Goal: Task Accomplishment & Management: Use online tool/utility

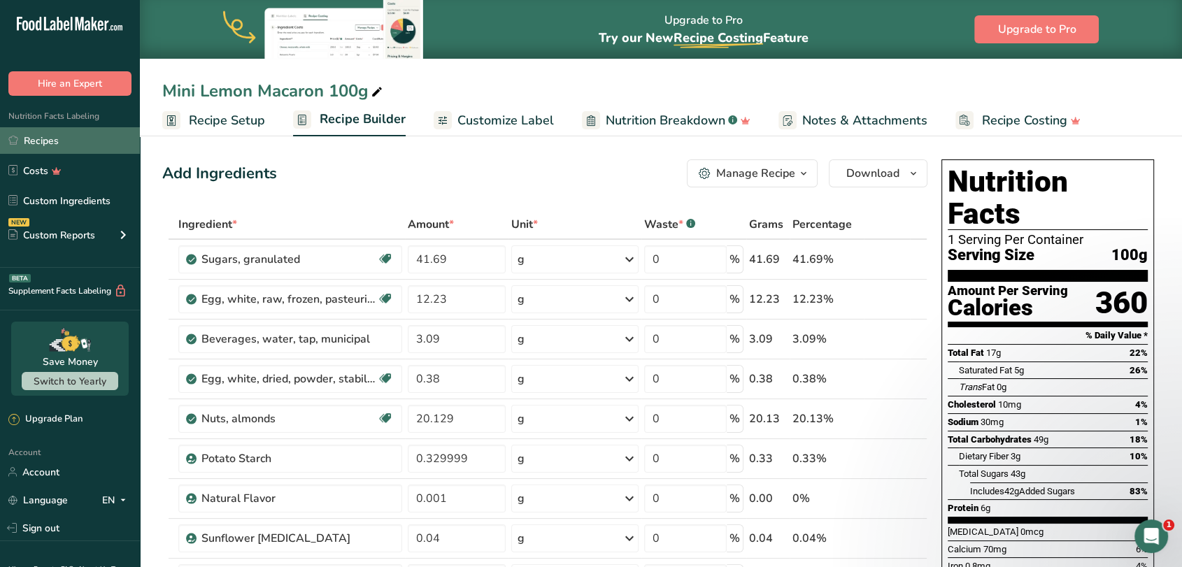
click at [45, 137] on link "Recipes" at bounding box center [70, 140] width 140 height 27
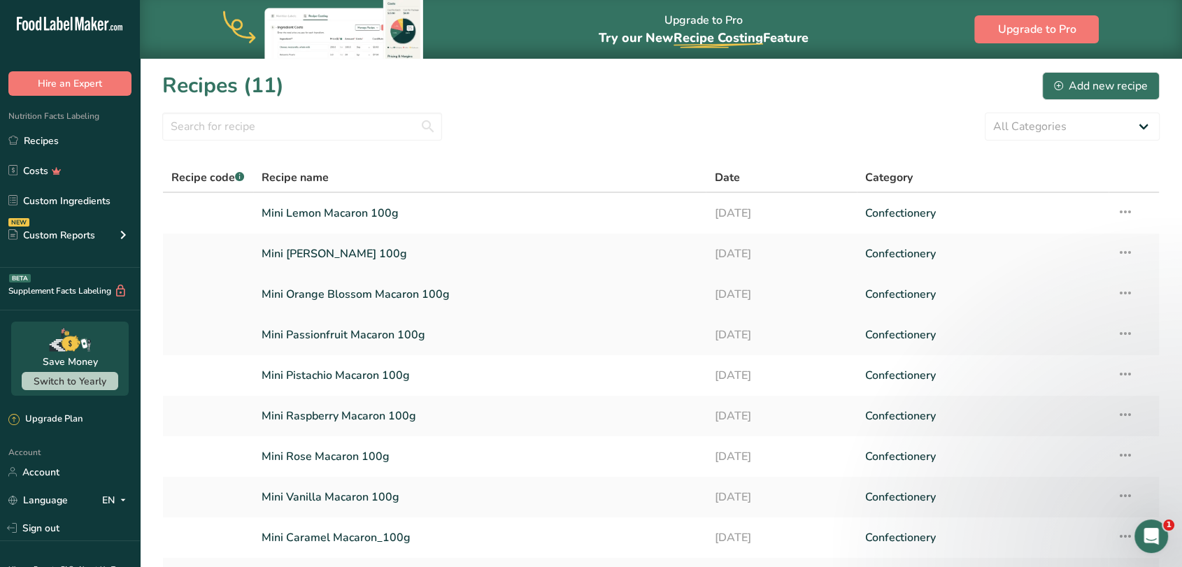
scroll to position [144, 0]
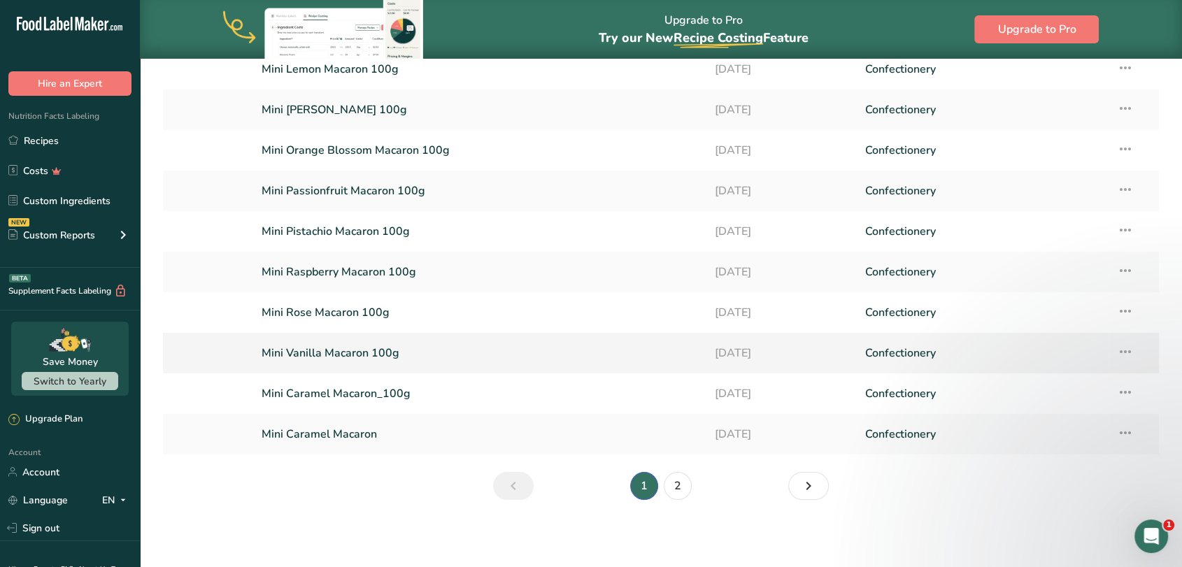
click at [340, 356] on link "Mini Vanilla Macaron 100g" at bounding box center [480, 353] width 436 height 29
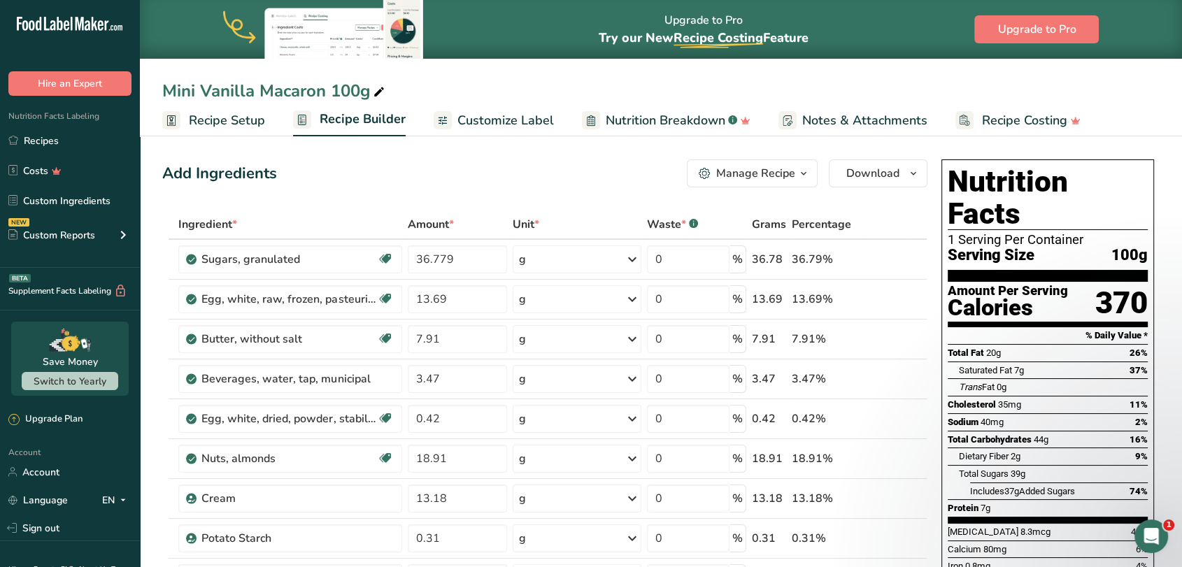
click at [706, 179] on icon "button" at bounding box center [705, 174] width 12 height 12
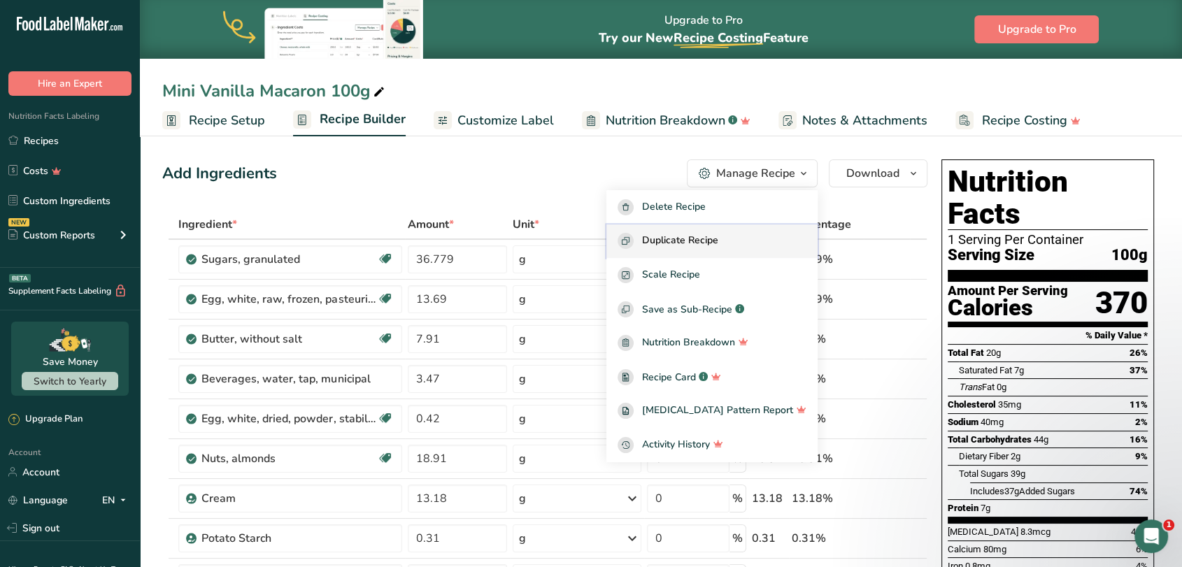
click at [686, 233] on span "Duplicate Recipe" at bounding box center [680, 241] width 76 height 16
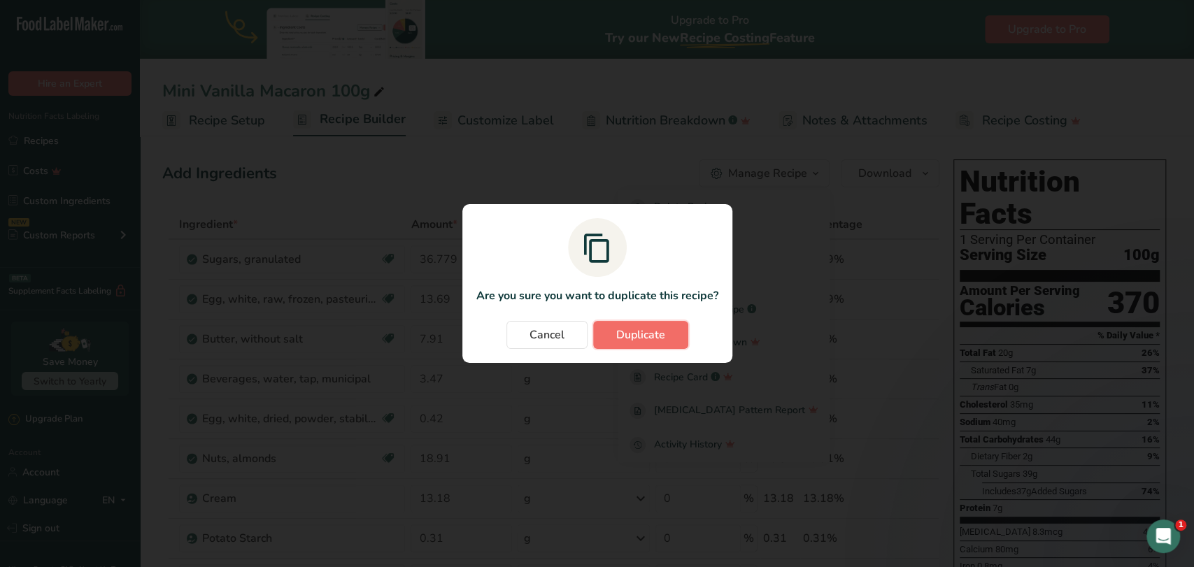
click at [627, 330] on span "Duplicate" at bounding box center [640, 335] width 49 height 17
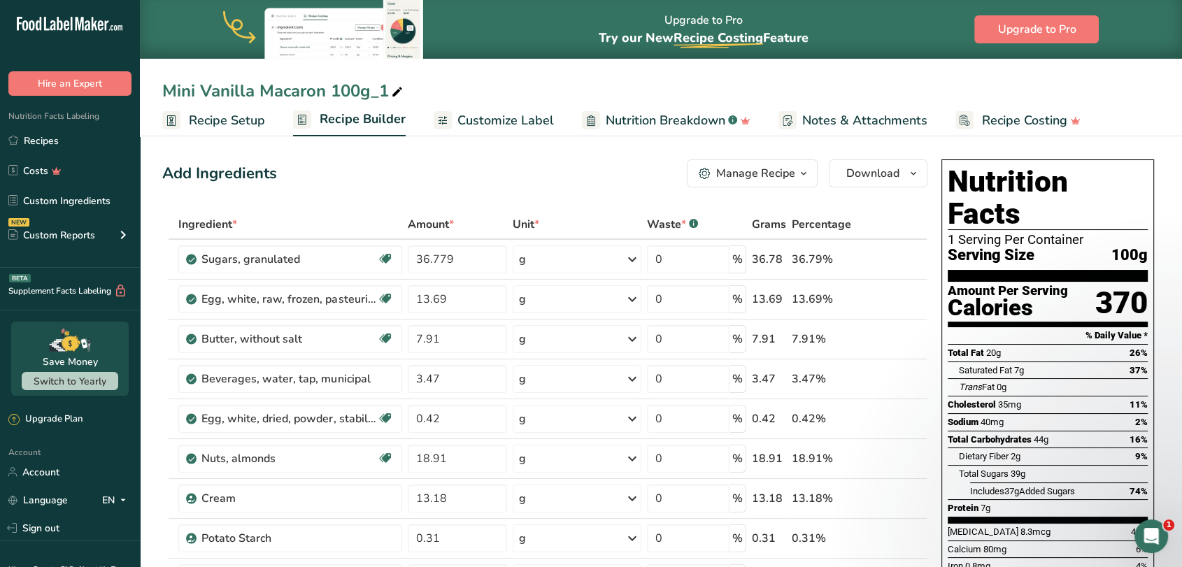
click at [235, 87] on div "Mini Vanilla Macaron 100g_1" at bounding box center [283, 90] width 243 height 25
drag, startPoint x: 203, startPoint y: 91, endPoint x: 253, endPoint y: 92, distance: 49.7
click at [253, 92] on input "Mini Vanilla Macaron 100g_1" at bounding box center [660, 90] width 997 height 25
click at [381, 91] on input "Mini Coffee Macaron 100g_1" at bounding box center [660, 90] width 997 height 25
type input "Mini Coffee Macaron 100g"
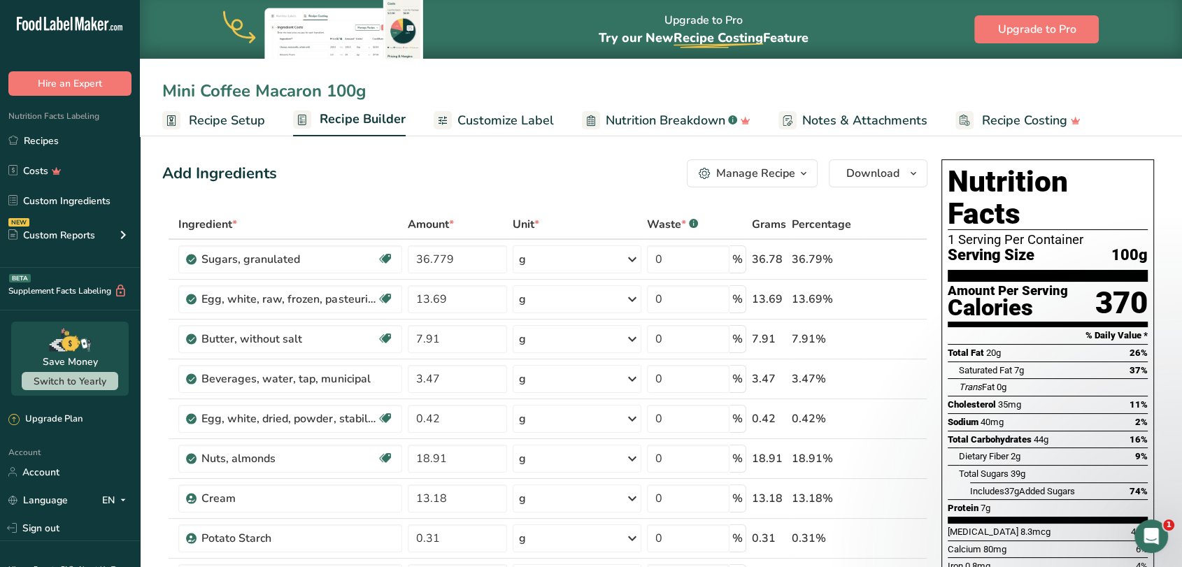
click at [365, 167] on div "Add Ingredients Manage Recipe Delete Recipe Duplicate Recipe Scale Recipe Save …" at bounding box center [544, 173] width 765 height 28
drag, startPoint x: 460, startPoint y: 265, endPoint x: 408, endPoint y: 262, distance: 51.9
click at [409, 264] on input "36.779" at bounding box center [457, 260] width 99 height 28
type input "38.76"
click at [427, 178] on div "Add Ingredients Manage Recipe Delete Recipe Duplicate Recipe Scale Recipe Save …" at bounding box center [544, 173] width 765 height 28
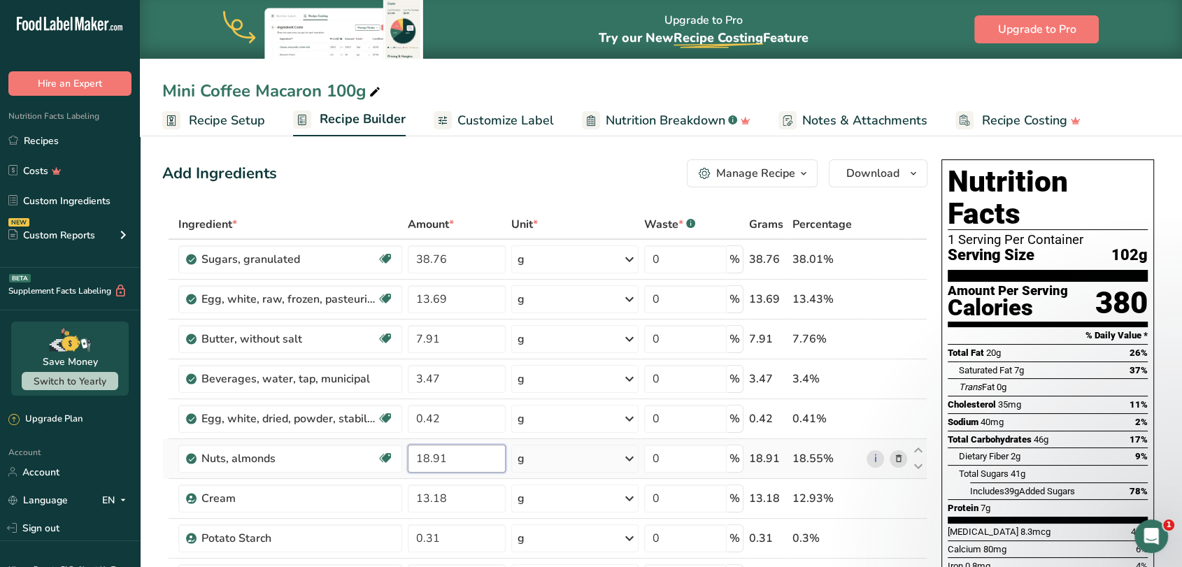
drag, startPoint x: 463, startPoint y: 458, endPoint x: 406, endPoint y: 465, distance: 57.1
click at [406, 465] on td "18.91" at bounding box center [457, 459] width 104 height 40
type input "20.82"
click at [497, 171] on div "Add Ingredients Manage Recipe Delete Recipe Duplicate Recipe Scale Recipe Save …" at bounding box center [544, 173] width 765 height 28
drag, startPoint x: 464, startPoint y: 301, endPoint x: 416, endPoint y: 304, distance: 49.0
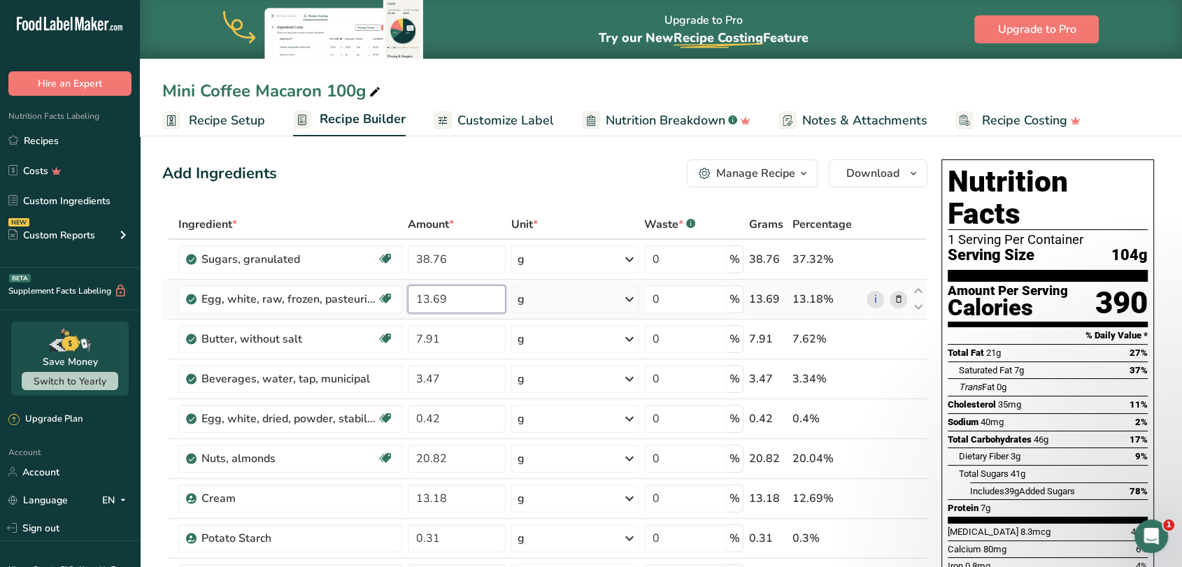
click at [416, 304] on input "13.69" at bounding box center [457, 299] width 98 height 28
type input "12.65"
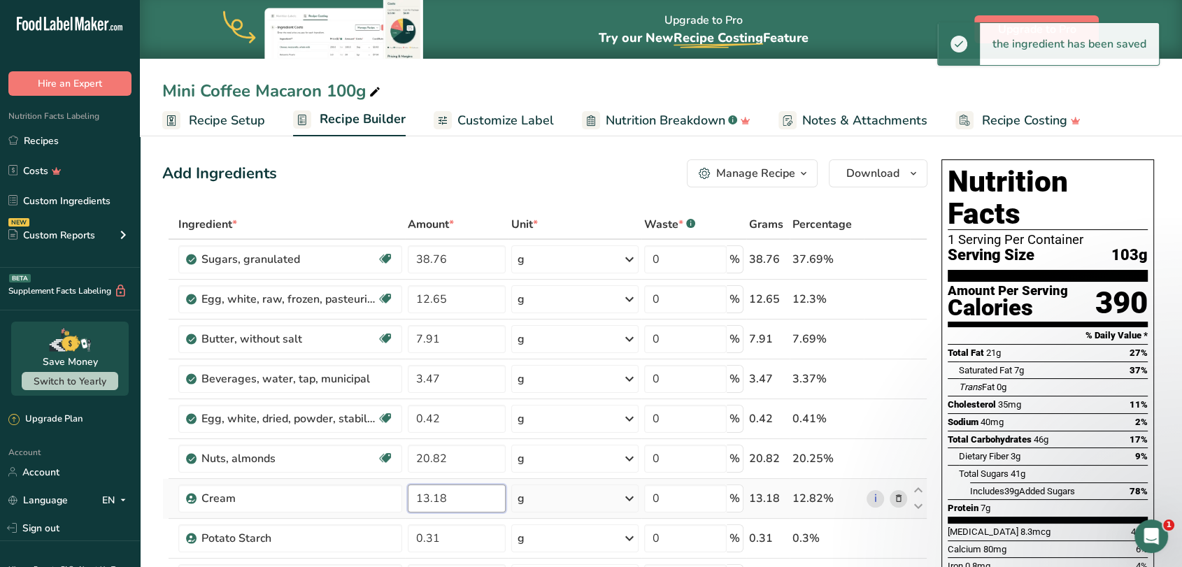
drag, startPoint x: 450, startPoint y: 500, endPoint x: 408, endPoint y: 504, distance: 42.1
click at [408, 504] on input "13.18" at bounding box center [457, 499] width 98 height 28
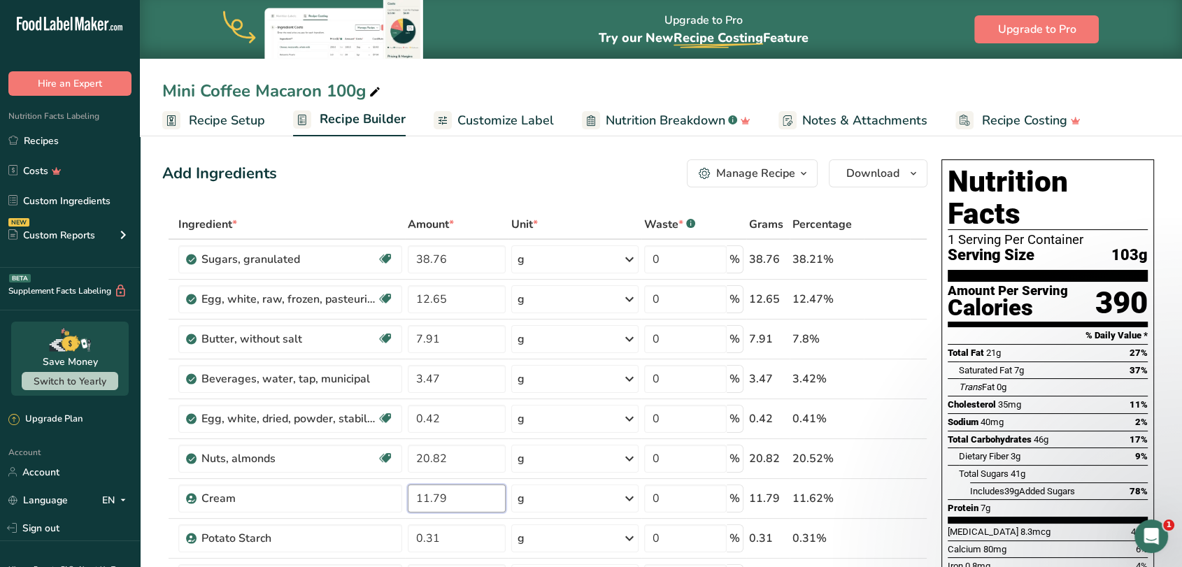
type input "11.79"
click at [460, 182] on div "Add Ingredients Manage Recipe Delete Recipe Duplicate Recipe Scale Recipe Save …" at bounding box center [544, 173] width 765 height 28
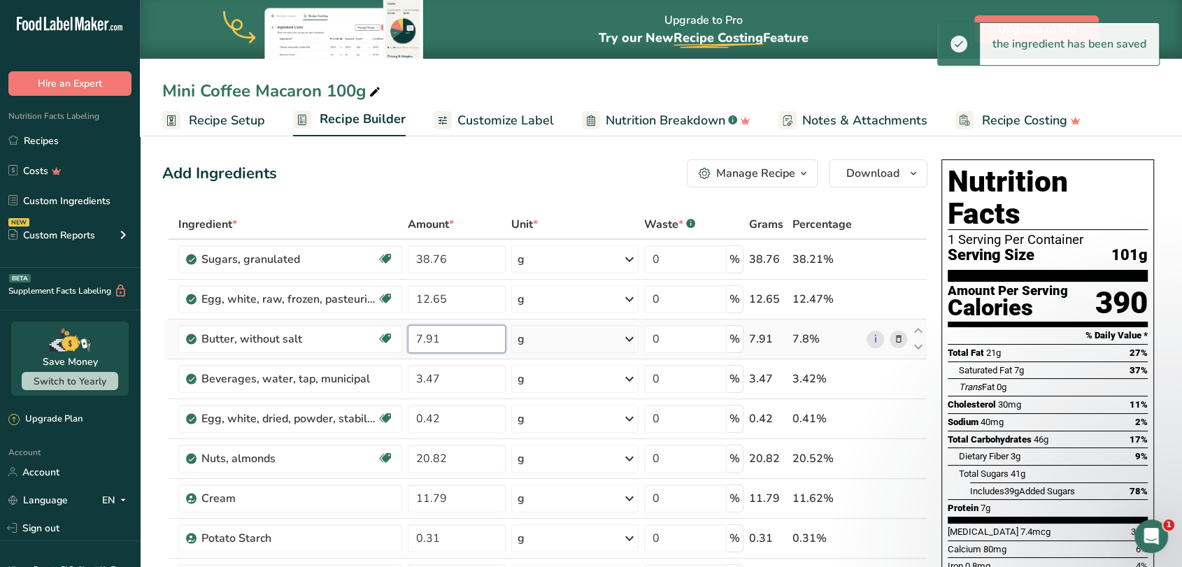
drag, startPoint x: 454, startPoint y: 348, endPoint x: 404, endPoint y: 343, distance: 49.9
click at [405, 343] on td "7.91" at bounding box center [457, 340] width 104 height 40
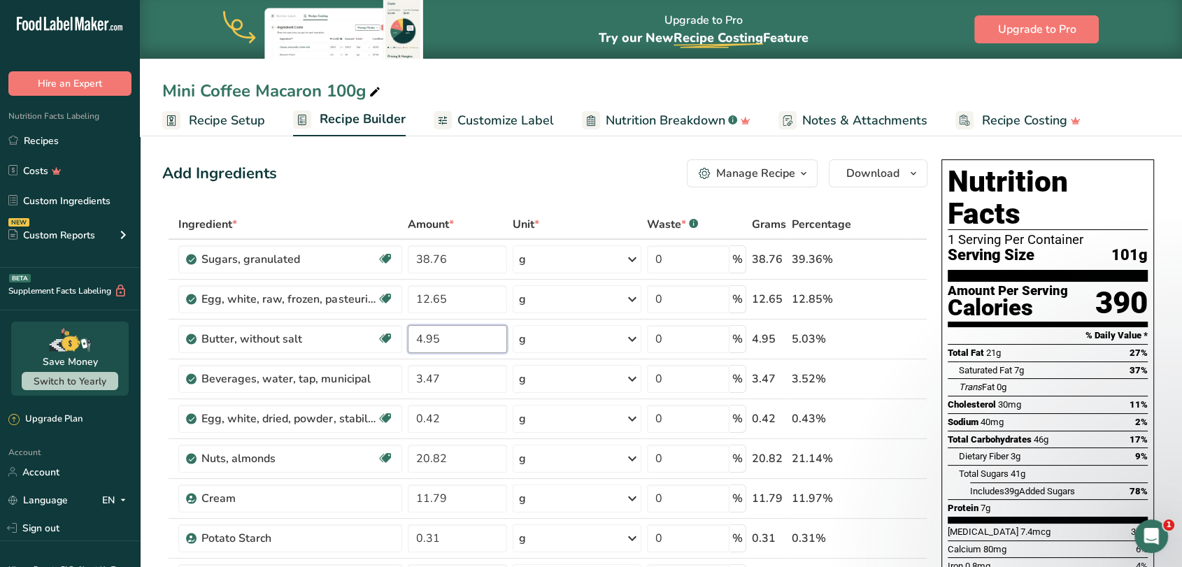
type input "4.95"
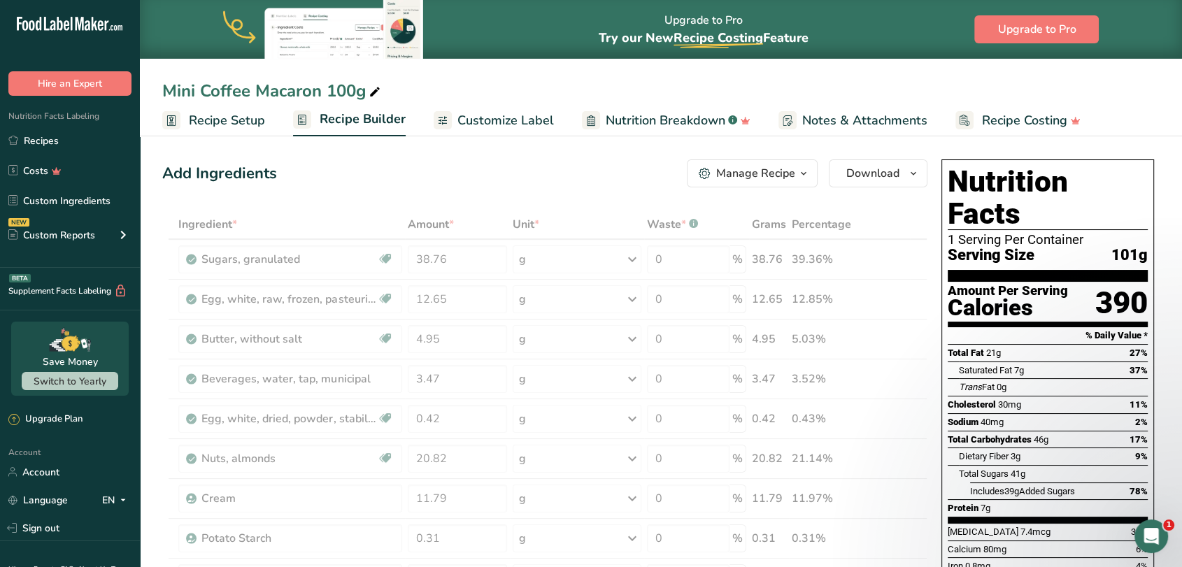
click at [422, 176] on div "Add Ingredients Manage Recipe Delete Recipe Duplicate Recipe Scale Recipe Save …" at bounding box center [544, 173] width 765 height 28
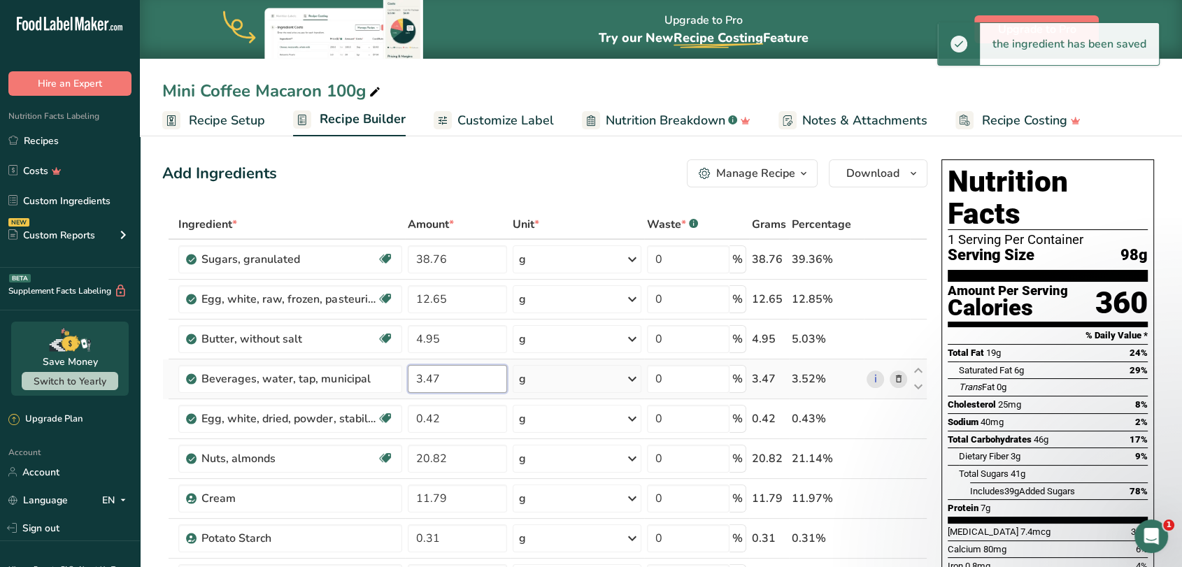
drag, startPoint x: 444, startPoint y: 378, endPoint x: 409, endPoint y: 380, distance: 35.7
click at [409, 380] on input "3.47" at bounding box center [457, 379] width 99 height 28
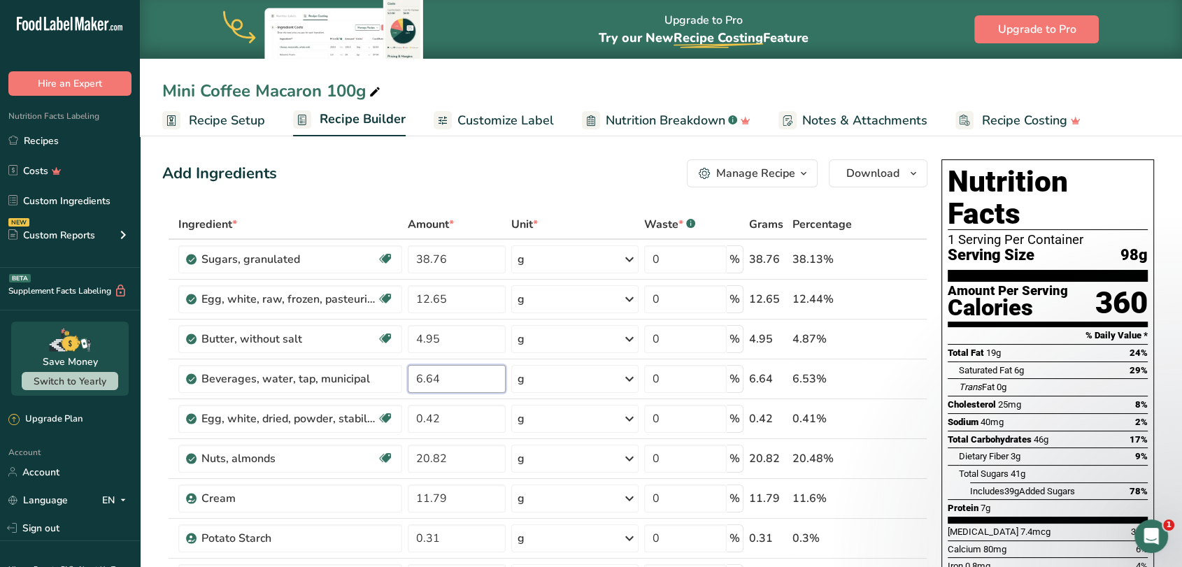
type input "6.64"
click at [386, 185] on div "Add Ingredients Manage Recipe Delete Recipe Duplicate Recipe Scale Recipe Save …" at bounding box center [544, 173] width 765 height 28
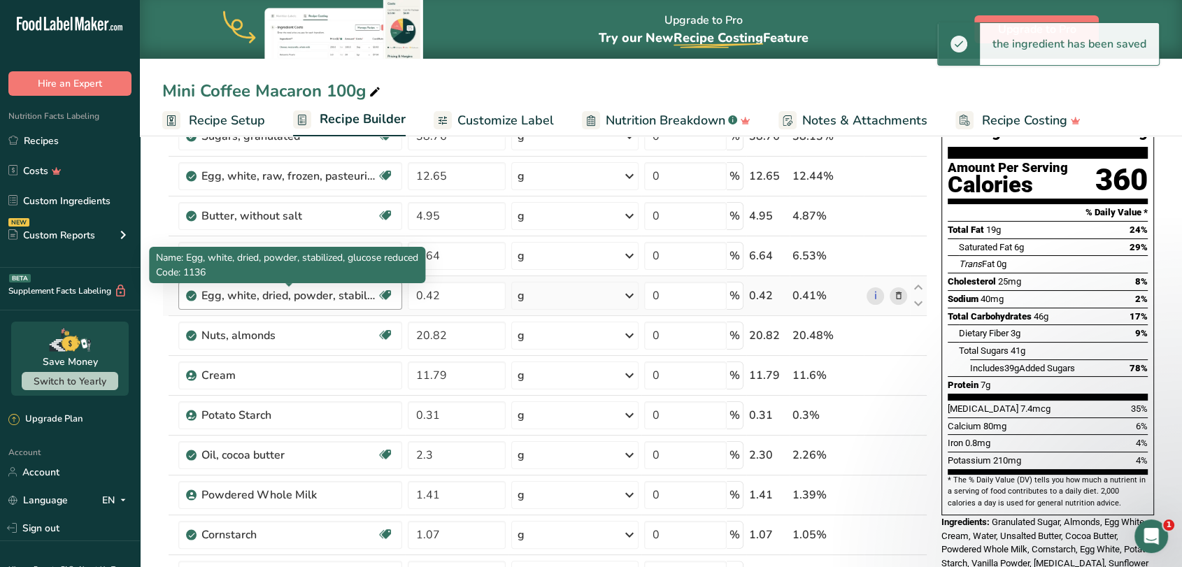
scroll to position [155, 0]
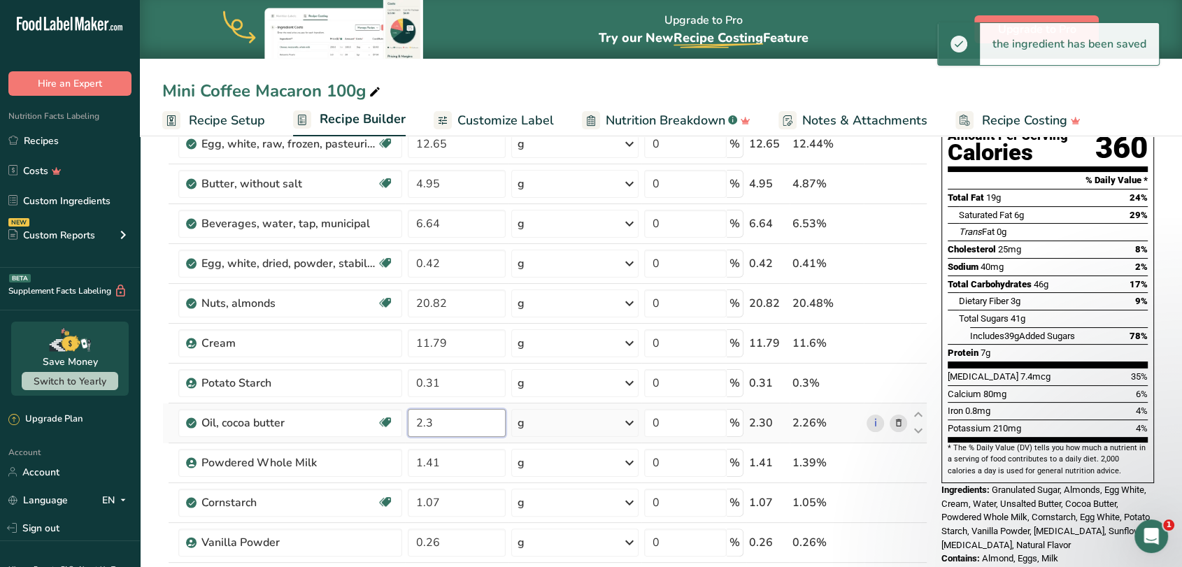
drag, startPoint x: 466, startPoint y: 419, endPoint x: 405, endPoint y: 427, distance: 61.4
click at [405, 427] on td "2.3" at bounding box center [457, 424] width 104 height 40
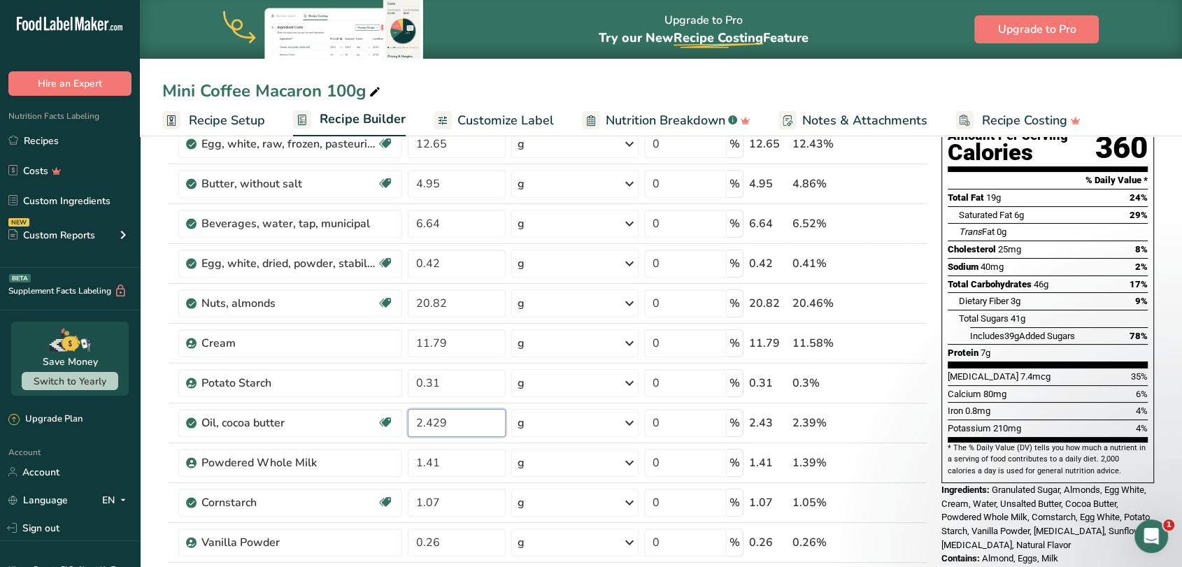
type input "2.429"
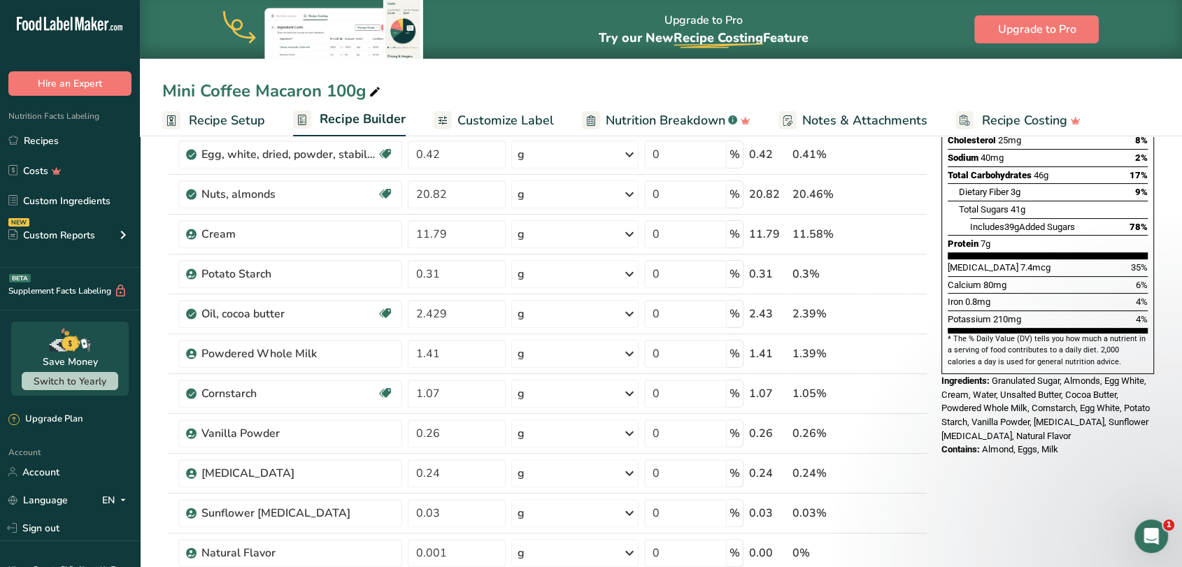
scroll to position [233, 0]
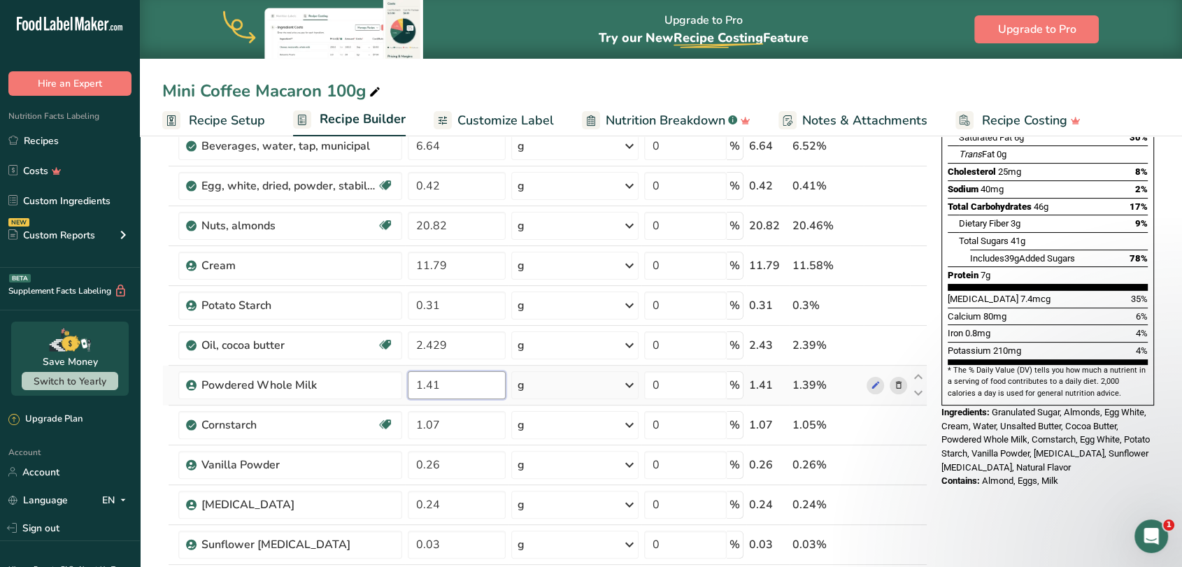
drag, startPoint x: 457, startPoint y: 387, endPoint x: 410, endPoint y: 387, distance: 46.9
click at [410, 387] on input "1.41" at bounding box center [457, 385] width 98 height 28
type input "1.49"
click at [162, 395] on div "Ingredient * Amount * Unit * Waste * .a-a{fill:#347362;}.b-a{fill:#fff;} Grams …" at bounding box center [544, 354] width 765 height 755
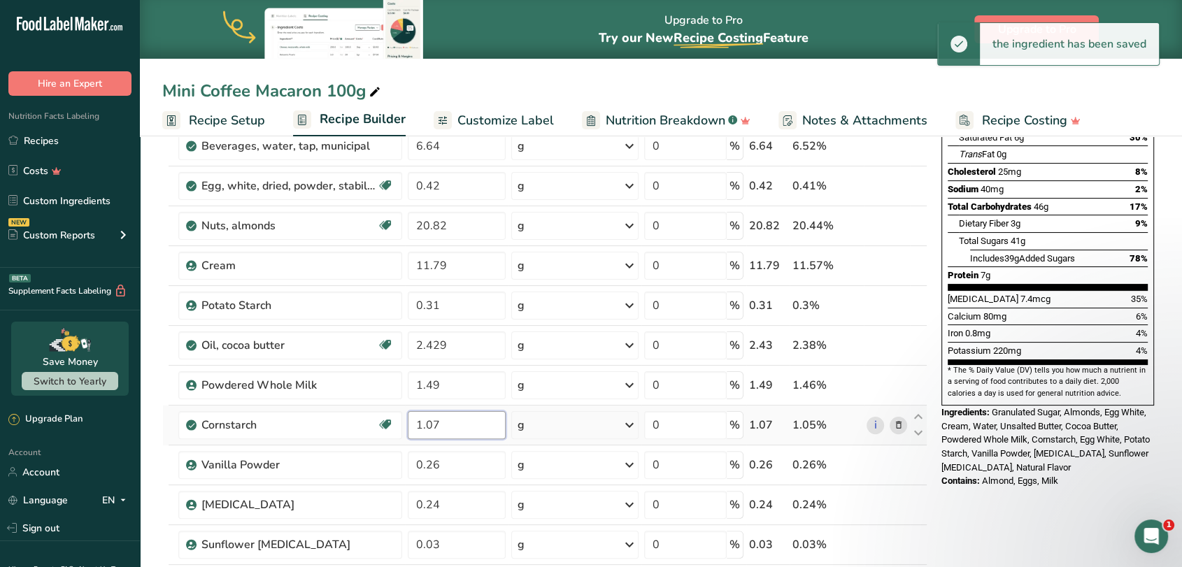
drag, startPoint x: 446, startPoint y: 421, endPoint x: 410, endPoint y: 424, distance: 35.8
click at [410, 424] on input "1.07" at bounding box center [457, 425] width 98 height 28
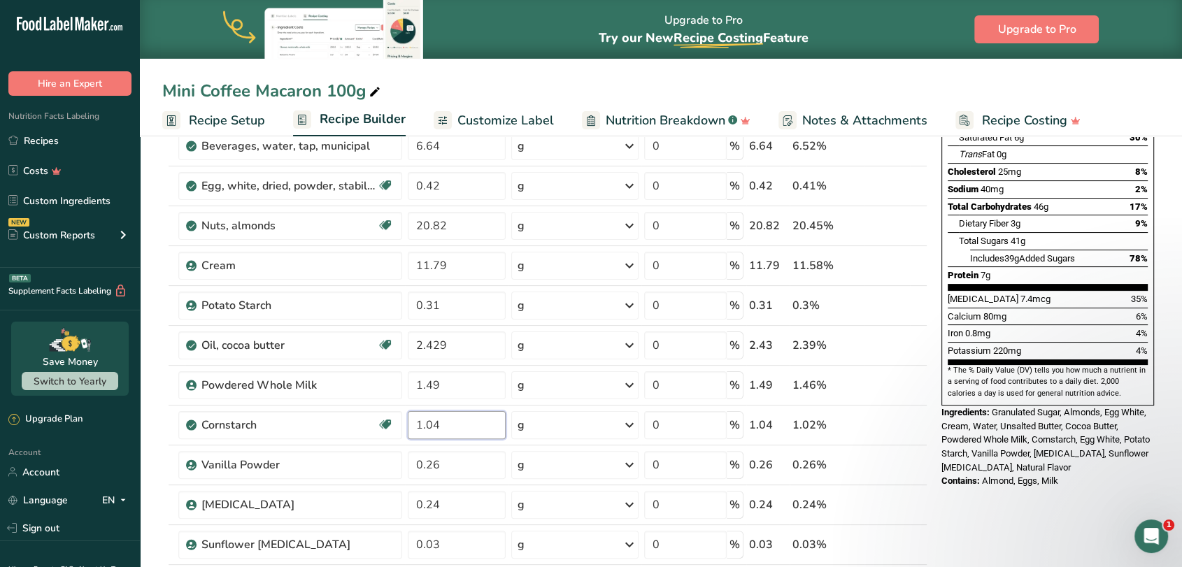
type input "1.04"
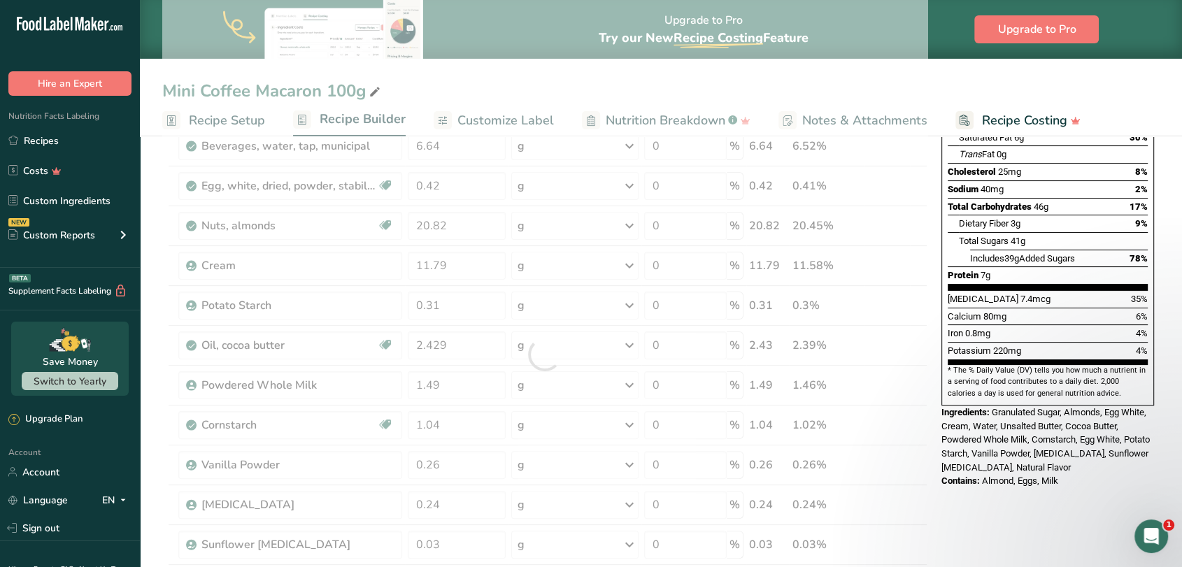
click at [156, 434] on section "Add Ingredients Manage Recipe Delete Recipe Duplicate Recipe Scale Recipe Save …" at bounding box center [661, 556] width 1042 height 1314
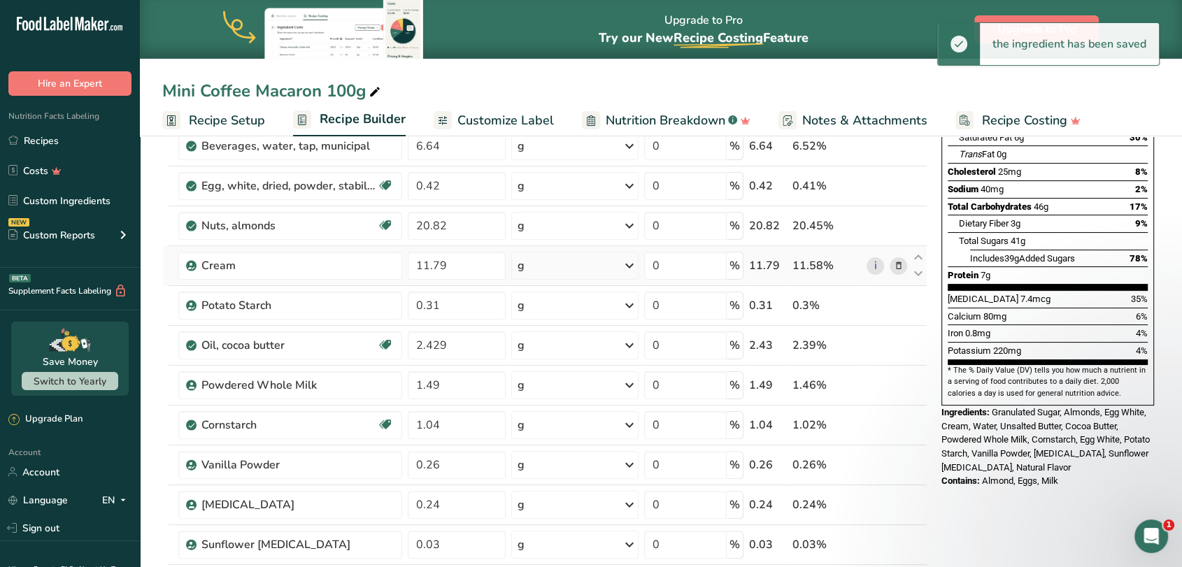
scroll to position [155, 0]
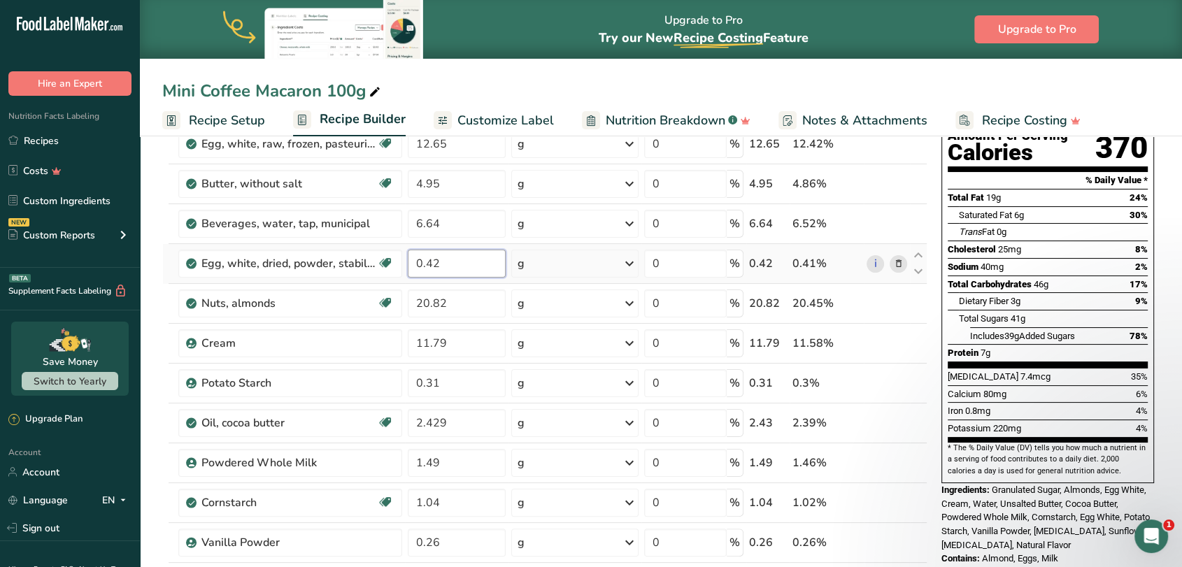
drag, startPoint x: 450, startPoint y: 265, endPoint x: 428, endPoint y: 269, distance: 22.7
click at [428, 269] on input "0.42" at bounding box center [457, 264] width 98 height 28
type input "0.39"
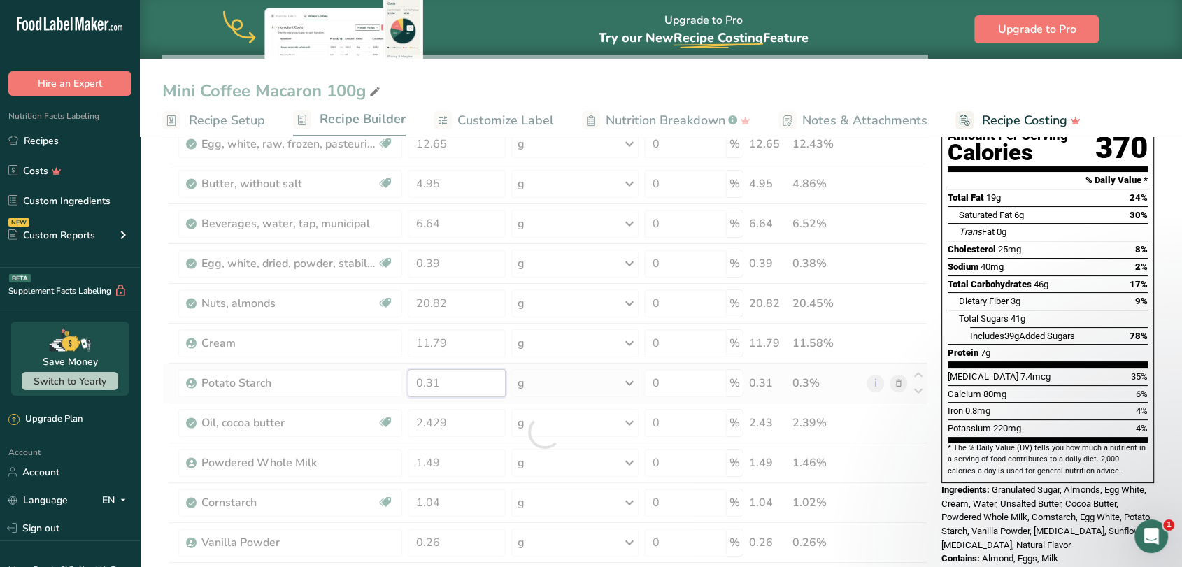
click at [455, 386] on div "Ingredient * Amount * Unit * Waste * .a-a{fill:#347362;}.b-a{fill:#fff;} Grams …" at bounding box center [544, 432] width 765 height 755
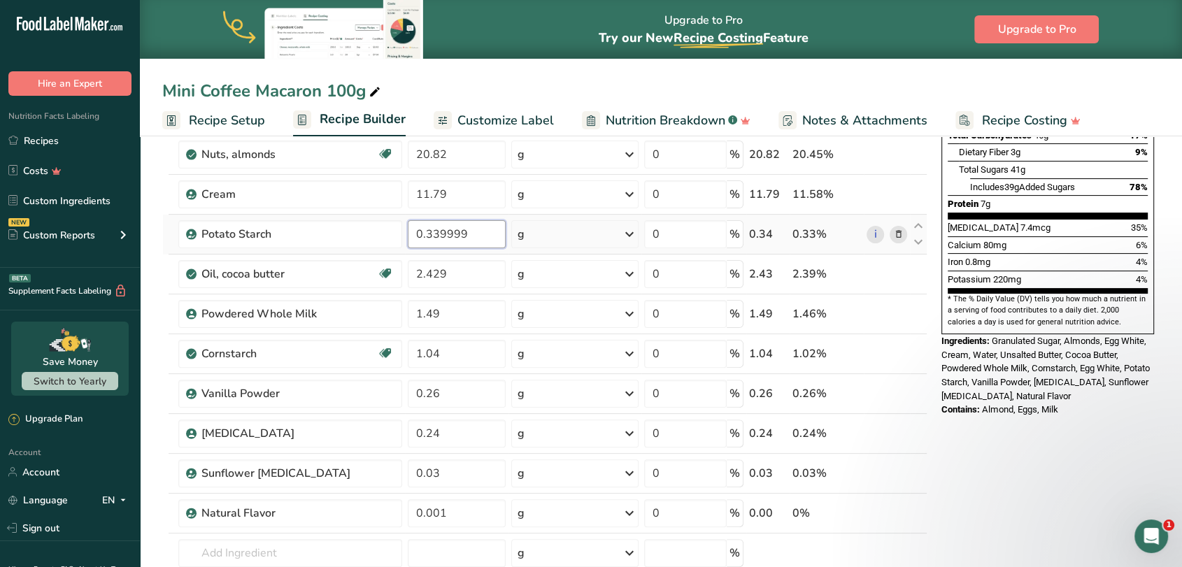
scroll to position [311, 0]
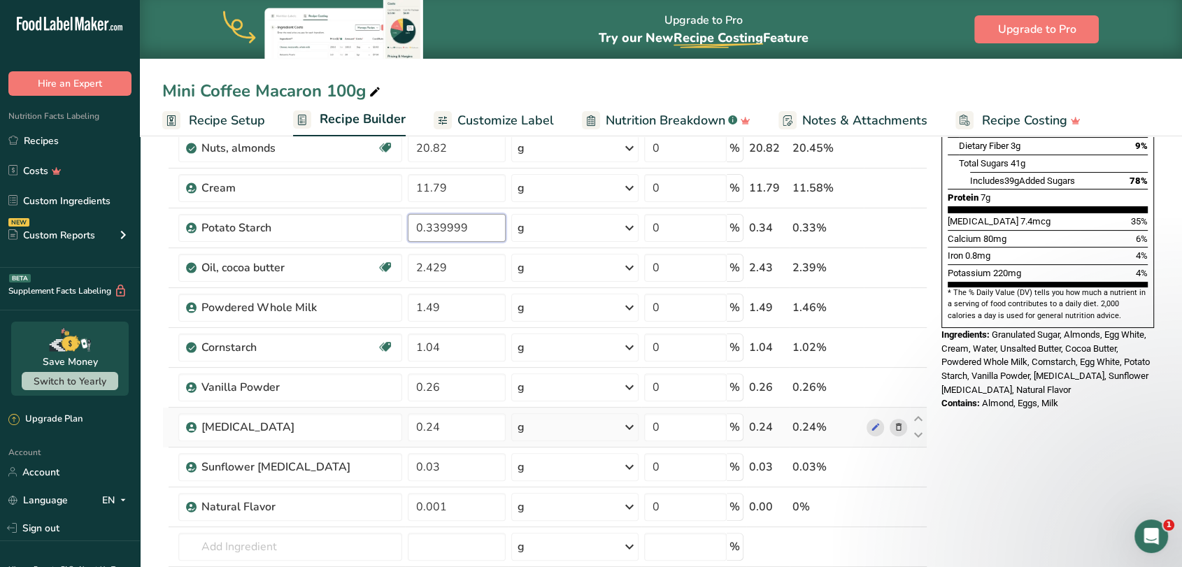
type input "0.339999"
click at [897, 424] on div "Ingredient * Amount * Unit * Waste * .a-a{fill:#347362;}.b-a{fill:#fff;} Grams …" at bounding box center [544, 276] width 765 height 755
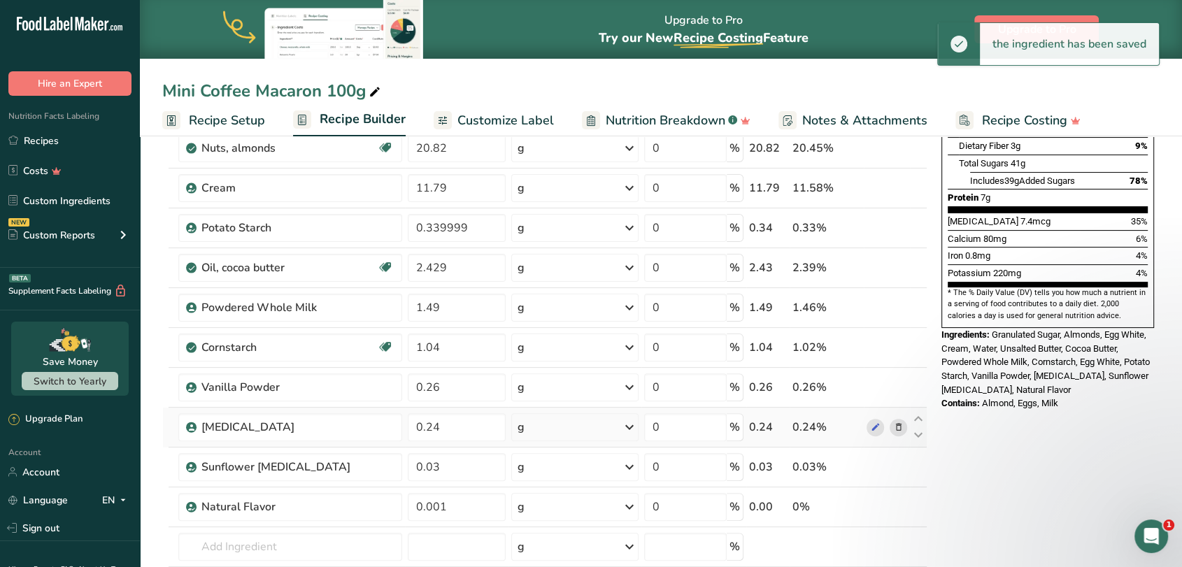
click at [900, 427] on icon at bounding box center [898, 427] width 10 height 15
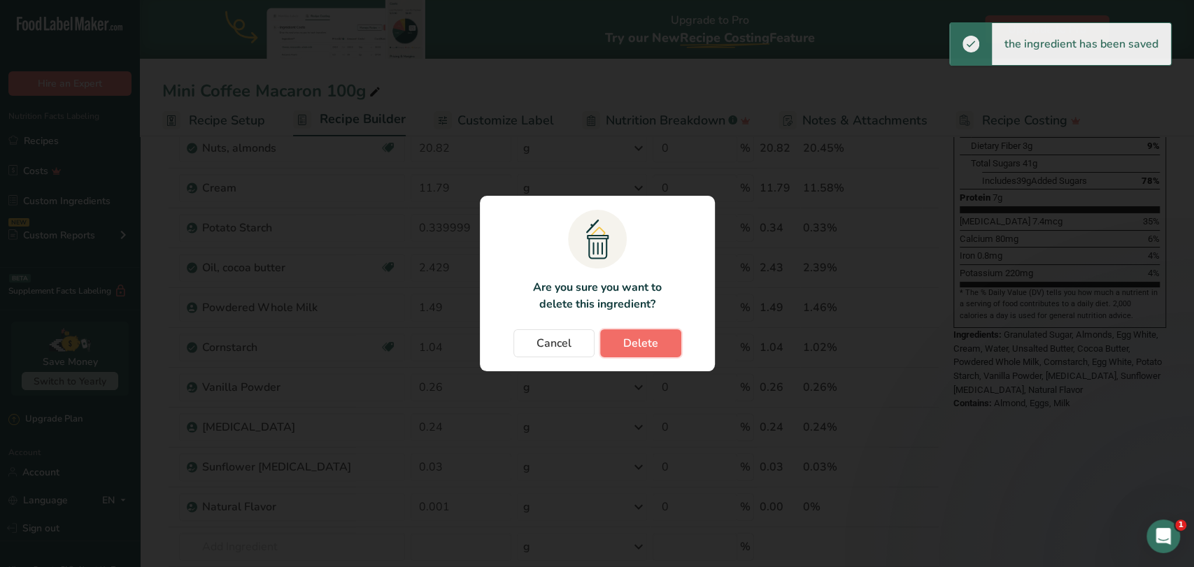
click at [637, 341] on span "Delete" at bounding box center [640, 343] width 35 height 17
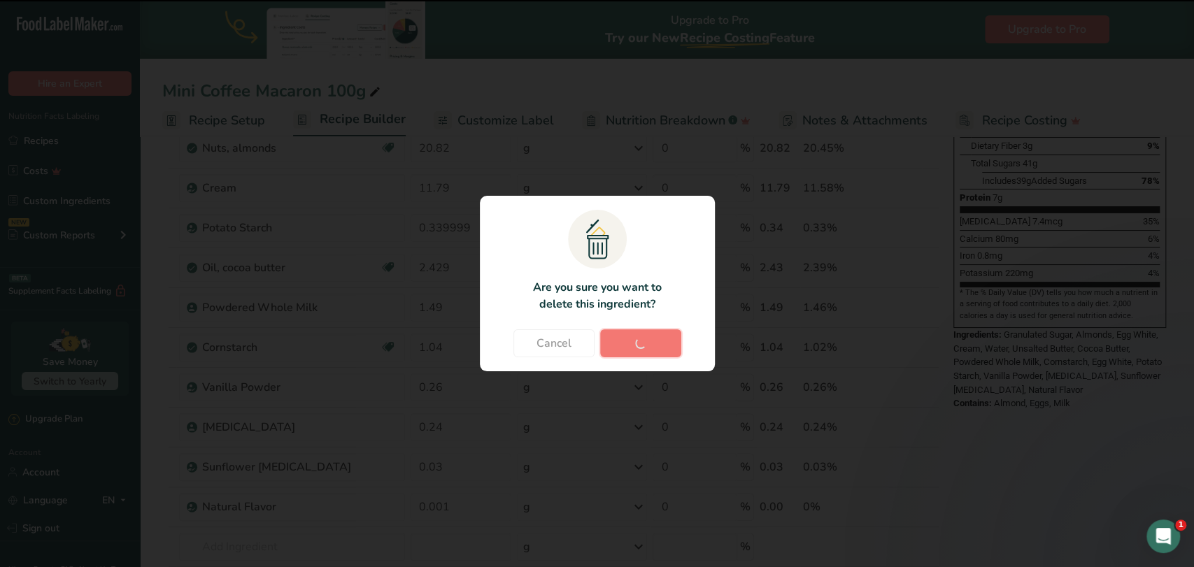
type input "0.03"
type input "0.001"
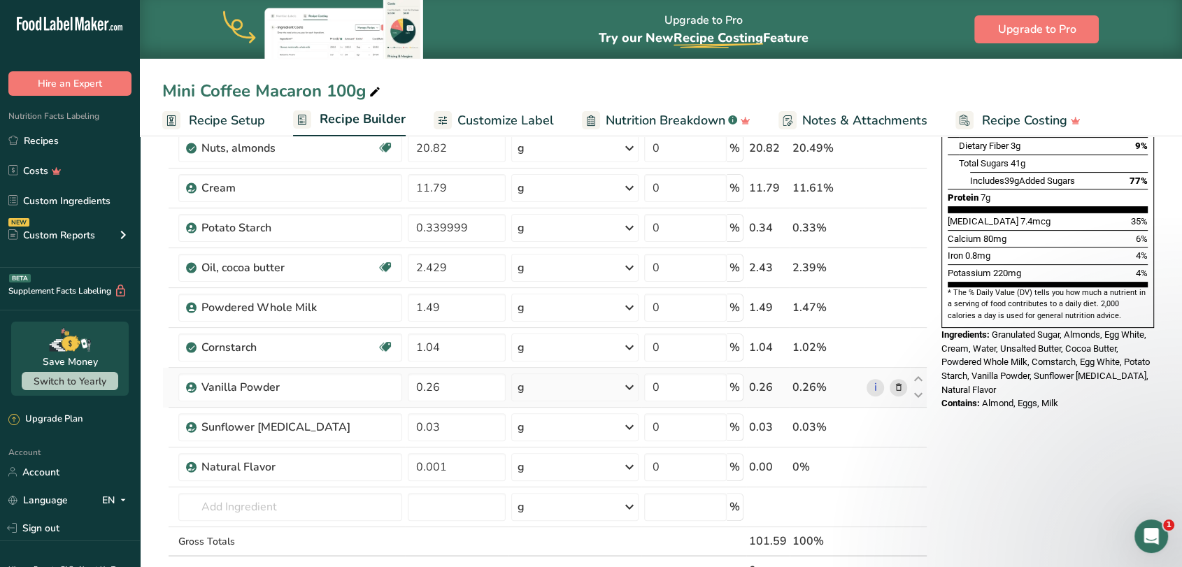
click at [895, 388] on icon at bounding box center [898, 388] width 10 height 15
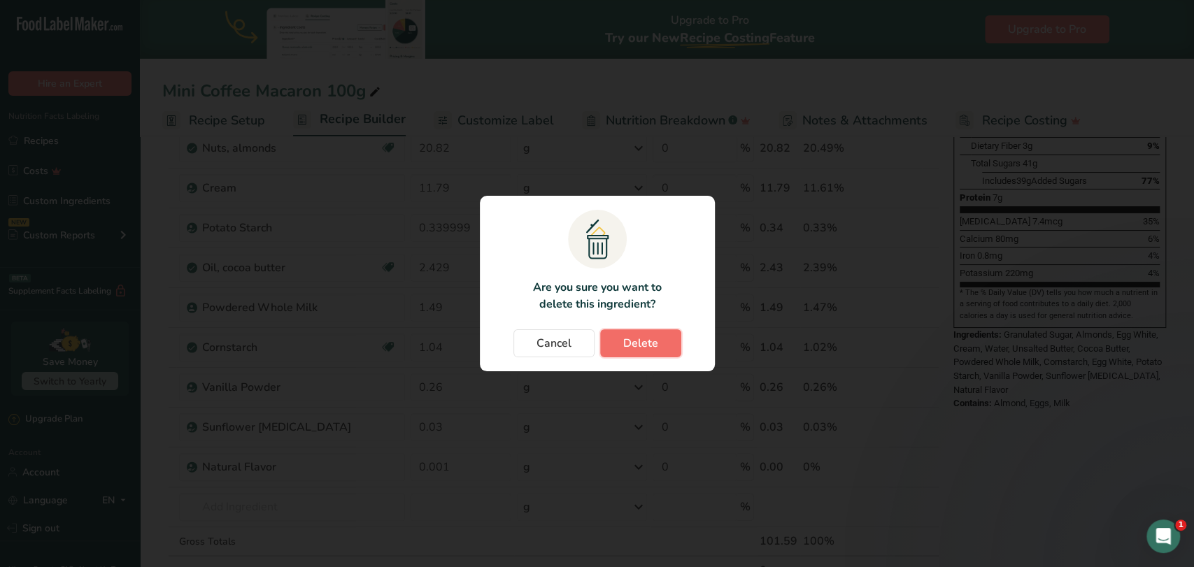
click at [632, 352] on button "Delete" at bounding box center [640, 343] width 81 height 28
type input "0.03"
type input "0.001"
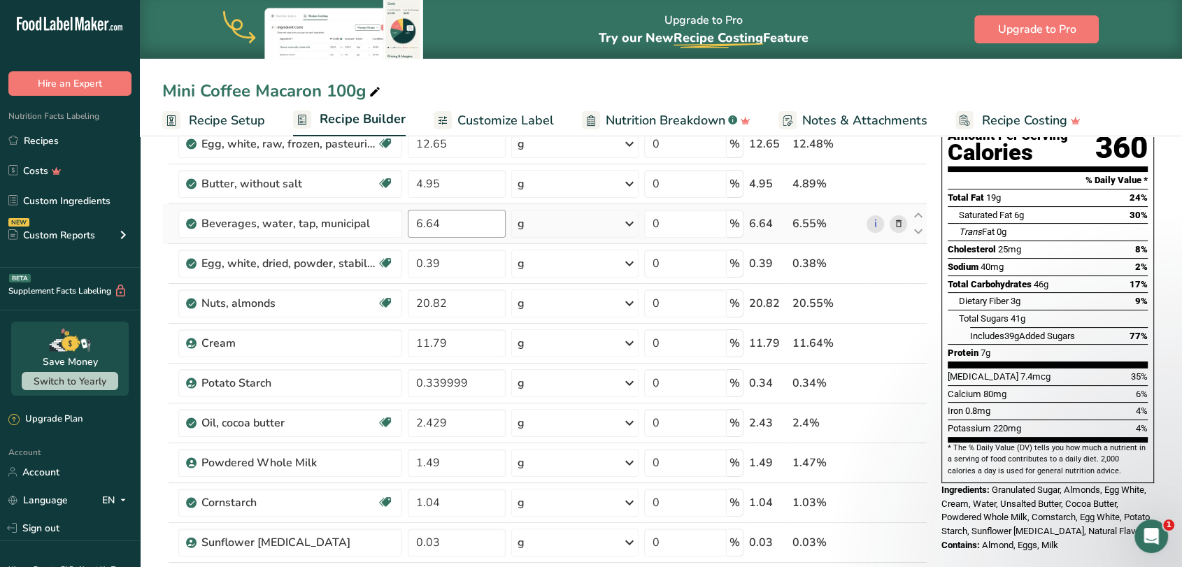
scroll to position [78, 0]
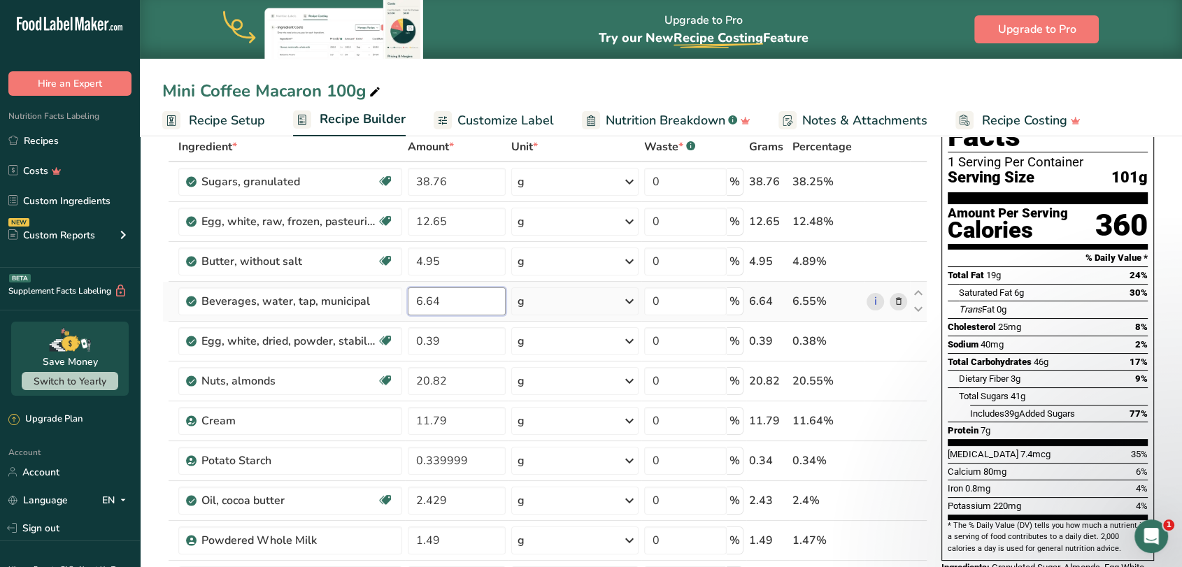
click at [451, 303] on input "6.64" at bounding box center [457, 301] width 98 height 28
drag, startPoint x: 451, startPoint y: 303, endPoint x: 399, endPoint y: 303, distance: 51.8
click at [399, 303] on tr "Beverages, water, tap, municipal 6.64 g Portions 1 fl oz 1 bottle 8 fl oz 1 lit…" at bounding box center [545, 302] width 764 height 40
type input "4.64"
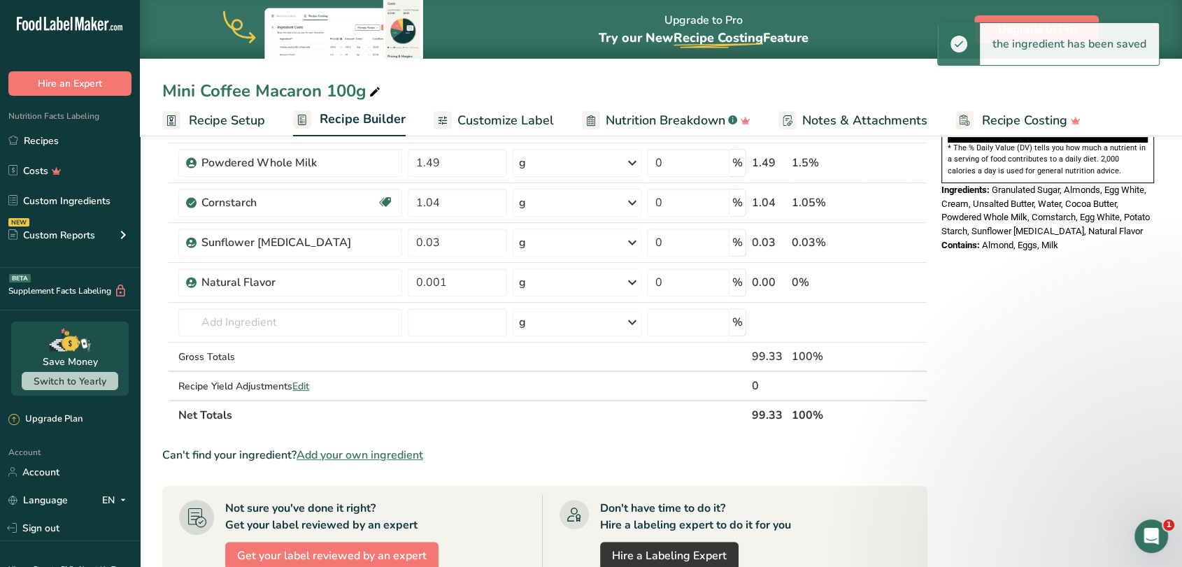
scroll to position [466, 0]
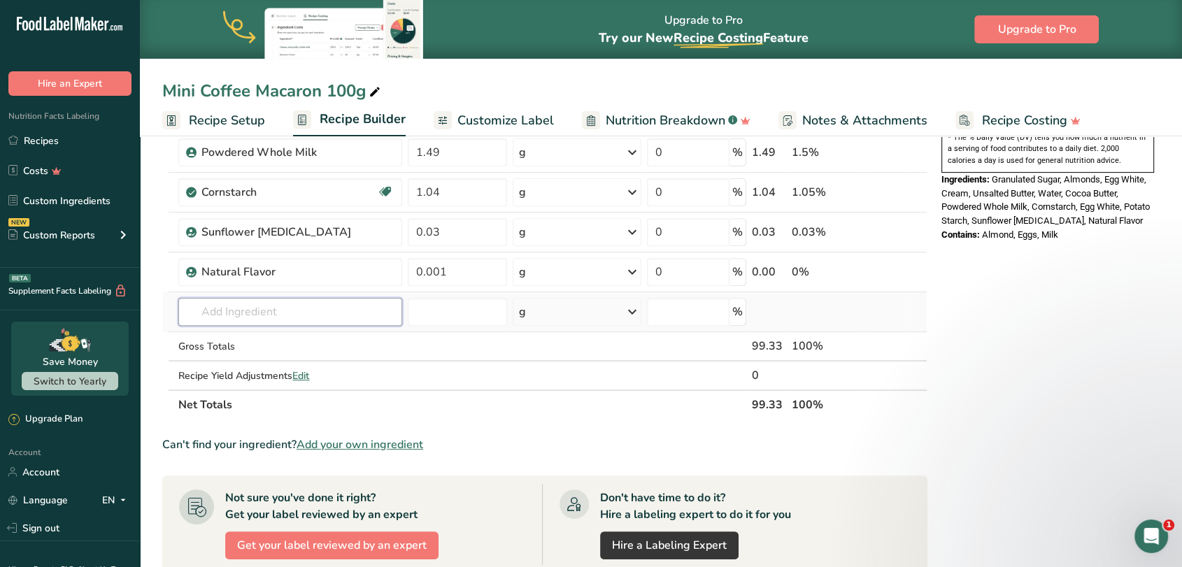
click at [229, 318] on input "text" at bounding box center [289, 312] width 223 height 28
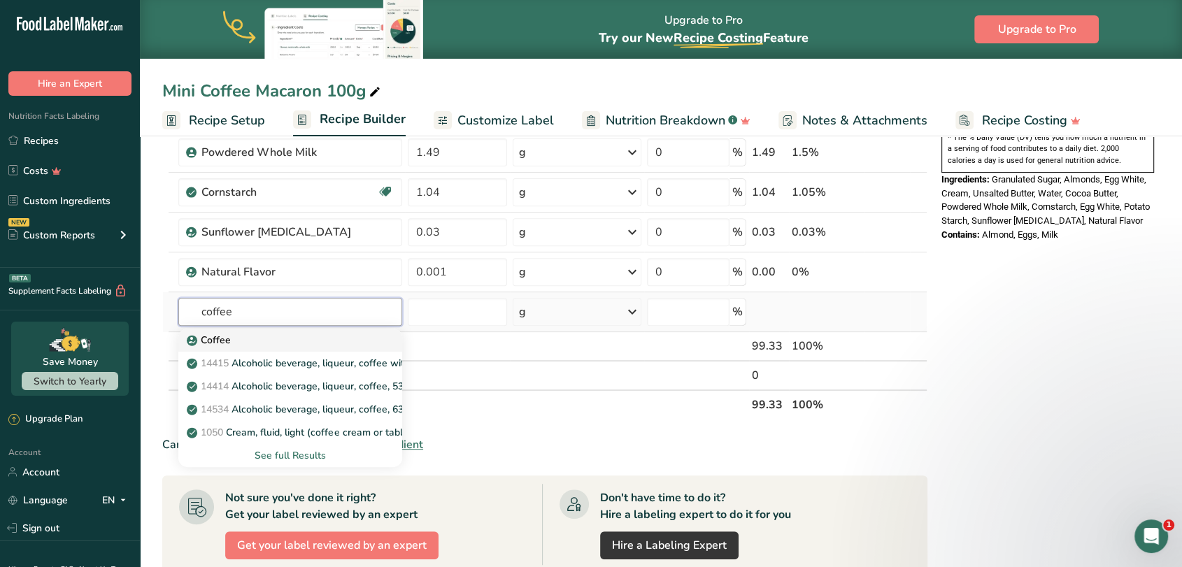
type input "coffee"
click at [239, 336] on div "Coffee" at bounding box center [279, 340] width 178 height 15
type input "Coffee"
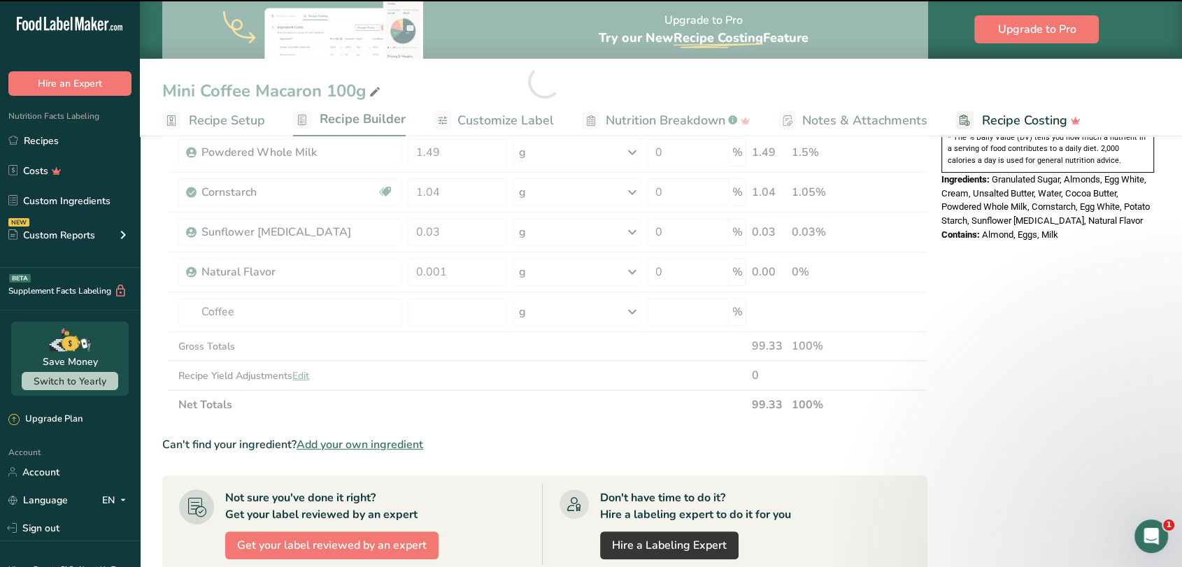
type input "0"
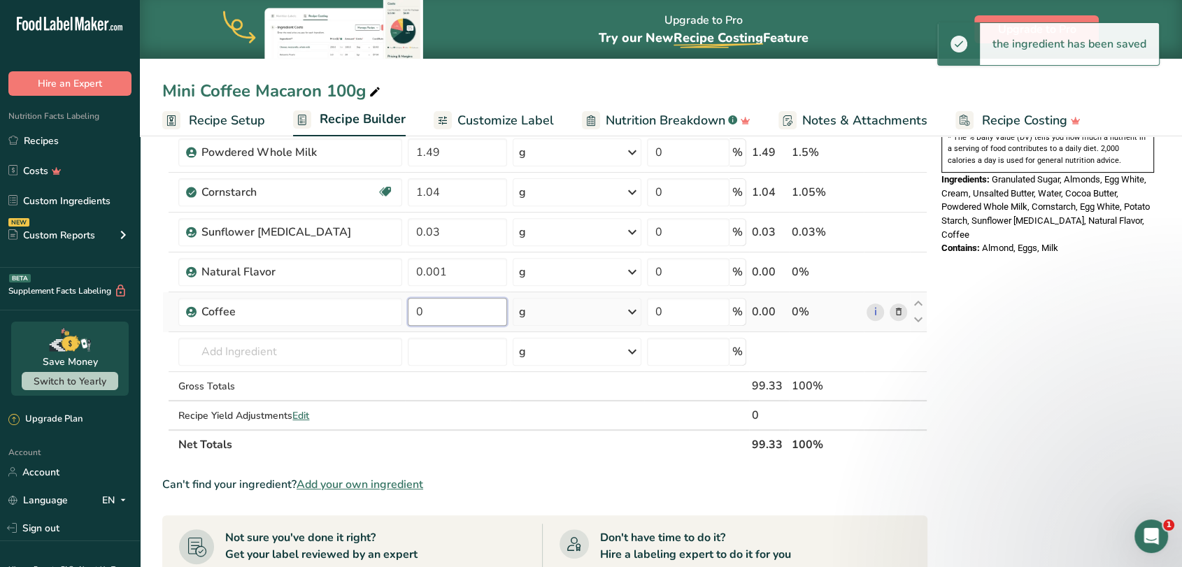
click at [453, 313] on input "0" at bounding box center [457, 312] width 99 height 28
drag, startPoint x: 425, startPoint y: 311, endPoint x: 412, endPoint y: 310, distance: 13.3
click at [412, 310] on input "0" at bounding box center [457, 312] width 99 height 28
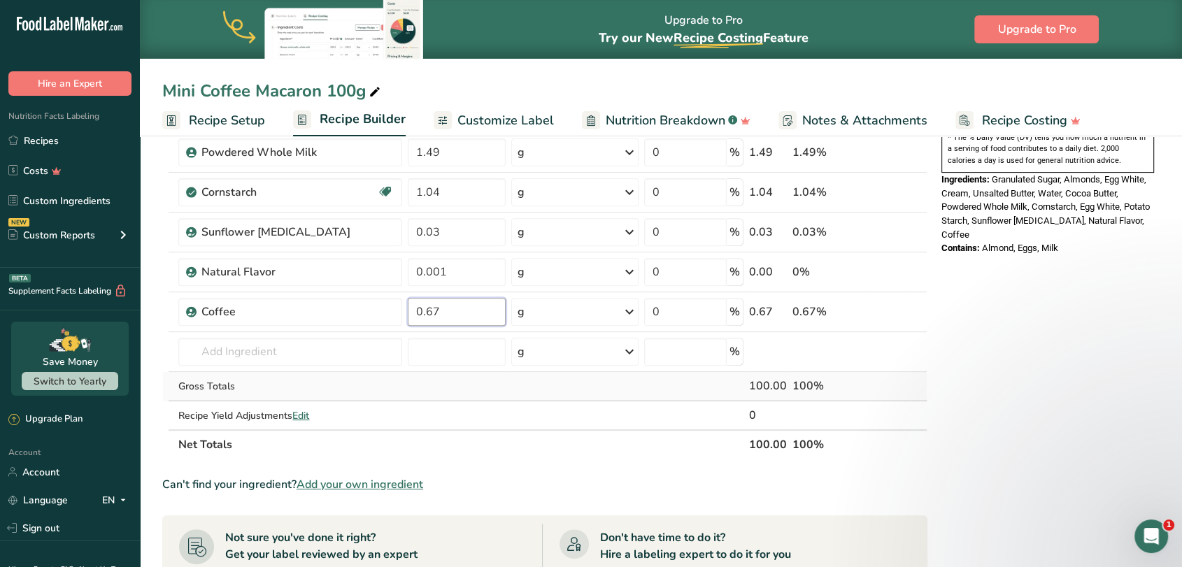
type input "0.67"
click at [420, 388] on div "Ingredient * Amount * Unit * Waste * .a-a{fill:#347362;}.b-a{fill:#fff;} Grams …" at bounding box center [544, 102] width 765 height 716
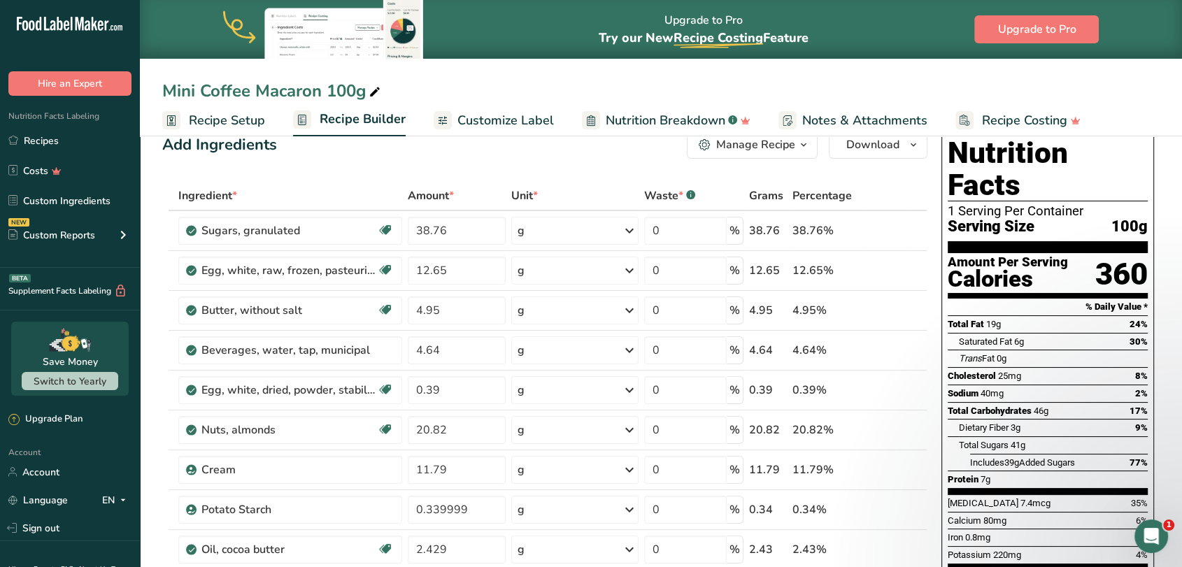
scroll to position [0, 0]
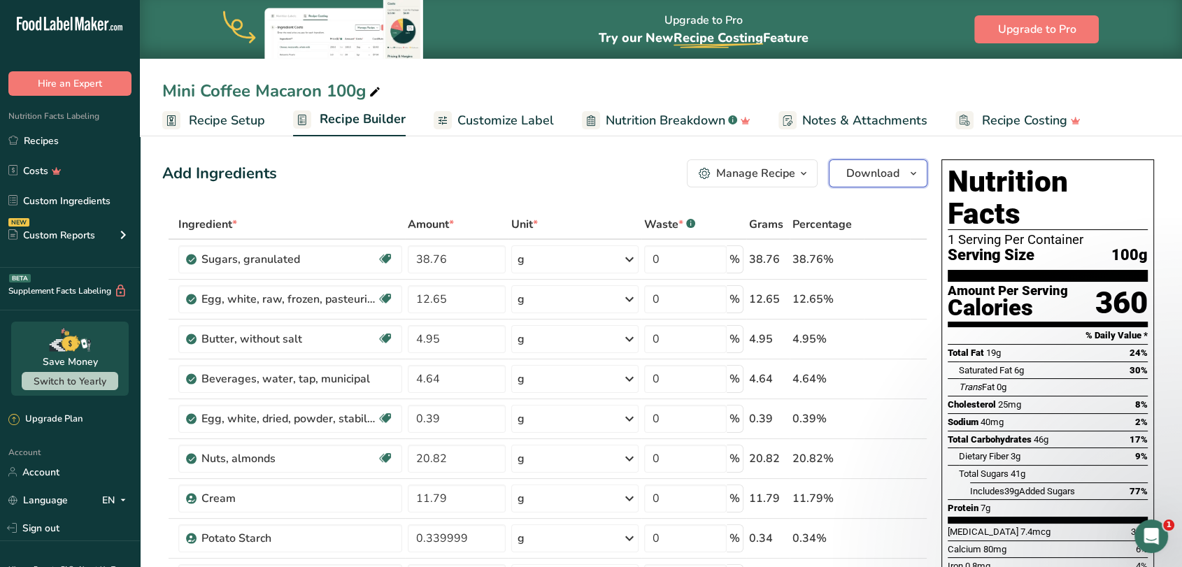
click at [885, 180] on span "Download" at bounding box center [872, 173] width 53 height 17
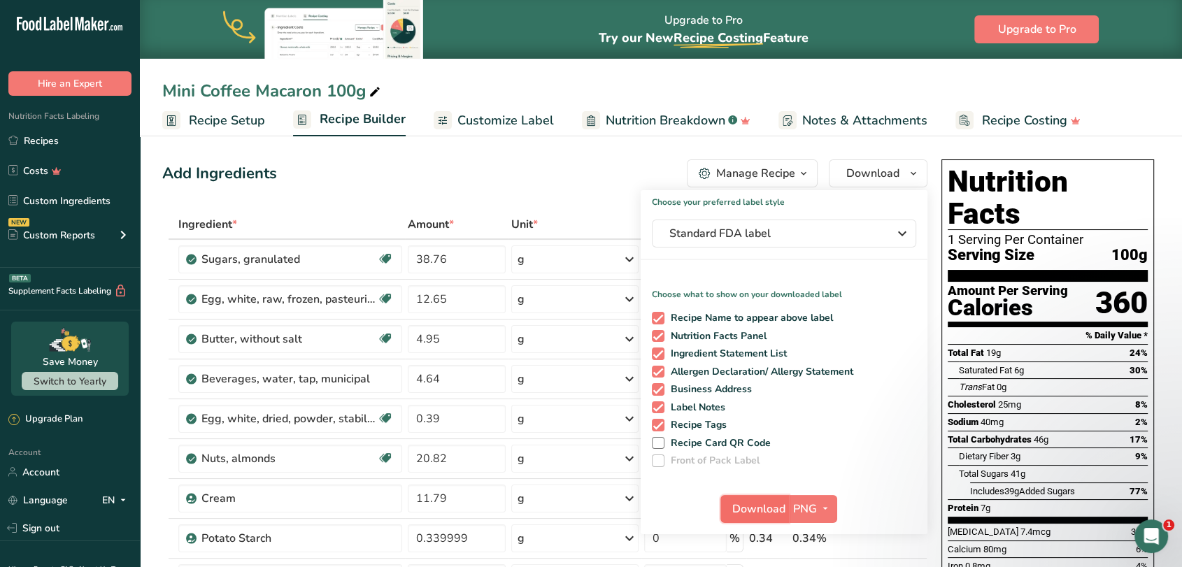
click at [740, 512] on span "Download" at bounding box center [758, 509] width 53 height 17
click at [474, 176] on div "Add Ingredients Manage Recipe Delete Recipe Duplicate Recipe Scale Recipe Save …" at bounding box center [544, 173] width 765 height 28
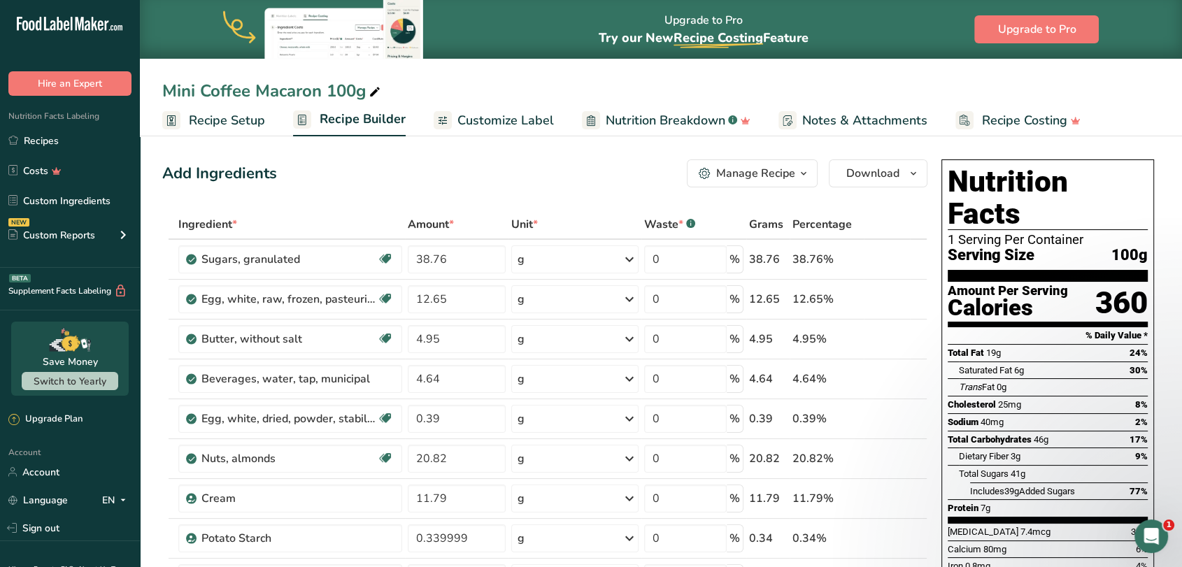
click at [780, 177] on div "Manage Recipe" at bounding box center [755, 173] width 79 height 17
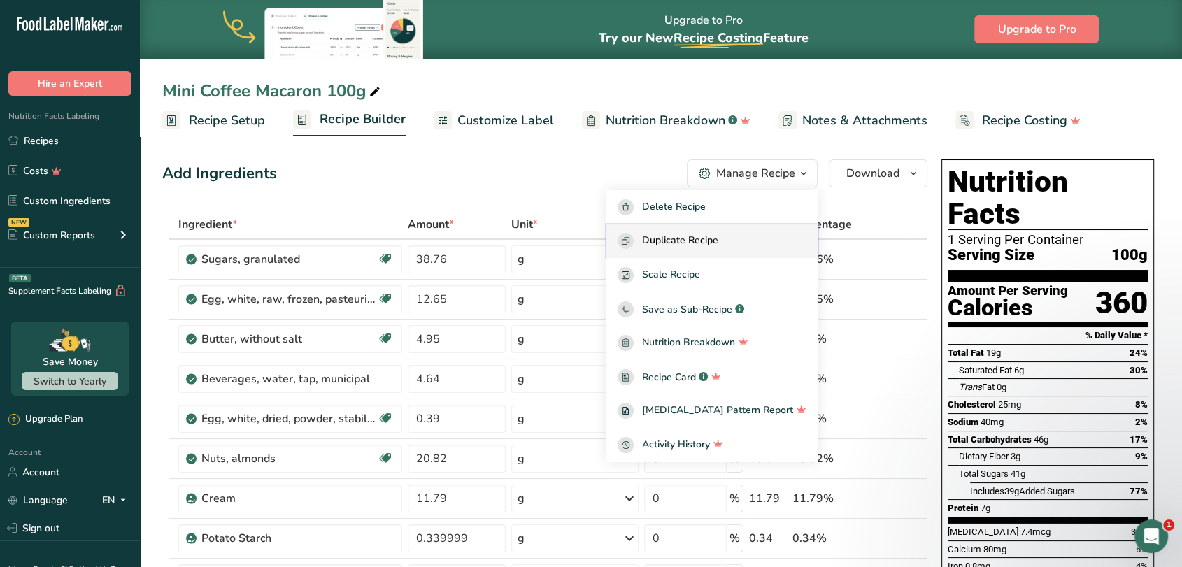
click at [718, 239] on span "Duplicate Recipe" at bounding box center [680, 241] width 76 height 16
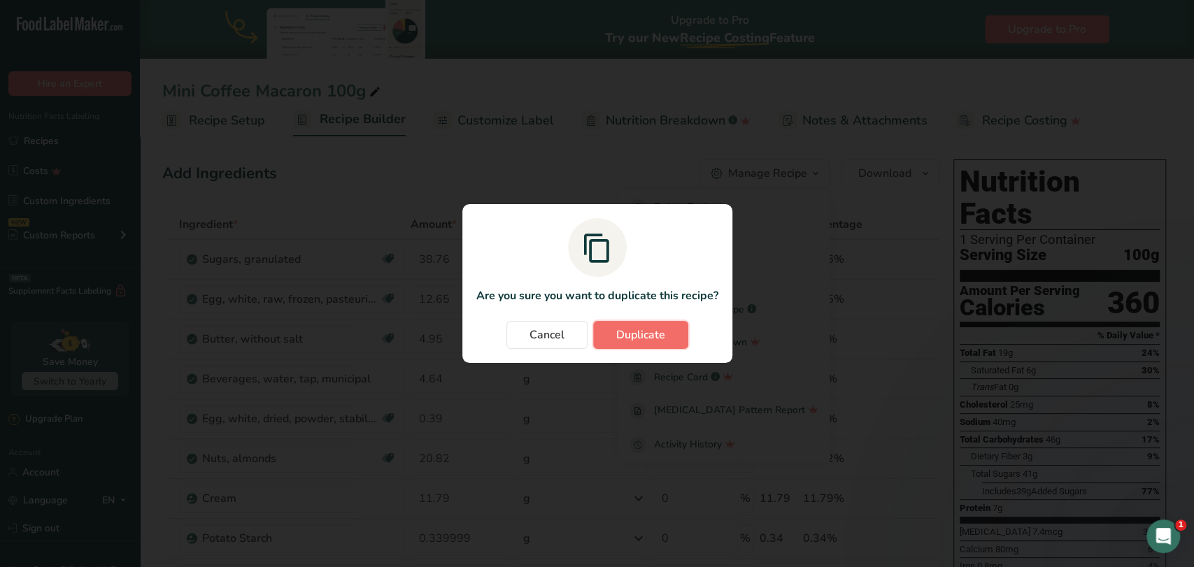
click at [632, 343] on span "Duplicate" at bounding box center [640, 335] width 49 height 17
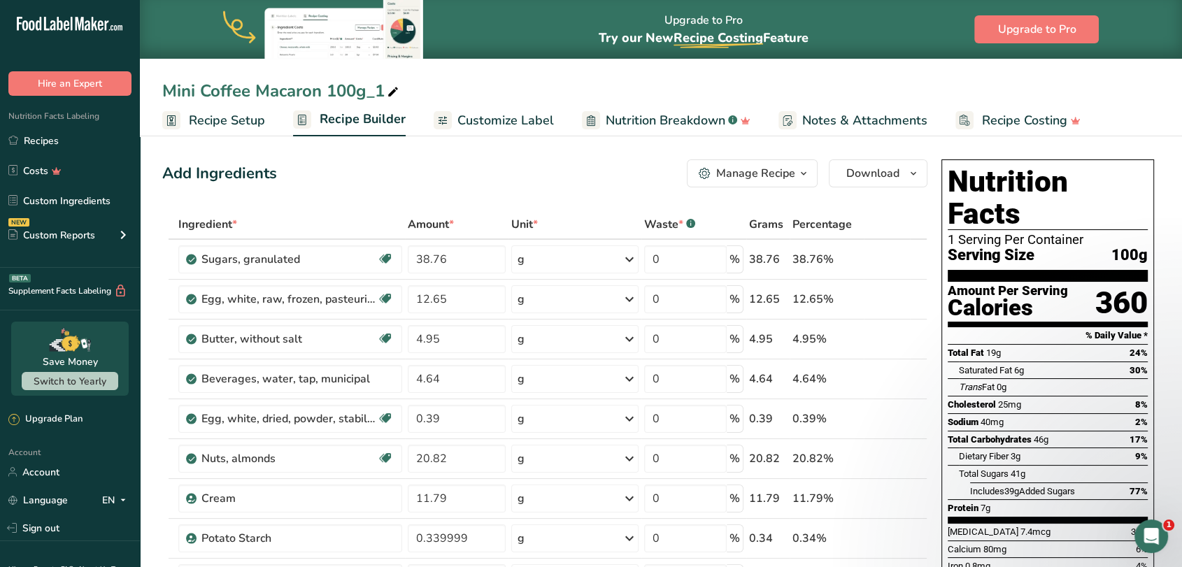
click at [217, 88] on div "Mini Coffee Macaron 100g_1" at bounding box center [281, 90] width 239 height 25
click at [217, 88] on input "Mini Coffee Macaron 100g_1" at bounding box center [660, 90] width 997 height 25
click at [406, 92] on input "Mini Chocolate Macaron 100g_1" at bounding box center [660, 90] width 997 height 25
click at [409, 94] on input "Mini Chocolate Macaron 100g_1" at bounding box center [660, 90] width 997 height 25
type input "Mini Chocolate Macaron 100g"
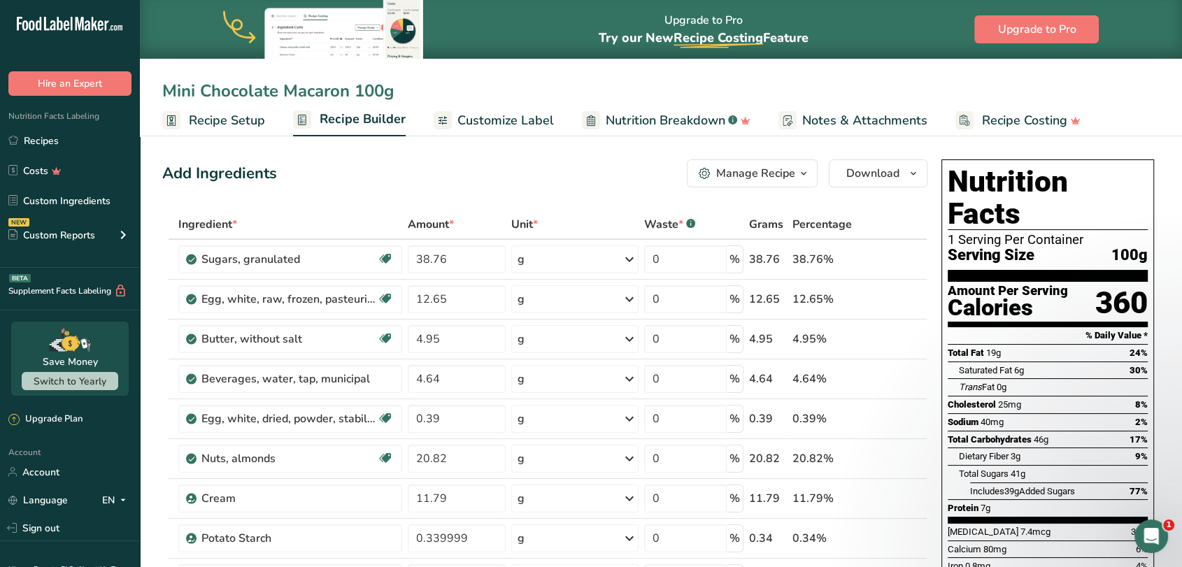
click at [403, 176] on div "Add Ingredients Manage Recipe Delete Recipe Duplicate Recipe Scale Recipe Save …" at bounding box center [544, 173] width 765 height 28
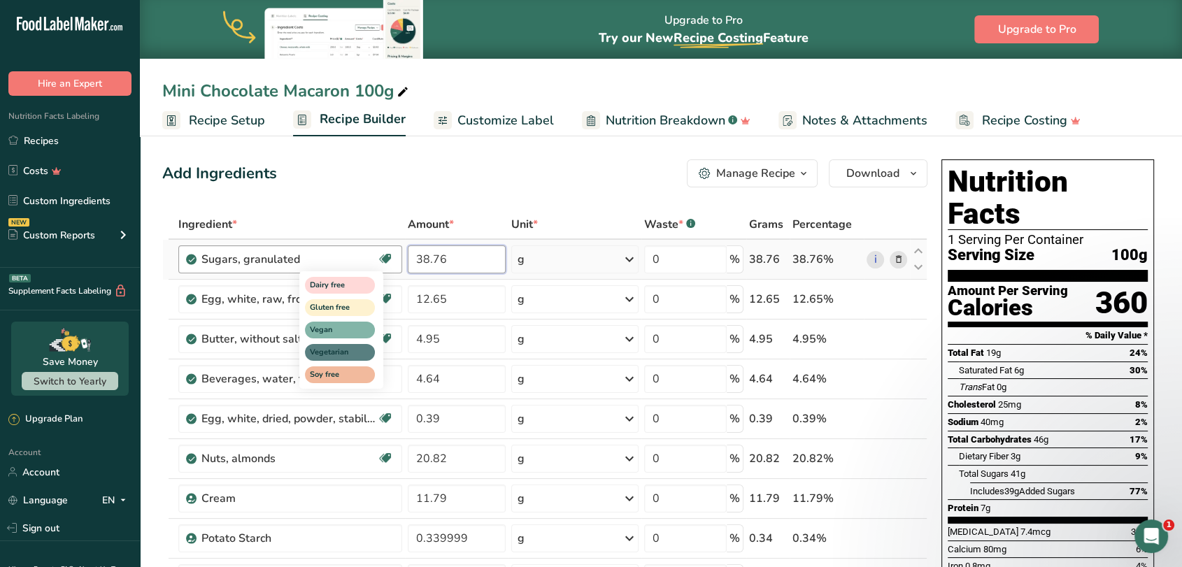
drag, startPoint x: 460, startPoint y: 264, endPoint x: 387, endPoint y: 249, distance: 75.0
click at [388, 264] on tr "Sugars, granulated Dairy free Gluten free Vegan Vegetarian Soy free 38.76 g Por…" at bounding box center [545, 260] width 764 height 40
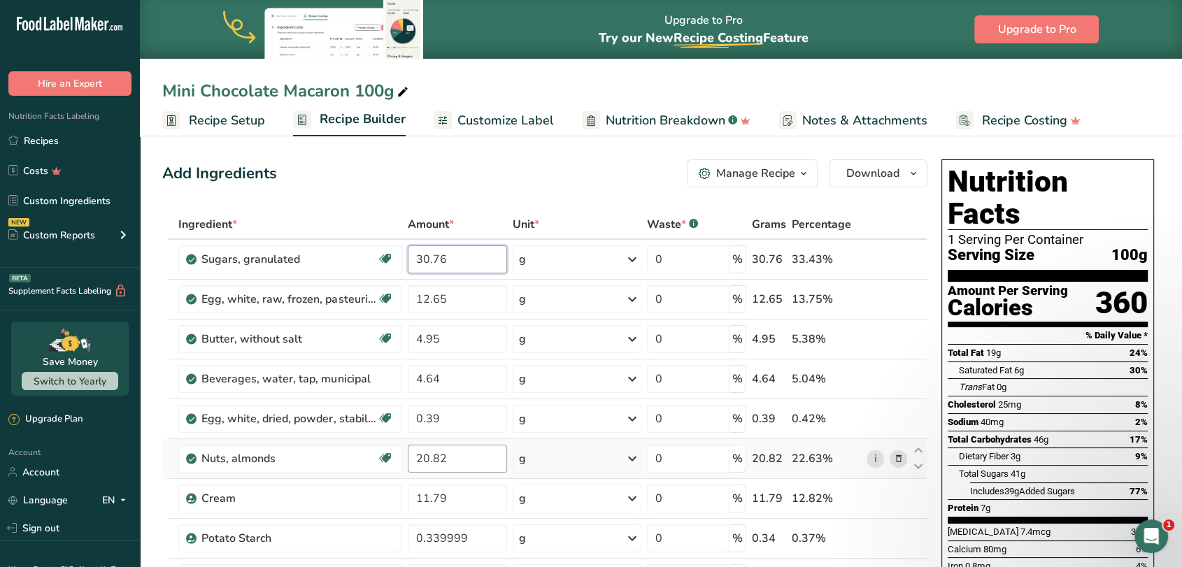
type input "30.76"
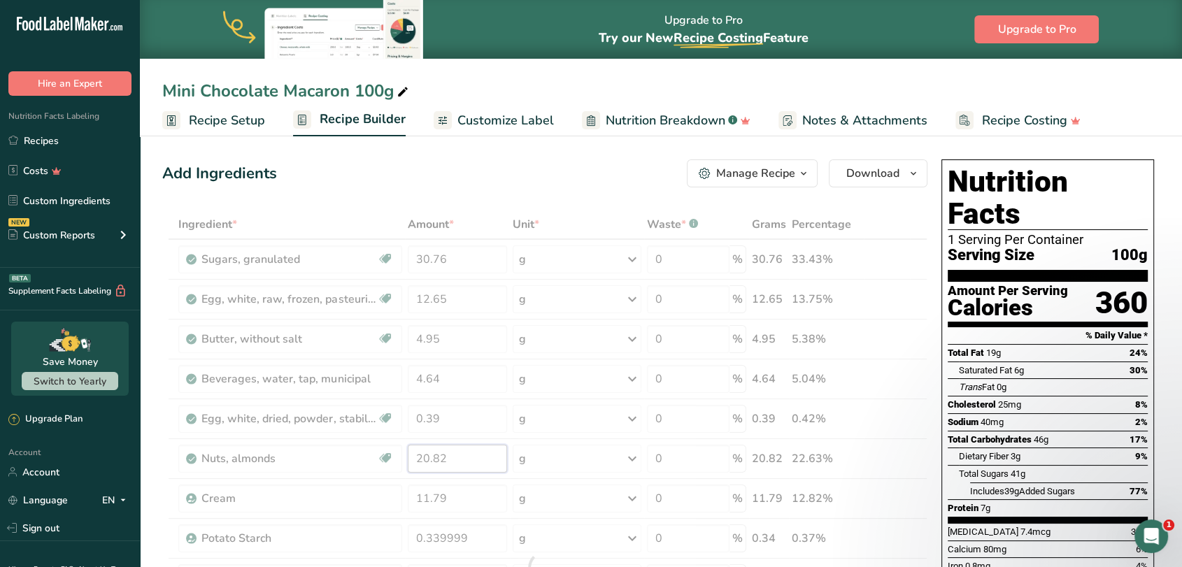
drag, startPoint x: 464, startPoint y: 460, endPoint x: 402, endPoint y: 462, distance: 62.3
click at [402, 462] on div "Ingredient * Amount * Unit * Waste * .a-a{fill:#347362;}.b-a{fill:#fff;} Grams …" at bounding box center [544, 568] width 765 height 716
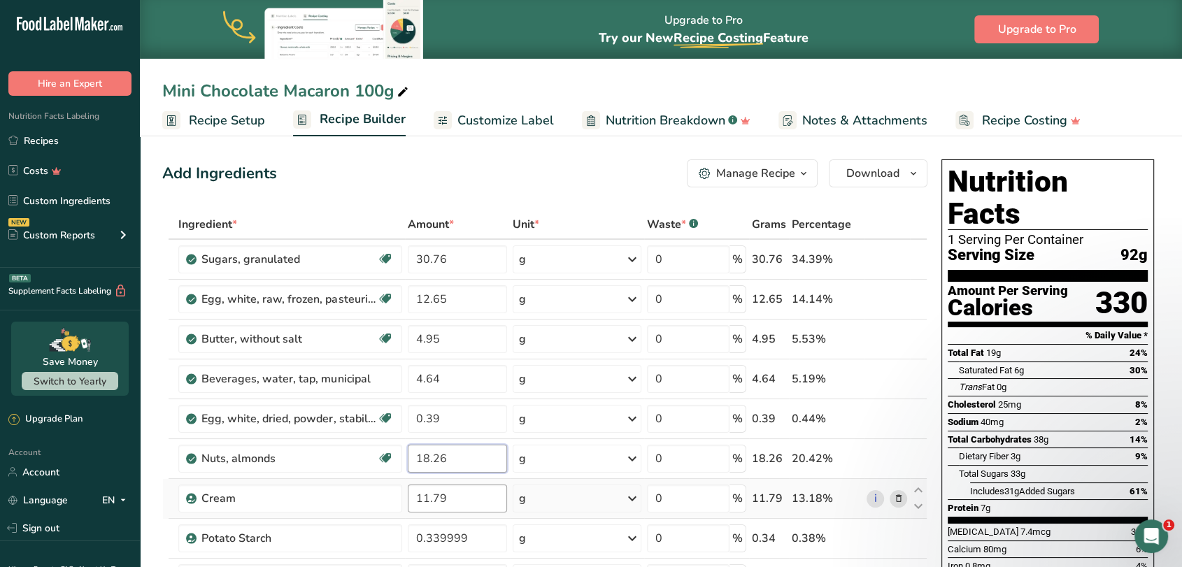
type input "18.26"
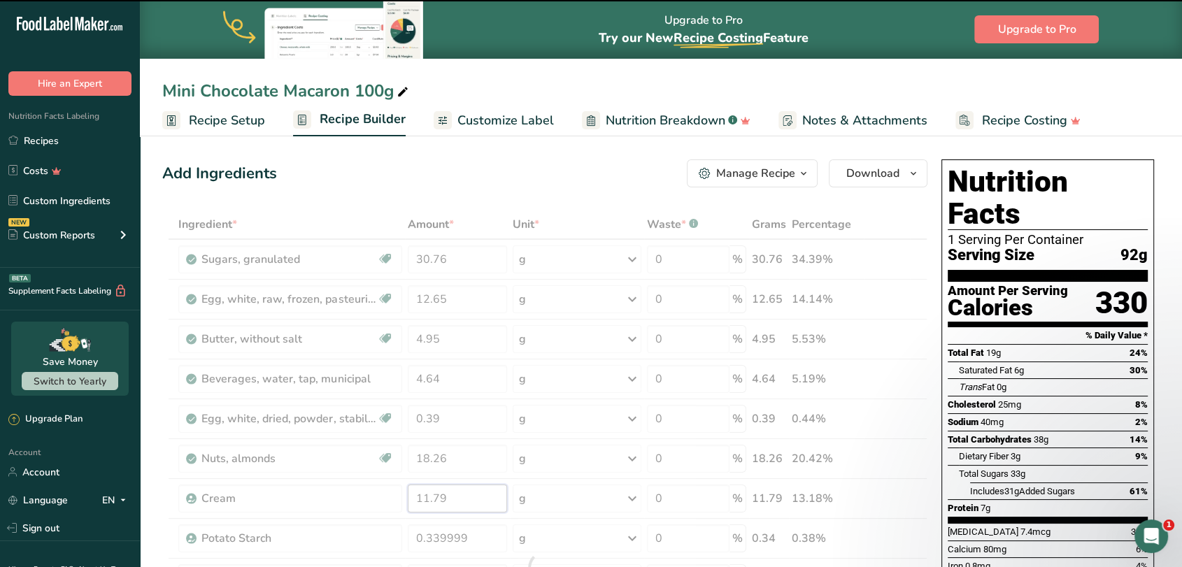
drag, startPoint x: 450, startPoint y: 502, endPoint x: 413, endPoint y: 510, distance: 37.3
click at [413, 510] on div "Ingredient * Amount * Unit * Waste * .a-a{fill:#347362;}.b-a{fill:#fff;} Grams …" at bounding box center [544, 568] width 765 height 716
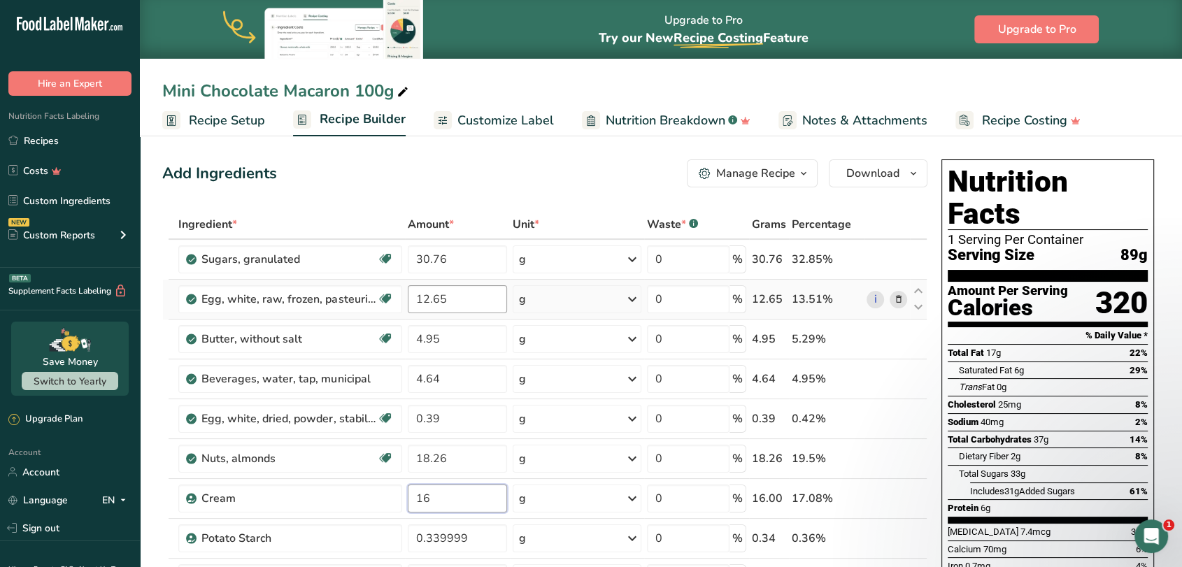
type input "16"
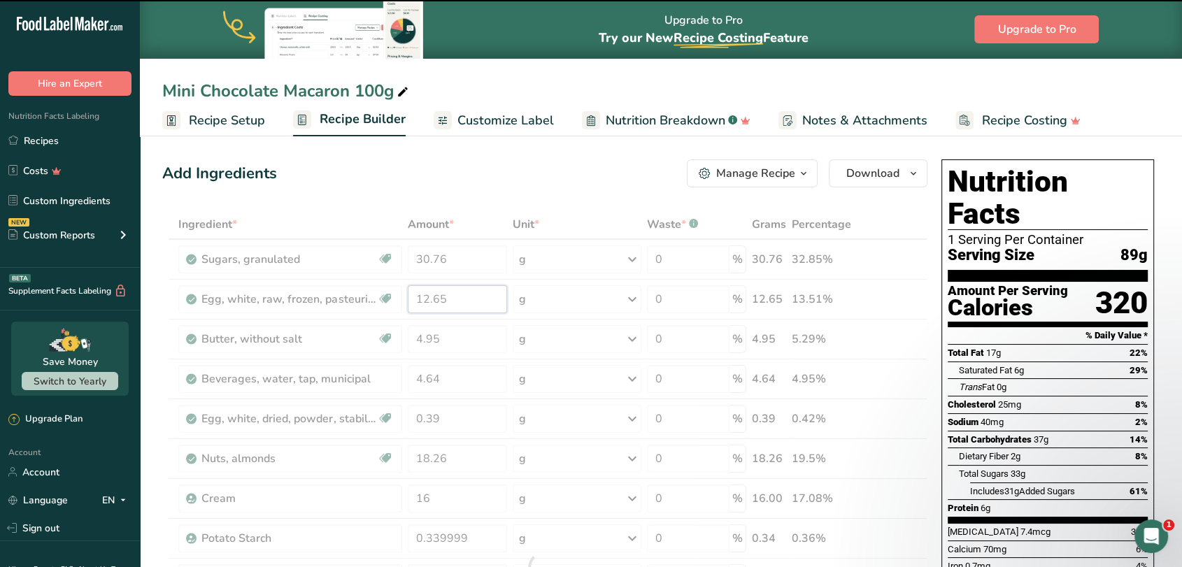
drag, startPoint x: 457, startPoint y: 293, endPoint x: 409, endPoint y: 298, distance: 49.2
click at [409, 298] on div "Ingredient * Amount * Unit * Waste * .a-a{fill:#347362;}.b-a{fill:#fff;} Grams …" at bounding box center [544, 568] width 765 height 716
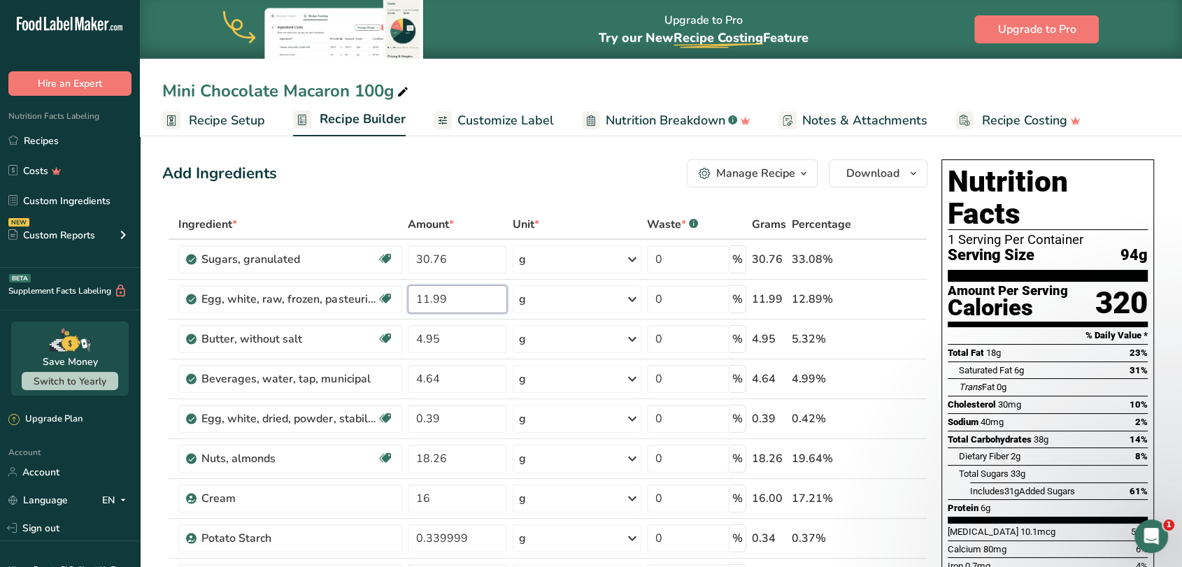
type input "11.99"
click at [481, 165] on div "Add Ingredients Manage Recipe Delete Recipe Duplicate Recipe Scale Recipe Save …" at bounding box center [544, 173] width 765 height 28
click at [900, 335] on icon at bounding box center [898, 339] width 10 height 15
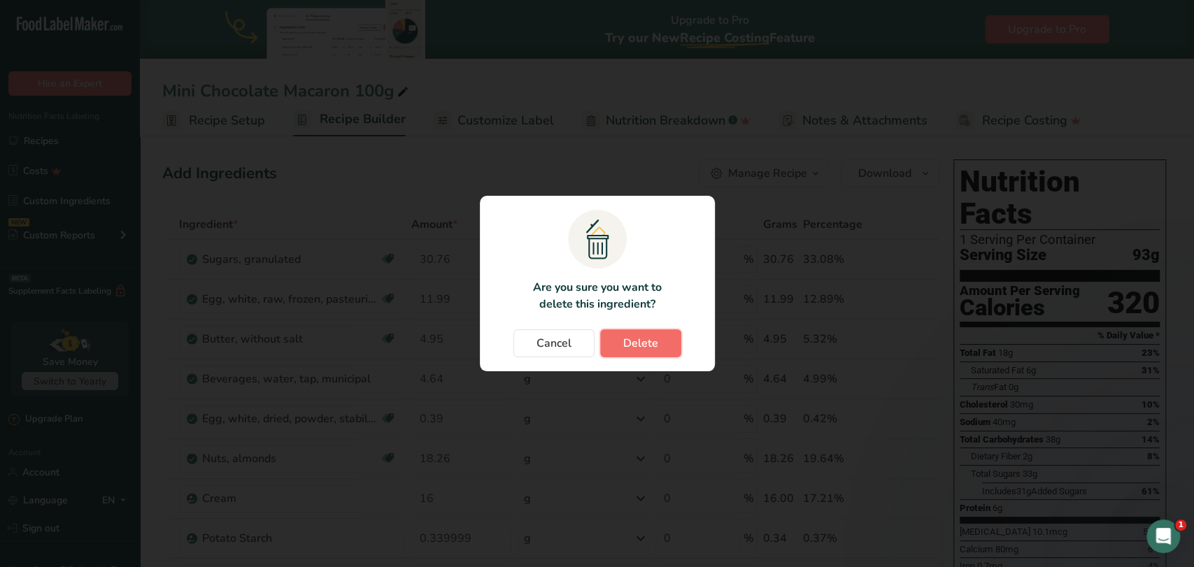
click at [655, 343] on span "Delete" at bounding box center [640, 343] width 35 height 17
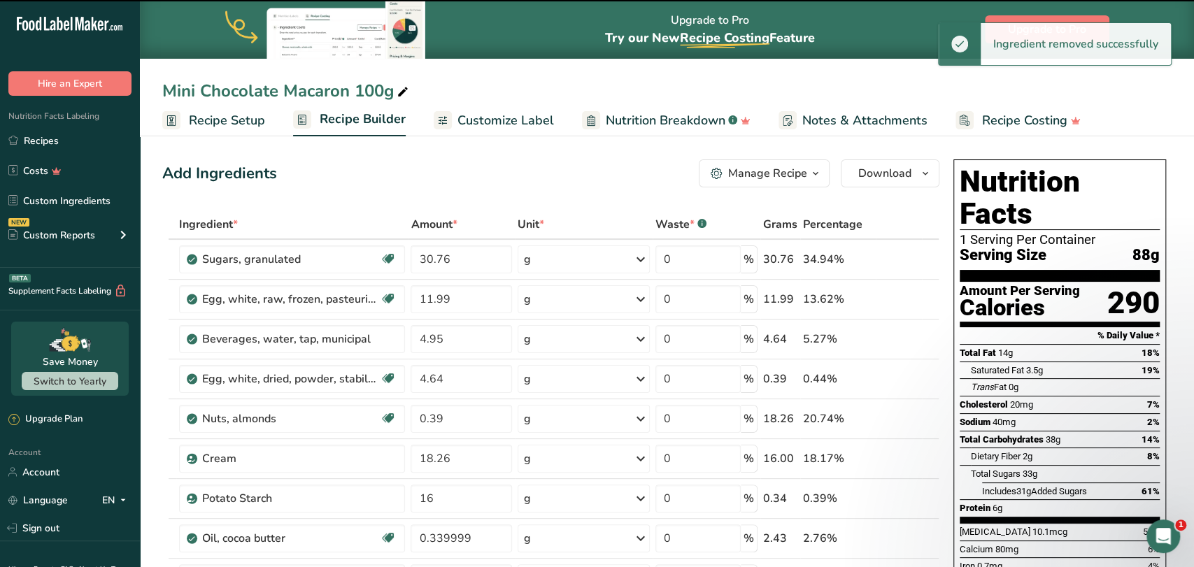
type input "4.64"
type input "0.39"
type input "18.26"
type input "16"
type input "0.339999"
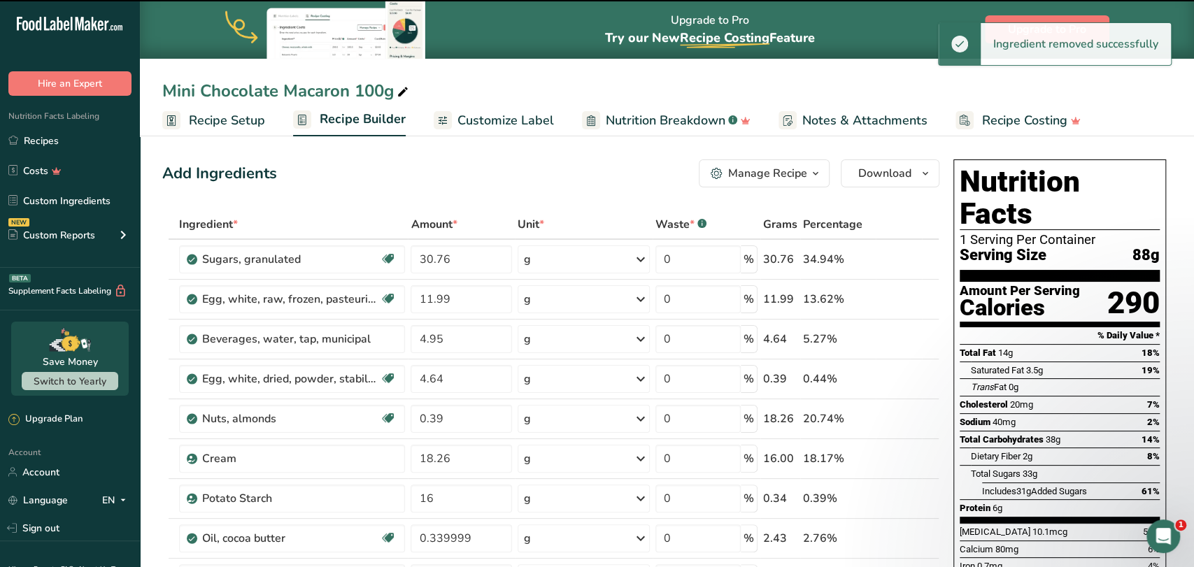
type input "2.429"
type input "1.49"
type input "1.04"
type input "0.03"
type input "0.001"
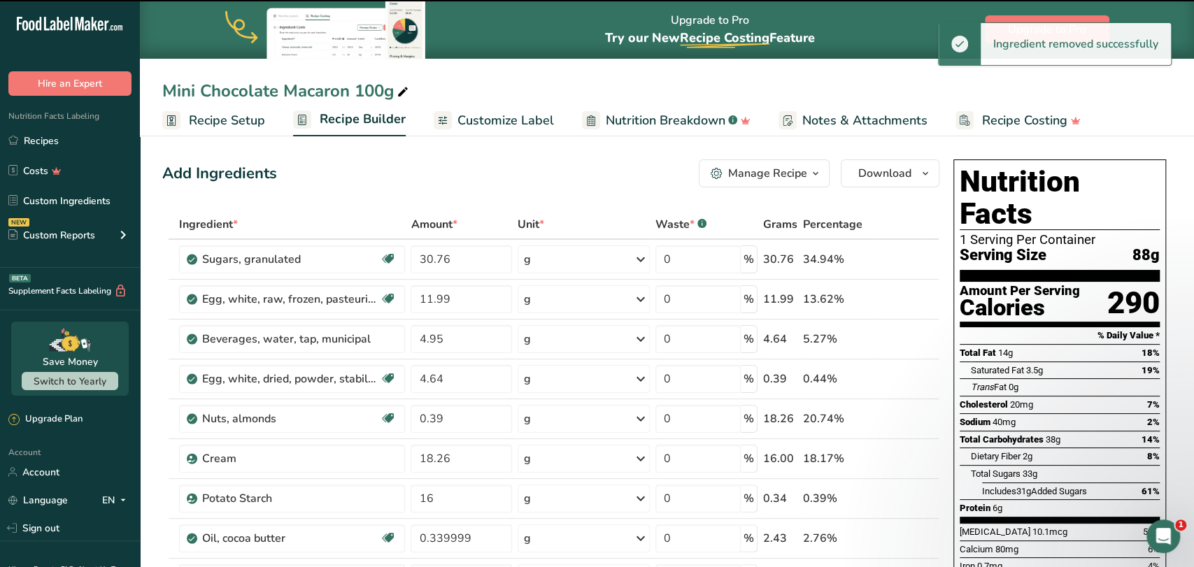
type input "0.67"
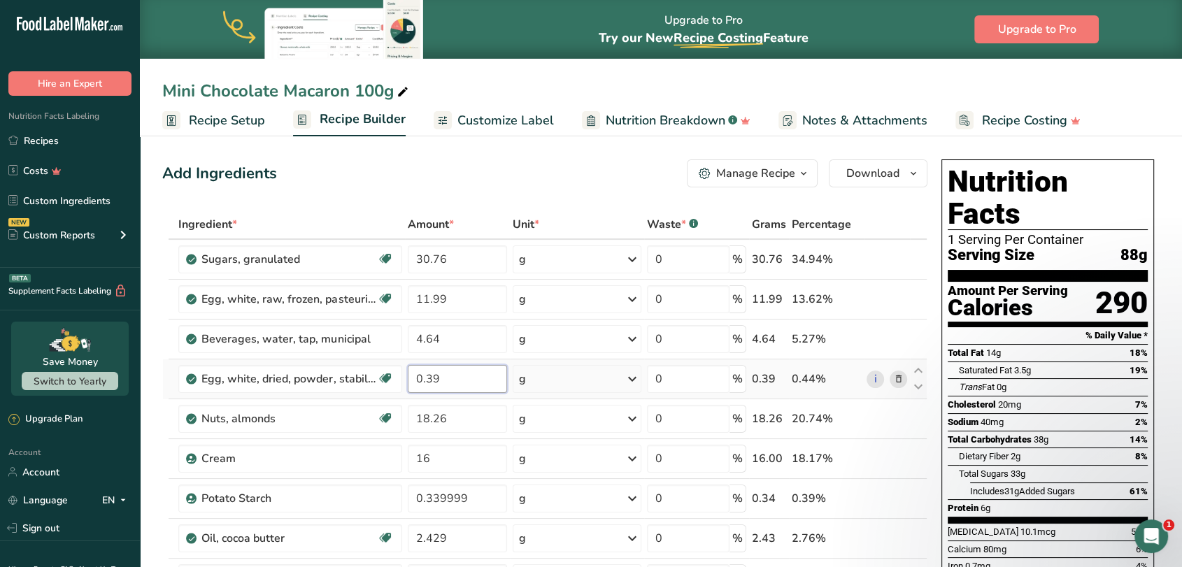
click at [467, 378] on input "0.39" at bounding box center [457, 379] width 99 height 28
type input "0.37"
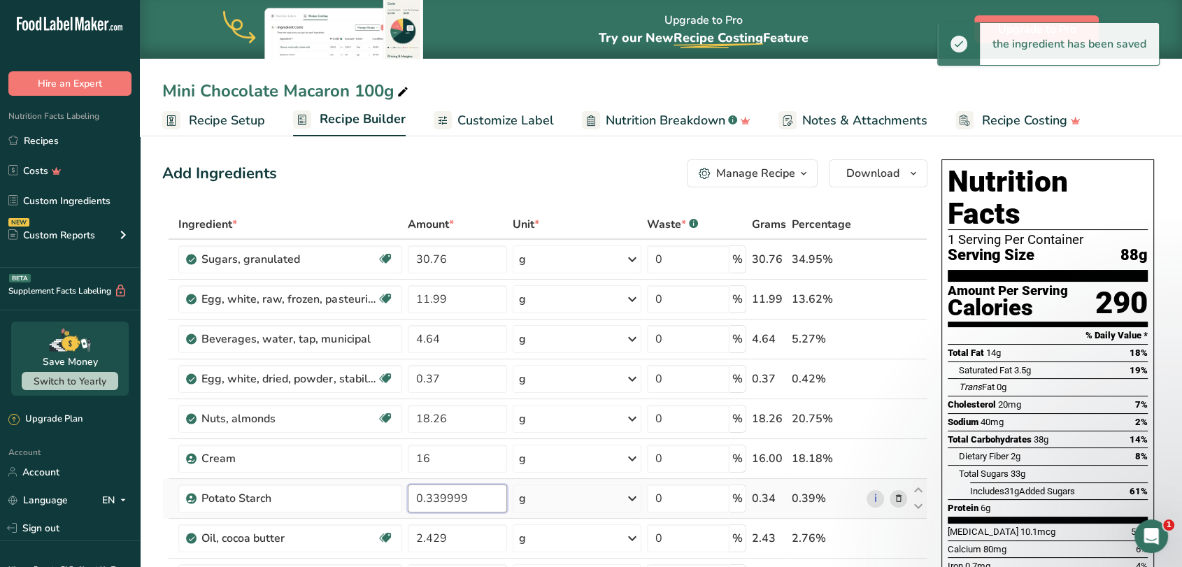
drag, startPoint x: 483, startPoint y: 497, endPoint x: 432, endPoint y: 504, distance: 51.4
click at [432, 504] on input "0.339999" at bounding box center [457, 499] width 99 height 28
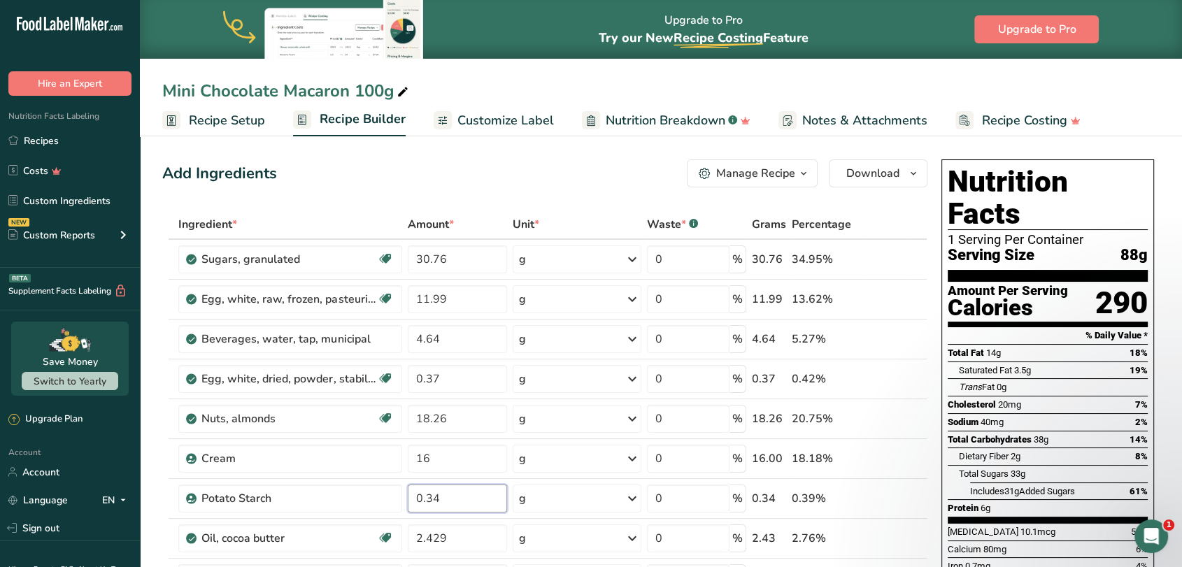
type input "0.34"
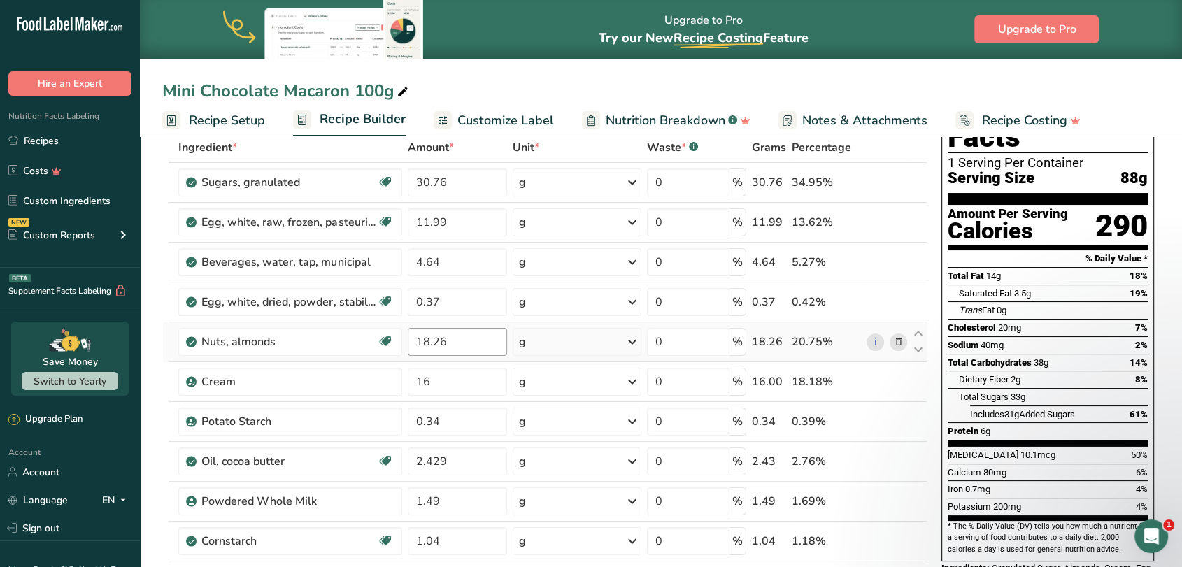
scroll to position [78, 0]
click at [895, 463] on icon at bounding box center [898, 461] width 10 height 15
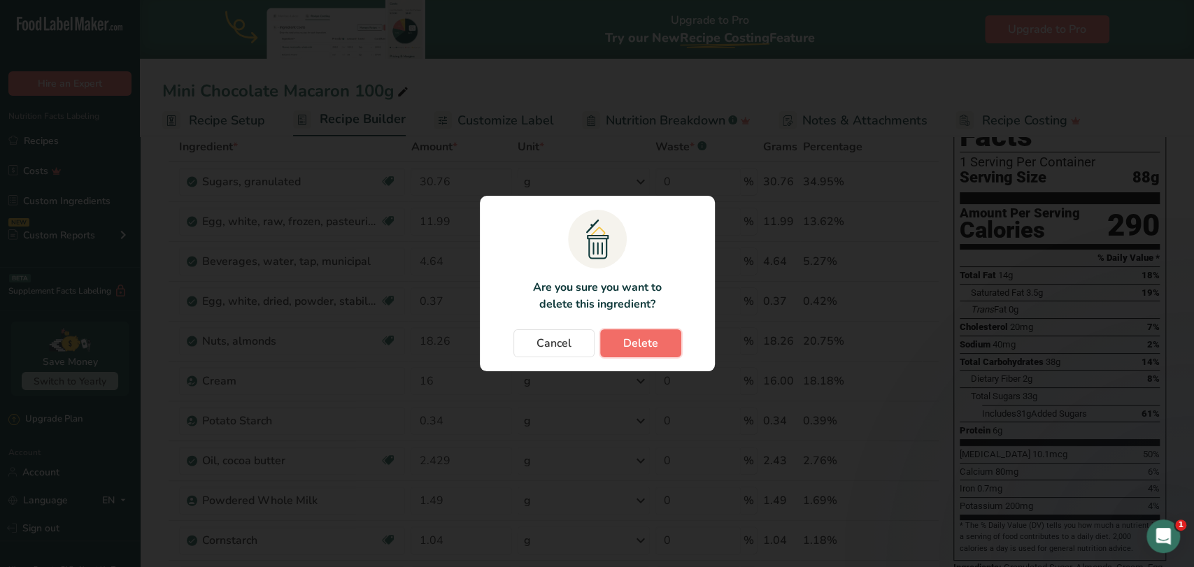
click at [665, 350] on button "Delete" at bounding box center [640, 343] width 81 height 28
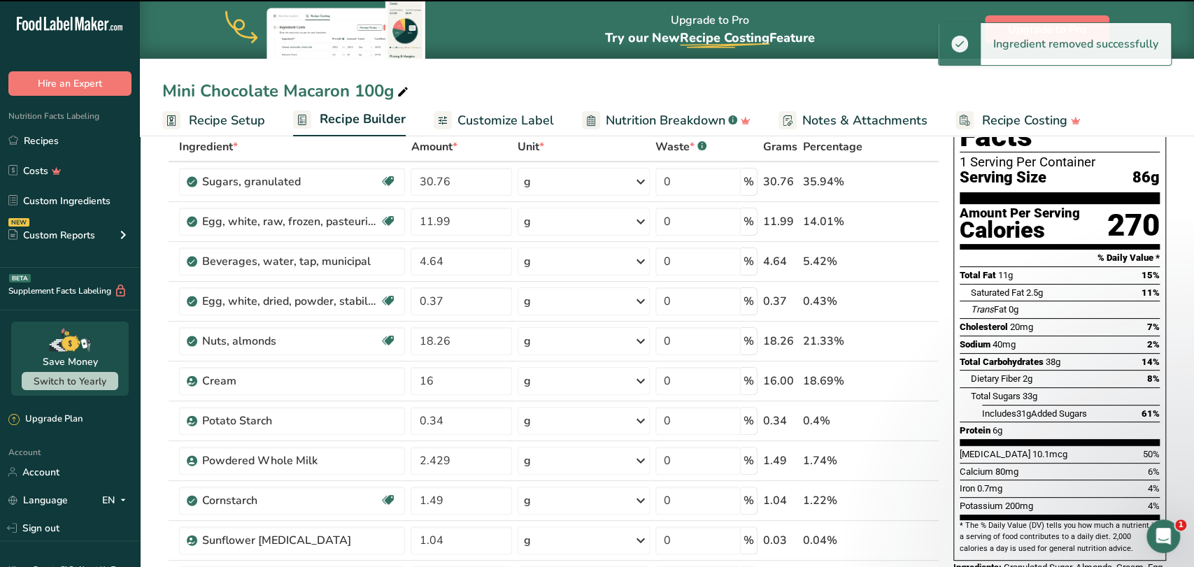
type input "1.49"
type input "1.04"
type input "0.03"
type input "0.001"
type input "0.67"
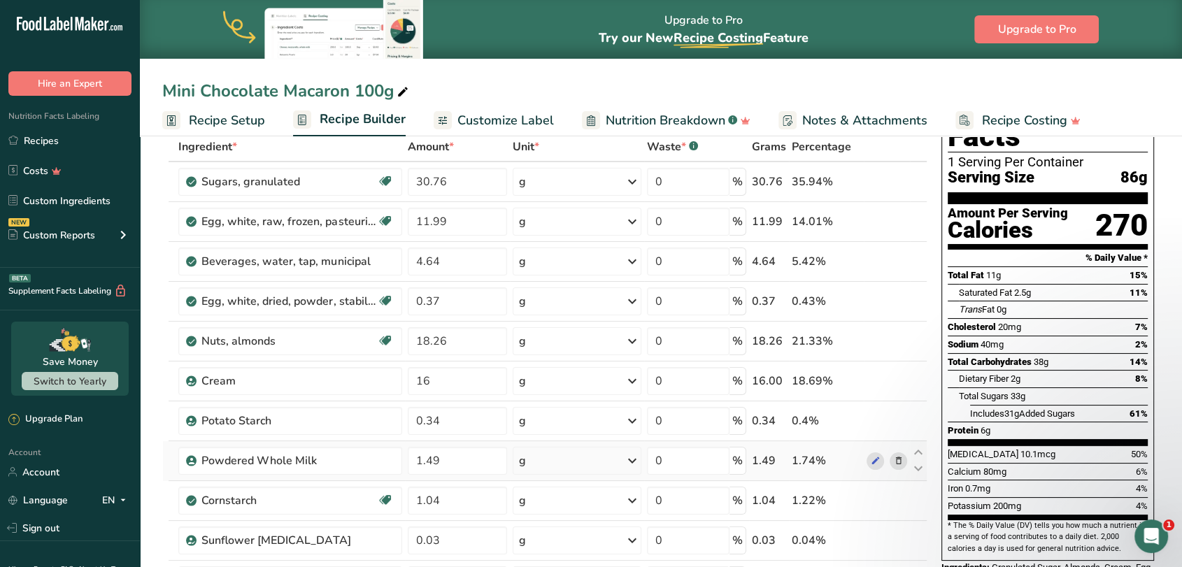
click at [901, 461] on icon at bounding box center [898, 461] width 10 height 15
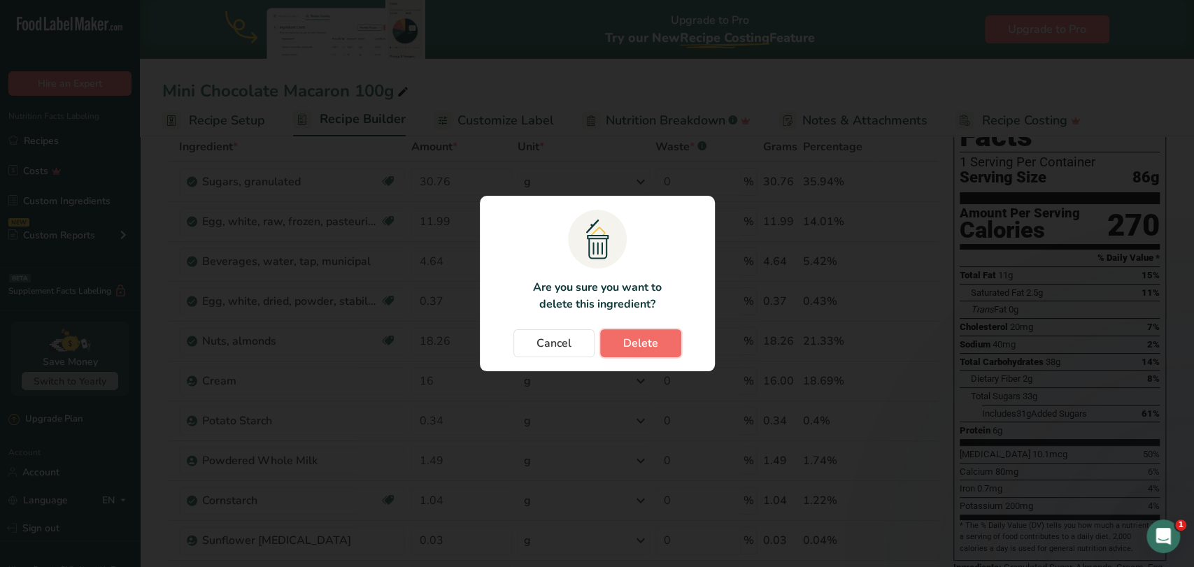
click at [658, 339] on button "Delete" at bounding box center [640, 343] width 81 height 28
type input "1.04"
type input "0.03"
type input "0.001"
type input "0.67"
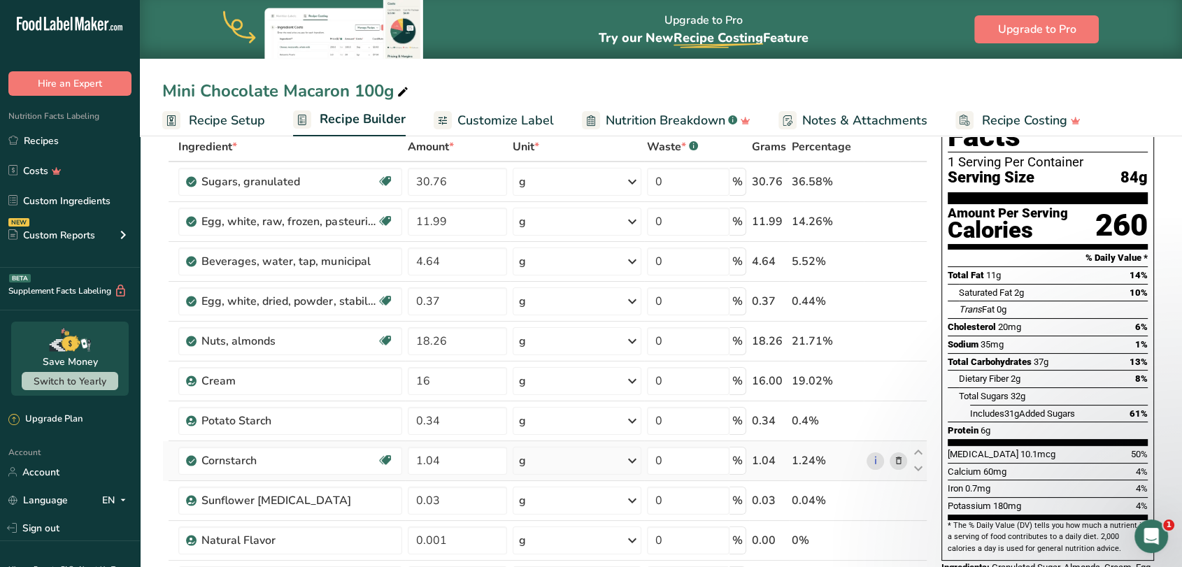
click at [896, 457] on icon at bounding box center [898, 461] width 10 height 15
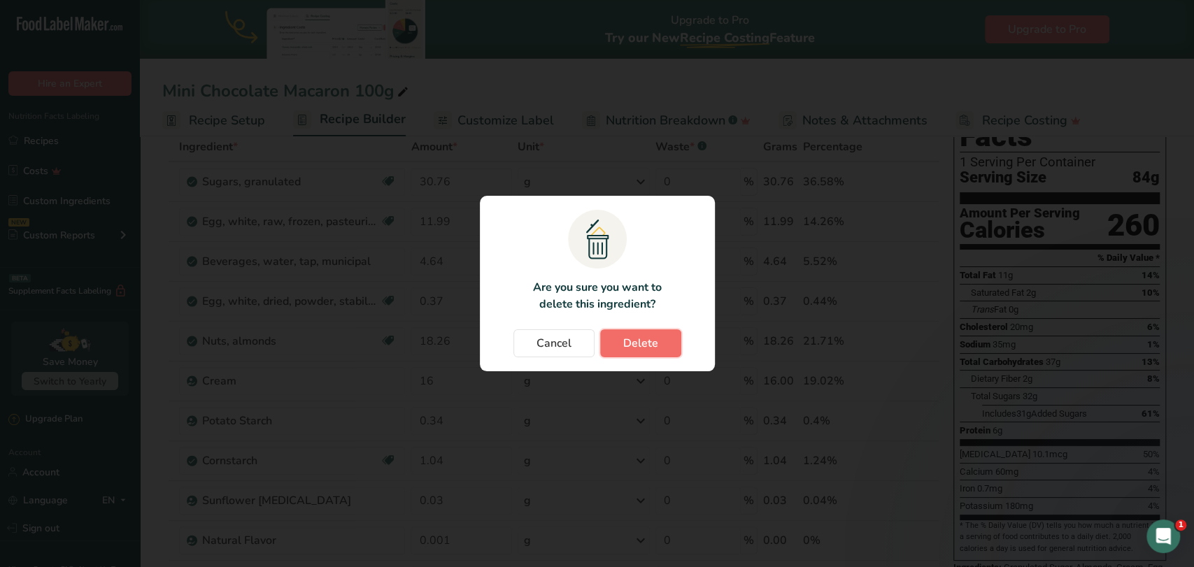
click at [627, 351] on span "Delete" at bounding box center [640, 343] width 35 height 17
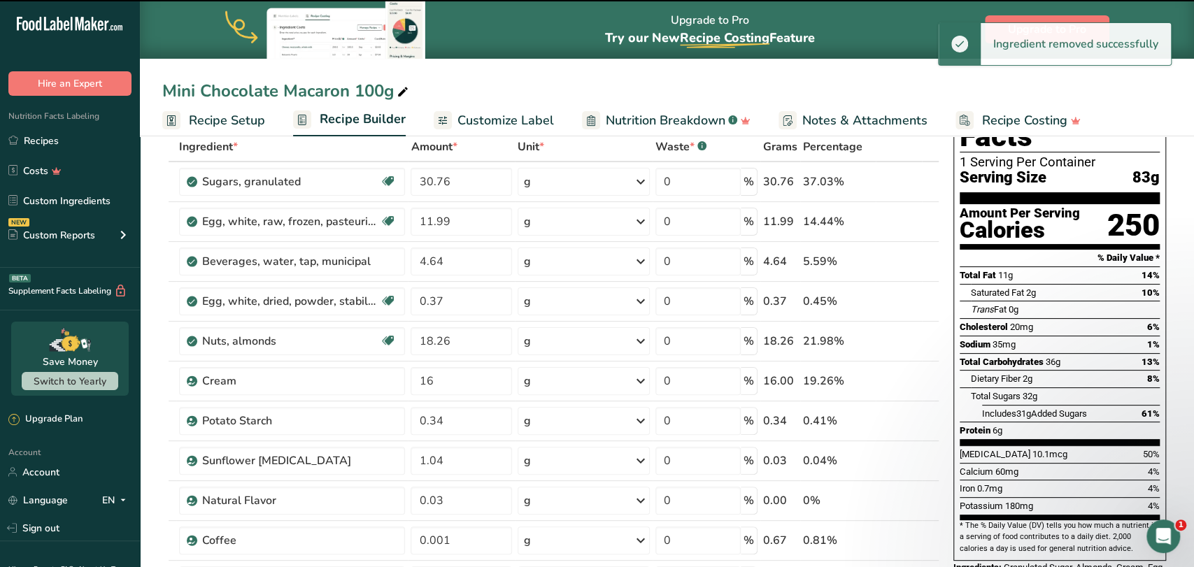
type input "0.03"
type input "0.001"
type input "0.67"
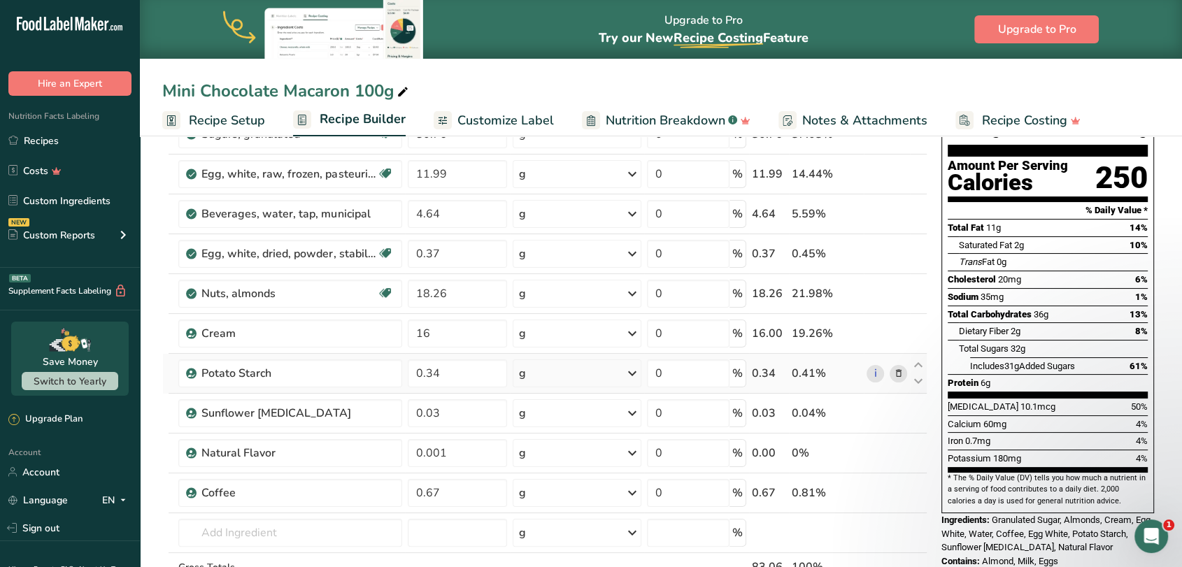
scroll to position [155, 0]
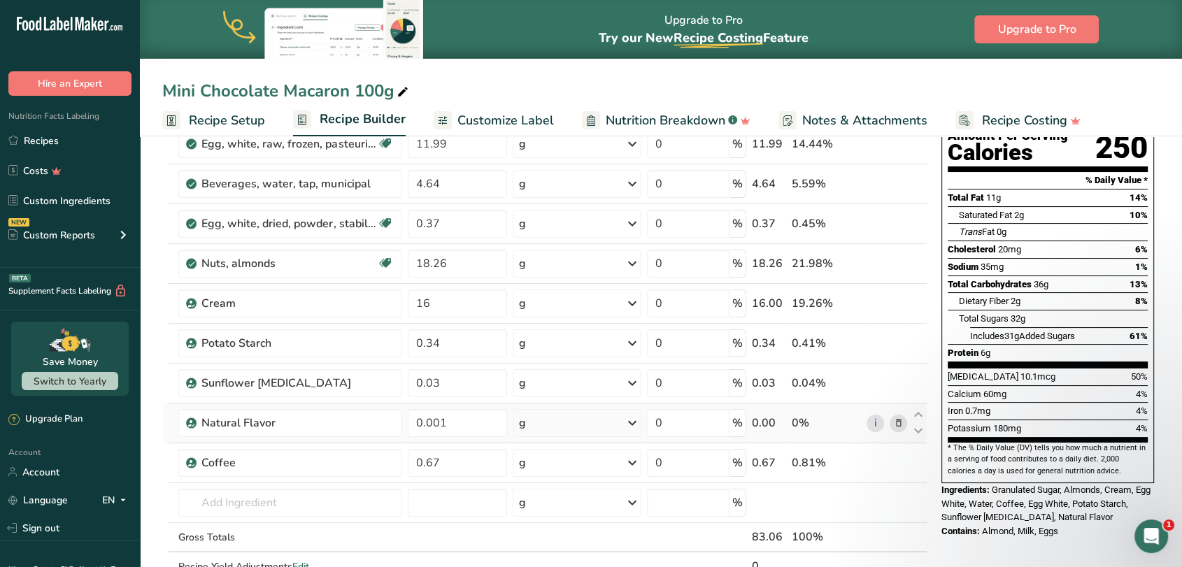
click at [897, 425] on icon at bounding box center [898, 423] width 10 height 15
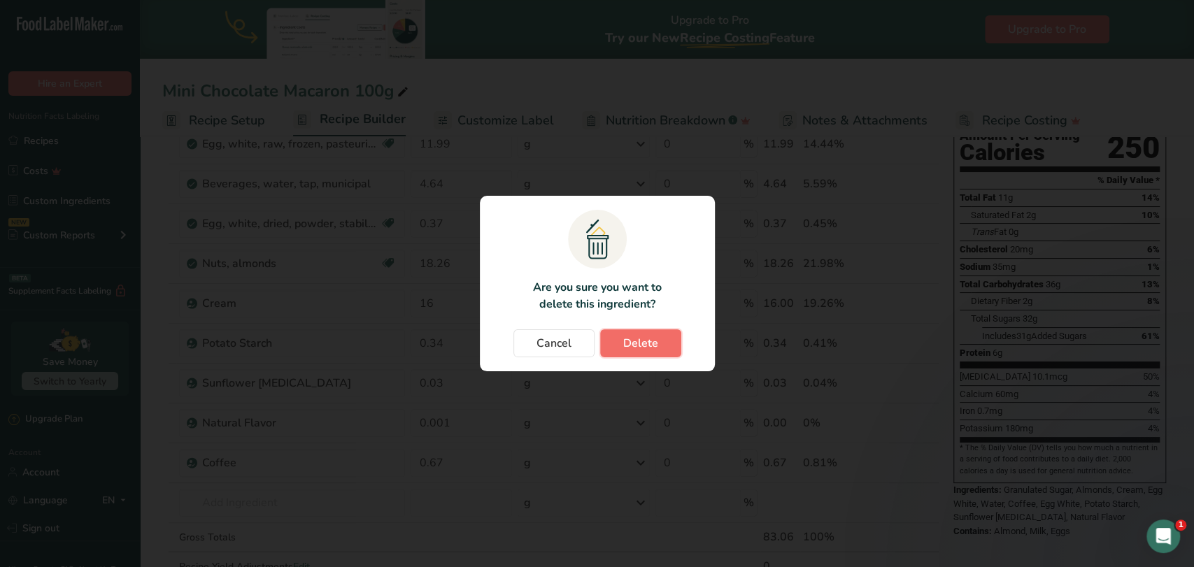
click at [652, 340] on span "Delete" at bounding box center [640, 343] width 35 height 17
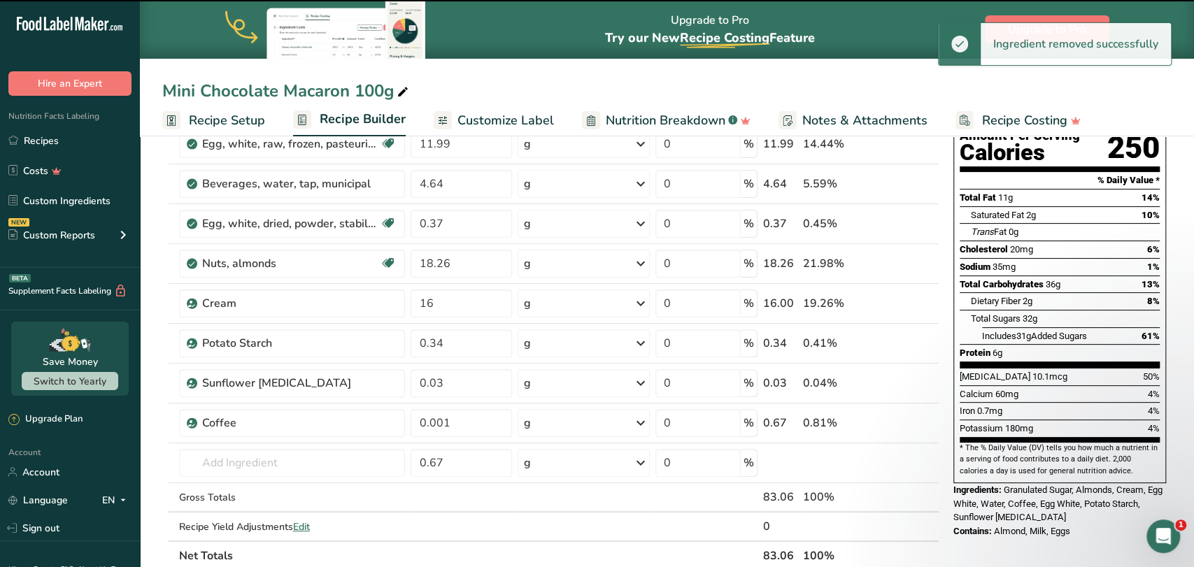
type input "0.67"
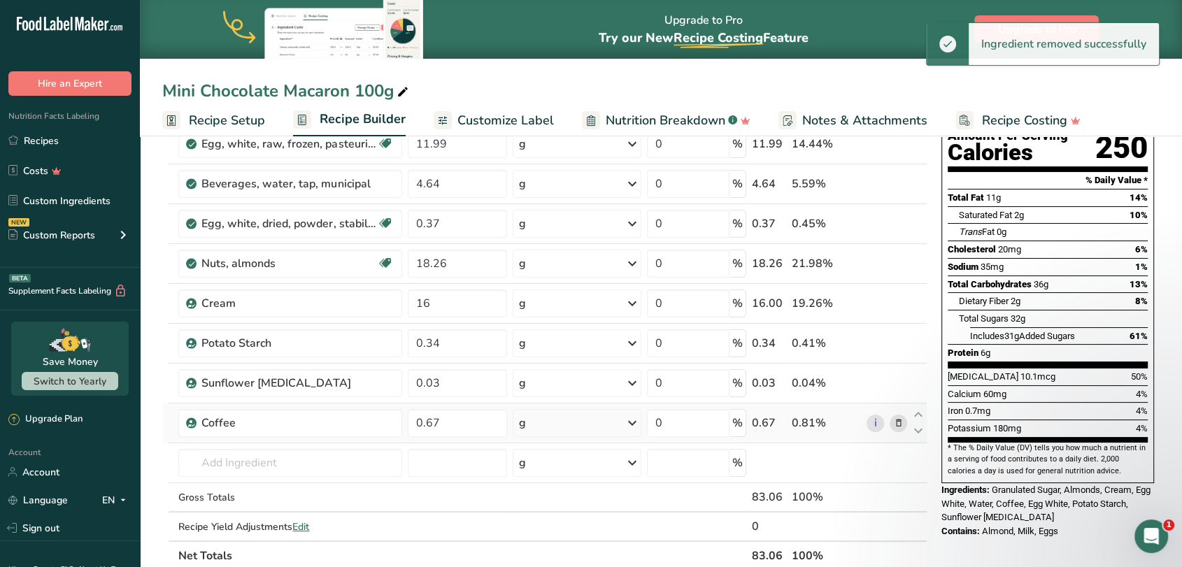
click at [900, 422] on icon at bounding box center [898, 423] width 10 height 15
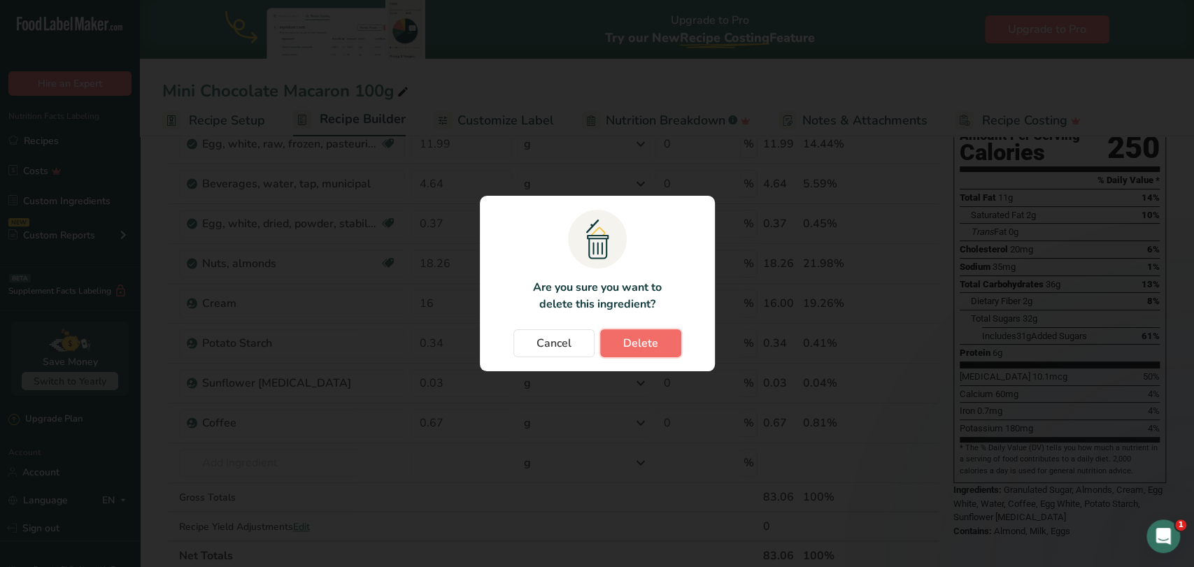
click at [632, 341] on span "Delete" at bounding box center [640, 343] width 35 height 17
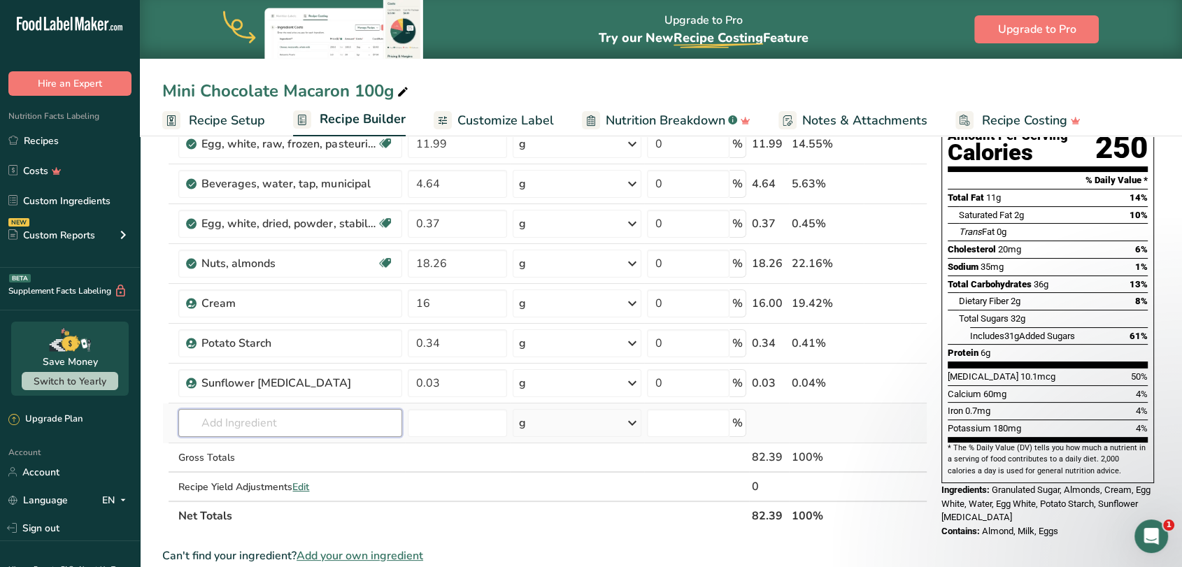
click at [235, 427] on input "text" at bounding box center [289, 423] width 223 height 28
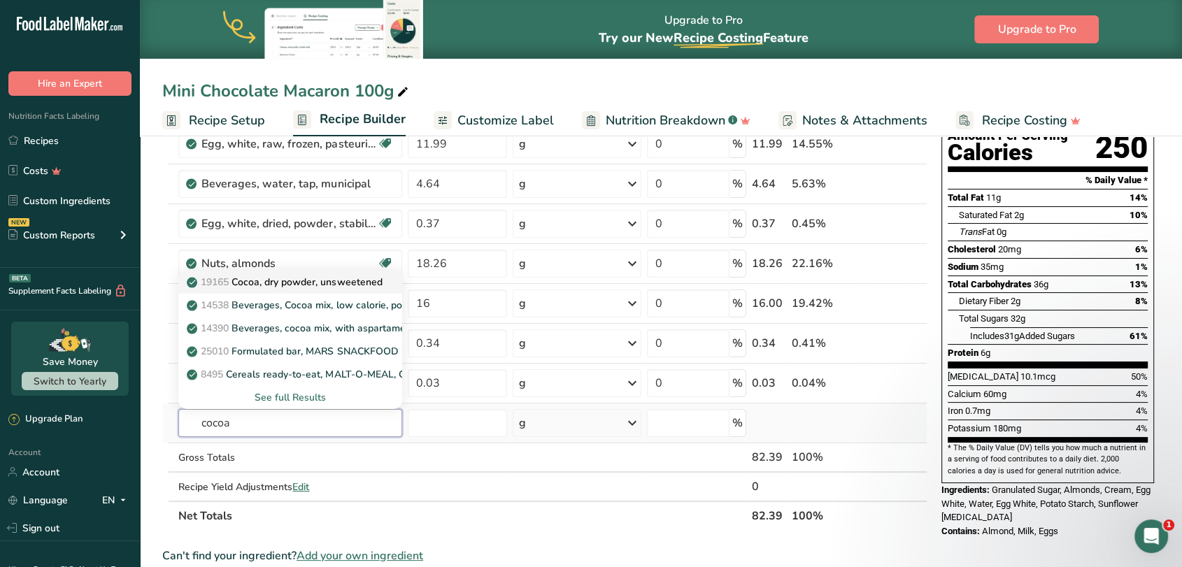
type input "cocoa"
click at [274, 285] on p "19165 Cocoa, dry powder, unsweetened" at bounding box center [286, 282] width 192 height 15
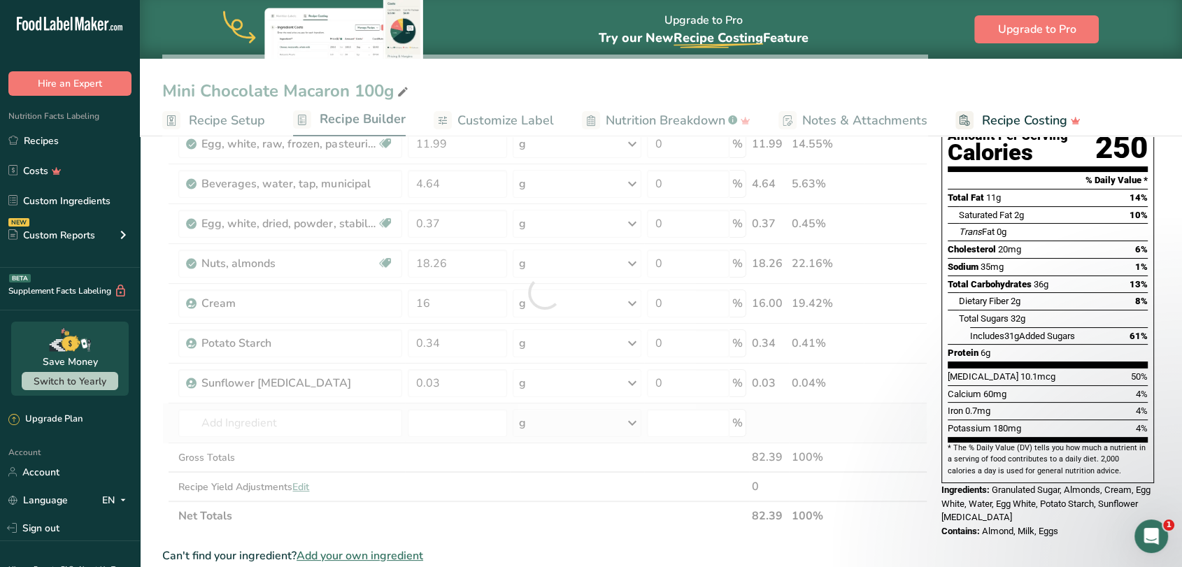
type input "Cocoa, dry powder, unsweetened"
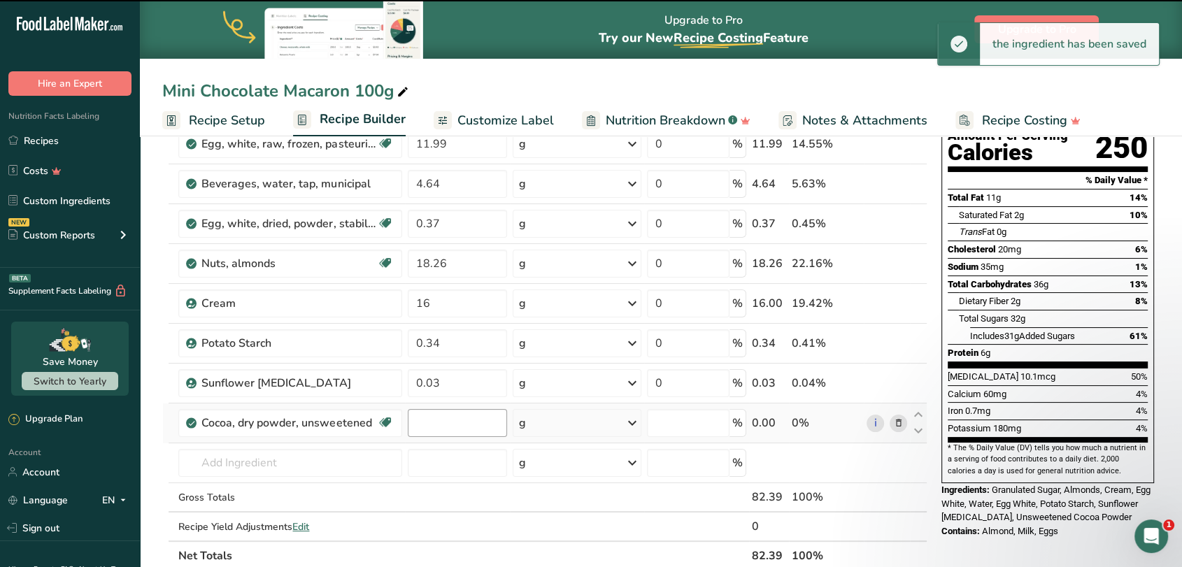
type input "0"
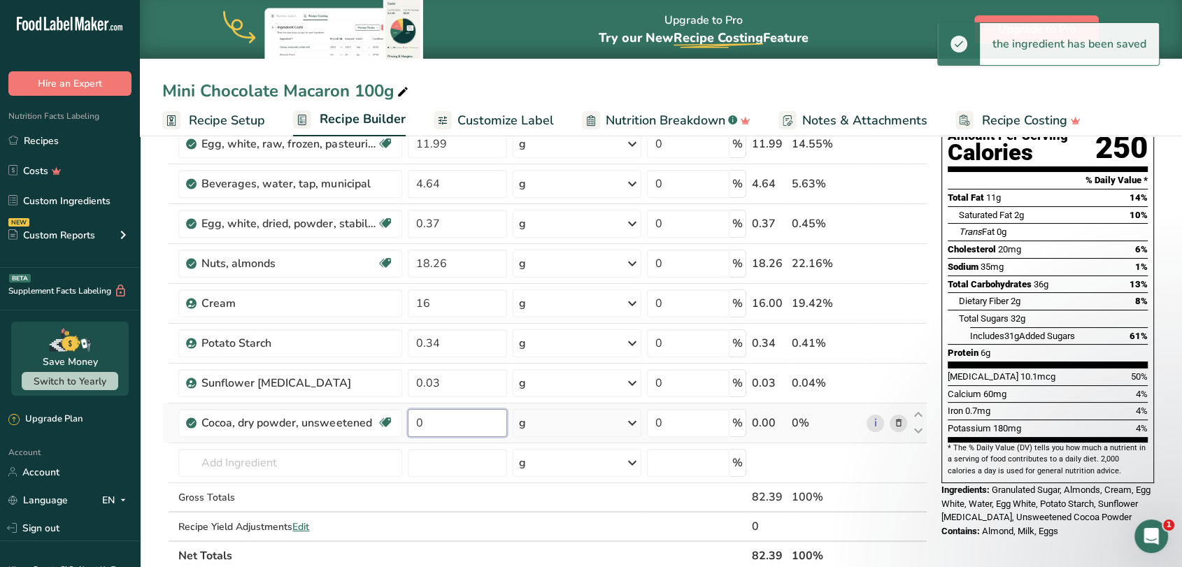
click at [435, 425] on input "0" at bounding box center [457, 423] width 99 height 28
drag, startPoint x: 435, startPoint y: 425, endPoint x: 409, endPoint y: 425, distance: 26.6
click at [409, 425] on input "0" at bounding box center [457, 423] width 99 height 28
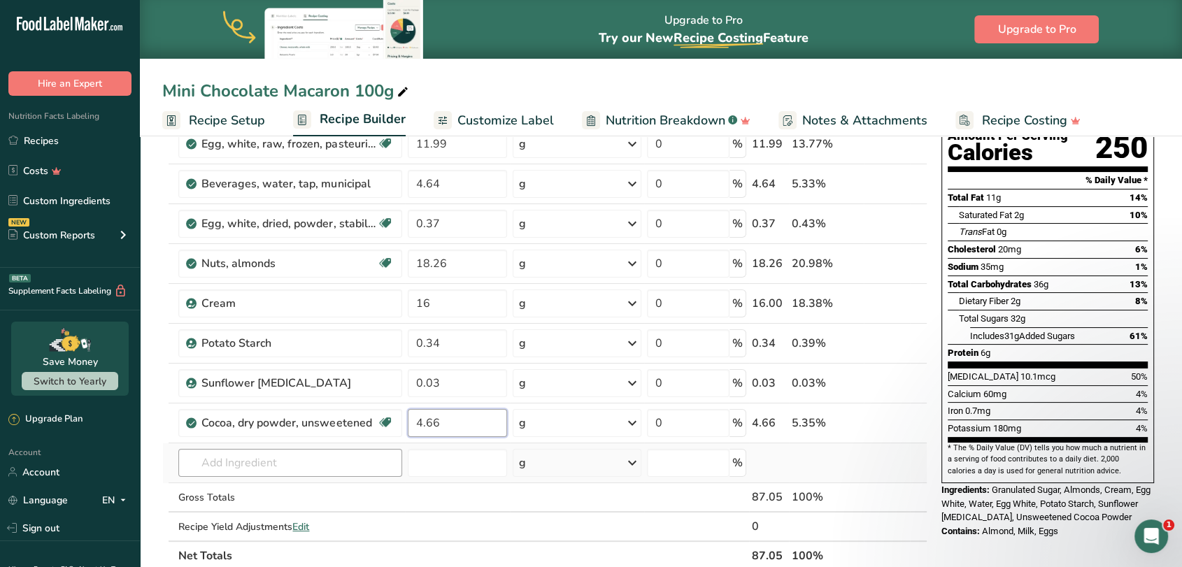
type input "4.66"
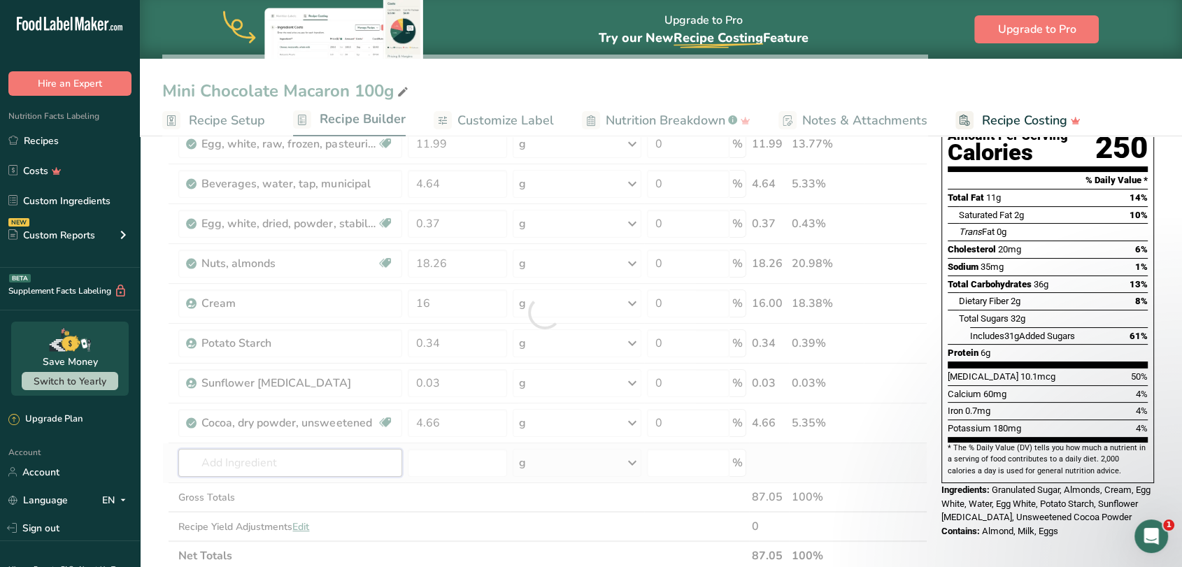
click at [312, 458] on div "Ingredient * Amount * Unit * Waste * .a-a{fill:#347362;}.b-a{fill:#fff;} Grams …" at bounding box center [544, 313] width 765 height 516
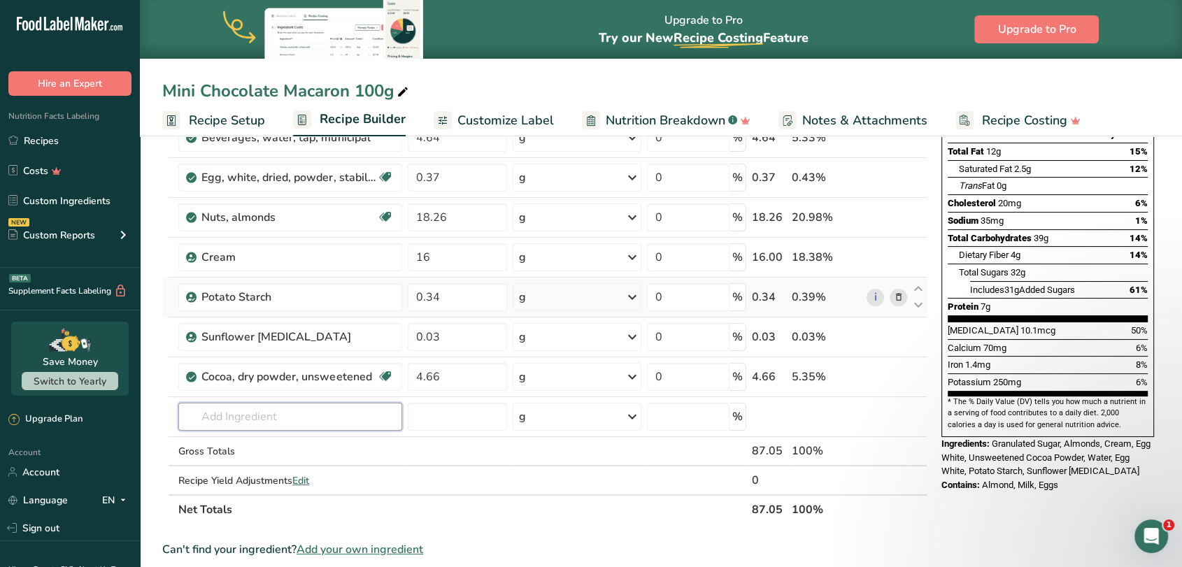
scroll to position [233, 0]
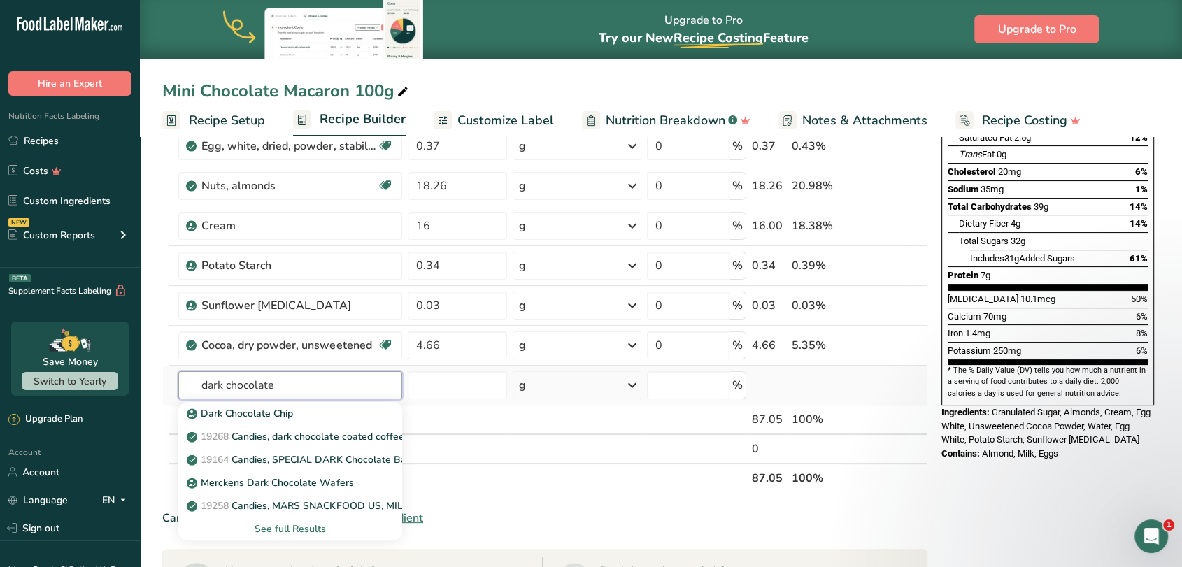
type input "dark chocolate"
click at [278, 528] on div "See full Results" at bounding box center [290, 529] width 201 height 15
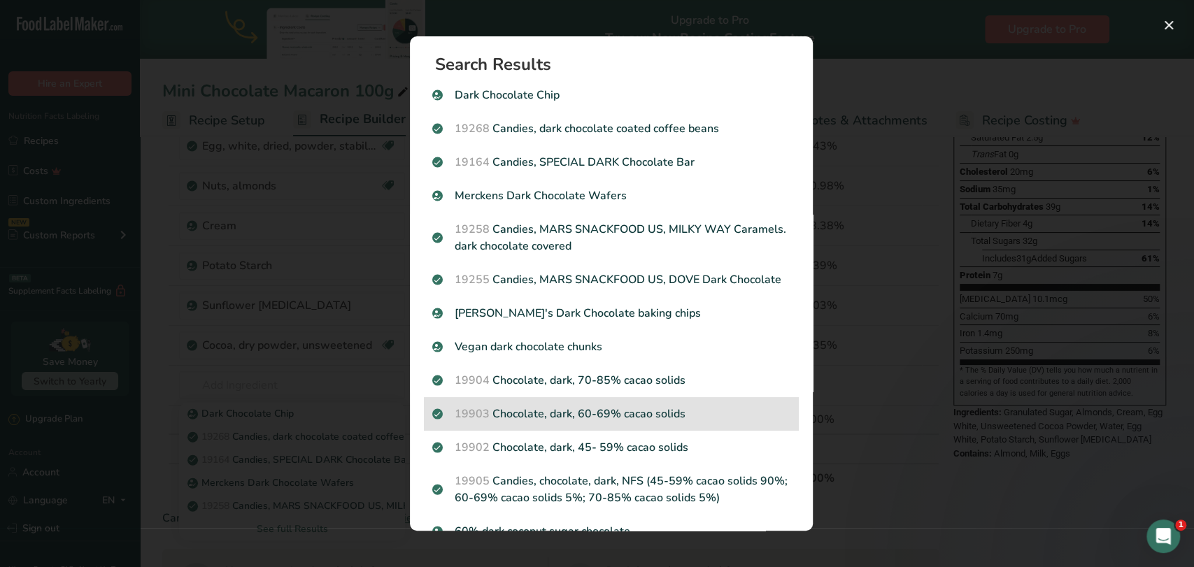
click at [623, 422] on p "19903 Chocolate, dark, 60-69% cacao solids" at bounding box center [611, 414] width 358 height 17
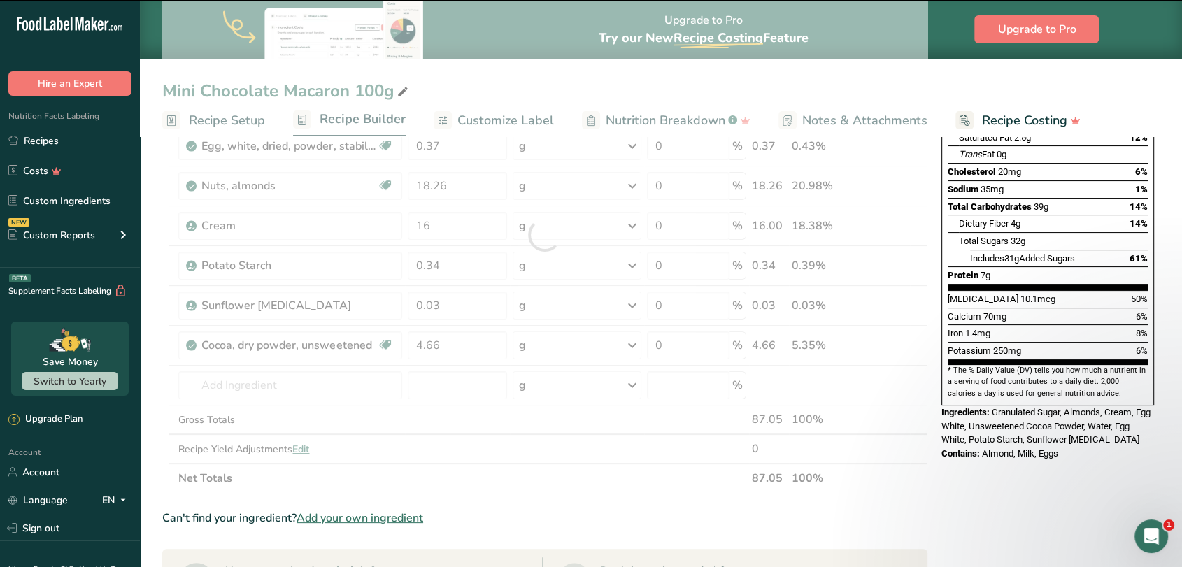
type input "0"
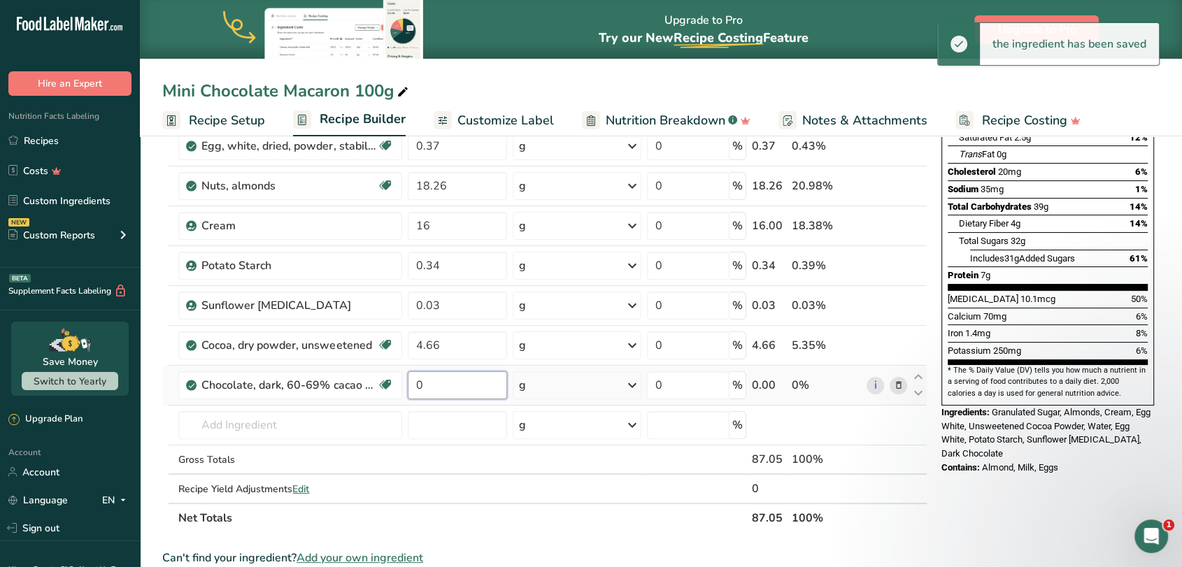
drag, startPoint x: 438, startPoint y: 382, endPoint x: 409, endPoint y: 383, distance: 28.7
click at [409, 383] on input "0" at bounding box center [457, 385] width 99 height 28
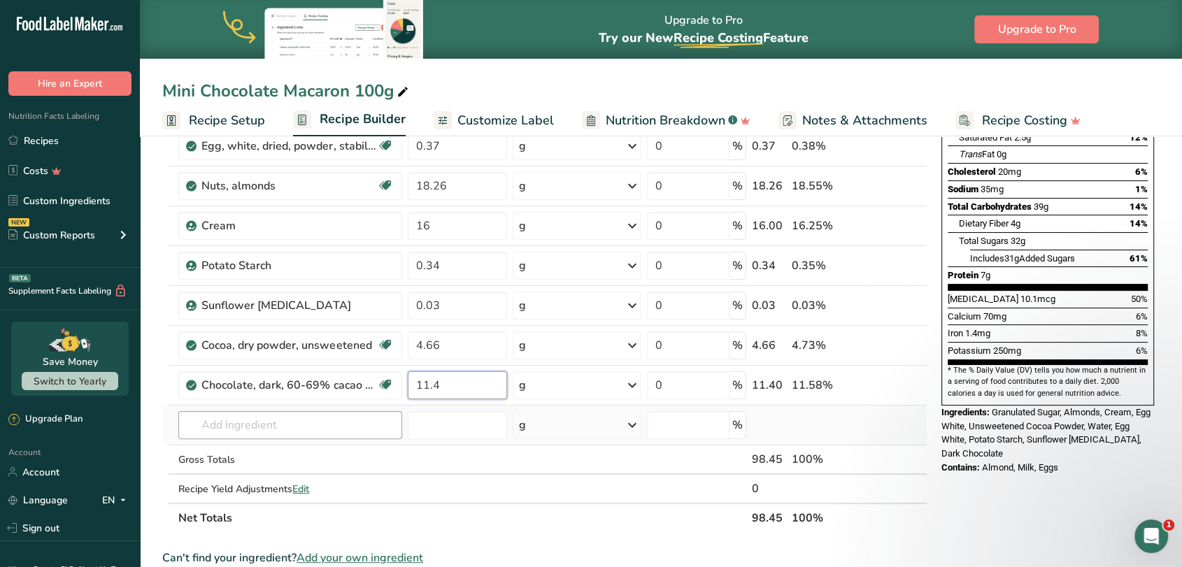
type input "11.4"
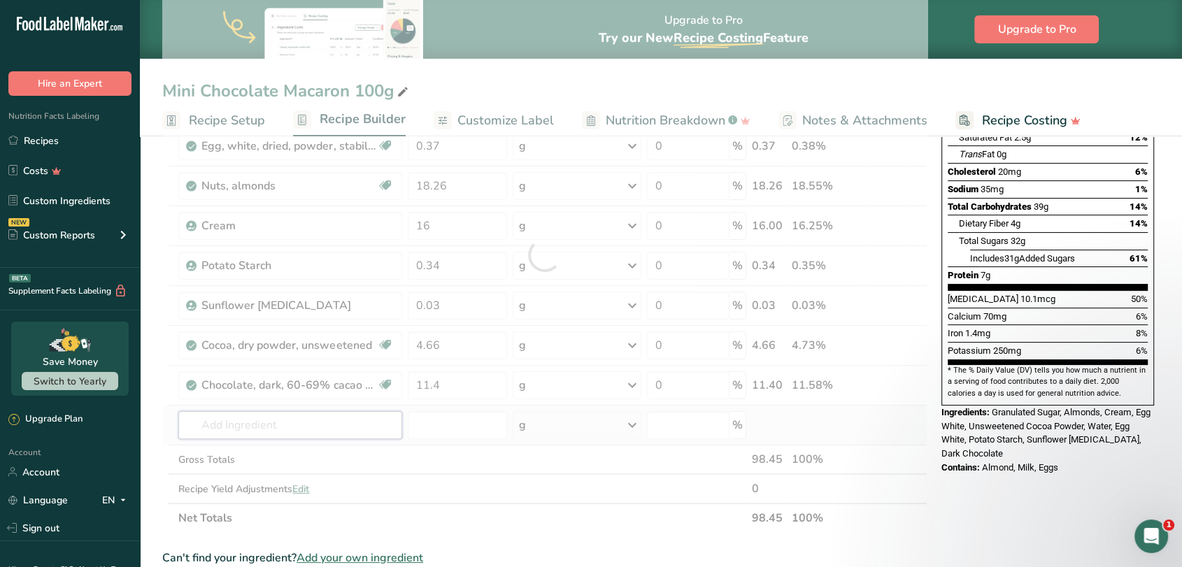
click at [301, 427] on div "Ingredient * Amount * Unit * Waste * .a-a{fill:#347362;}.b-a{fill:#fff;} Grams …" at bounding box center [544, 255] width 765 height 556
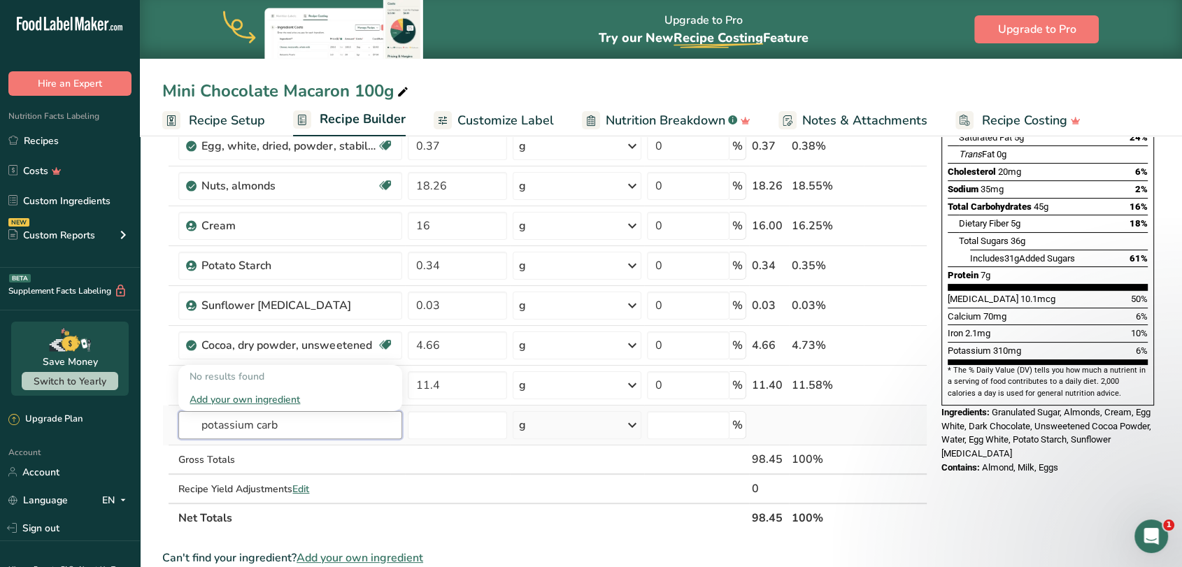
type input "potassium carb"
click at [252, 395] on div "Add your own ingredient" at bounding box center [290, 399] width 201 height 15
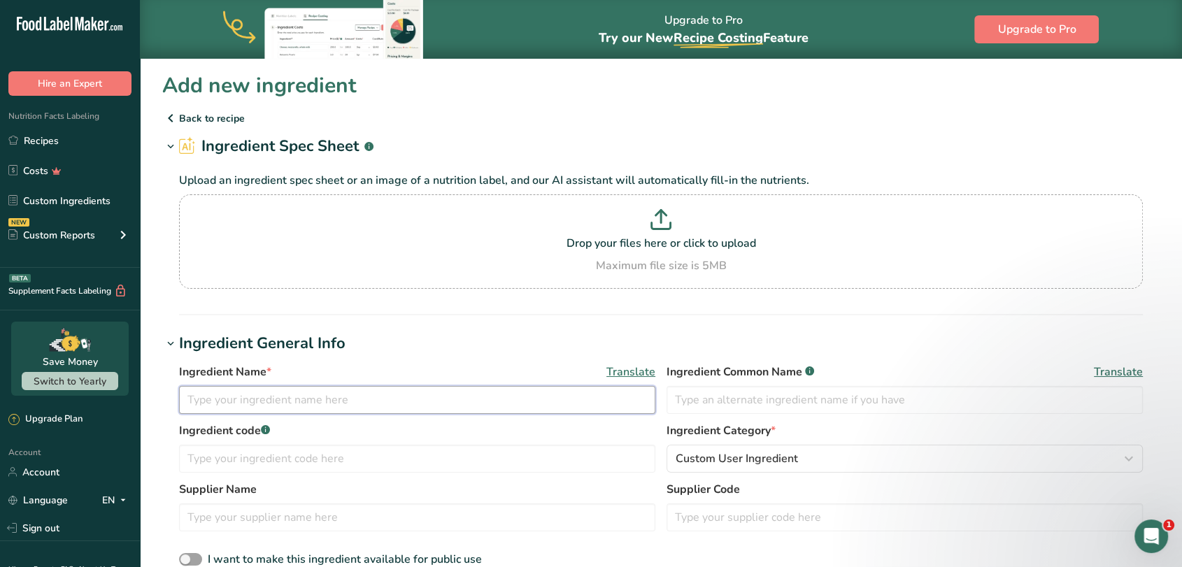
click at [254, 399] on input "text" at bounding box center [417, 400] width 476 height 28
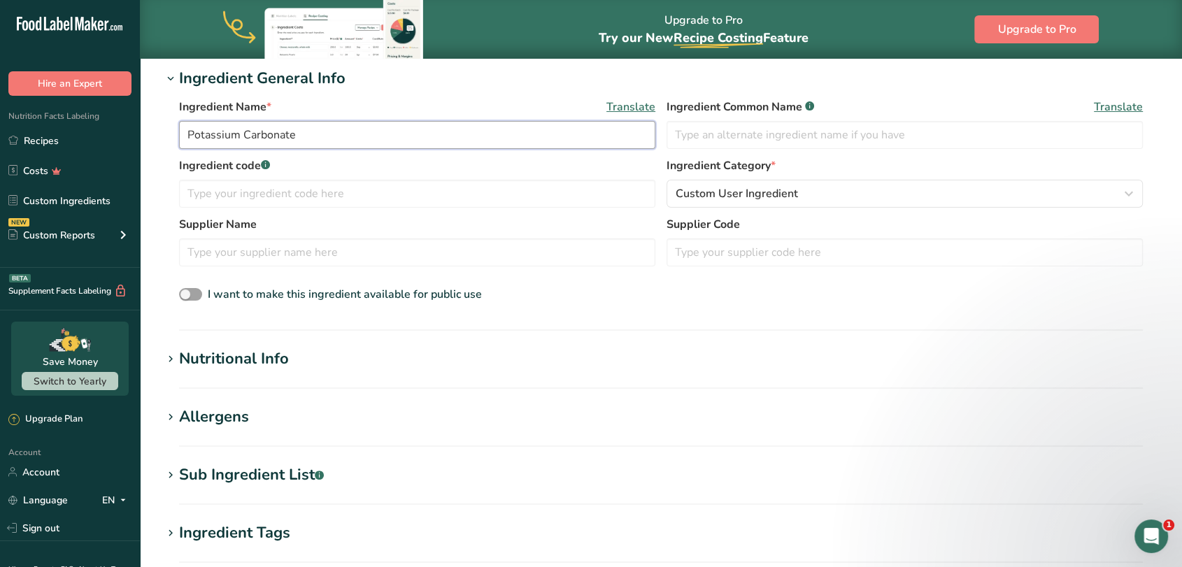
scroll to position [311, 0]
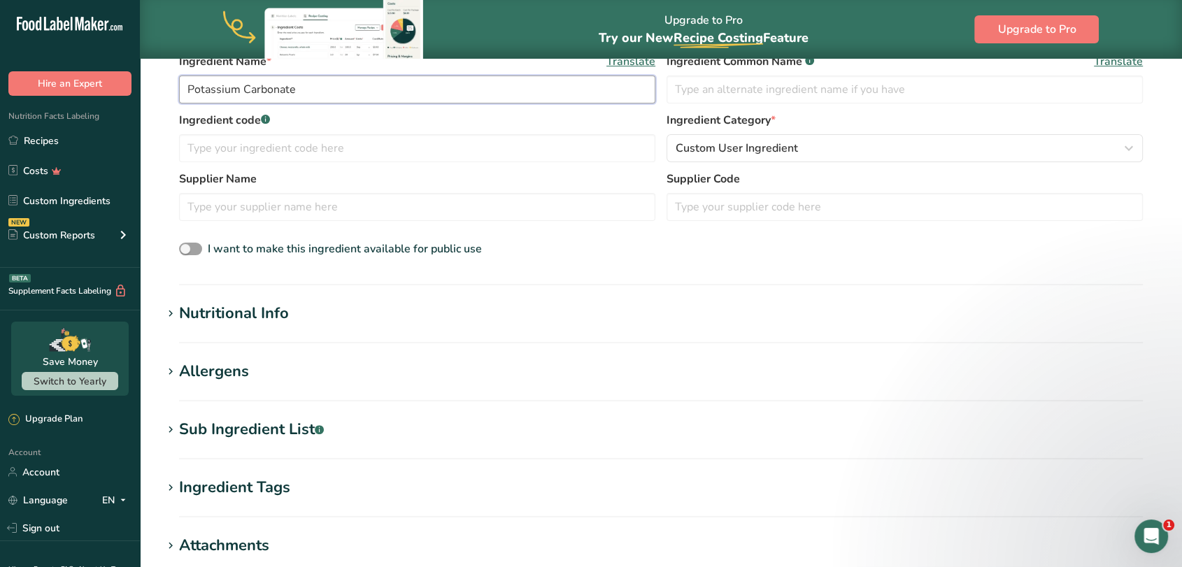
type input "Potassium Carbonate"
click at [204, 320] on div "Nutritional Info" at bounding box center [234, 313] width 110 height 23
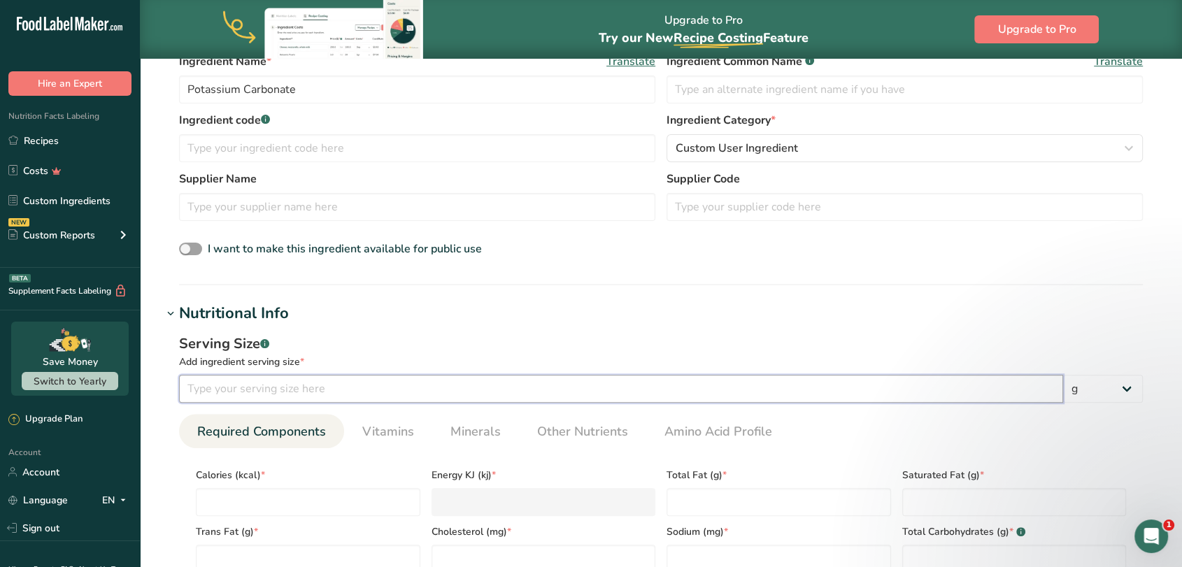
click at [265, 392] on input "number" at bounding box center [621, 389] width 884 height 28
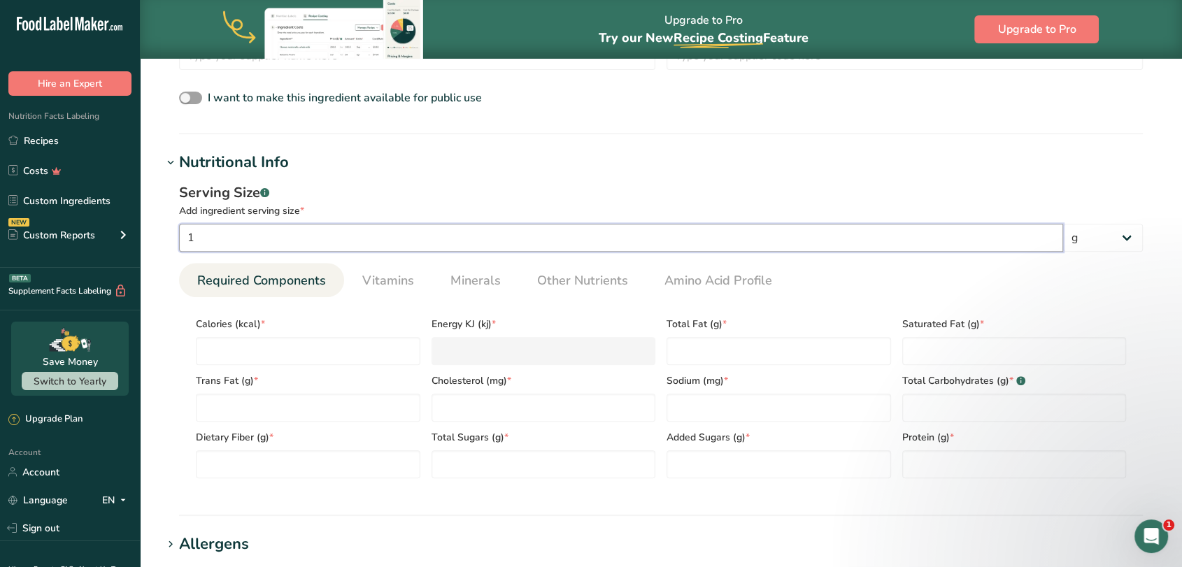
scroll to position [466, 0]
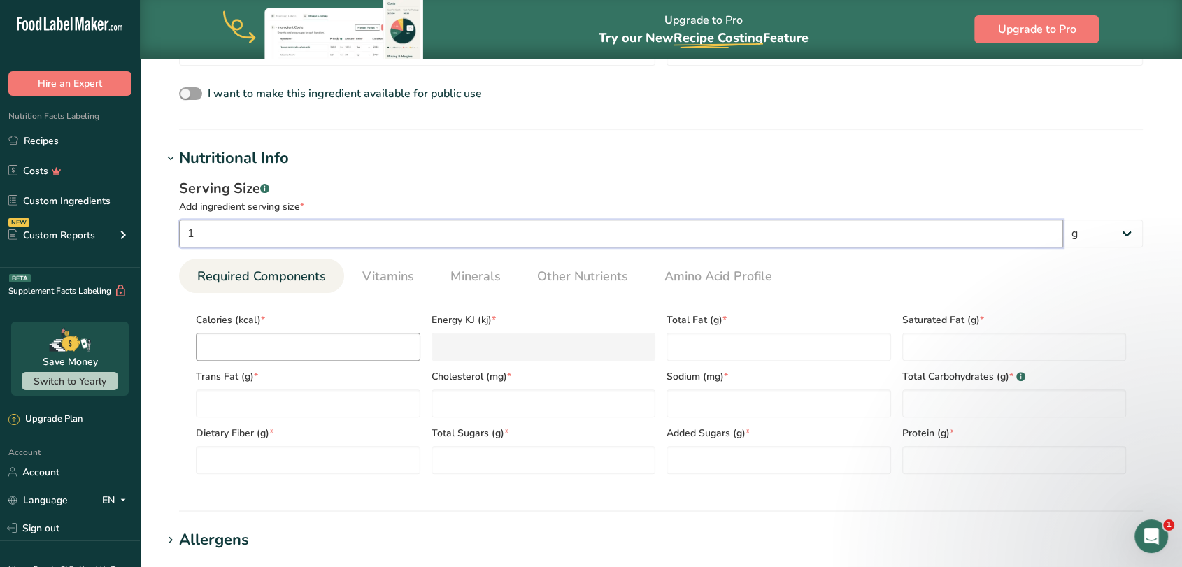
type input "1"
click at [278, 341] on input "number" at bounding box center [308, 347] width 225 height 28
type input "0"
type KJ "0"
type input "0"
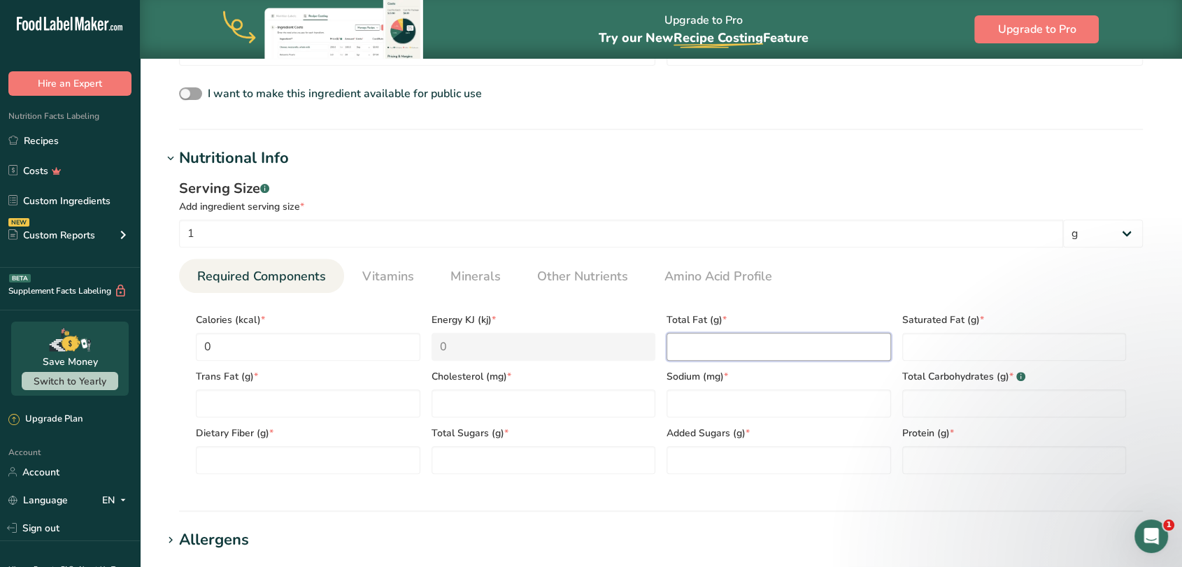
click at [695, 343] on Fat "number" at bounding box center [779, 347] width 225 height 28
type Fat "0"
click at [945, 348] on Fat "number" at bounding box center [1014, 347] width 225 height 28
type Fat "0"
click at [319, 404] on Fat "number" at bounding box center [308, 404] width 225 height 28
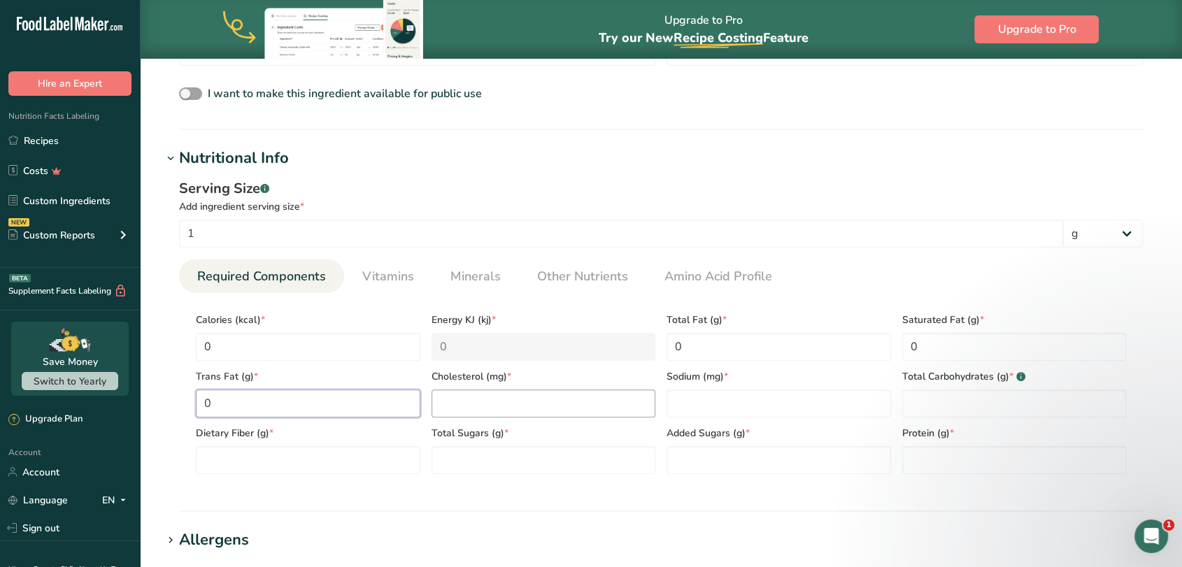
type Fat "0"
click at [520, 404] on input "number" at bounding box center [544, 404] width 225 height 28
type input "0"
click at [742, 404] on input "number" at bounding box center [779, 404] width 225 height 28
type input "0"
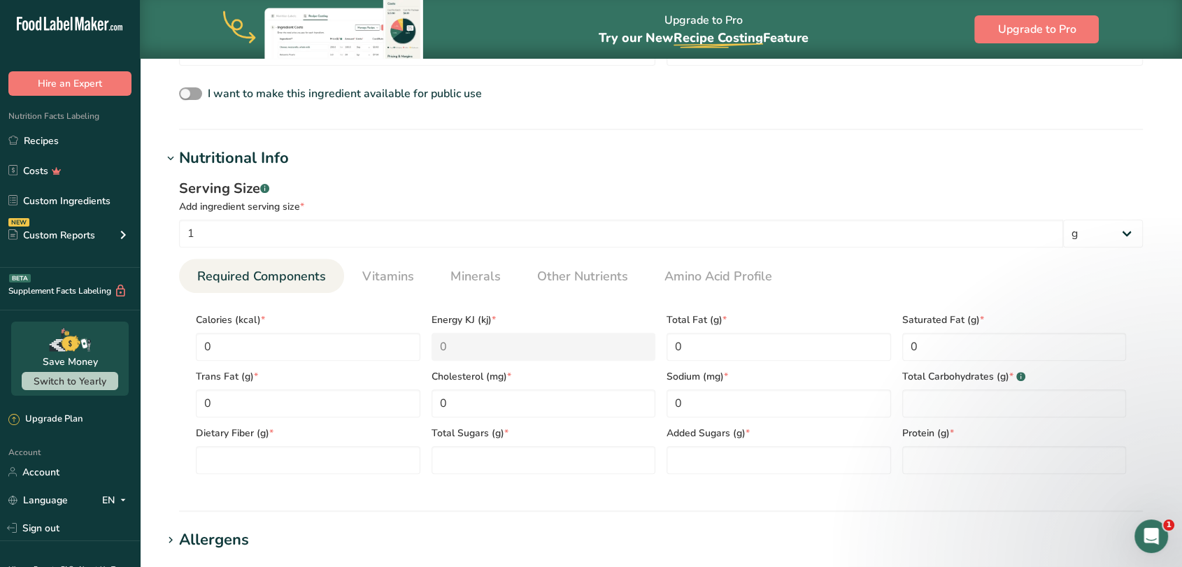
click at [977, 420] on div "Protein (g) *" at bounding box center [1015, 446] width 236 height 57
click at [953, 409] on Carbohydrates "number" at bounding box center [1014, 404] width 225 height 28
type Carbohydrates "0"
click at [243, 466] on Fiber "number" at bounding box center [308, 460] width 225 height 28
type Fiber "0"
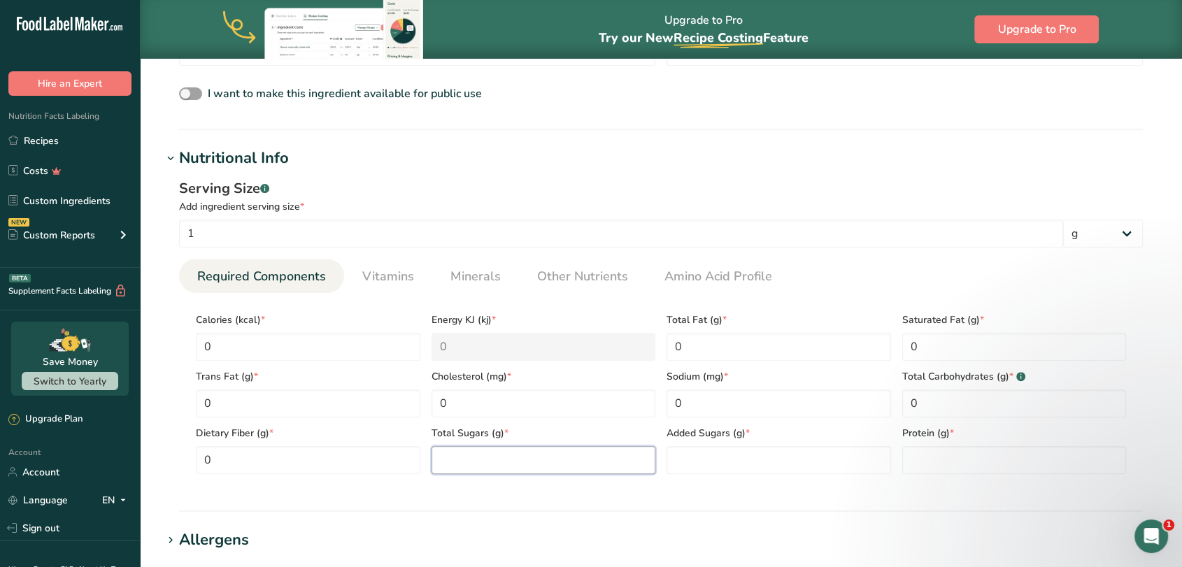
click at [511, 459] on Sugars "number" at bounding box center [544, 460] width 225 height 28
type Sugars "0"
click at [741, 455] on Sugars "number" at bounding box center [779, 460] width 225 height 28
type Sugars "0"
click at [957, 460] on input "number" at bounding box center [1014, 460] width 225 height 28
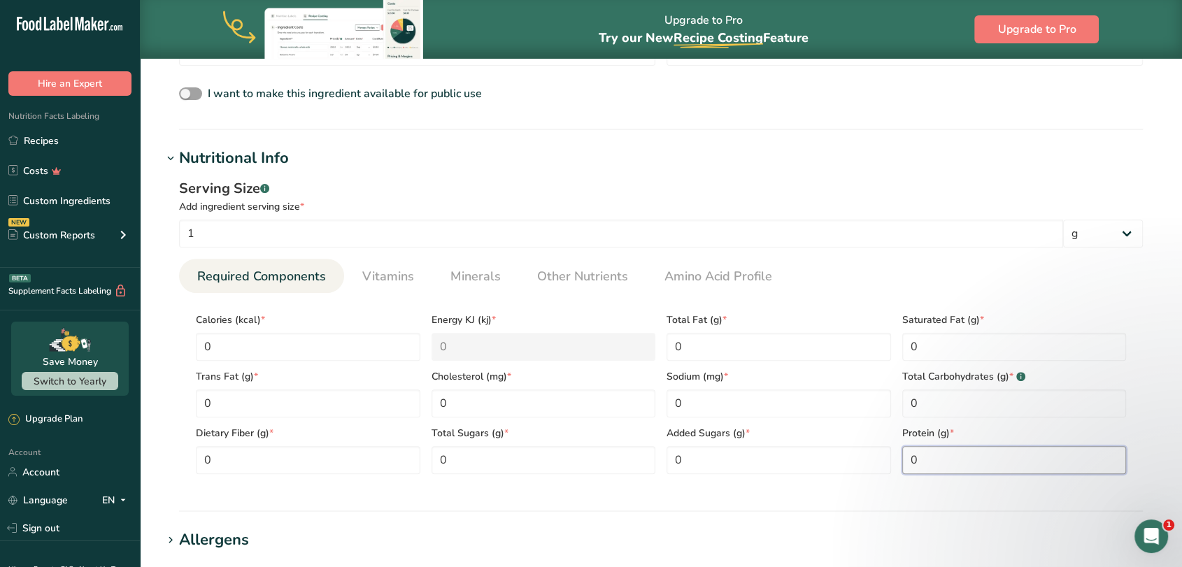
type input "0"
click at [518, 511] on hr at bounding box center [661, 511] width 964 height 1
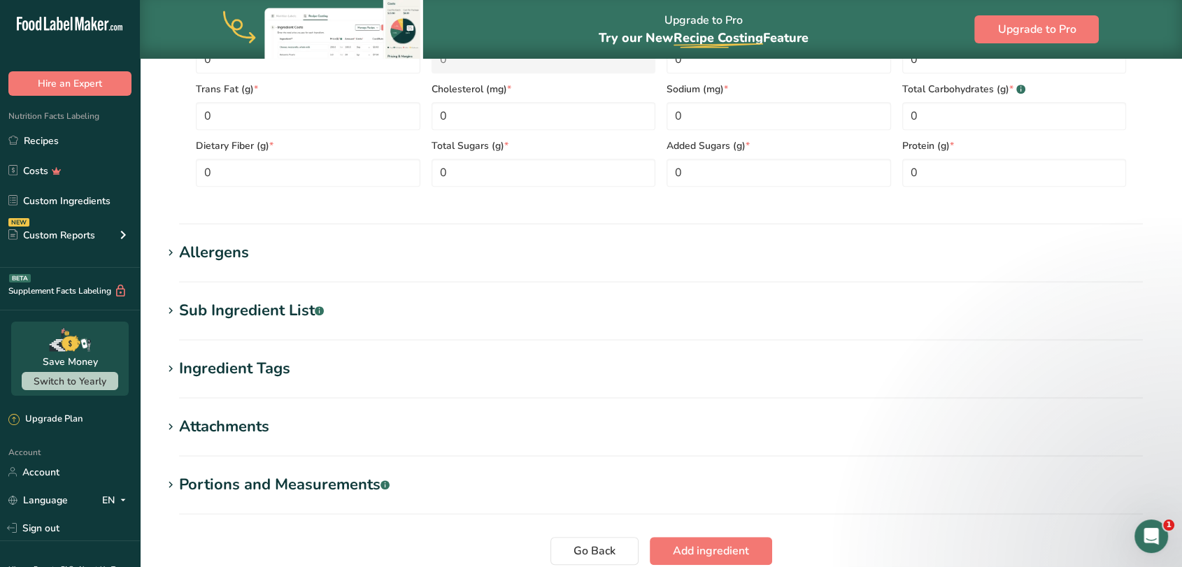
scroll to position [855, 0]
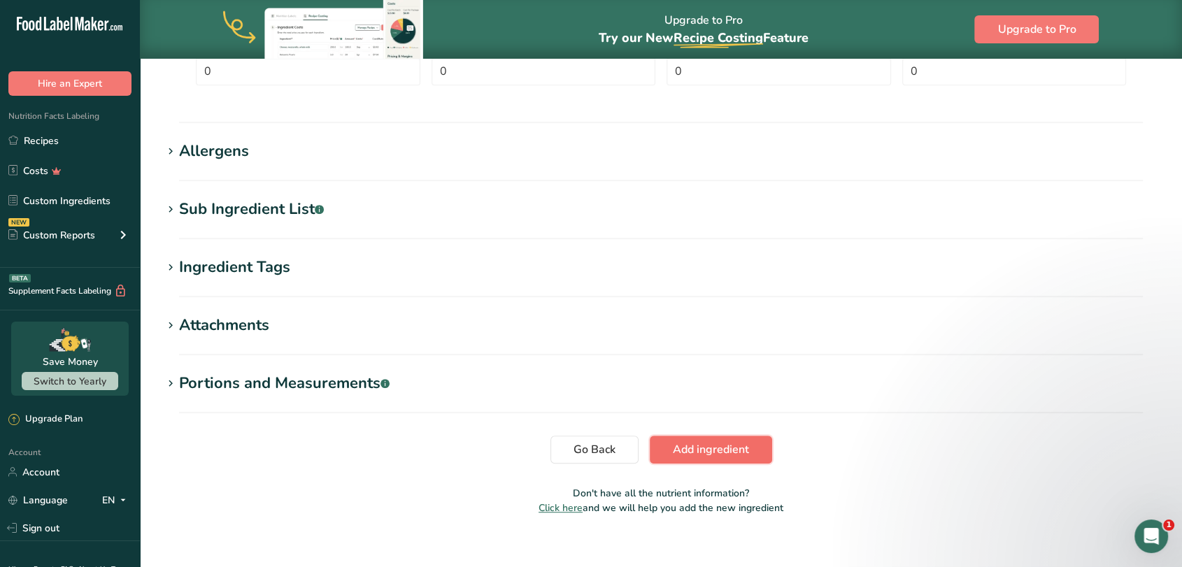
click at [739, 452] on span "Add ingredient" at bounding box center [711, 449] width 76 height 17
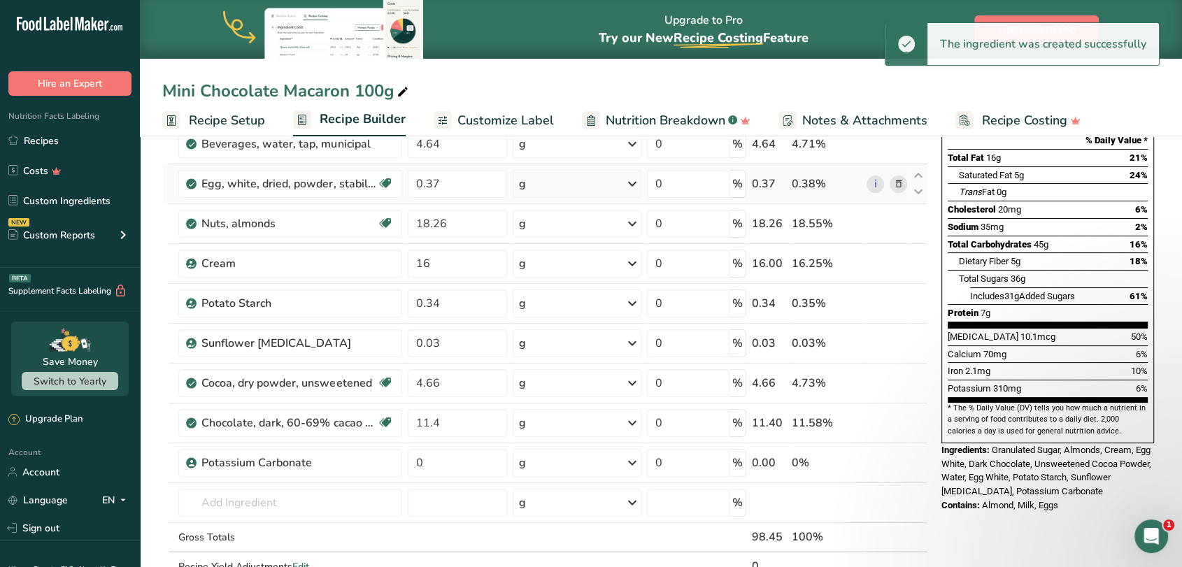
scroll to position [311, 0]
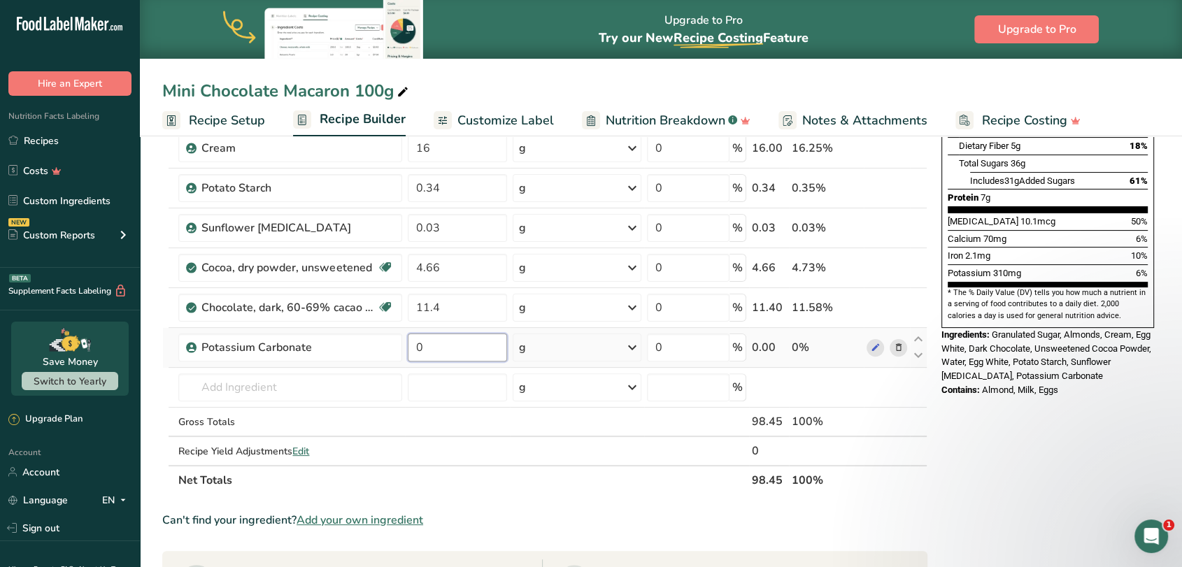
click at [460, 357] on input "0" at bounding box center [457, 348] width 99 height 28
click at [427, 344] on input "0.7" at bounding box center [457, 348] width 99 height 28
type input "0.07"
click at [267, 419] on div "Ingredient * Amount * Unit * Waste * .a-a{fill:#347362;}.b-a{fill:#fff;} Grams …" at bounding box center [544, 197] width 765 height 596
click at [899, 228] on icon at bounding box center [898, 228] width 10 height 15
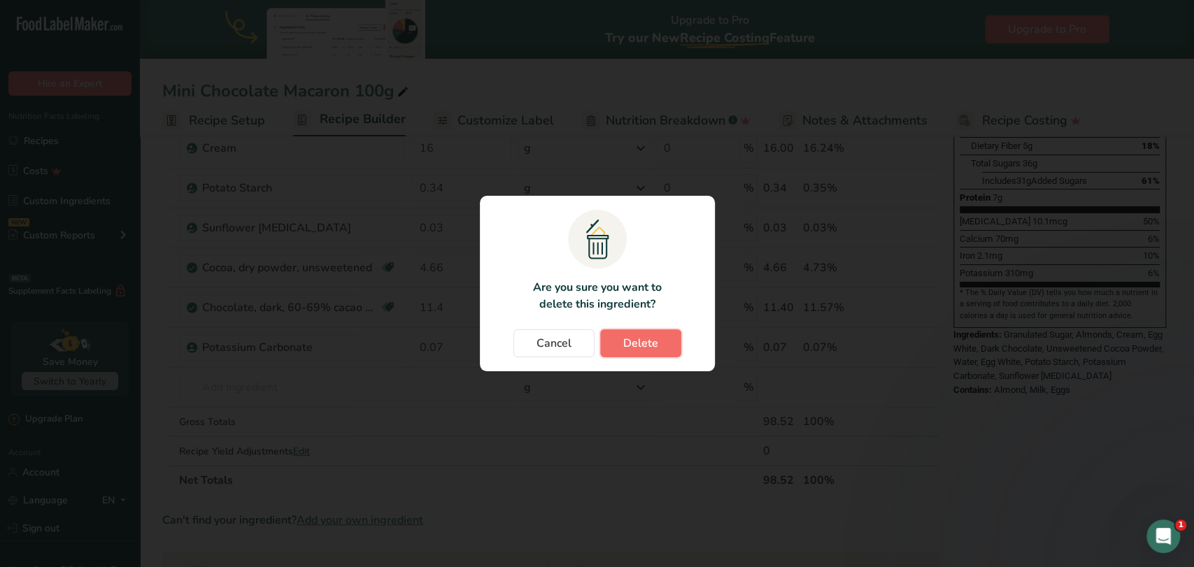
click at [659, 346] on button "Delete" at bounding box center [640, 343] width 81 height 28
type input "4.66"
type input "11.4"
type input "0.07"
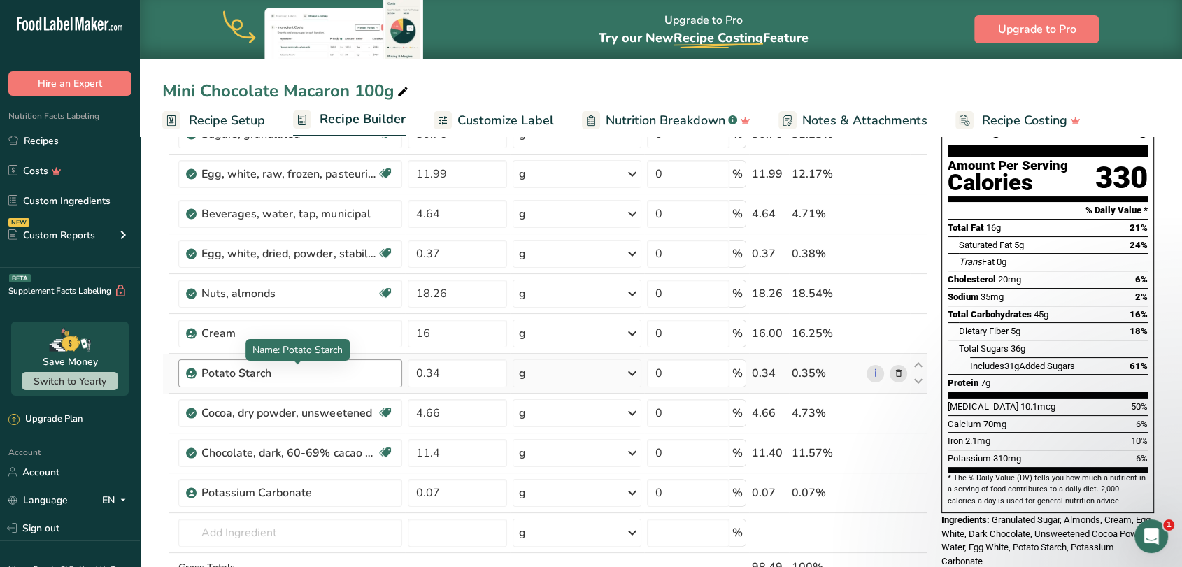
scroll to position [155, 0]
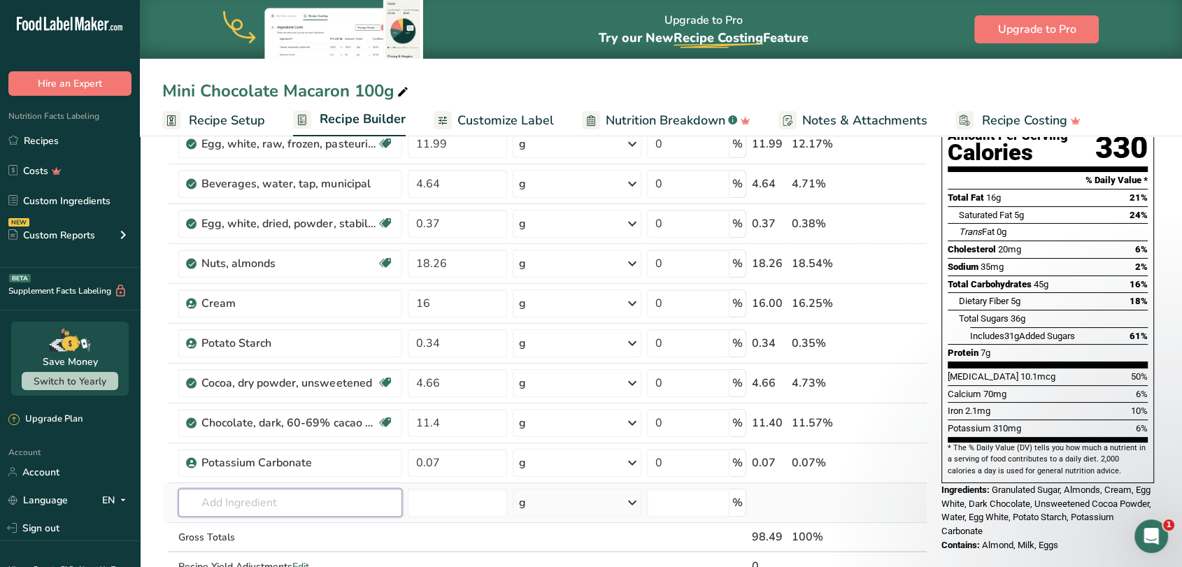
click at [229, 508] on input "text" at bounding box center [289, 503] width 223 height 28
type input "glucose syrup"
click at [249, 450] on p "Glucose Syrup" at bounding box center [228, 454] width 76 height 15
type input "Glucose Syrup"
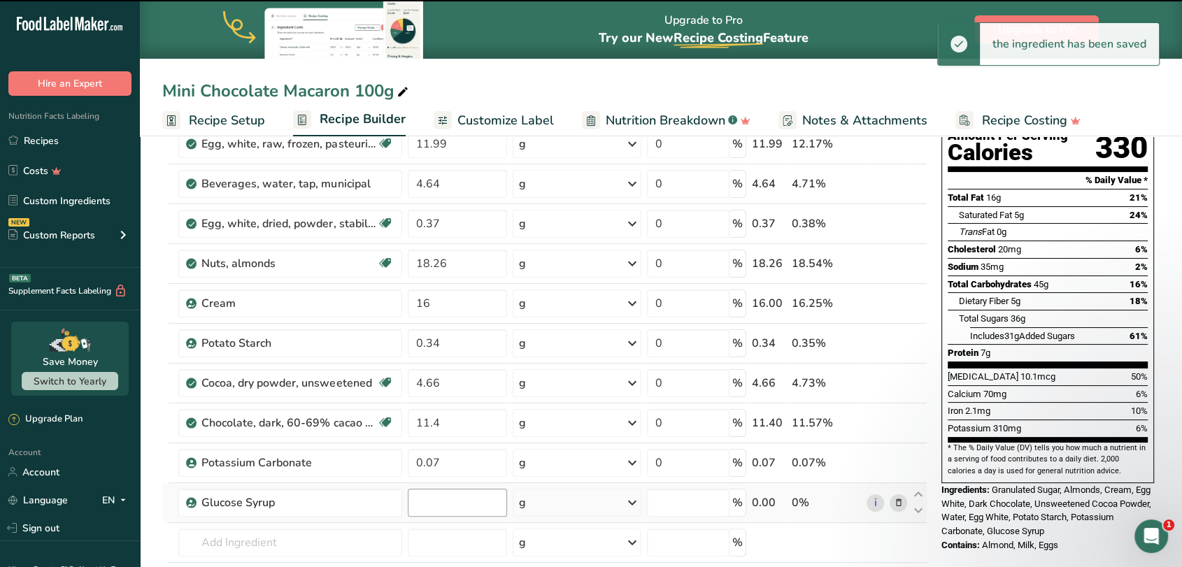
type input "0"
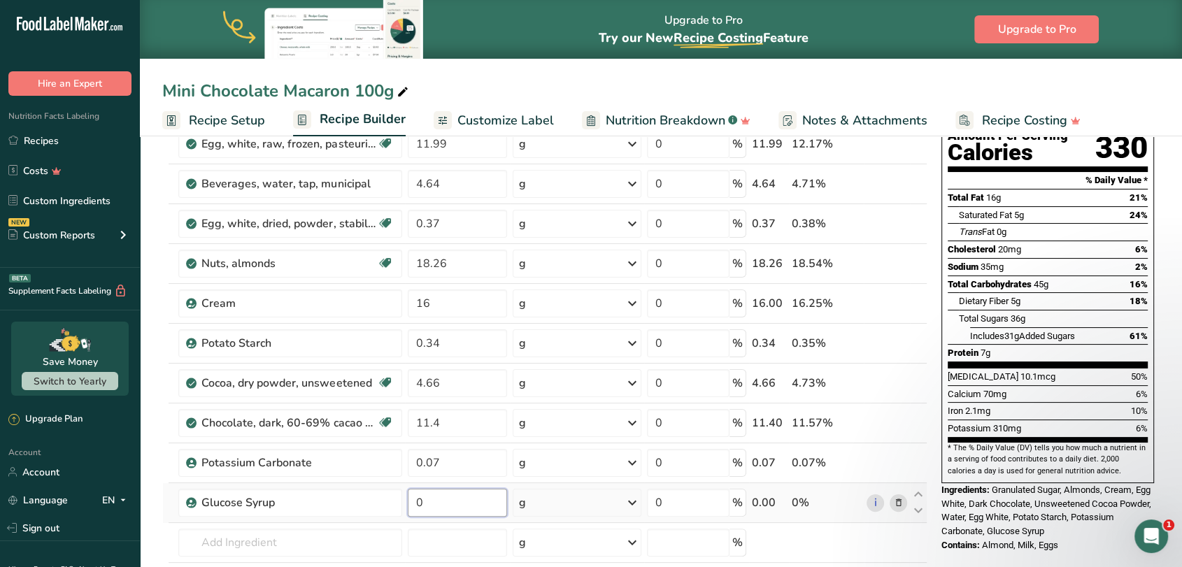
drag, startPoint x: 442, startPoint y: 505, endPoint x: 407, endPoint y: 511, distance: 35.4
click at [408, 511] on input "0" at bounding box center [457, 503] width 99 height 28
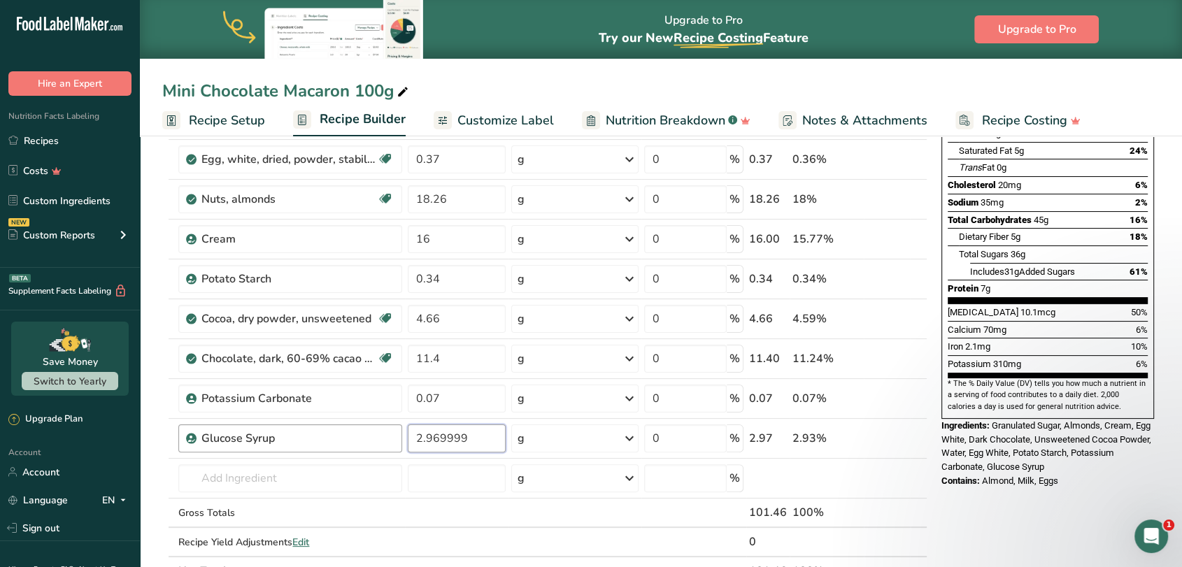
scroll to position [233, 0]
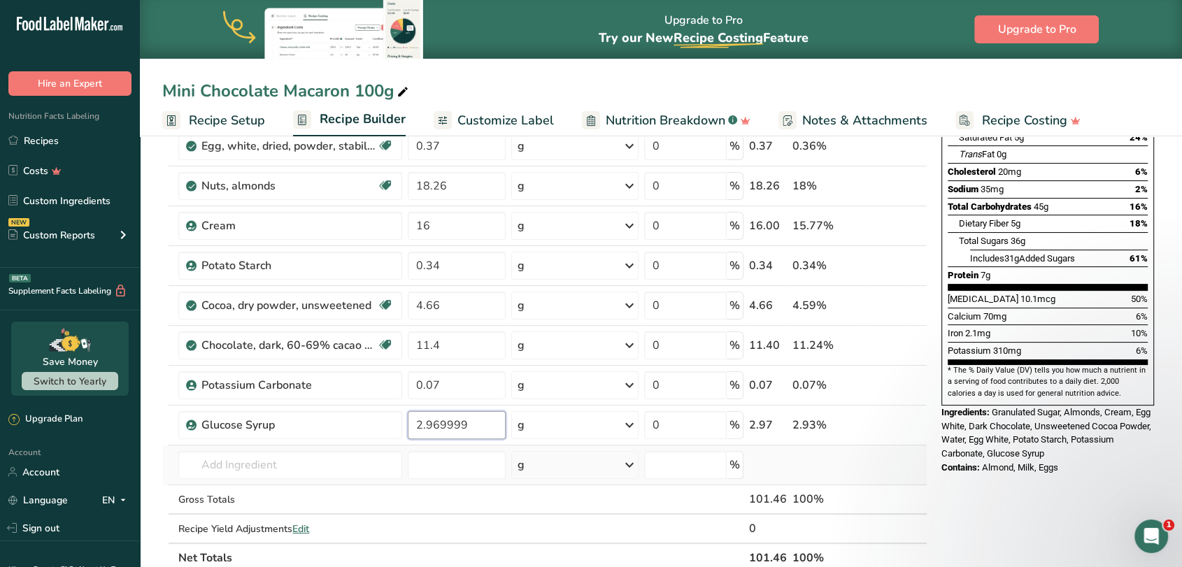
type input "2.969999"
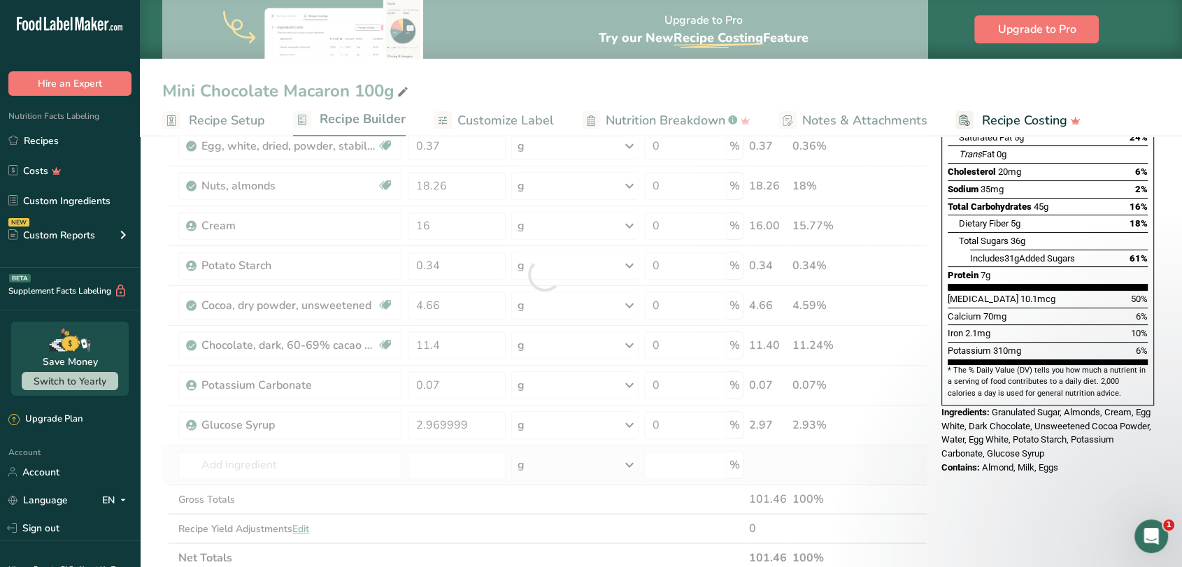
click at [168, 447] on div "Ingredient * Amount * Unit * Waste * .a-a{fill:#347362;}.b-a{fill:#fff;} Grams …" at bounding box center [544, 275] width 765 height 596
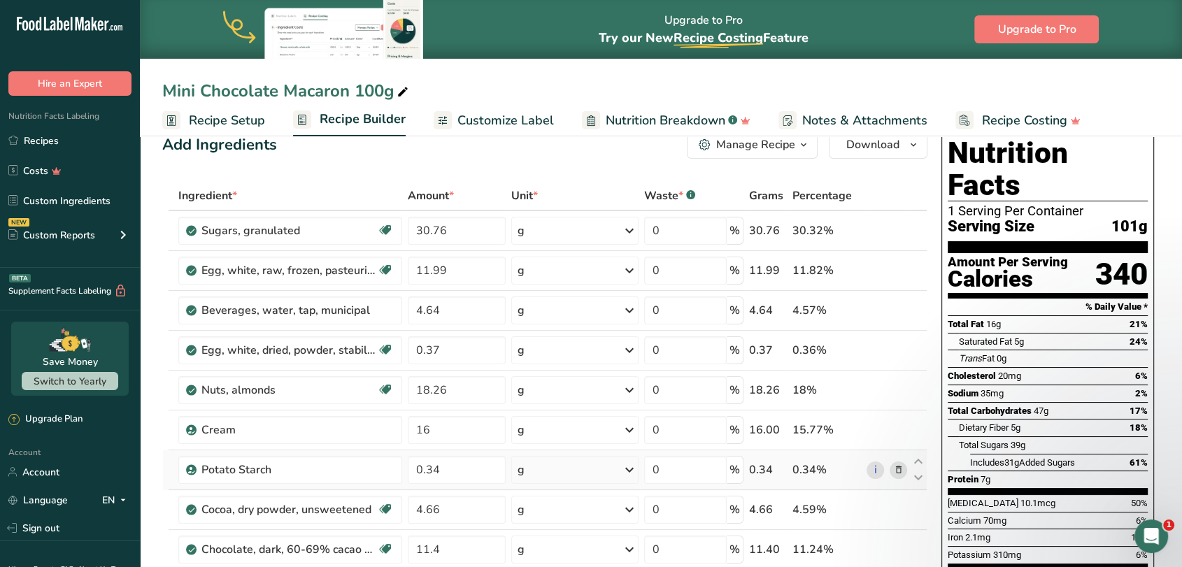
scroll to position [0, 0]
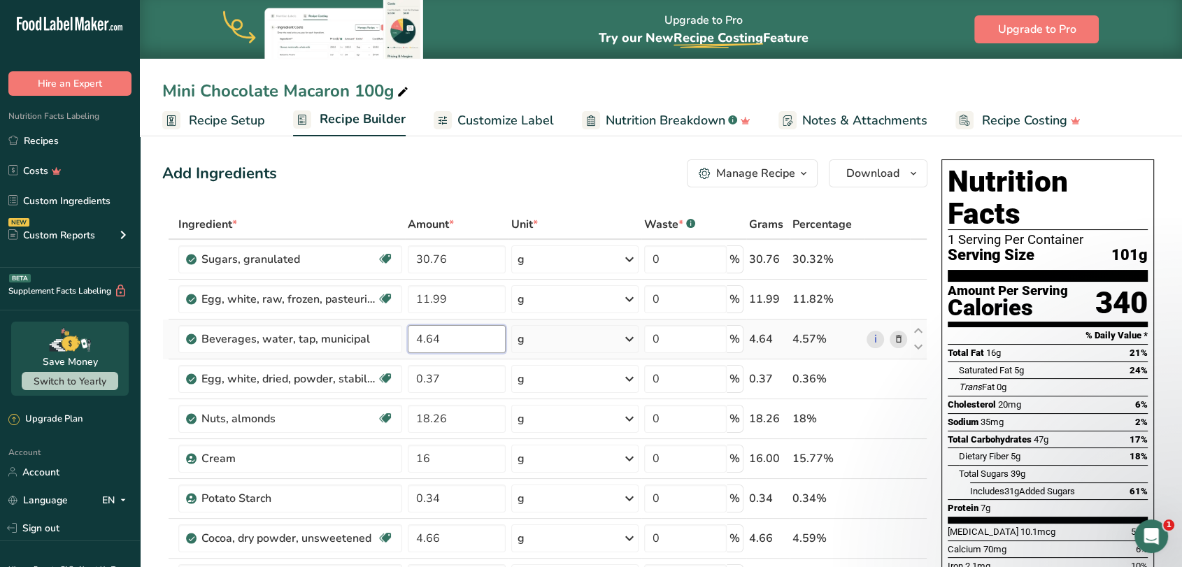
drag, startPoint x: 450, startPoint y: 339, endPoint x: 411, endPoint y: 343, distance: 39.3
click at [411, 343] on input "4.64" at bounding box center [457, 339] width 98 height 28
type input "3.18"
click at [868, 175] on span "Download" at bounding box center [872, 173] width 53 height 17
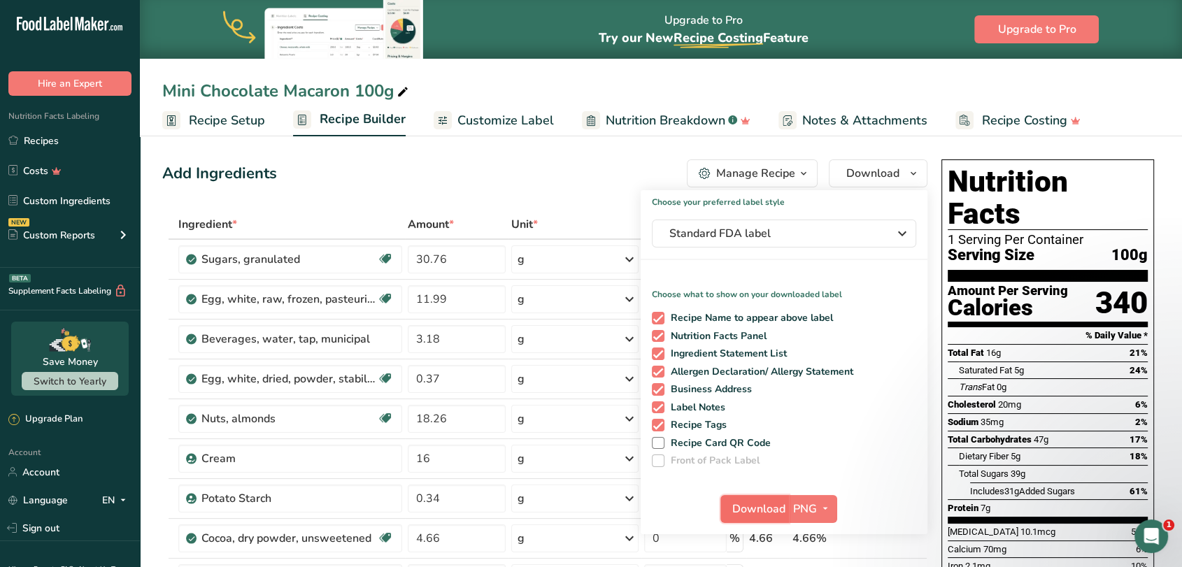
click at [755, 511] on span "Download" at bounding box center [758, 509] width 53 height 17
click at [434, 163] on div "Add Ingredients Manage Recipe Delete Recipe Duplicate Recipe Scale Recipe Save …" at bounding box center [544, 173] width 765 height 28
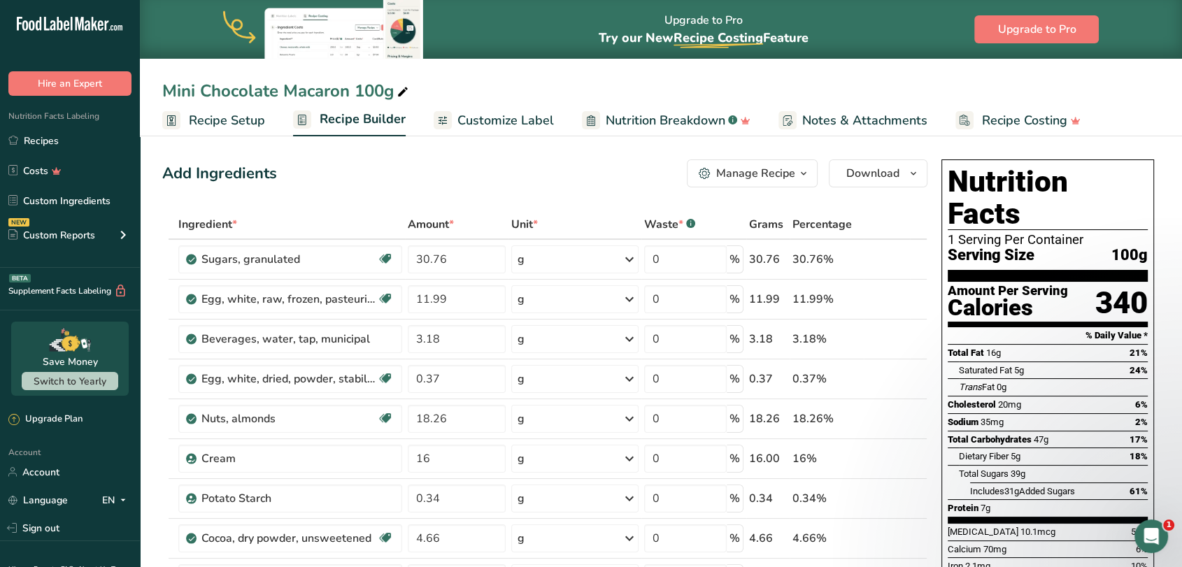
click at [392, 178] on div "Add Ingredients Manage Recipe Delete Recipe Duplicate Recipe Scale Recipe Save …" at bounding box center [544, 173] width 765 height 28
click at [869, 174] on span "Download" at bounding box center [872, 173] width 53 height 17
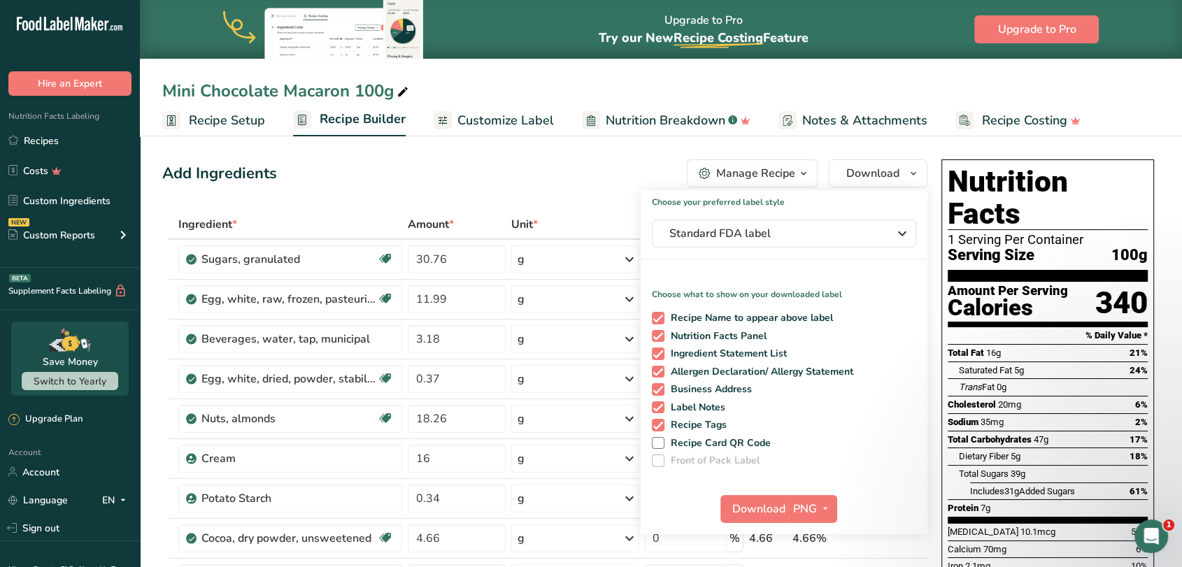
click at [575, 176] on div "Add Ingredients Manage Recipe Delete Recipe Duplicate Recipe Scale Recipe Save …" at bounding box center [544, 173] width 765 height 28
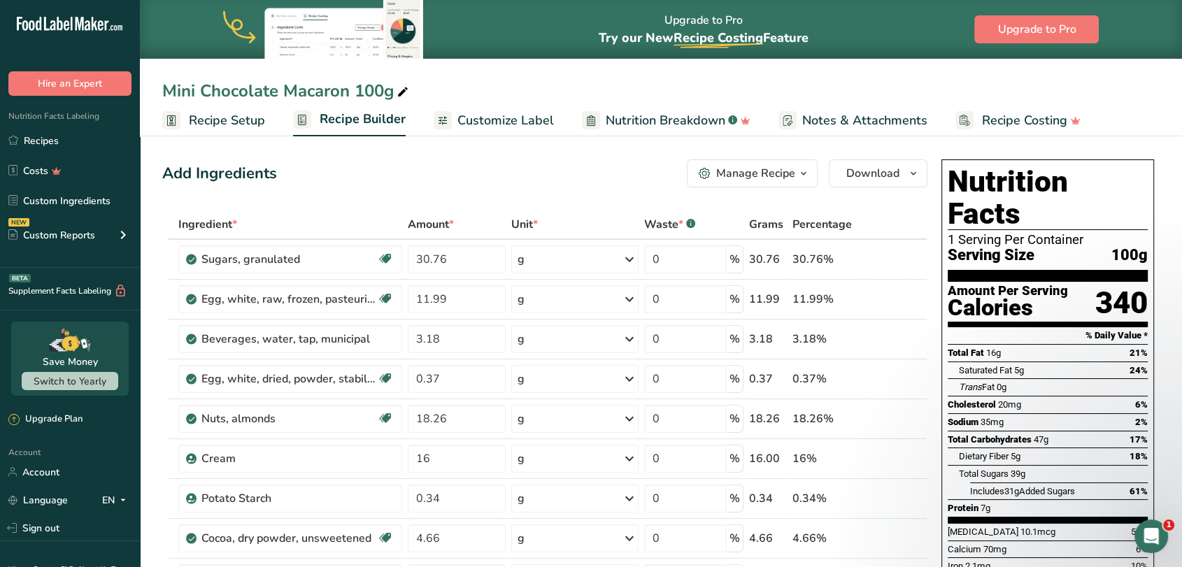
click at [762, 166] on div "Manage Recipe" at bounding box center [755, 173] width 79 height 17
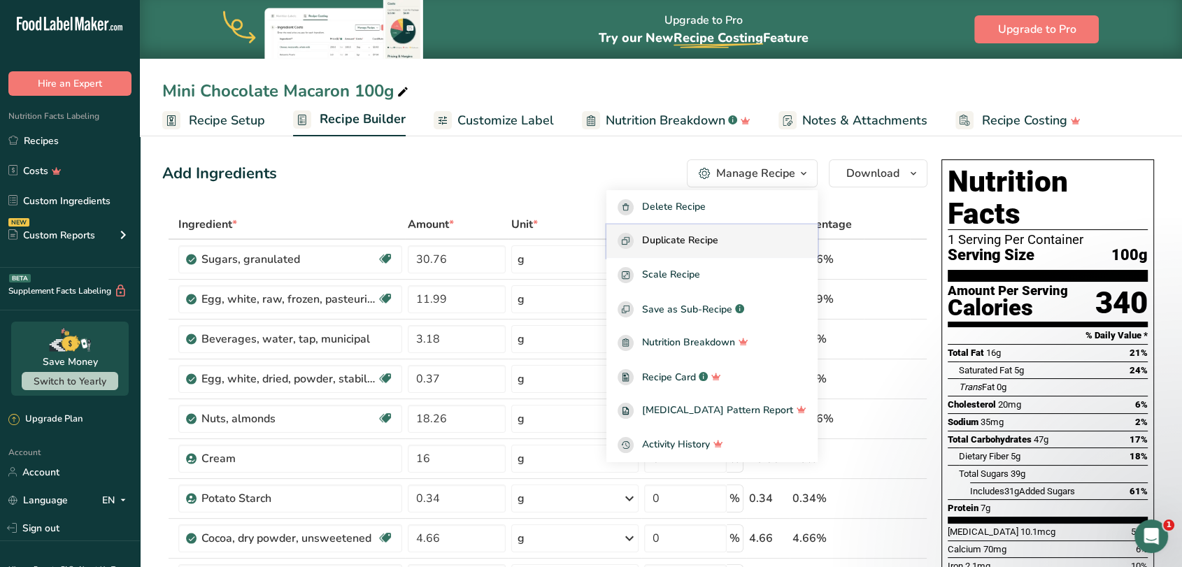
click at [718, 240] on span "Duplicate Recipe" at bounding box center [680, 241] width 76 height 16
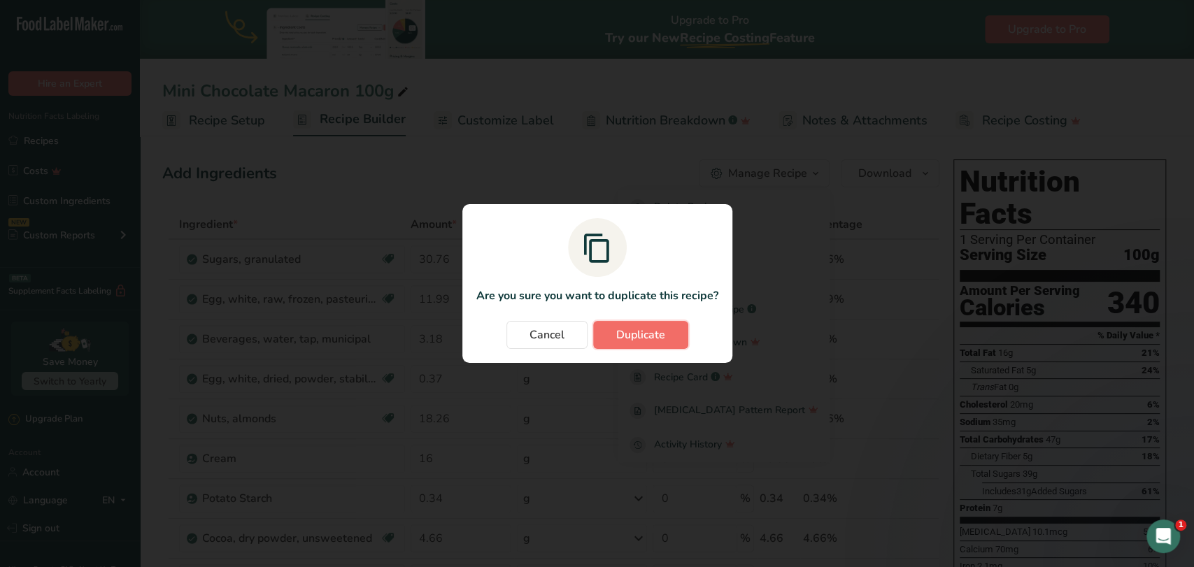
click at [646, 344] on button "Duplicate" at bounding box center [640, 335] width 95 height 28
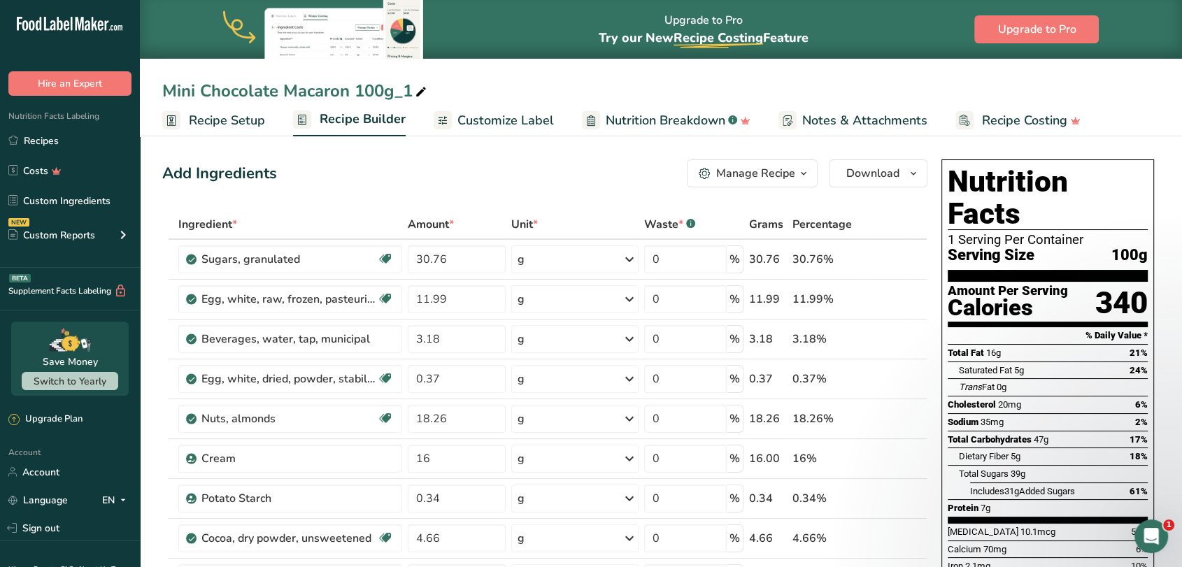
click at [242, 80] on div "Mini Chocolate Macaron 100g_1" at bounding box center [295, 90] width 267 height 25
click at [236, 89] on input "Mini Chocolate Macaron 100g_1" at bounding box center [660, 90] width 997 height 25
click at [395, 87] on input "Mini Almond Macaron 100g_1" at bounding box center [660, 90] width 997 height 25
type input "Mini Almond Macaron 100g"
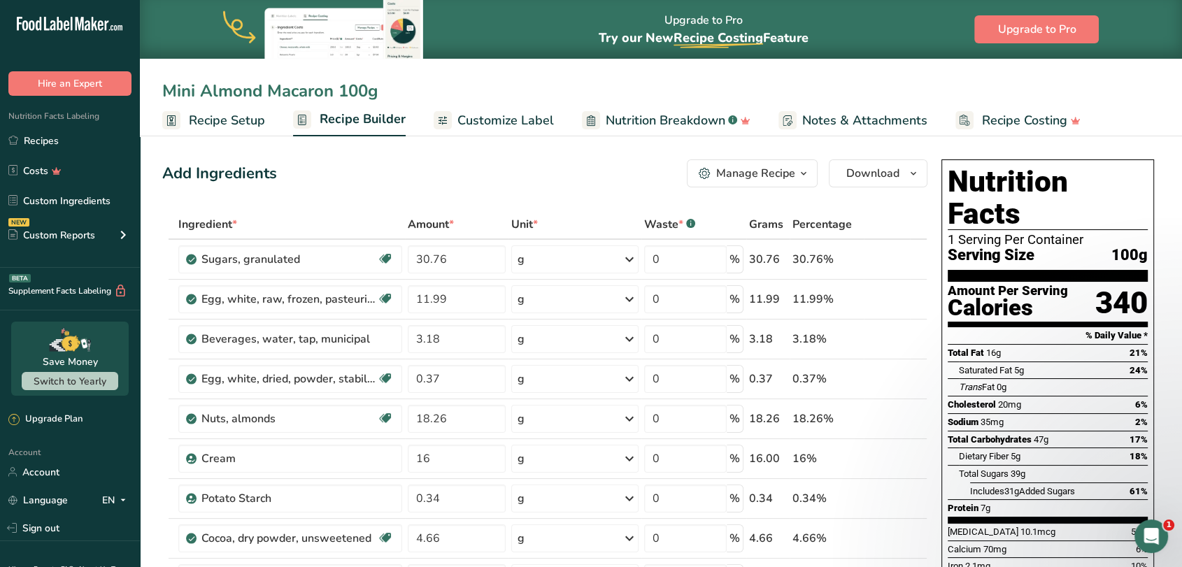
click at [402, 167] on div "Add Ingredients Manage Recipe Delete Recipe Duplicate Recipe Scale Recipe Save …" at bounding box center [544, 173] width 765 height 28
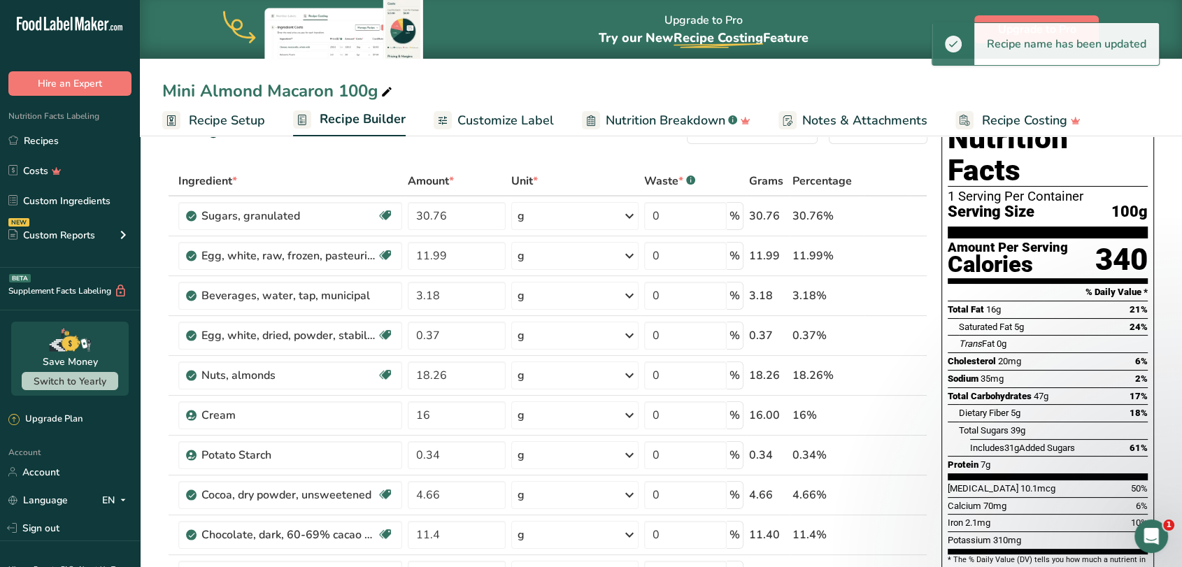
scroll to position [78, 0]
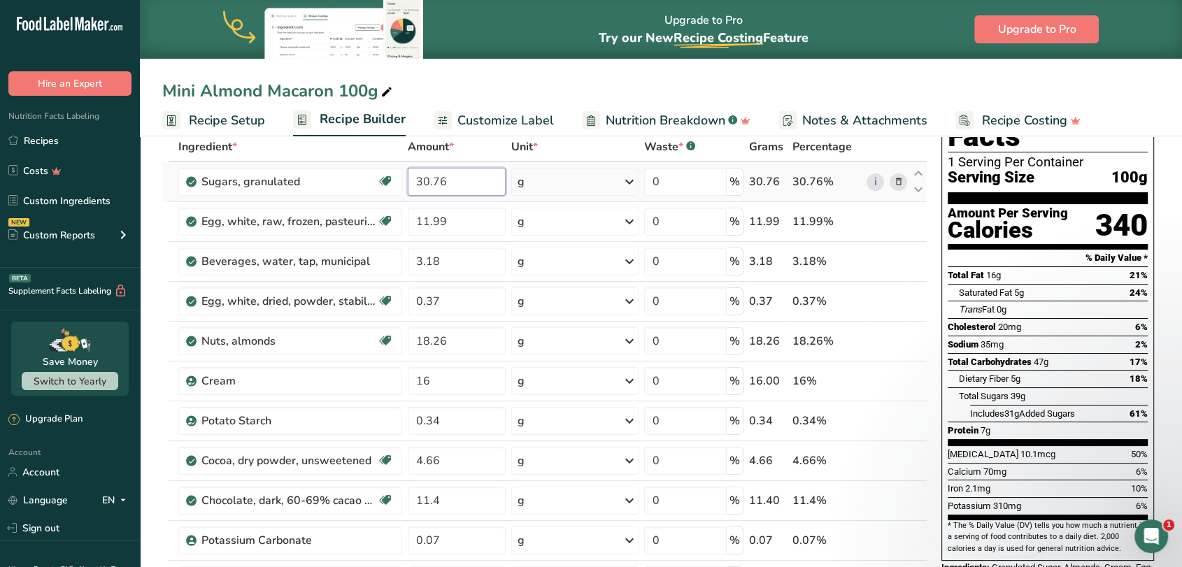
drag, startPoint x: 455, startPoint y: 180, endPoint x: 408, endPoint y: 180, distance: 46.9
click at [408, 180] on input "30.76" at bounding box center [457, 182] width 98 height 28
type input "33.59"
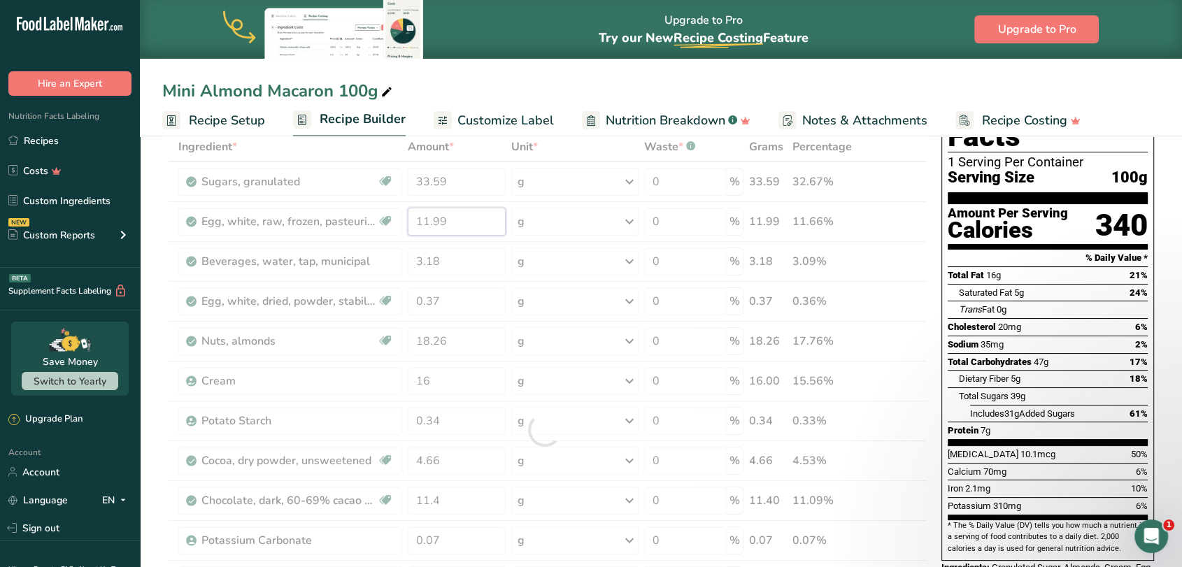
drag, startPoint x: 459, startPoint y: 225, endPoint x: 413, endPoint y: 226, distance: 46.2
click at [413, 226] on div "Ingredient * Amount * Unit * Waste * .a-a{fill:#347362;}.b-a{fill:#fff;} Grams …" at bounding box center [544, 430] width 765 height 596
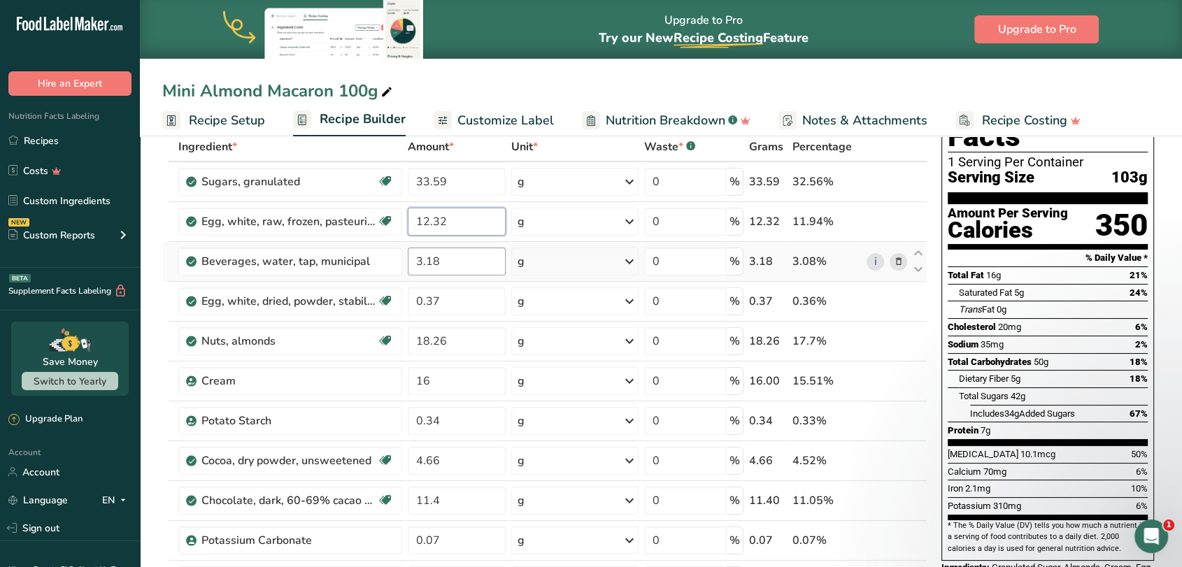
type input "12.32"
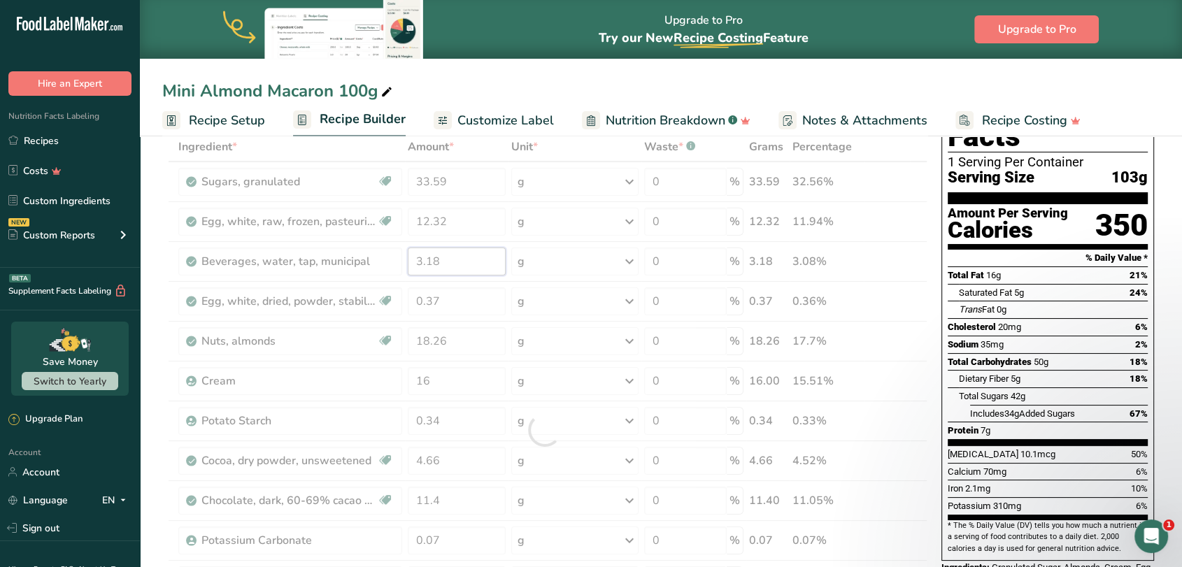
drag, startPoint x: 450, startPoint y: 264, endPoint x: 411, endPoint y: 265, distance: 39.2
click at [411, 265] on div "Ingredient * Amount * Unit * Waste * .a-a{fill:#347362;}.b-a{fill:#fff;} Grams …" at bounding box center [544, 430] width 765 height 596
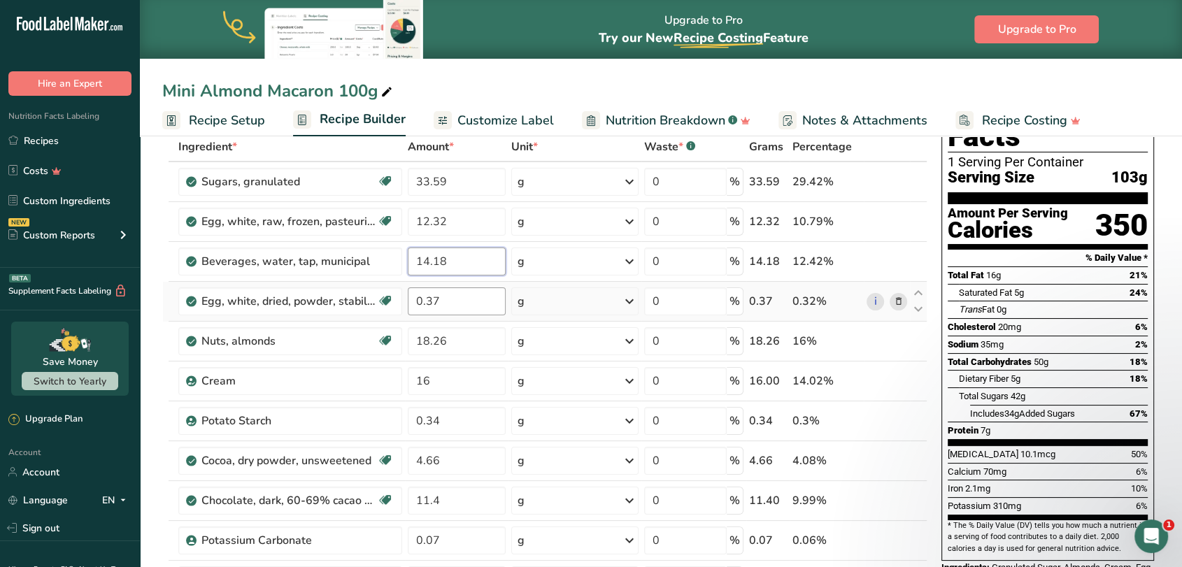
type input "14.18"
click at [452, 312] on div "Ingredient * Amount * Unit * Waste * .a-a{fill:#347362;}.b-a{fill:#fff;} Grams …" at bounding box center [544, 430] width 765 height 596
type input "0.38"
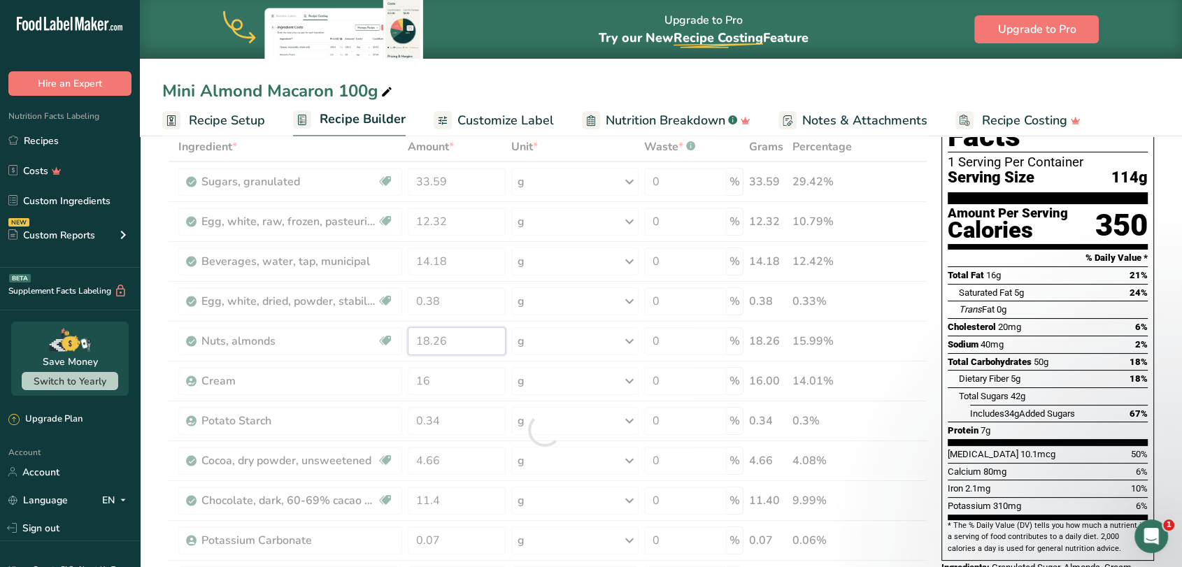
drag, startPoint x: 463, startPoint y: 341, endPoint x: 411, endPoint y: 342, distance: 52.5
click at [411, 342] on div "Ingredient * Amount * Unit * Waste * .a-a{fill:#347362;}.b-a{fill:#fff;} Grams …" at bounding box center [544, 430] width 765 height 596
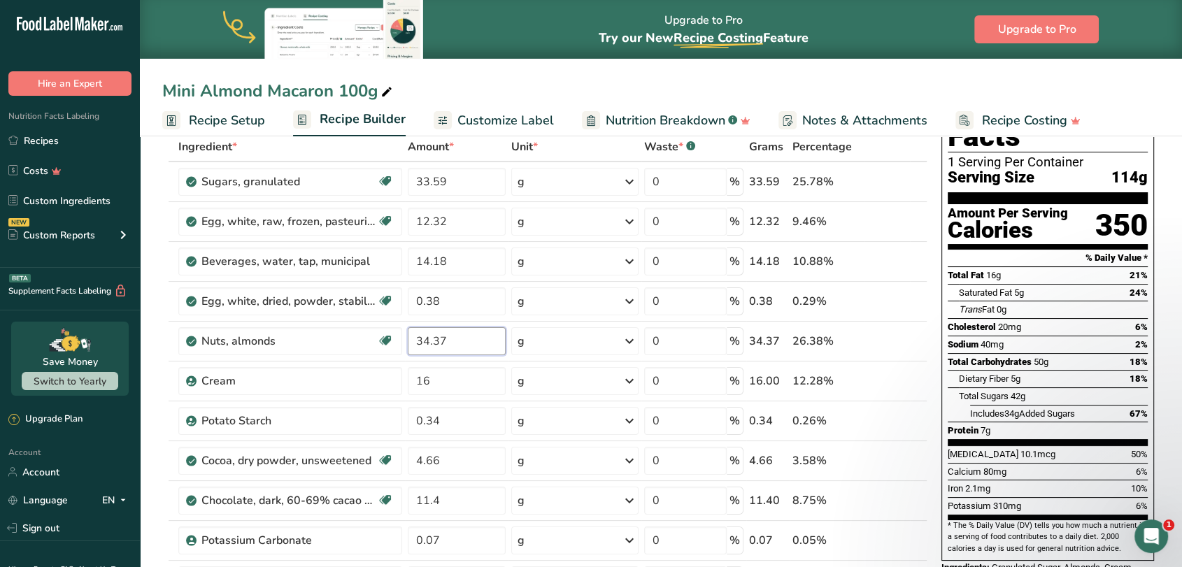
type input "34.37"
click at [895, 381] on icon at bounding box center [898, 381] width 10 height 15
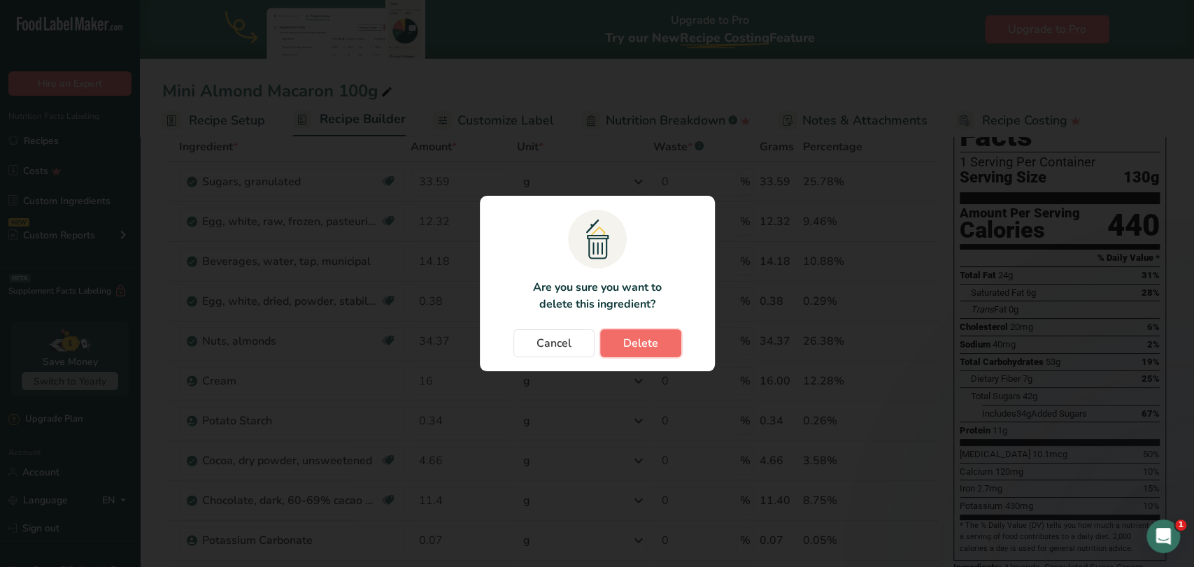
click at [646, 350] on span "Delete" at bounding box center [640, 343] width 35 height 17
type input "0.34"
type input "4.66"
type input "11.4"
type input "0.07"
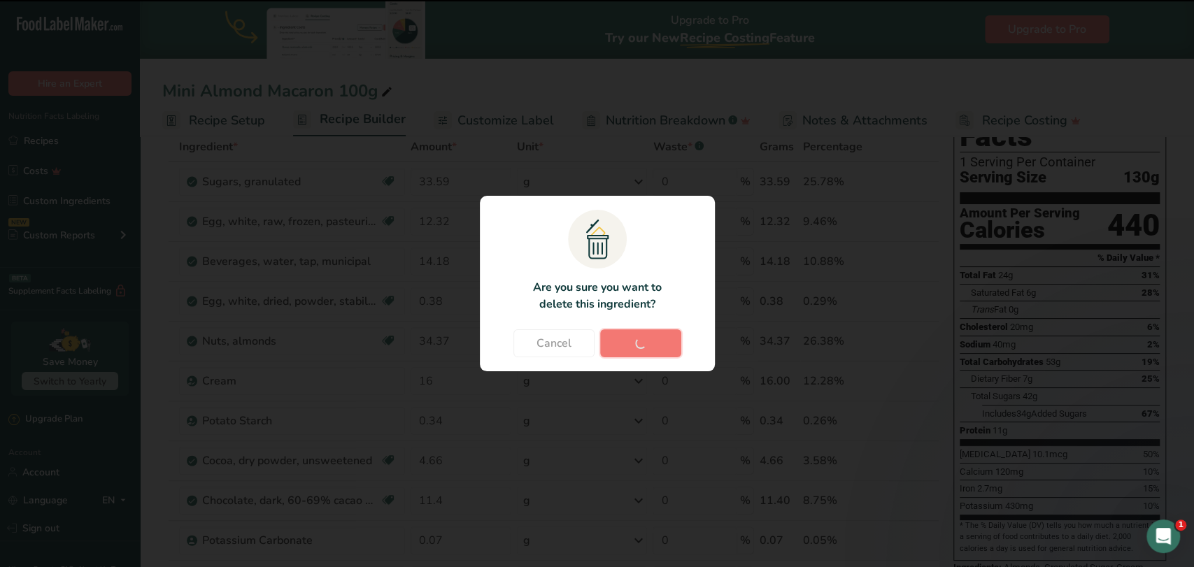
type input "2.969999"
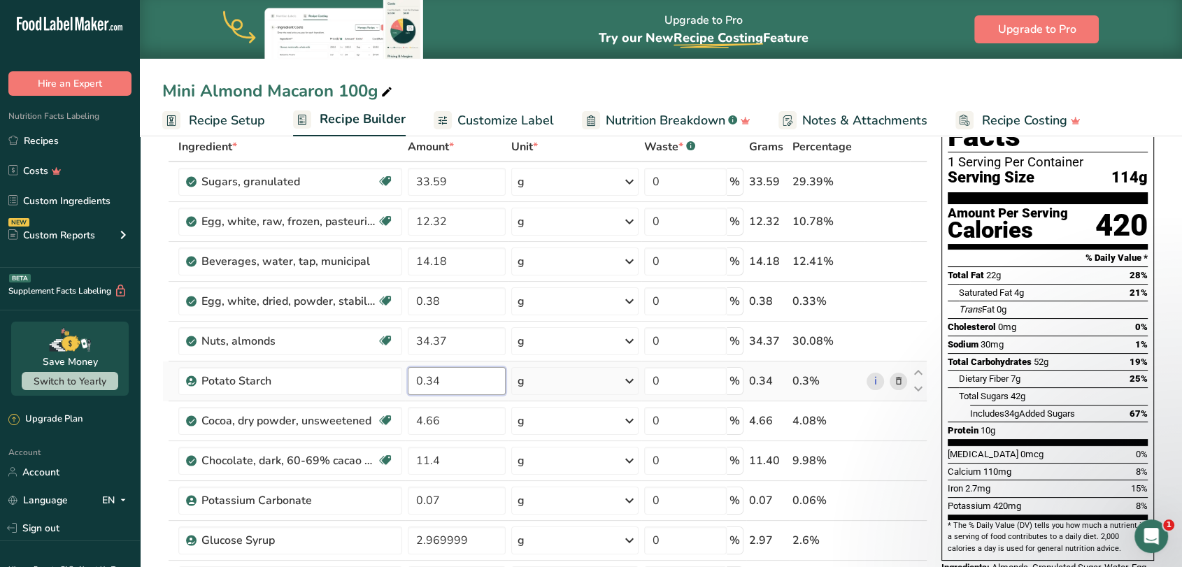
click at [464, 381] on input "0.34" at bounding box center [457, 381] width 98 height 28
type input "0.33"
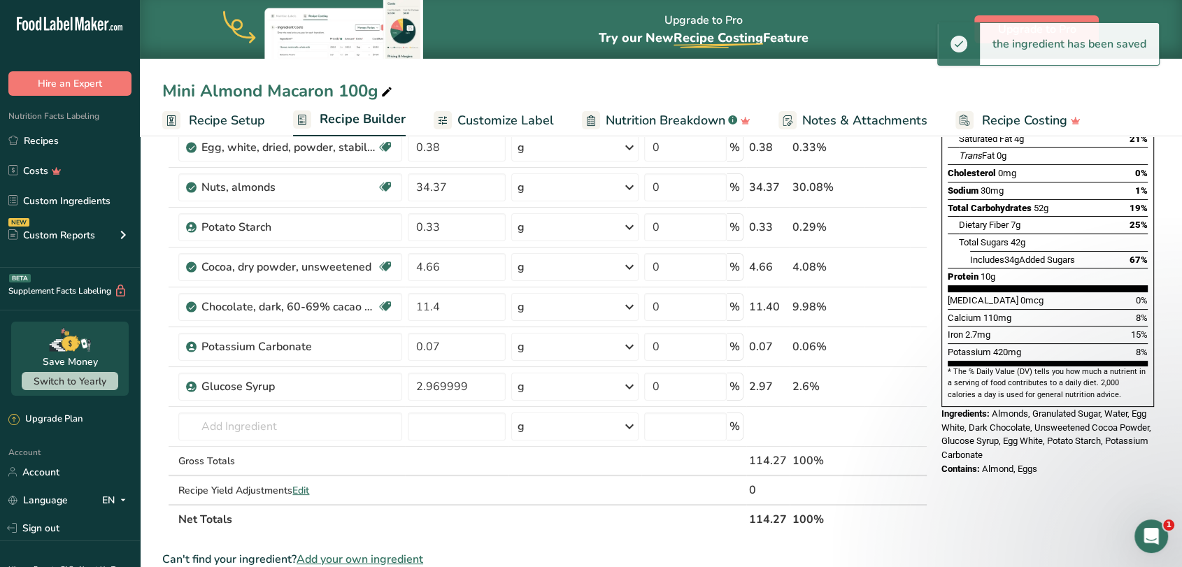
scroll to position [233, 0]
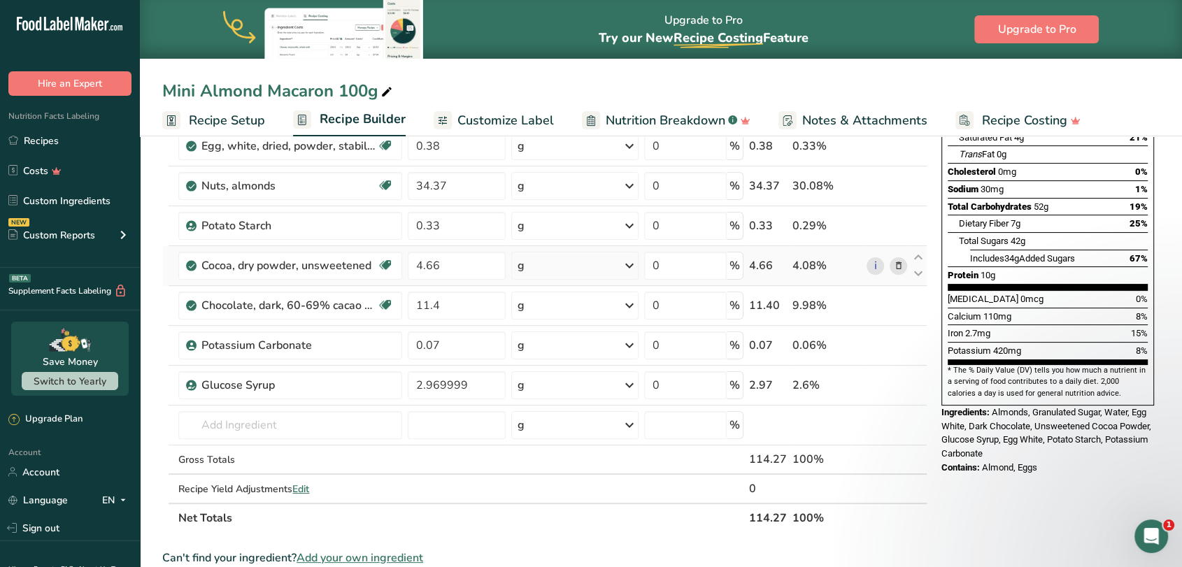
click at [898, 267] on icon at bounding box center [898, 266] width 10 height 15
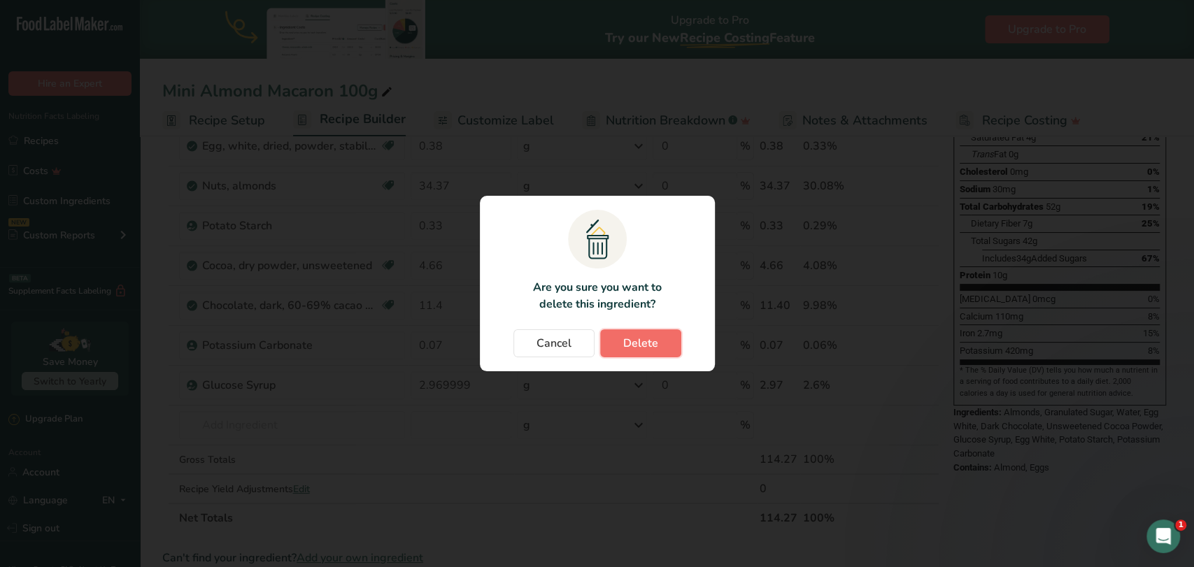
click at [671, 347] on button "Delete" at bounding box center [640, 343] width 81 height 28
type input "11.4"
type input "0.07"
type input "2.969999"
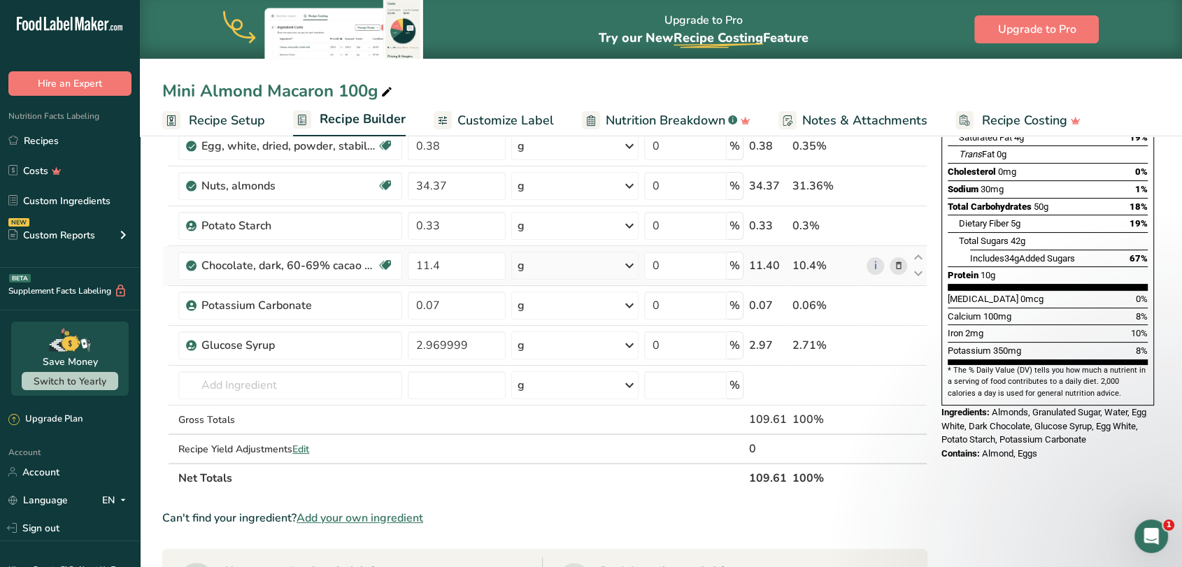
click at [901, 264] on icon at bounding box center [898, 266] width 10 height 15
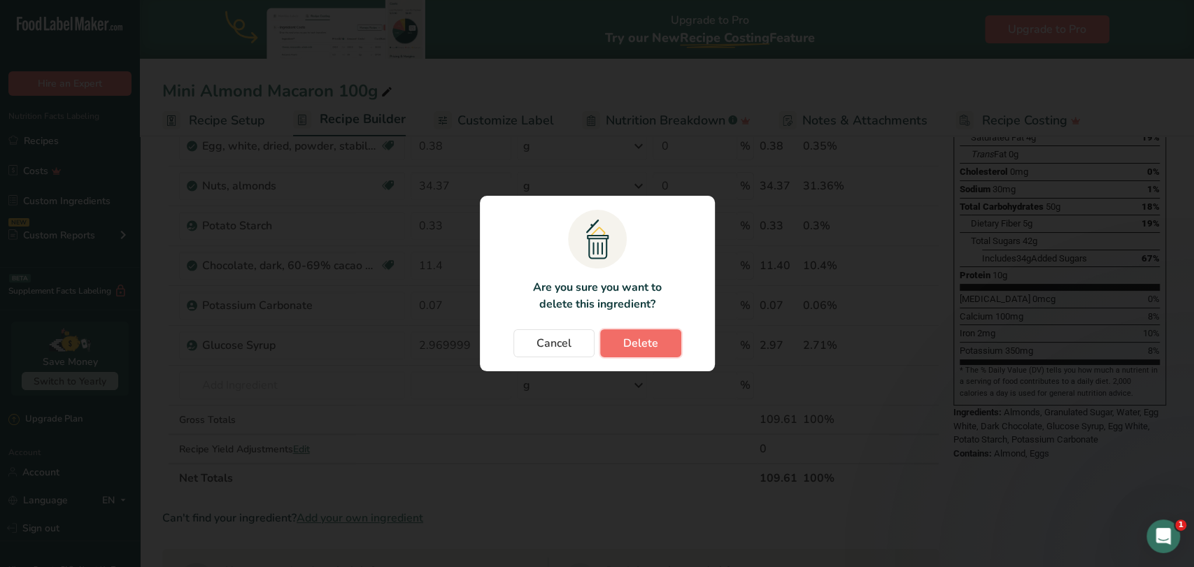
click at [646, 347] on span "Delete" at bounding box center [640, 343] width 35 height 17
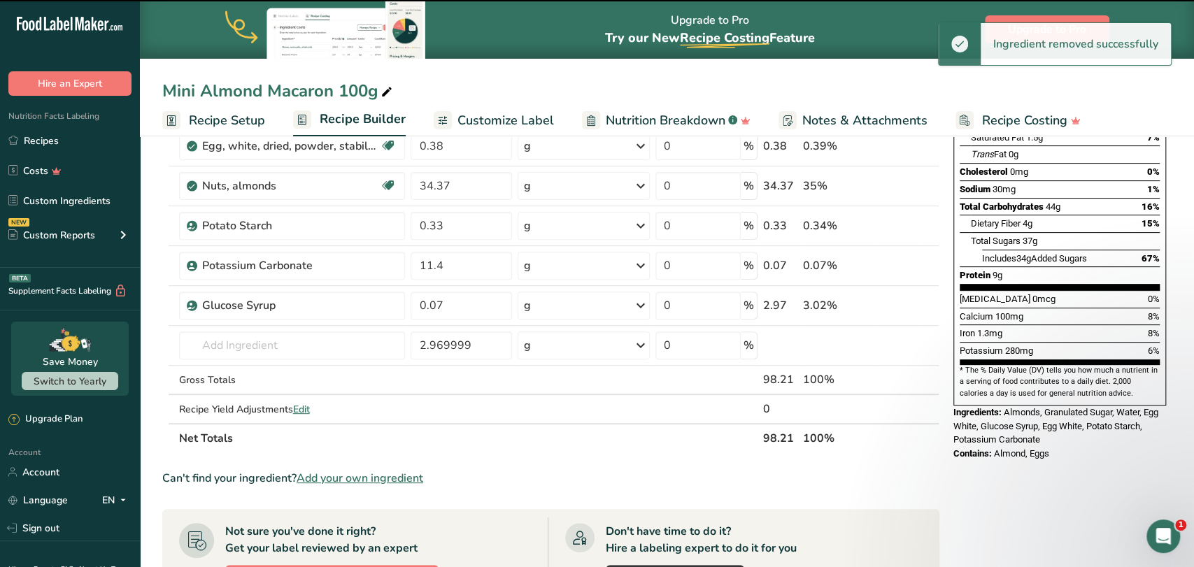
type input "0.07"
type input "2.969999"
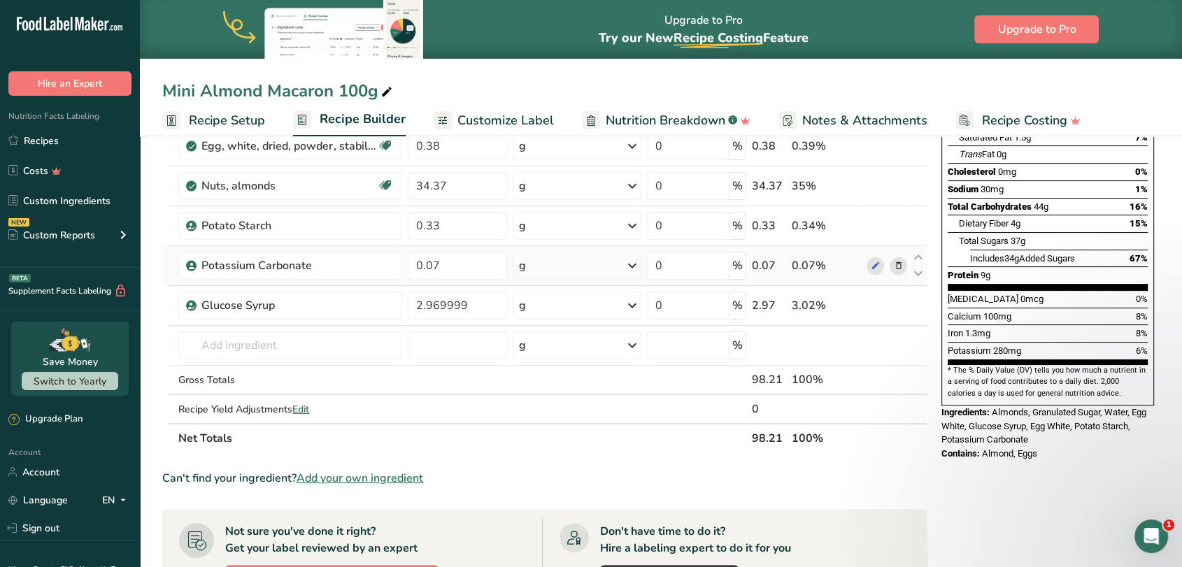
click at [897, 261] on icon at bounding box center [898, 266] width 10 height 15
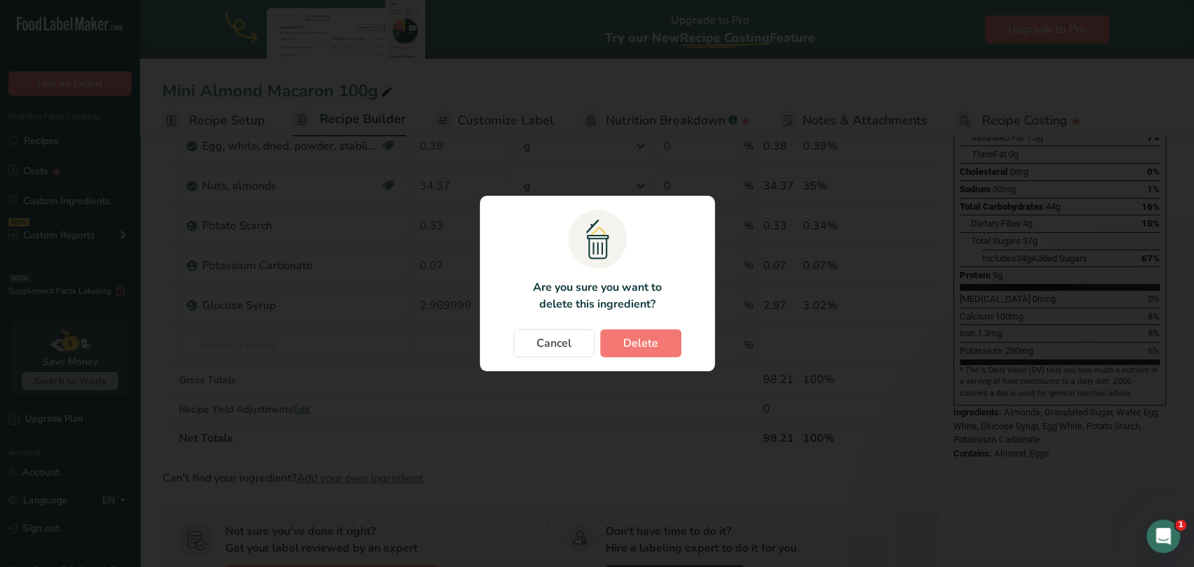
click at [565, 372] on div ".a{fill:#f5f3ed;}.b,.e{fill:#0f393a;}.c{fill:none;}.d{fill:#f2c549;}.e{stroke:r…" at bounding box center [597, 283] width 280 height 220
click at [646, 343] on span "Delete" at bounding box center [640, 343] width 35 height 17
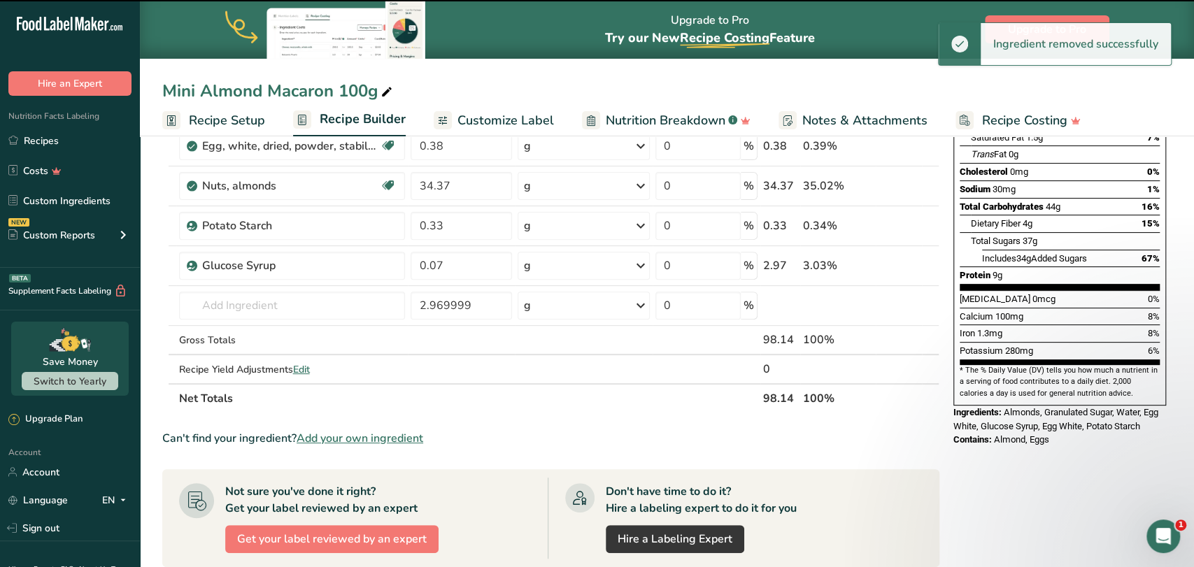
type input "2.969999"
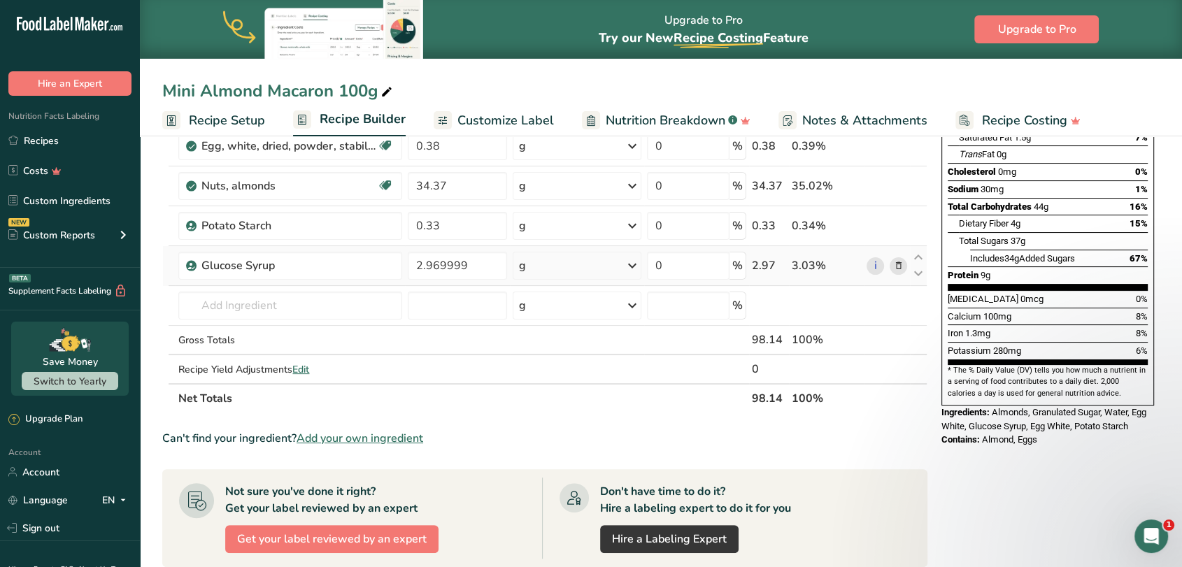
click at [898, 263] on icon at bounding box center [898, 266] width 10 height 15
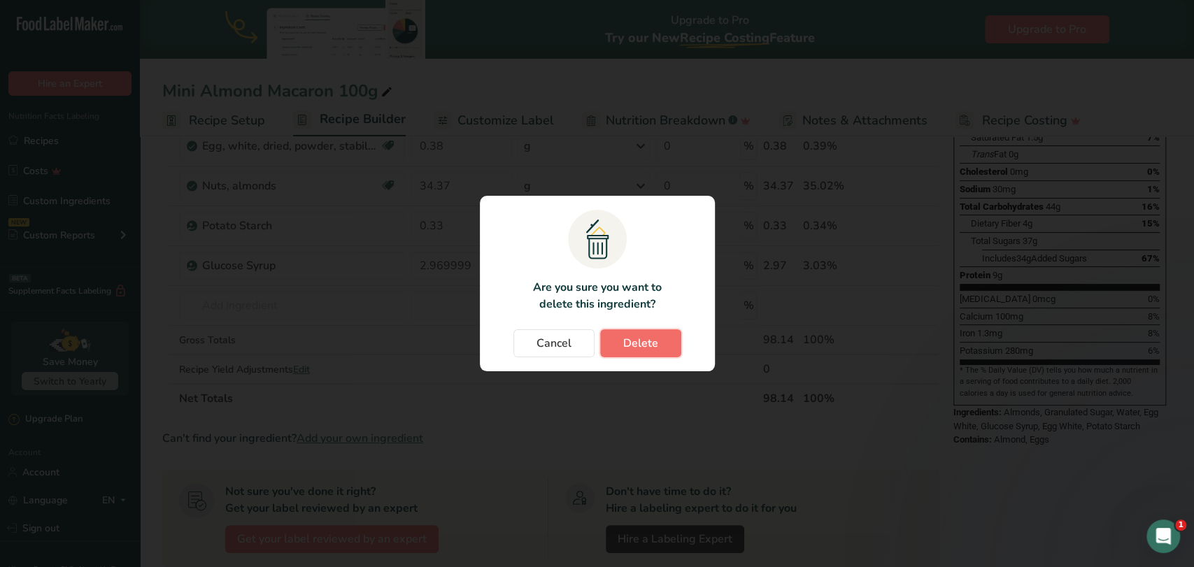
click at [658, 336] on button "Delete" at bounding box center [640, 343] width 81 height 28
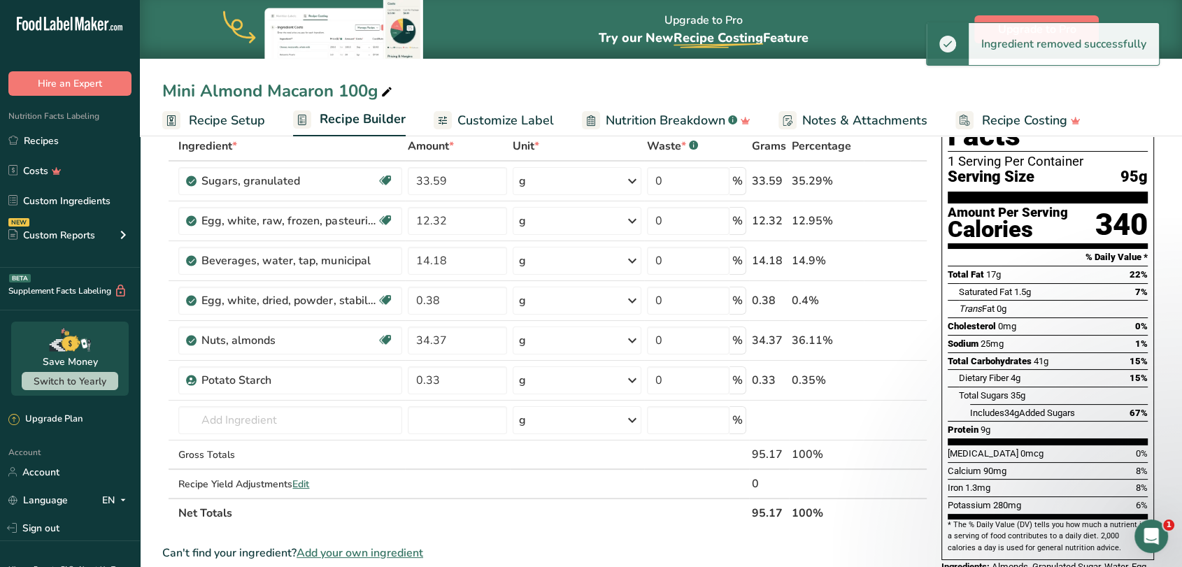
scroll to position [78, 0]
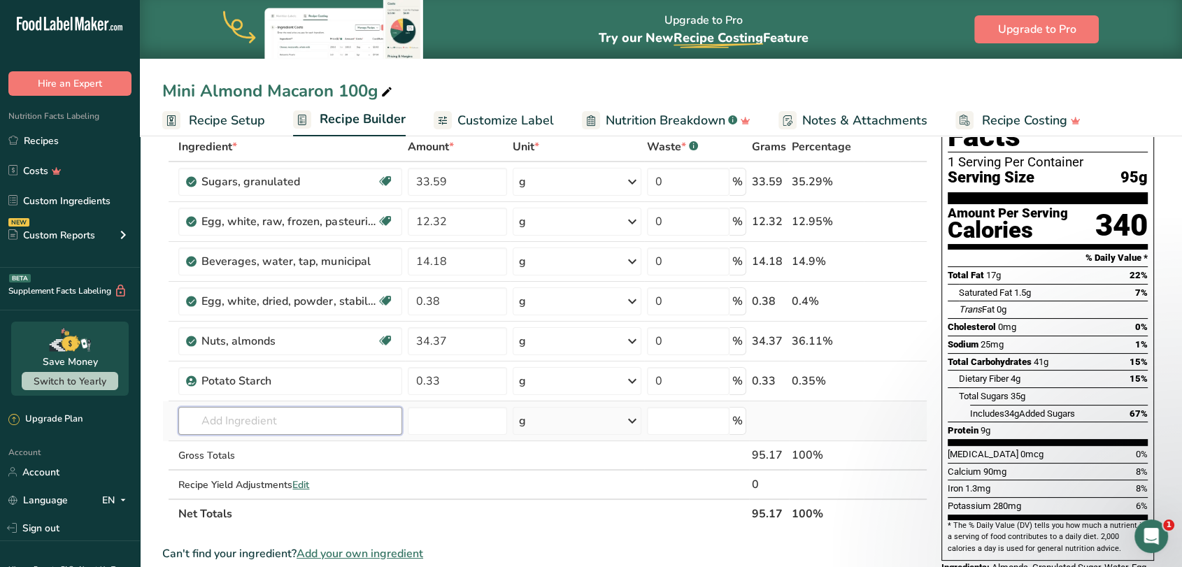
click at [306, 427] on input "text" at bounding box center [289, 421] width 223 height 28
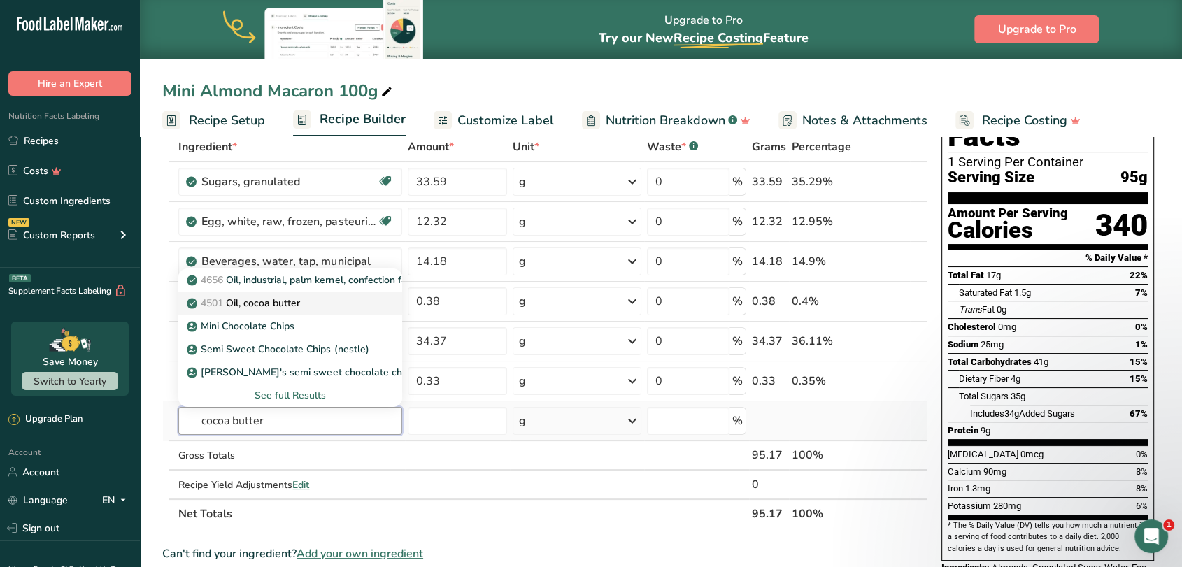
type input "cocoa butter"
click at [267, 309] on p "4501 Oil, cocoa butter" at bounding box center [245, 303] width 111 height 15
type input "Oil, cocoa butter"
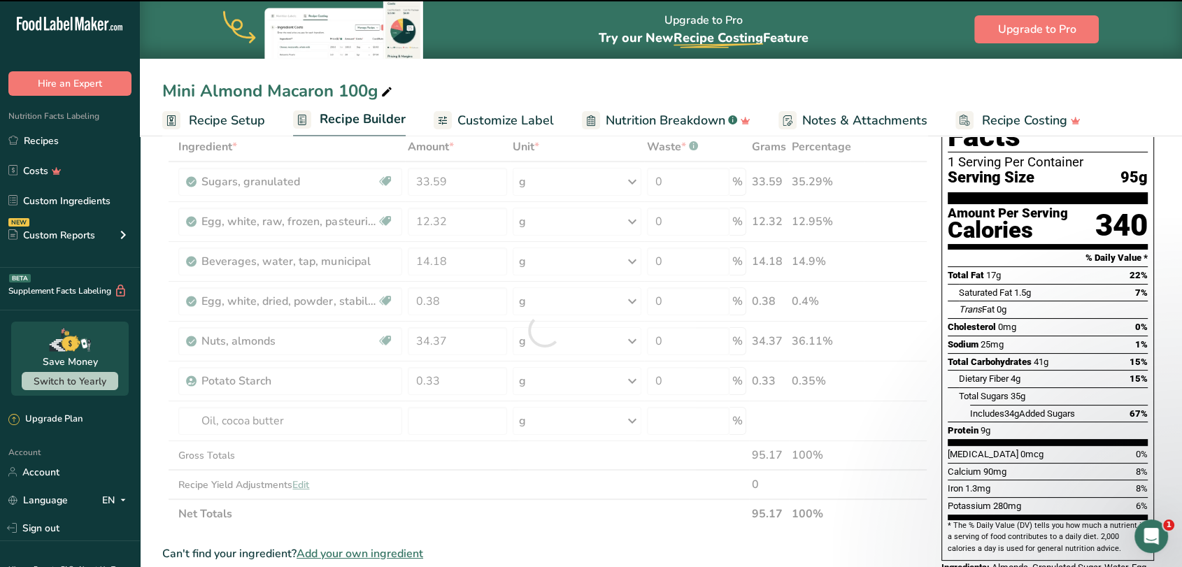
type input "0"
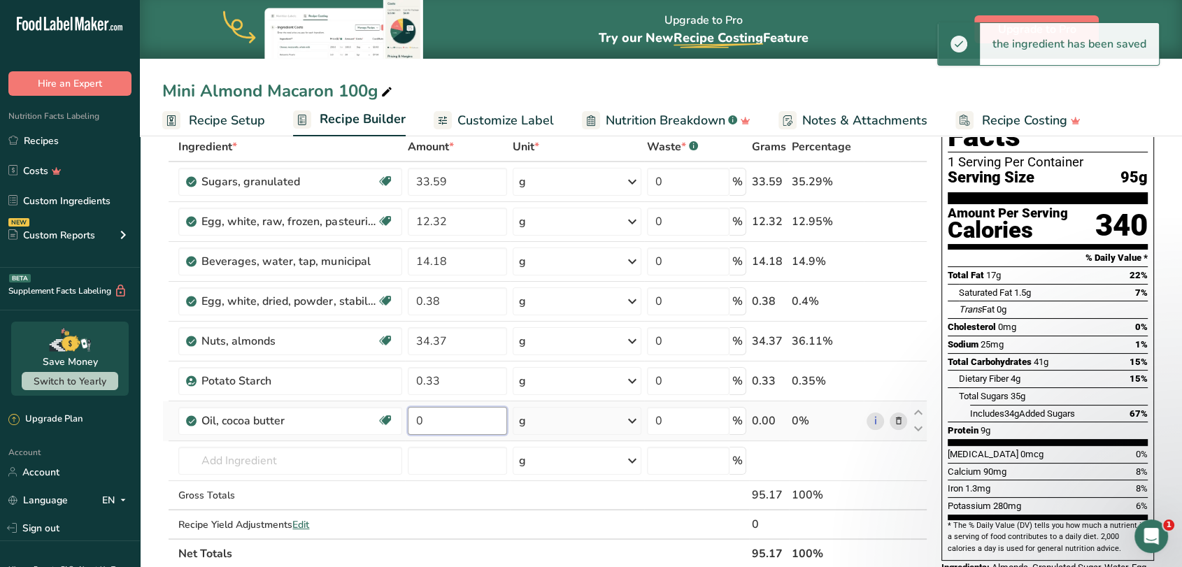
drag, startPoint x: 455, startPoint y: 420, endPoint x: 418, endPoint y: 426, distance: 37.5
click at [418, 426] on input "0" at bounding box center [457, 421] width 99 height 28
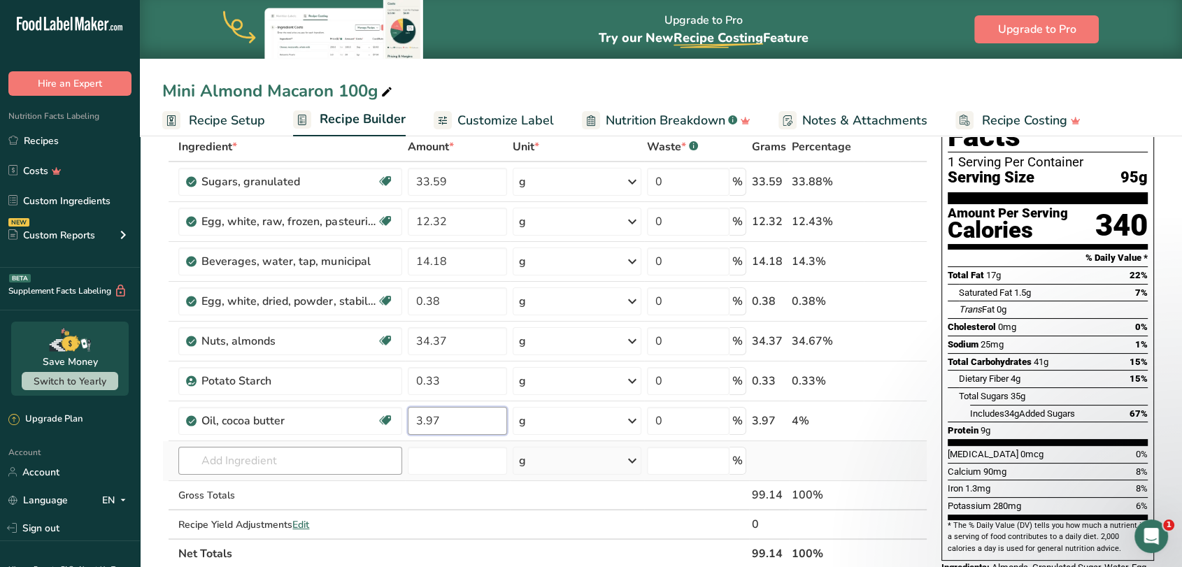
type input "3.97"
click at [296, 452] on div "Ingredient * Amount * Unit * Waste * .a-a{fill:#347362;}.b-a{fill:#fff;} Grams …" at bounding box center [544, 350] width 765 height 436
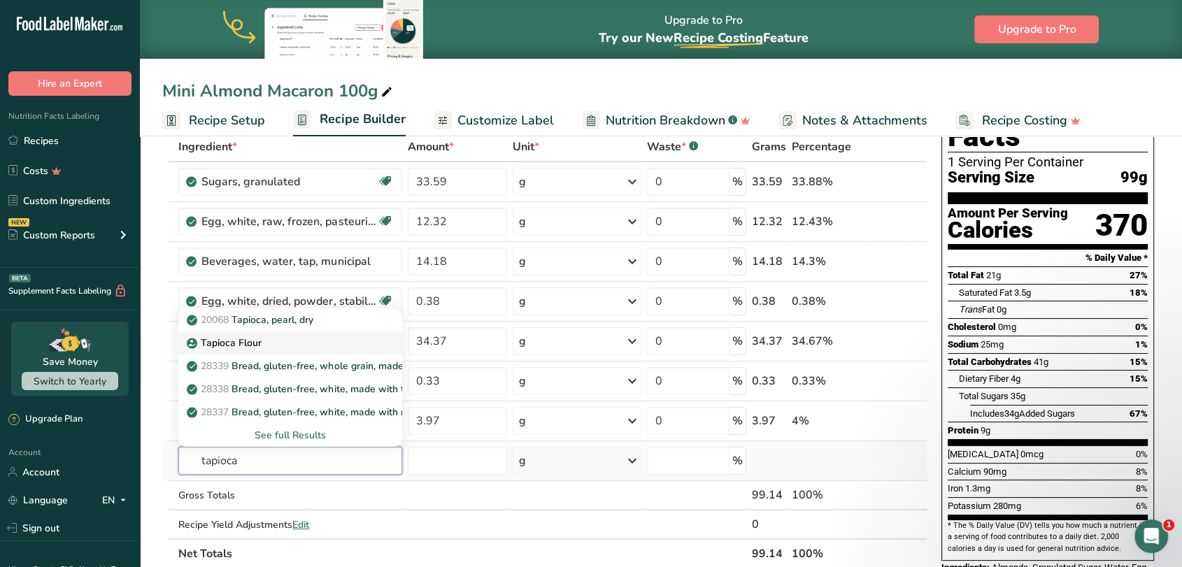
type input "tapioca"
click at [270, 340] on div "Tapioca Flour" at bounding box center [279, 343] width 178 height 15
type input "Tapioca Flour"
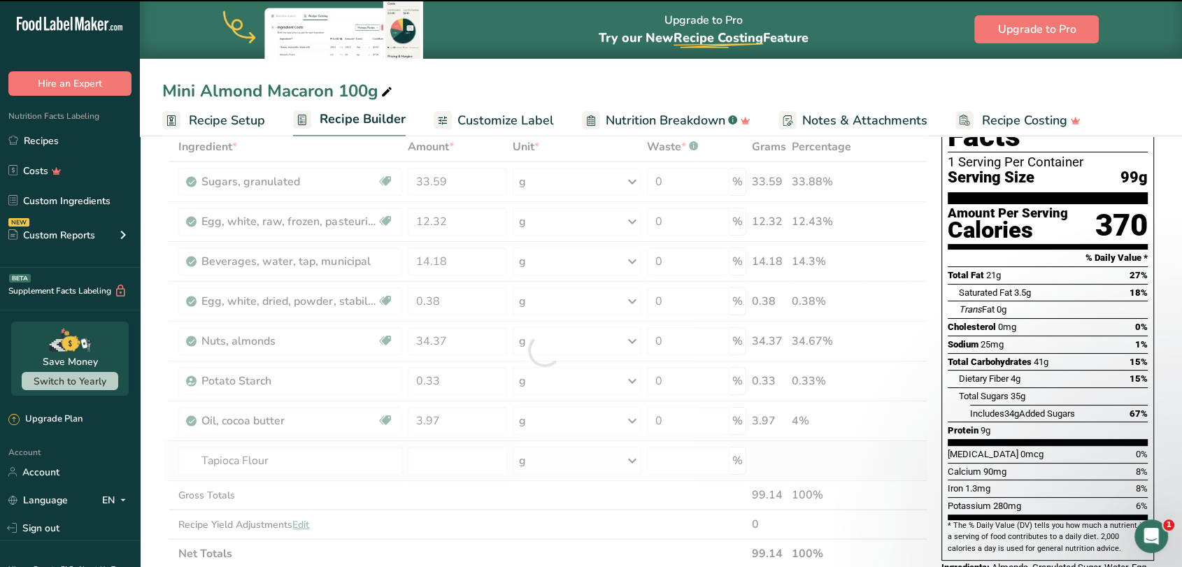
type input "0"
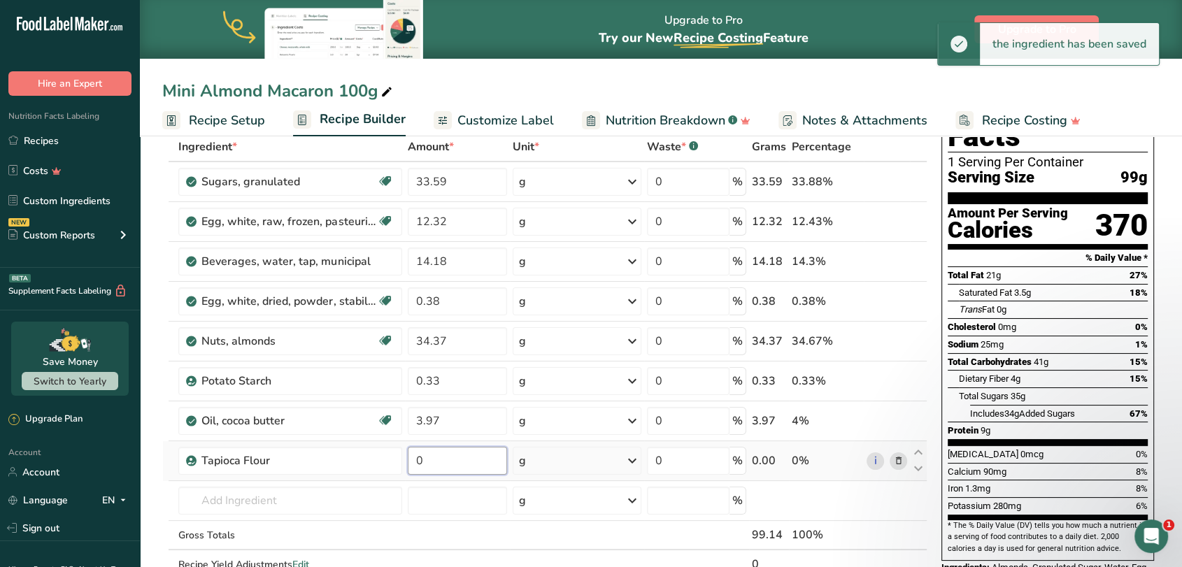
drag, startPoint x: 445, startPoint y: 462, endPoint x: 411, endPoint y: 460, distance: 33.6
click at [411, 460] on input "0" at bounding box center [457, 461] width 99 height 28
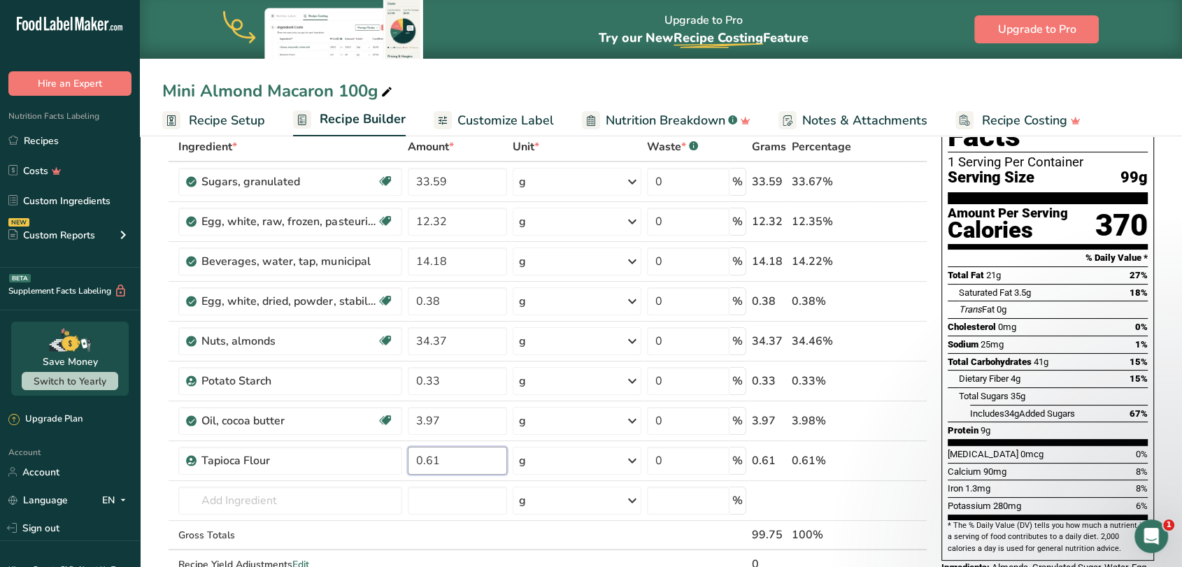
type input "0.61"
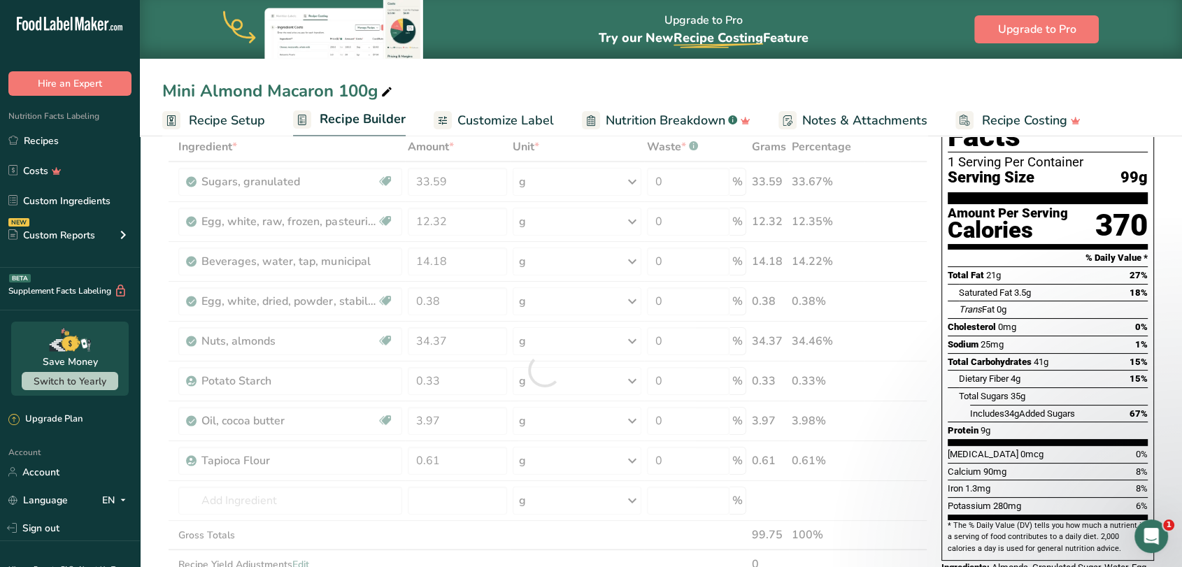
click at [153, 465] on section "Add Ingredients Manage Recipe Delete Recipe Duplicate Recipe Scale Recipe Save …" at bounding box center [661, 571] width 1042 height 1035
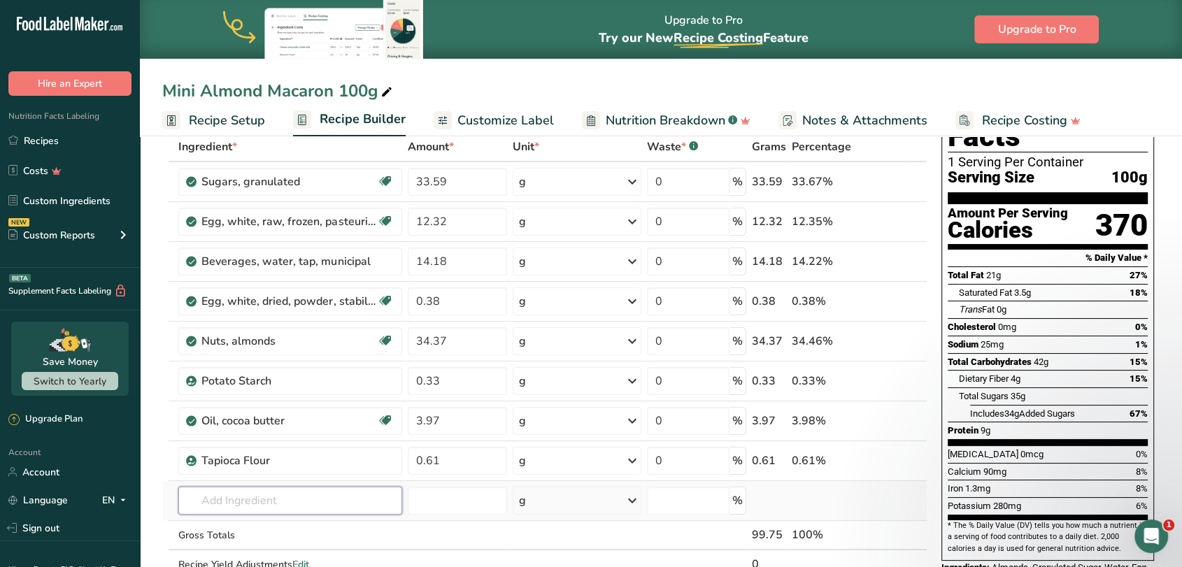
click at [224, 490] on input "text" at bounding box center [289, 501] width 223 height 28
type input "invert suga"
click at [238, 455] on p "[MEDICAL_DATA]" at bounding box center [236, 452] width 93 height 15
type input "[MEDICAL_DATA]"
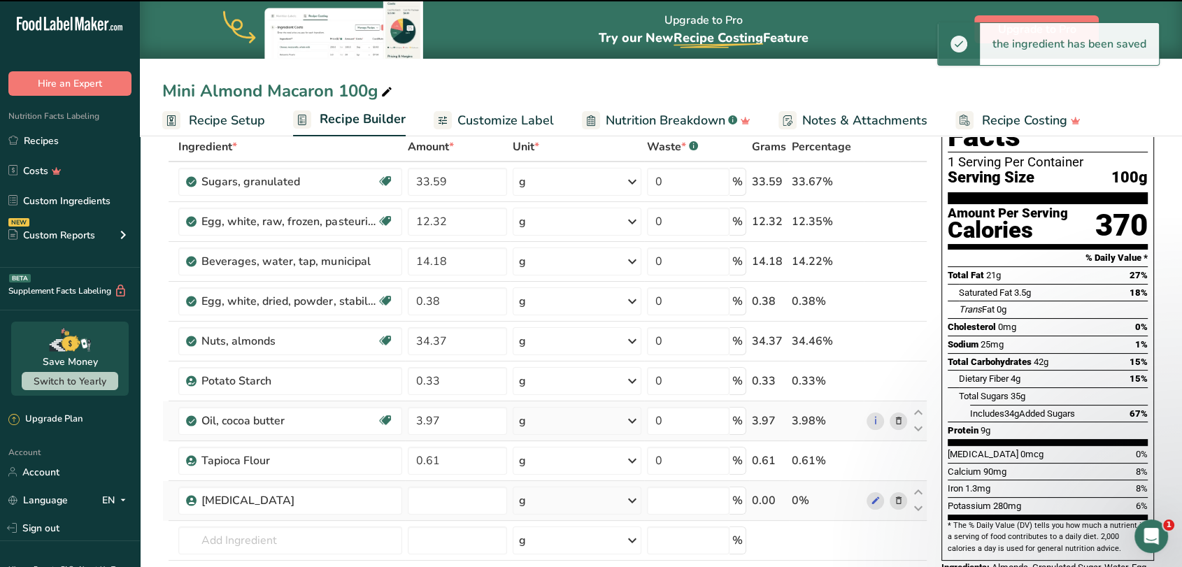
type input "0"
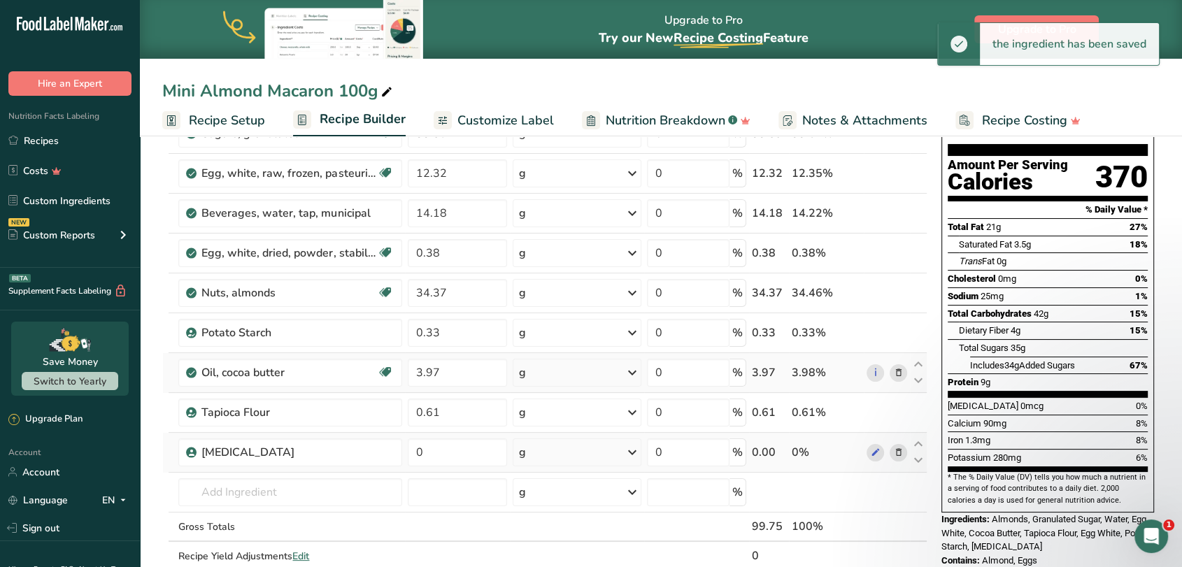
scroll to position [155, 0]
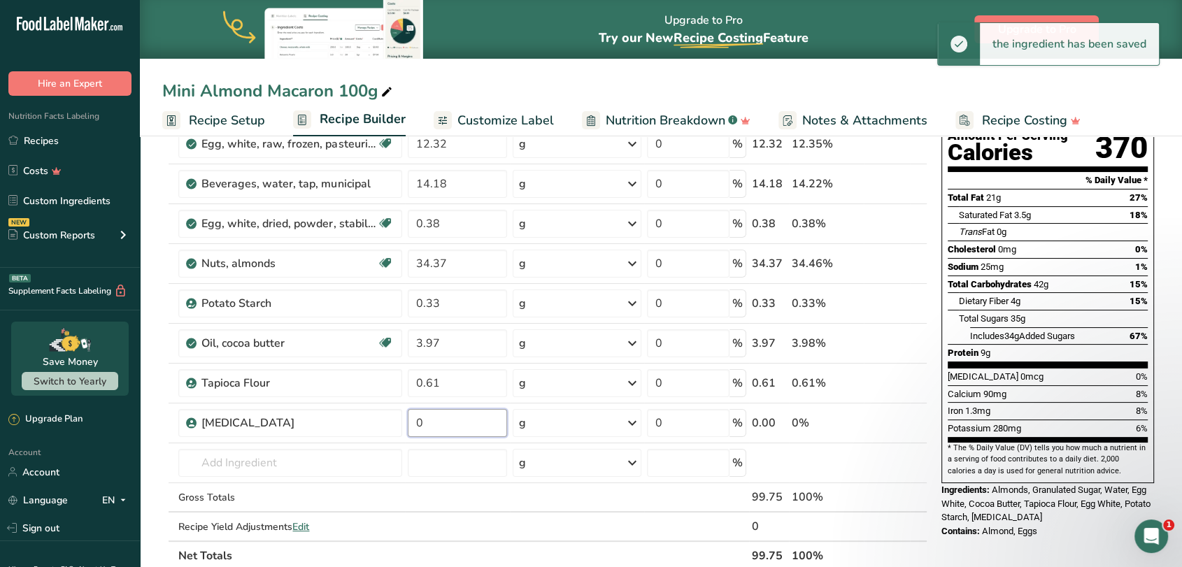
drag, startPoint x: 431, startPoint y: 420, endPoint x: 404, endPoint y: 423, distance: 27.4
click at [404, 423] on tr "Invert Sugar 0 g Weight Units g kg mg See more Volume Units l Volume units requ…" at bounding box center [545, 424] width 764 height 40
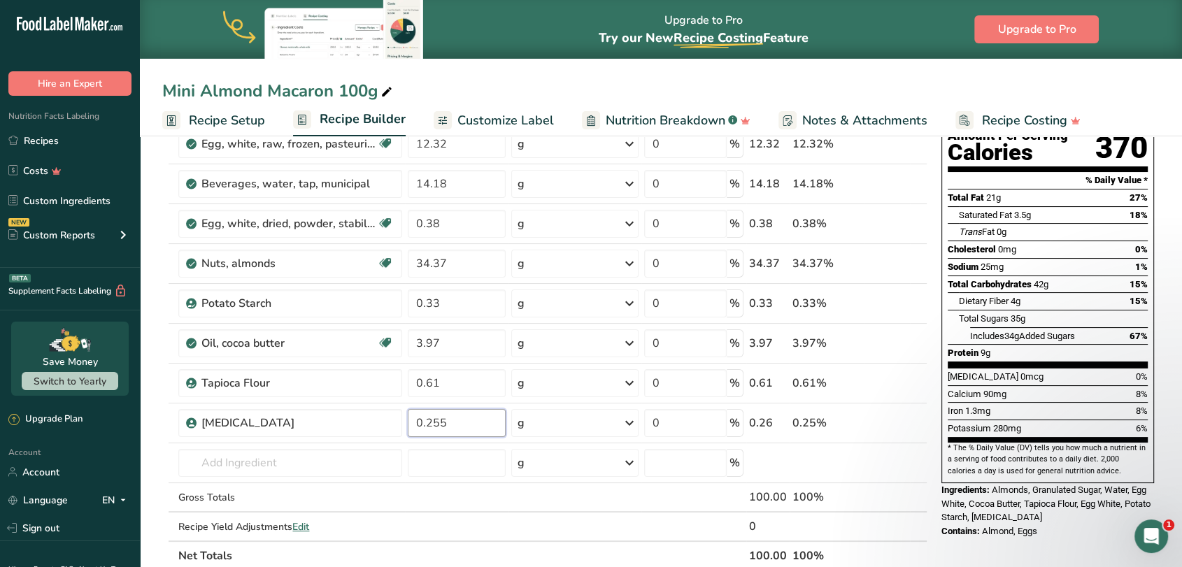
type input "0.255"
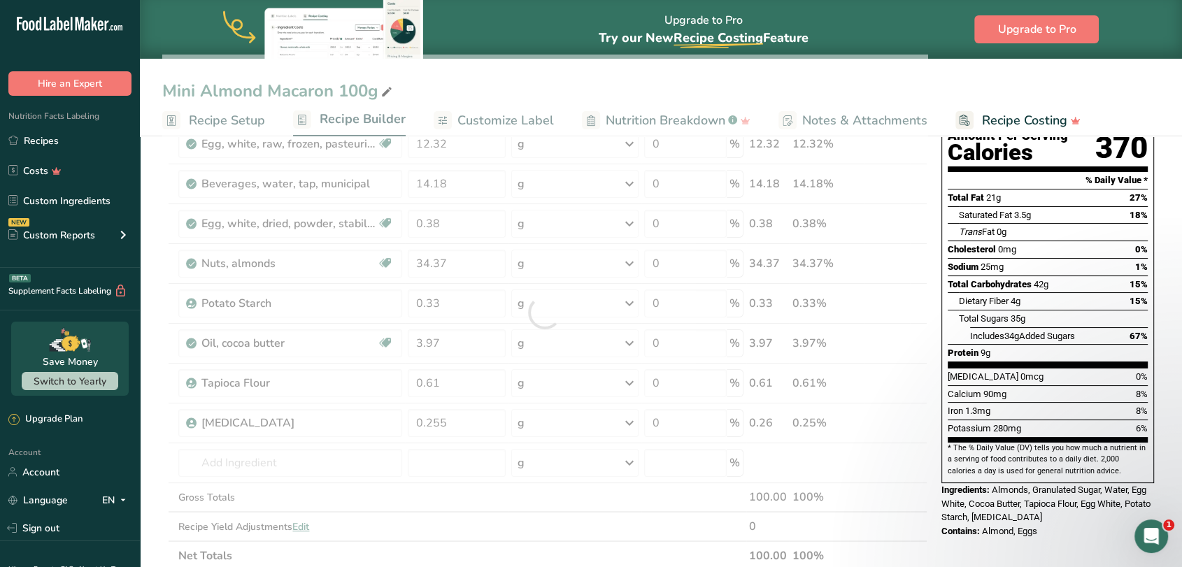
click at [157, 436] on section "Add Ingredients Manage Recipe Delete Recipe Duplicate Recipe Scale Recipe Save …" at bounding box center [661, 513] width 1042 height 1074
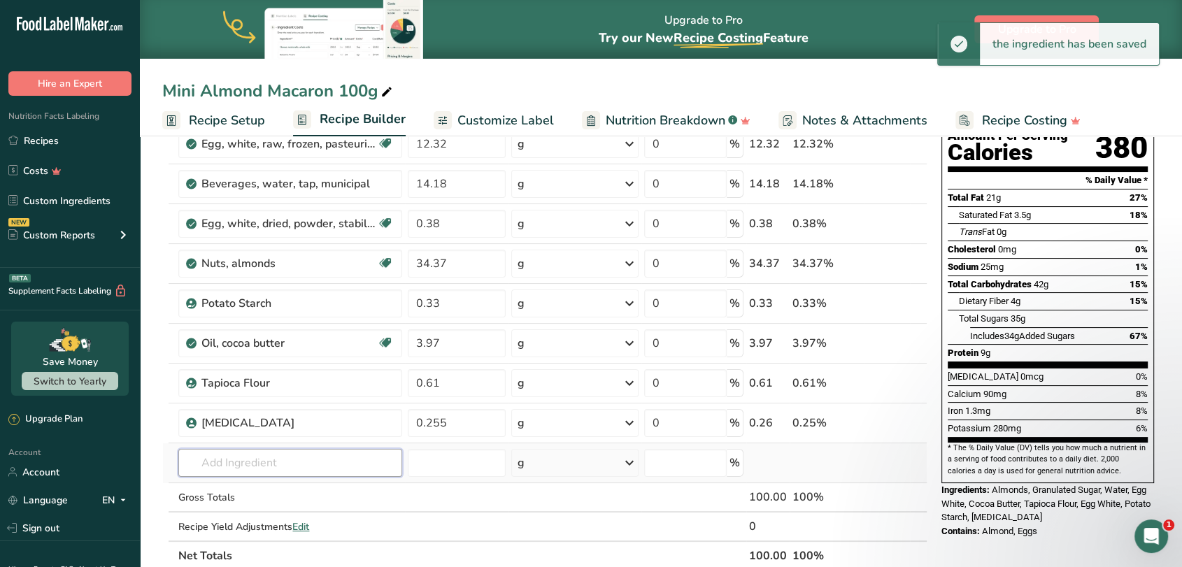
click at [221, 466] on input "text" at bounding box center [289, 463] width 223 height 28
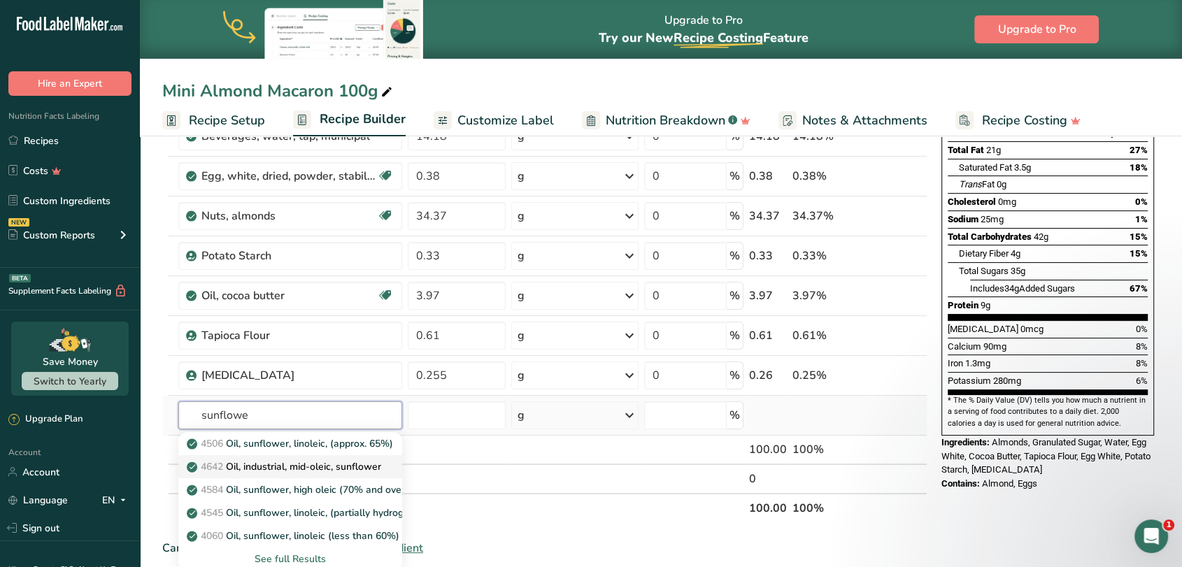
scroll to position [233, 0]
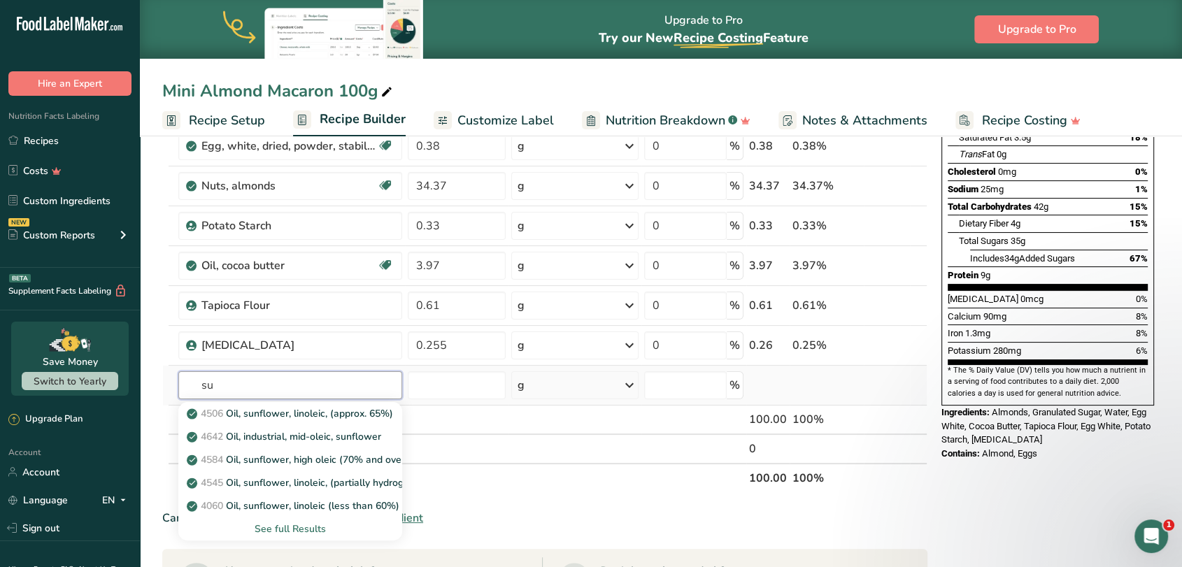
type input "s"
type input "lecit"
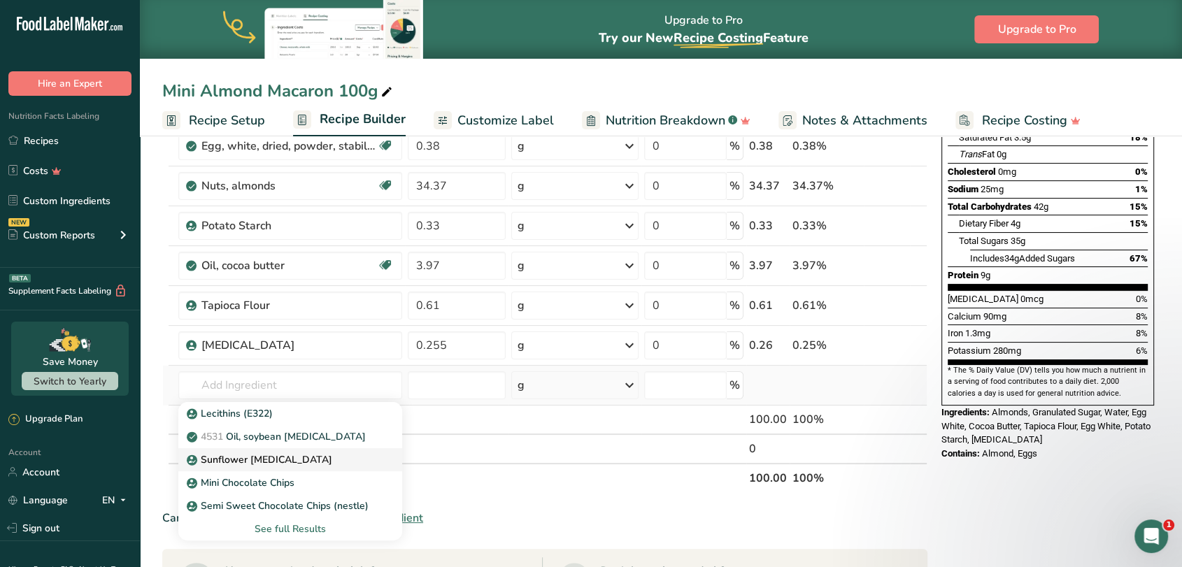
click at [257, 453] on p "Sunflower [MEDICAL_DATA]" at bounding box center [261, 460] width 143 height 15
type input "Sunflower [MEDICAL_DATA]"
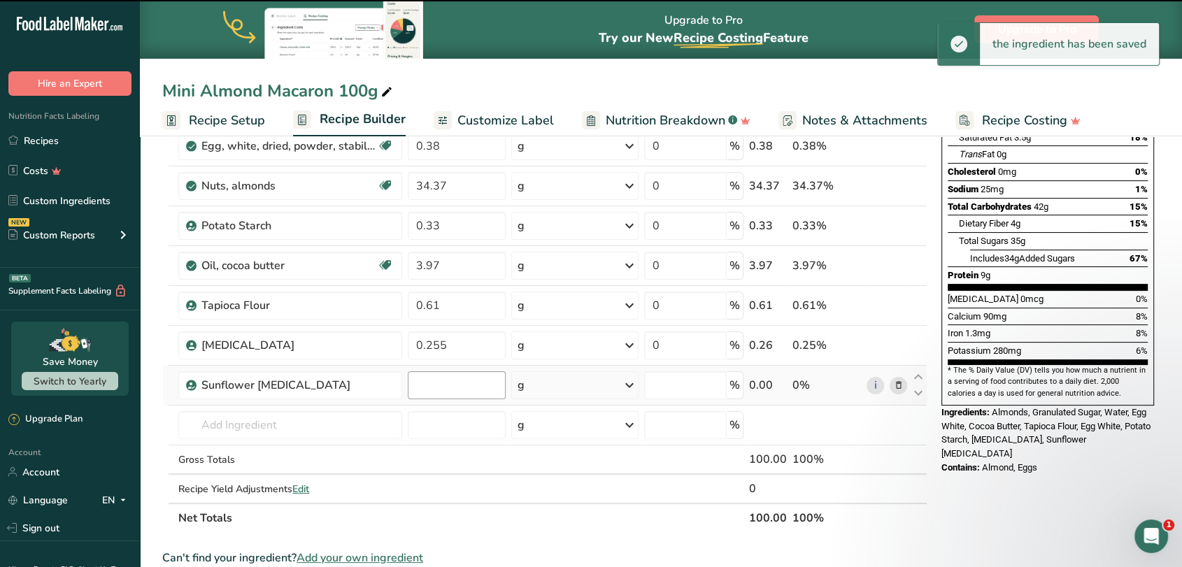
type input "0"
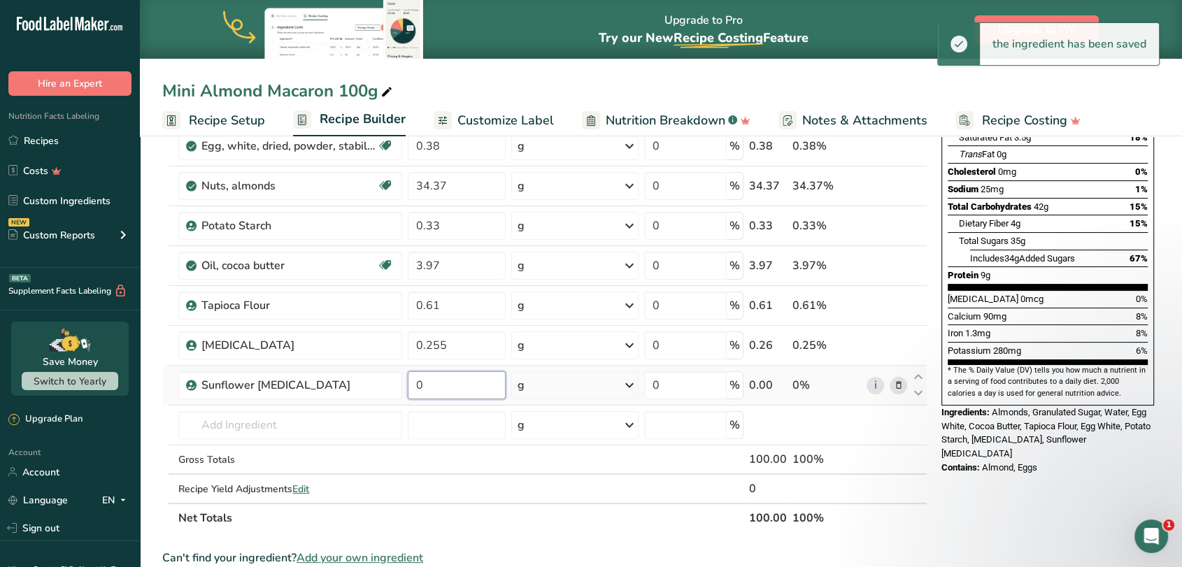
drag, startPoint x: 469, startPoint y: 385, endPoint x: 409, endPoint y: 388, distance: 60.2
click at [409, 388] on input "0" at bounding box center [457, 385] width 98 height 28
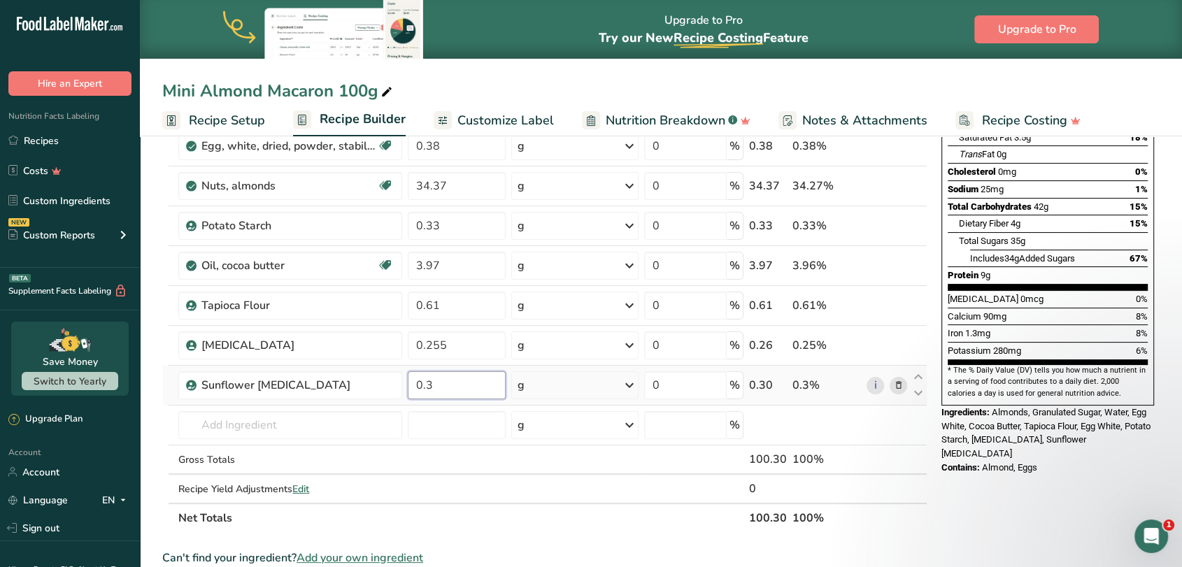
click at [425, 386] on input "0.3" at bounding box center [457, 385] width 98 height 28
type input "0.03"
click at [212, 424] on div "Ingredient * Amount * Unit * Waste * .a-a{fill:#347362;}.b-a{fill:#fff;} Grams …" at bounding box center [544, 255] width 765 height 556
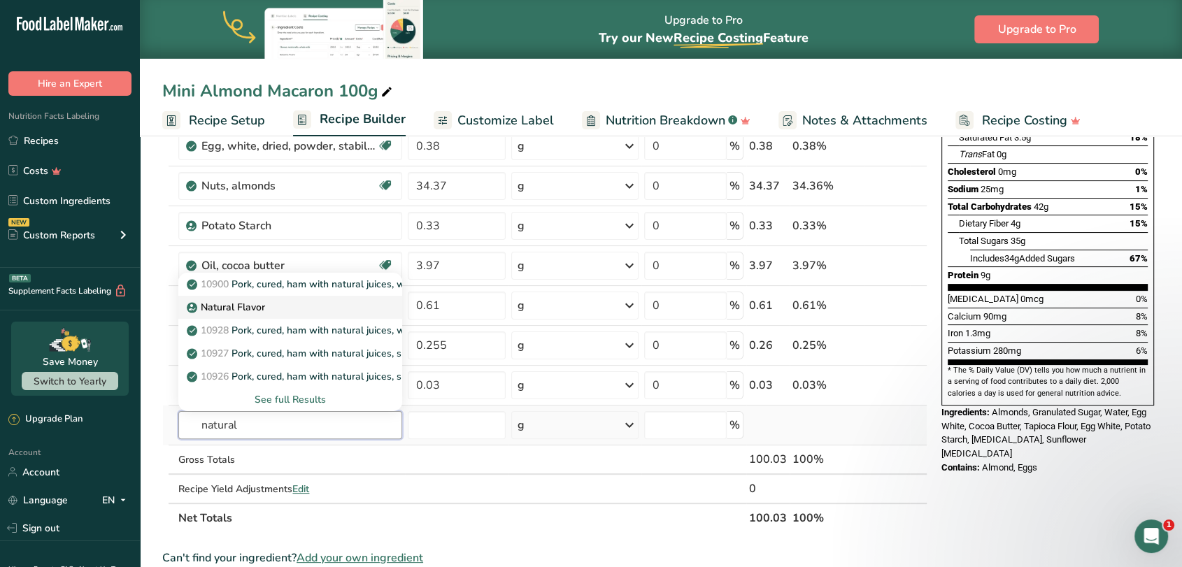
type input "natural"
click at [234, 308] on p "Natural Flavor" at bounding box center [228, 307] width 76 height 15
type input "Natural Flavor"
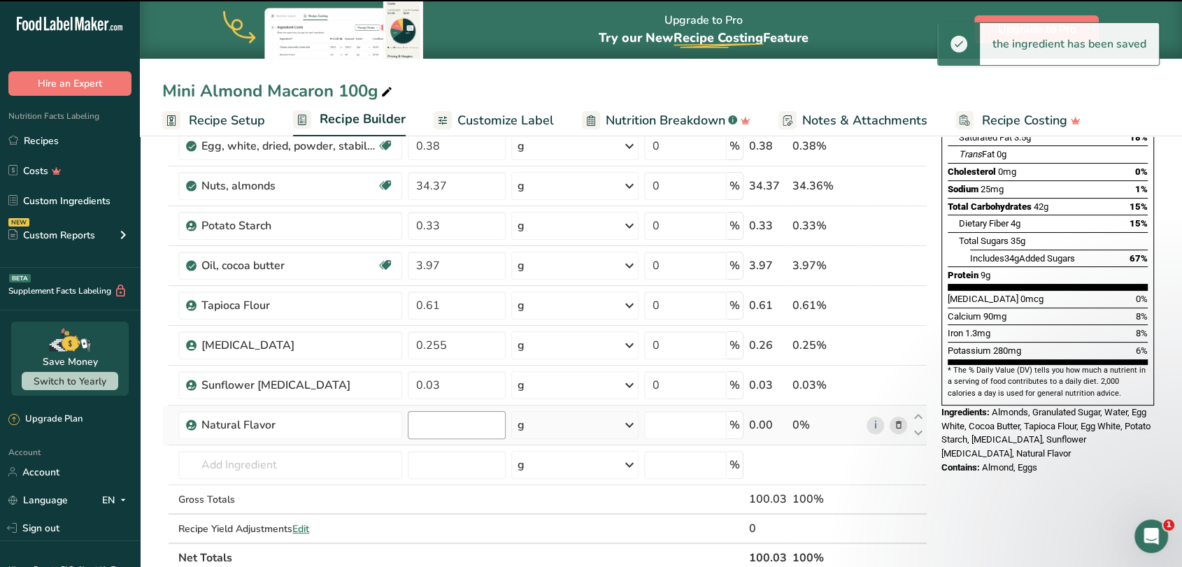
type input "0"
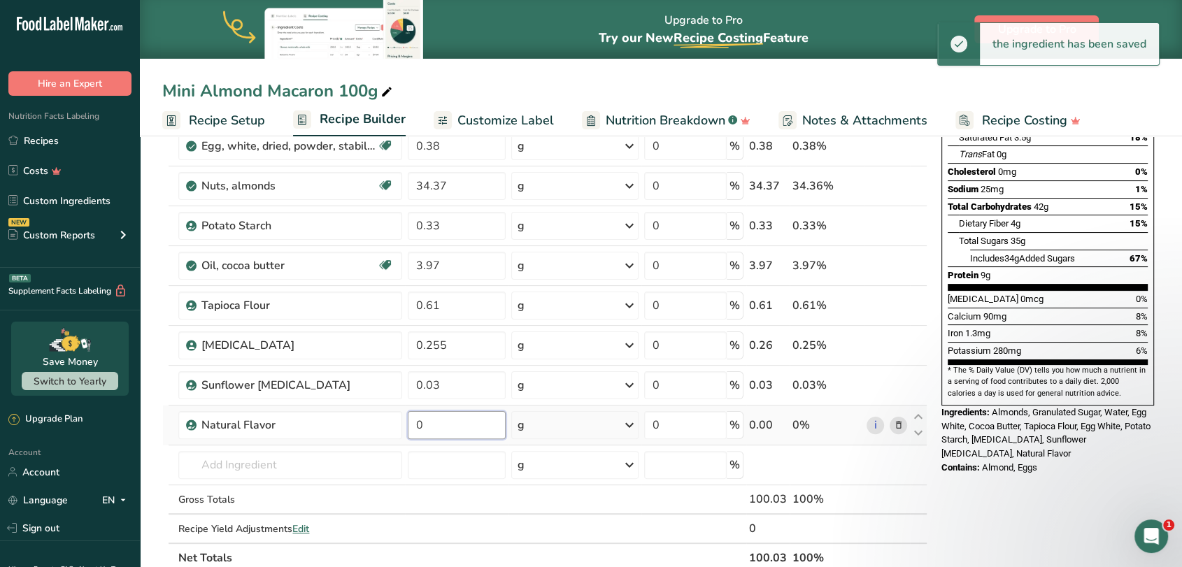
click at [446, 428] on input "0" at bounding box center [457, 425] width 98 height 28
drag, startPoint x: 446, startPoint y: 428, endPoint x: 409, endPoint y: 428, distance: 36.4
click at [409, 428] on input "0" at bounding box center [457, 425] width 98 height 28
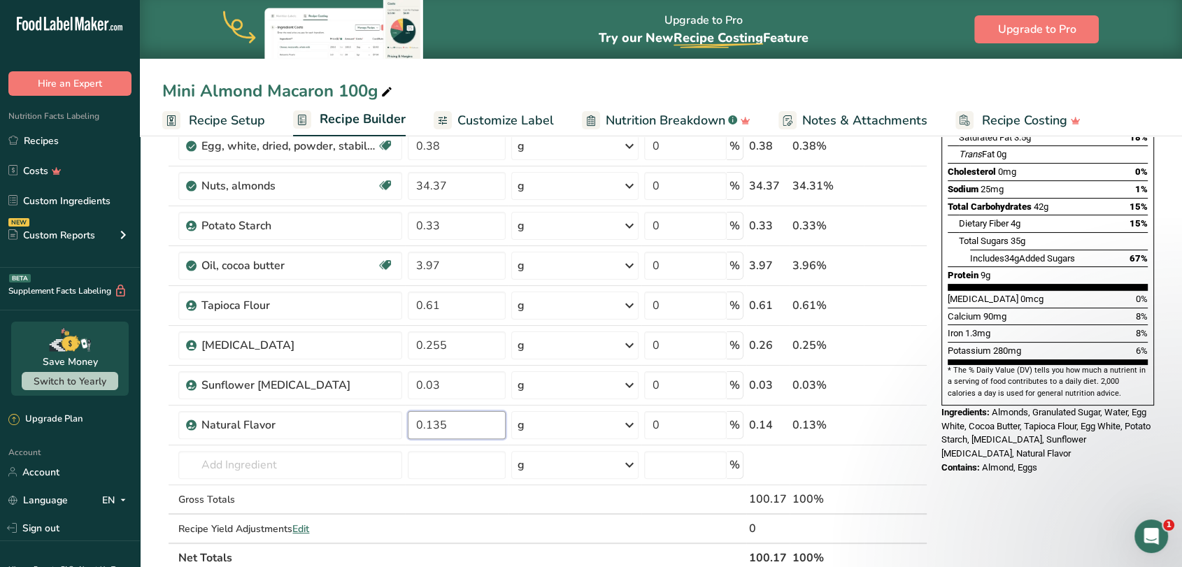
type input "0.135"
click at [151, 446] on section "Add Ingredients Manage Recipe Delete Recipe Duplicate Recipe Scale Recipe Save …" at bounding box center [661, 476] width 1042 height 1154
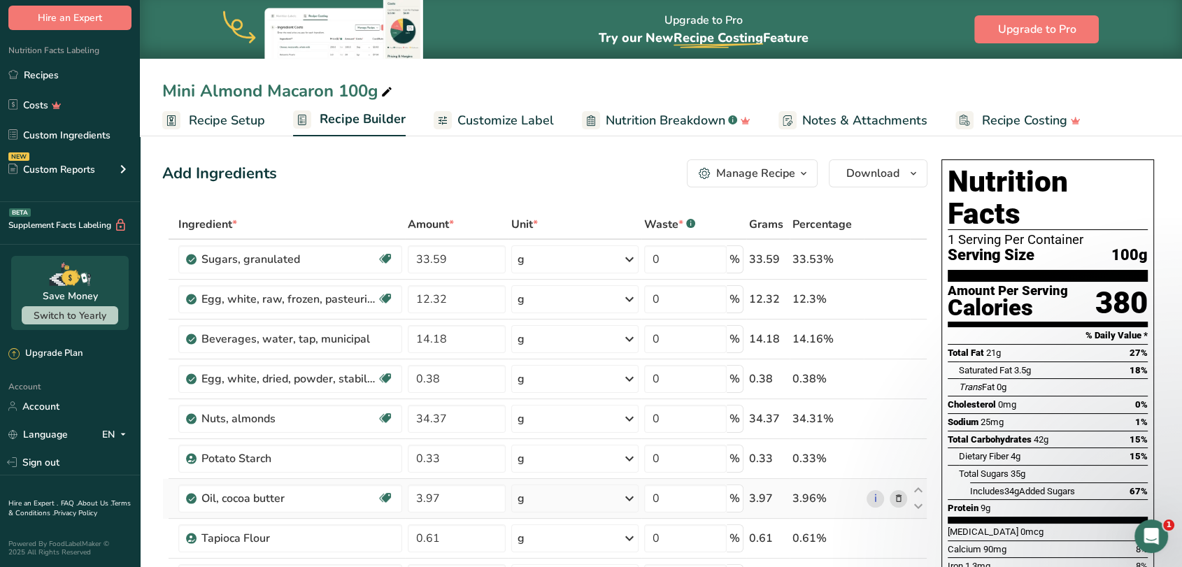
scroll to position [0, 0]
click at [851, 171] on span "Download" at bounding box center [872, 173] width 53 height 17
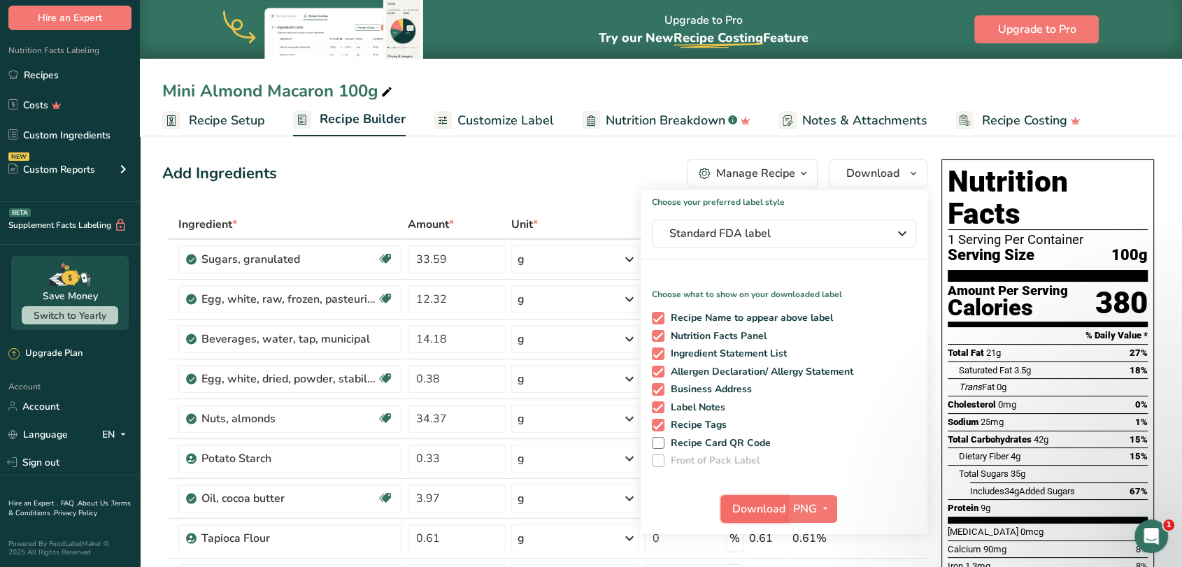
click at [765, 504] on span "Download" at bounding box center [758, 509] width 53 height 17
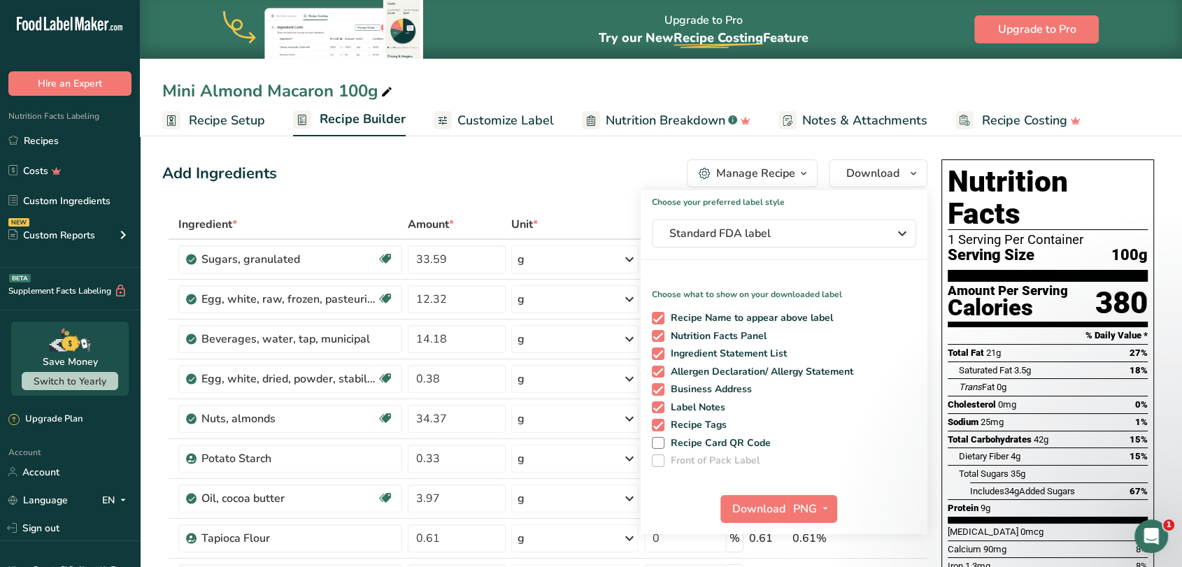
scroll to position [66, 0]
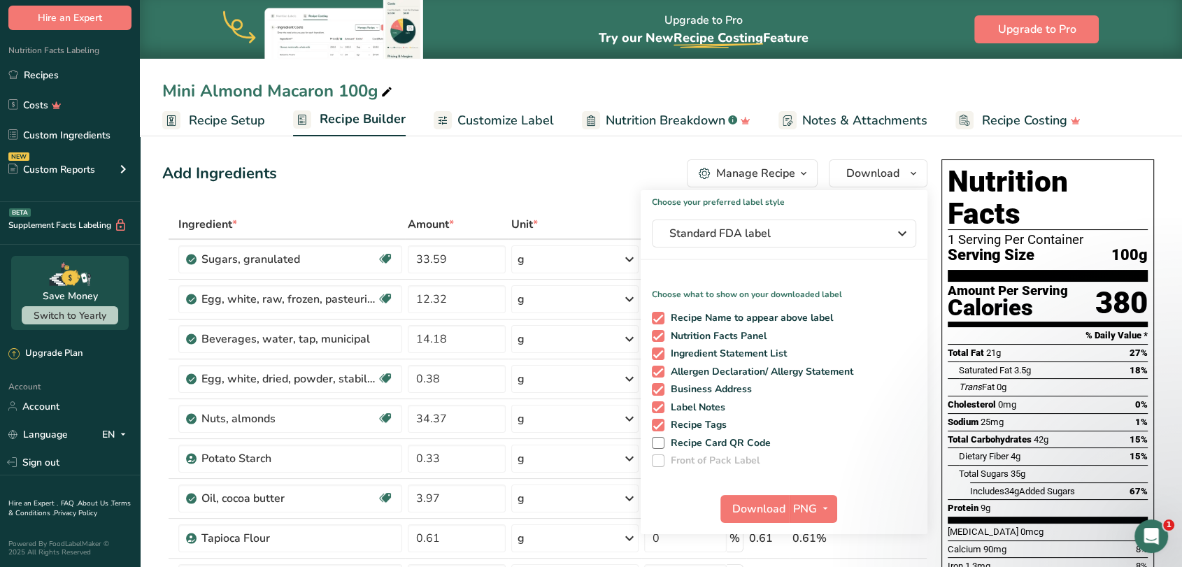
click at [494, 163] on div "Add Ingredients Manage Recipe Delete Recipe Duplicate Recipe Scale Recipe Save …" at bounding box center [544, 173] width 765 height 28
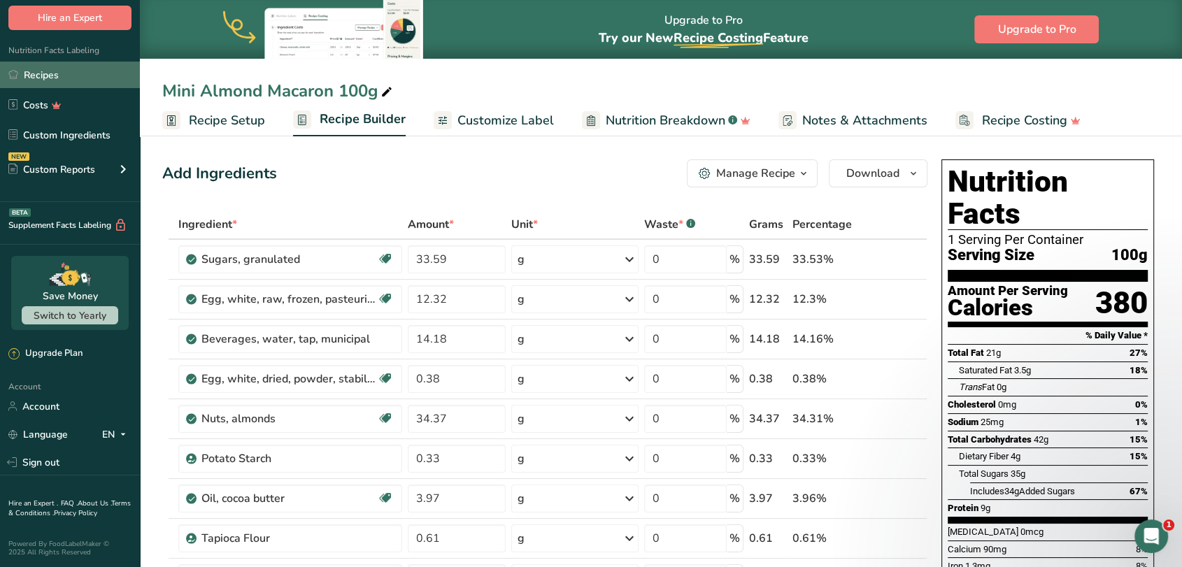
click at [36, 79] on link "Recipes" at bounding box center [70, 75] width 140 height 27
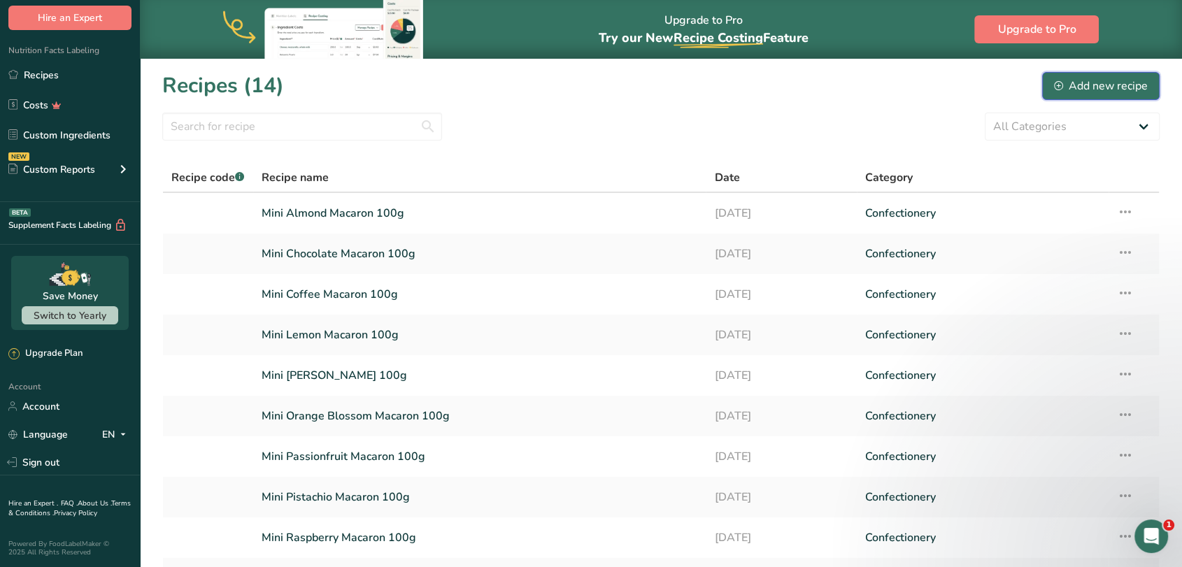
click at [1130, 85] on div "Add new recipe" at bounding box center [1101, 86] width 94 height 17
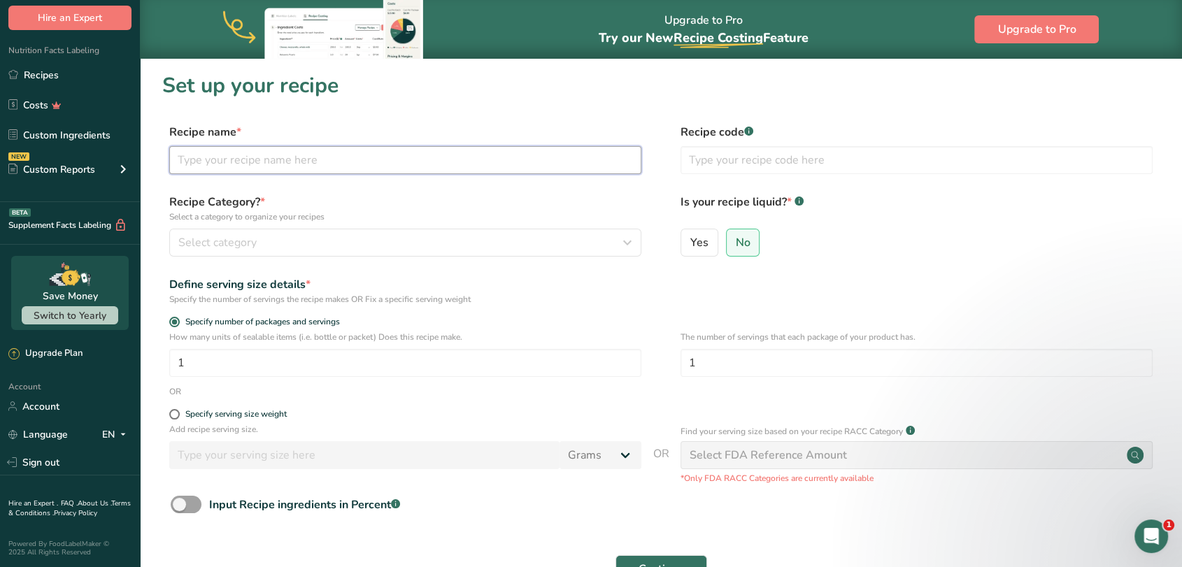
click at [329, 156] on input "text" at bounding box center [405, 160] width 472 height 28
type input "Opalys White Chocolate"
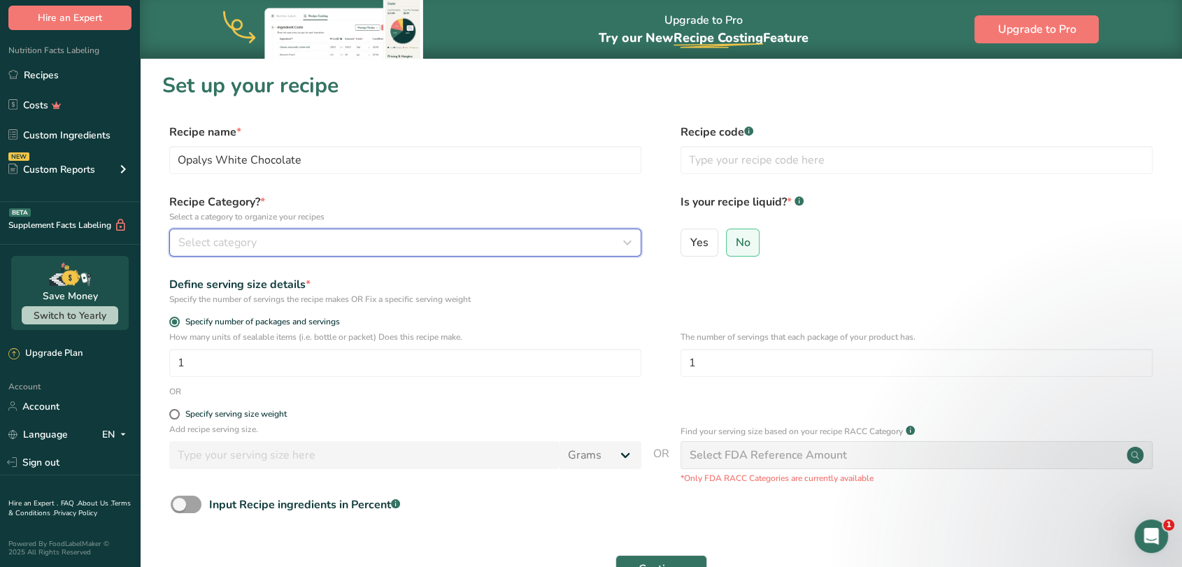
click at [306, 242] on div "Select category" at bounding box center [401, 242] width 446 height 17
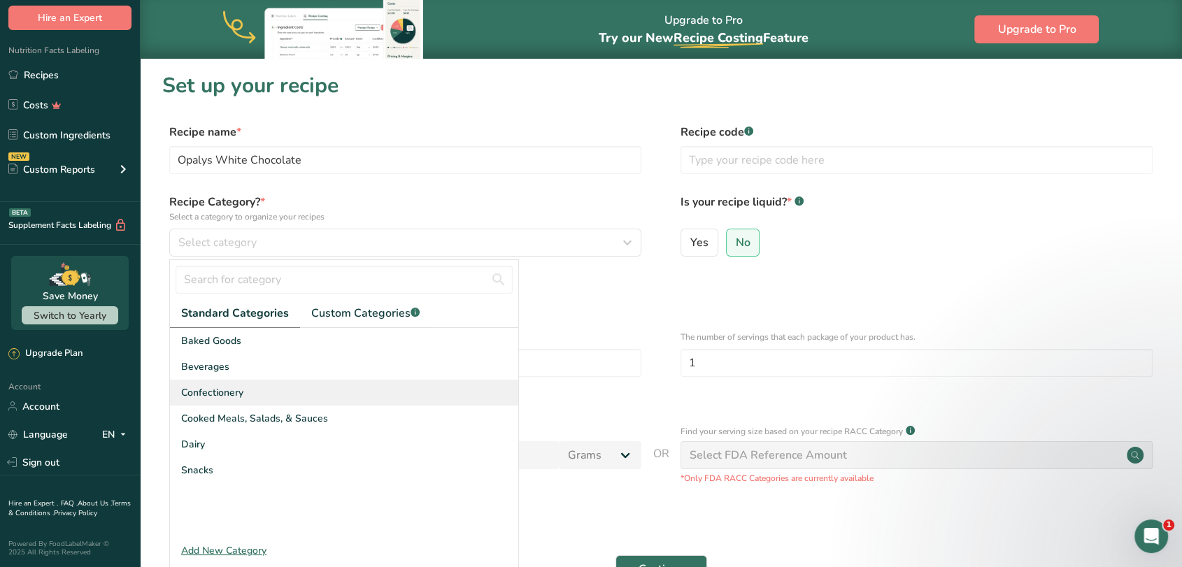
click at [218, 389] on span "Confectionery" at bounding box center [212, 392] width 62 height 15
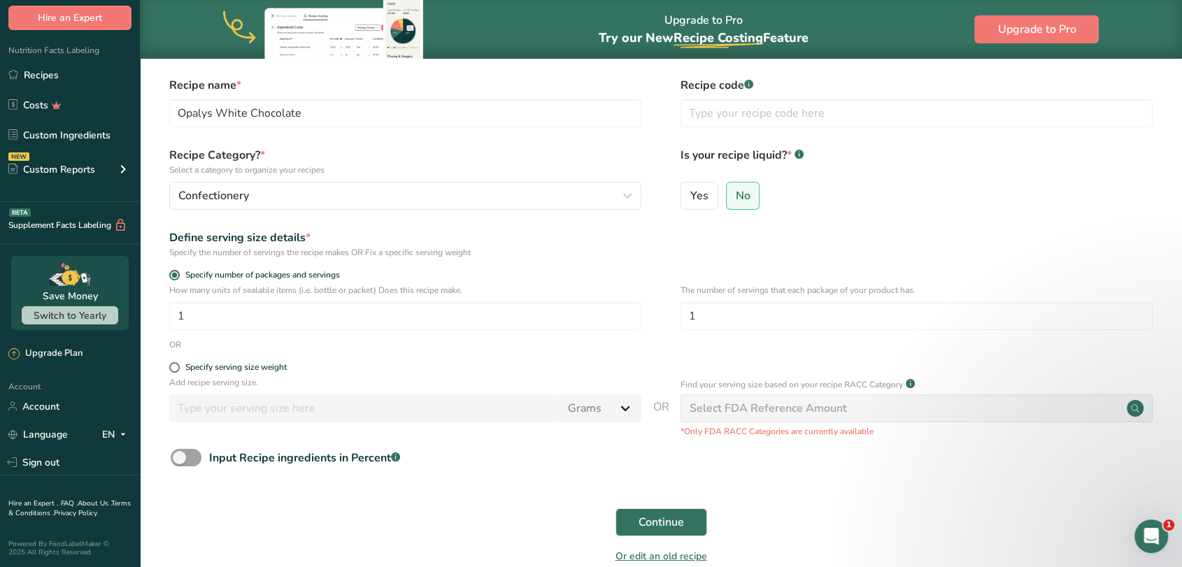
scroll to position [78, 0]
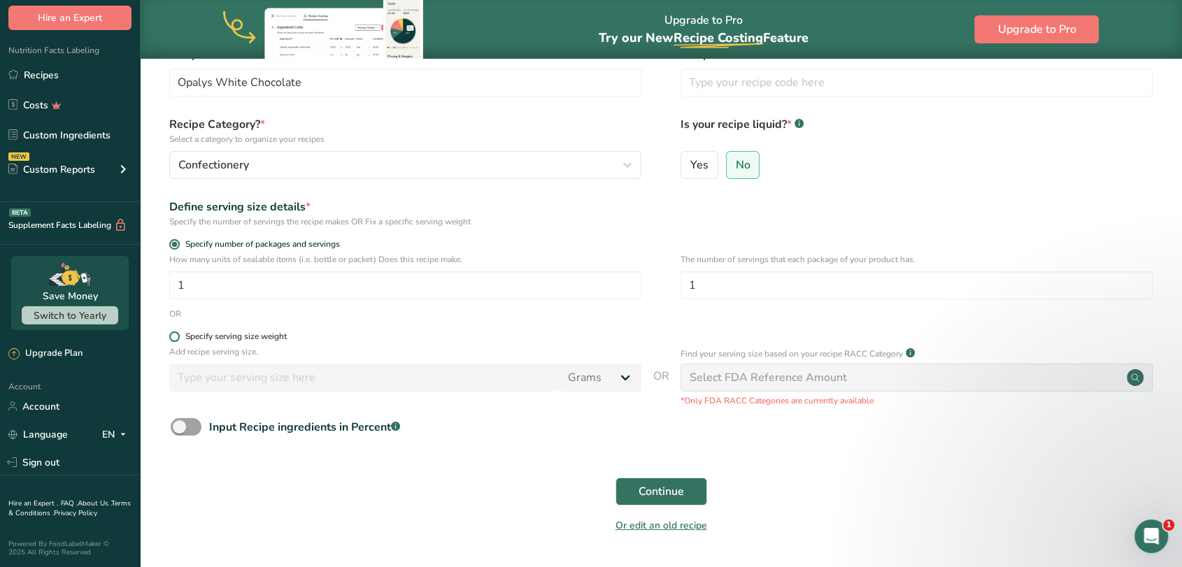
click at [174, 337] on span at bounding box center [174, 337] width 10 height 10
click at [174, 337] on input "Specify serving size weight" at bounding box center [173, 336] width 9 height 9
radio input "true"
radio input "false"
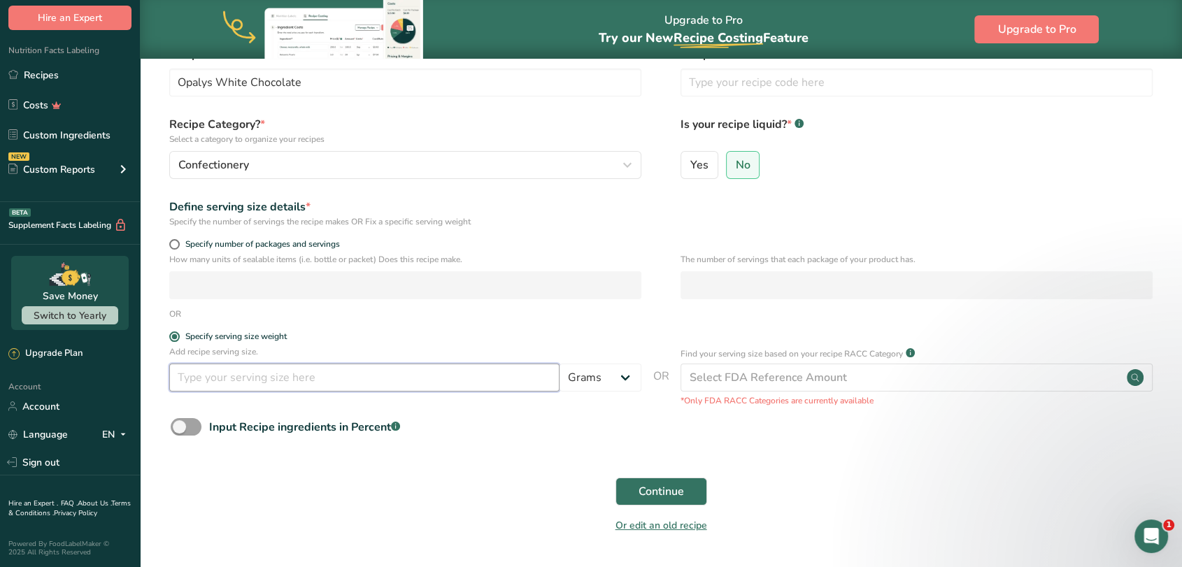
click at [243, 380] on input "number" at bounding box center [364, 378] width 390 height 28
type input "100"
click at [658, 499] on span "Continue" at bounding box center [661, 491] width 45 height 17
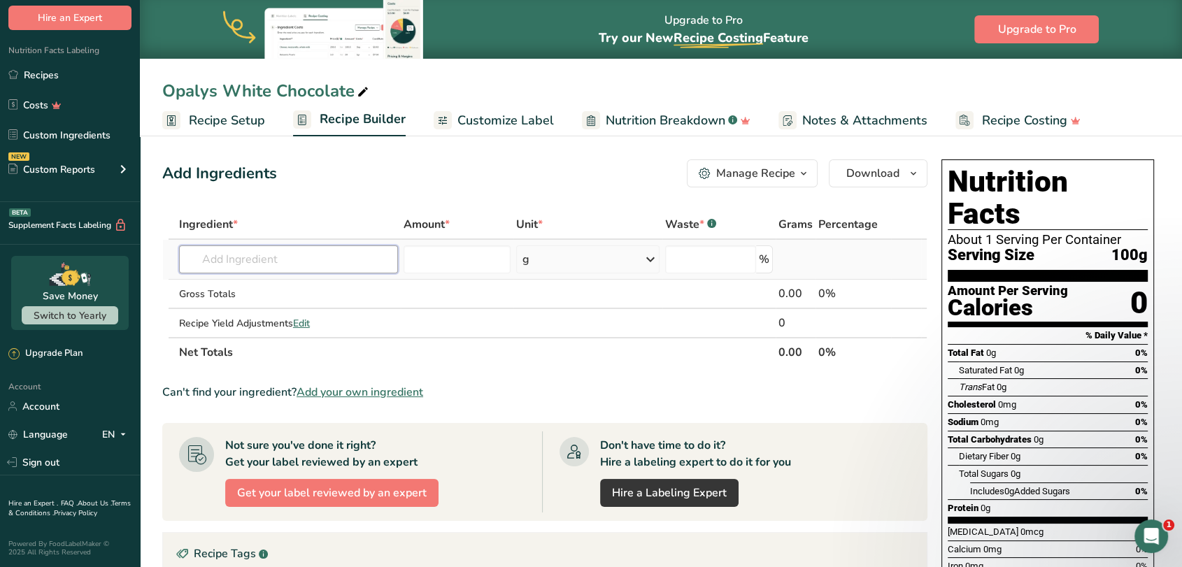
click at [269, 263] on input "text" at bounding box center [288, 260] width 219 height 28
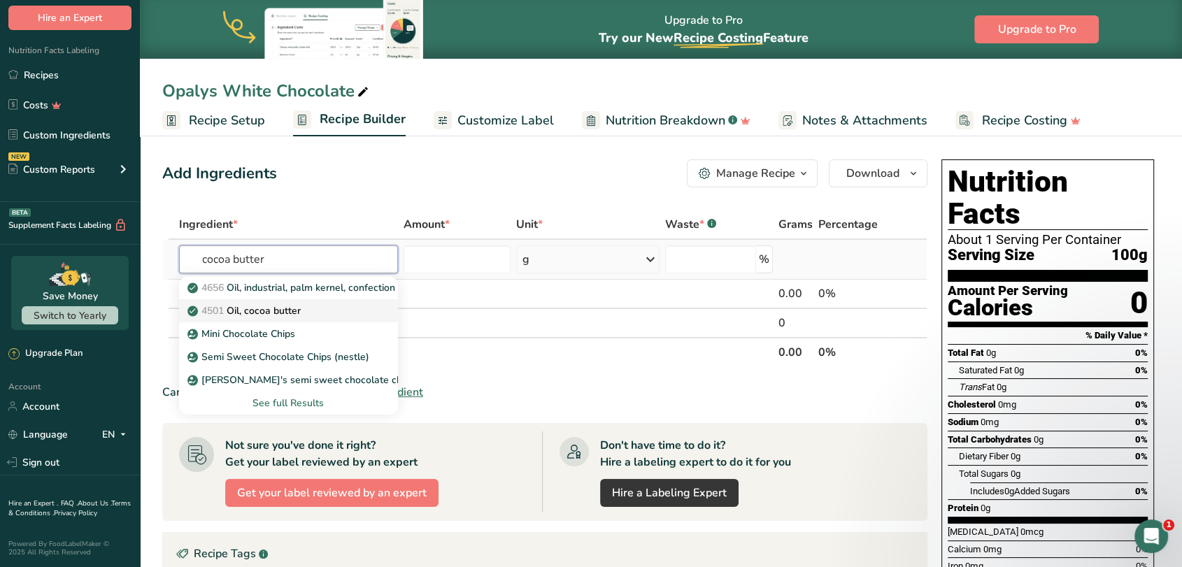
type input "cocoa butter"
click at [287, 313] on p "4501 Oil, cocoa butter" at bounding box center [245, 311] width 111 height 15
type input "Oil, cocoa butter"
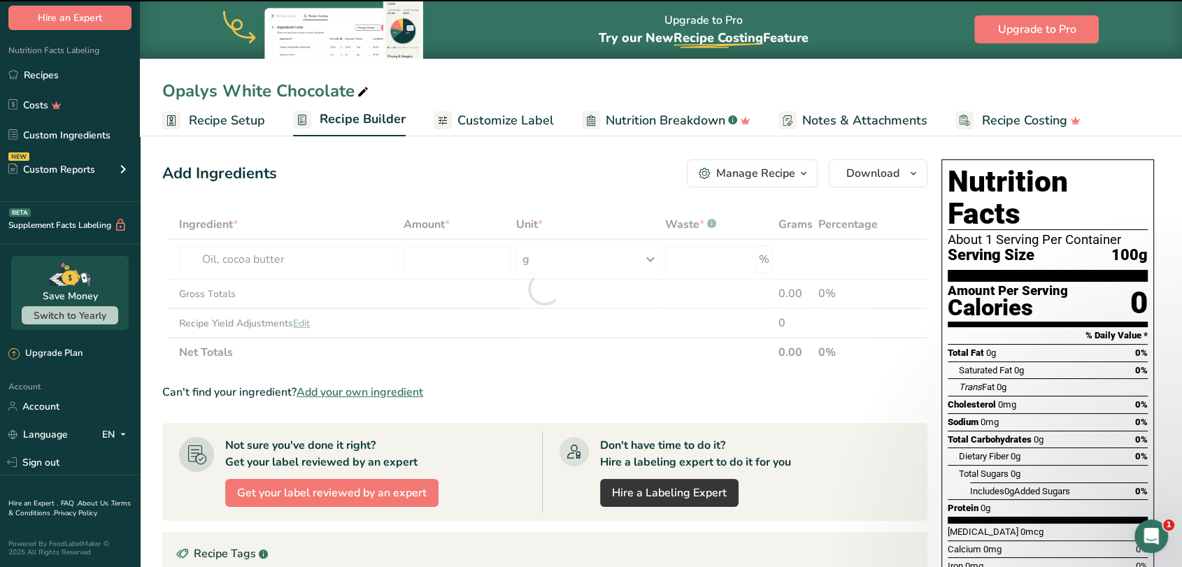
type input "0"
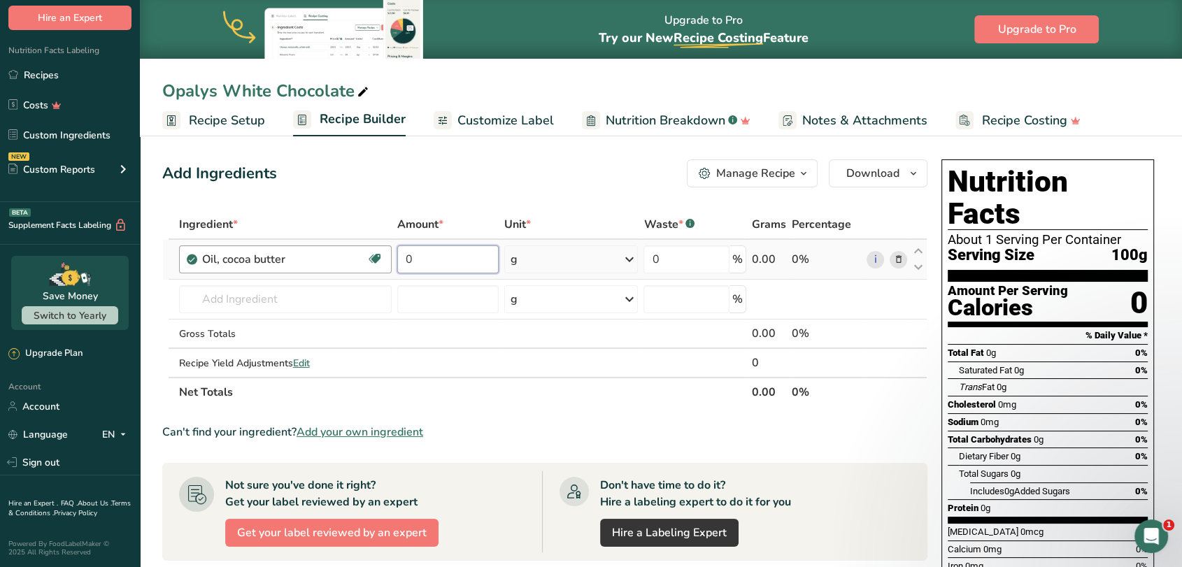
drag, startPoint x: 427, startPoint y: 266, endPoint x: 391, endPoint y: 263, distance: 35.8
click at [391, 263] on tr "Oil, cocoa butter Dairy free Gluten free Vegan Vegetarian Soy free 0 g Portions…" at bounding box center [545, 260] width 764 height 40
type input "34.64"
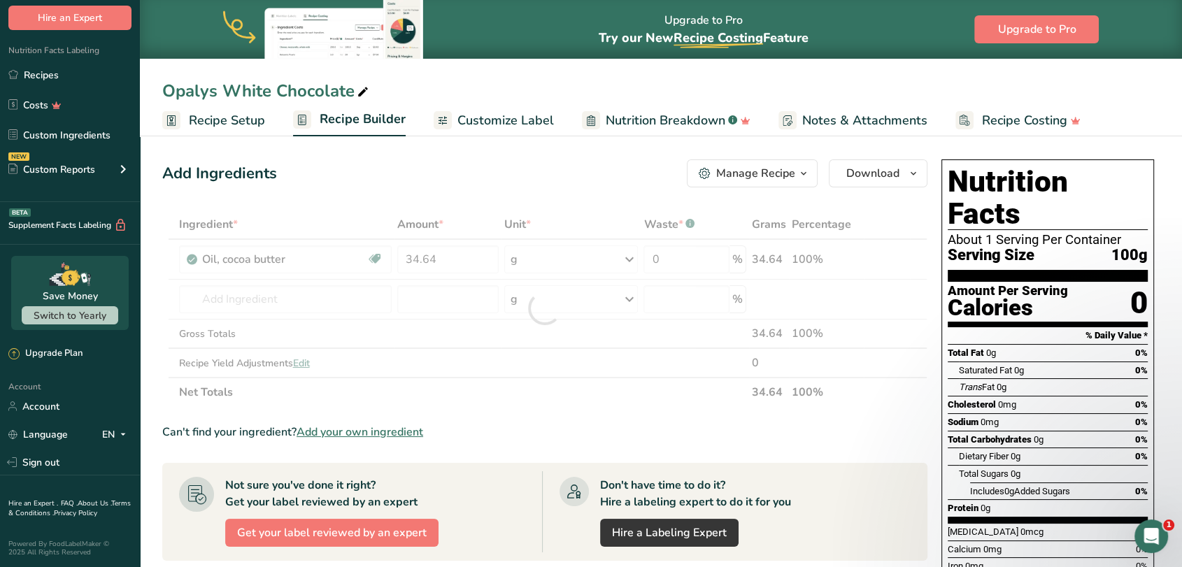
click at [403, 190] on div "Add Ingredients Manage Recipe Delete Recipe Duplicate Recipe Scale Recipe Save …" at bounding box center [549, 509] width 774 height 711
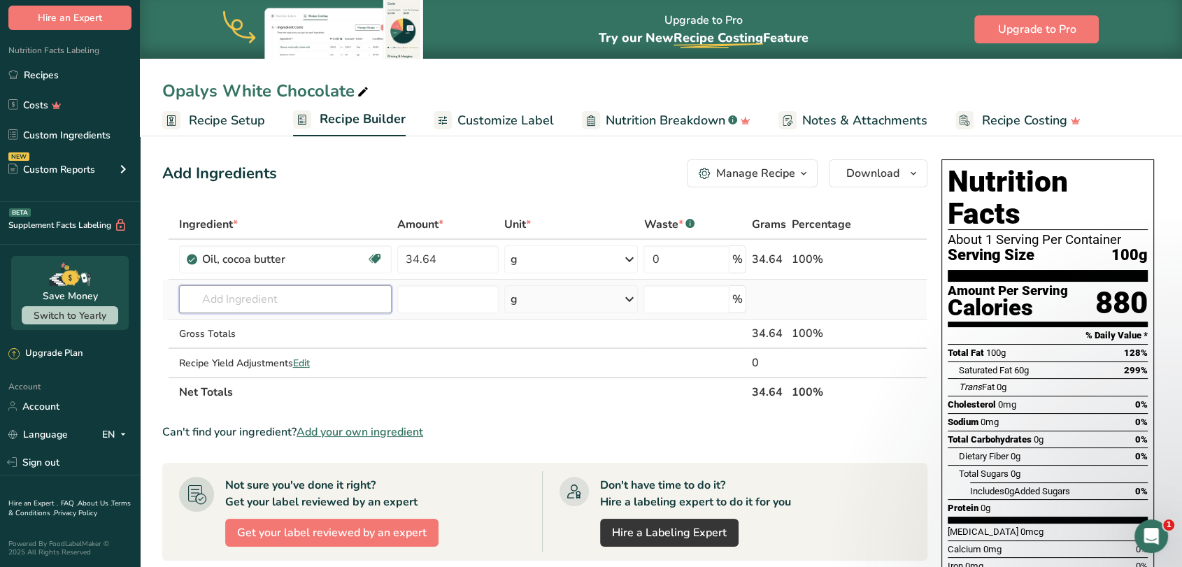
click at [294, 304] on input "text" at bounding box center [285, 299] width 213 height 28
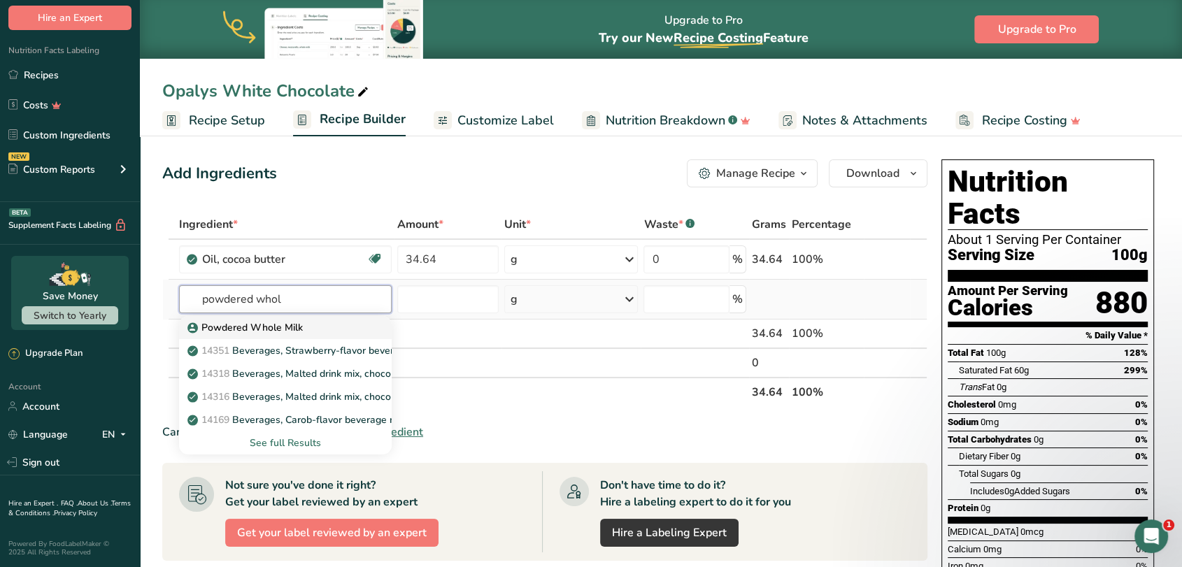
type input "powdered whol"
click at [294, 329] on p "Powdered Whole Milk" at bounding box center [246, 327] width 113 height 15
type input "Powdered Whole Milk"
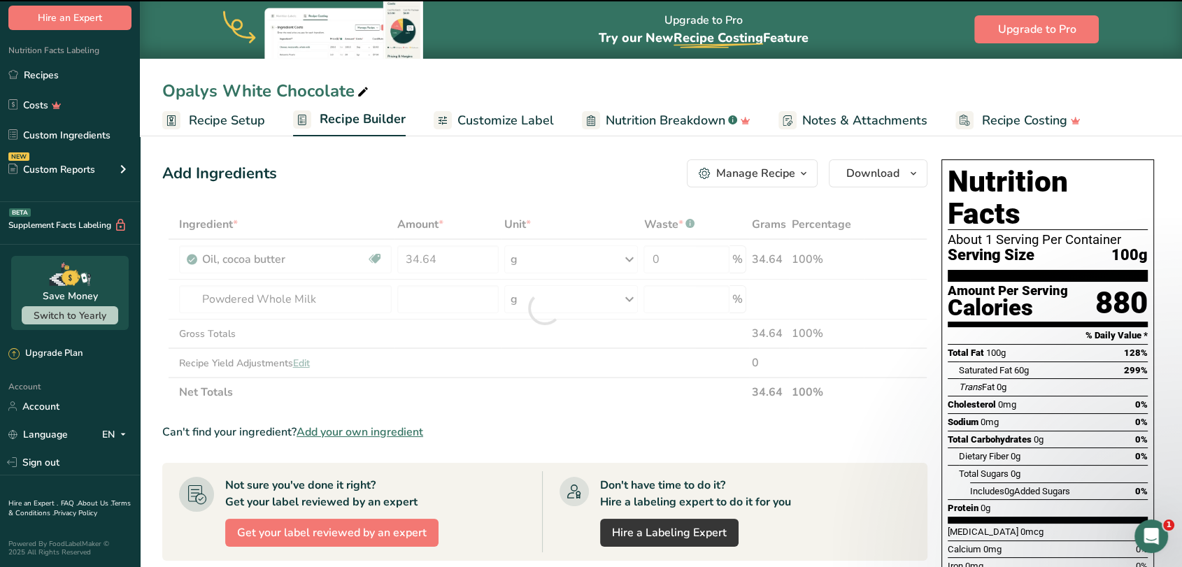
type input "0"
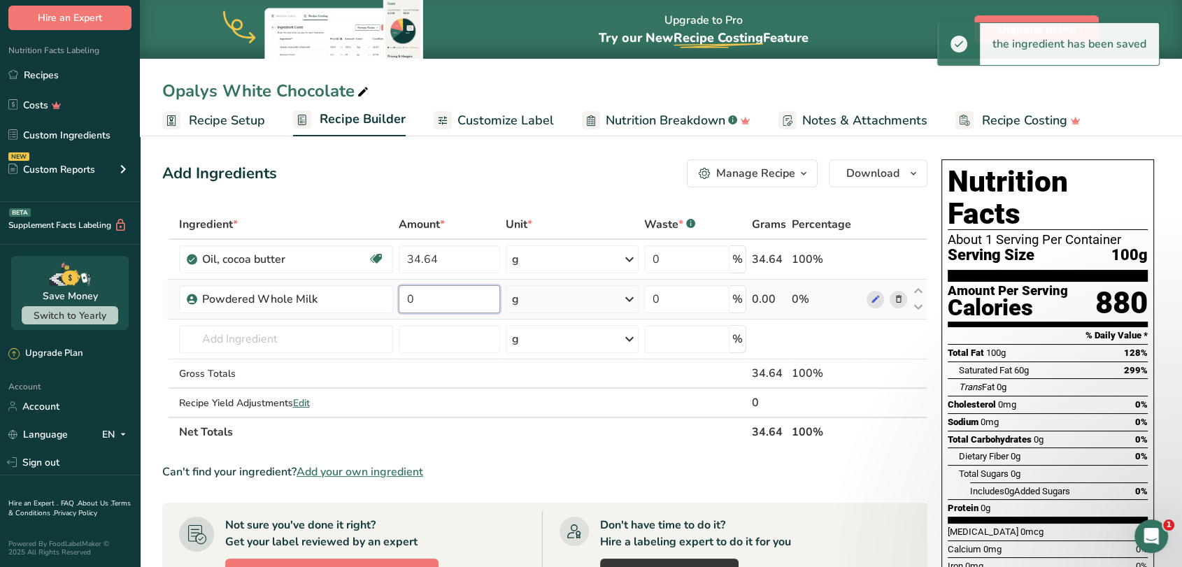
click at [413, 299] on input "0" at bounding box center [449, 299] width 101 height 28
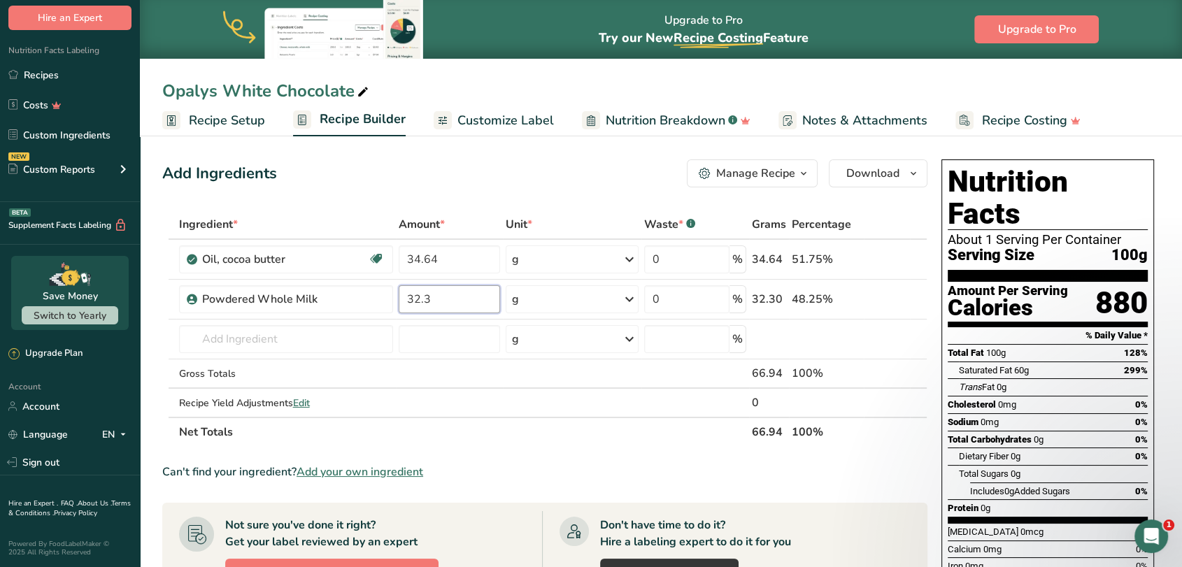
type input "32.3"
click at [470, 182] on div "Add Ingredients Manage Recipe Delete Recipe Duplicate Recipe Scale Recipe Save …" at bounding box center [544, 173] width 765 height 28
click at [210, 341] on input "text" at bounding box center [286, 339] width 214 height 28
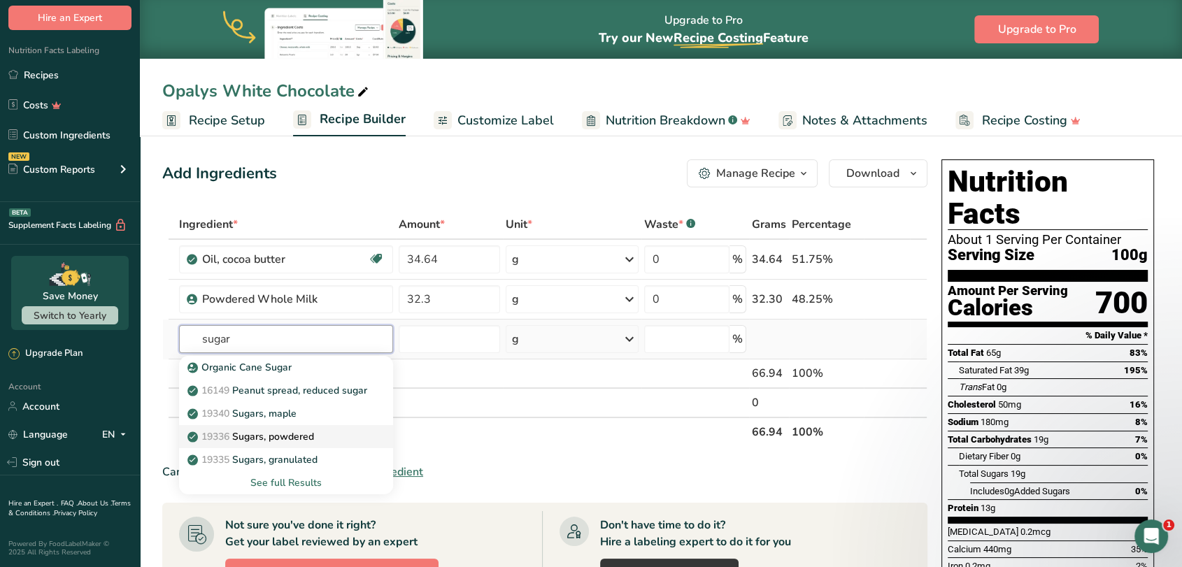
type input "sugar"
click at [271, 437] on p "19336 Sugars, powdered" at bounding box center [252, 436] width 124 height 15
type input "Sugars, powdered"
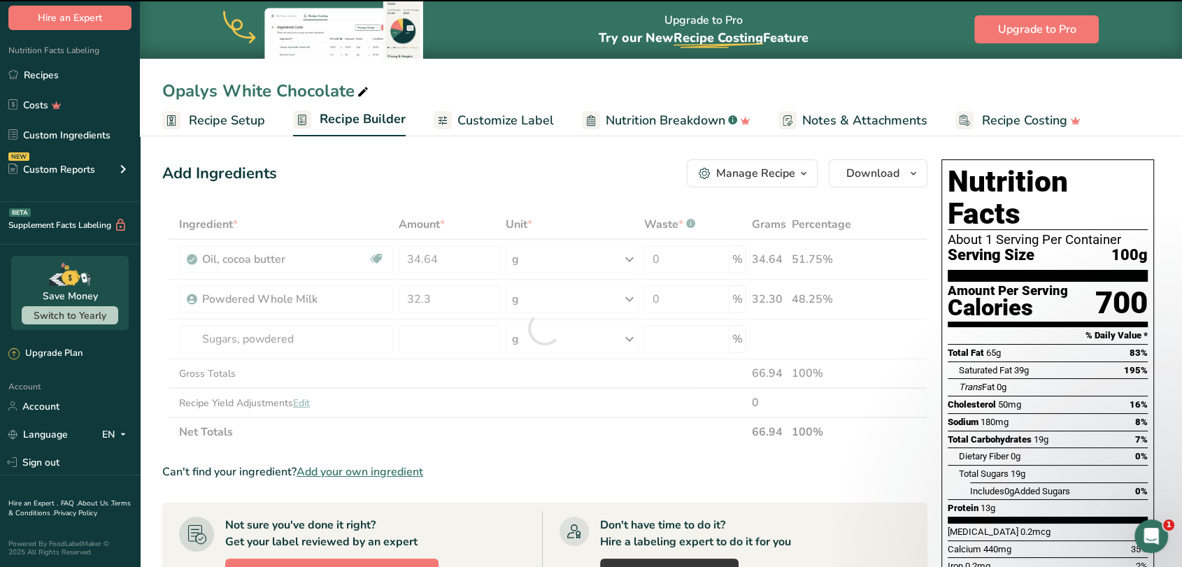
type input "0"
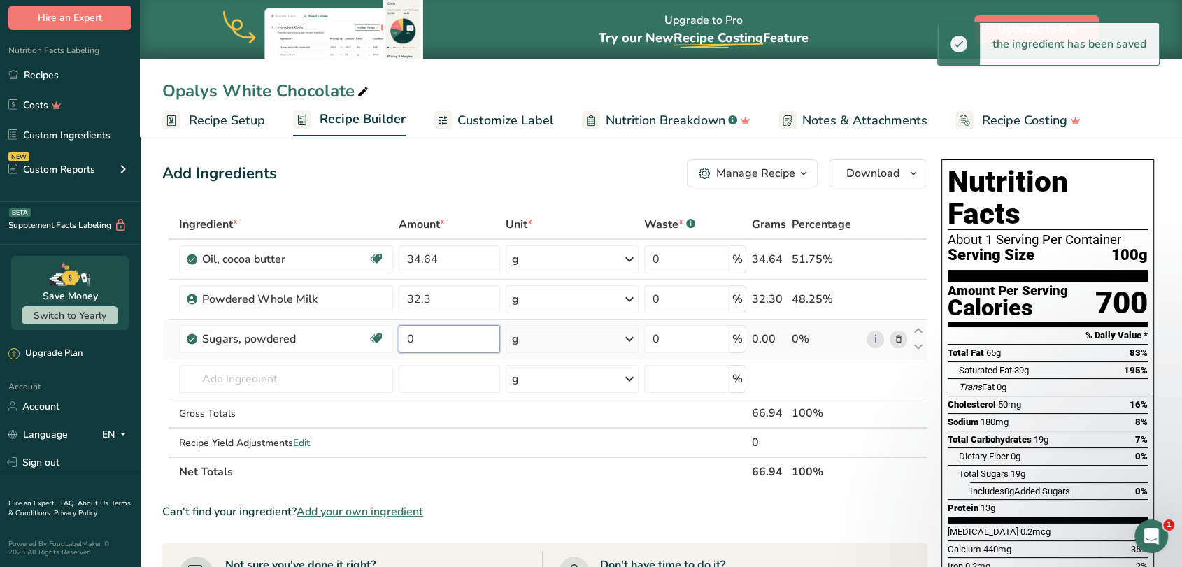
drag, startPoint x: 428, startPoint y: 342, endPoint x: 406, endPoint y: 339, distance: 22.7
click at [406, 339] on input "0" at bounding box center [449, 339] width 101 height 28
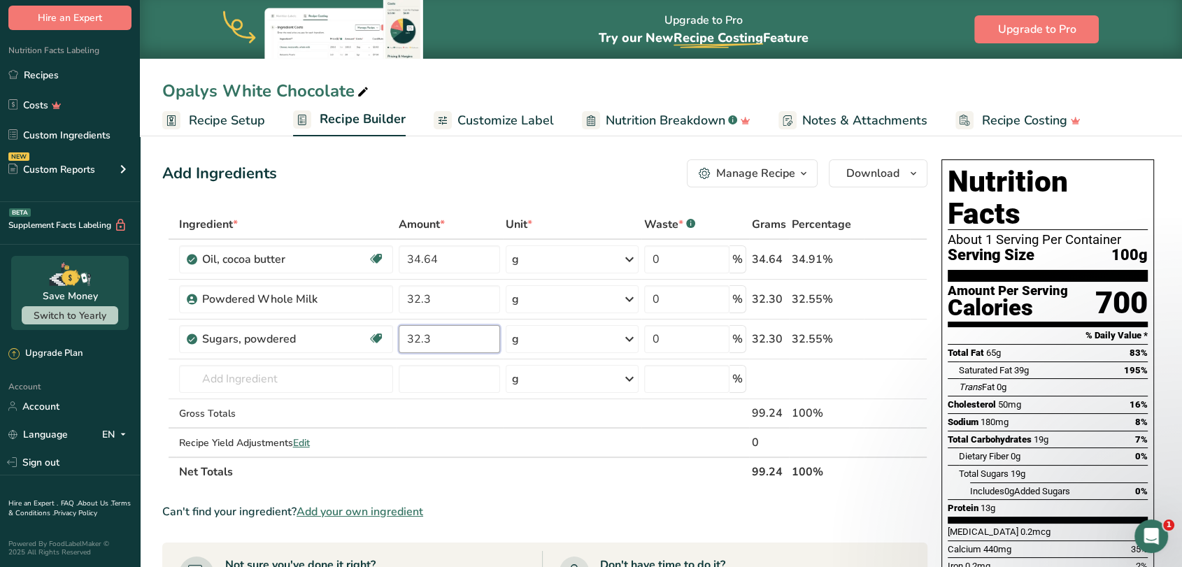
type input "32.3"
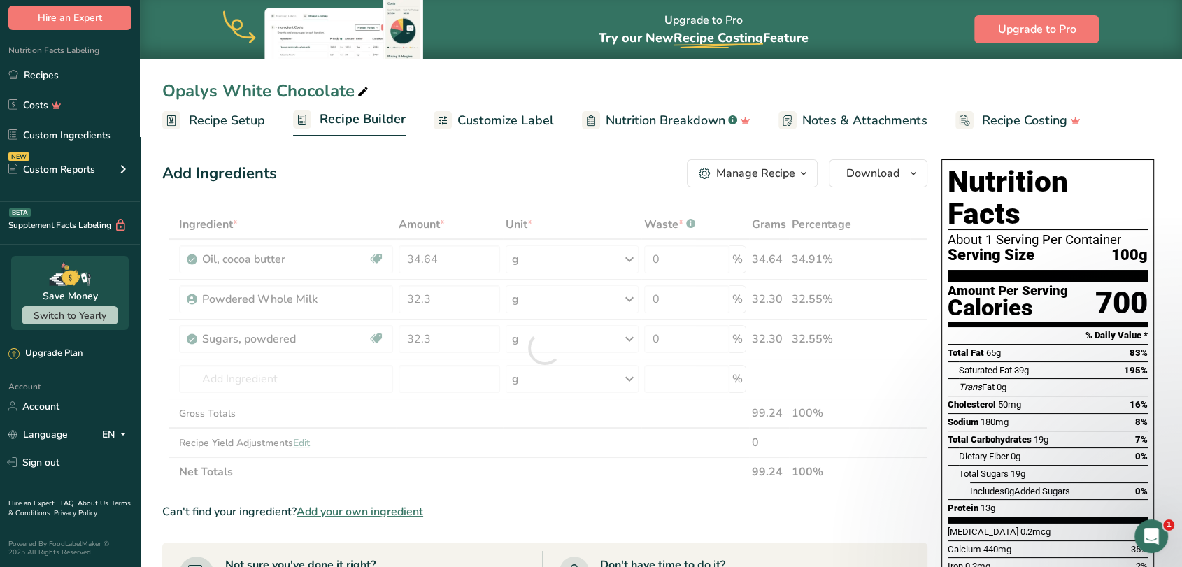
click at [363, 171] on div "Add Ingredients Manage Recipe Delete Recipe Duplicate Recipe Scale Recipe Save …" at bounding box center [544, 173] width 765 height 28
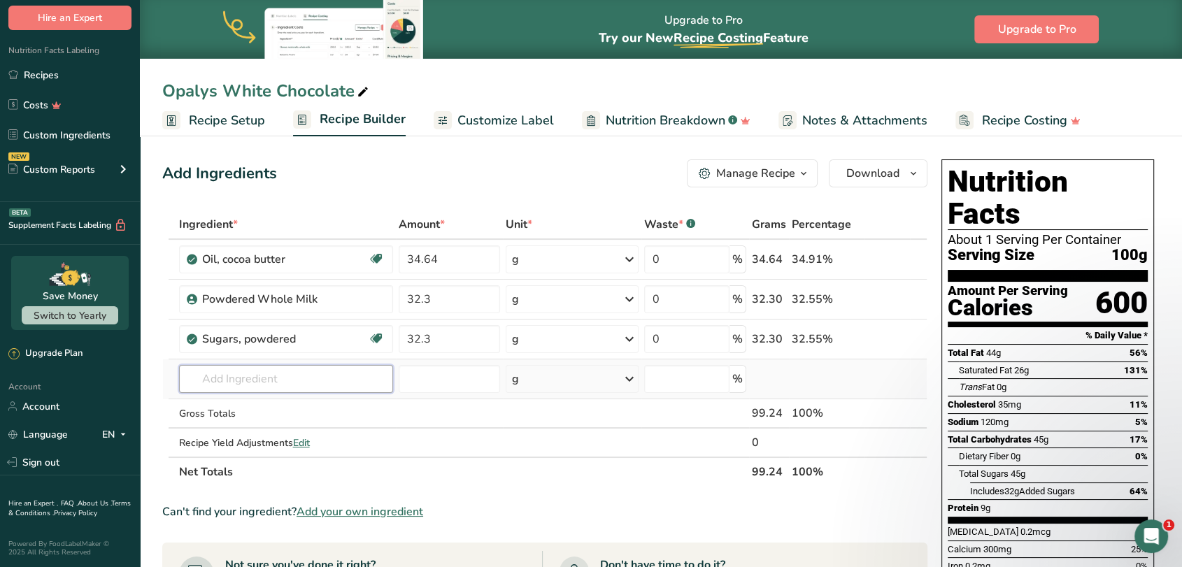
click at [252, 378] on input "text" at bounding box center [286, 379] width 214 height 28
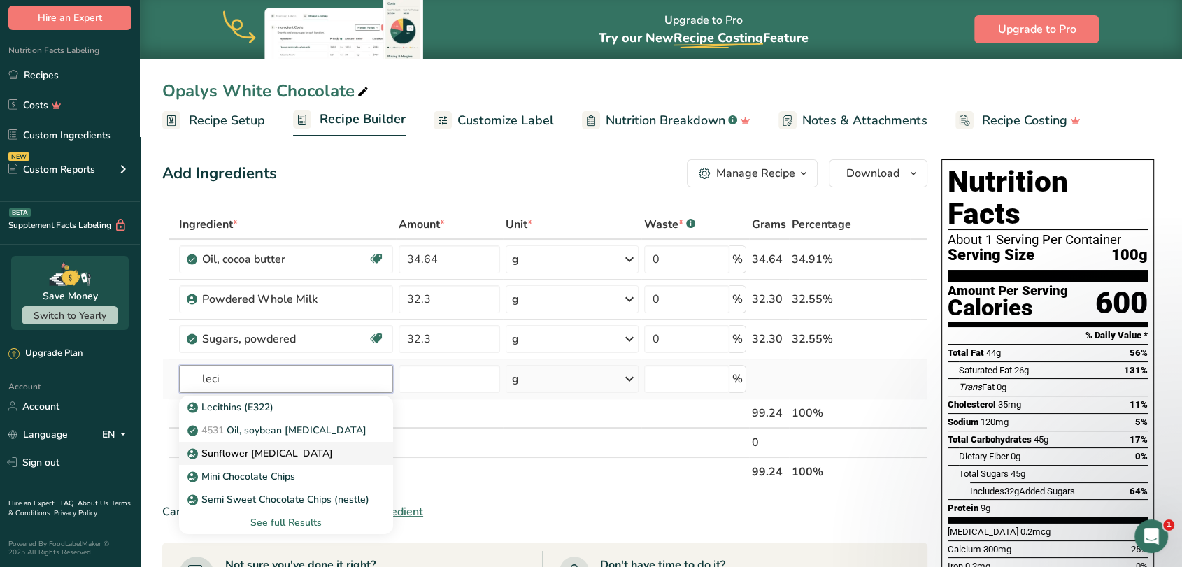
type input "leci"
click at [256, 453] on p "Sunflower [MEDICAL_DATA]" at bounding box center [261, 453] width 143 height 15
type input "Sunflower [MEDICAL_DATA]"
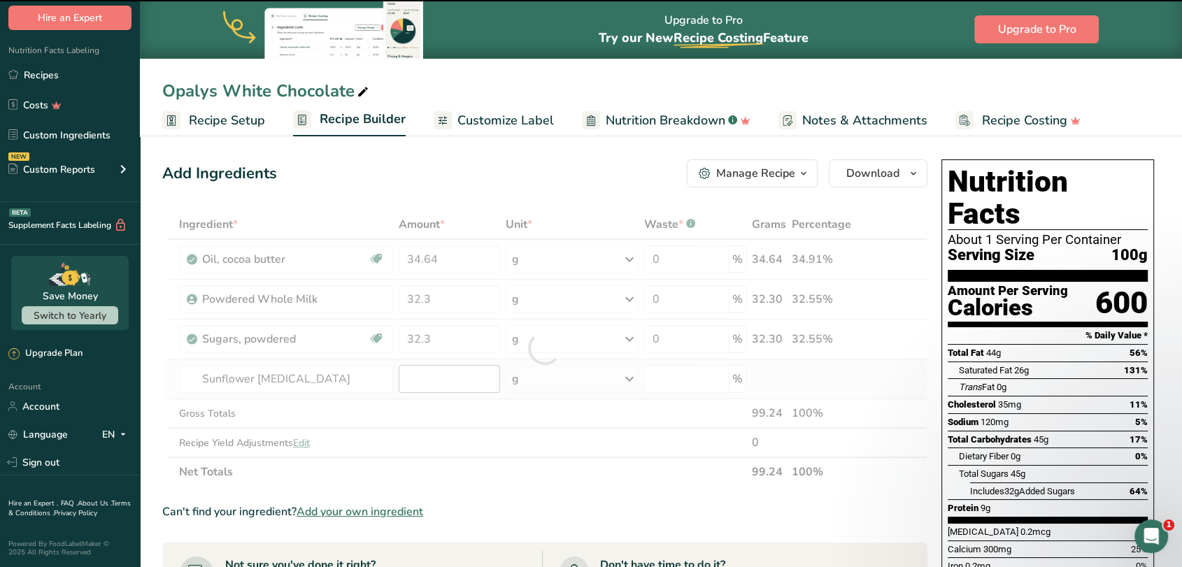
type input "0"
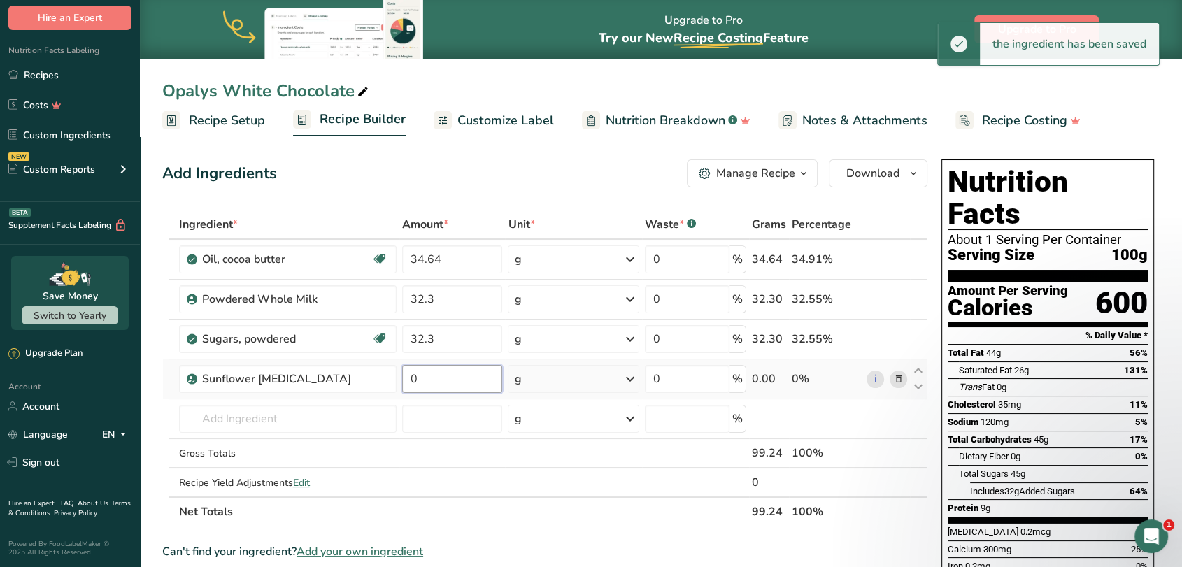
drag, startPoint x: 431, startPoint y: 378, endPoint x: 395, endPoint y: 381, distance: 36.5
click at [395, 381] on tr "Sunflower [MEDICAL_DATA] 0 g Weight Units g kg mg See more Volume Units l Volum…" at bounding box center [545, 380] width 764 height 40
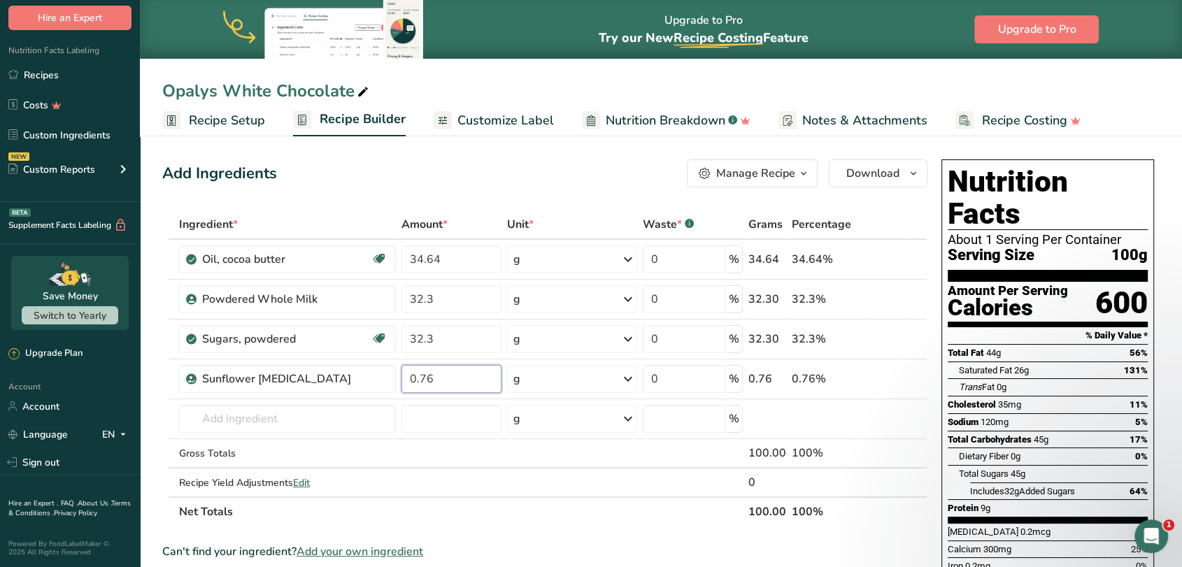
type input "0.76"
click at [498, 164] on div "Add Ingredients Manage Recipe Delete Recipe Duplicate Recipe Scale Recipe Save …" at bounding box center [544, 173] width 765 height 28
click at [753, 171] on div "Manage Recipe" at bounding box center [755, 173] width 79 height 17
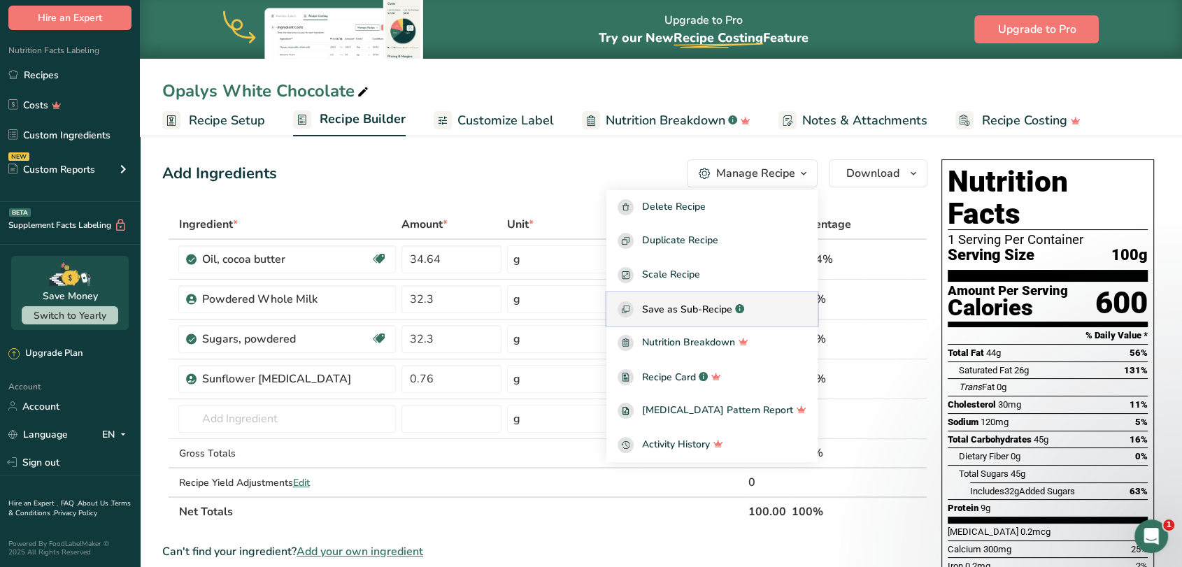
click at [719, 311] on span "Save as Sub-Recipe" at bounding box center [687, 309] width 90 height 15
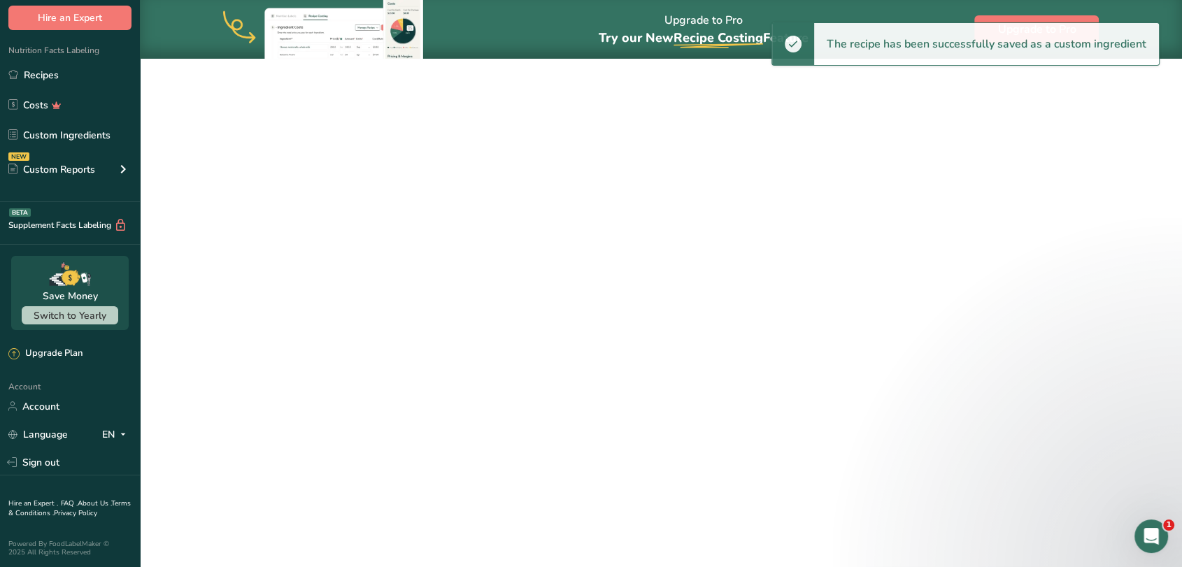
select select "30"
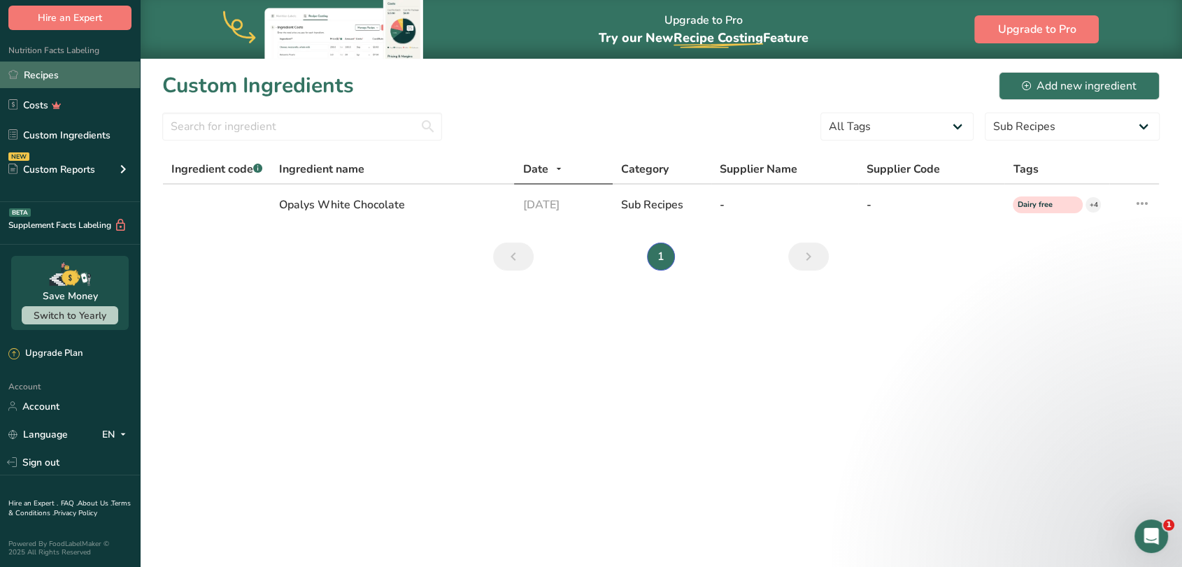
click at [48, 78] on link "Recipes" at bounding box center [70, 75] width 140 height 27
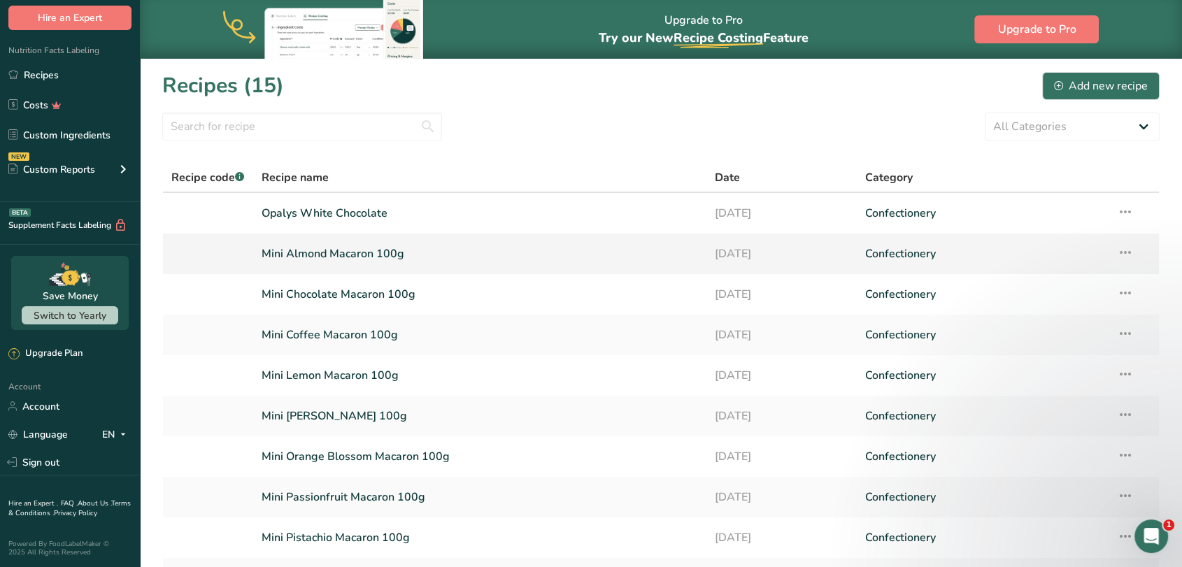
click at [294, 253] on link "Mini Almond Macaron 100g" at bounding box center [480, 253] width 436 height 29
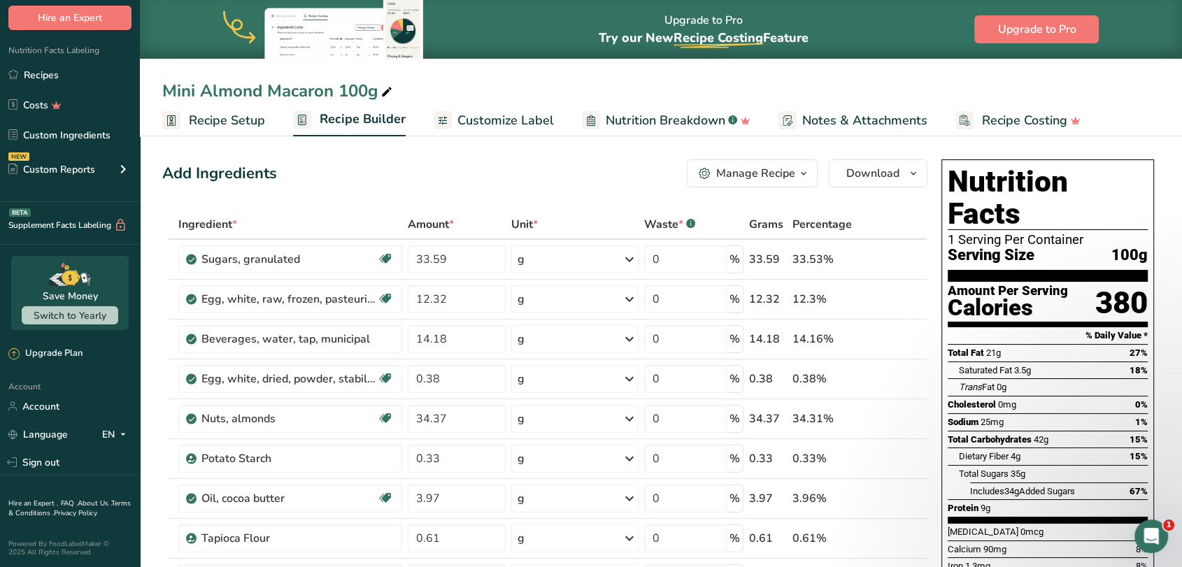
click at [737, 179] on div "Manage Recipe" at bounding box center [755, 173] width 79 height 17
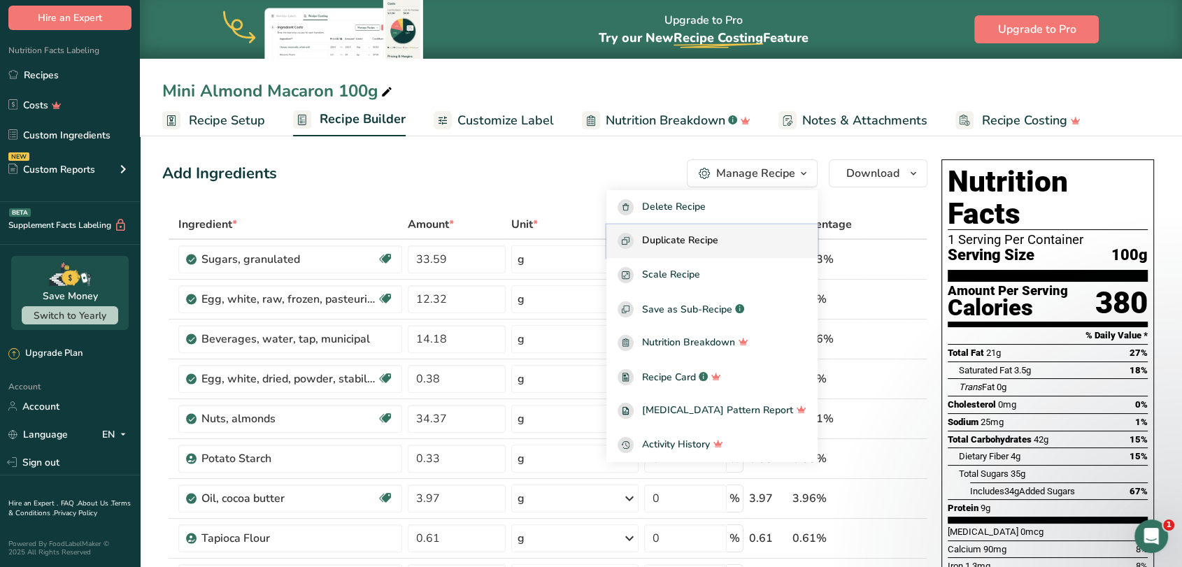
click at [718, 239] on span "Duplicate Recipe" at bounding box center [680, 241] width 76 height 16
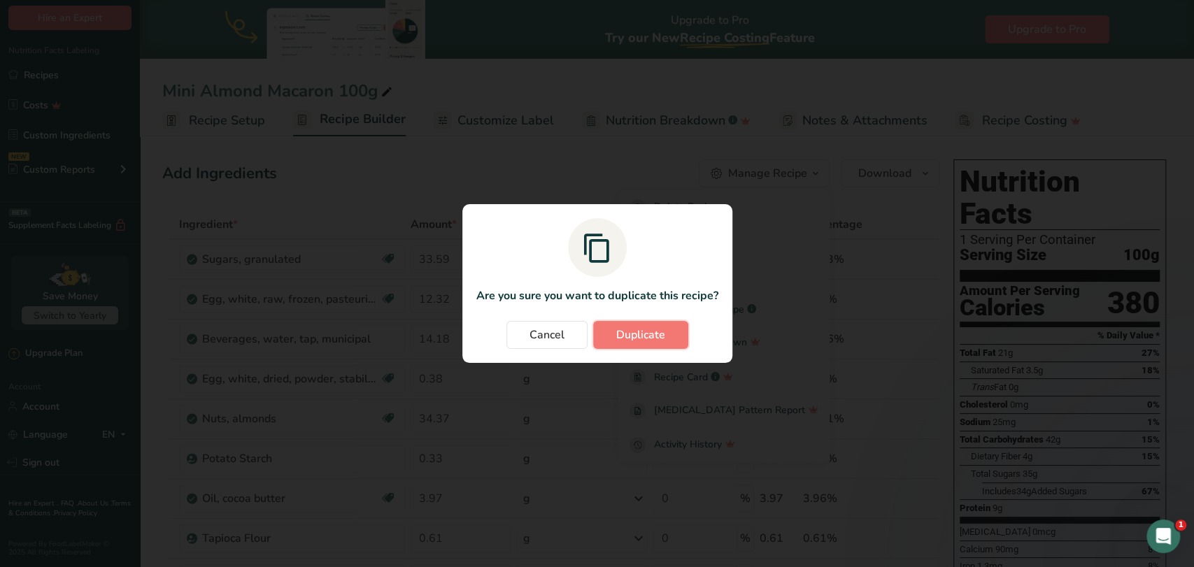
click at [639, 341] on span "Duplicate" at bounding box center [640, 335] width 49 height 17
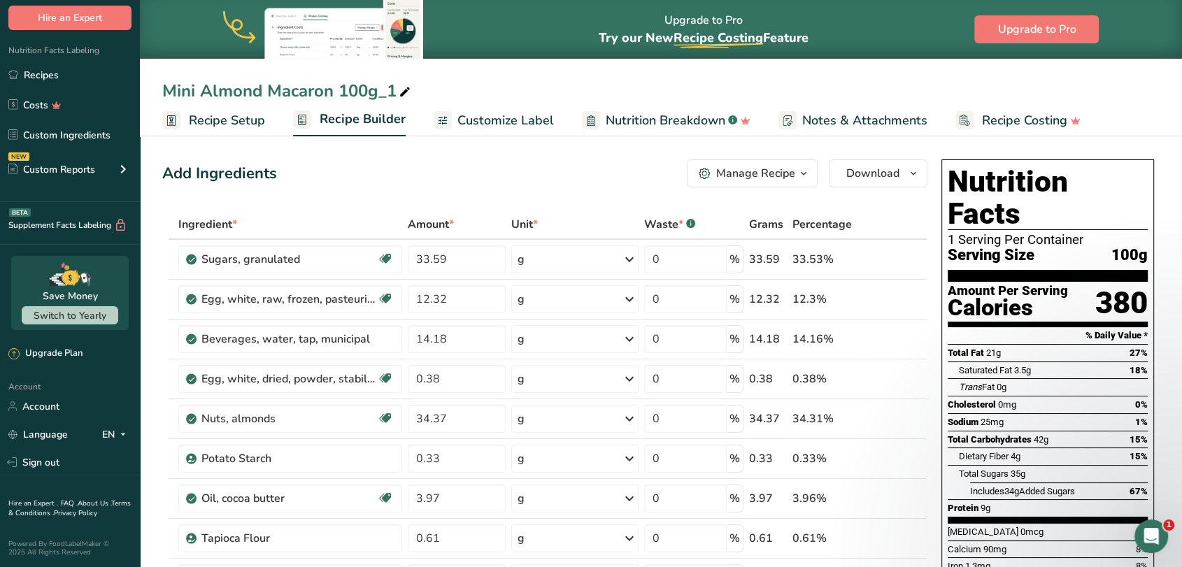
click at [245, 90] on div "Mini Almond Macaron 100g_1" at bounding box center [287, 90] width 251 height 25
click at [245, 90] on input "Mini Almond Macaron 100g_1" at bounding box center [660, 90] width 997 height 25
type input "[PERSON_NAME] [PERSON_NAME]"
click at [448, 174] on div "Add Ingredients Manage Recipe Delete Recipe Duplicate Recipe Scale Recipe Save …" at bounding box center [544, 173] width 765 height 28
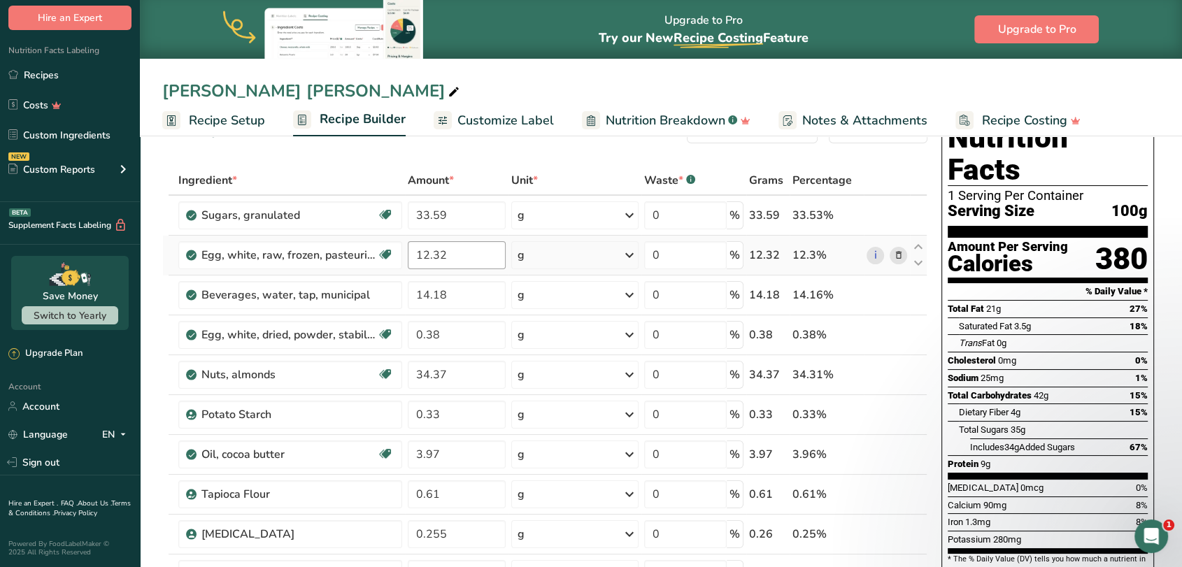
scroll to position [78, 0]
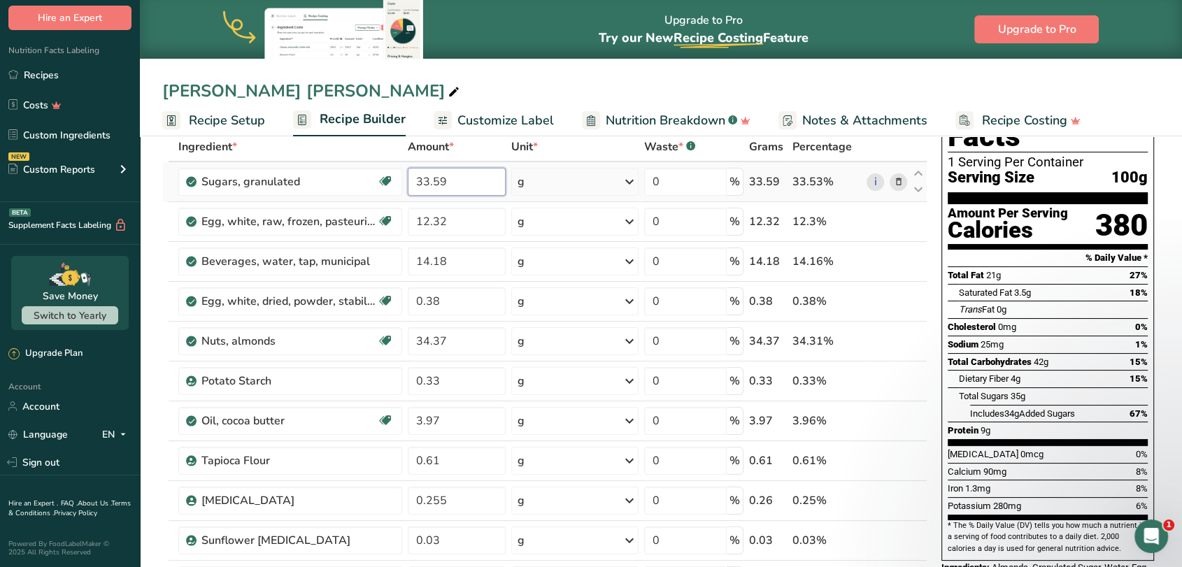
drag, startPoint x: 462, startPoint y: 180, endPoint x: 411, endPoint y: 178, distance: 50.4
click at [411, 178] on input "33.59" at bounding box center [457, 182] width 98 height 28
type input "6.49"
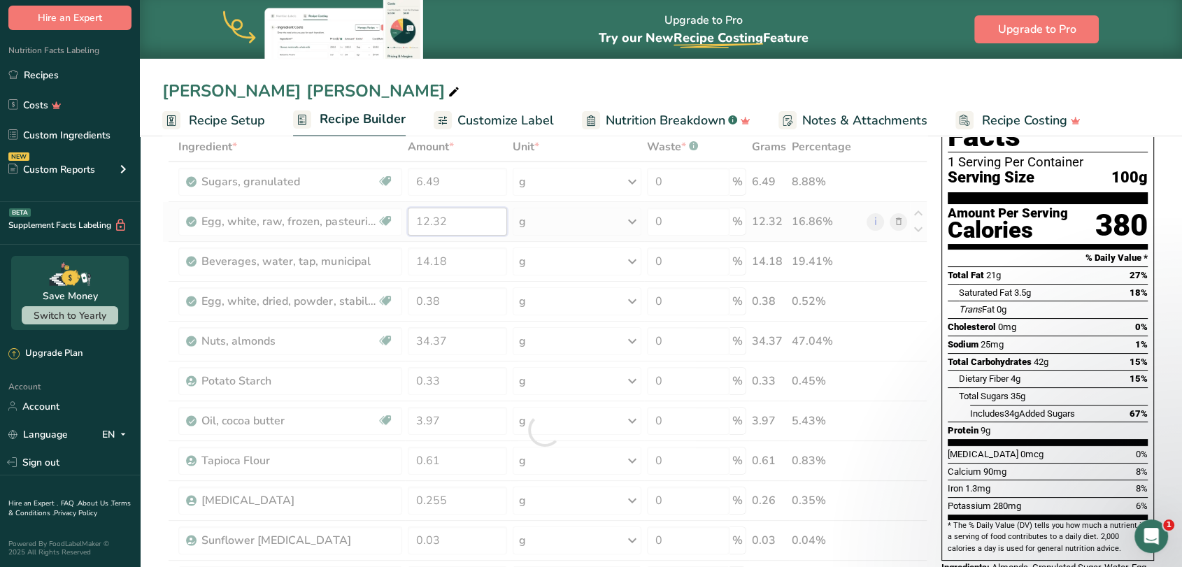
click at [464, 222] on div "Ingredient * Amount * Unit * Waste * .a-a{fill:#347362;}.b-a{fill:#fff;} Grams …" at bounding box center [544, 430] width 765 height 596
click at [899, 220] on div "Ingredient * Amount * Unit * Waste * .a-a{fill:#347362;}.b-a{fill:#fff;} Grams …" at bounding box center [544, 430] width 765 height 596
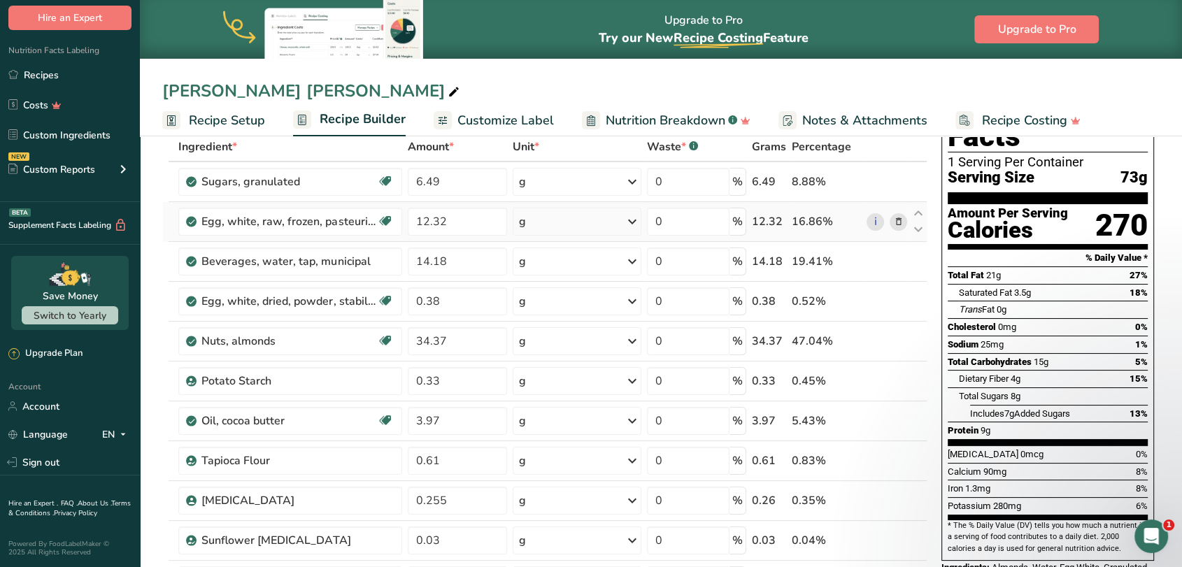
click at [900, 221] on icon at bounding box center [898, 222] width 10 height 15
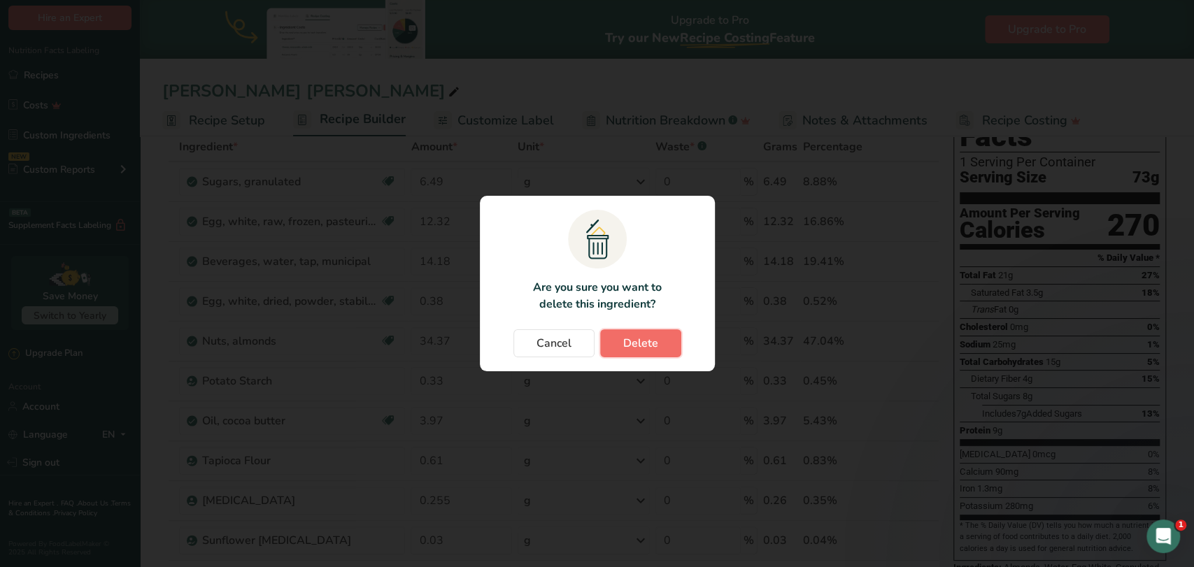
click at [655, 347] on span "Delete" at bounding box center [640, 343] width 35 height 17
type input "14.18"
type input "0.38"
type input "34.37"
type input "0.33"
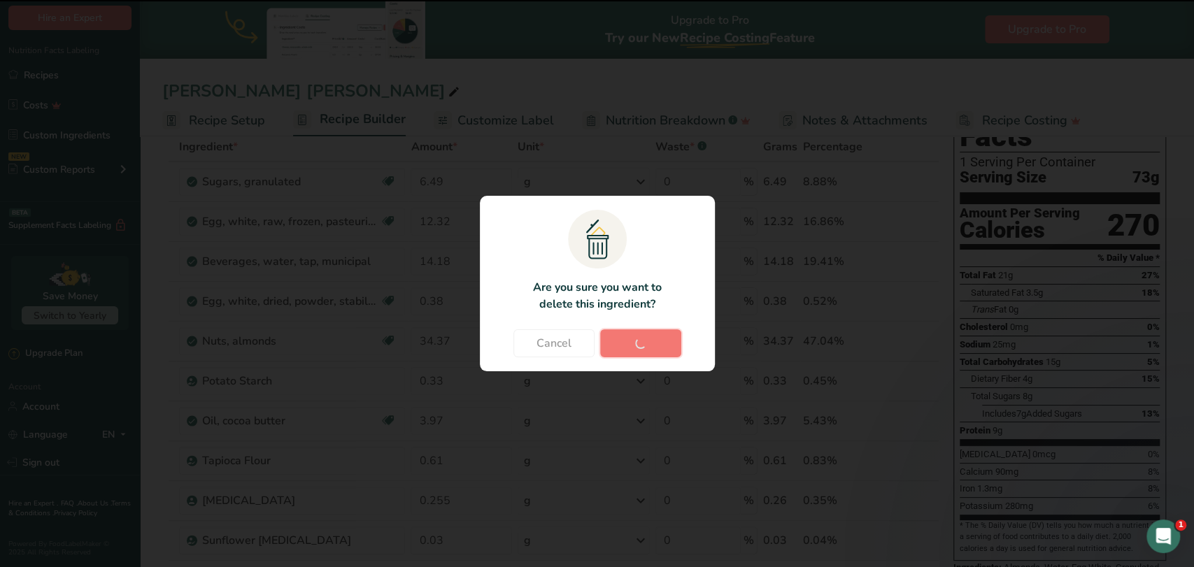
type input "3.97"
type input "0.61"
type input "0.255"
type input "0.03"
type input "0.135"
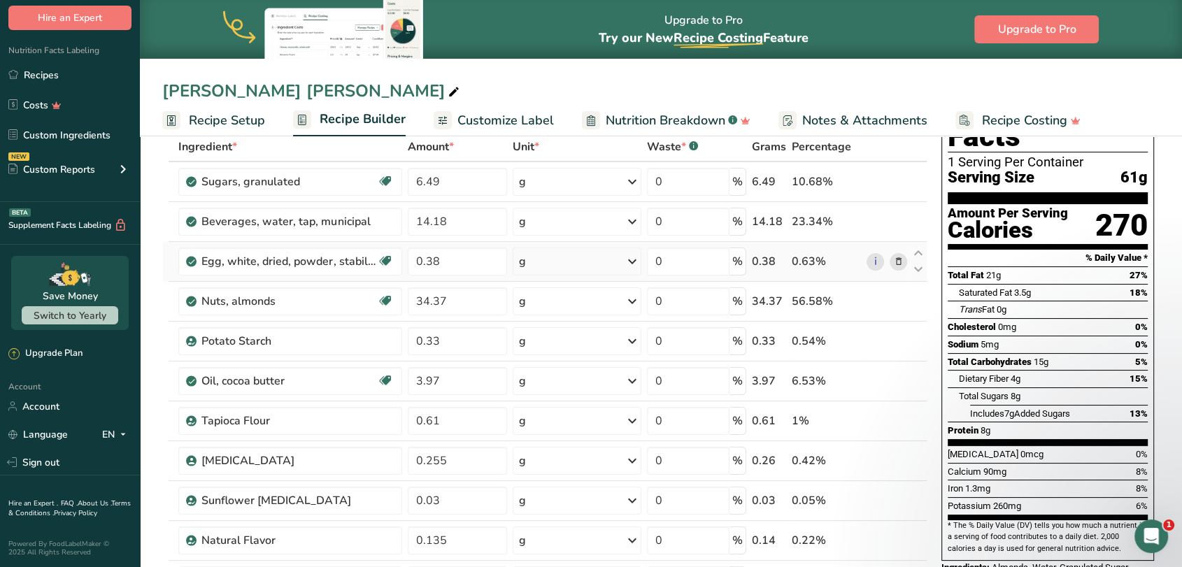
click at [899, 263] on icon at bounding box center [898, 262] width 10 height 15
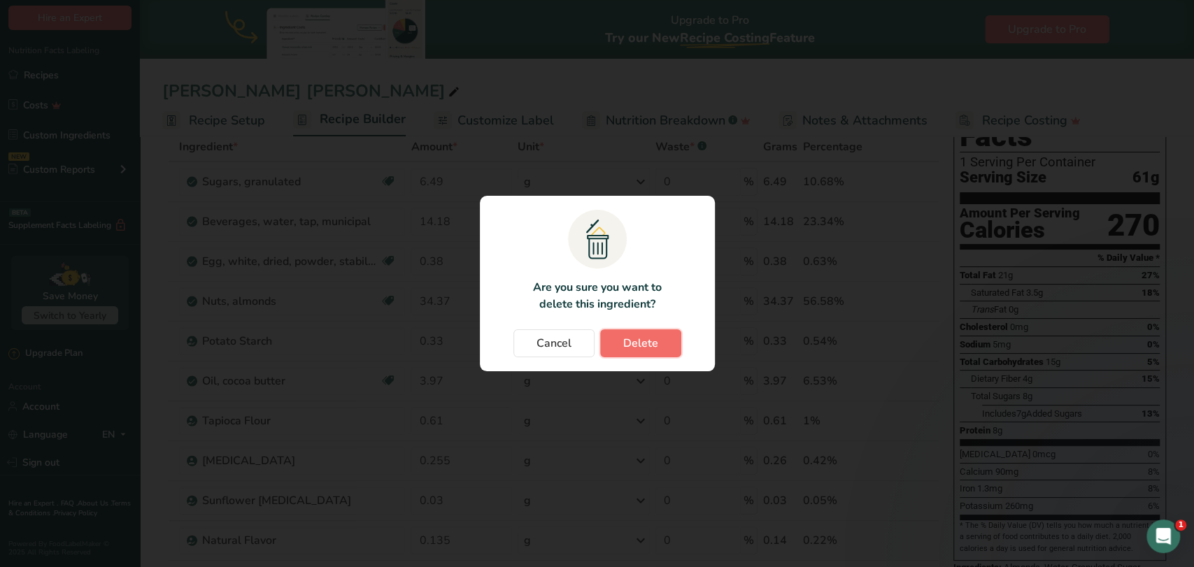
click at [671, 338] on button "Delete" at bounding box center [640, 343] width 81 height 28
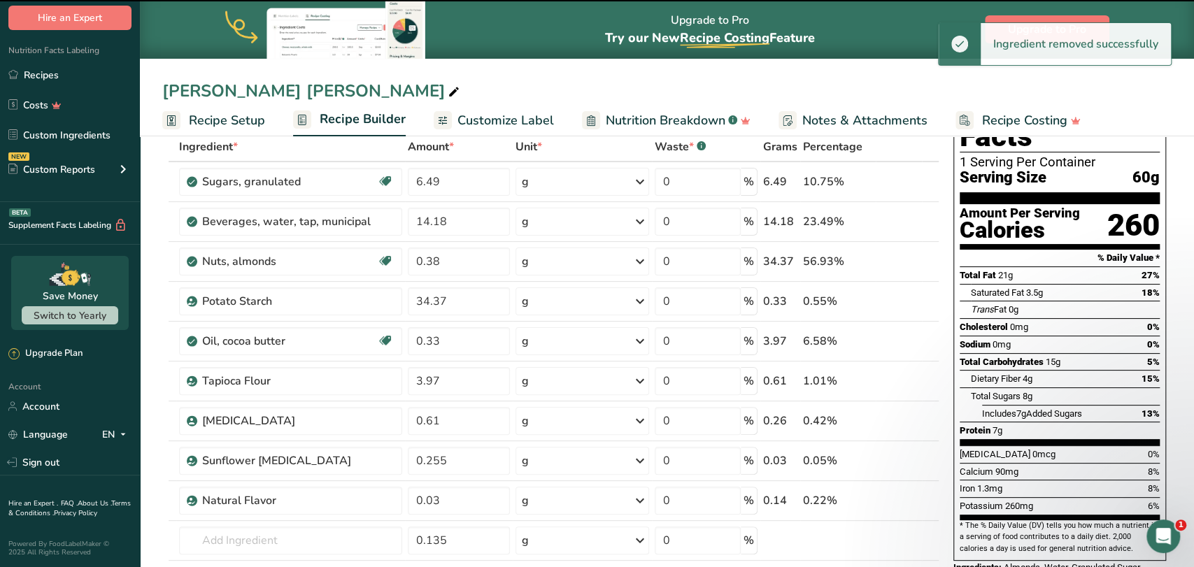
type input "34.37"
type input "0.33"
type input "3.97"
type input "0.61"
type input "0.255"
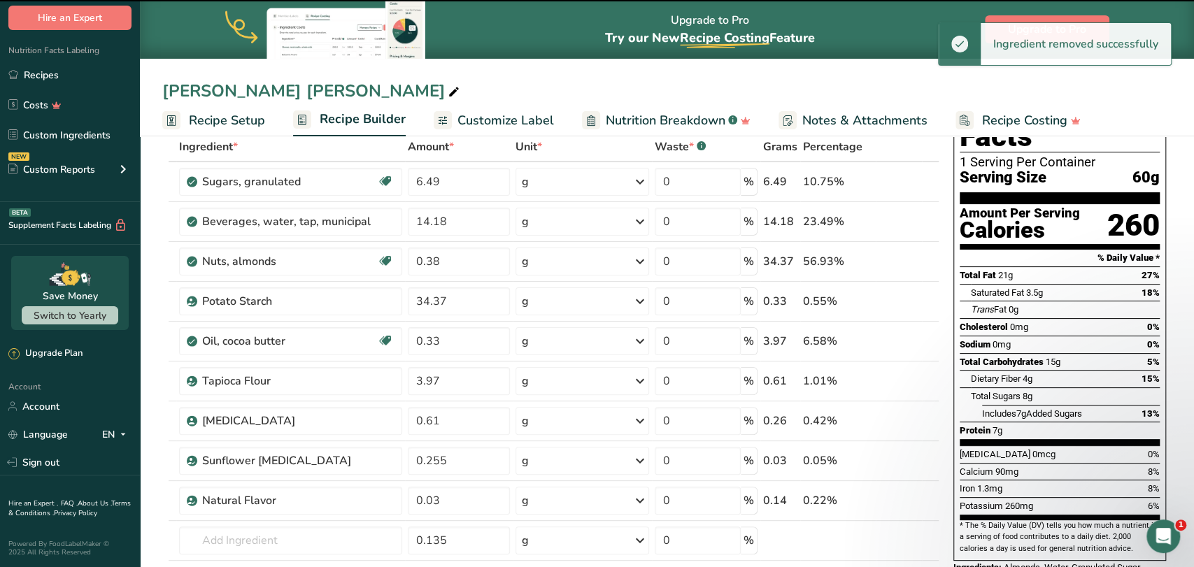
type input "0.03"
type input "0.135"
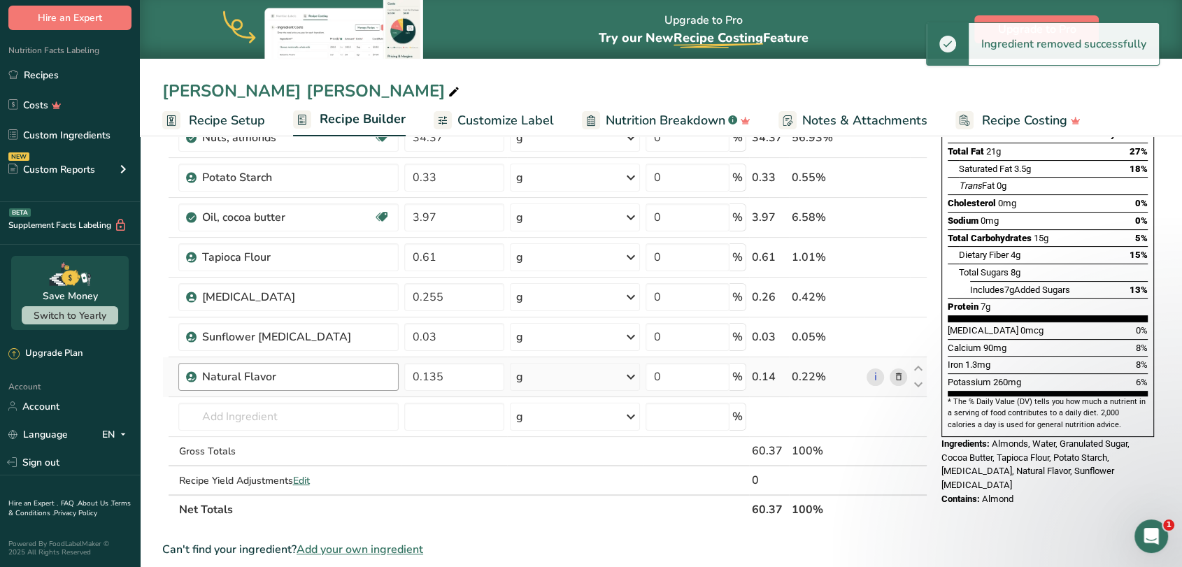
scroll to position [233, 0]
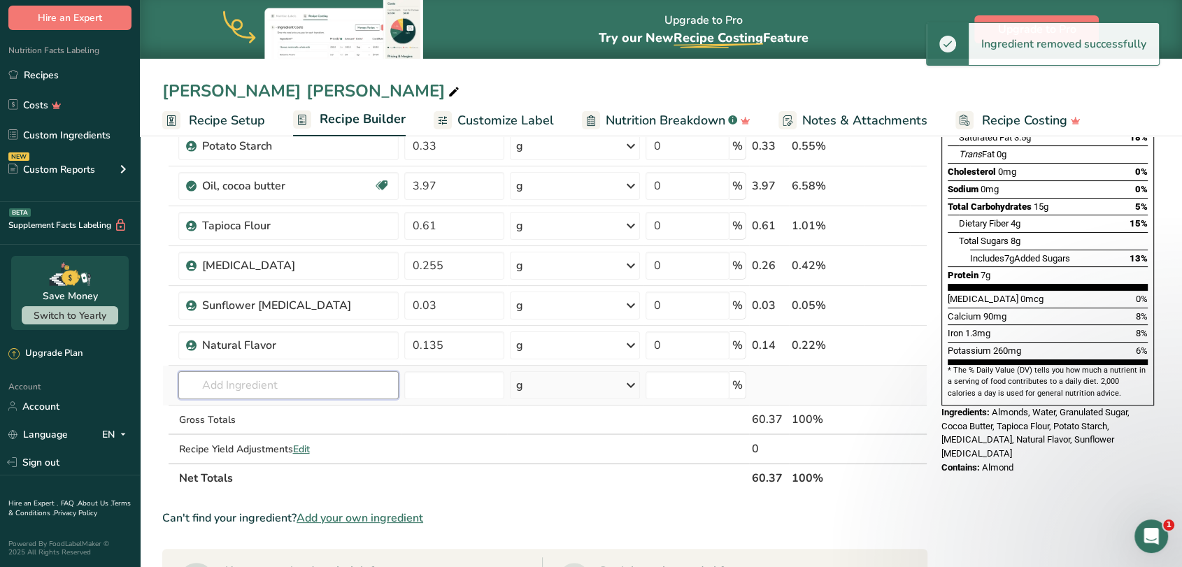
click at [210, 388] on input "text" at bounding box center [288, 385] width 220 height 28
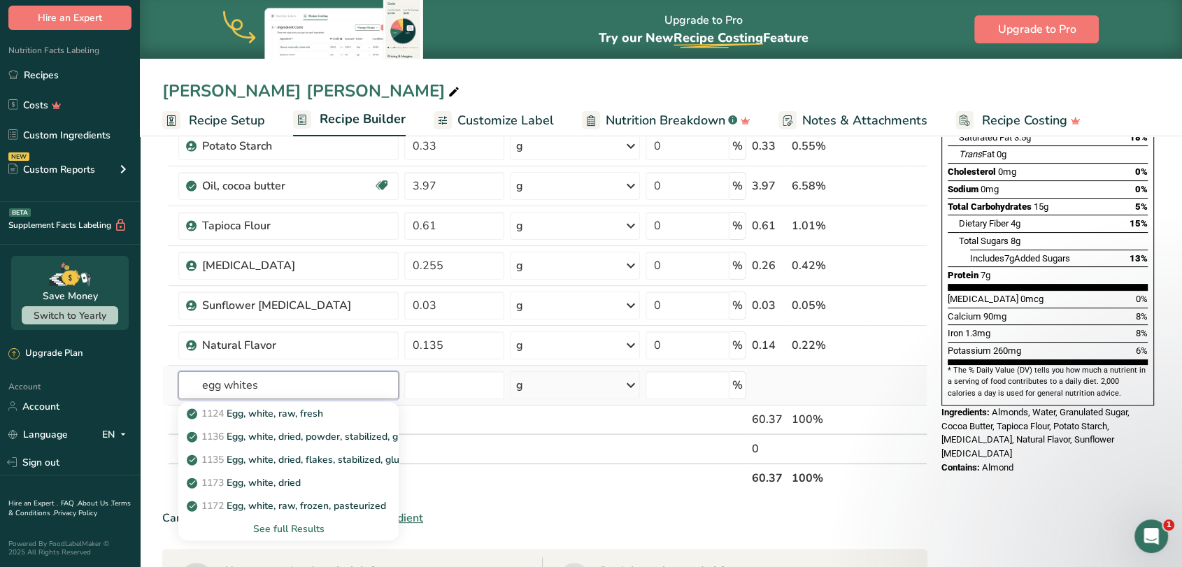
type input "egg whites"
click at [277, 530] on div "See full Results" at bounding box center [289, 529] width 198 height 15
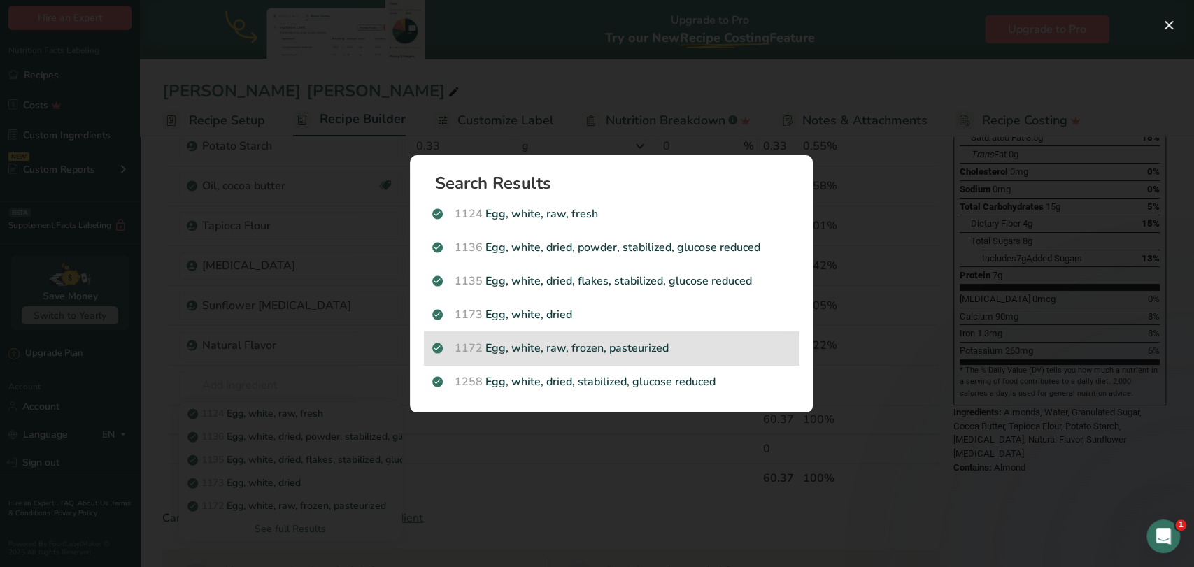
click at [499, 348] on p "1172 Egg, white, raw, frozen, pasteurized" at bounding box center [611, 348] width 358 height 17
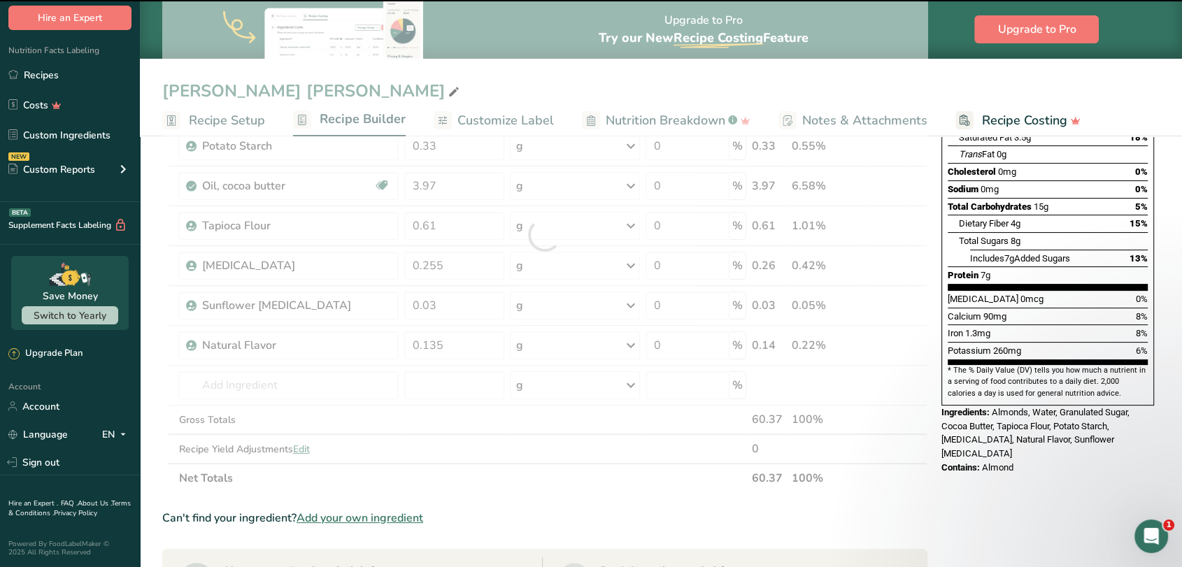
type input "0"
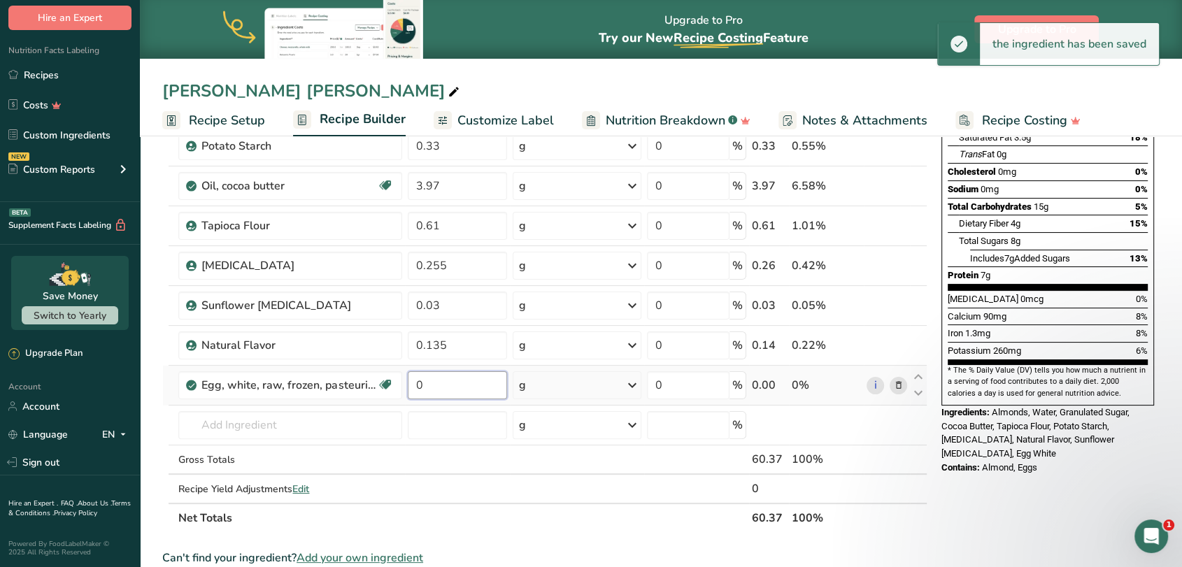
drag, startPoint x: 449, startPoint y: 388, endPoint x: 404, endPoint y: 384, distance: 44.9
click at [405, 384] on td "0" at bounding box center [457, 386] width 105 height 40
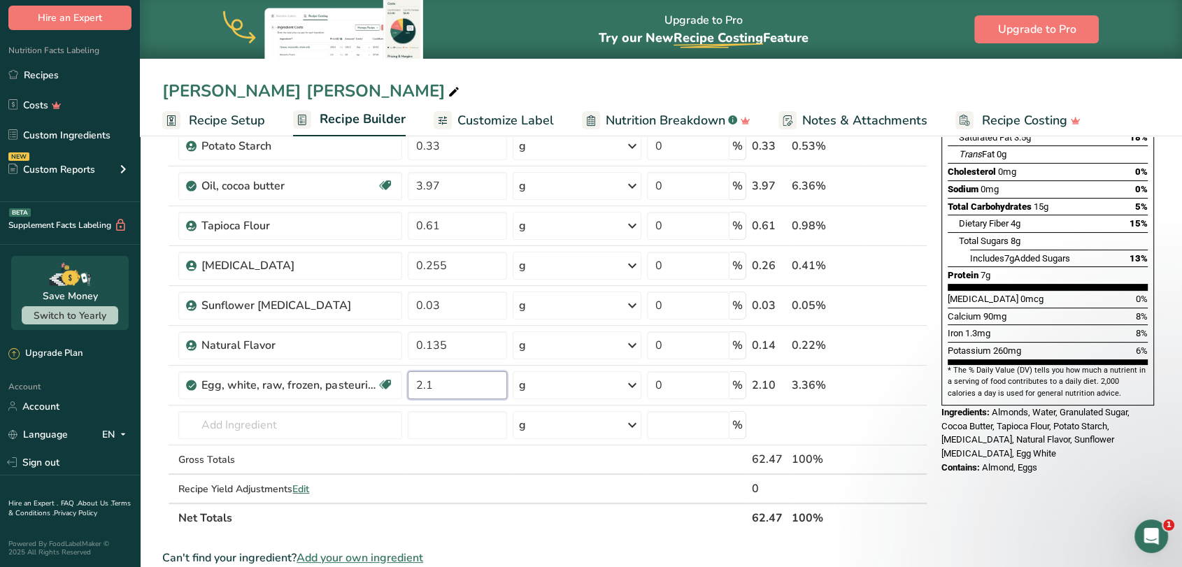
type input "2.1"
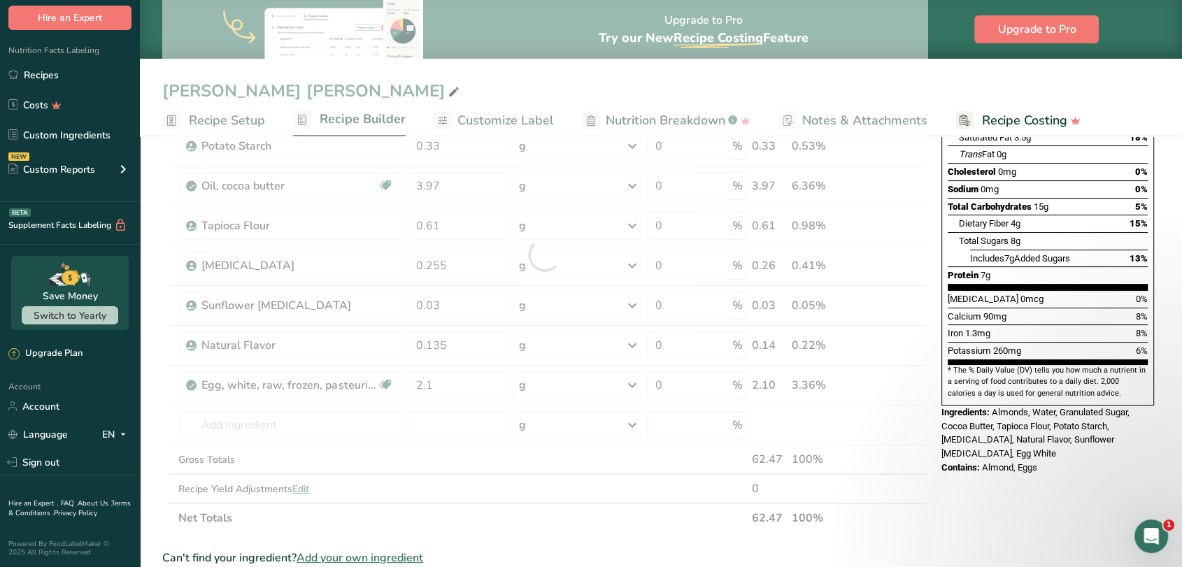
click at [155, 397] on section "Add Ingredients Manage Recipe Delete Recipe Duplicate Recipe Scale Recipe Save …" at bounding box center [661, 456] width 1042 height 1114
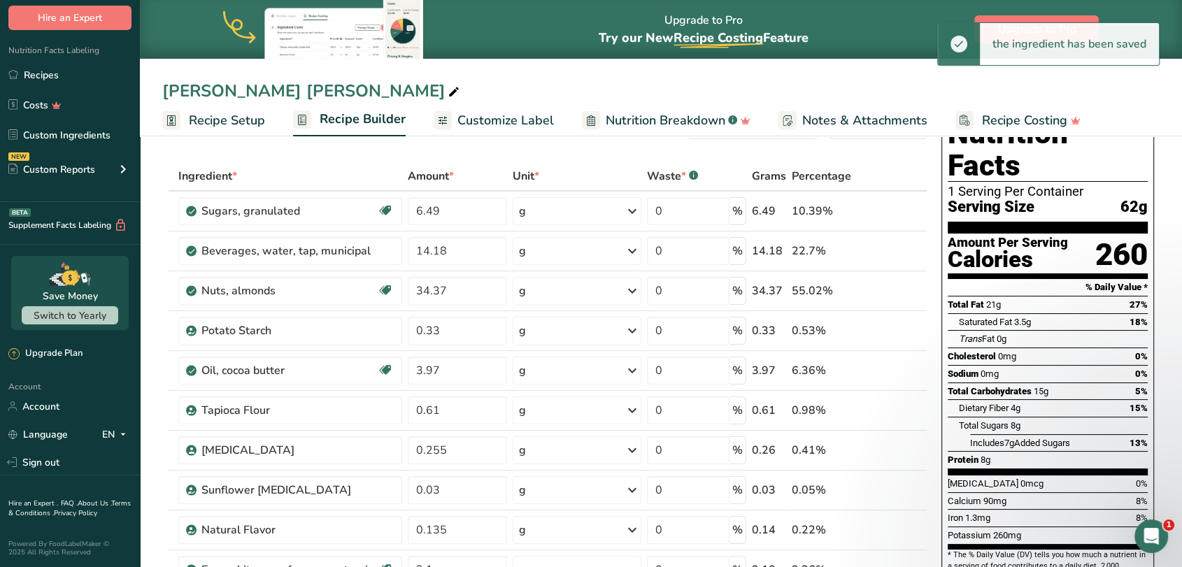
scroll to position [78, 0]
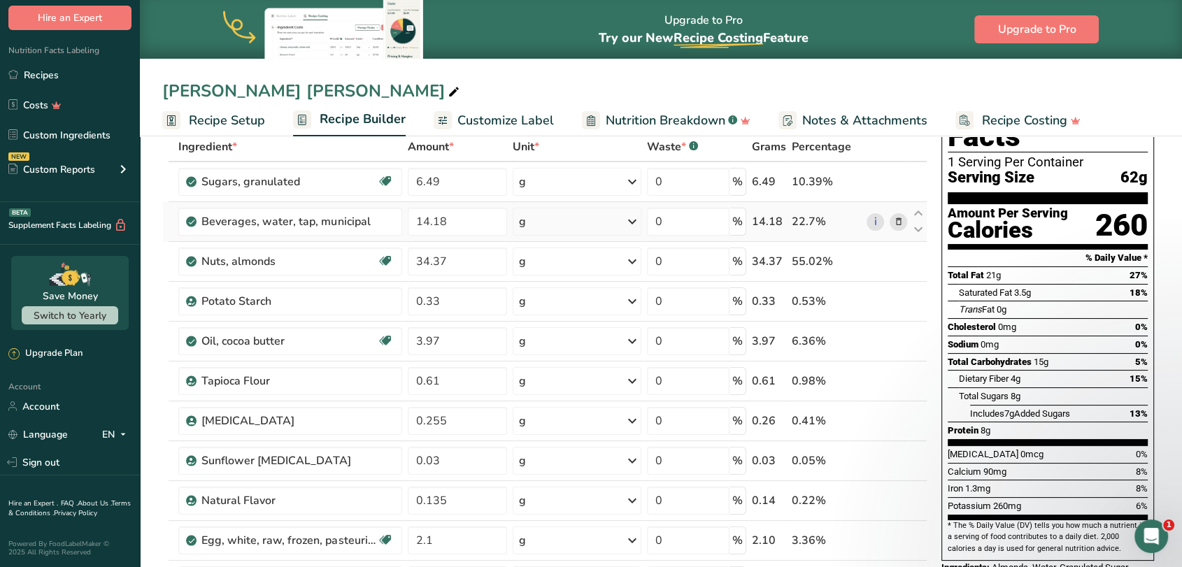
click at [897, 225] on icon at bounding box center [898, 222] width 10 height 15
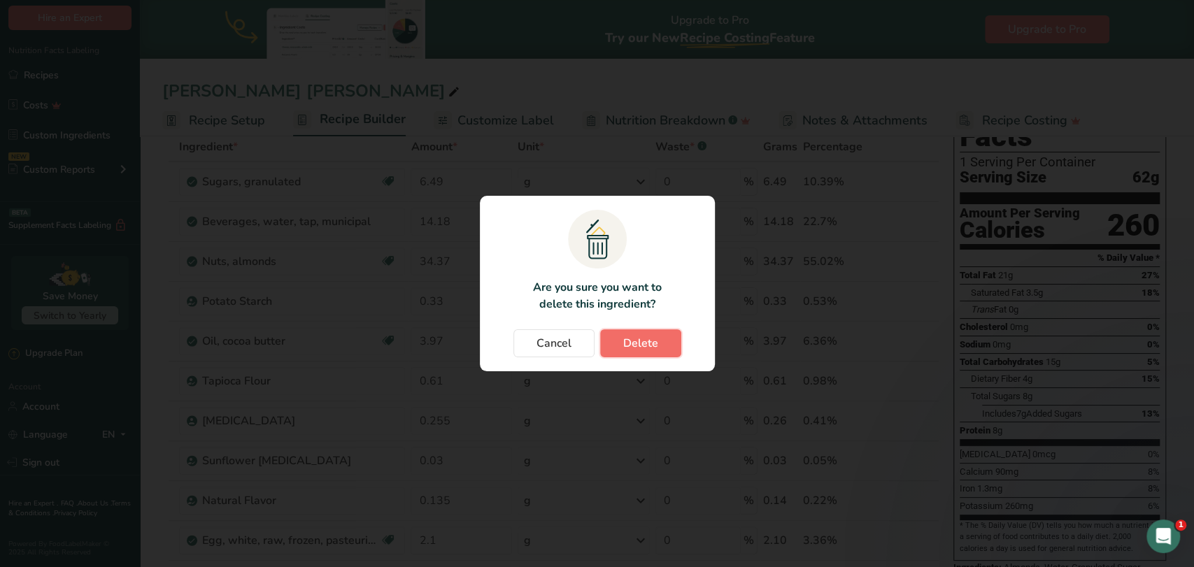
click at [671, 343] on button "Delete" at bounding box center [640, 343] width 81 height 28
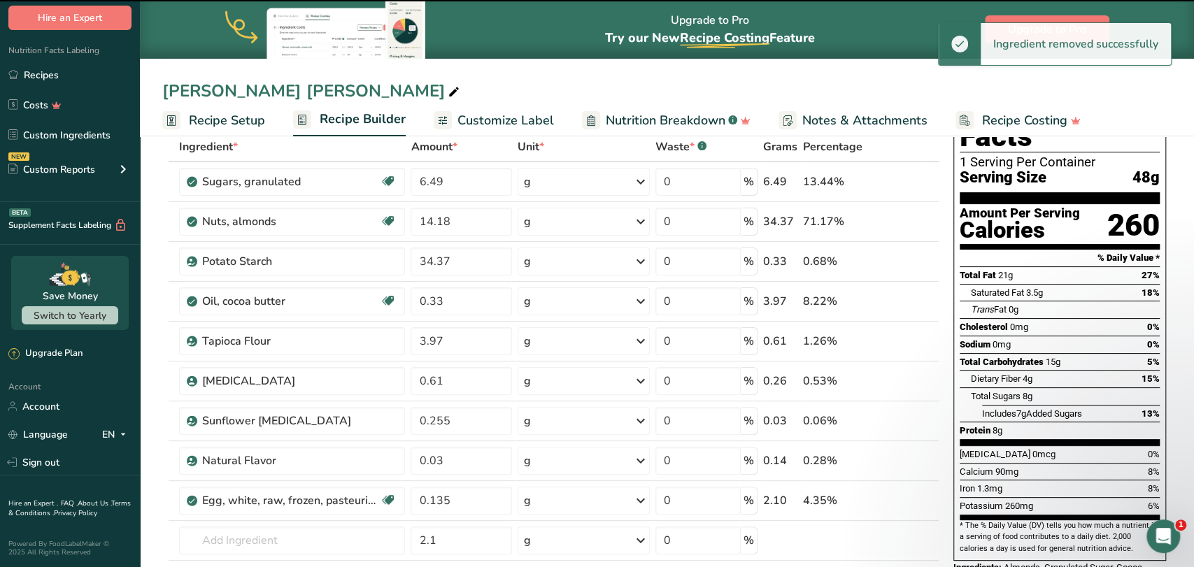
type input "34.37"
type input "0.33"
type input "3.97"
type input "0.61"
type input "0.255"
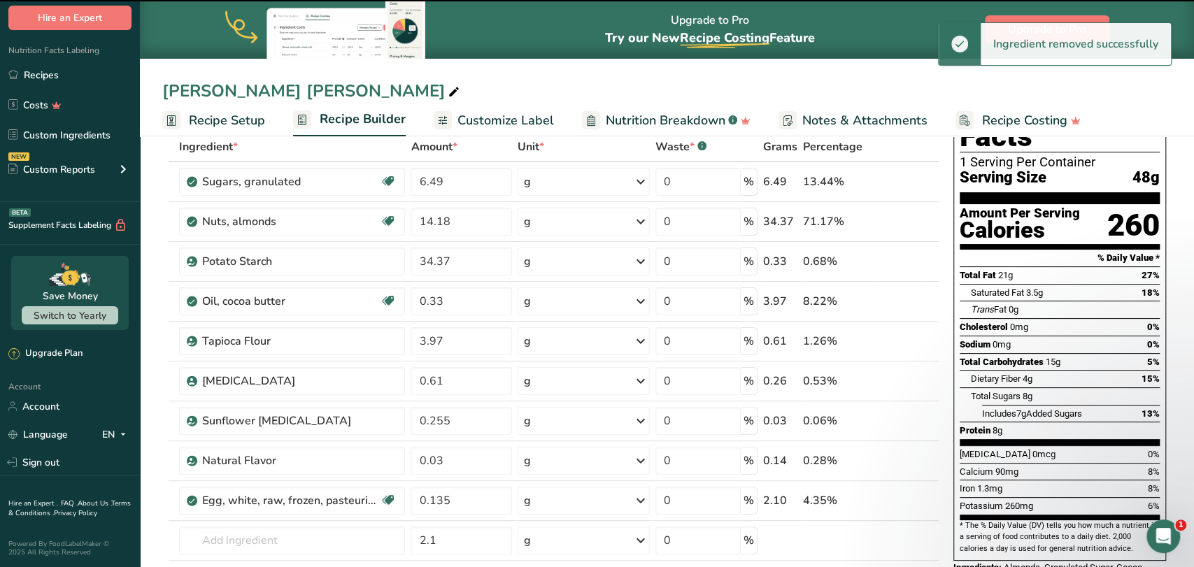
type input "0.03"
type input "0.135"
type input "2.1"
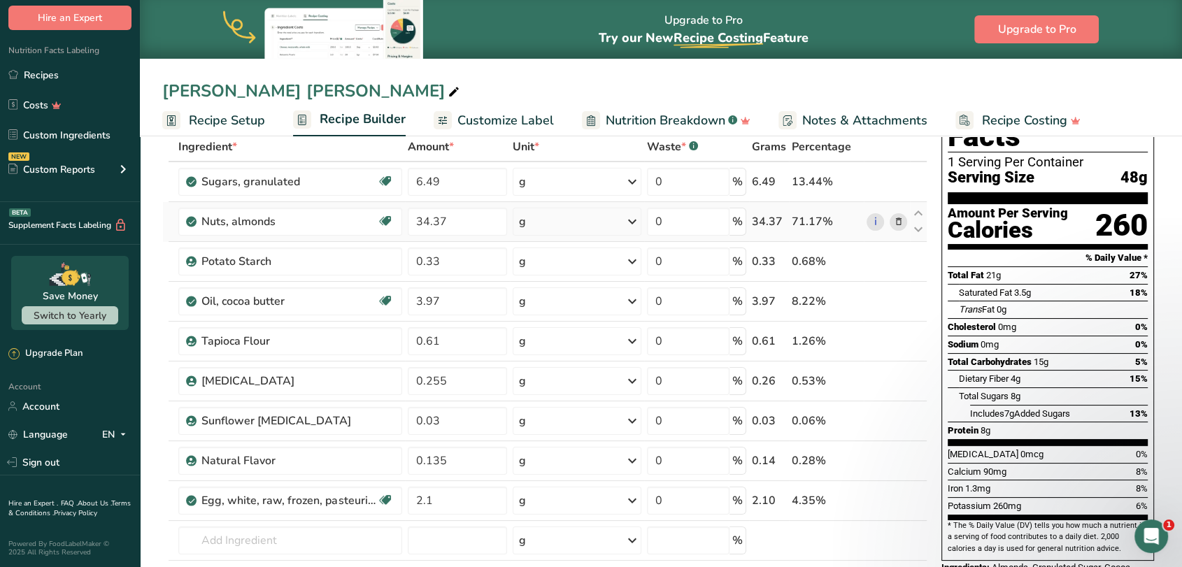
click at [902, 219] on icon at bounding box center [898, 222] width 10 height 15
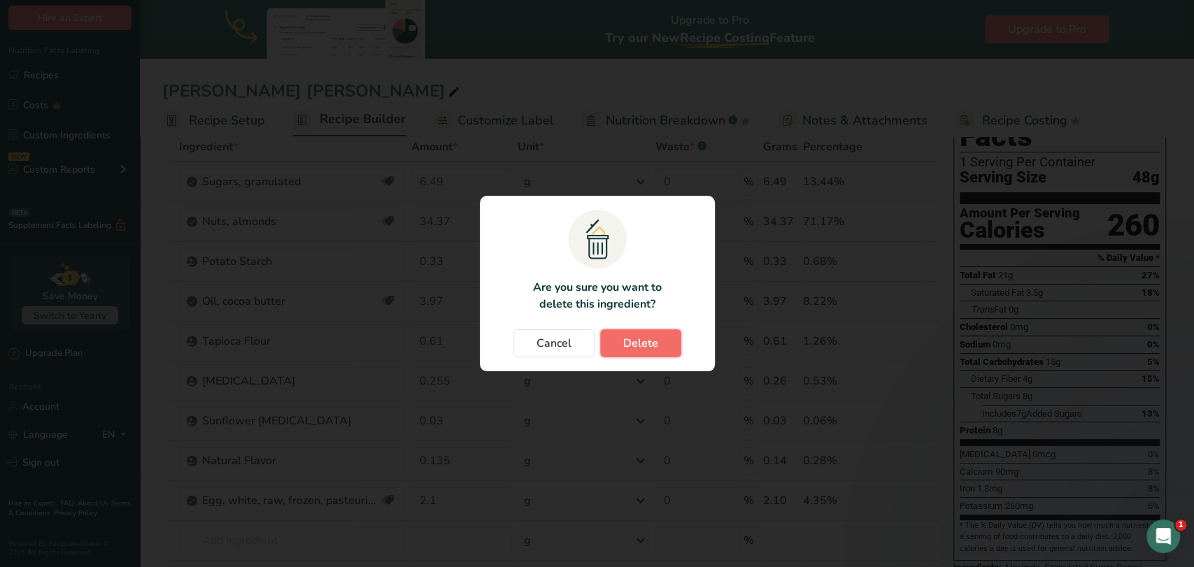
click at [661, 347] on button "Delete" at bounding box center [640, 343] width 81 height 28
type input "0.33"
type input "3.97"
type input "0.61"
type input "0.255"
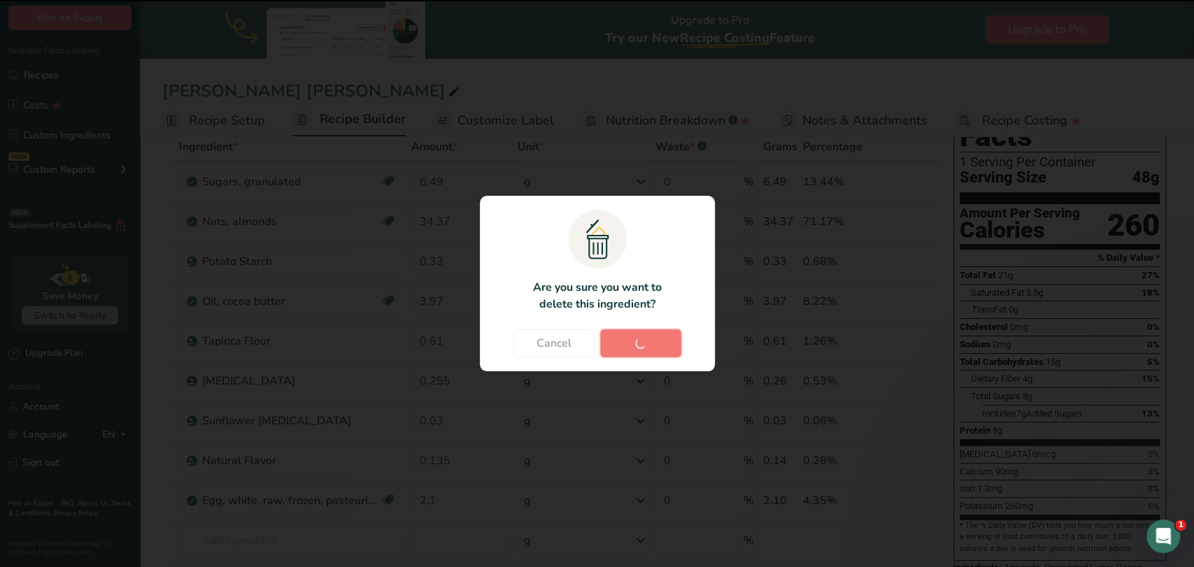
type input "0.03"
type input "0.135"
type input "2.1"
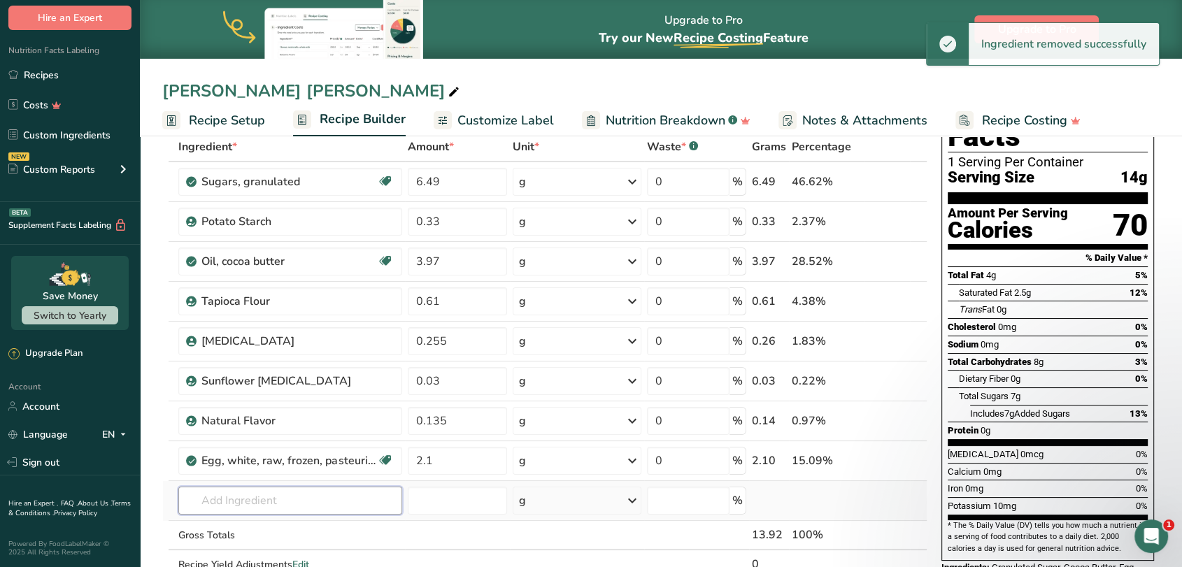
click at [238, 506] on input "text" at bounding box center [289, 501] width 223 height 28
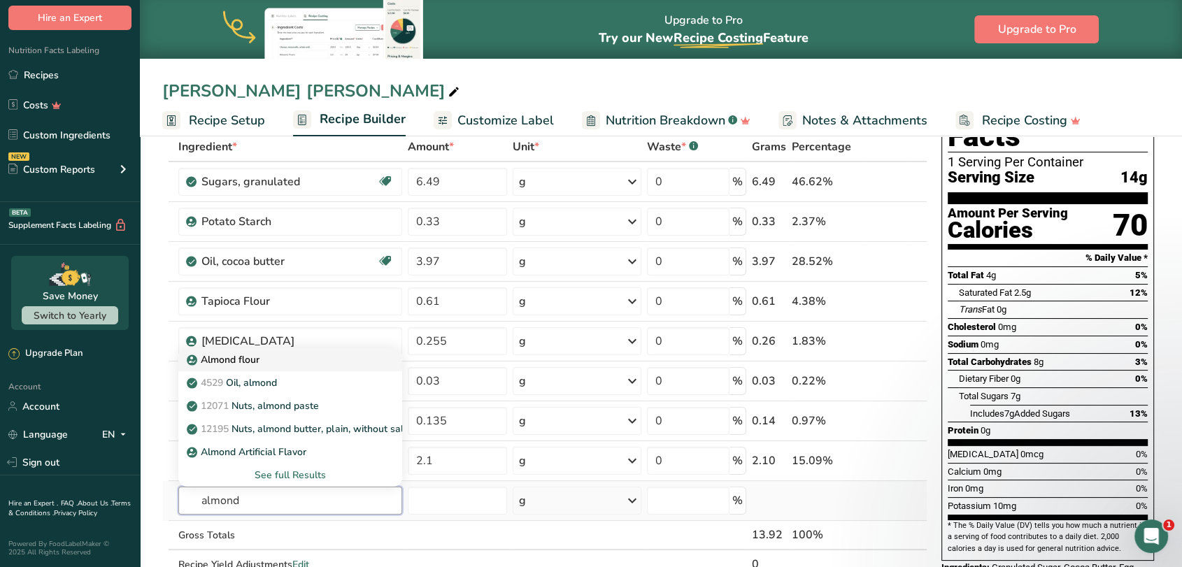
type input "almond"
click at [244, 362] on p "Almond flour" at bounding box center [225, 360] width 70 height 15
type input "Almond flour"
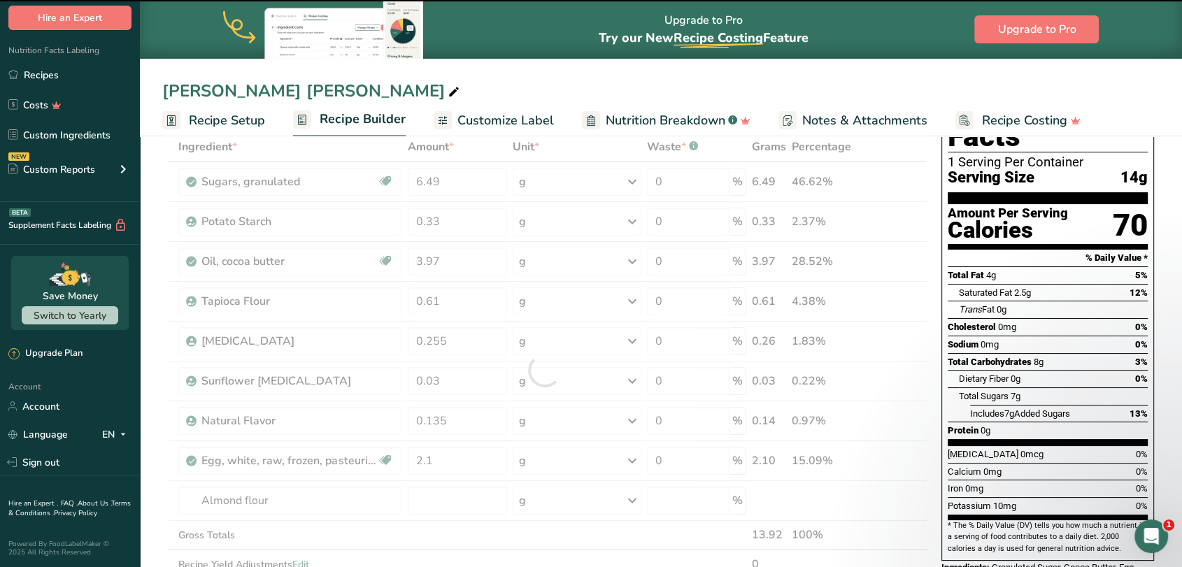
type input "0"
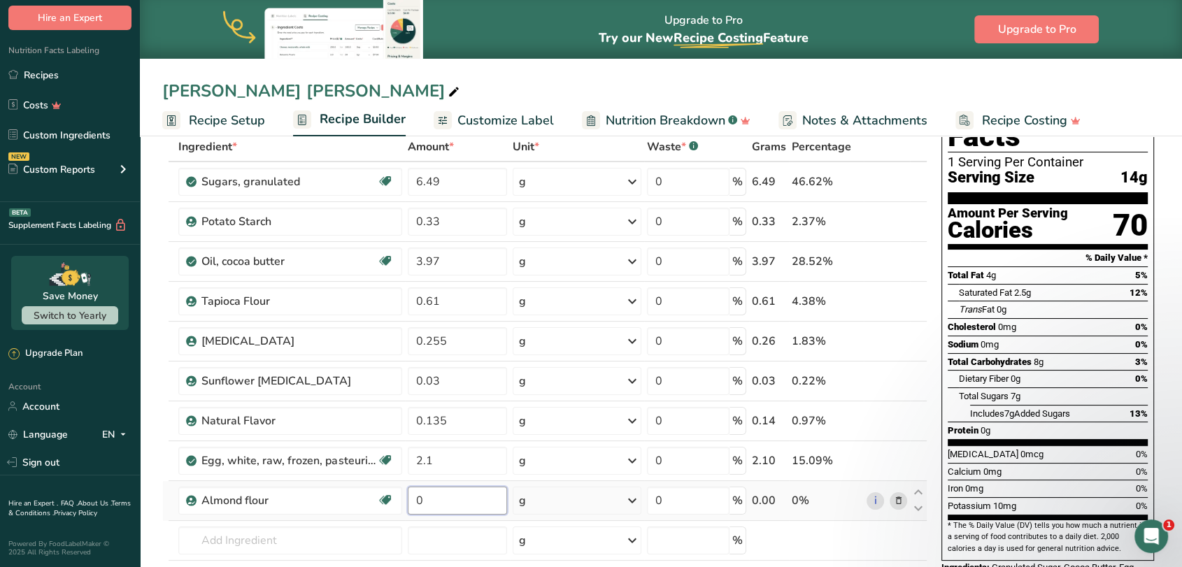
drag, startPoint x: 449, startPoint y: 505, endPoint x: 419, endPoint y: 504, distance: 30.1
click at [419, 504] on input "0" at bounding box center [457, 501] width 99 height 28
type input "2.33"
click at [896, 343] on icon at bounding box center [898, 341] width 10 height 15
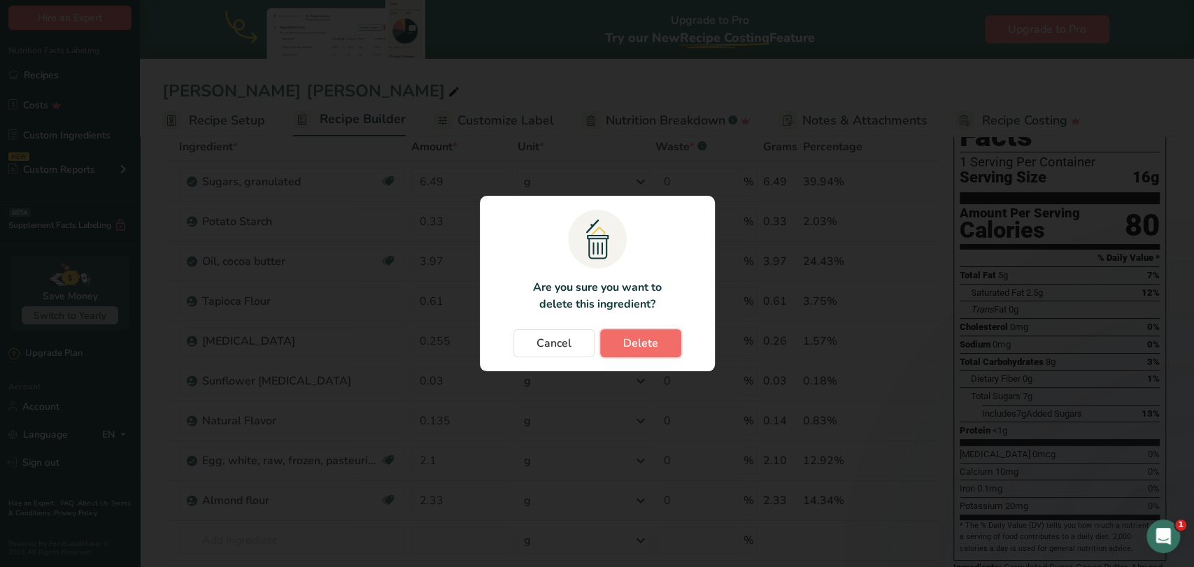
click at [626, 348] on span "Delete" at bounding box center [640, 343] width 35 height 17
type input "0.03"
type input "0.135"
type input "2.1"
type input "2.33"
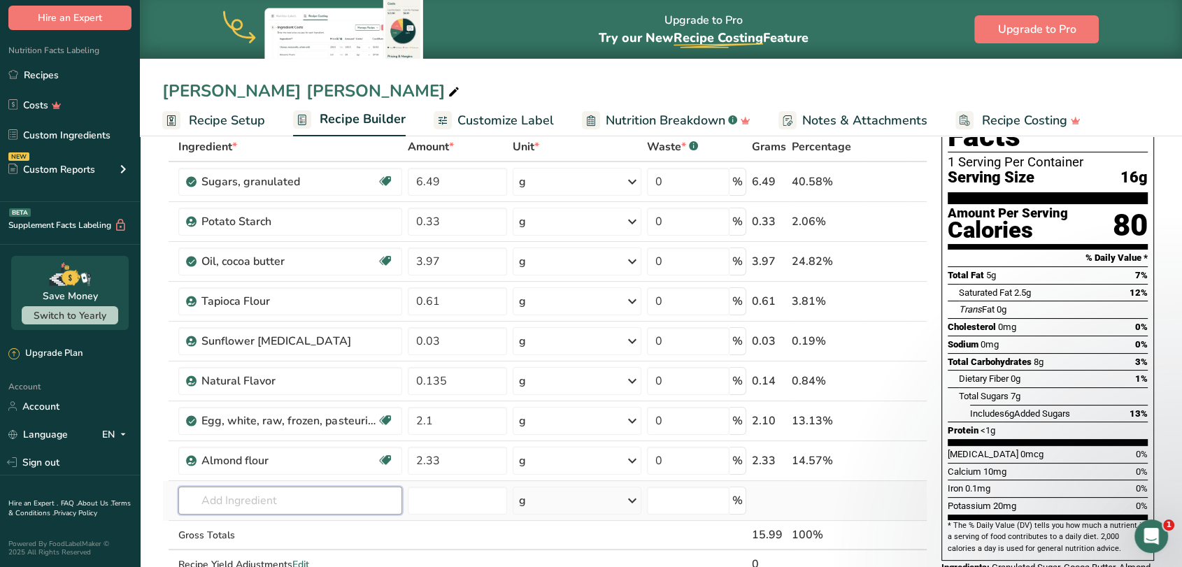
click at [199, 505] on input "text" at bounding box center [289, 501] width 223 height 28
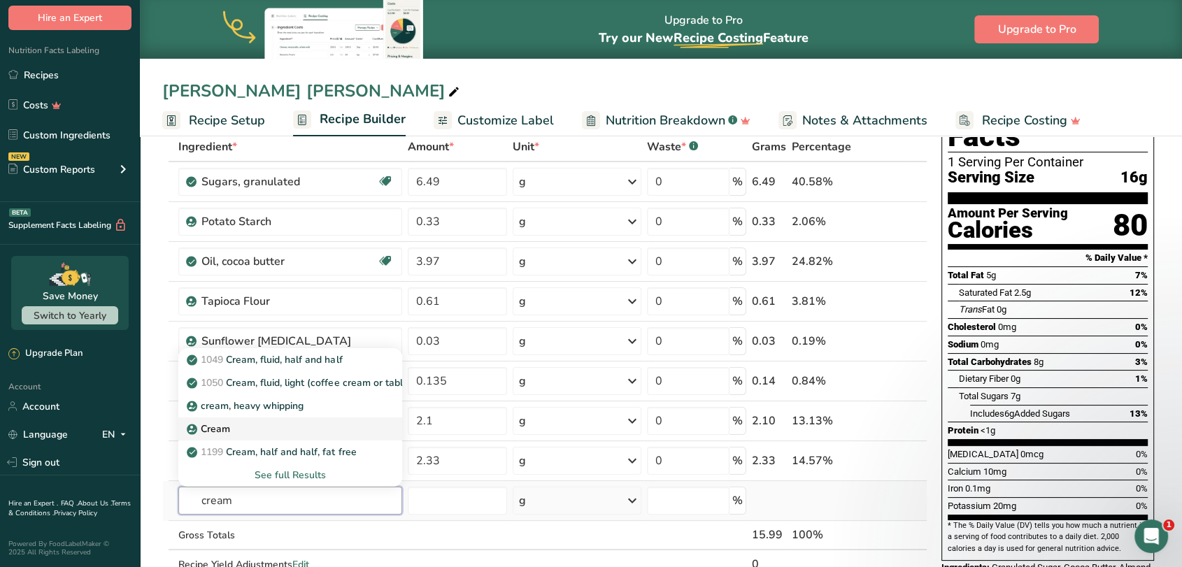
type input "cream"
click at [204, 432] on p "Cream" at bounding box center [210, 429] width 41 height 15
type input "Cream"
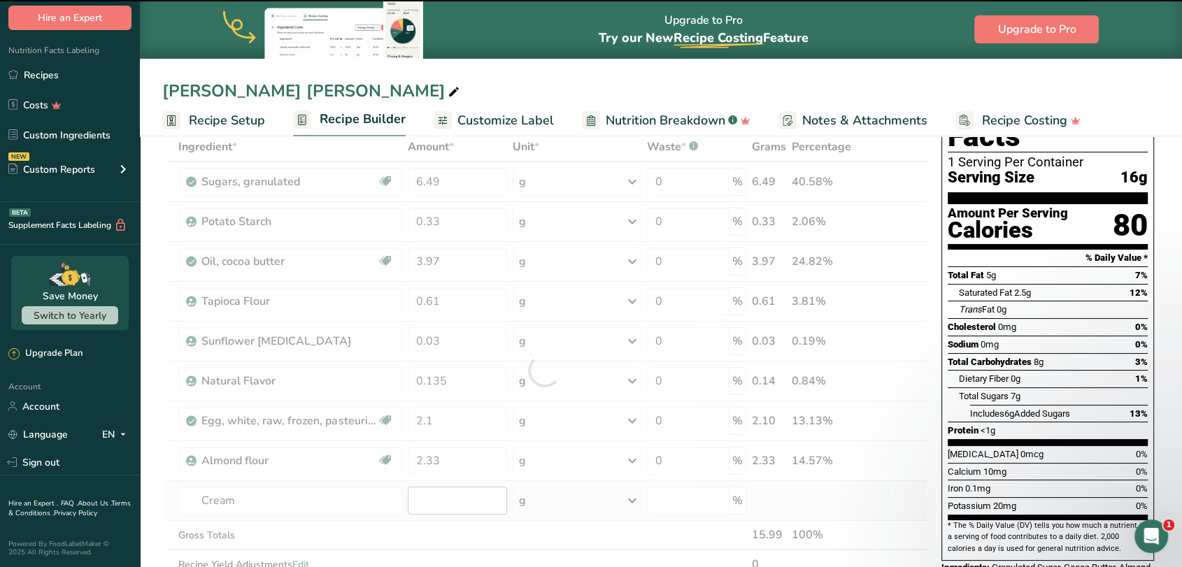
type input "0"
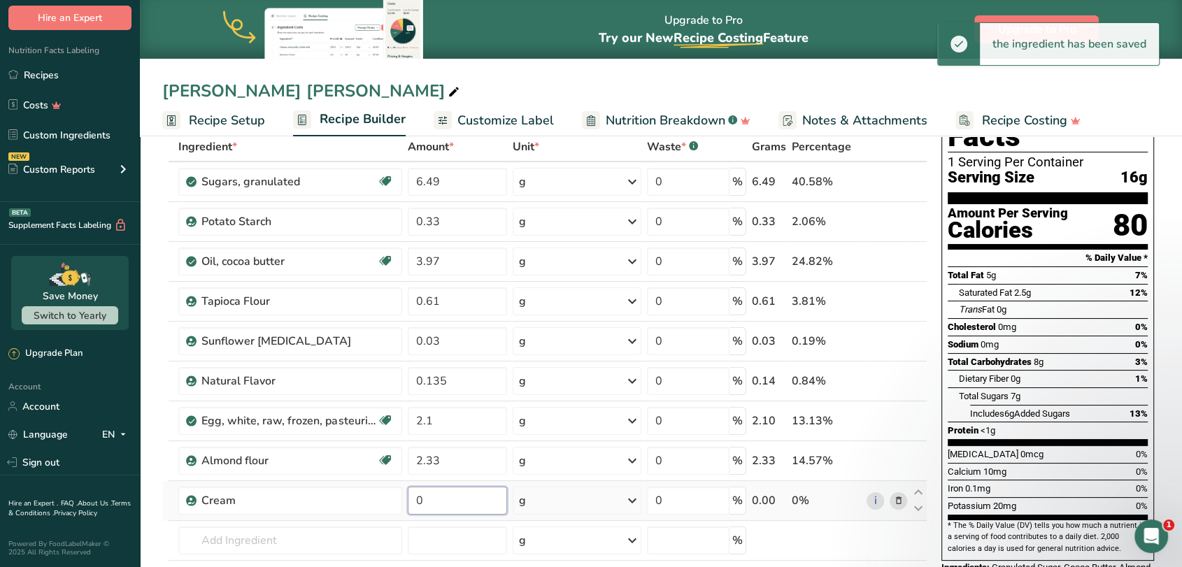
drag, startPoint x: 439, startPoint y: 502, endPoint x: 406, endPoint y: 502, distance: 32.2
click at [406, 502] on td "0" at bounding box center [457, 501] width 105 height 40
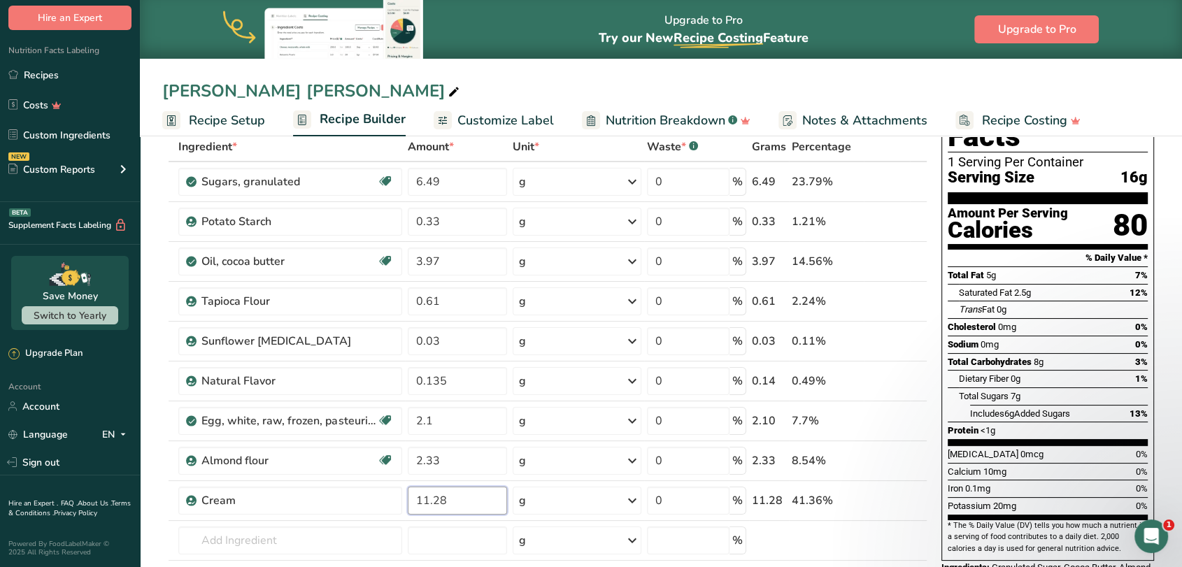
type input "11.28"
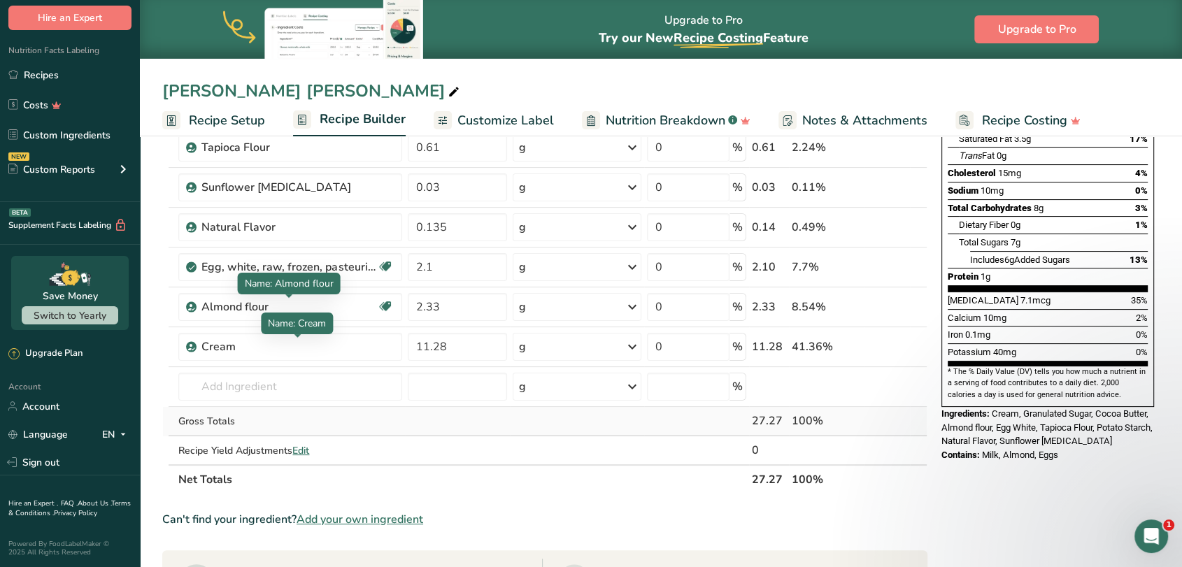
scroll to position [233, 0]
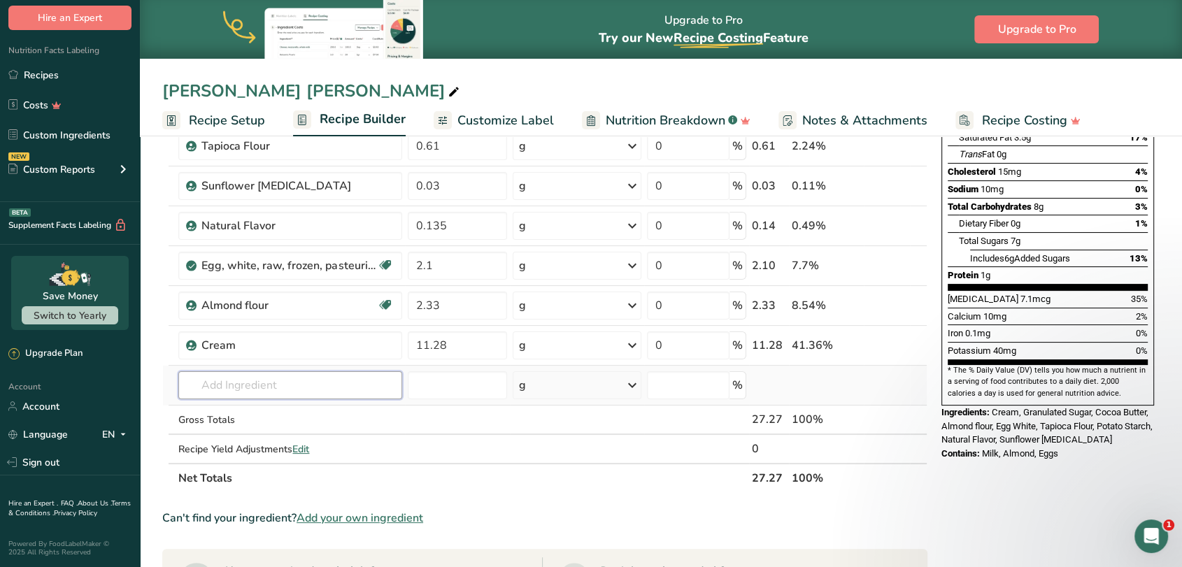
click at [208, 378] on input "text" at bounding box center [289, 385] width 223 height 28
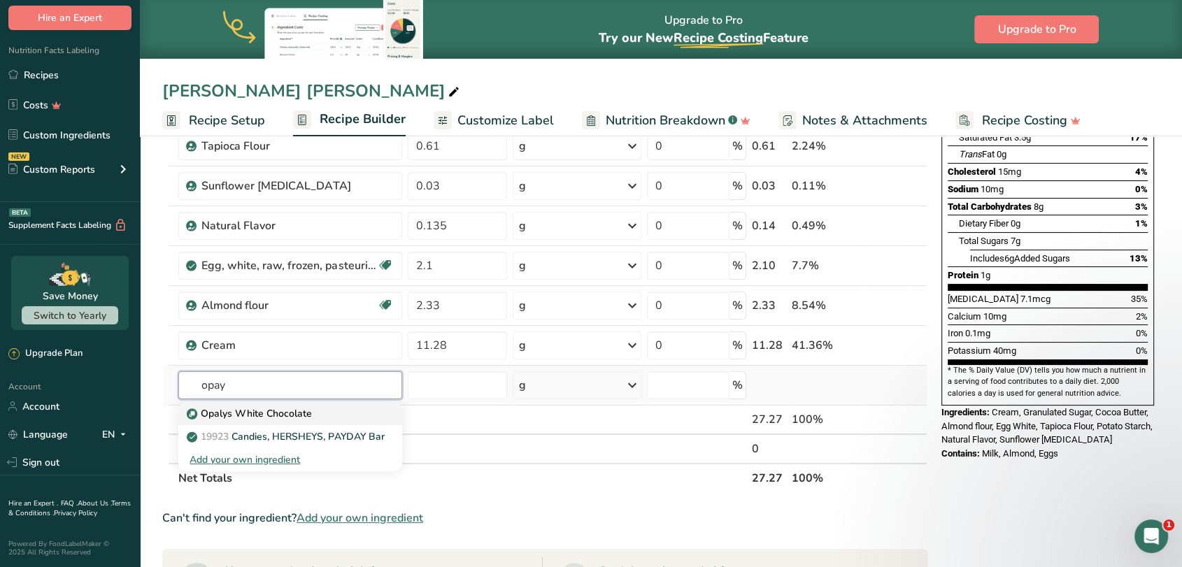
type input "opay"
click at [266, 410] on p "Opalys White Chocolate" at bounding box center [251, 413] width 122 height 15
type input "Opalys White Chocolate"
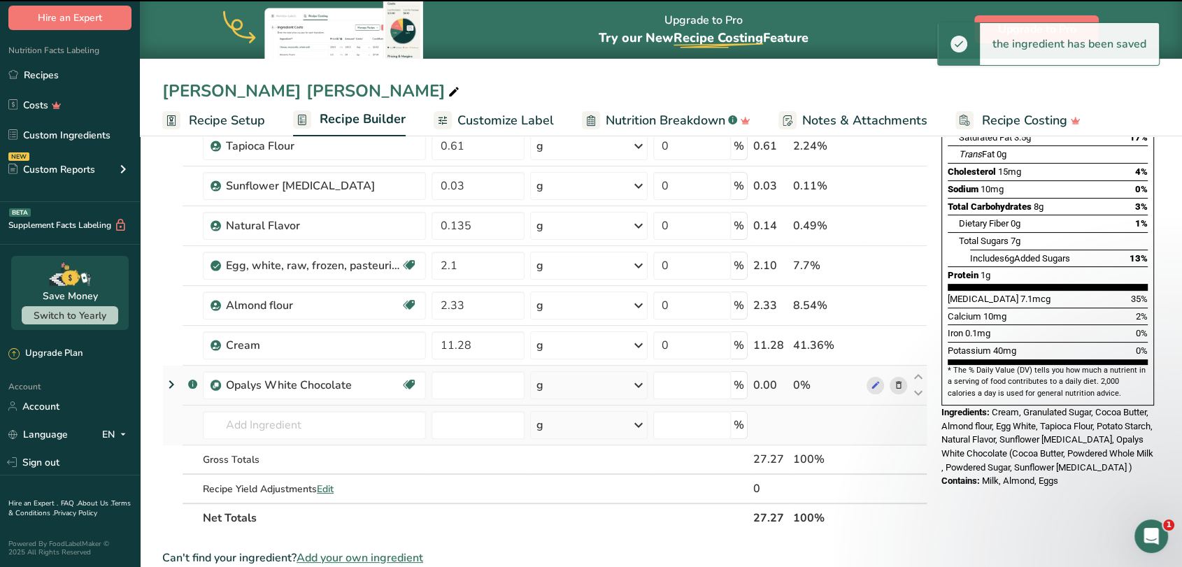
type input "0"
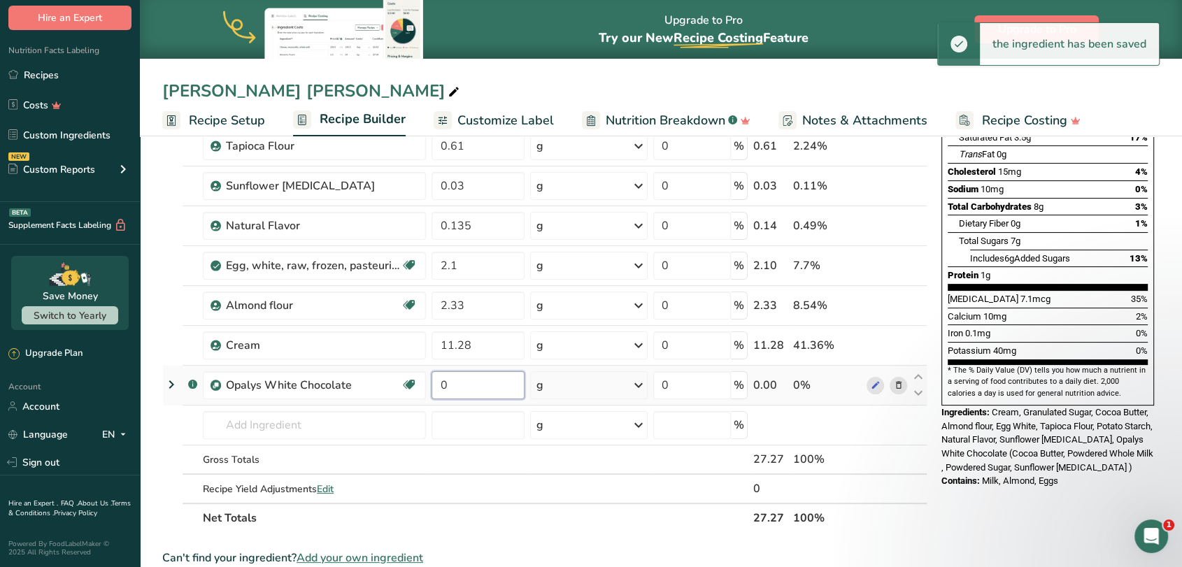
drag, startPoint x: 453, startPoint y: 388, endPoint x: 436, endPoint y: 388, distance: 16.8
click at [436, 388] on input "0" at bounding box center [478, 385] width 93 height 28
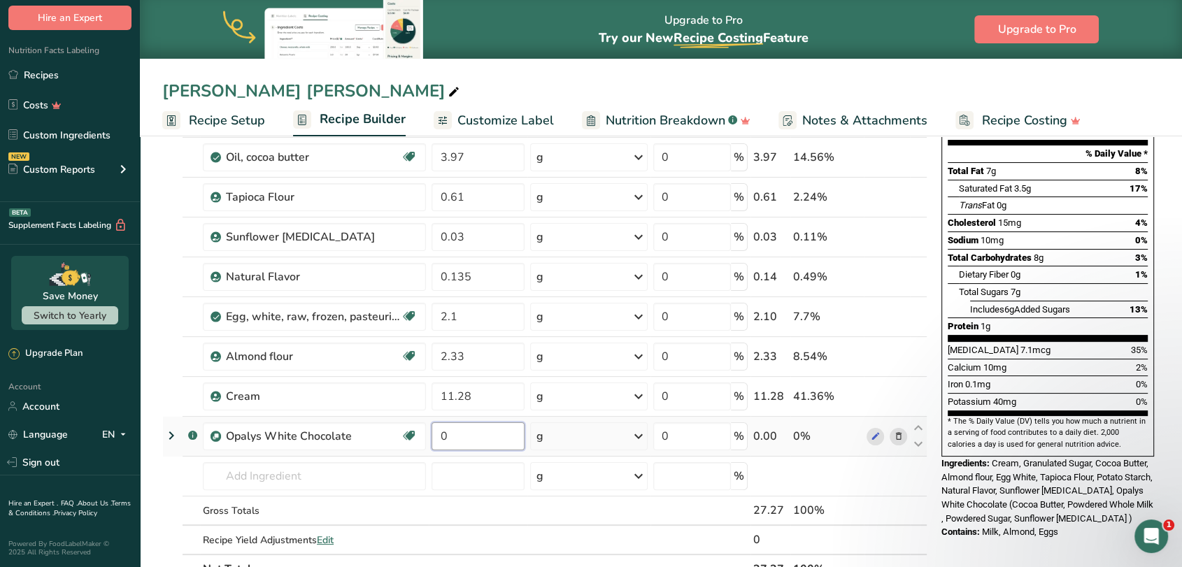
scroll to position [0, 0]
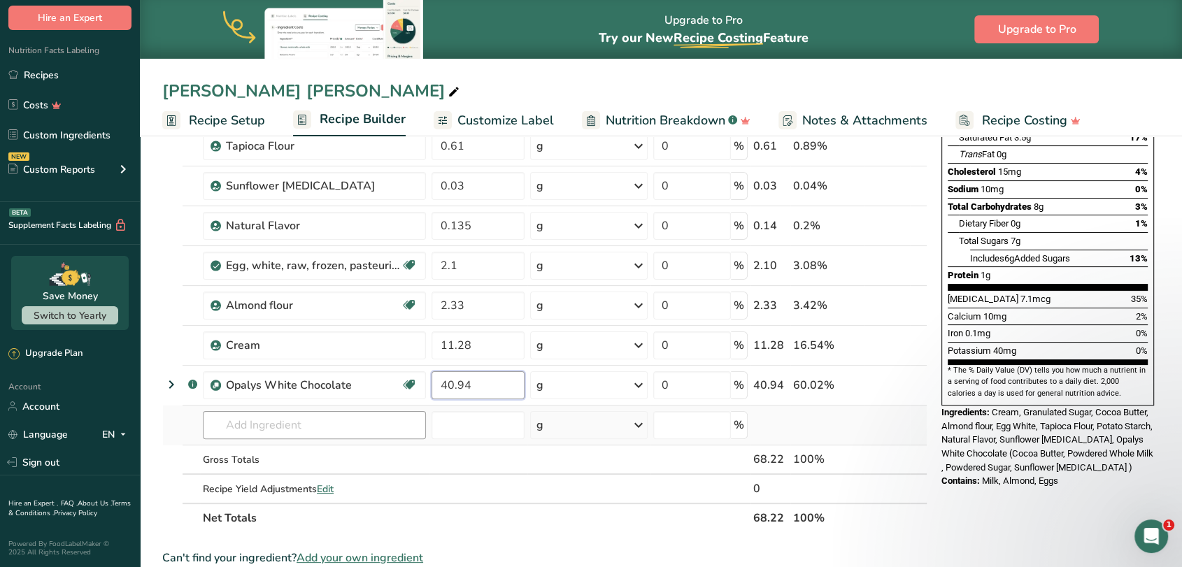
type input "40.94"
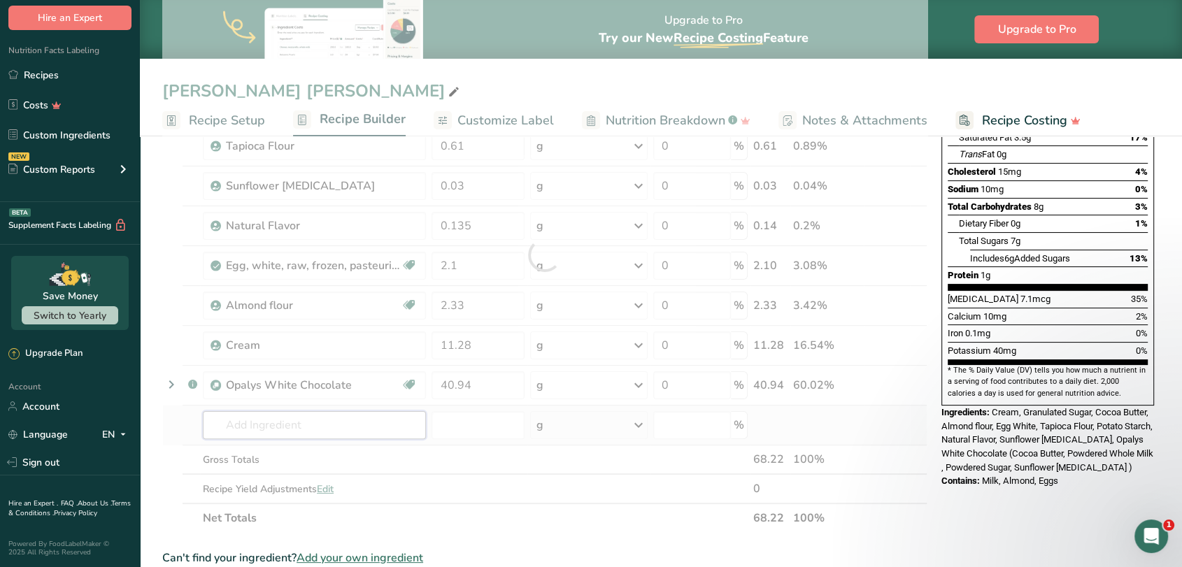
click at [341, 422] on div "Ingredient * Amount * Unit * Waste * .a-a{fill:#347362;}.b-a{fill:#fff;} Grams …" at bounding box center [544, 255] width 765 height 556
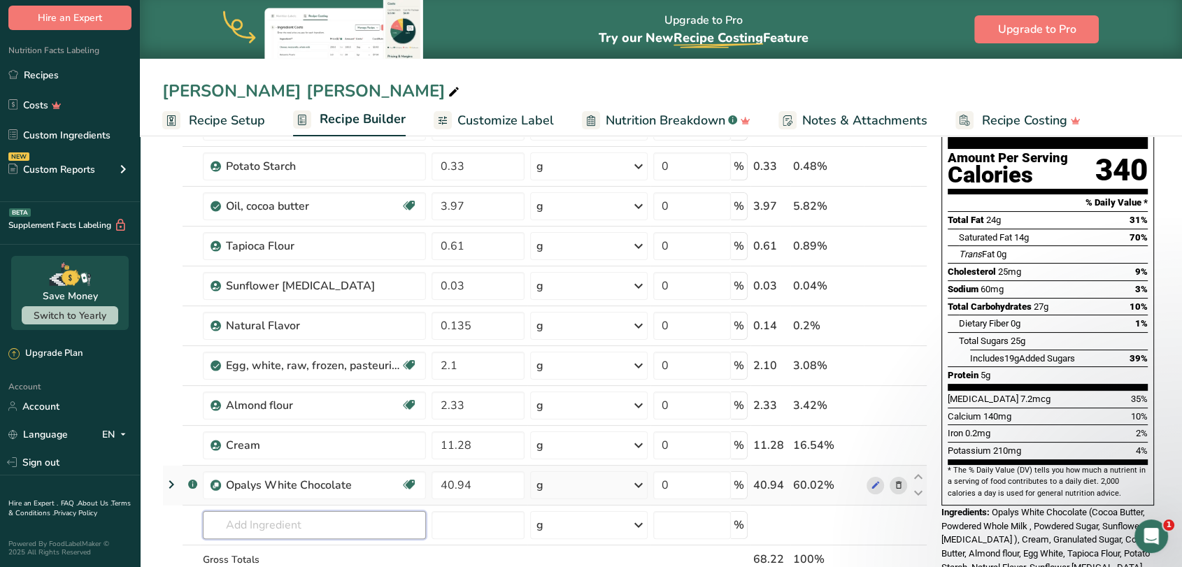
scroll to position [155, 0]
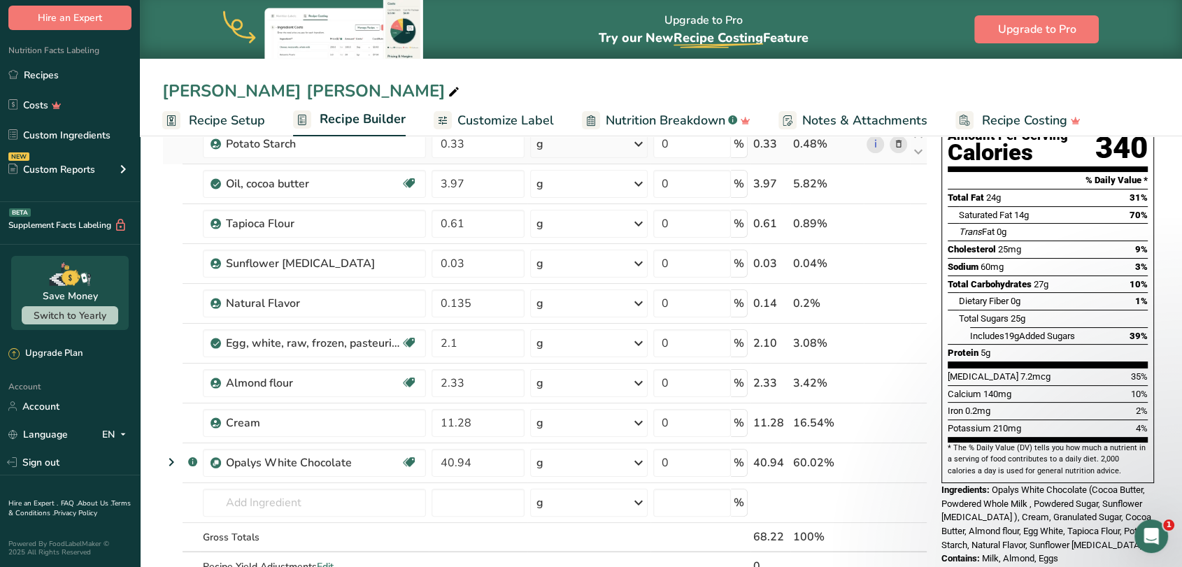
drag, startPoint x: 171, startPoint y: 461, endPoint x: 171, endPoint y: 159, distance: 301.5
click at [171, 159] on tbody "Sugars, granulated Dairy free Gluten free Vegan Vegetarian Soy free 6.49 g Port…" at bounding box center [545, 333] width 764 height 496
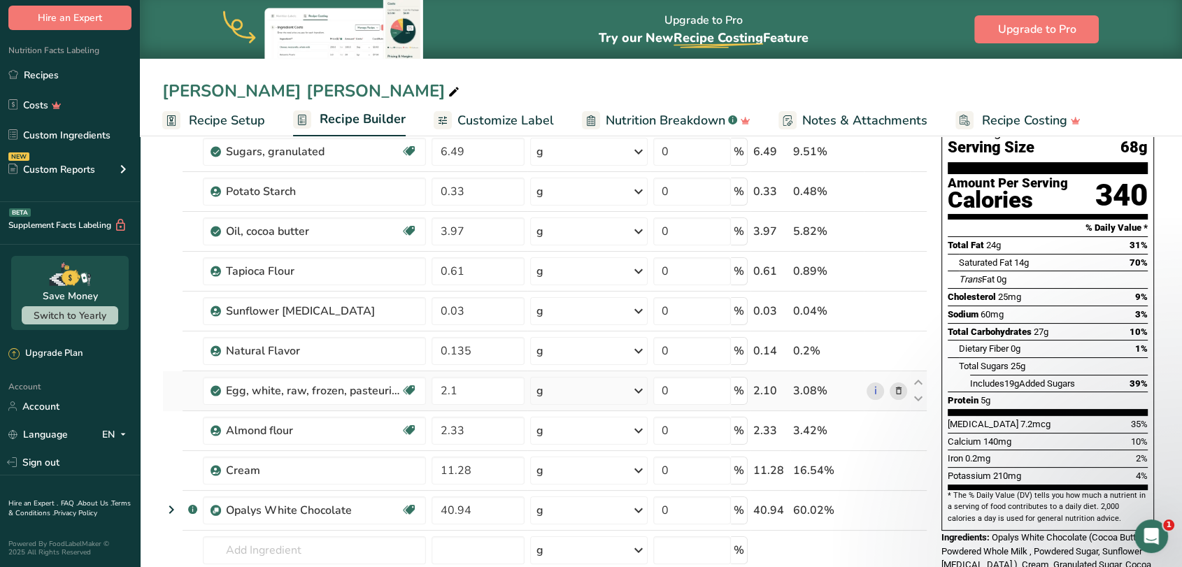
scroll to position [78, 0]
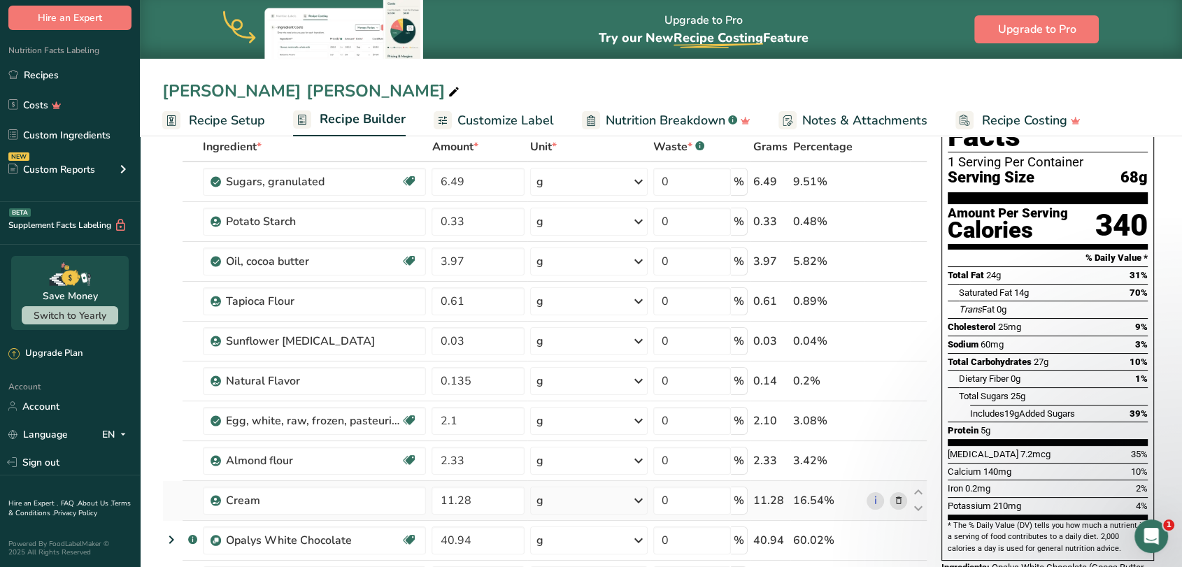
drag, startPoint x: 171, startPoint y: 539, endPoint x: 173, endPoint y: 483, distance: 56.0
click at [173, 483] on tbody "Sugars, granulated Dairy free Gluten free Vegan Vegetarian Soy free 6.49 g Port…" at bounding box center [545, 410] width 764 height 496
drag, startPoint x: 919, startPoint y: 530, endPoint x: 911, endPoint y: 206, distance: 323.3
click at [911, 206] on tbody "Sugars, granulated Dairy free Gluten free Vegan Vegetarian Soy free 6.49 g Port…" at bounding box center [545, 410] width 764 height 496
click at [918, 532] on icon at bounding box center [918, 532] width 17 height 10
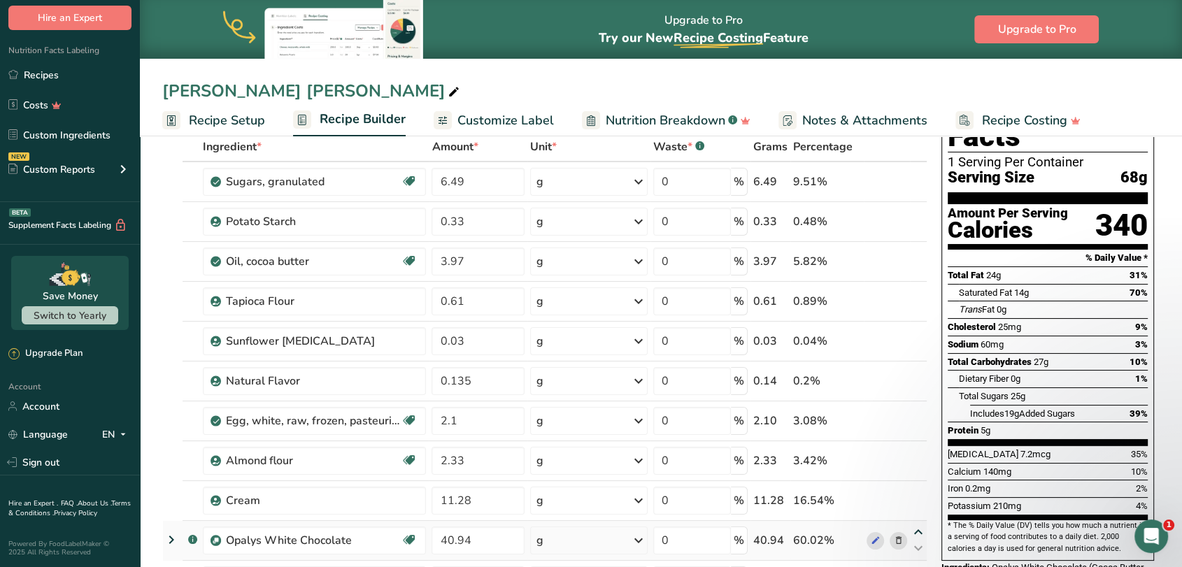
type input "40.94"
type input "11.28"
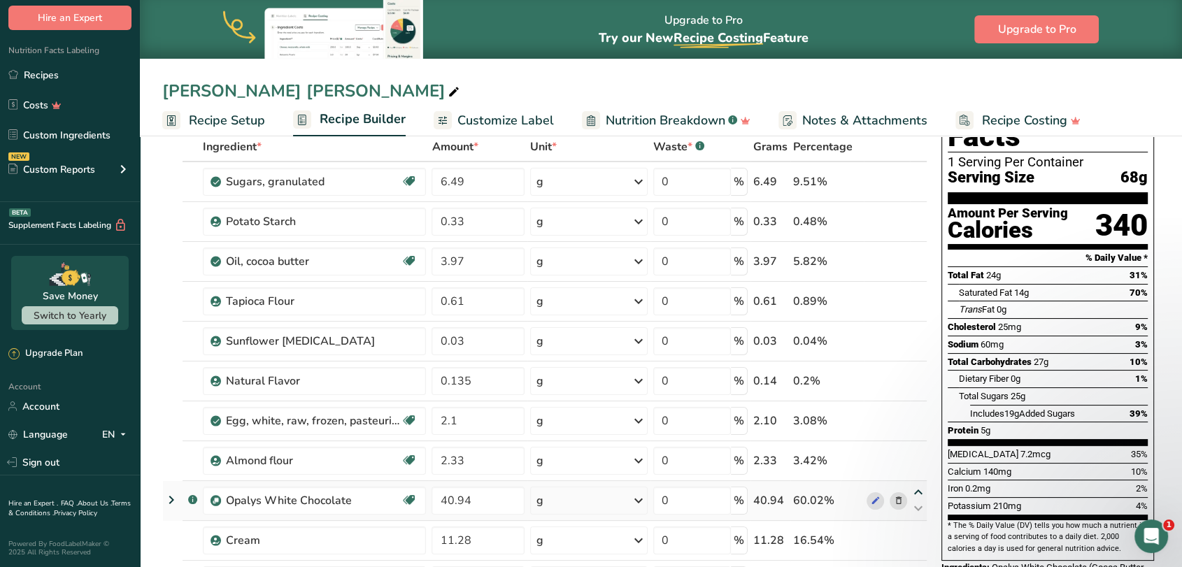
click at [918, 488] on icon at bounding box center [918, 493] width 17 height 10
type input "40.94"
type input "2.33"
click at [922, 450] on icon at bounding box center [918, 453] width 17 height 10
type input "40.94"
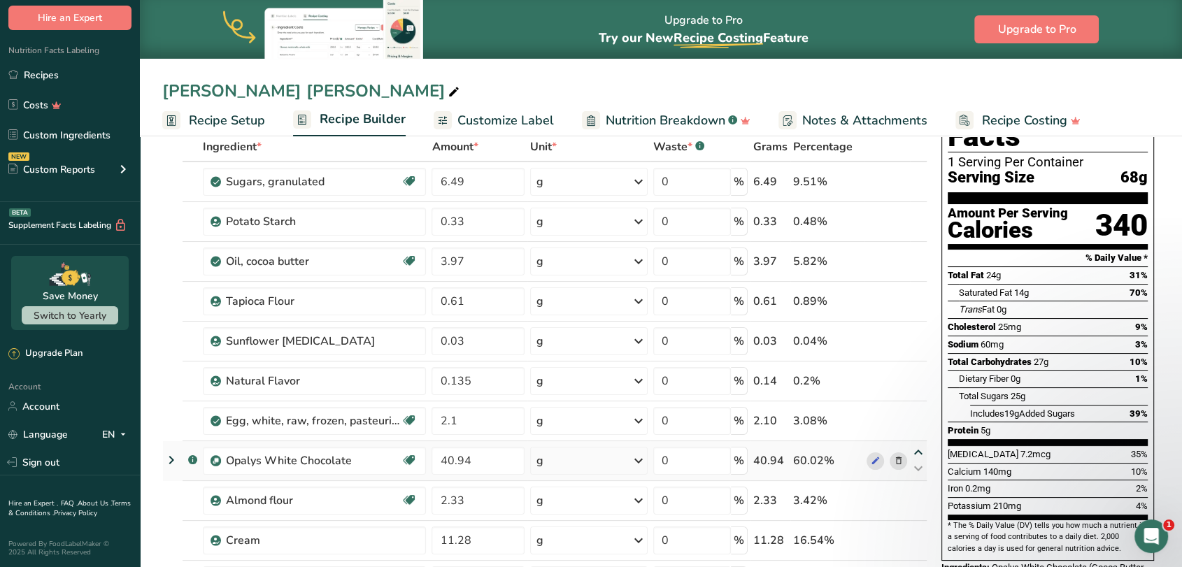
type input "2.1"
click at [922, 414] on icon at bounding box center [918, 413] width 17 height 10
type input "40.94"
type input "0.135"
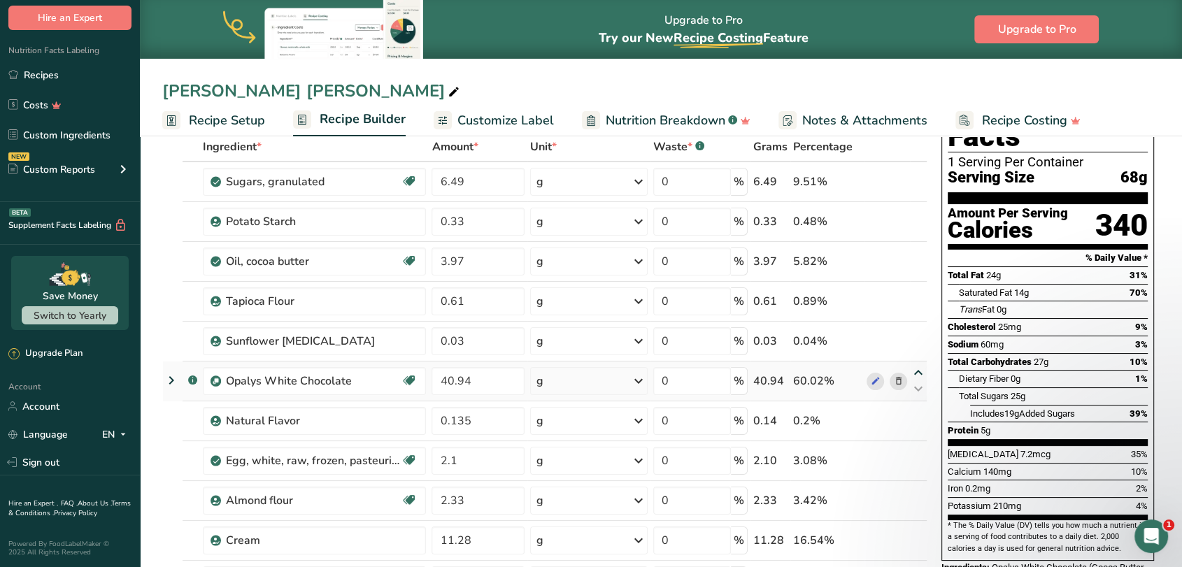
click at [915, 372] on icon at bounding box center [918, 373] width 17 height 10
type input "40.94"
type input "0.03"
click at [919, 333] on icon at bounding box center [918, 333] width 17 height 10
type input "40.94"
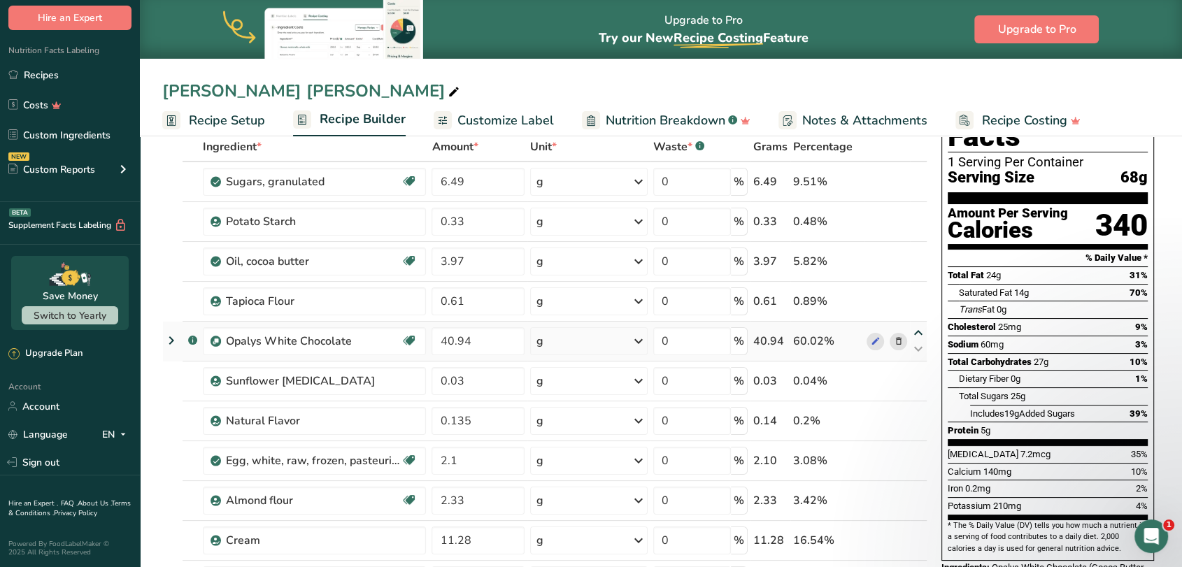
type input "0.61"
click at [918, 292] on icon at bounding box center [918, 293] width 17 height 10
type input "40.94"
type input "3.97"
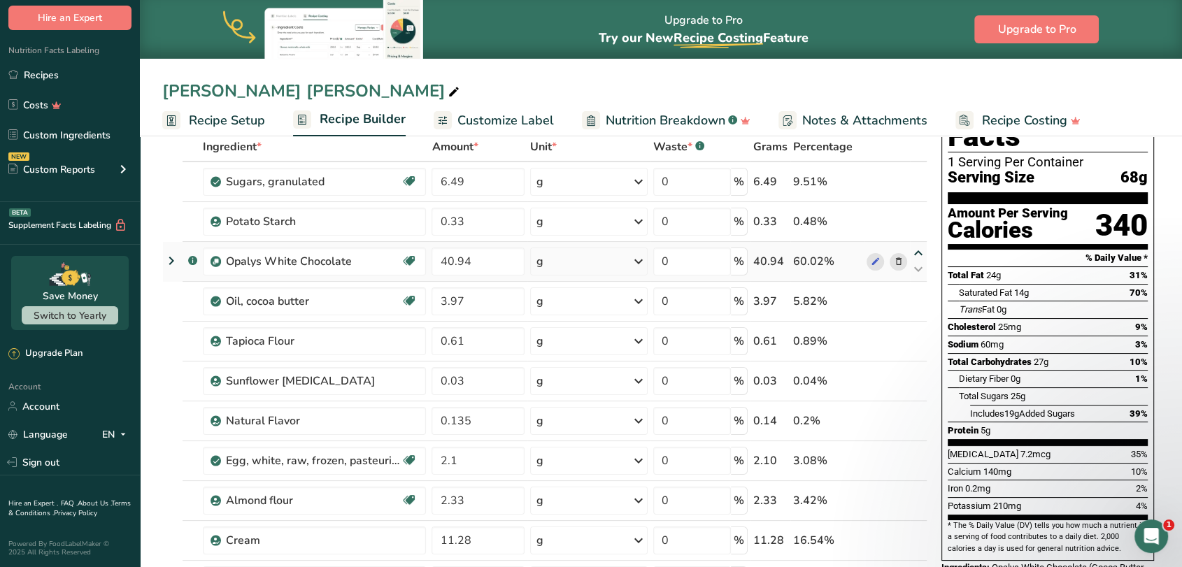
click at [917, 252] on icon at bounding box center [918, 253] width 17 height 10
type input "40.94"
type input "0.33"
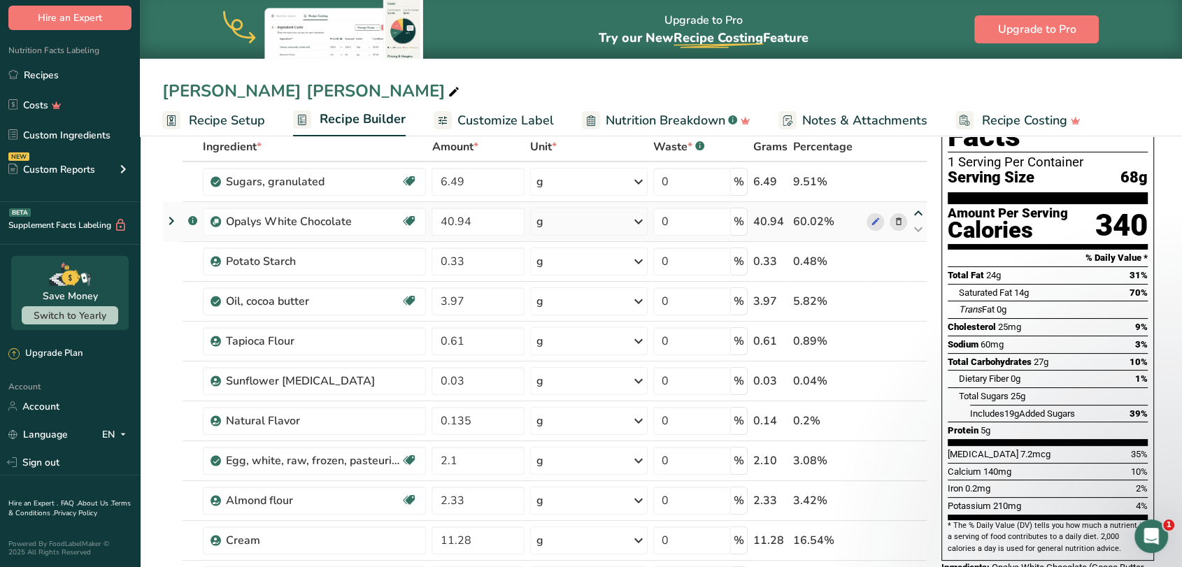
click at [915, 215] on icon at bounding box center [918, 213] width 17 height 10
type input "40.94"
type input "6.49"
drag, startPoint x: 459, startPoint y: 262, endPoint x: 432, endPoint y: 262, distance: 27.3
click at [432, 262] on input "0.33" at bounding box center [478, 262] width 93 height 28
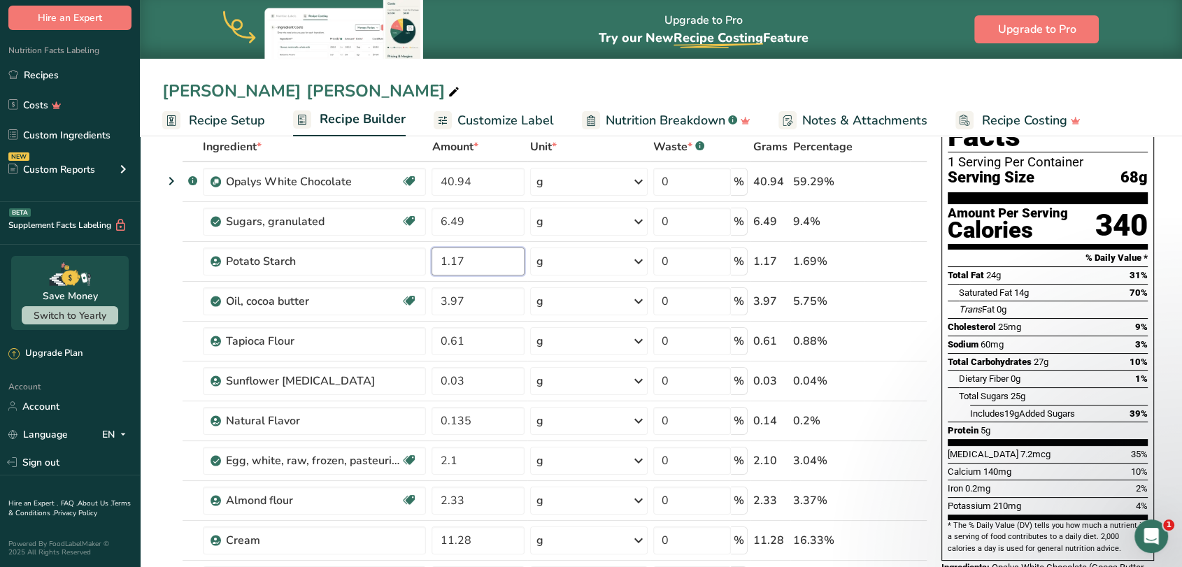
type input "1.17"
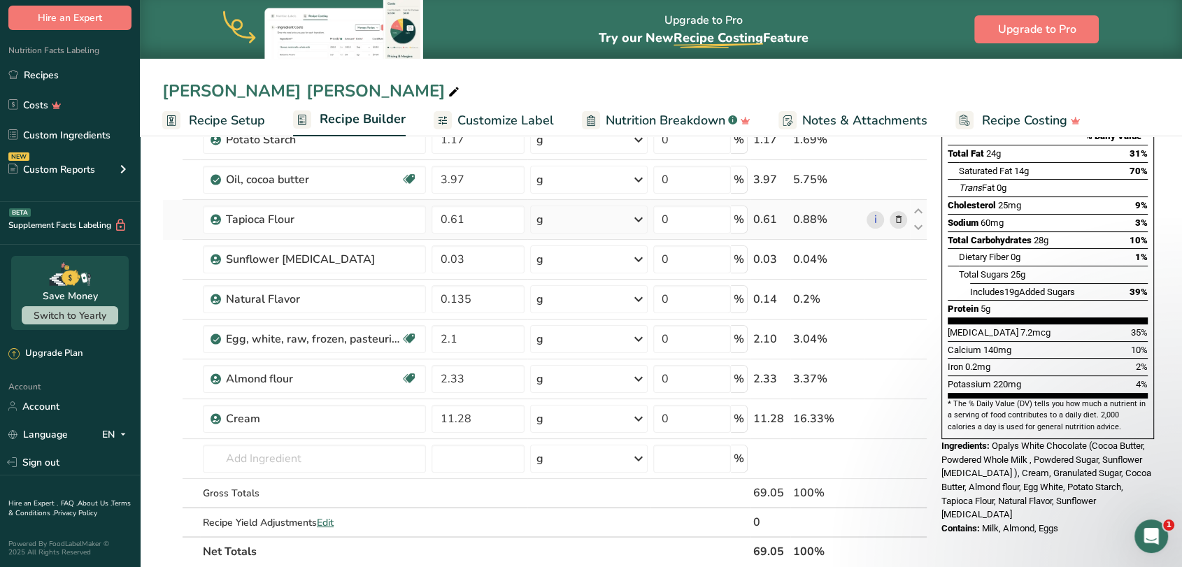
scroll to position [233, 0]
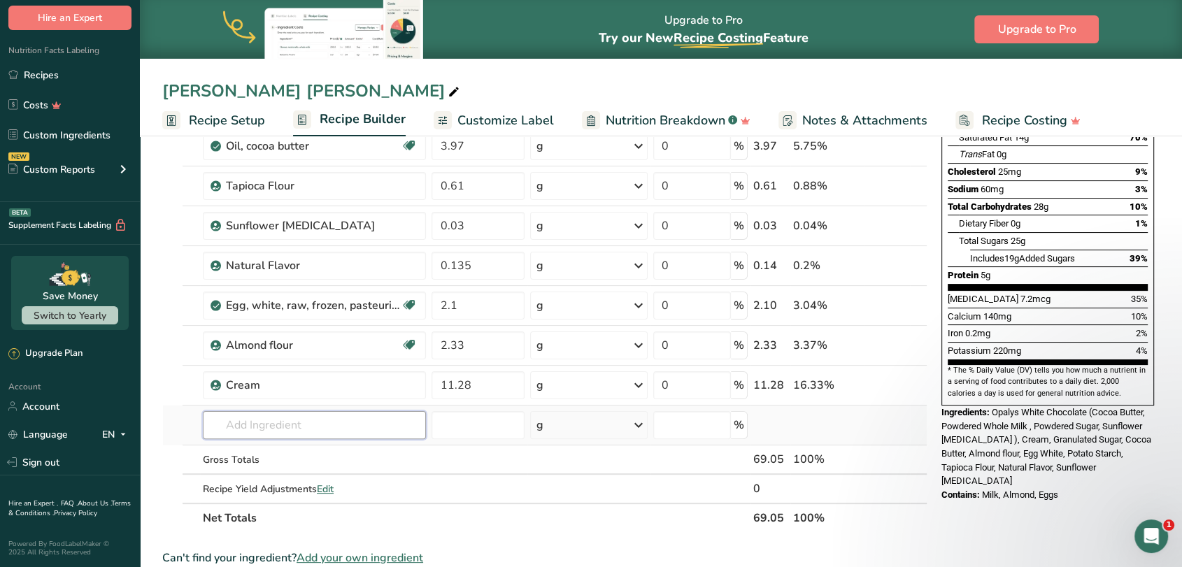
click at [238, 418] on input "text" at bounding box center [314, 425] width 223 height 28
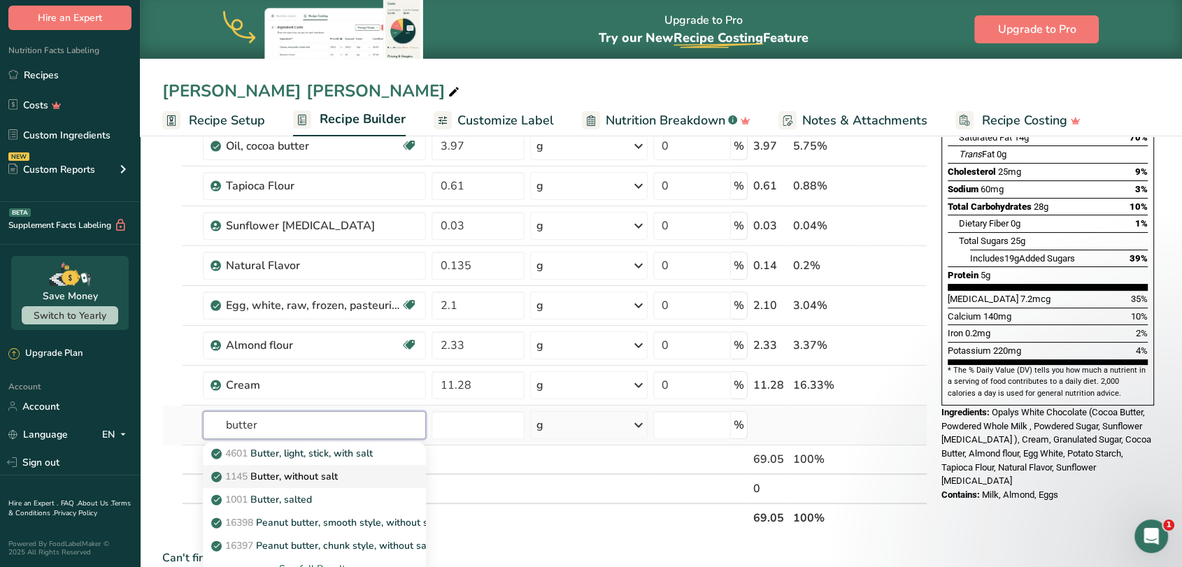
type input "butter"
click at [291, 481] on p "1145 Butter, without salt" at bounding box center [276, 476] width 124 height 15
type input "Butter, without salt"
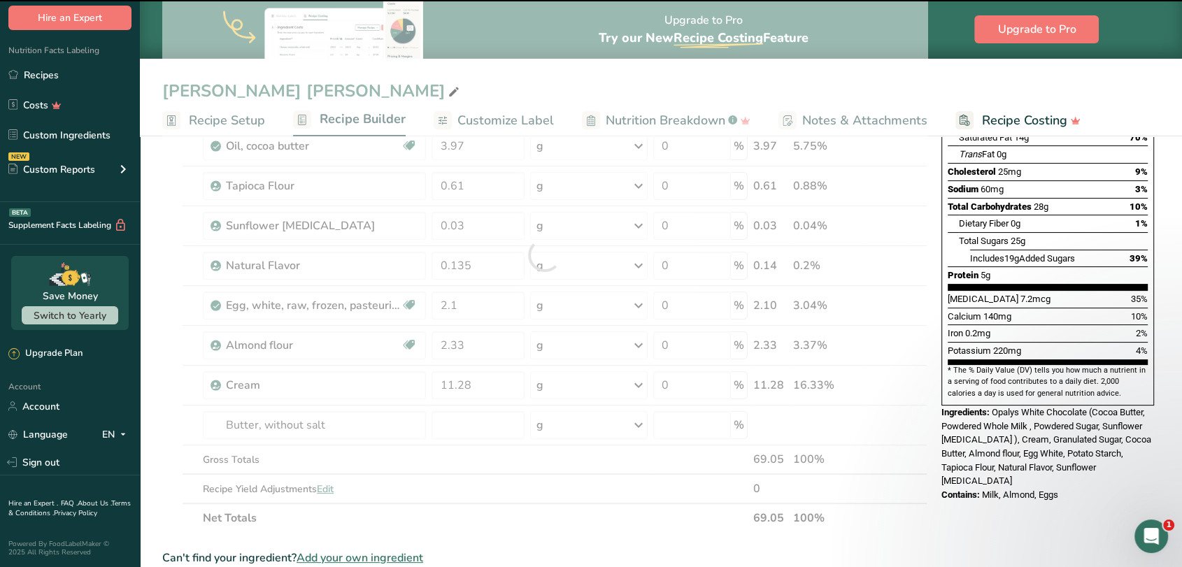
type input "0"
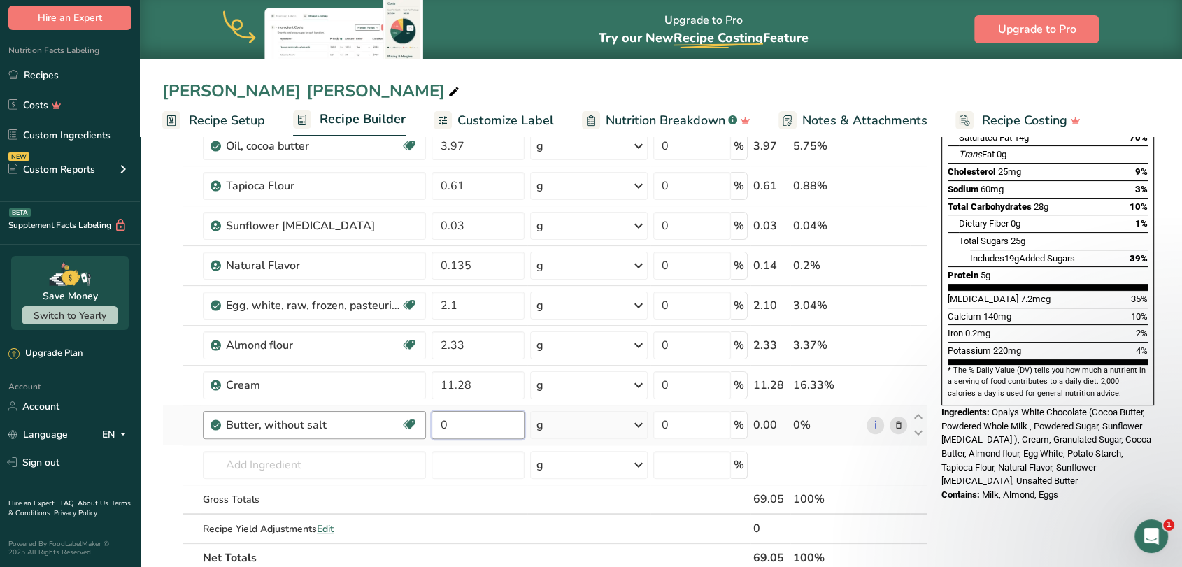
drag, startPoint x: 450, startPoint y: 432, endPoint x: 423, endPoint y: 432, distance: 26.6
click at [423, 432] on tr "Butter, without salt Gluten free Vegetarian Soy free 0 g Portions 1 pat (1" sq,…" at bounding box center [545, 426] width 764 height 40
type input "8.41"
click at [152, 348] on section "Add Ingredients Manage Recipe Delete Recipe Duplicate Recipe Scale Recipe Save …" at bounding box center [661, 476] width 1042 height 1154
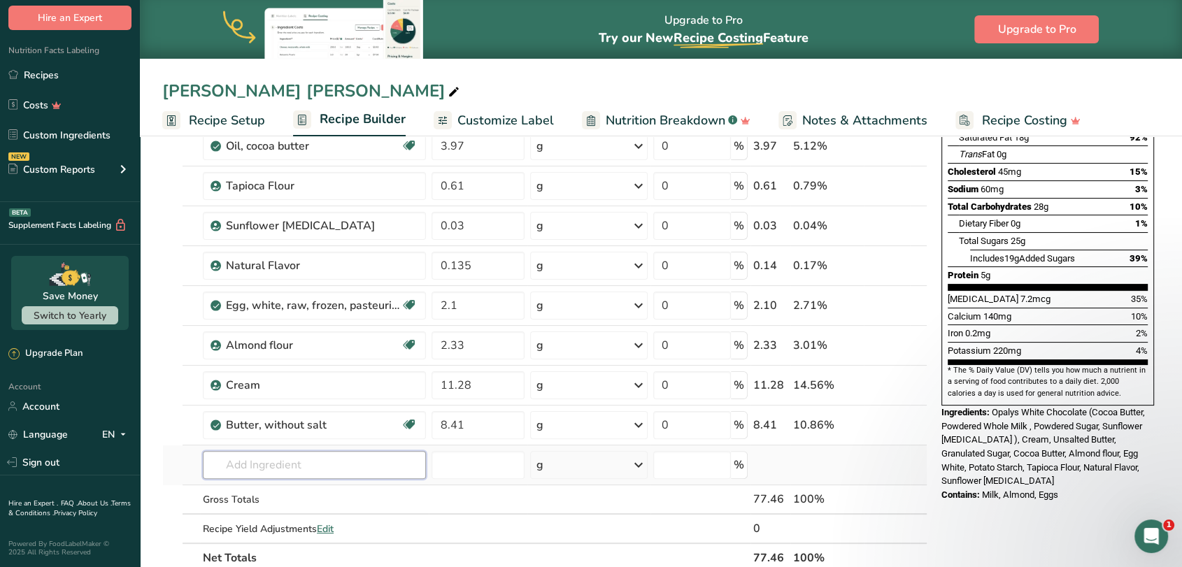
click at [291, 460] on input "text" at bounding box center [314, 465] width 223 height 28
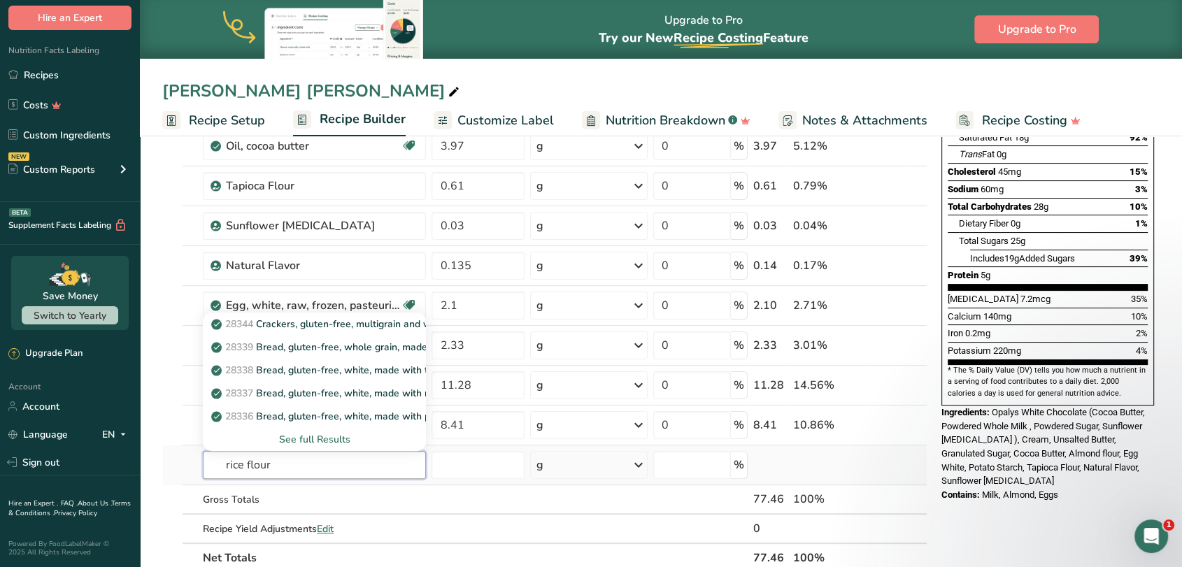
type input "rice flour"
click at [311, 438] on div "See full Results" at bounding box center [314, 439] width 201 height 15
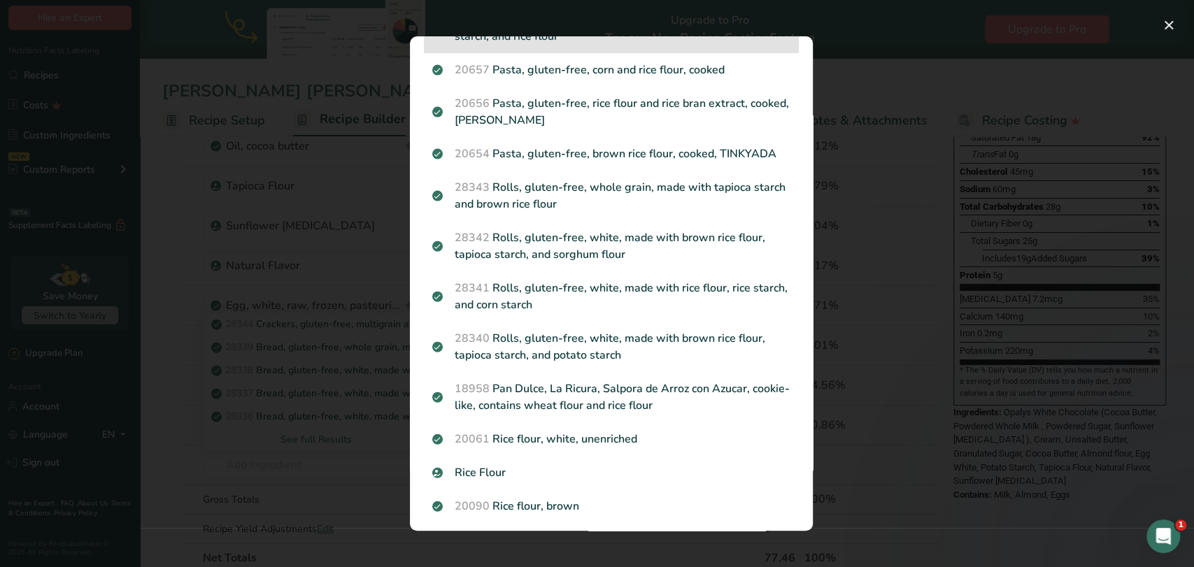
scroll to position [311, 0]
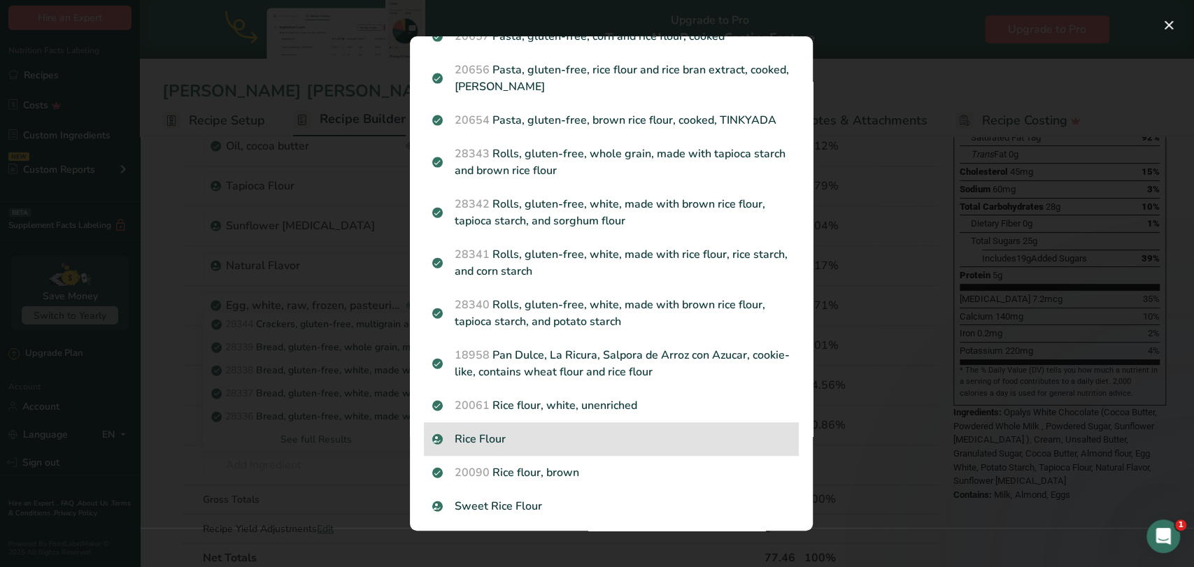
click at [488, 438] on p "Rice Flour" at bounding box center [611, 439] width 358 height 17
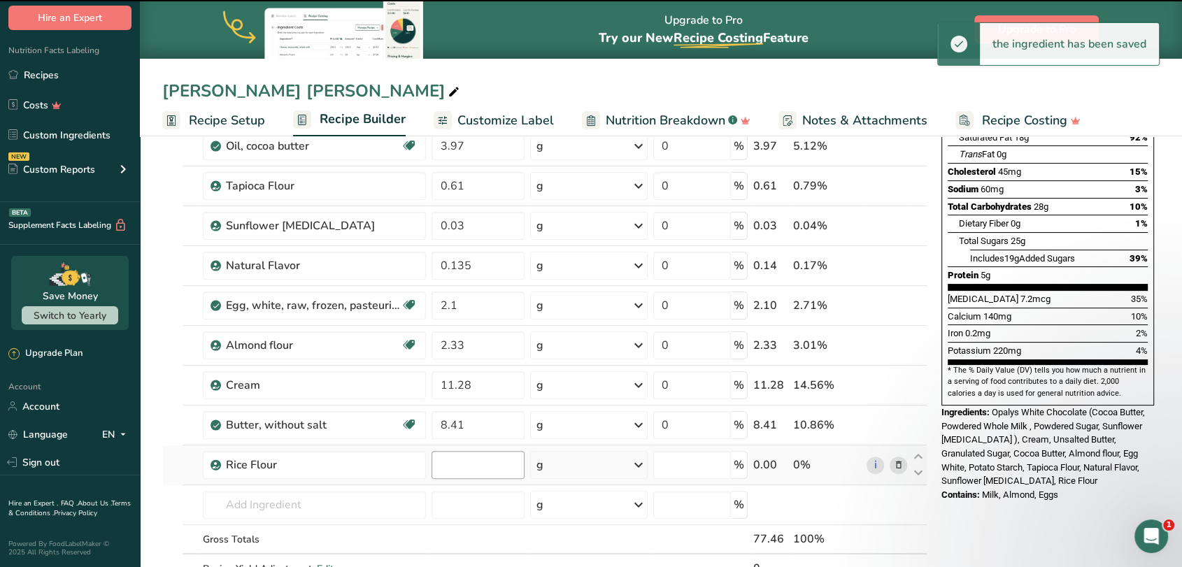
type input "0"
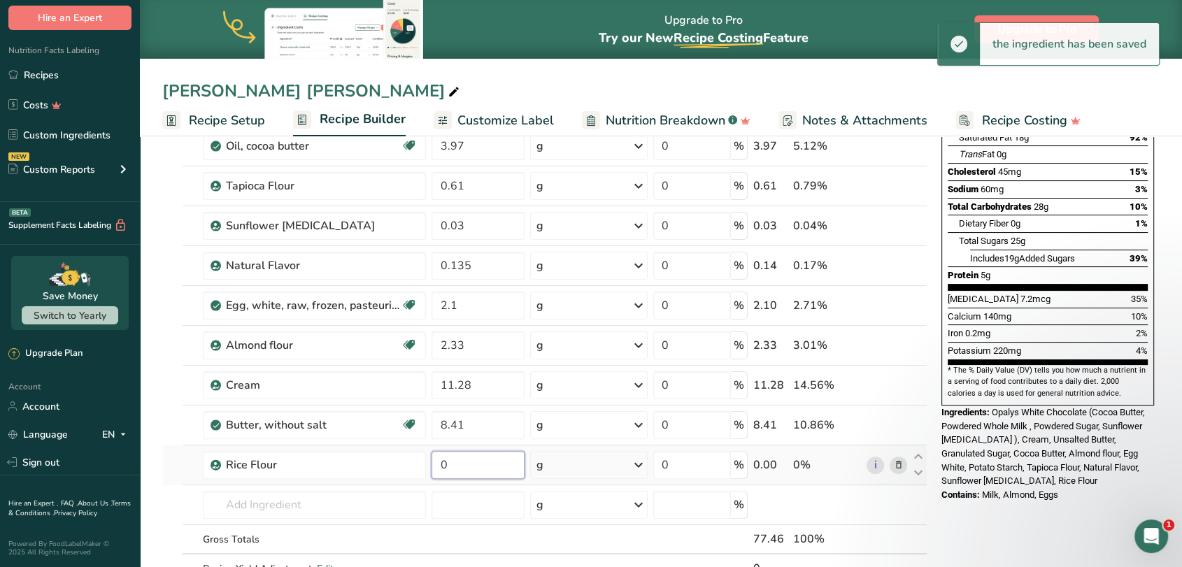
drag, startPoint x: 474, startPoint y: 469, endPoint x: 442, endPoint y: 471, distance: 32.2
click at [442, 471] on input "0" at bounding box center [478, 465] width 93 height 28
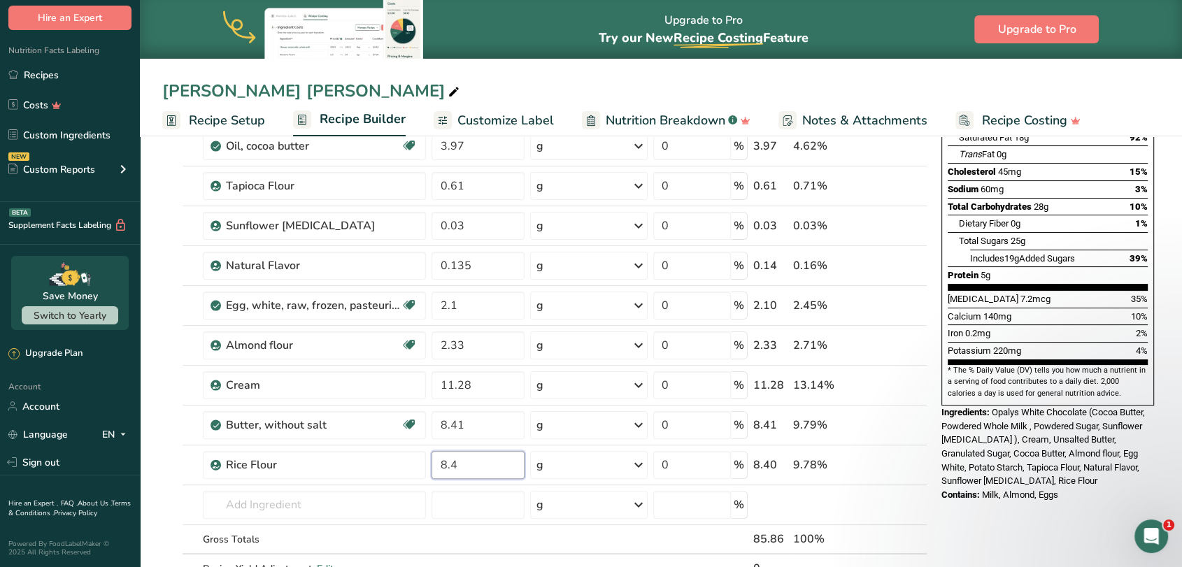
type input "8.4"
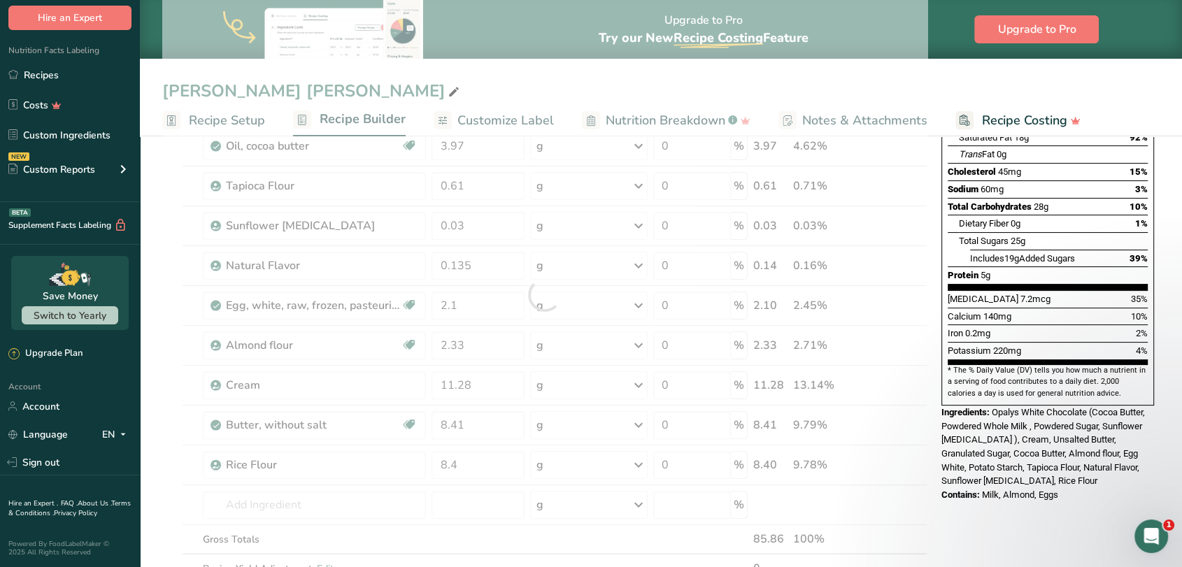
click at [159, 432] on section "Add Ingredients Manage Recipe Delete Recipe Duplicate Recipe Scale Recipe Save …" at bounding box center [661, 496] width 1042 height 1194
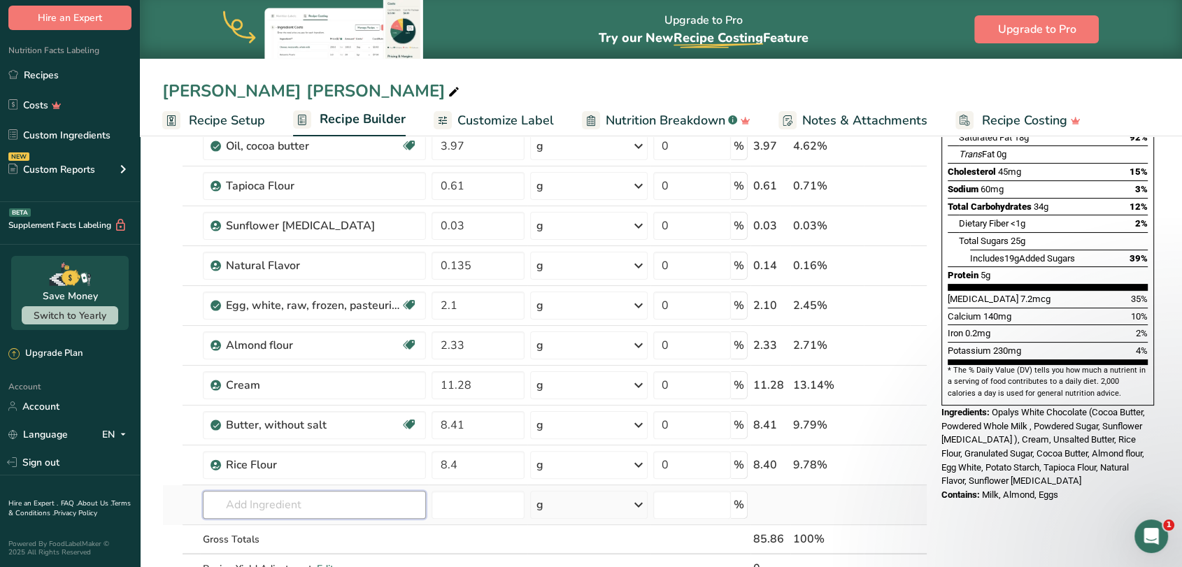
click at [257, 509] on input "text" at bounding box center [314, 505] width 223 height 28
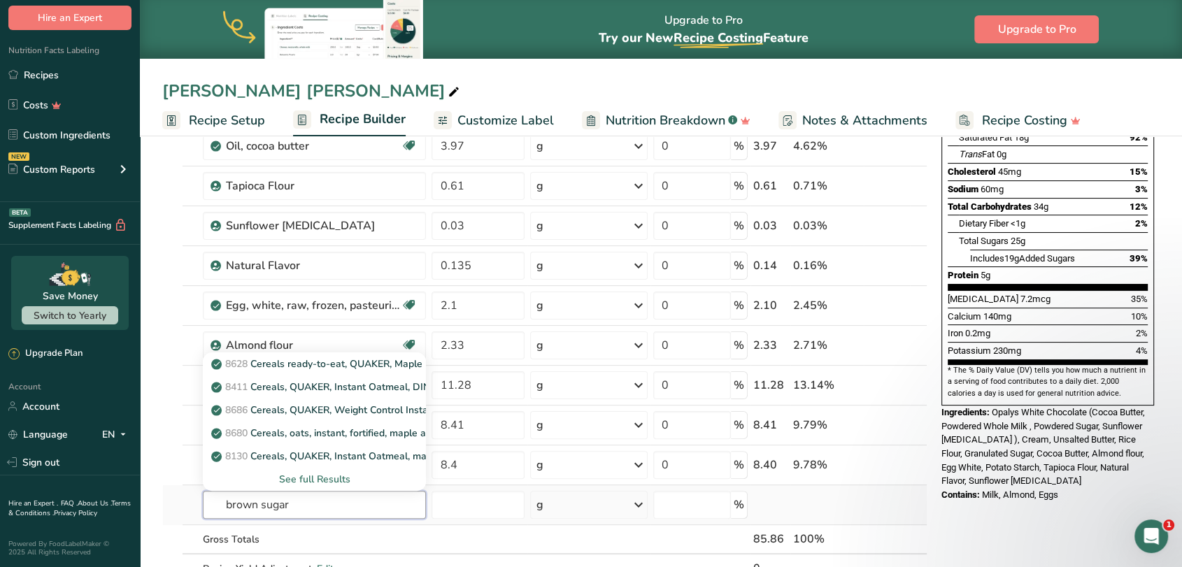
type input "brown sugar"
click at [289, 481] on div "See full Results" at bounding box center [314, 479] width 201 height 15
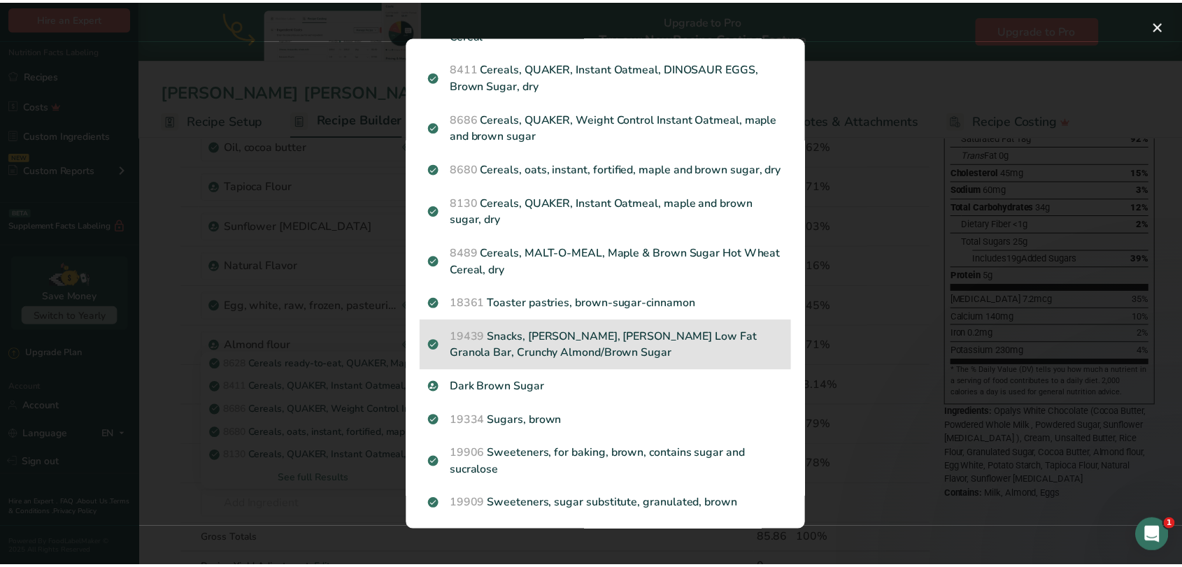
scroll to position [99, 0]
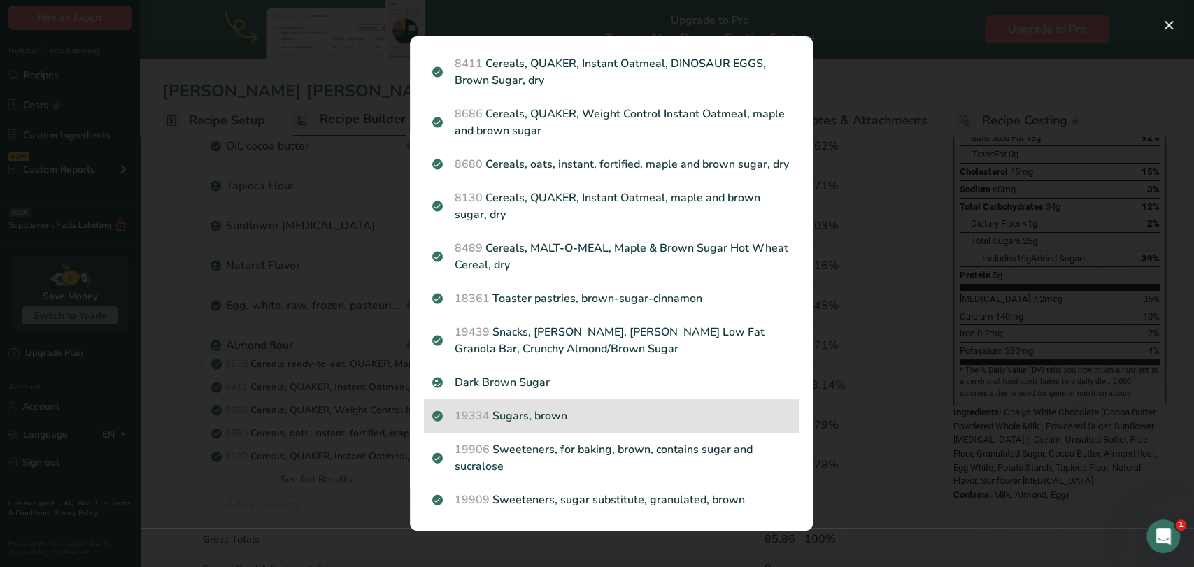
click at [551, 418] on p "19334 Sugars, brown" at bounding box center [611, 416] width 358 height 17
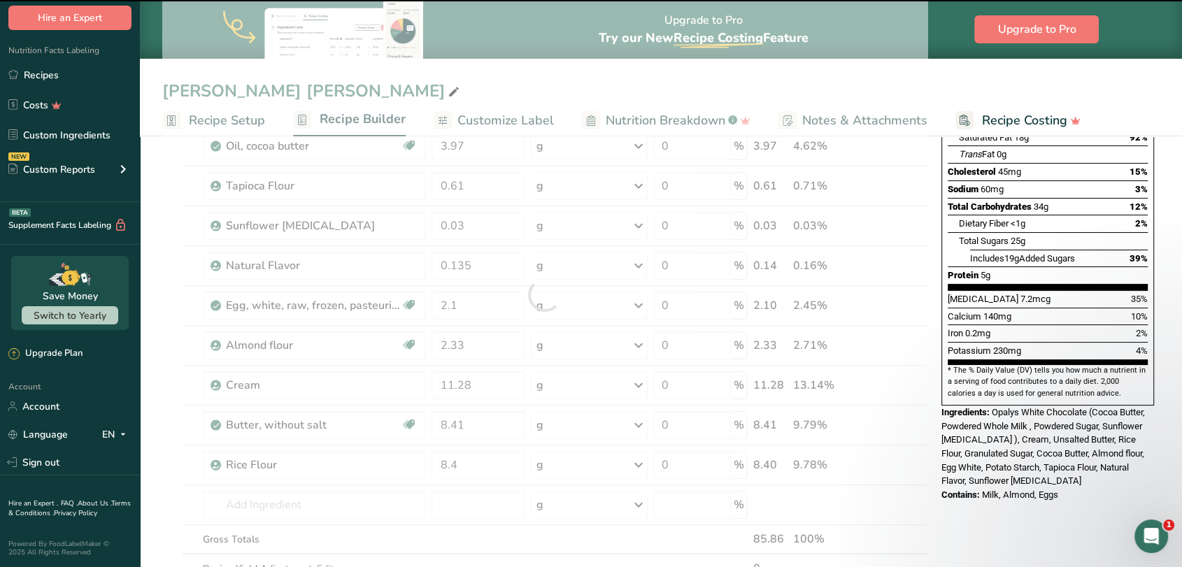
type input "0"
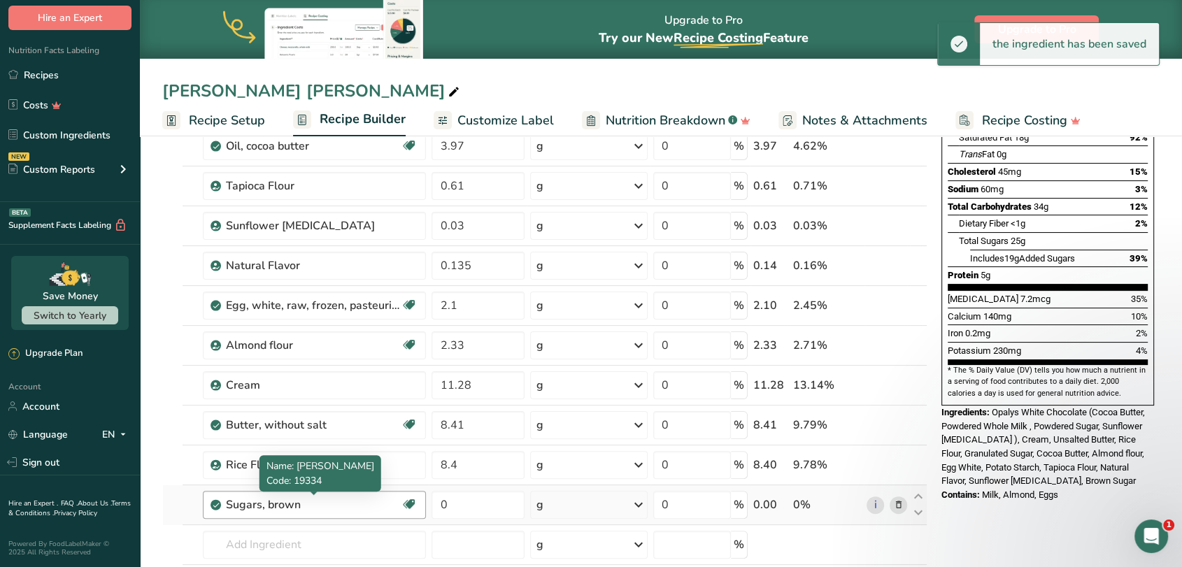
scroll to position [311, 0]
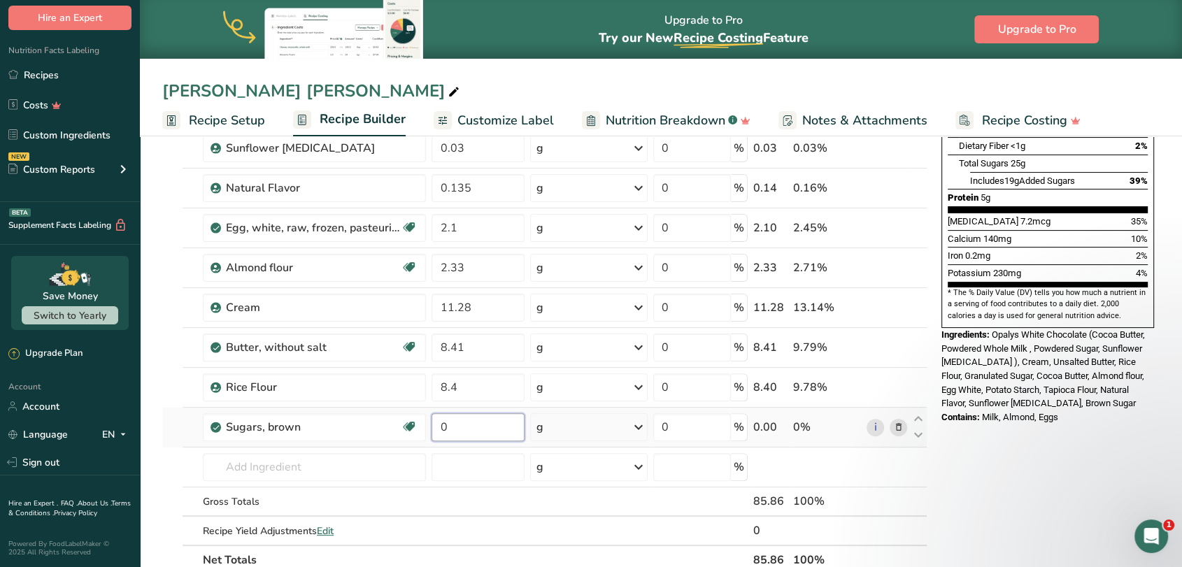
drag, startPoint x: 457, startPoint y: 430, endPoint x: 438, endPoint y: 432, distance: 19.6
click at [438, 432] on input "0" at bounding box center [478, 427] width 93 height 28
type input "2.1"
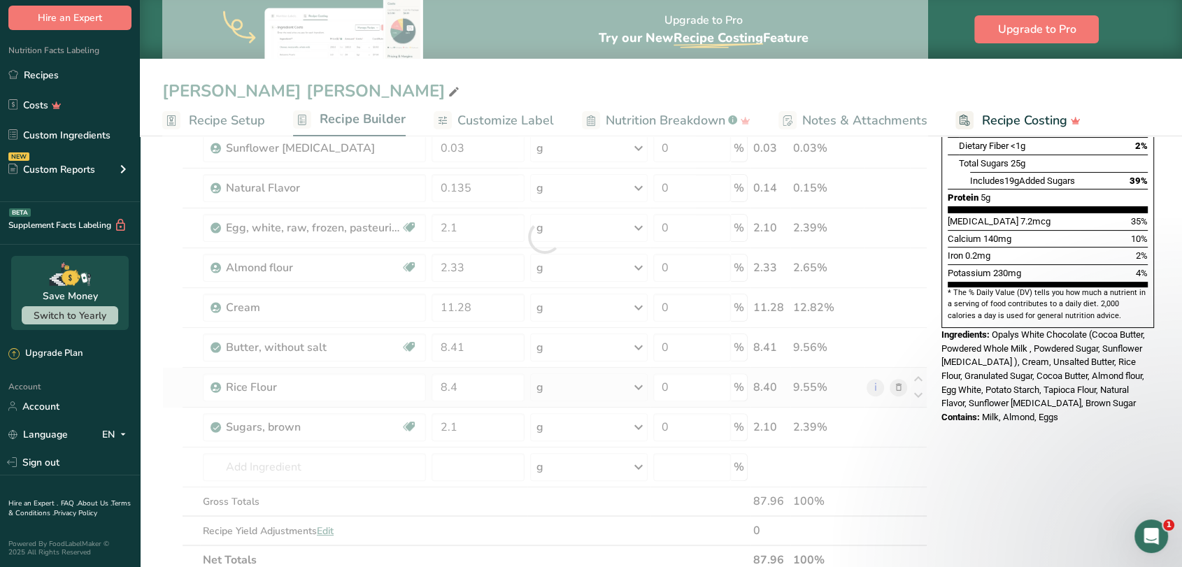
click at [164, 368] on div "Ingredient * Amount * Unit * Waste * .a-a{fill:#347362;}.b-a{fill:#fff;} Grams …" at bounding box center [544, 237] width 765 height 676
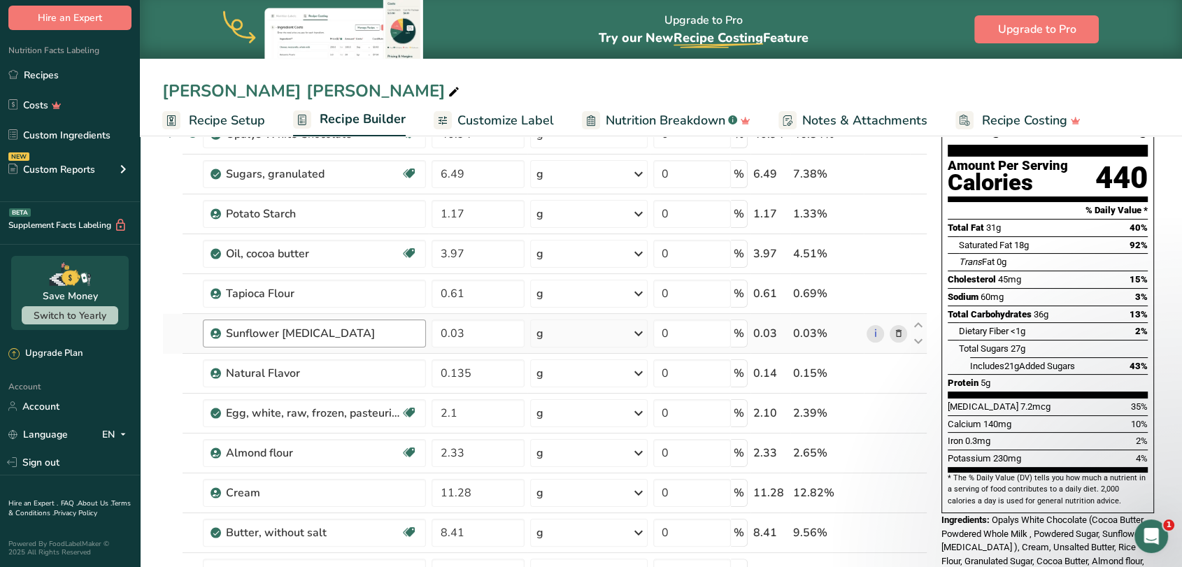
scroll to position [155, 0]
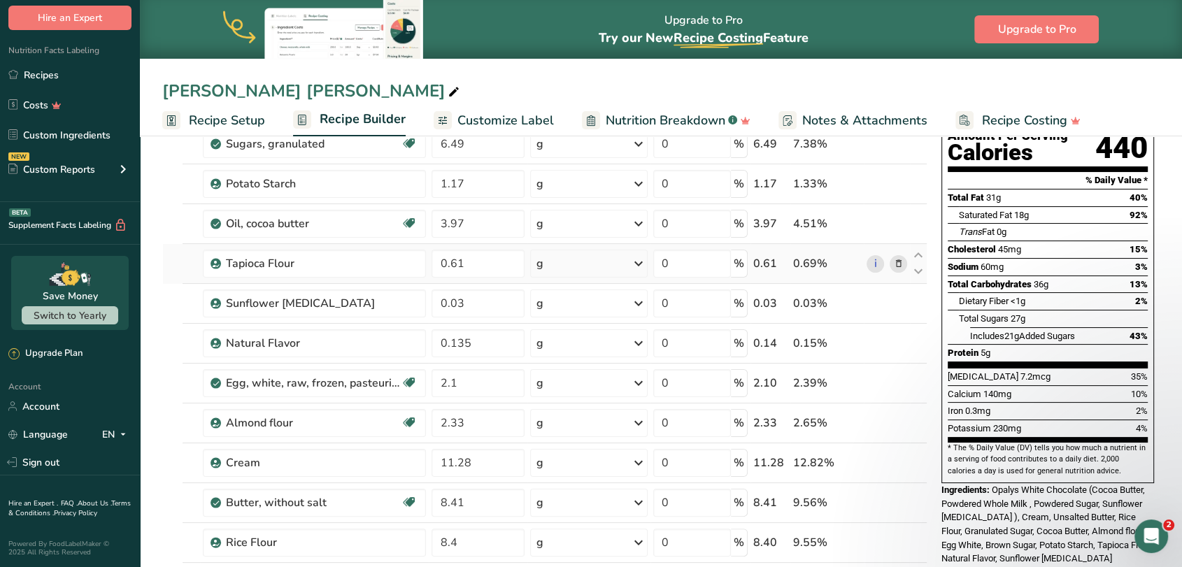
click at [899, 264] on icon at bounding box center [898, 264] width 10 height 15
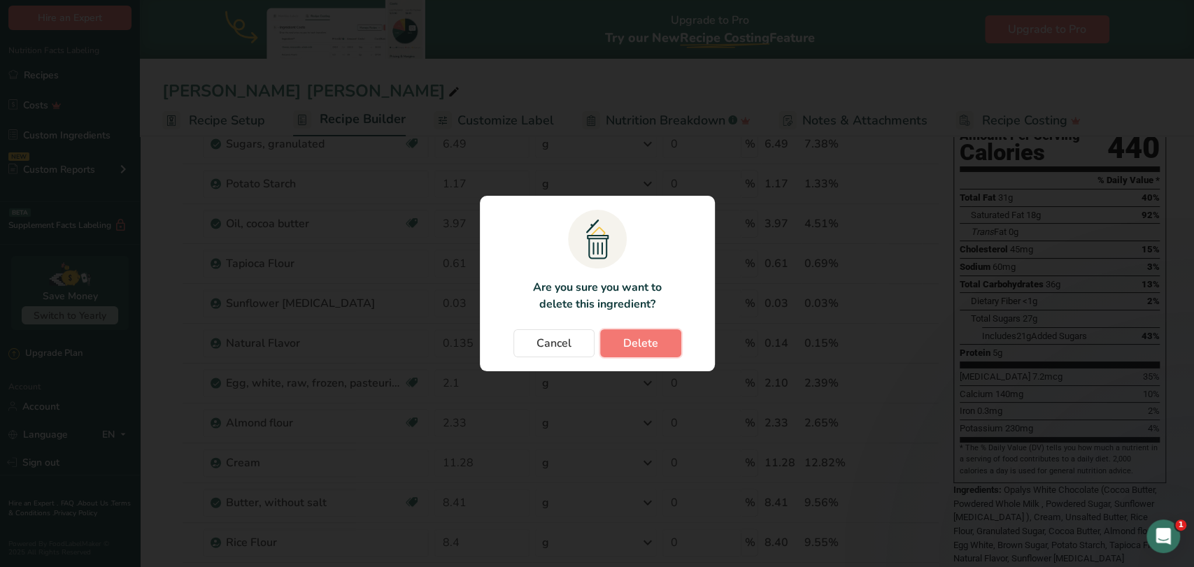
click at [641, 341] on span "Delete" at bounding box center [640, 343] width 35 height 17
type input "0.03"
type input "0.135"
type input "2.1"
type input "2.33"
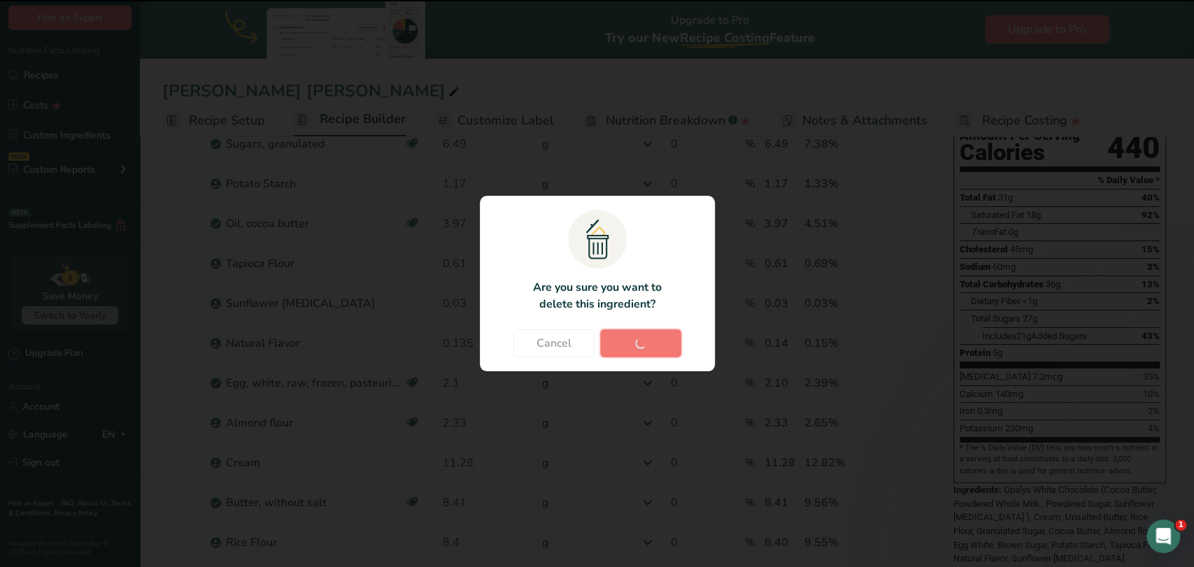
type input "11.28"
type input "8.41"
type input "8.4"
type input "2.1"
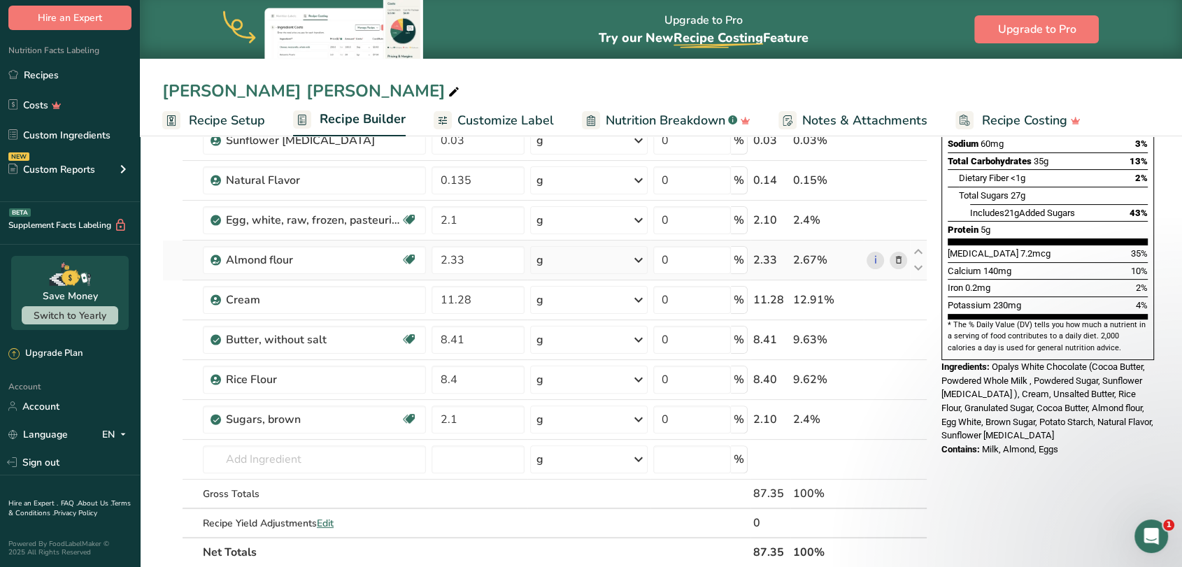
scroll to position [311, 0]
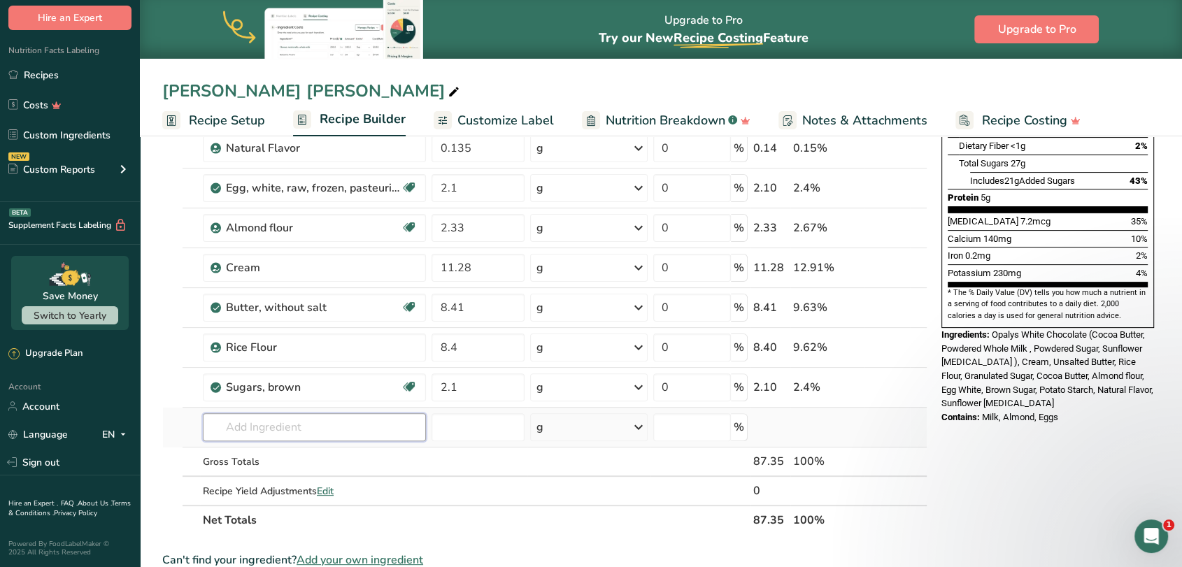
click at [252, 429] on input "text" at bounding box center [314, 427] width 223 height 28
type input "glucose syrup"
click at [259, 375] on p "Glucose Syrup" at bounding box center [252, 378] width 76 height 15
type input "Glucose Syrup"
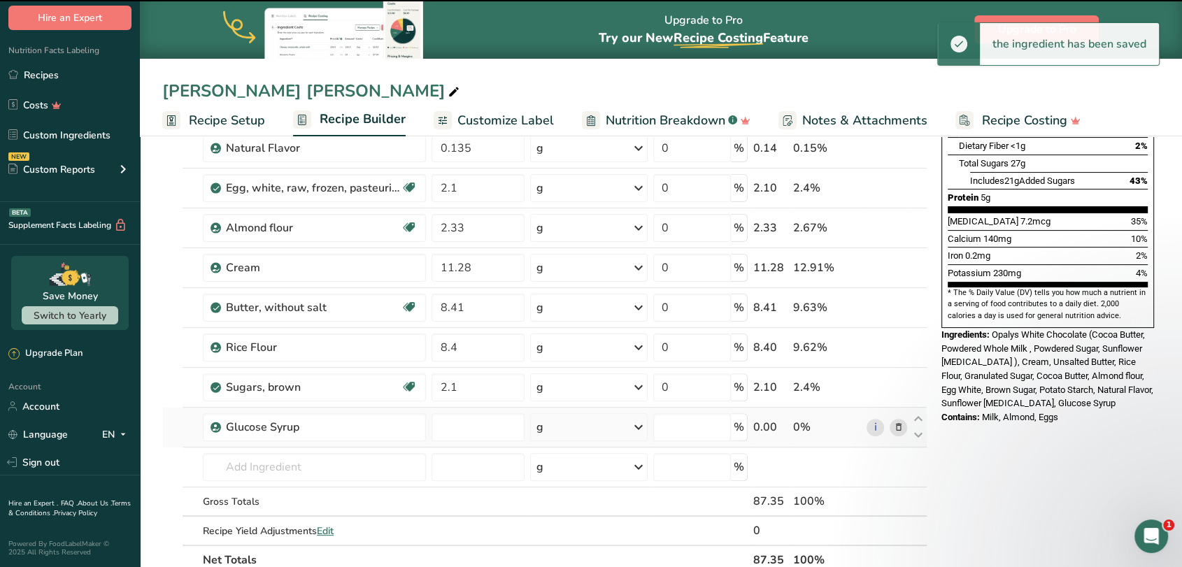
type input "0"
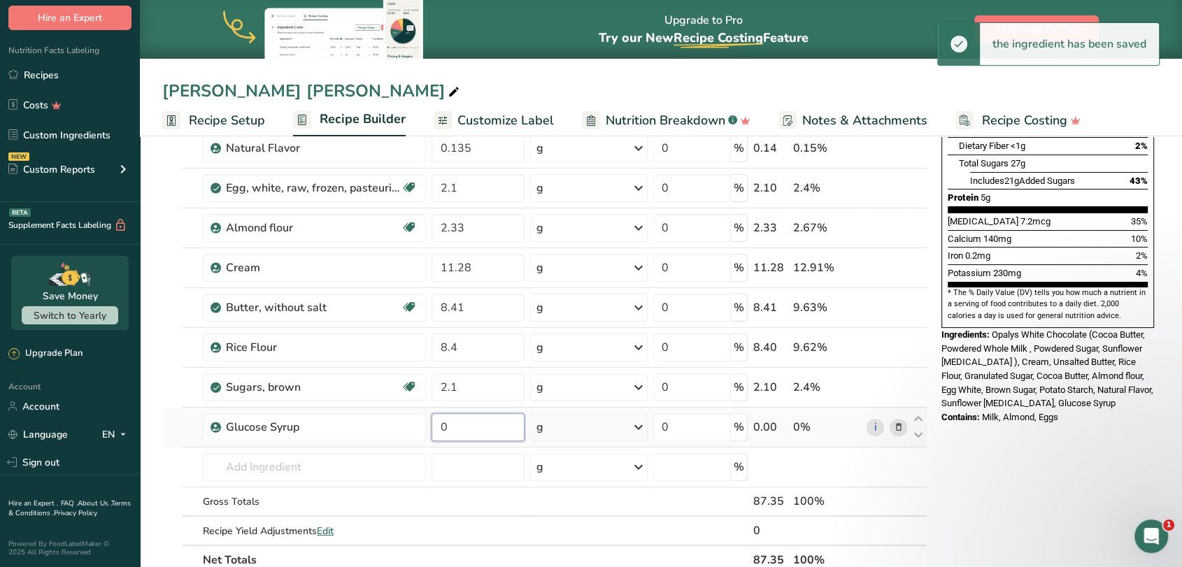
drag, startPoint x: 452, startPoint y: 431, endPoint x: 436, endPoint y: 432, distance: 15.4
click at [436, 432] on input "0" at bounding box center [478, 427] width 93 height 28
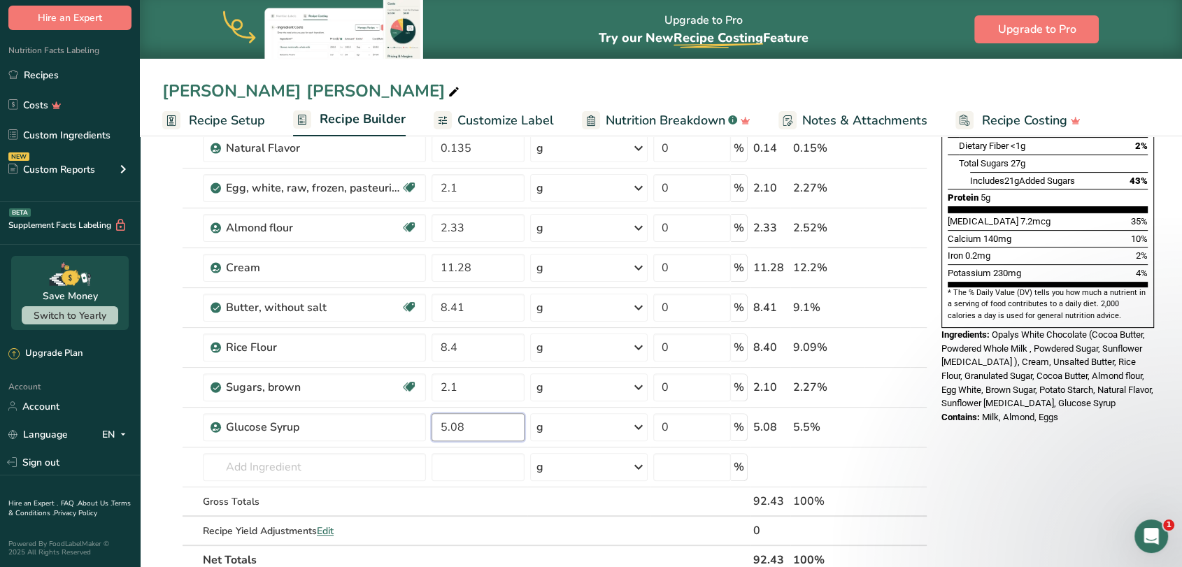
type input "5.08"
click at [147, 402] on section "Add Ingredients Manage Recipe Delete Recipe Duplicate Recipe Scale Recipe Save …" at bounding box center [661, 438] width 1042 height 1234
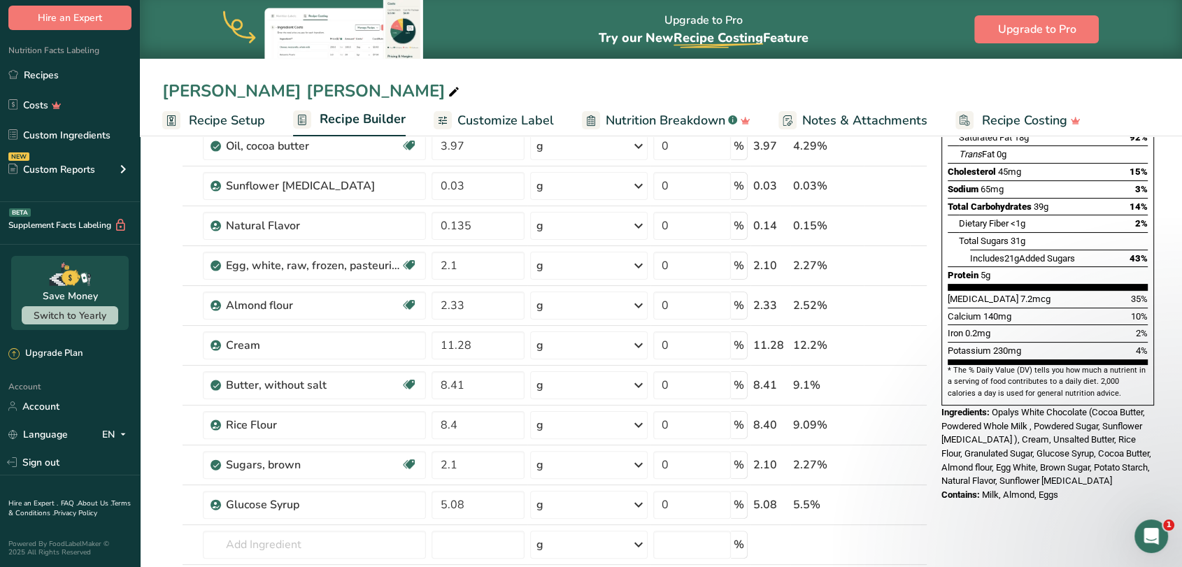
scroll to position [155, 0]
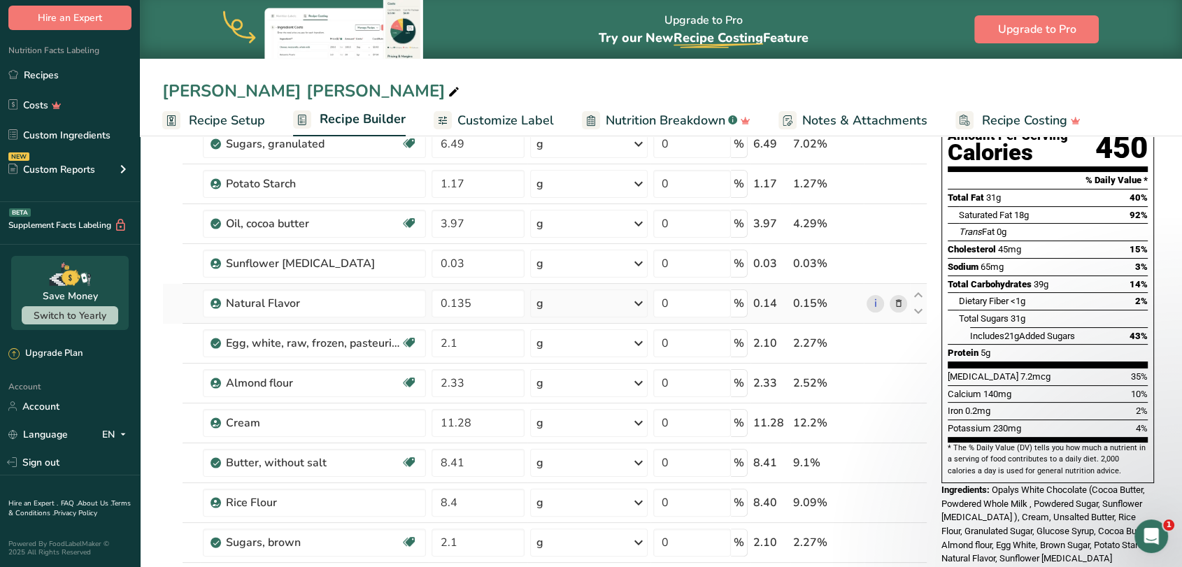
click at [895, 306] on icon at bounding box center [898, 304] width 10 height 15
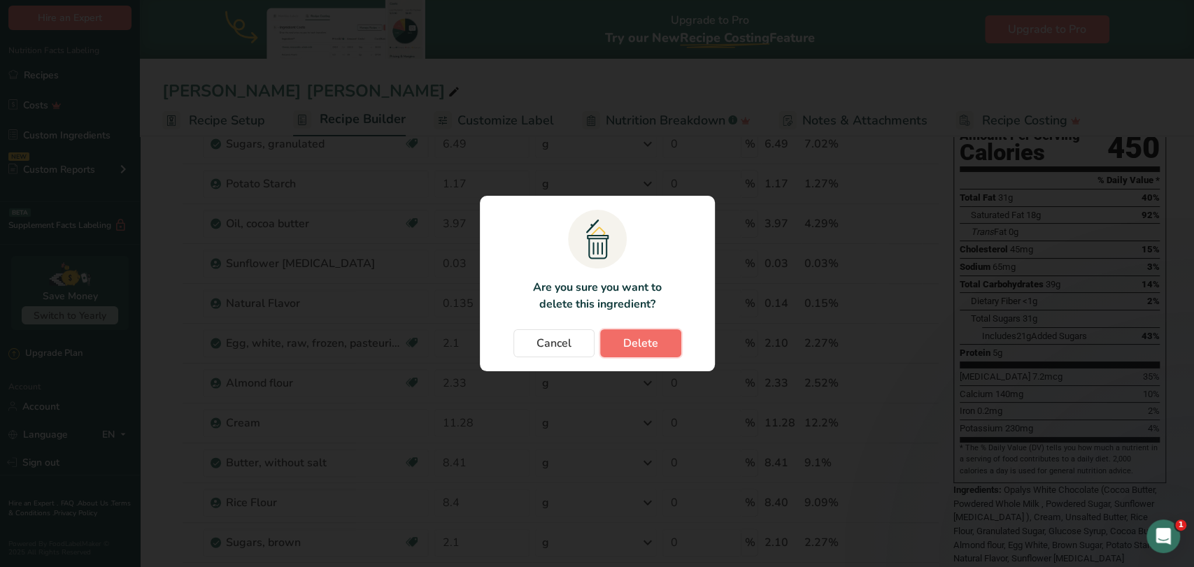
click at [649, 347] on span "Delete" at bounding box center [640, 343] width 35 height 17
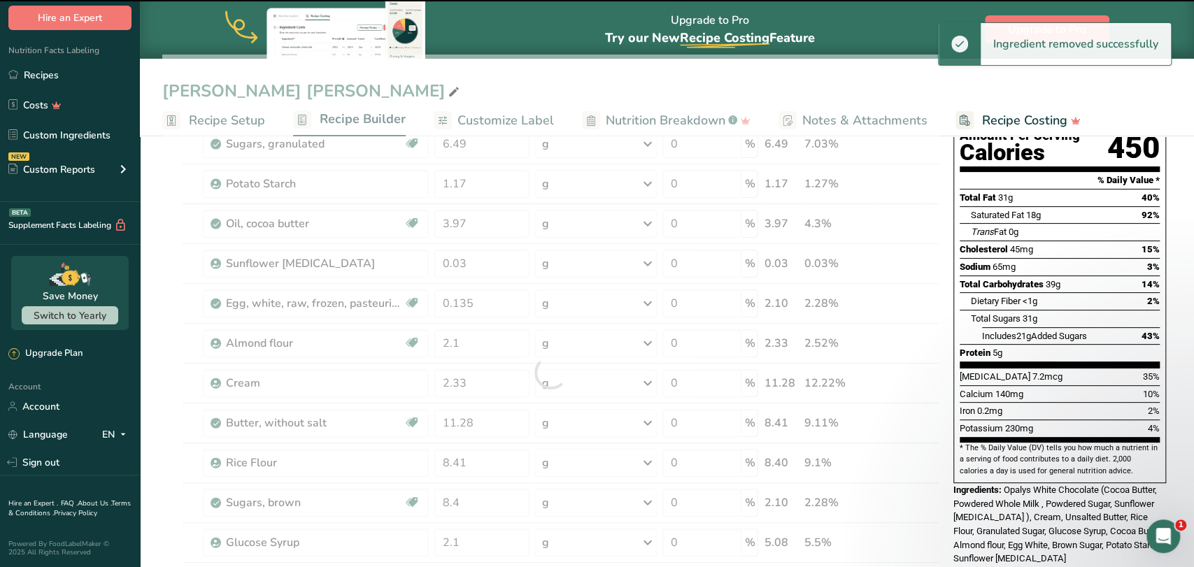
type input "2.1"
type input "2.33"
type input "11.28"
type input "8.41"
type input "8.4"
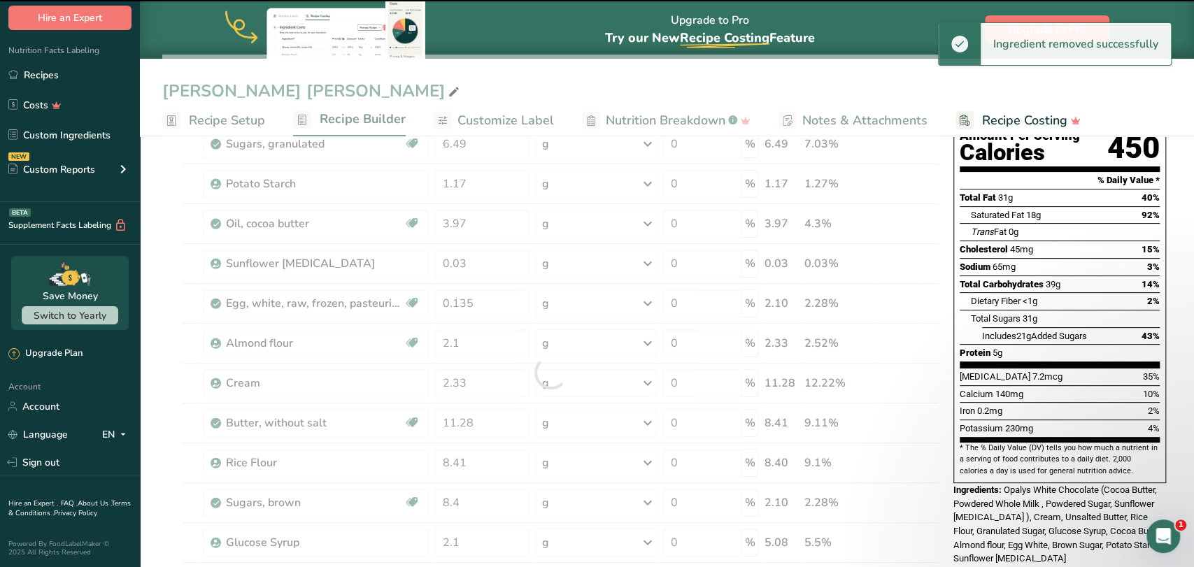
type input "2.1"
type input "5.08"
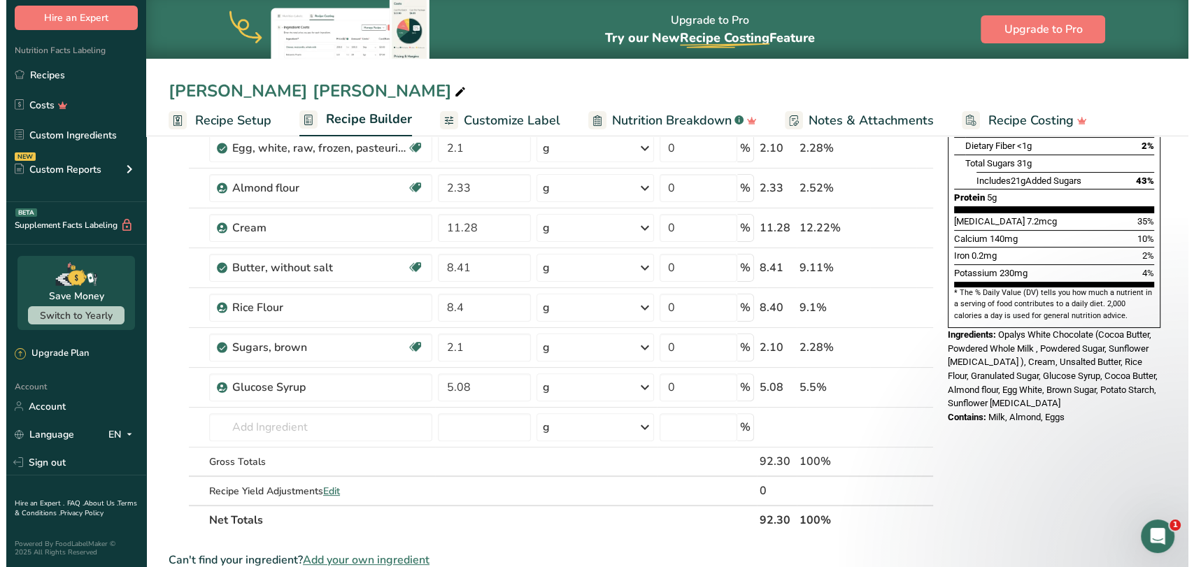
scroll to position [388, 0]
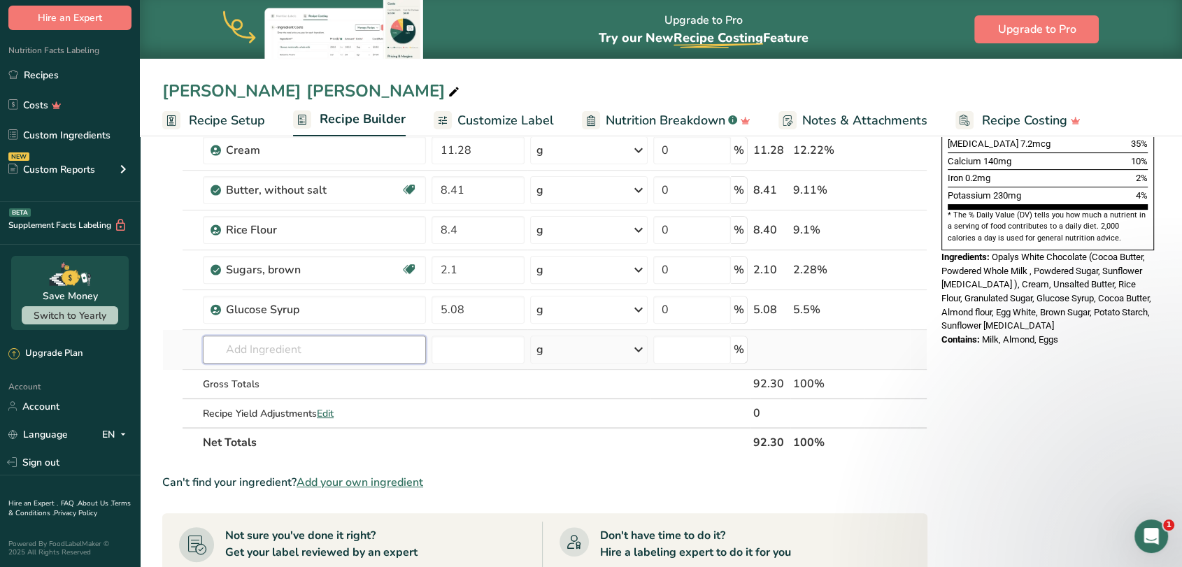
click at [271, 351] on input "text" at bounding box center [314, 350] width 223 height 28
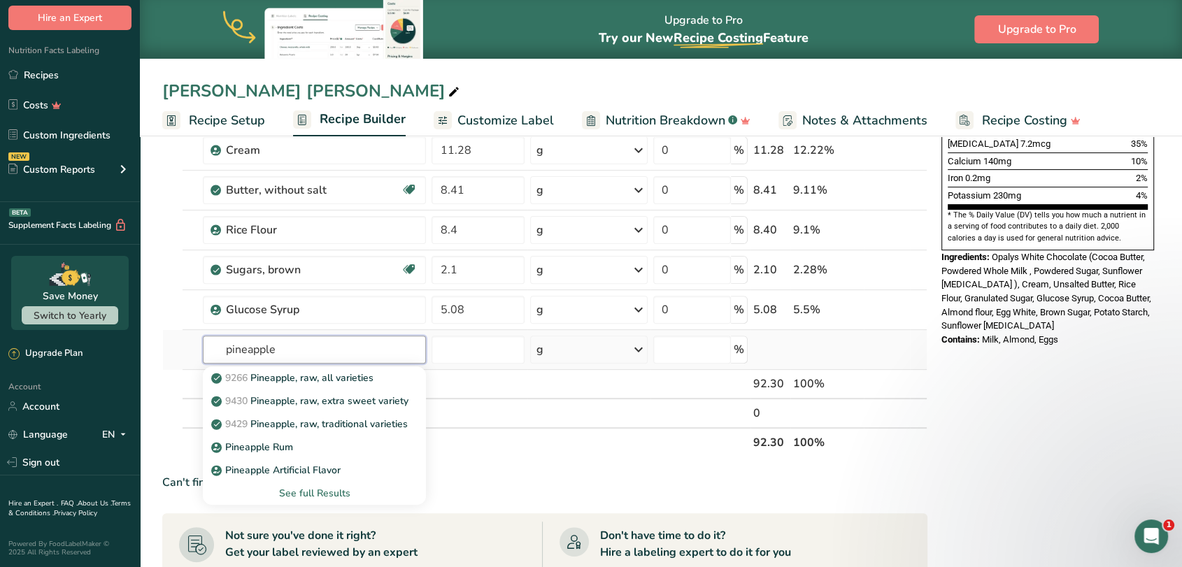
type input "pineapple"
click at [319, 494] on div "See full Results" at bounding box center [314, 493] width 201 height 15
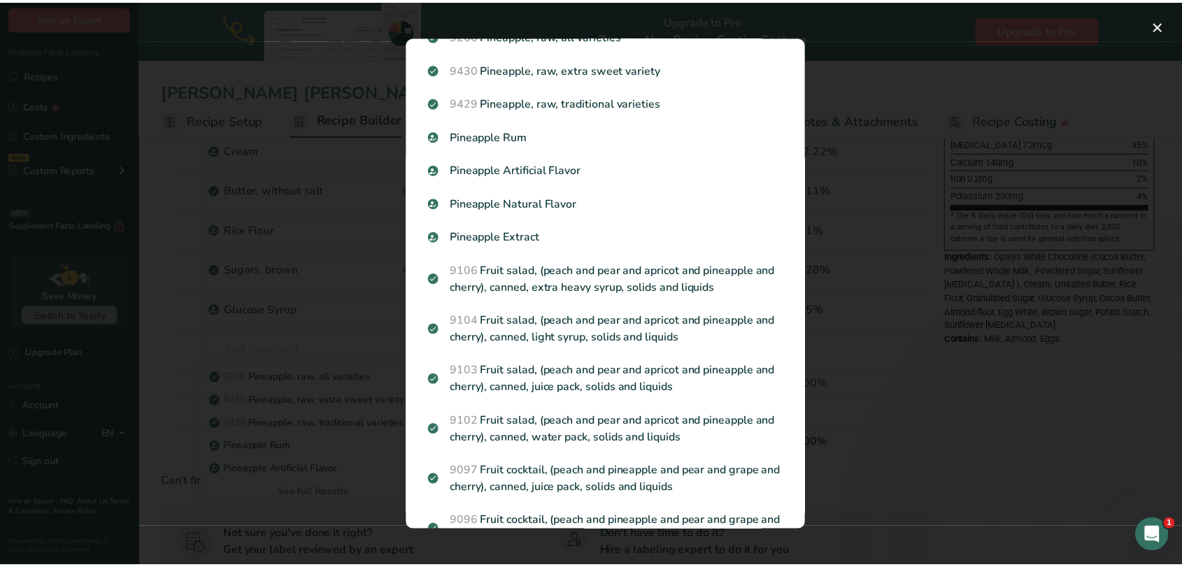
scroll to position [0, 0]
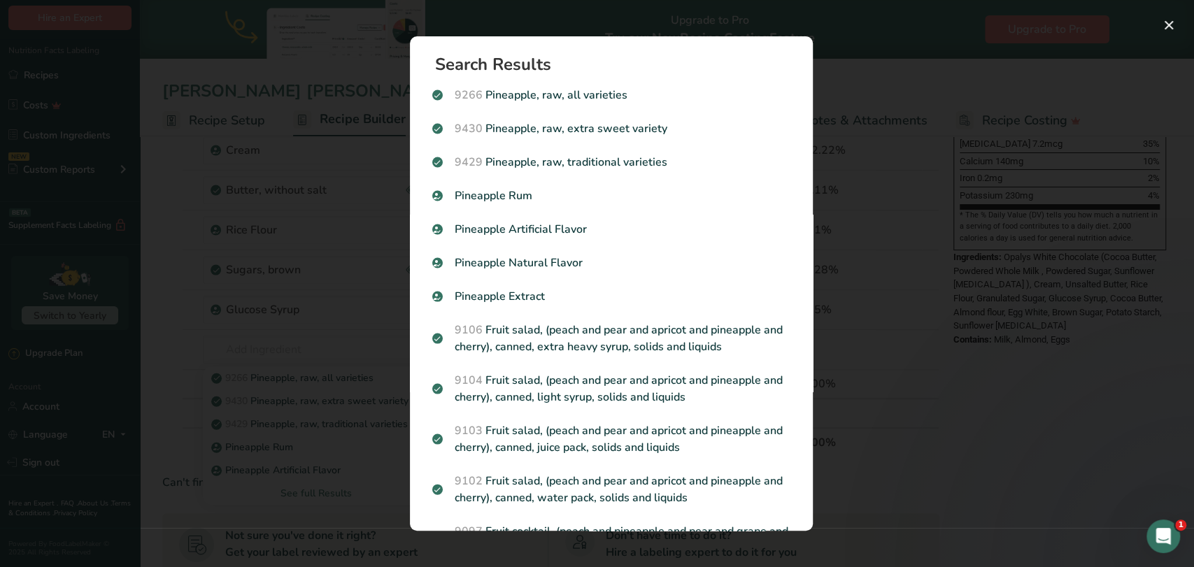
click at [297, 327] on div "Search results modal" at bounding box center [597, 283] width 1194 height 567
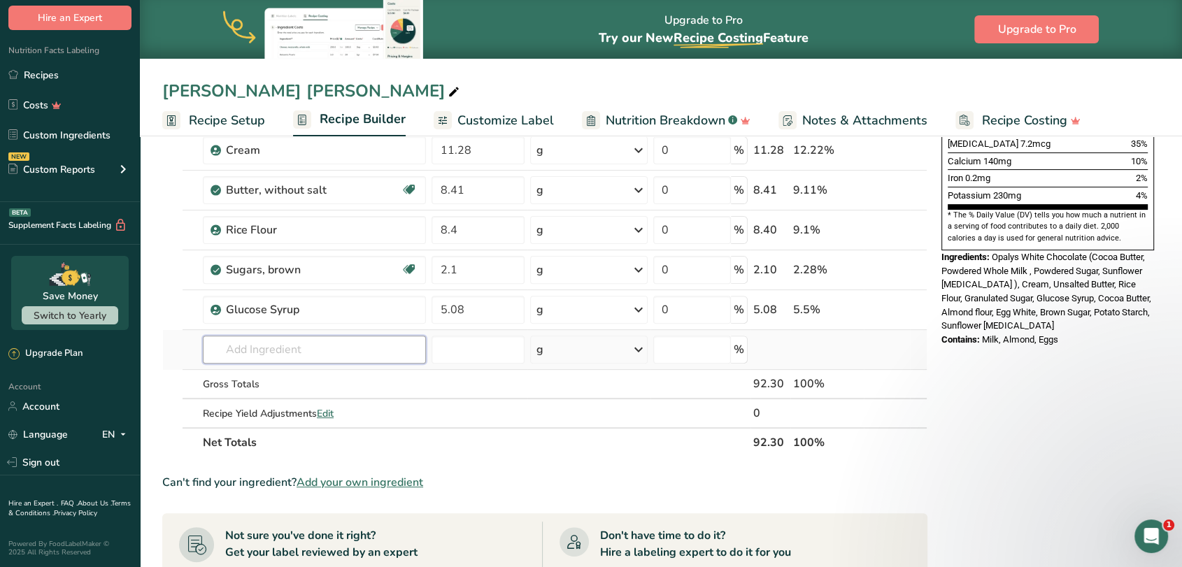
click at [304, 343] on input "text" at bounding box center [314, 350] width 223 height 28
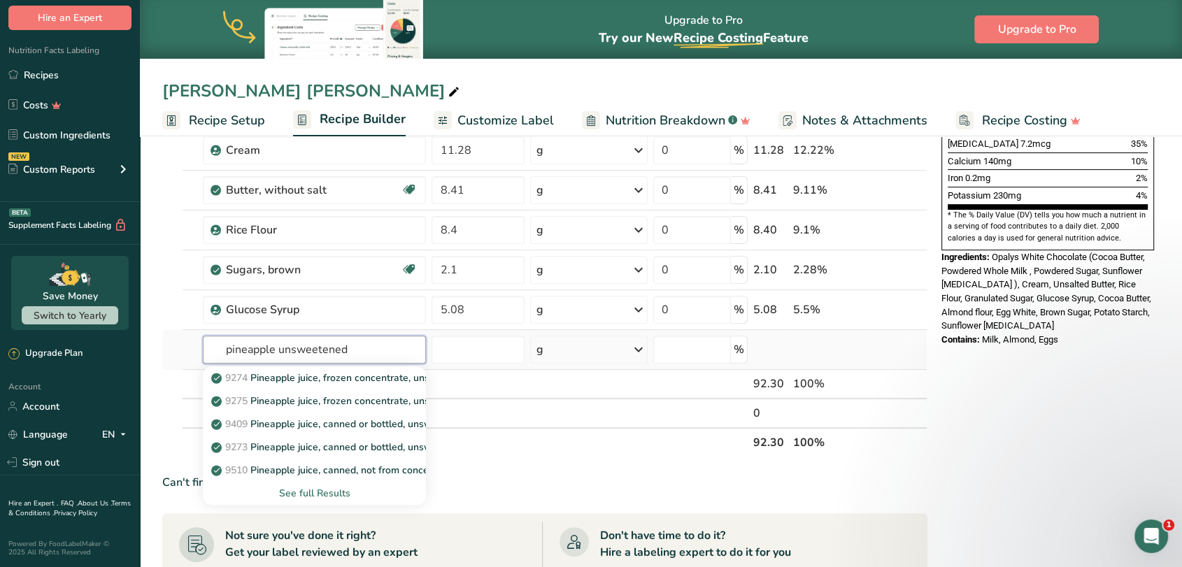
type input "pineapple unsweetened"
click at [319, 492] on div "See full Results" at bounding box center [314, 493] width 201 height 15
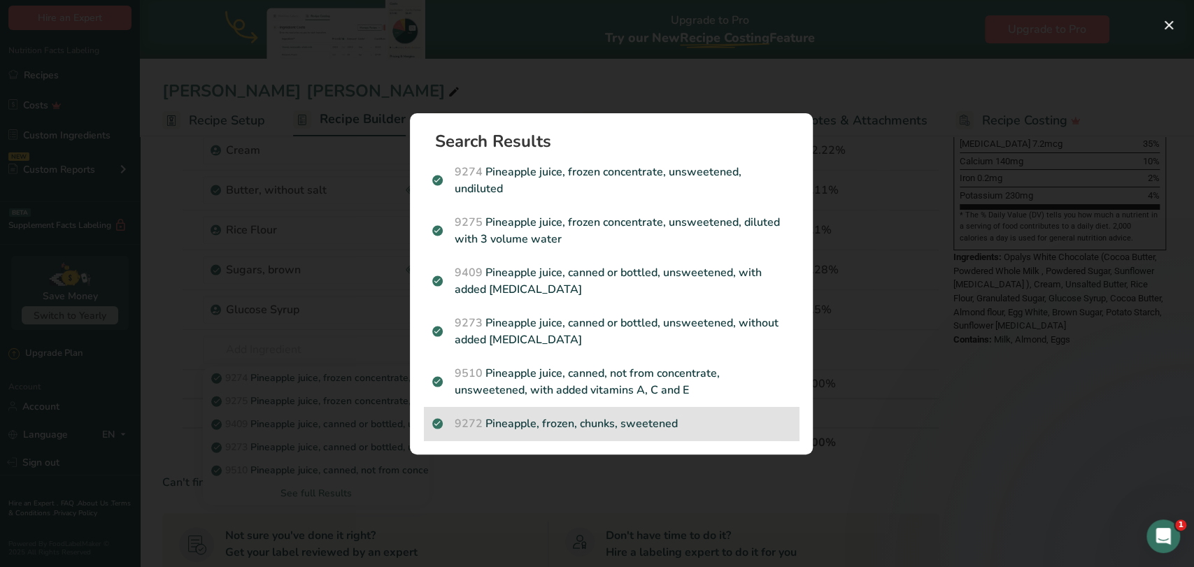
click at [604, 427] on p "9272 Pineapple, frozen, chunks, sweetened" at bounding box center [611, 424] width 358 height 17
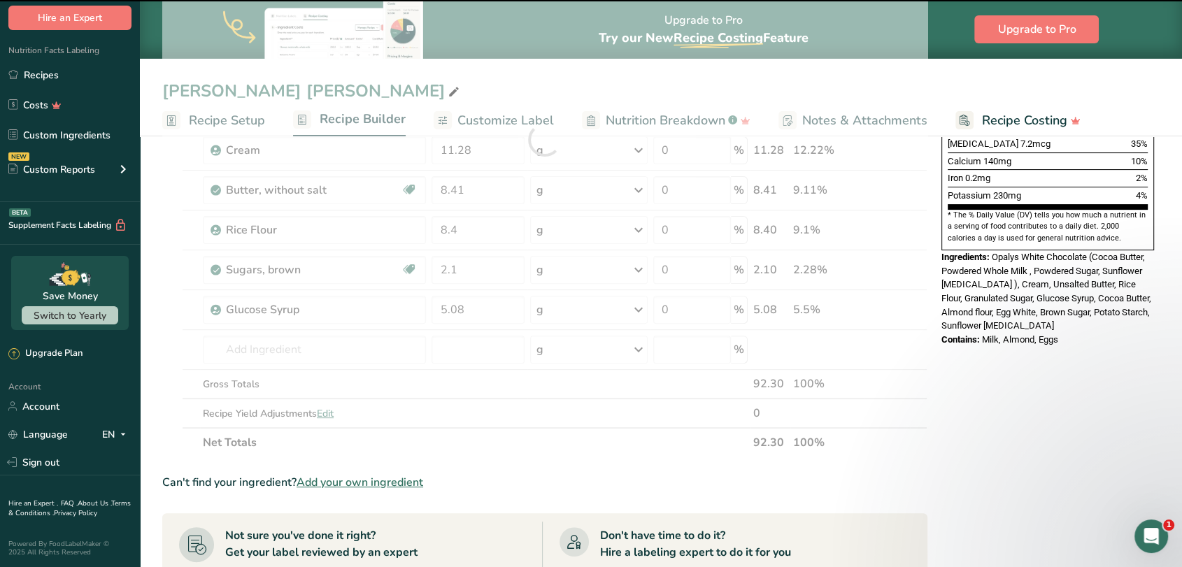
type input "0"
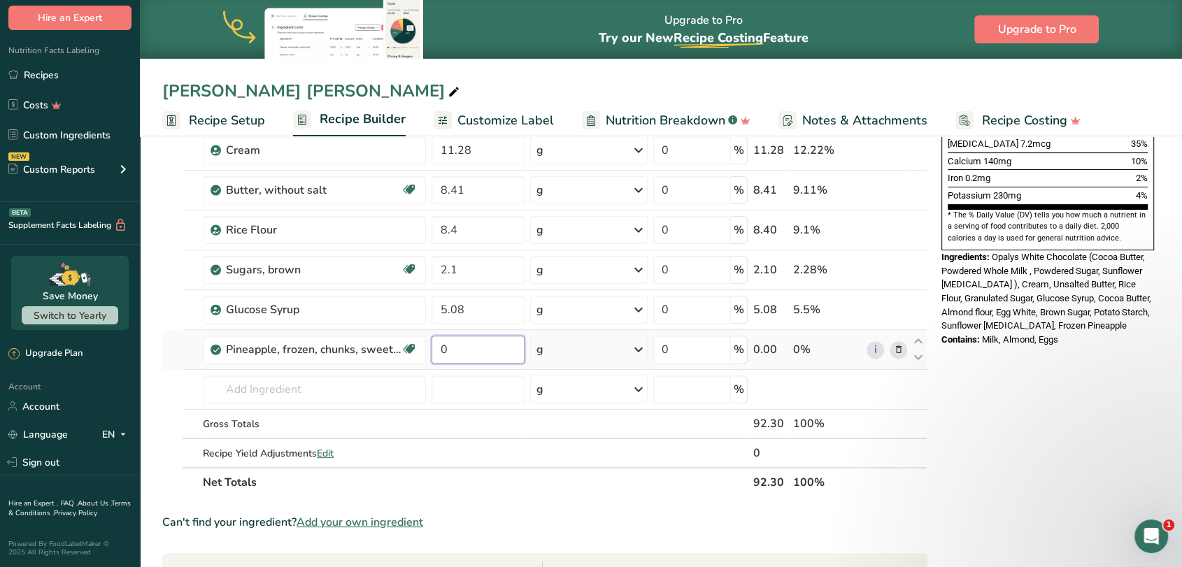
drag, startPoint x: 456, startPoint y: 348, endPoint x: 442, endPoint y: 348, distance: 14.0
click at [442, 348] on input "0" at bounding box center [478, 350] width 93 height 28
type input "6.09"
click at [152, 359] on section "Add Ingredients Manage Recipe Delete Recipe Duplicate Recipe Scale Recipe Save …" at bounding box center [661, 360] width 1042 height 1234
click at [253, 397] on input "text" at bounding box center [314, 390] width 223 height 28
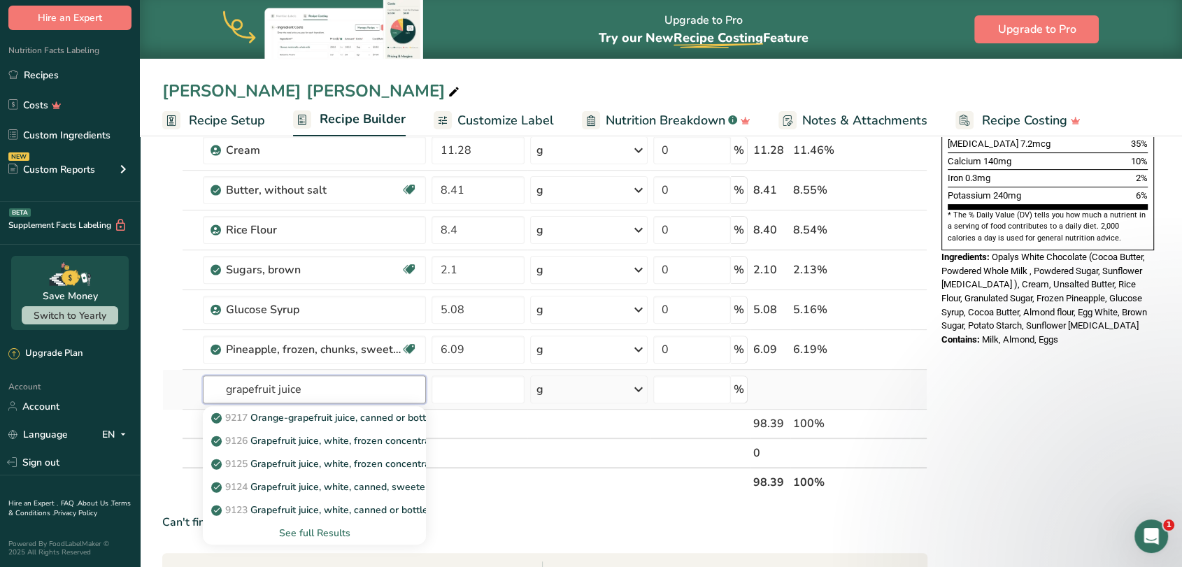
type input "grapefruit juice"
click at [339, 531] on div "See full Results" at bounding box center [314, 533] width 201 height 15
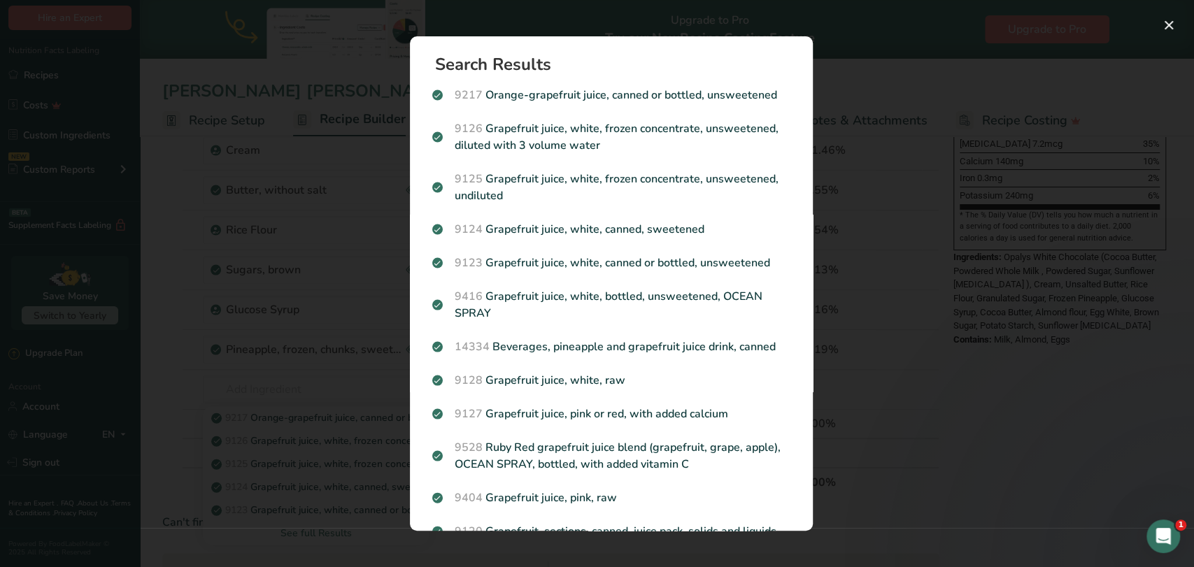
click at [194, 386] on div "Search results modal" at bounding box center [597, 283] width 1194 height 567
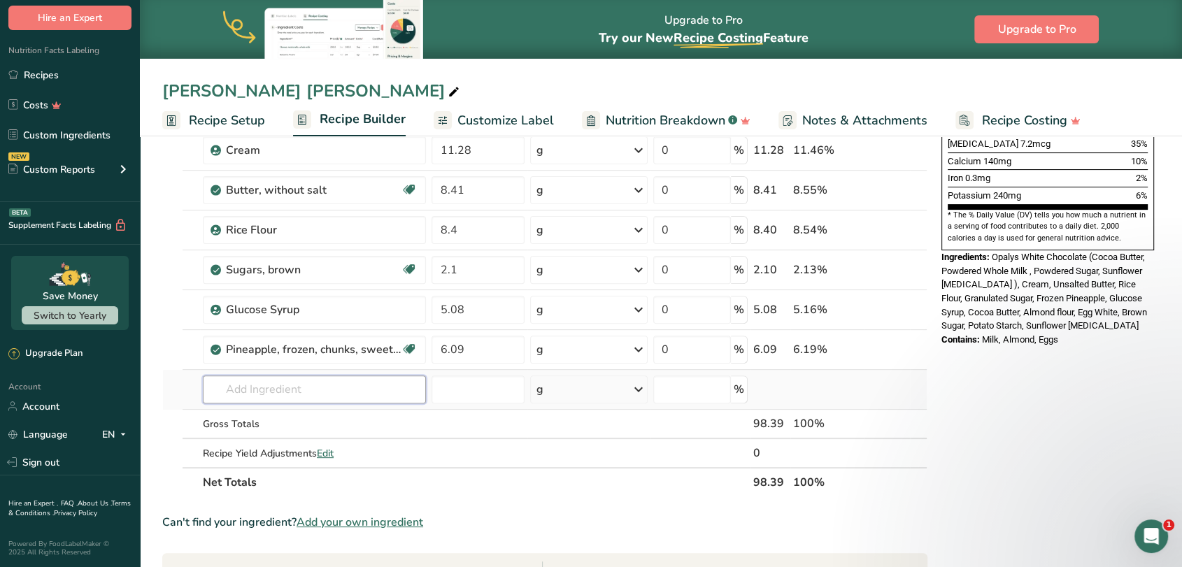
click at [260, 389] on input "text" at bounding box center [314, 390] width 223 height 28
type input "grapefruit puree"
click at [897, 348] on icon at bounding box center [898, 350] width 10 height 15
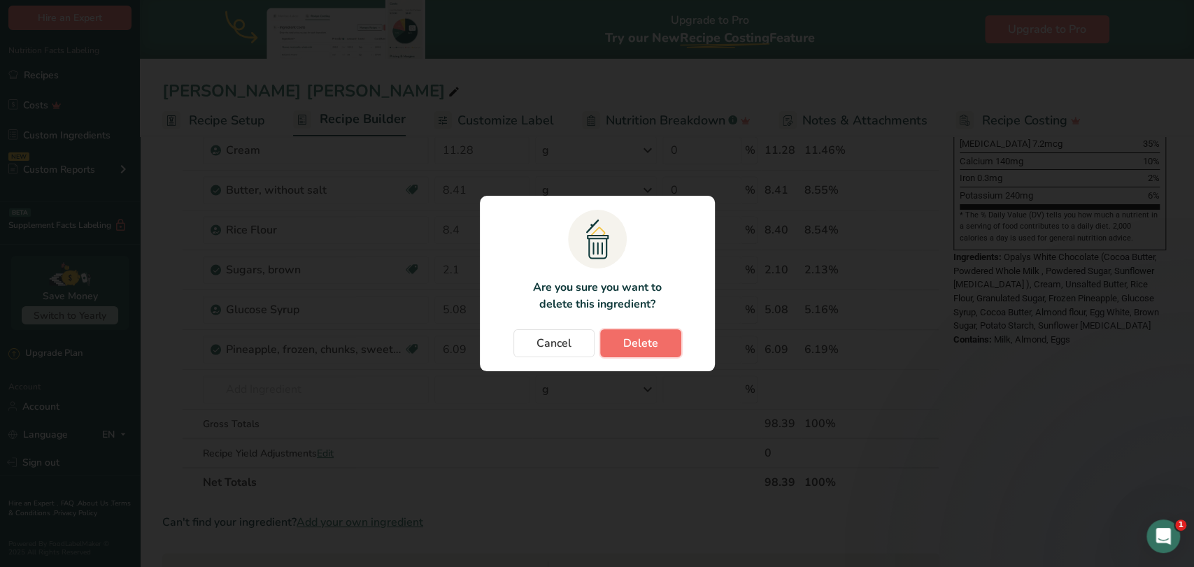
click at [629, 339] on span "Delete" at bounding box center [640, 343] width 35 height 17
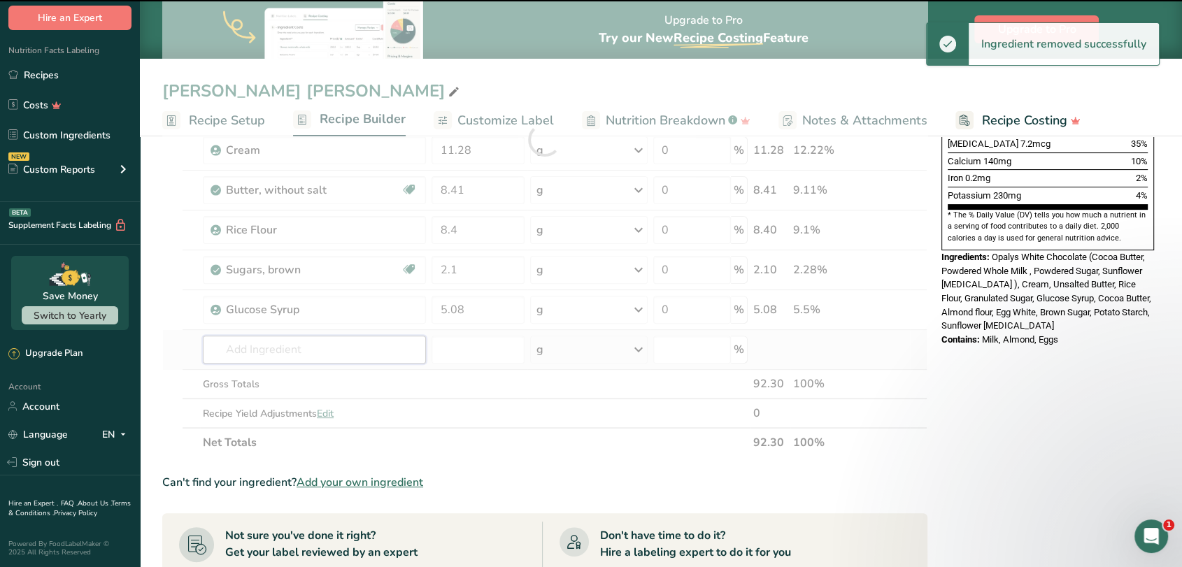
click at [290, 350] on input "text" at bounding box center [314, 350] width 223 height 28
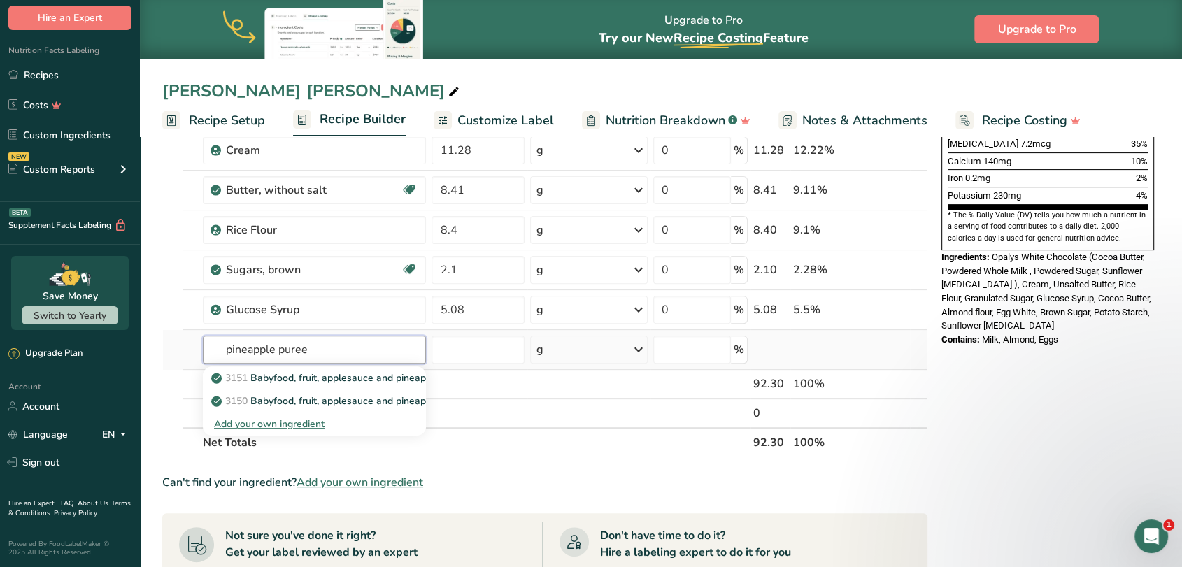
type input "pineapple puree"
click at [289, 422] on div "Add your own ingredient" at bounding box center [314, 424] width 201 height 15
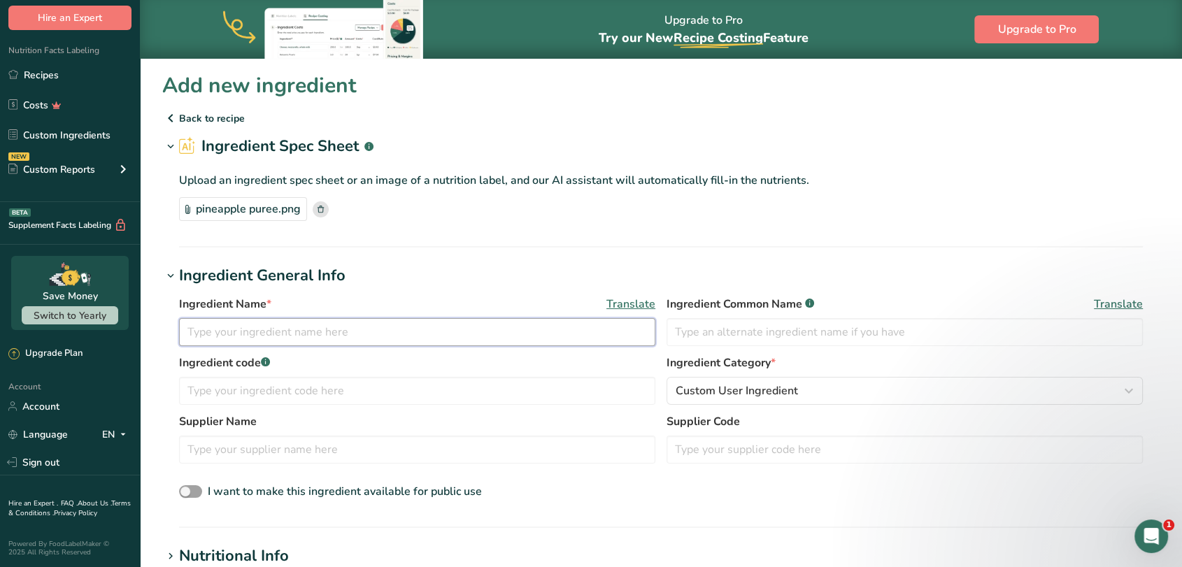
click at [287, 334] on input "text" at bounding box center [417, 332] width 476 height 28
type input "Pineapple Puree"
click at [490, 257] on section "Add new ingredient Back to recipe Ingredient Spec Sheet .a-a{fill:#347362;}.b-a…" at bounding box center [661, 530] width 1042 height 942
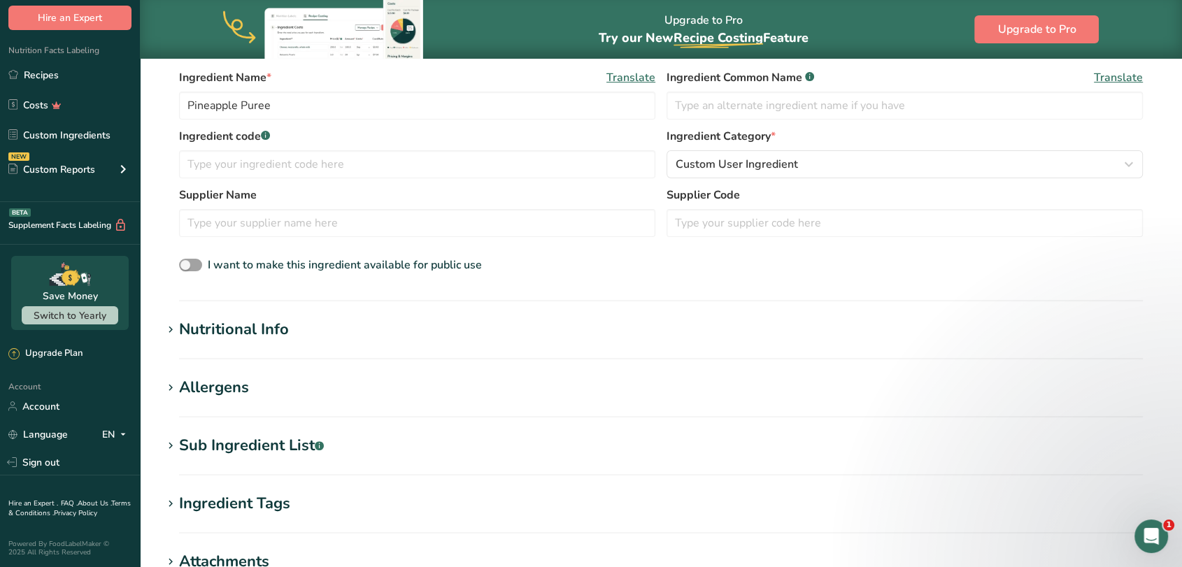
scroll to position [233, 0]
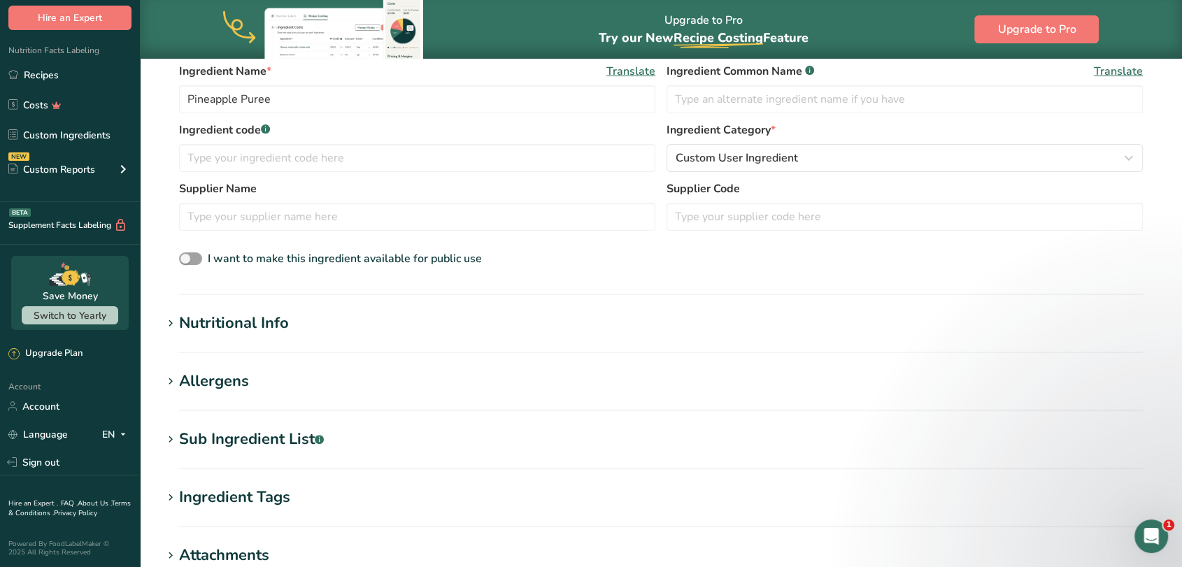
click at [186, 322] on div "Nutritional Info" at bounding box center [234, 323] width 110 height 23
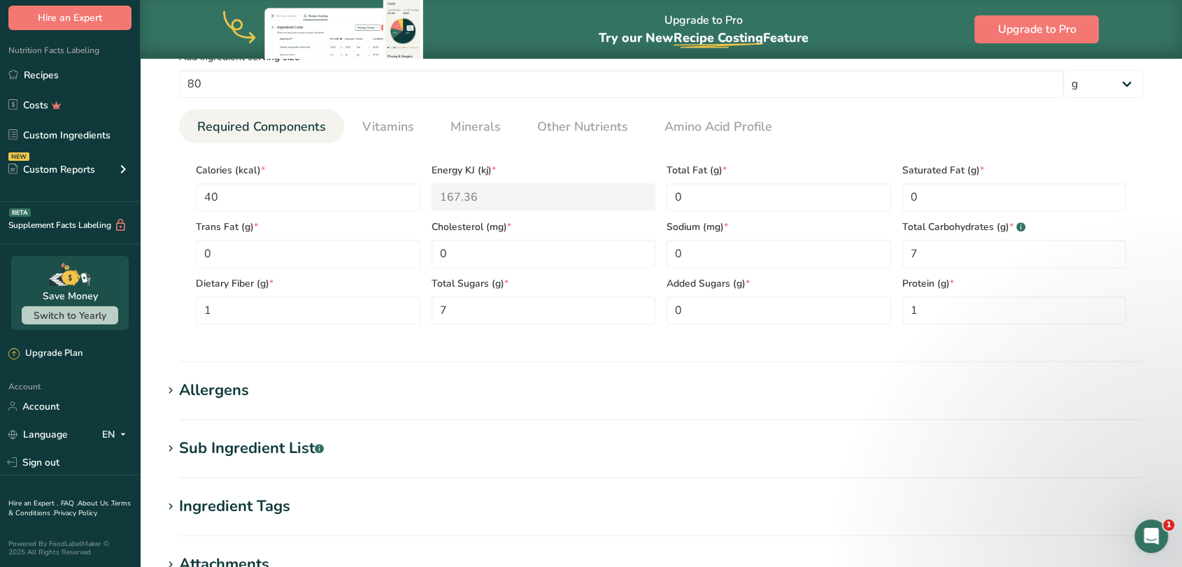
scroll to position [802, 0]
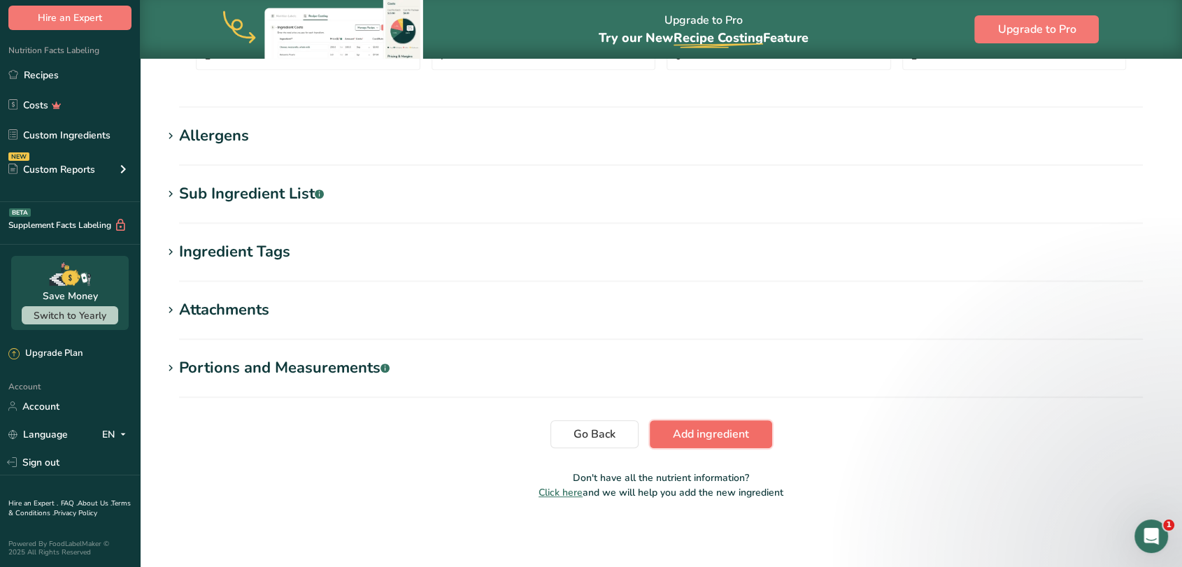
click at [699, 435] on span "Add ingredient" at bounding box center [711, 434] width 76 height 17
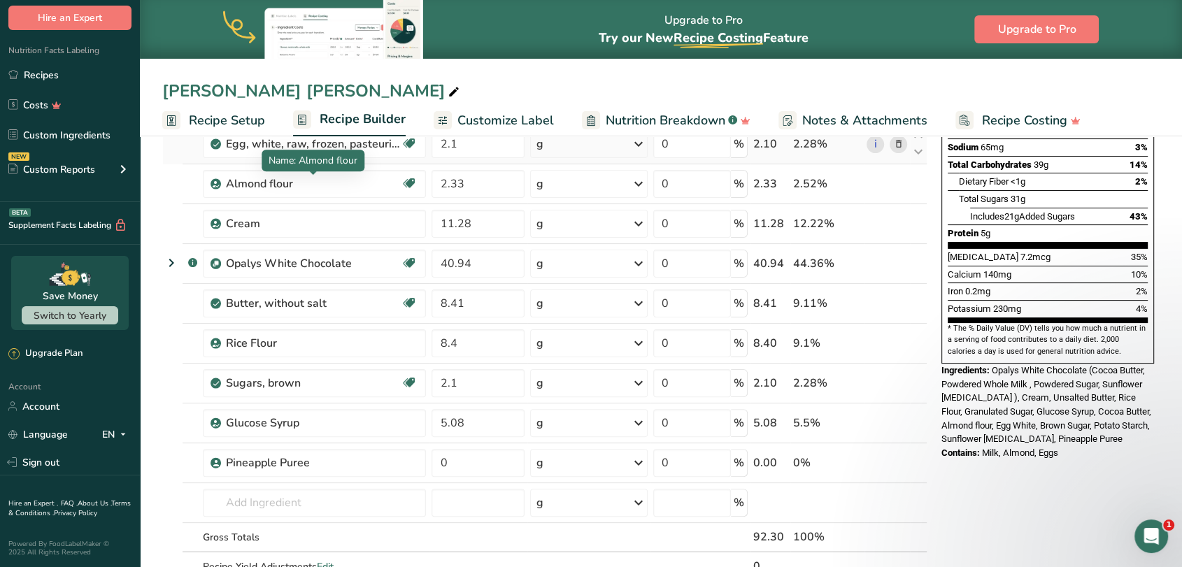
scroll to position [311, 0]
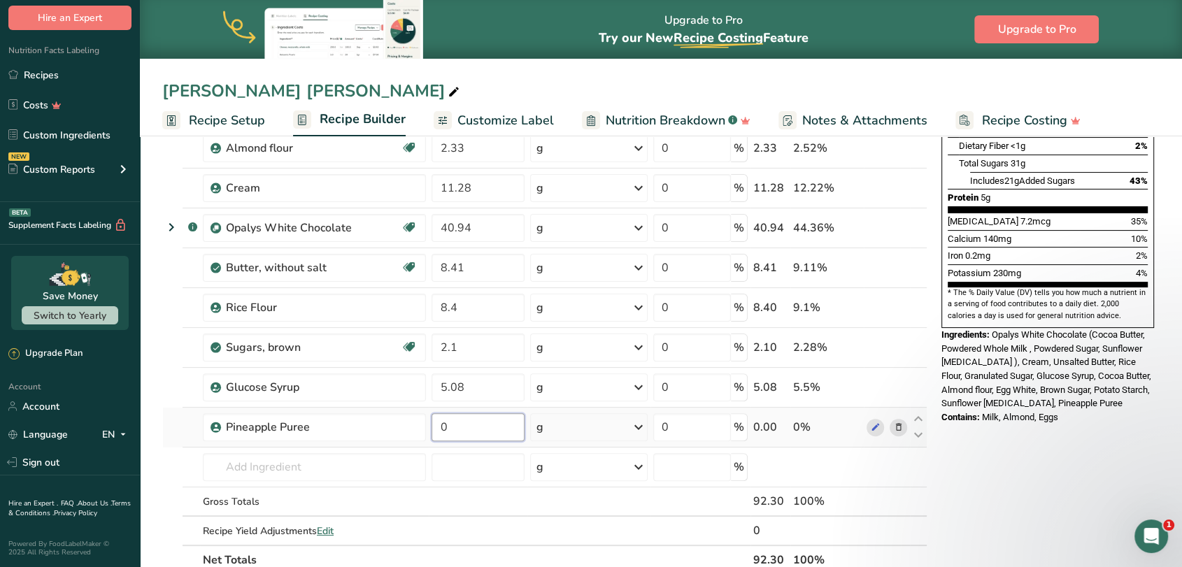
drag, startPoint x: 455, startPoint y: 420, endPoint x: 439, endPoint y: 427, distance: 17.5
click at [439, 427] on input "0" at bounding box center [478, 427] width 93 height 28
type input "6.09"
click at [161, 443] on section "Add Ingredients Manage Recipe Delete Recipe Duplicate Recipe Scale Recipe Save …" at bounding box center [661, 438] width 1042 height 1234
click at [262, 471] on input "text" at bounding box center [314, 467] width 223 height 28
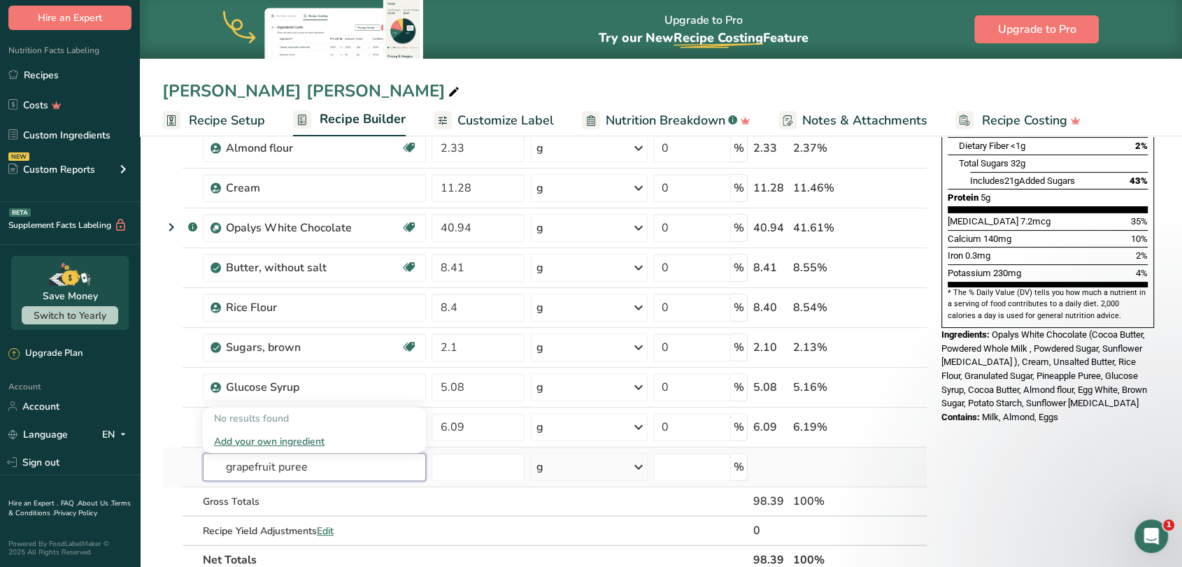
type input "grapefruit puree"
click at [281, 441] on div "Add your own ingredient" at bounding box center [314, 441] width 201 height 15
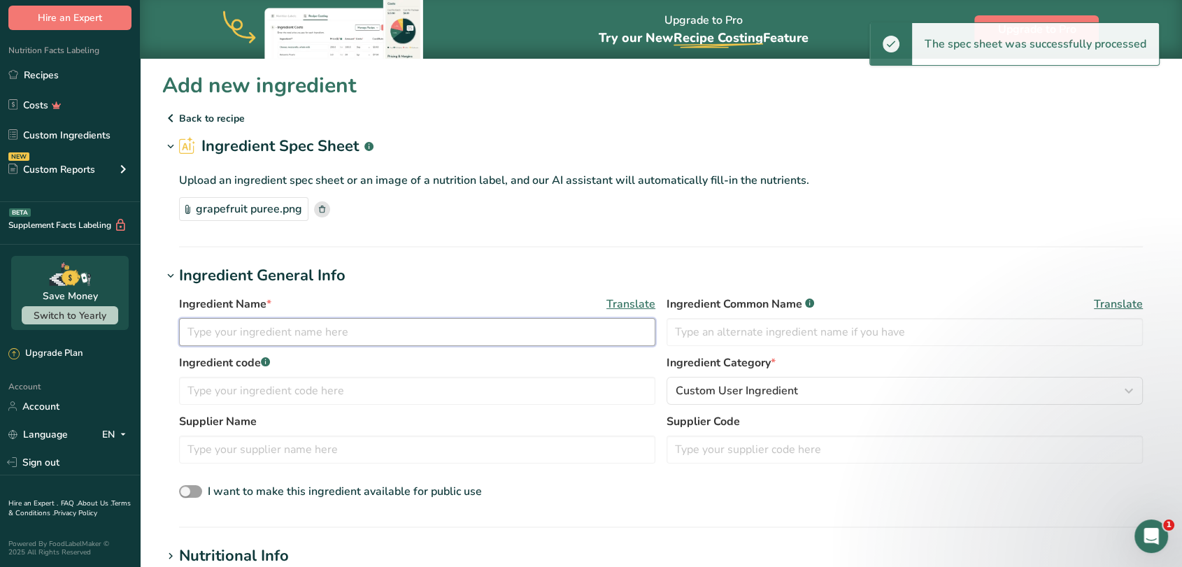
click at [358, 337] on input "text" at bounding box center [417, 332] width 476 height 28
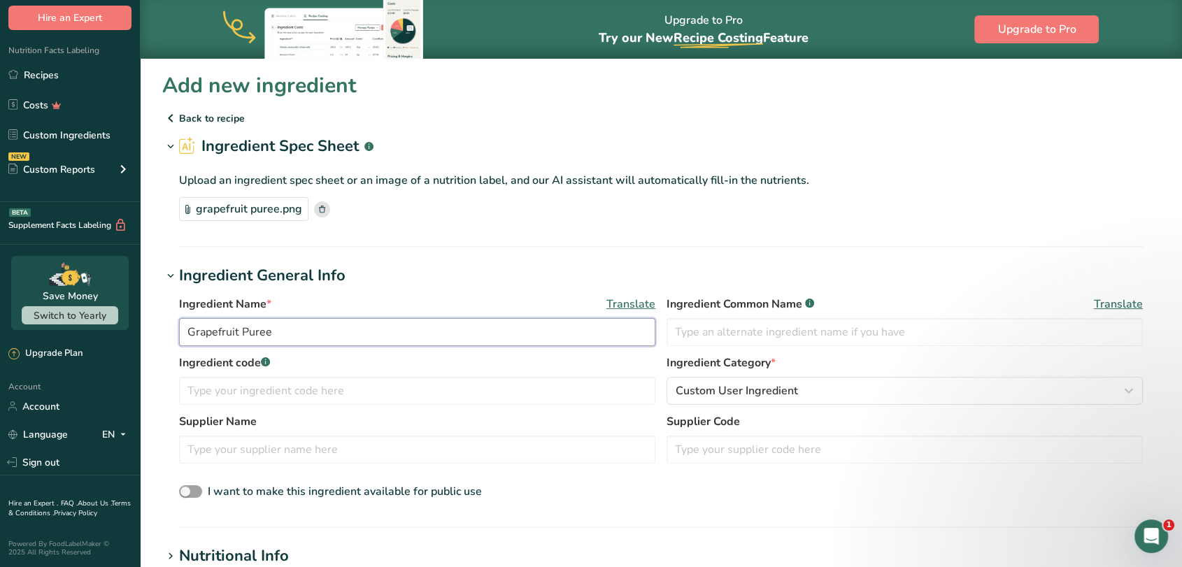
type input "Grapefruit Puree"
click at [553, 208] on div "grapefruit puree.png" at bounding box center [661, 209] width 964 height 24
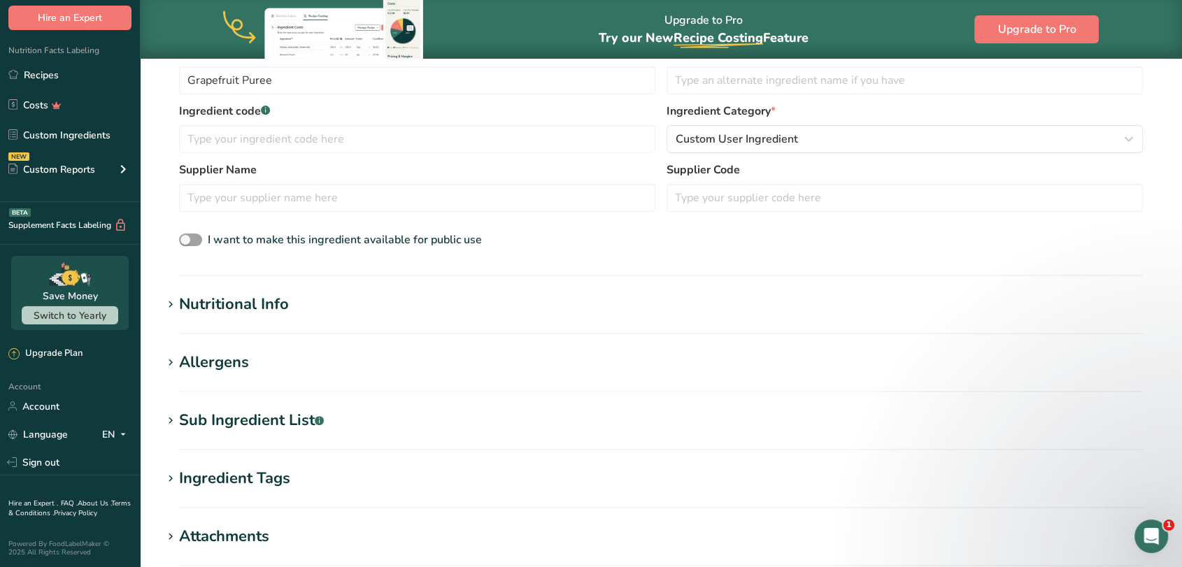
scroll to position [246, 0]
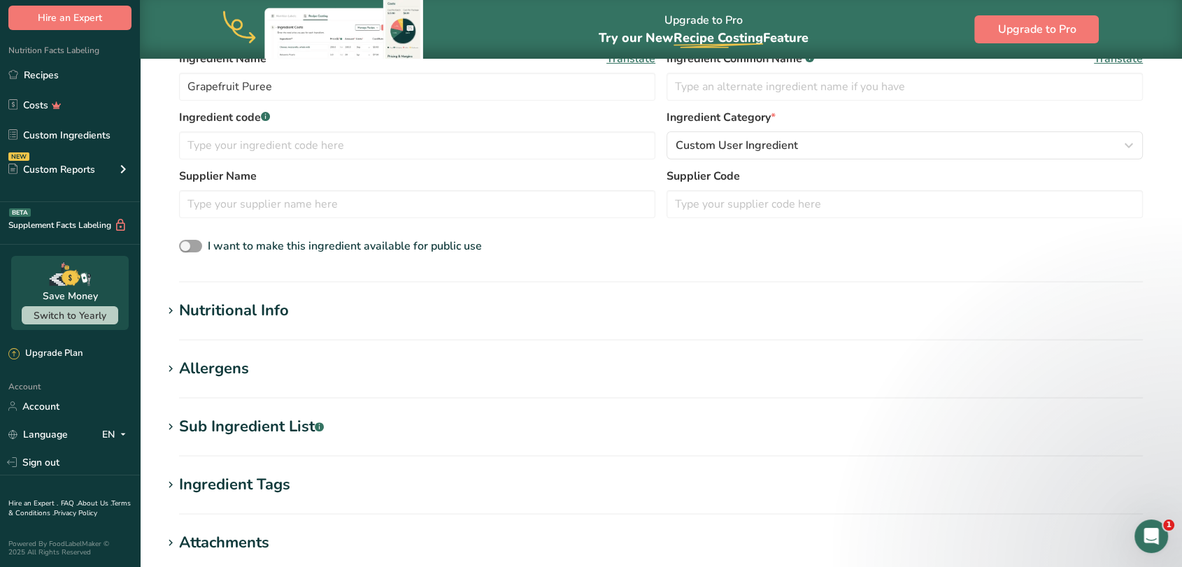
click at [204, 318] on div "Nutritional Info" at bounding box center [234, 310] width 110 height 23
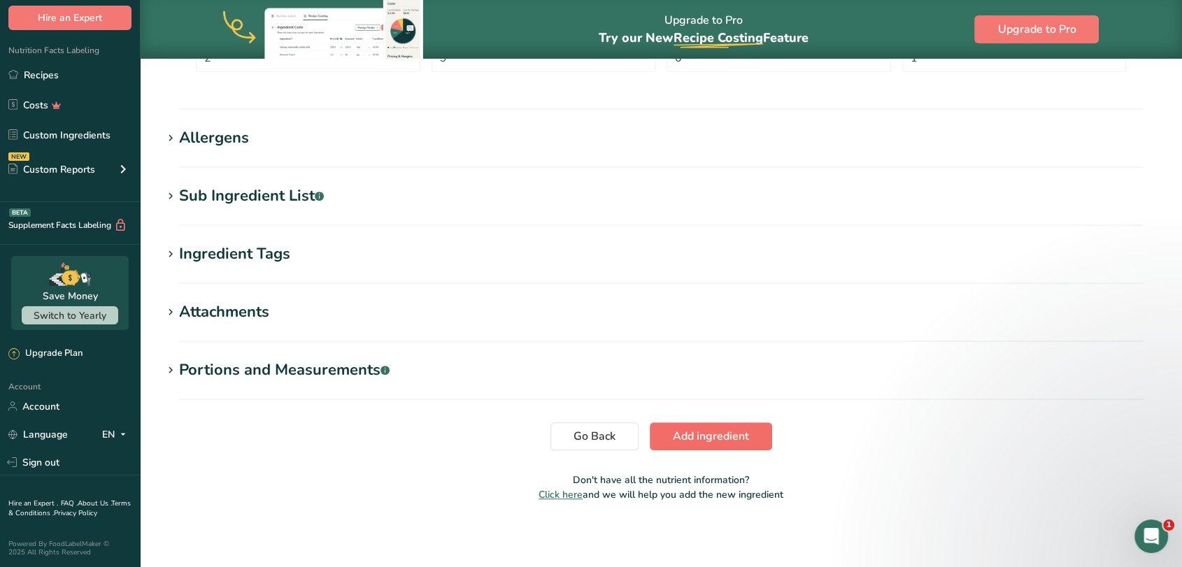
scroll to position [802, 0]
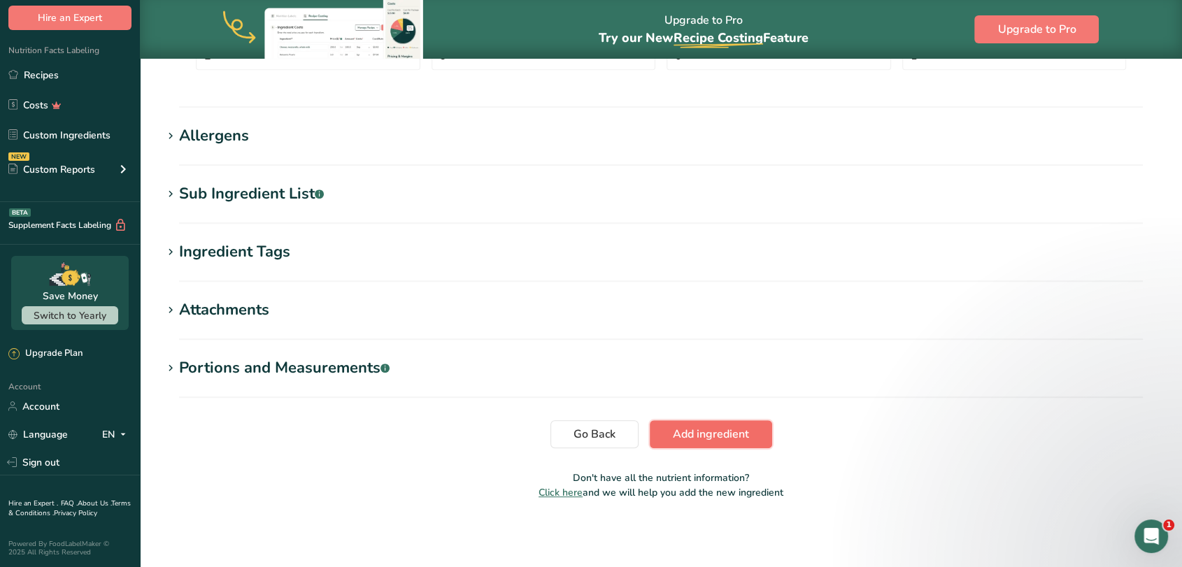
click at [672, 435] on button "Add ingredient" at bounding box center [711, 434] width 122 height 28
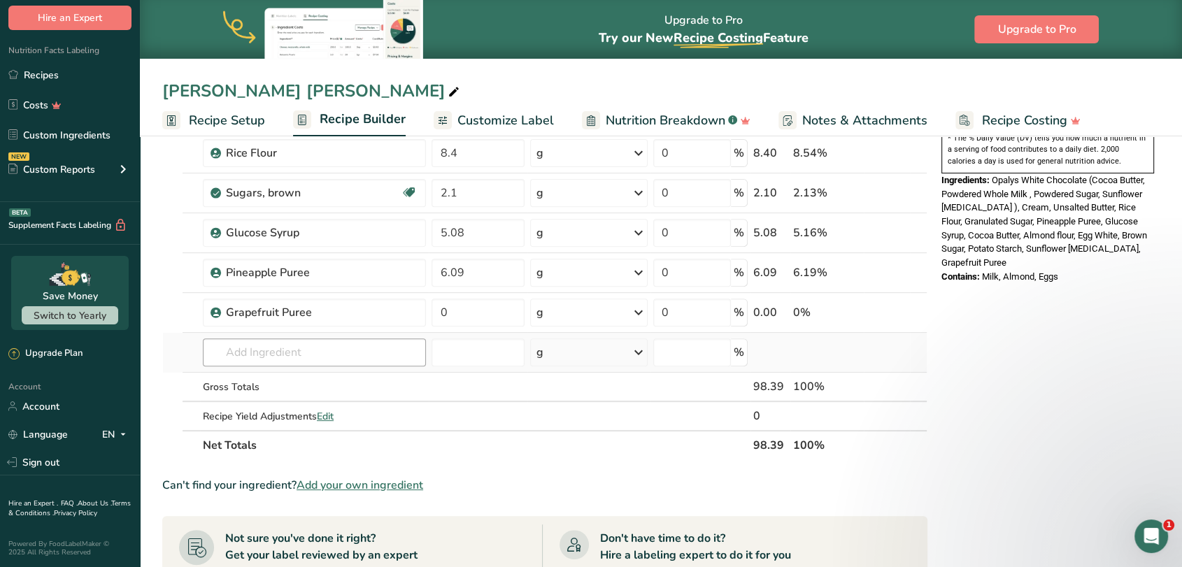
scroll to position [466, 0]
drag, startPoint x: 451, startPoint y: 301, endPoint x: 425, endPoint y: 311, distance: 27.7
click at [425, 311] on tr "Grapefruit Puree 0 g Weight Units g kg mg See more Volume Units l Volume units …" at bounding box center [545, 312] width 764 height 40
type input "2.71"
click at [166, 359] on div "Ingredient * Amount * Unit * Waste * .a-a{fill:#347362;}.b-a{fill:#fff;} Grams …" at bounding box center [544, 102] width 765 height 716
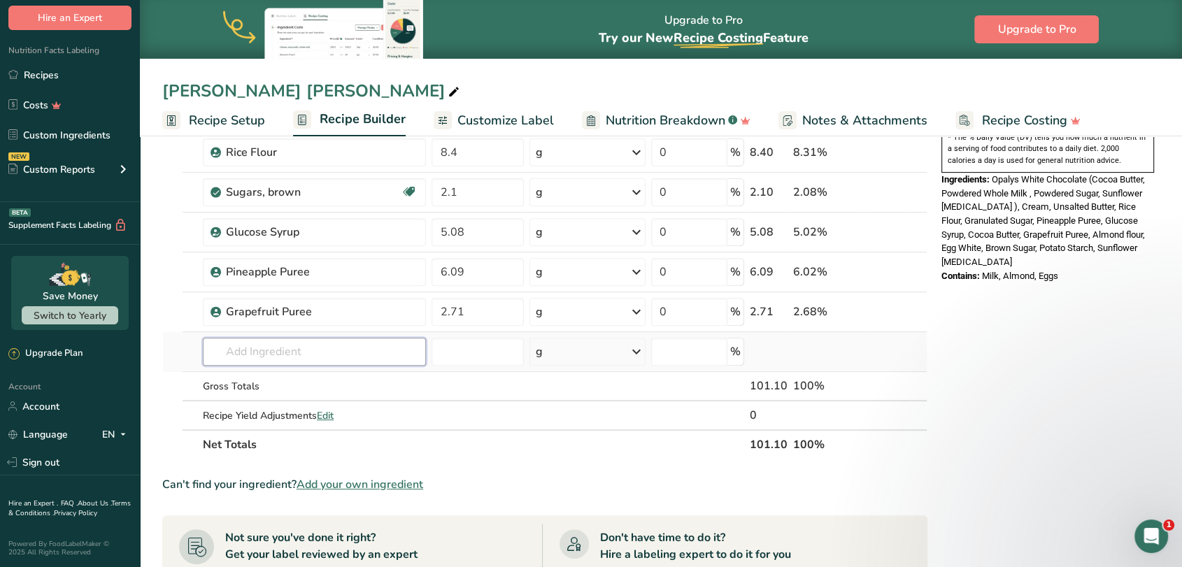
click at [299, 350] on input "text" at bounding box center [314, 352] width 223 height 28
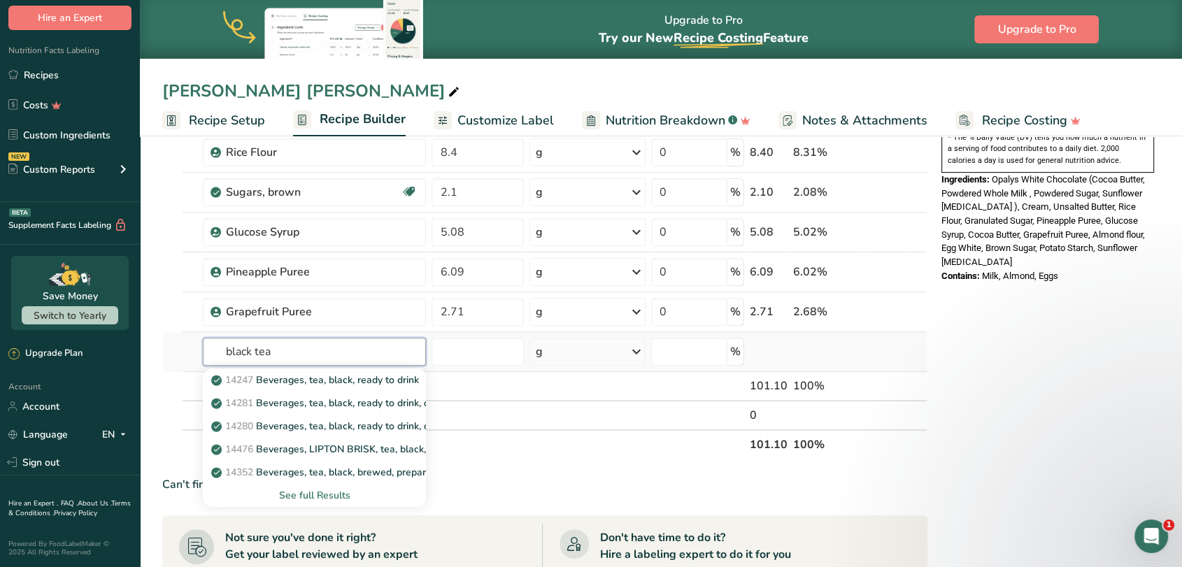
type input "black tea"
click at [313, 494] on div "See full Results" at bounding box center [314, 495] width 201 height 15
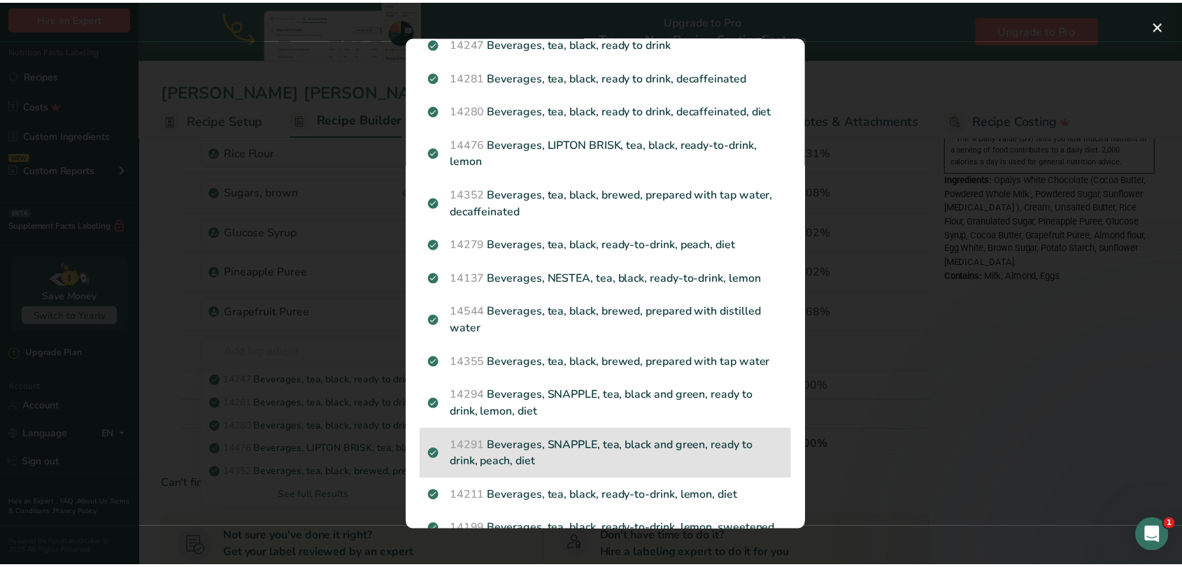
scroll to position [0, 0]
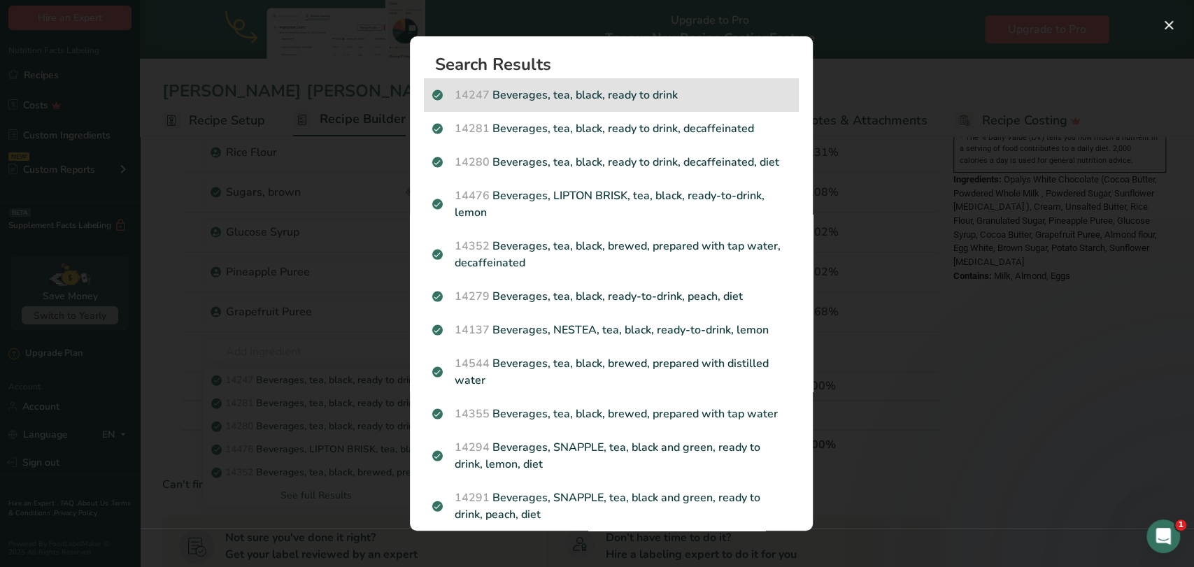
click at [602, 94] on p "14247 Beverages, tea, black, ready to drink" at bounding box center [611, 95] width 358 height 17
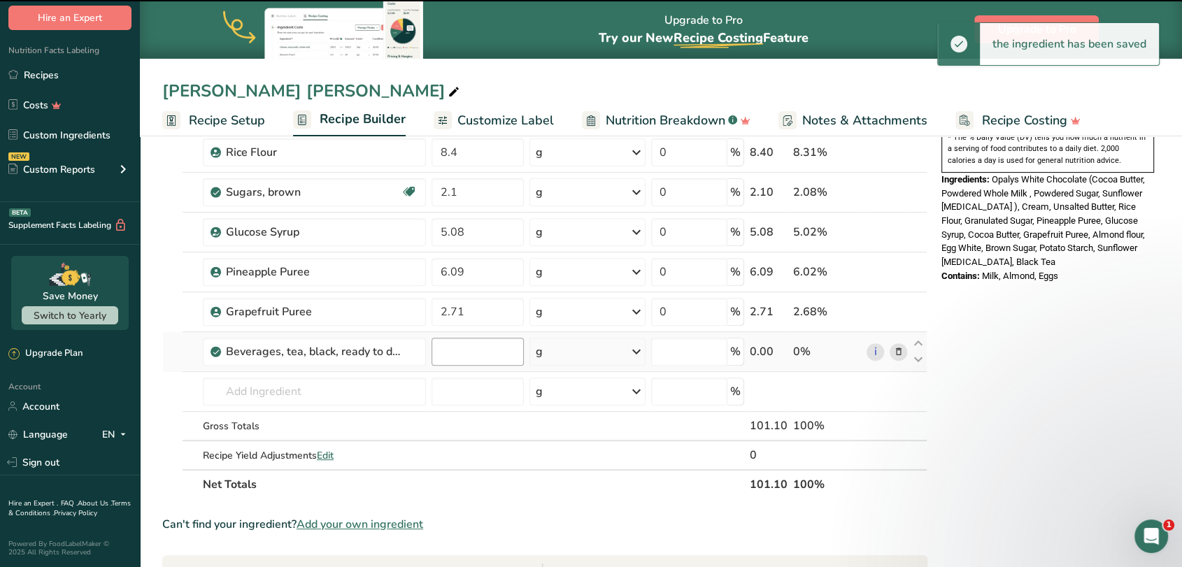
type input "0"
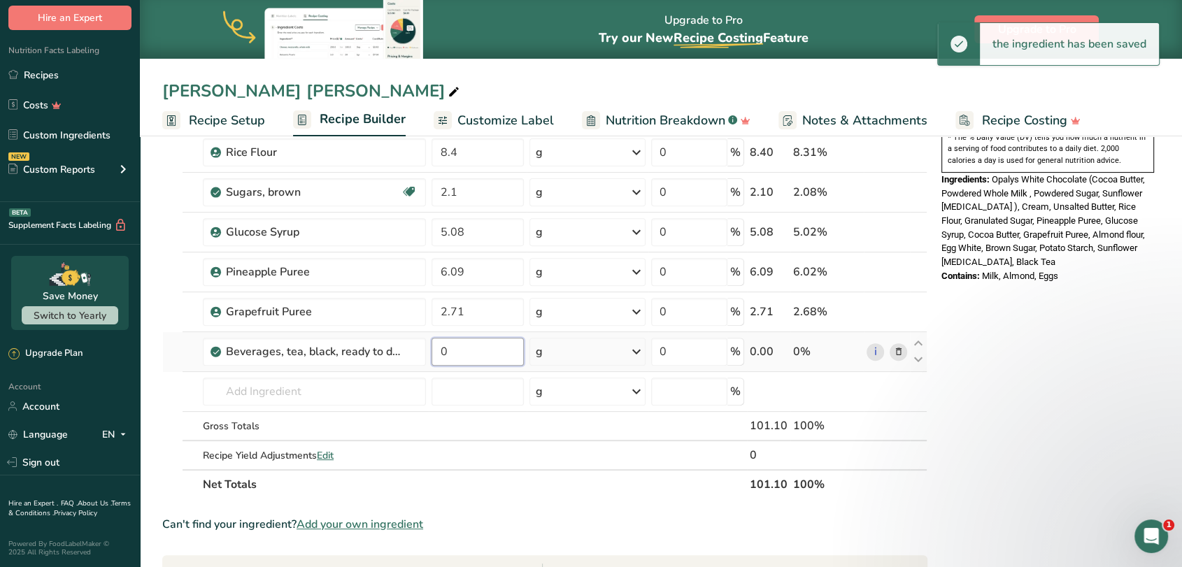
drag, startPoint x: 465, startPoint y: 353, endPoint x: 432, endPoint y: 355, distance: 32.9
click at [432, 355] on input "0" at bounding box center [478, 352] width 92 height 28
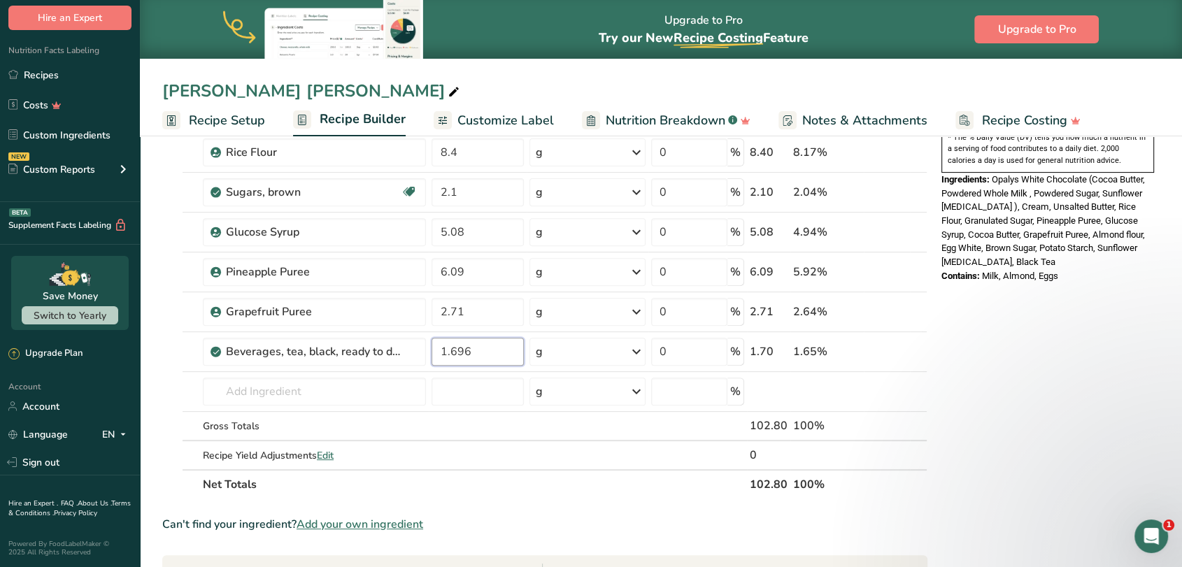
type input "1.696"
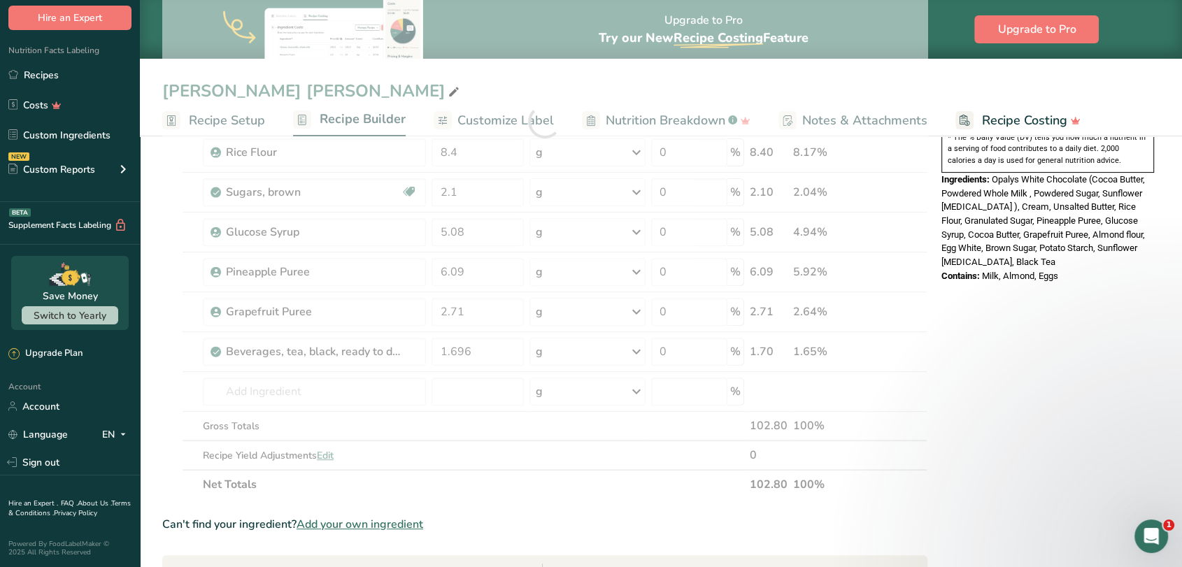
click at [162, 351] on section "Add Ingredients Manage Recipe Delete Recipe Duplicate Recipe Scale Recipe Save …" at bounding box center [661, 323] width 1042 height 1314
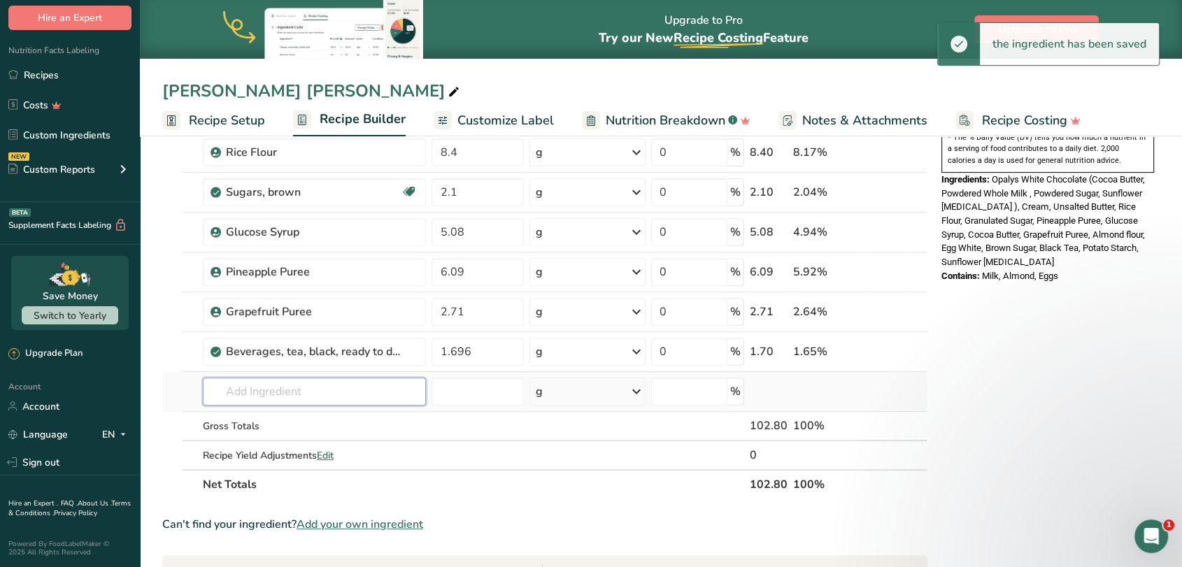
click at [266, 390] on input "text" at bounding box center [314, 392] width 223 height 28
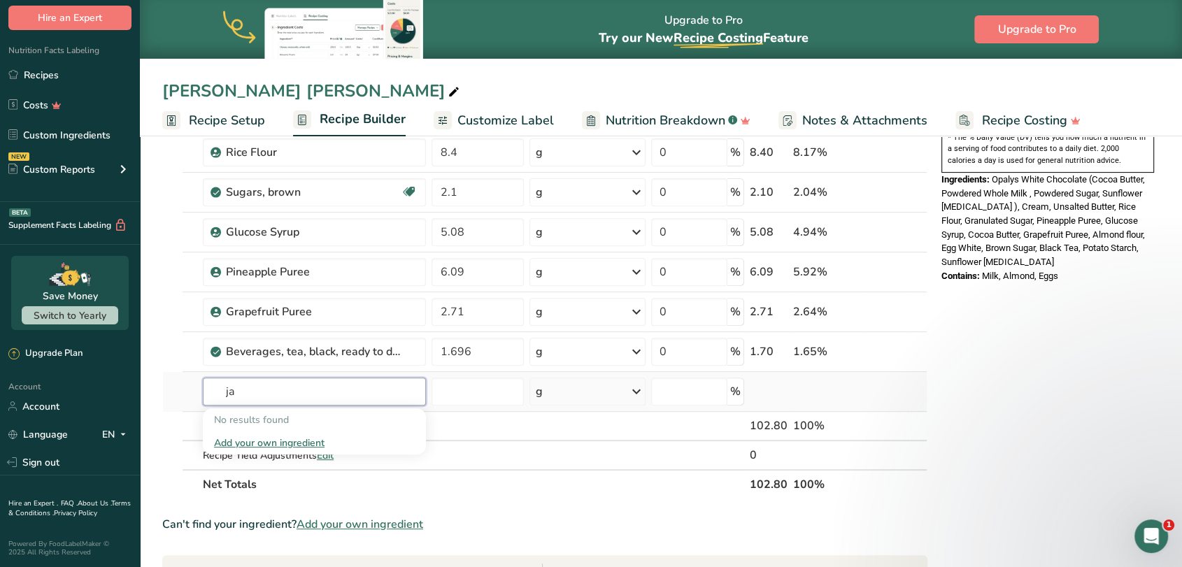
type input "j"
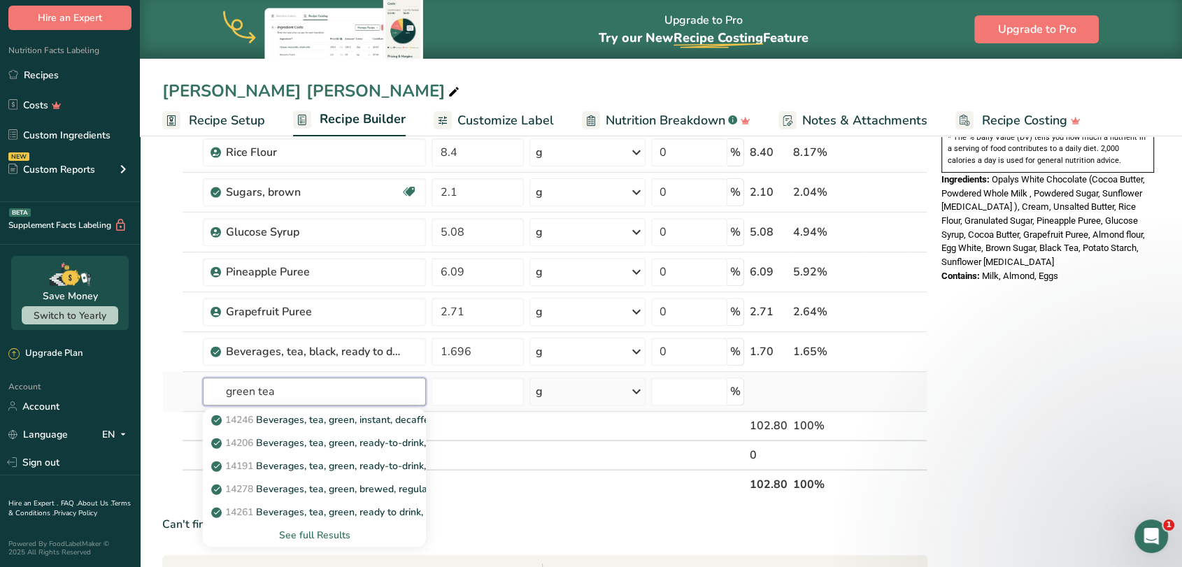
type input "green tea"
click at [331, 534] on div "See full Results" at bounding box center [314, 535] width 201 height 15
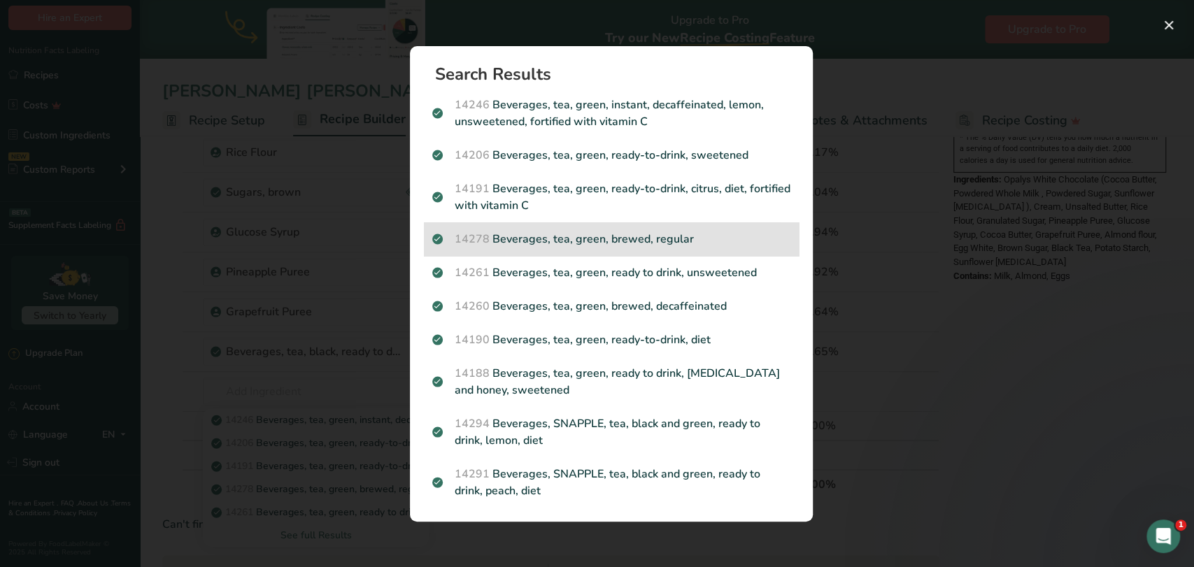
click at [716, 239] on p "14278 Beverages, tea, green, brewed, regular" at bounding box center [611, 239] width 358 height 17
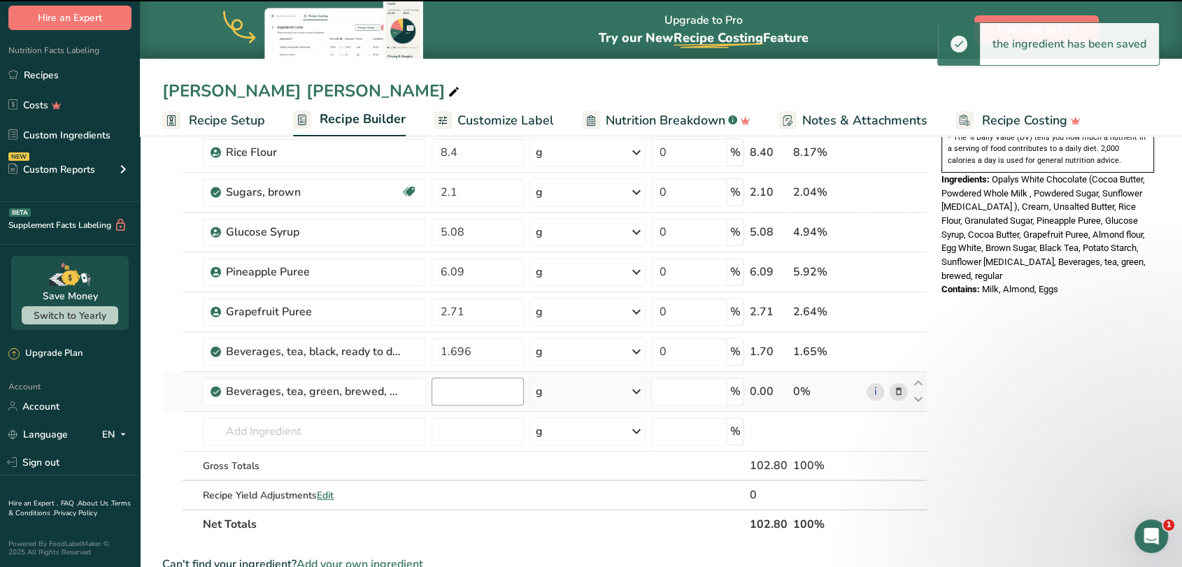
type input "0"
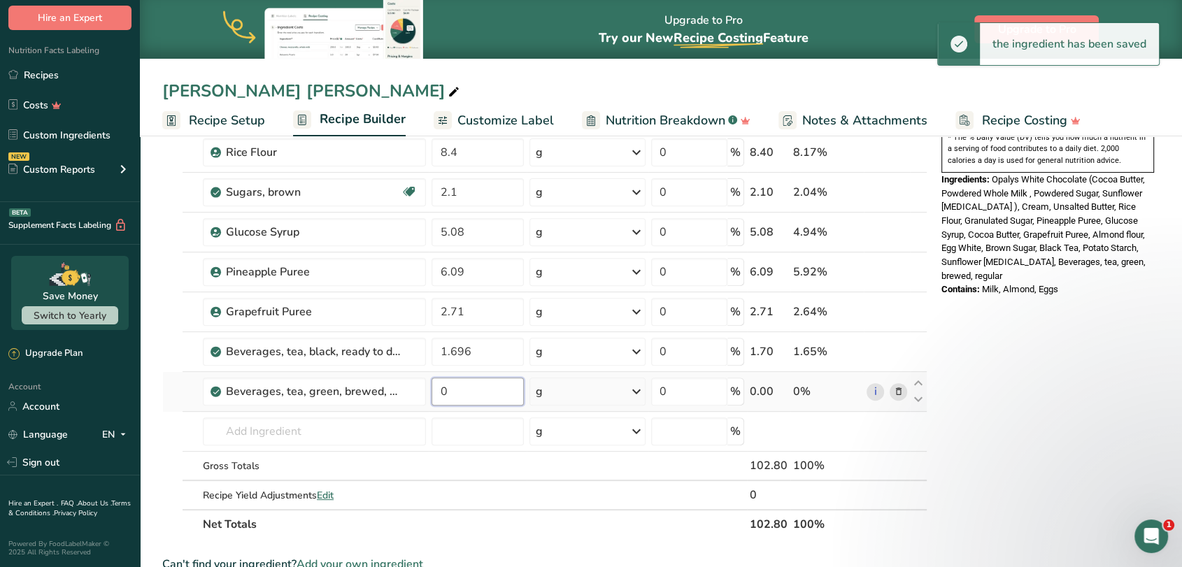
drag, startPoint x: 476, startPoint y: 392, endPoint x: 435, endPoint y: 395, distance: 41.4
click at [435, 395] on input "0" at bounding box center [478, 392] width 92 height 28
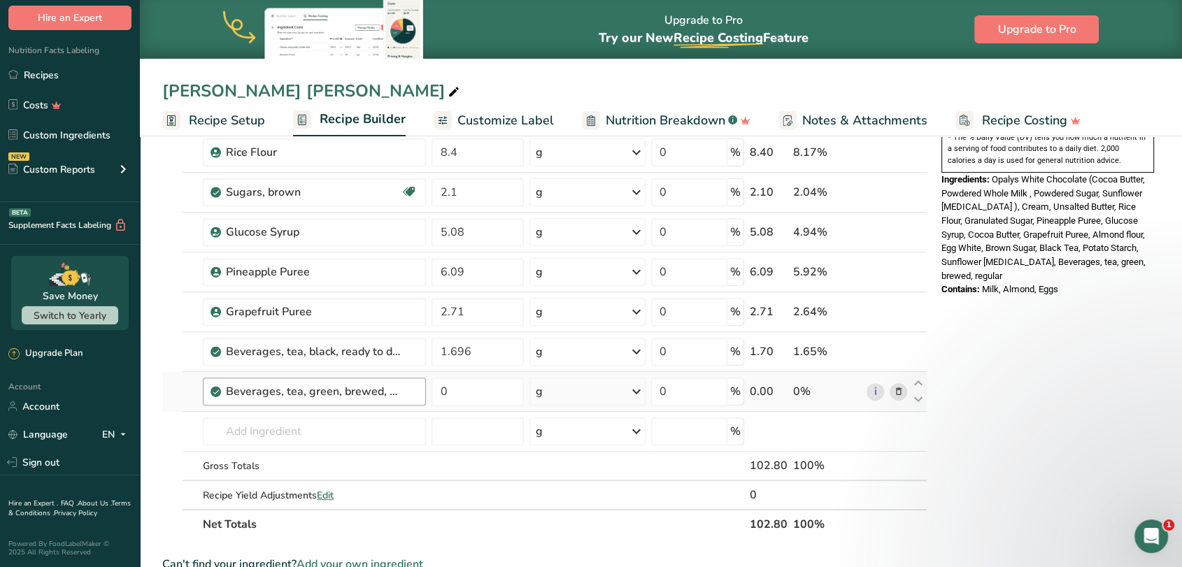
click at [401, 391] on div "Ingredient * Amount * Unit * Waste * .a-a{fill:#347362;}.b-a{fill:#fff;} Grams …" at bounding box center [544, 141] width 765 height 795
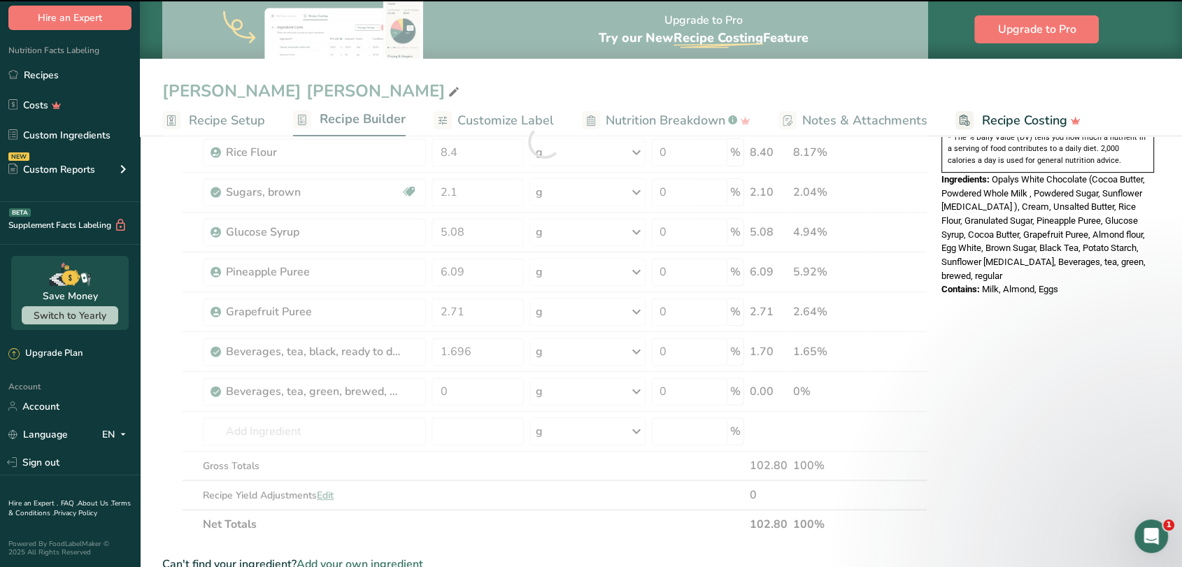
click at [855, 388] on div at bounding box center [544, 141] width 765 height 795
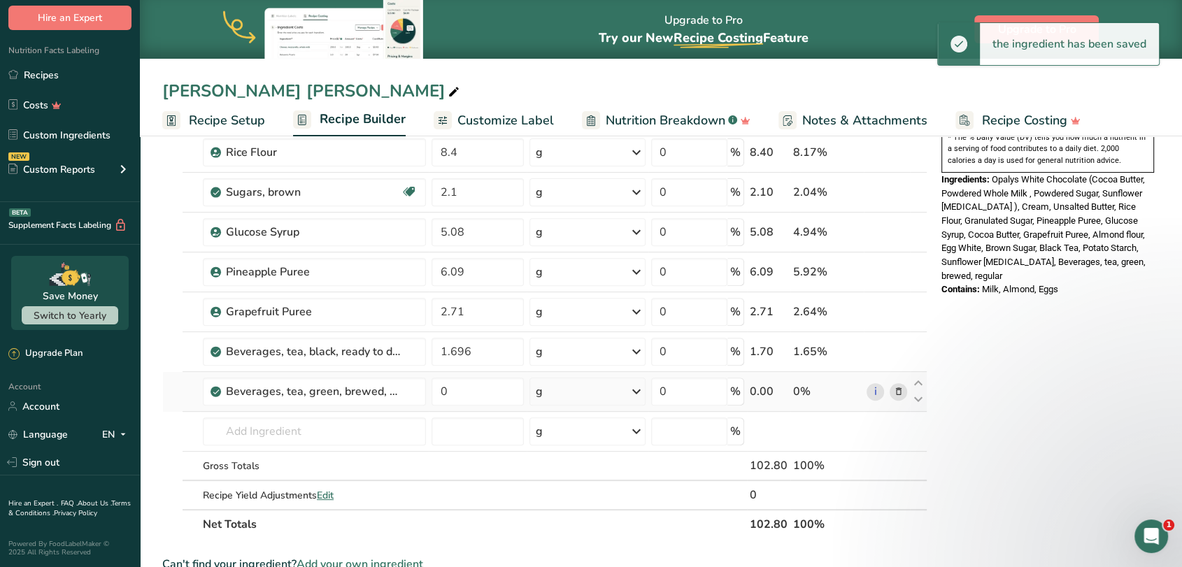
click at [900, 390] on icon at bounding box center [898, 392] width 10 height 15
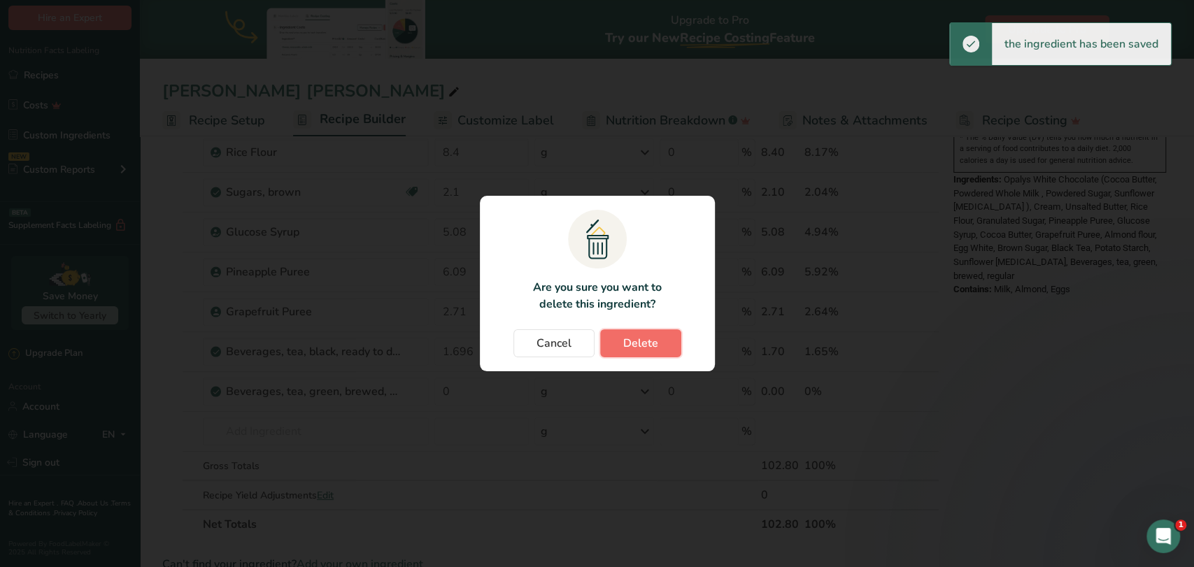
click at [647, 350] on span "Delete" at bounding box center [640, 343] width 35 height 17
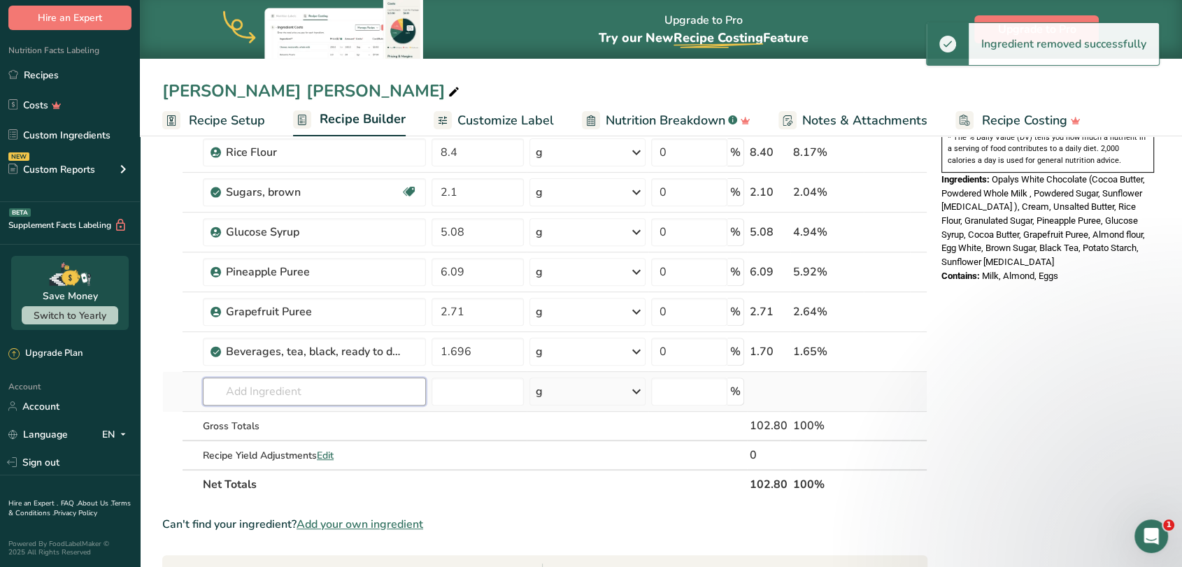
click at [283, 392] on input "text" at bounding box center [314, 392] width 223 height 28
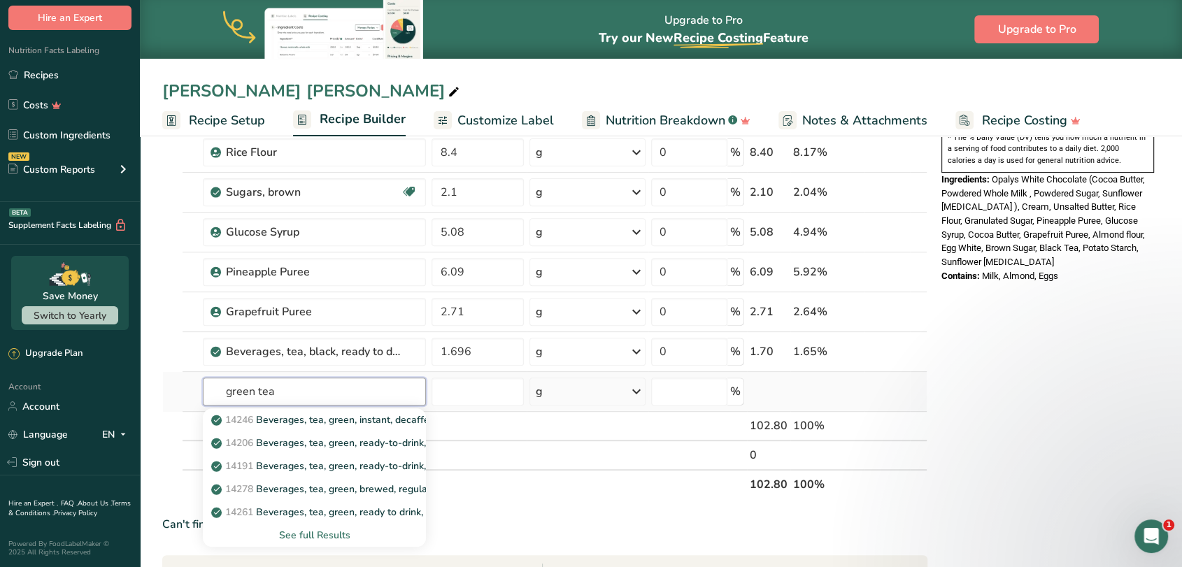
type input "green tea"
click at [313, 528] on div "See full Results" at bounding box center [314, 535] width 201 height 15
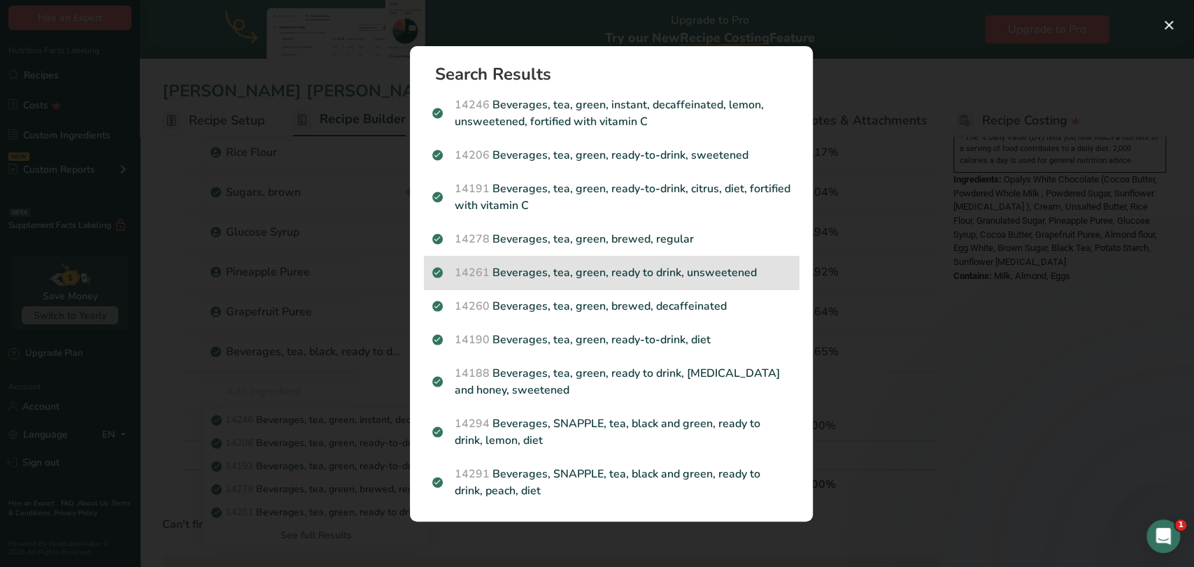
click at [699, 277] on p "14261 Beverages, tea, green, ready to drink, unsweetened" at bounding box center [611, 272] width 358 height 17
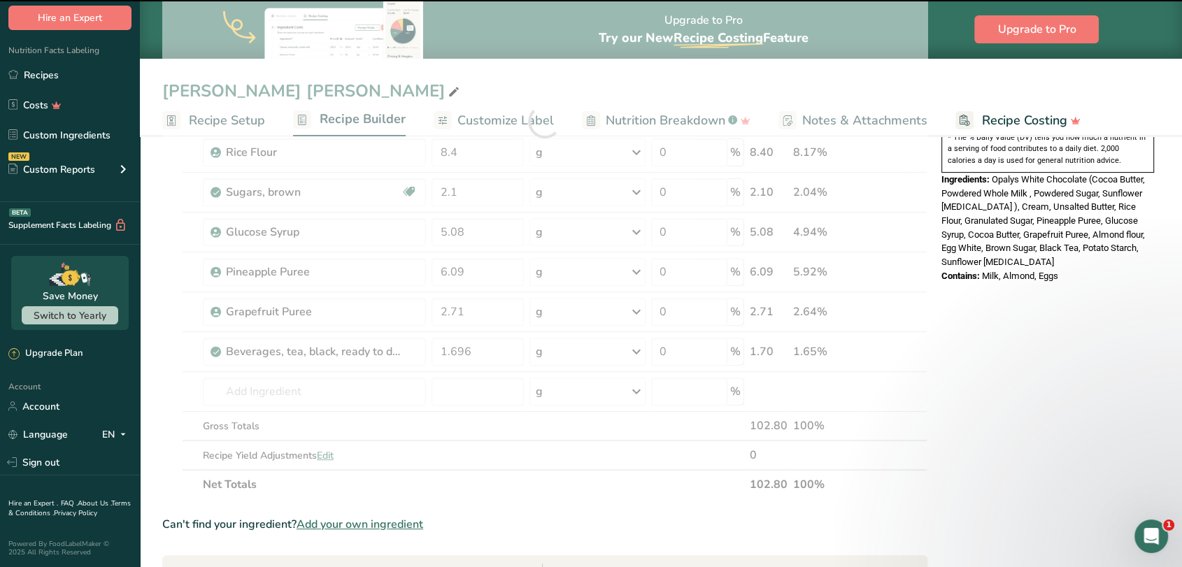
type input "0"
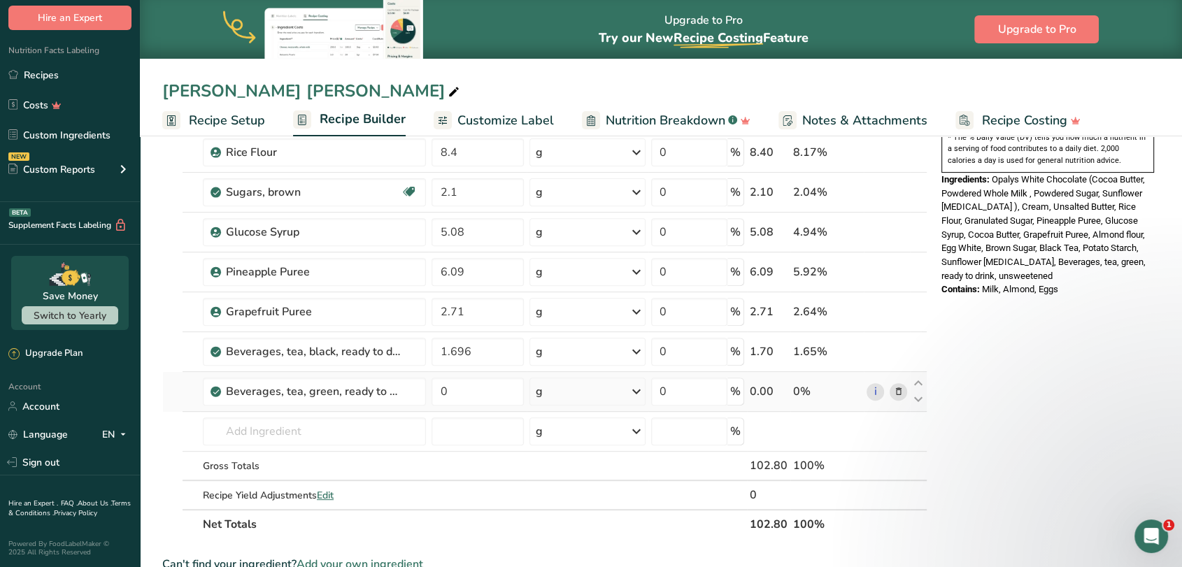
click at [897, 388] on icon at bounding box center [898, 392] width 10 height 15
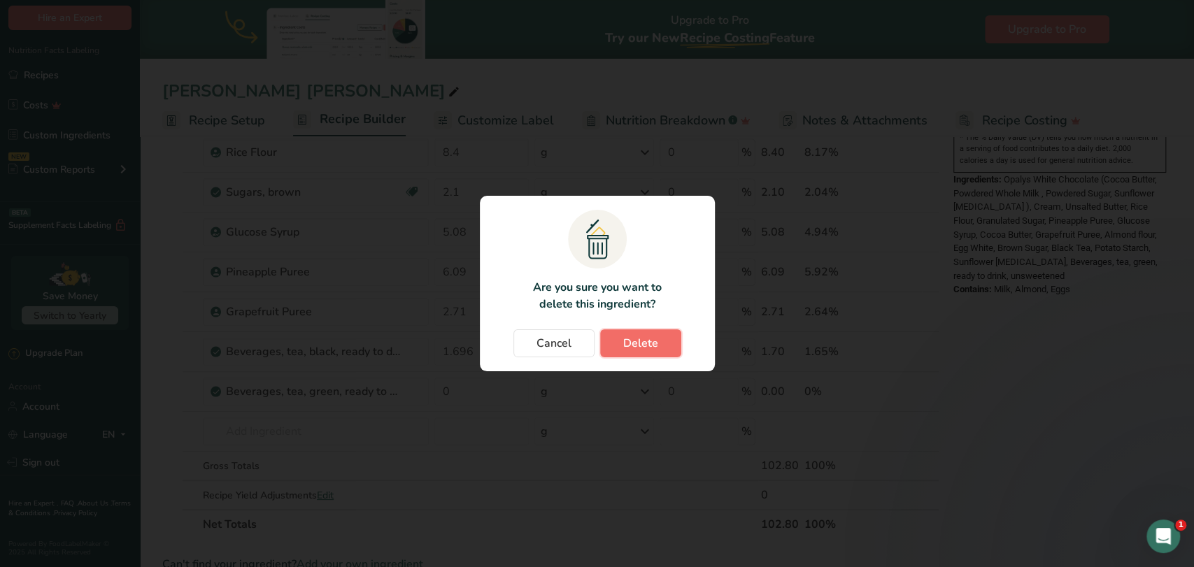
click at [632, 345] on span "Delete" at bounding box center [640, 343] width 35 height 17
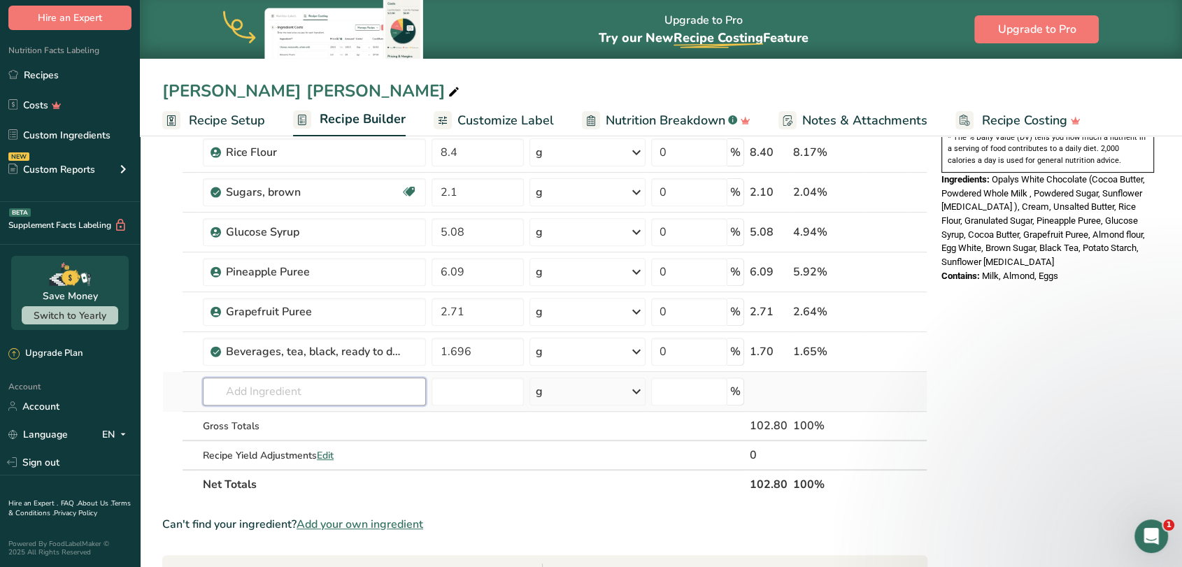
click at [316, 395] on input "text" at bounding box center [314, 392] width 223 height 28
type input "[PERSON_NAME]"
click at [313, 441] on div "Add your own ingredient" at bounding box center [314, 443] width 201 height 15
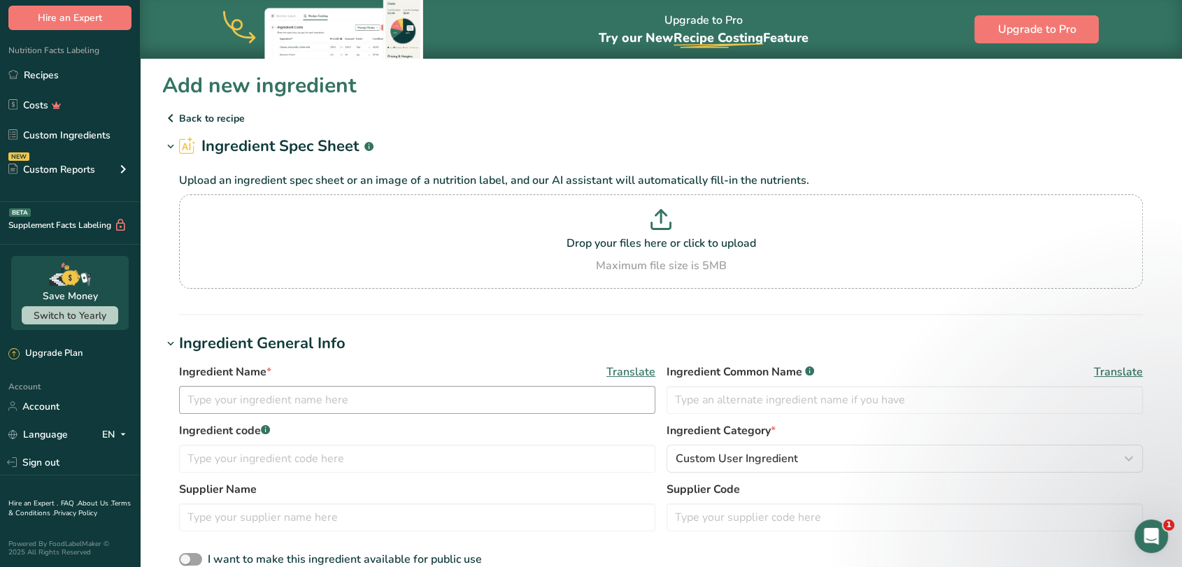
scroll to position [78, 0]
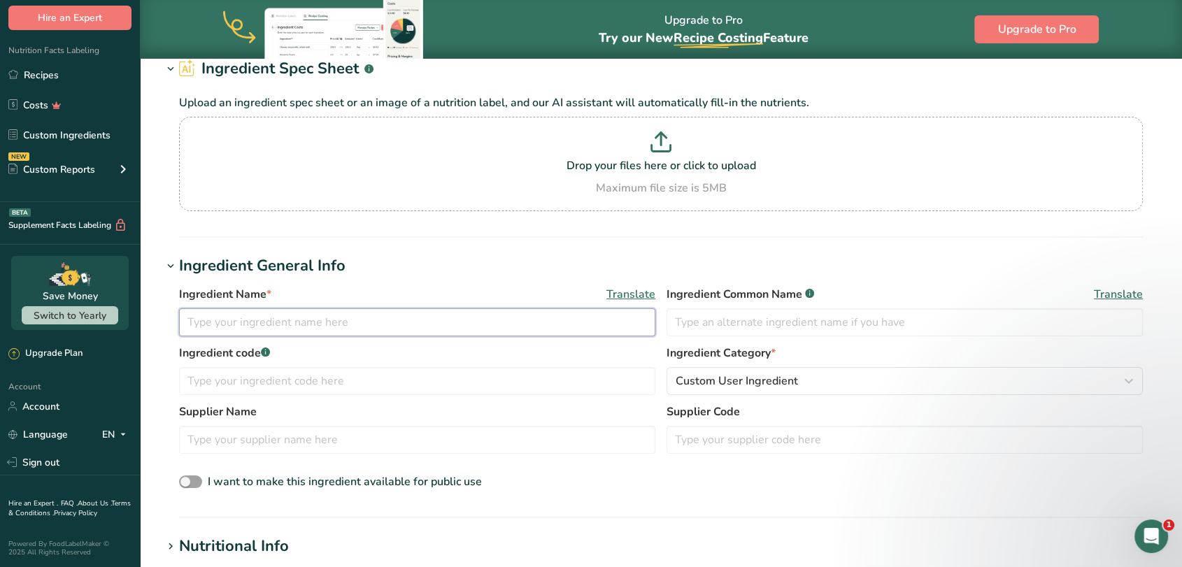
click at [345, 325] on input "text" at bounding box center [417, 322] width 476 height 28
type input "[PERSON_NAME] Tea"
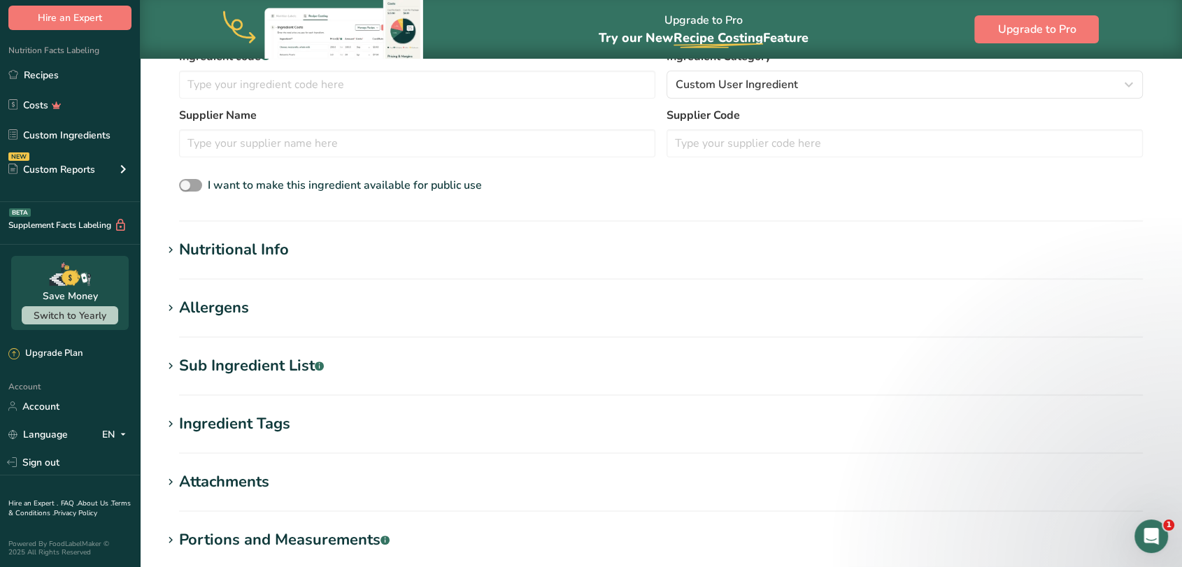
scroll to position [388, 0]
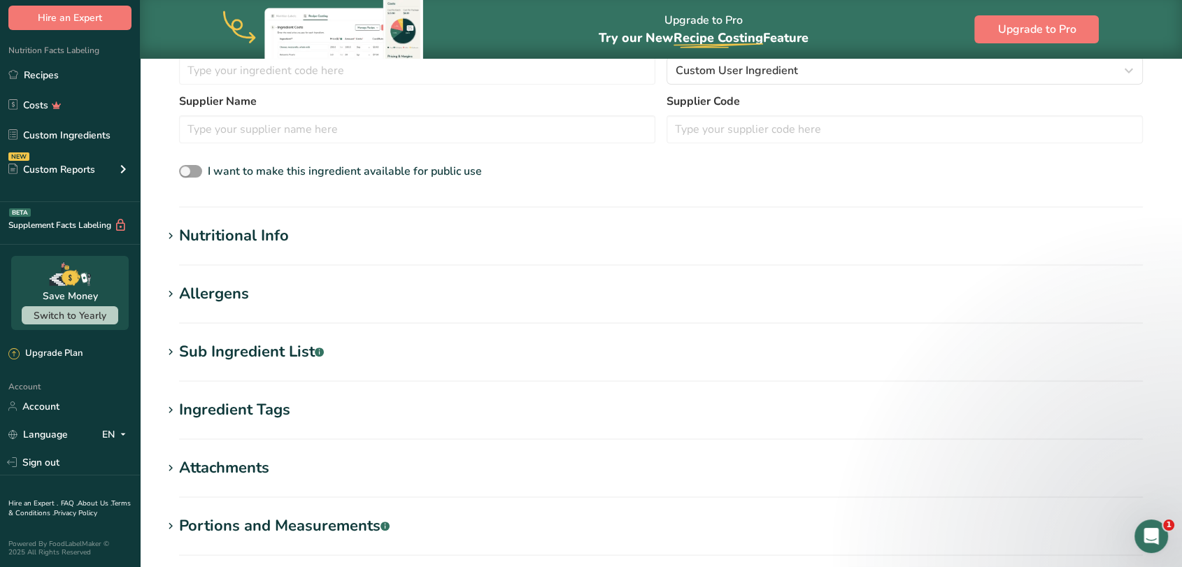
click at [177, 238] on span at bounding box center [170, 236] width 17 height 17
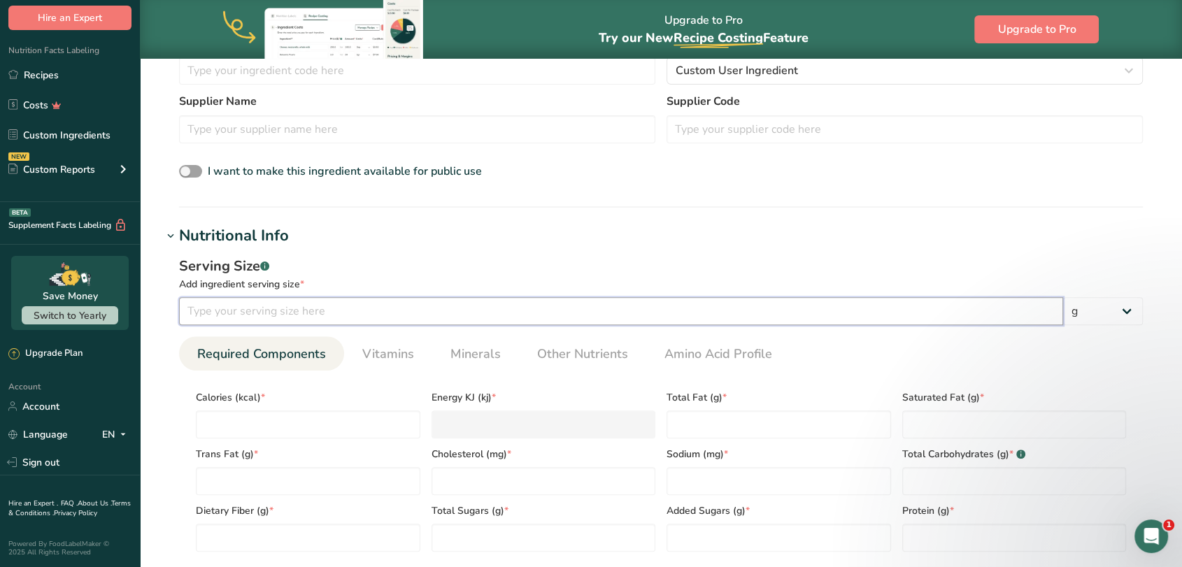
click at [364, 311] on input "number" at bounding box center [621, 311] width 884 height 28
type input "1"
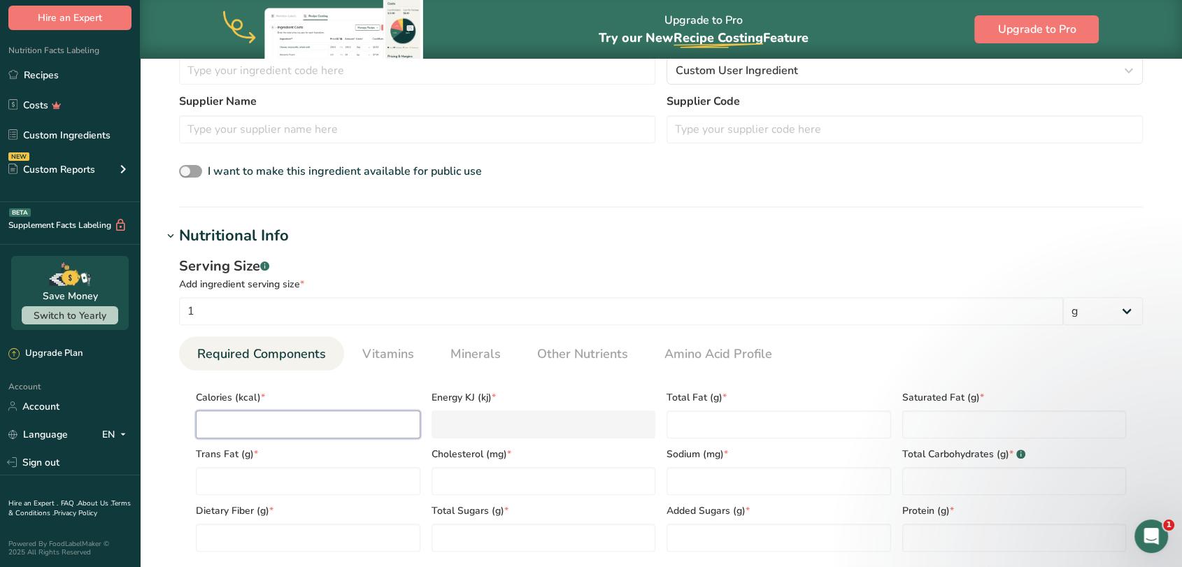
click at [286, 422] on input "number" at bounding box center [308, 425] width 225 height 28
type input "1"
type KJ "4.2"
type input "1"
click at [705, 422] on Fat "number" at bounding box center [779, 425] width 225 height 28
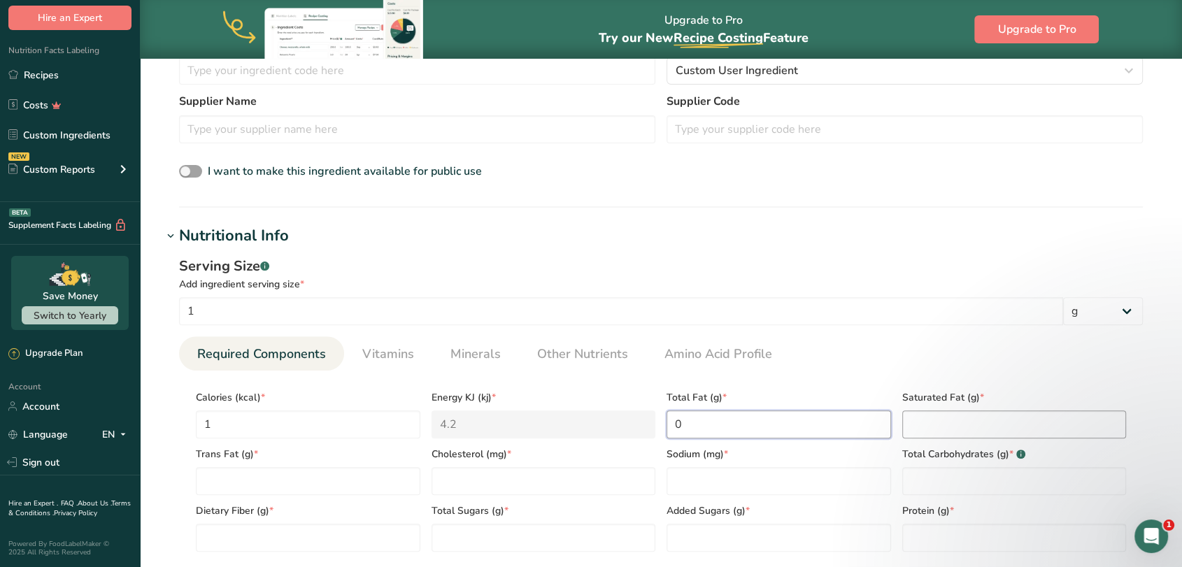
type Fat "0"
click at [941, 422] on Fat "number" at bounding box center [1014, 425] width 225 height 28
type Fat "0"
click at [336, 485] on Fat "number" at bounding box center [308, 481] width 225 height 28
type Fat "0"
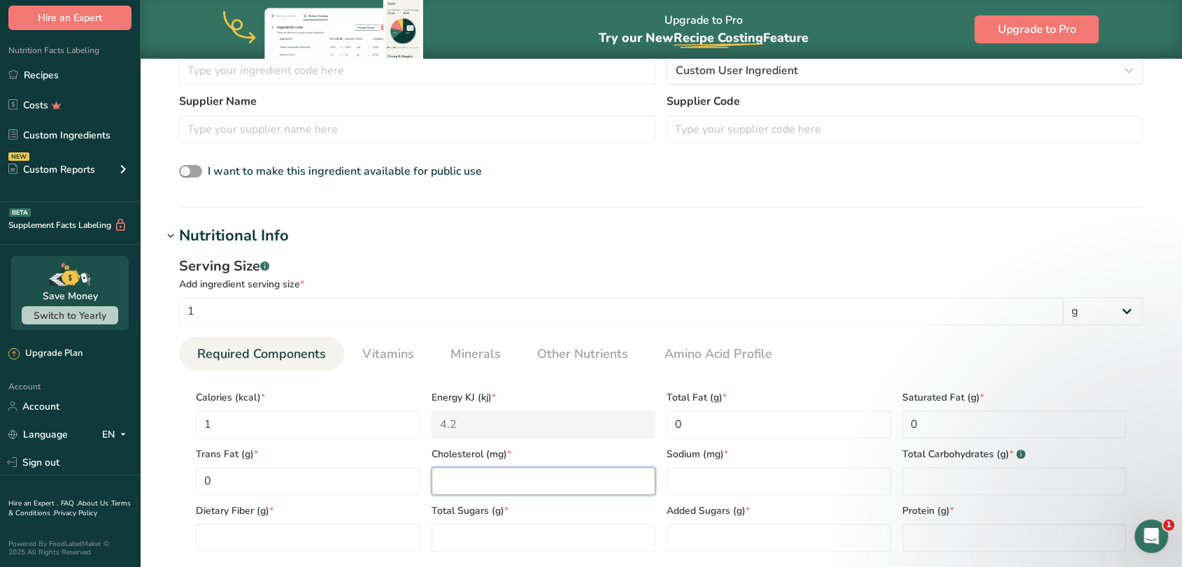
drag, startPoint x: 478, startPoint y: 479, endPoint x: 532, endPoint y: 477, distance: 54.6
click at [478, 479] on input "number" at bounding box center [544, 481] width 225 height 28
type input "0"
click at [711, 477] on input "number" at bounding box center [779, 481] width 225 height 28
click at [936, 475] on Carbohydrates "number" at bounding box center [1014, 481] width 225 height 28
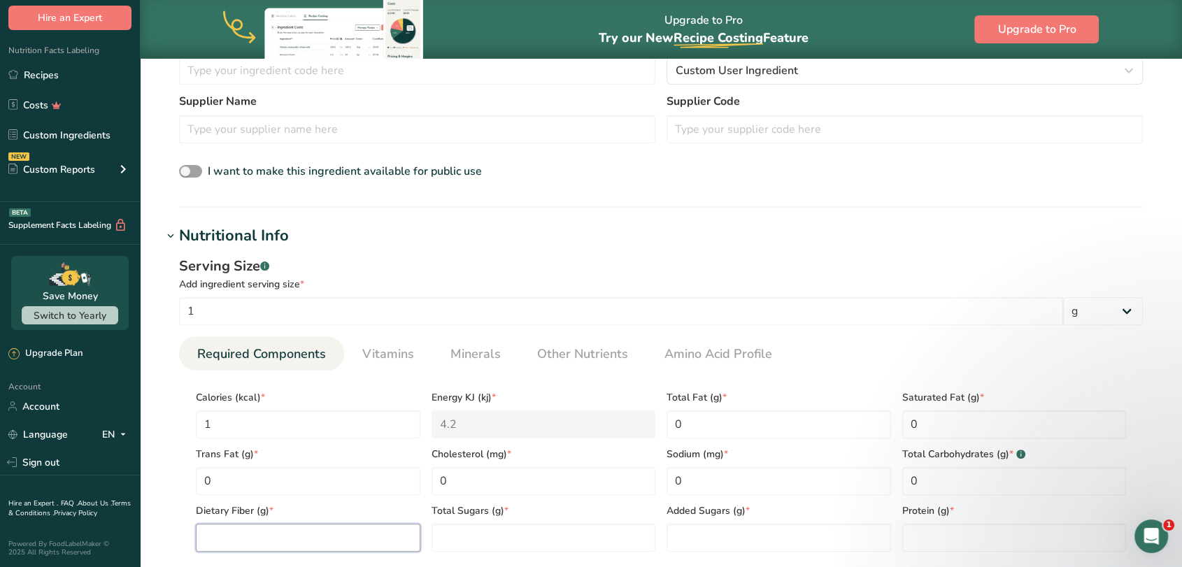
click at [319, 533] on Fiber "number" at bounding box center [308, 538] width 225 height 28
click at [492, 542] on Sugars "number" at bounding box center [544, 538] width 225 height 28
click at [695, 539] on Sugars "number" at bounding box center [779, 538] width 225 height 28
click at [949, 539] on input "number" at bounding box center [1014, 538] width 225 height 28
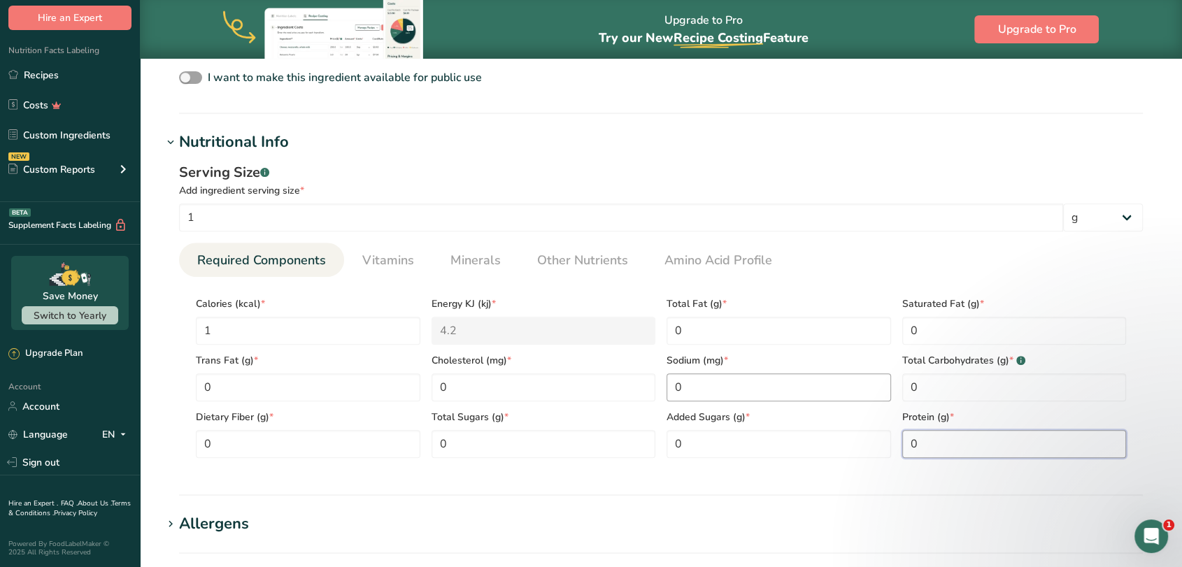
scroll to position [621, 0]
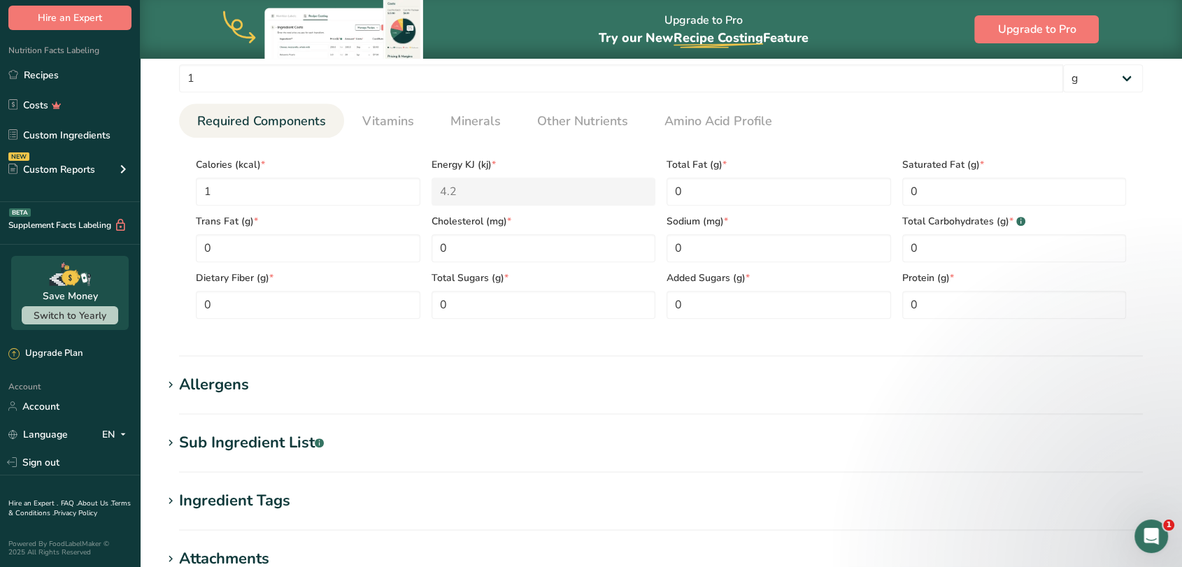
click at [595, 352] on section "Nutritional Info Serving Size .a-a{fill:#347362;}.b-a{fill:#fff;} Add ingredien…" at bounding box center [660, 174] width 997 height 365
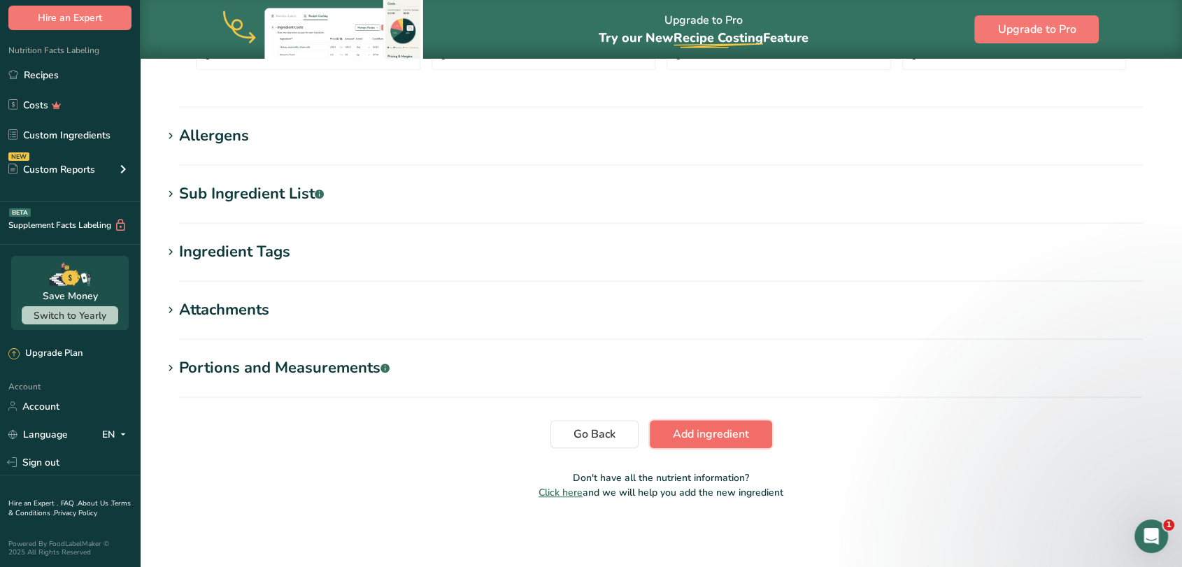
click at [696, 438] on span "Add ingredient" at bounding box center [711, 434] width 76 height 17
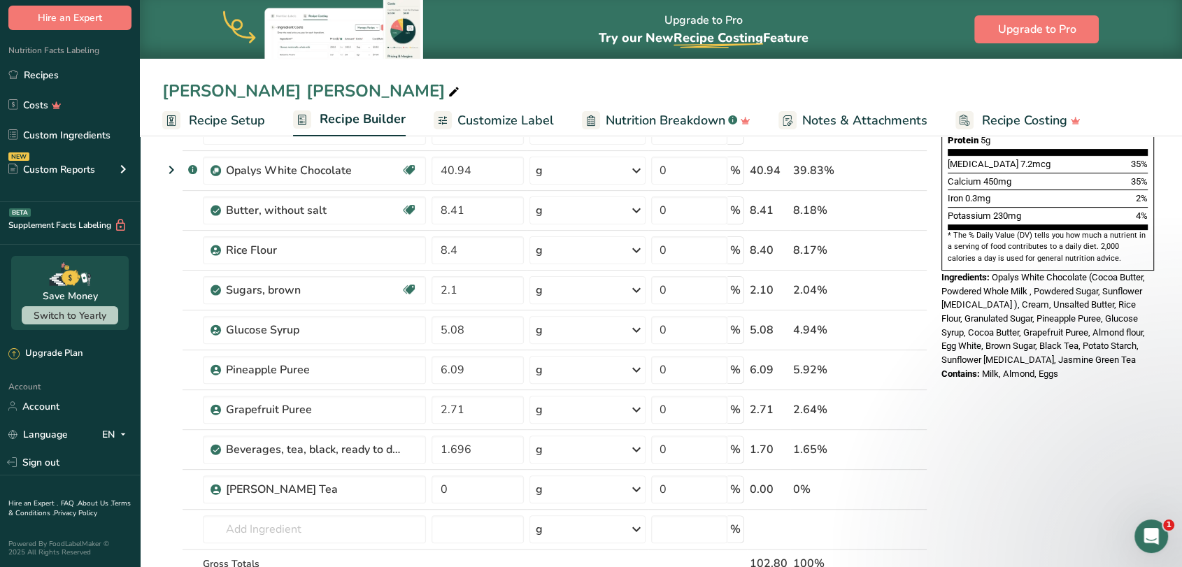
scroll to position [388, 0]
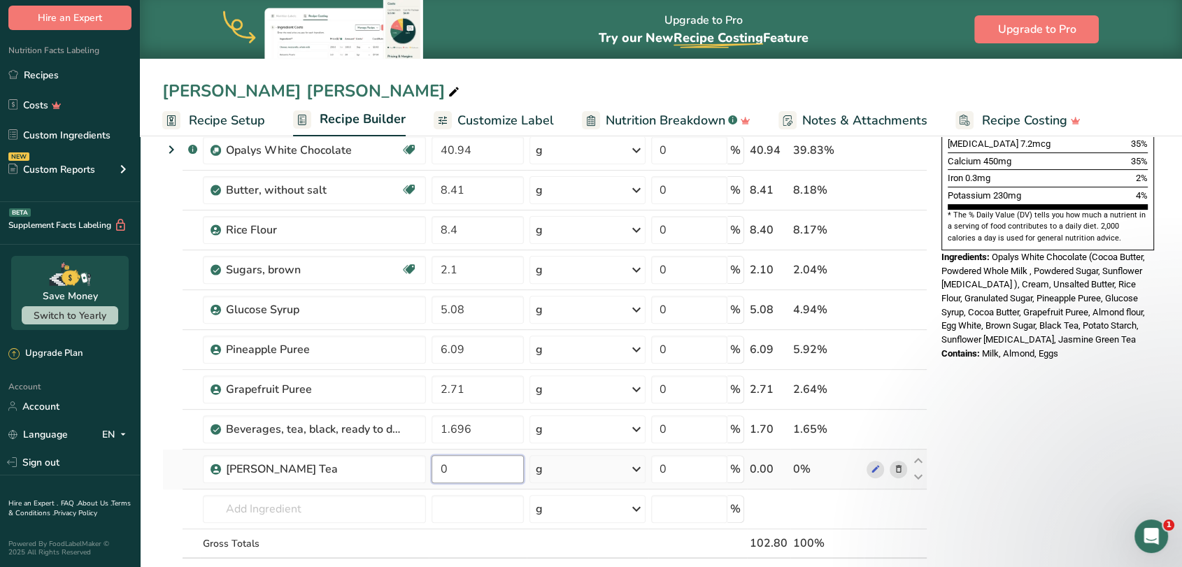
drag, startPoint x: 453, startPoint y: 460, endPoint x: 446, endPoint y: 464, distance: 8.5
click at [446, 464] on input "0" at bounding box center [478, 469] width 92 height 28
drag, startPoint x: 453, startPoint y: 466, endPoint x: 431, endPoint y: 471, distance: 23.1
click at [432, 471] on input "0" at bounding box center [478, 469] width 92 height 28
click at [156, 435] on section "Add Ingredients Manage Recipe Delete Recipe Duplicate Recipe Scale Recipe Save …" at bounding box center [661, 420] width 1042 height 1354
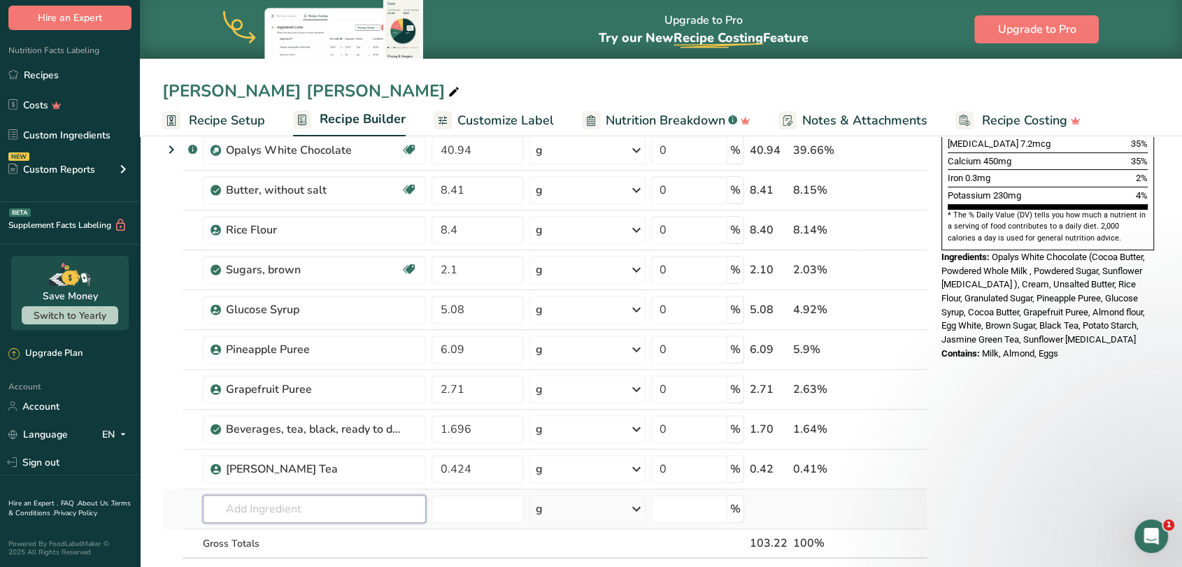
click at [366, 504] on input "text" at bounding box center [314, 509] width 223 height 28
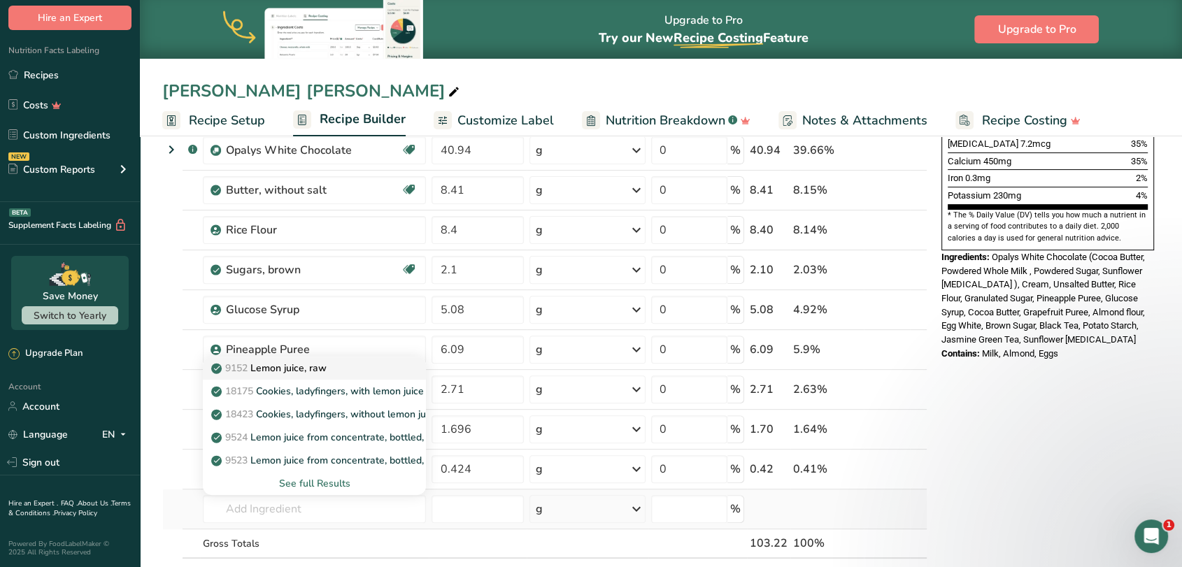
click at [334, 369] on div "9152 Lemon juice, raw" at bounding box center [303, 368] width 178 height 15
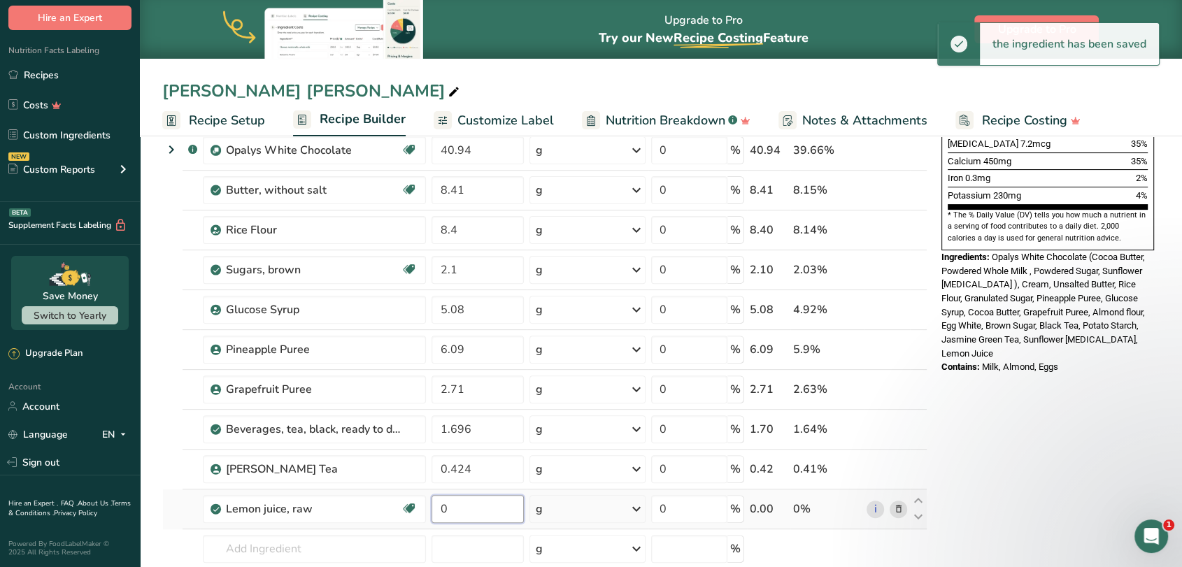
drag, startPoint x: 452, startPoint y: 508, endPoint x: 440, endPoint y: 511, distance: 12.2
click at [440, 511] on input "0" at bounding box center [478, 509] width 92 height 28
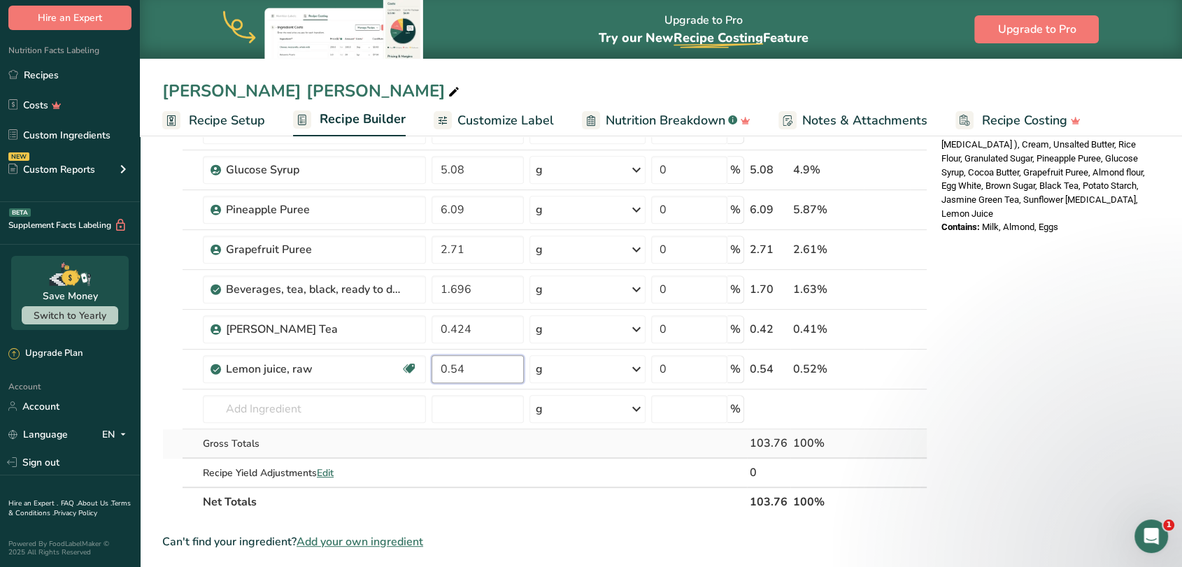
scroll to position [544, 0]
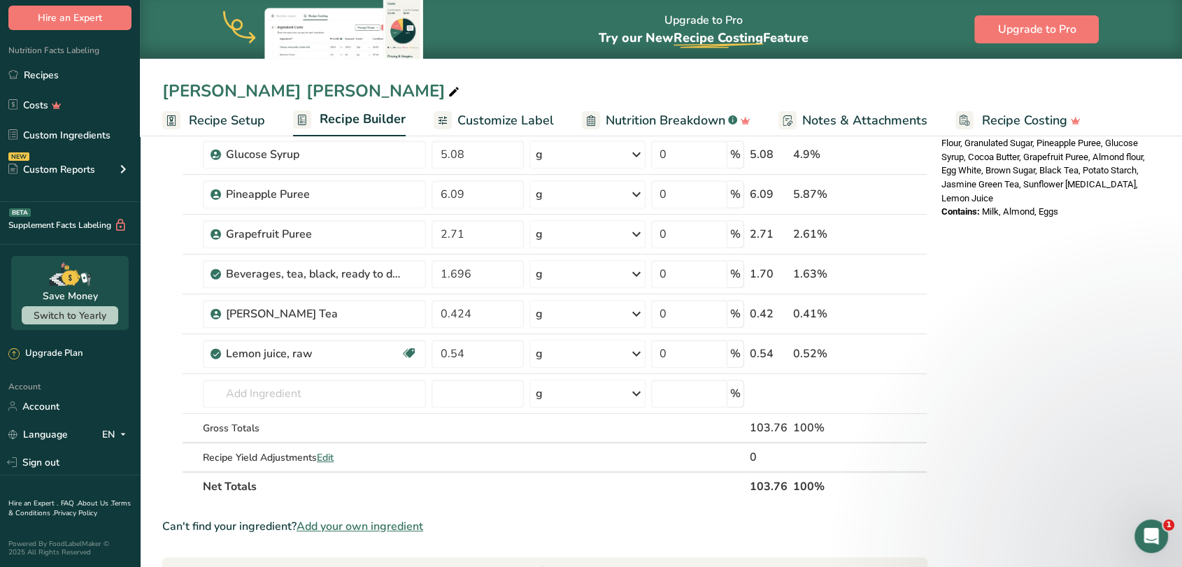
click at [151, 383] on section "Add Ingredients Manage Recipe Delete Recipe Duplicate Recipe Scale Recipe Save …" at bounding box center [661, 284] width 1042 height 1393
click at [245, 384] on input "text" at bounding box center [314, 394] width 223 height 28
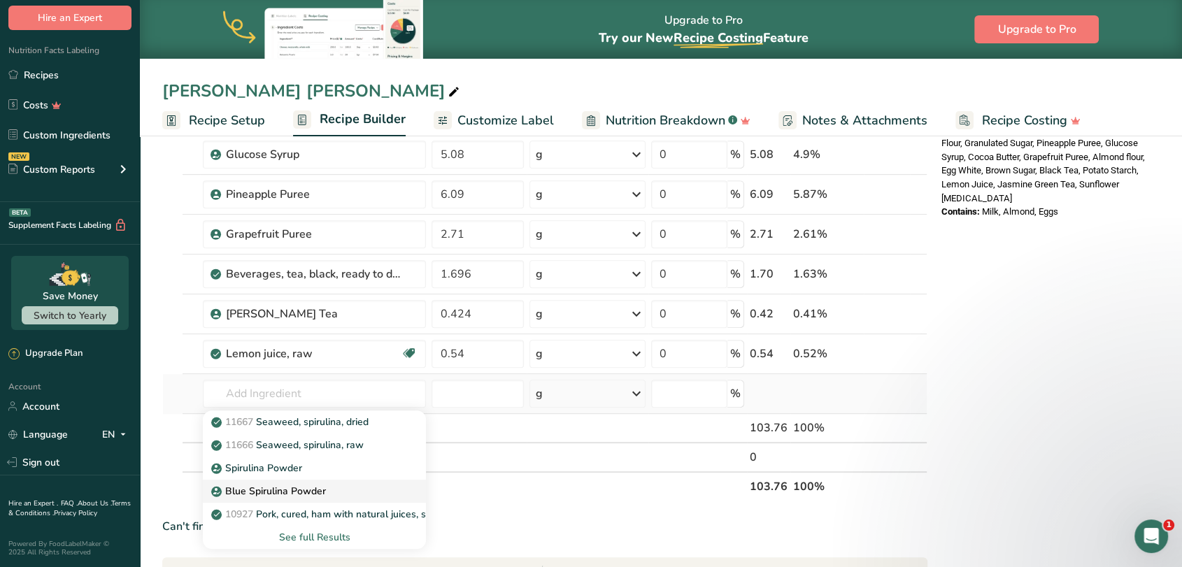
click at [298, 486] on p "Blue Spirulina Powder" at bounding box center [270, 491] width 112 height 15
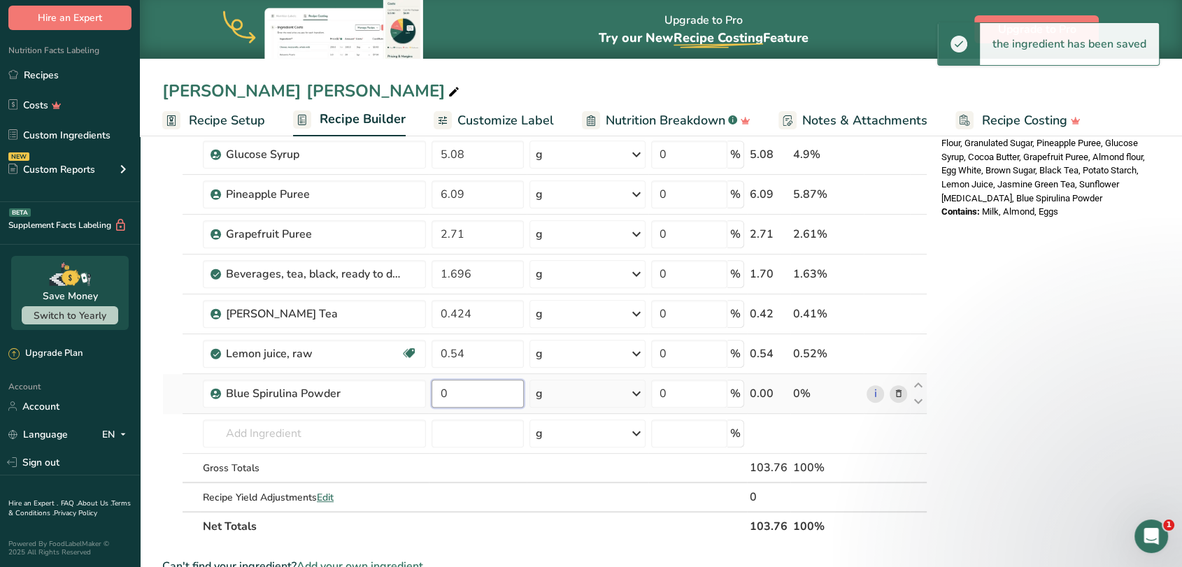
drag, startPoint x: 446, startPoint y: 397, endPoint x: 433, endPoint y: 399, distance: 13.4
click at [433, 399] on input "0" at bounding box center [478, 394] width 92 height 28
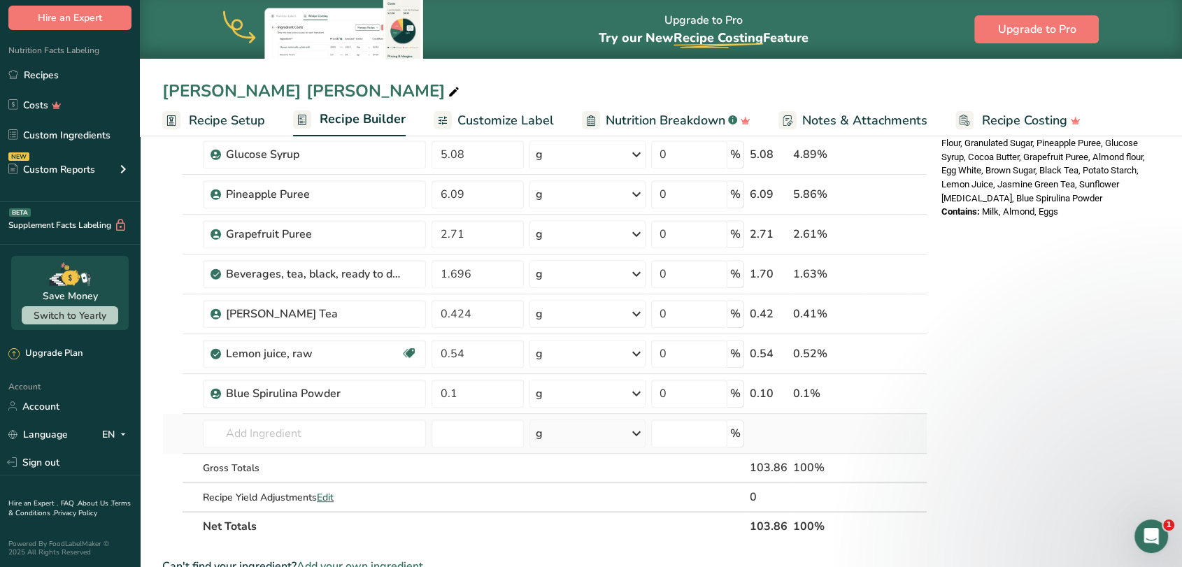
click at [163, 414] on div "Ingredient * Amount * Unit * Waste * .a-a{fill:#347362;}.b-a{fill:#fff;} Grams …" at bounding box center [544, 103] width 765 height 875
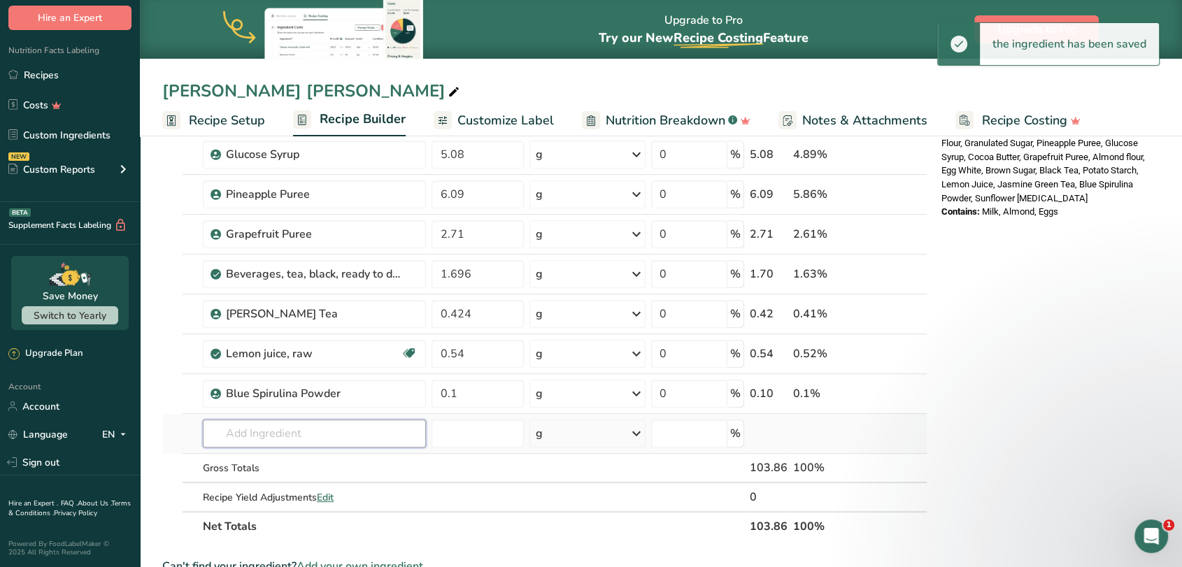
click at [267, 435] on input "text" at bounding box center [314, 434] width 223 height 28
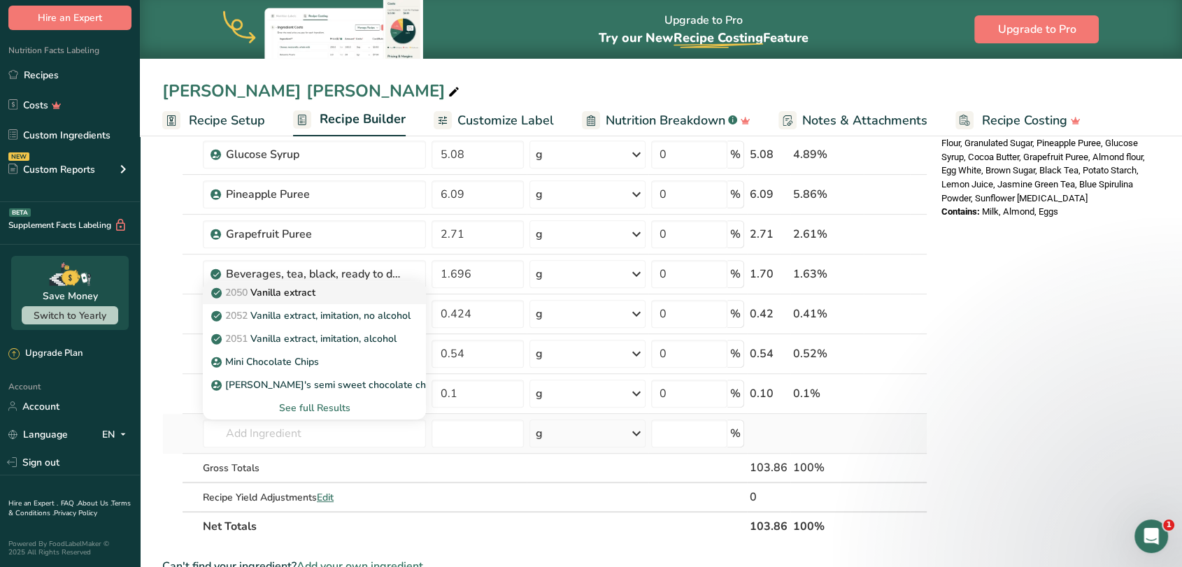
click at [277, 296] on p "2050 Vanilla extract" at bounding box center [264, 292] width 101 height 15
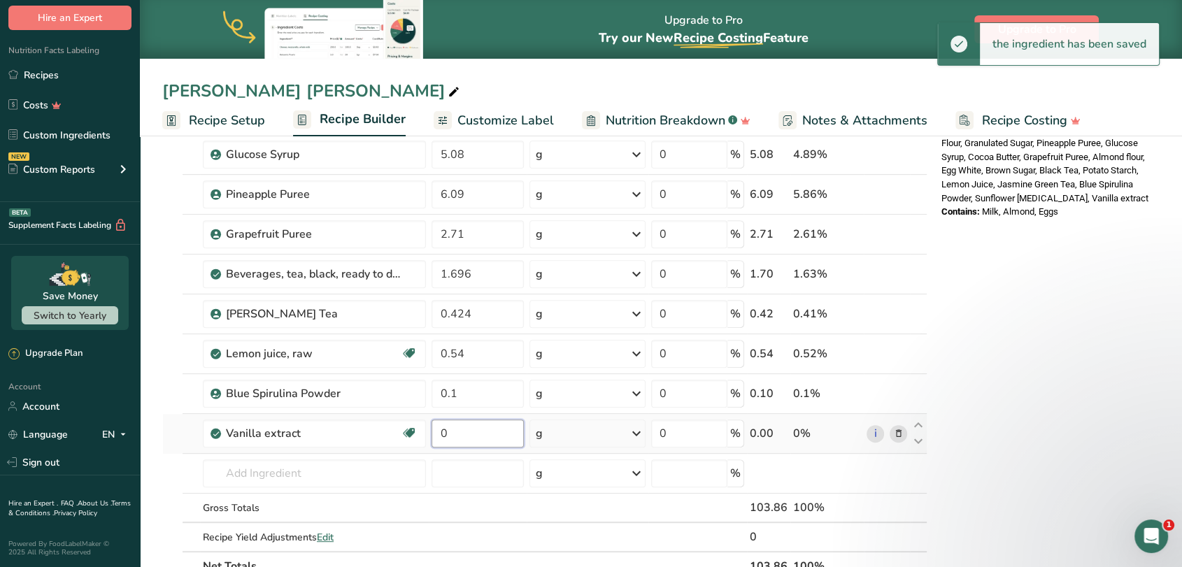
click at [457, 436] on input "0" at bounding box center [478, 434] width 92 height 28
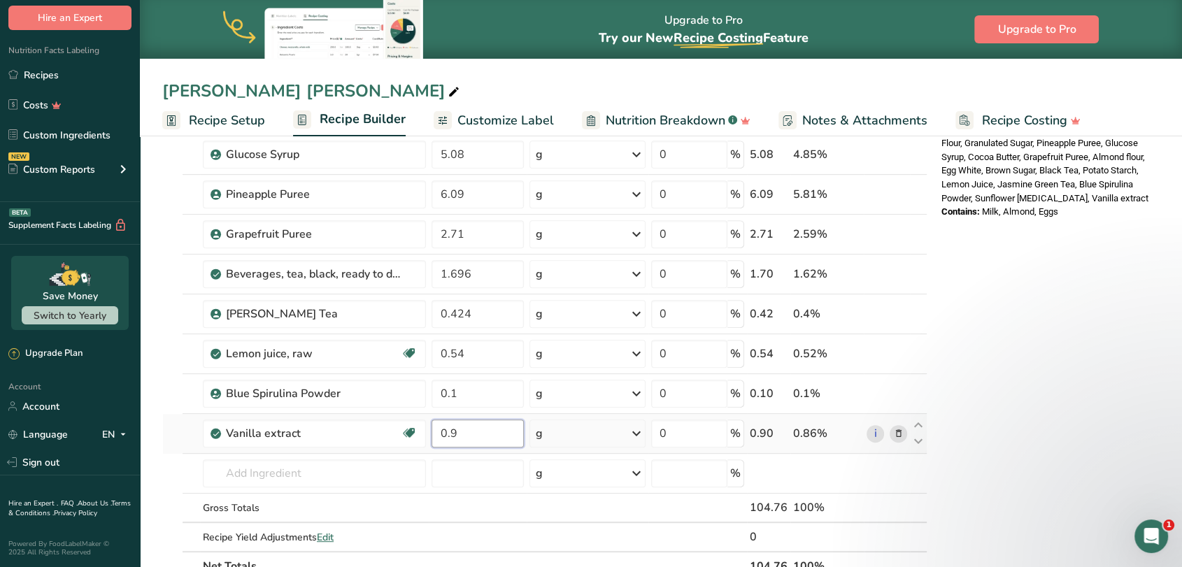
click at [451, 428] on input "0.9" at bounding box center [478, 434] width 92 height 28
click at [159, 471] on section "Add Ingredients Manage Recipe Delete Recipe Duplicate Recipe Scale Recipe Save …" at bounding box center [661, 324] width 1042 height 1473
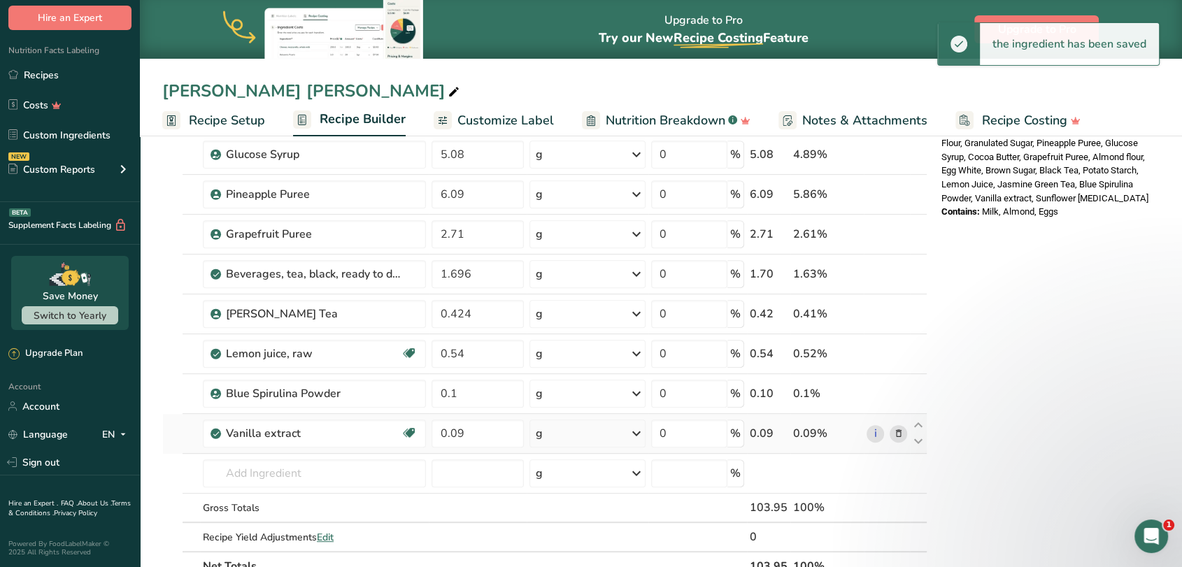
scroll to position [621, 0]
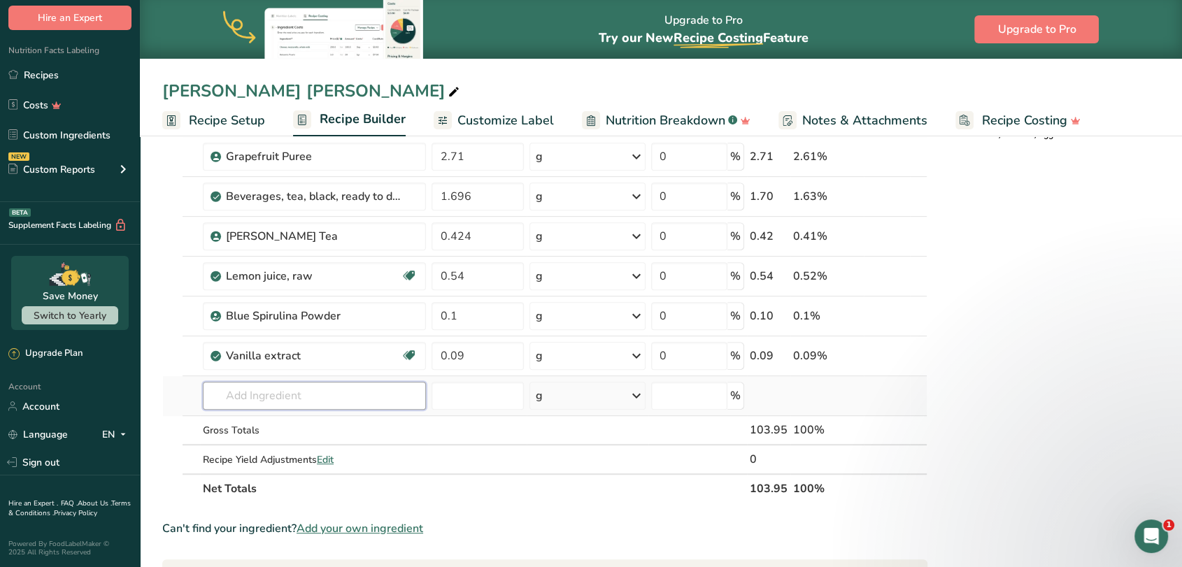
click at [276, 393] on input "text" at bounding box center [314, 396] width 223 height 28
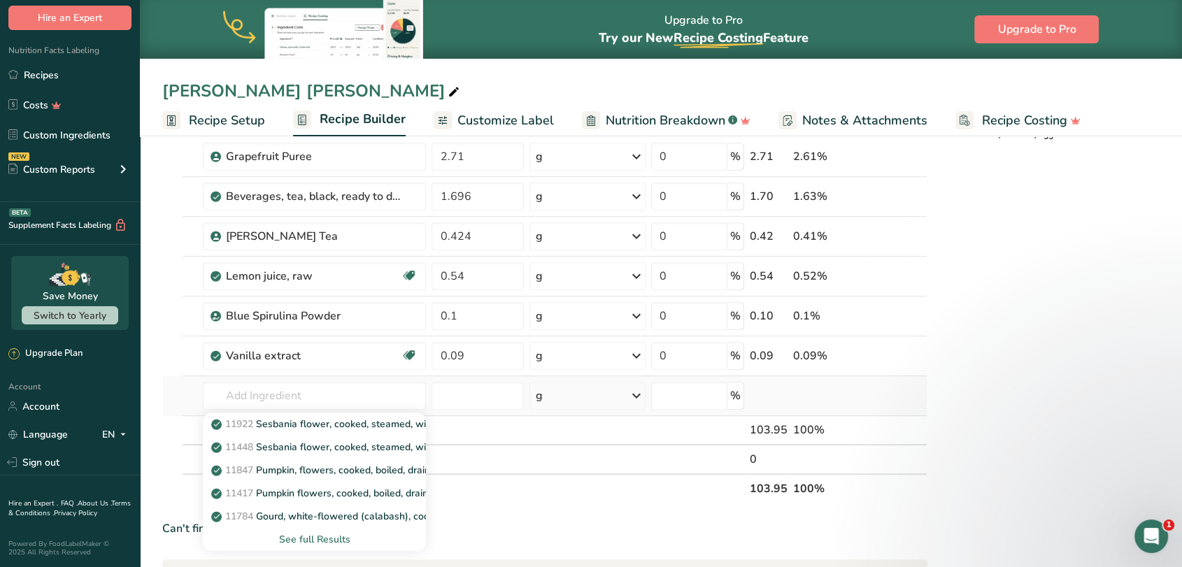
click at [327, 536] on div "See full Results" at bounding box center [314, 539] width 201 height 15
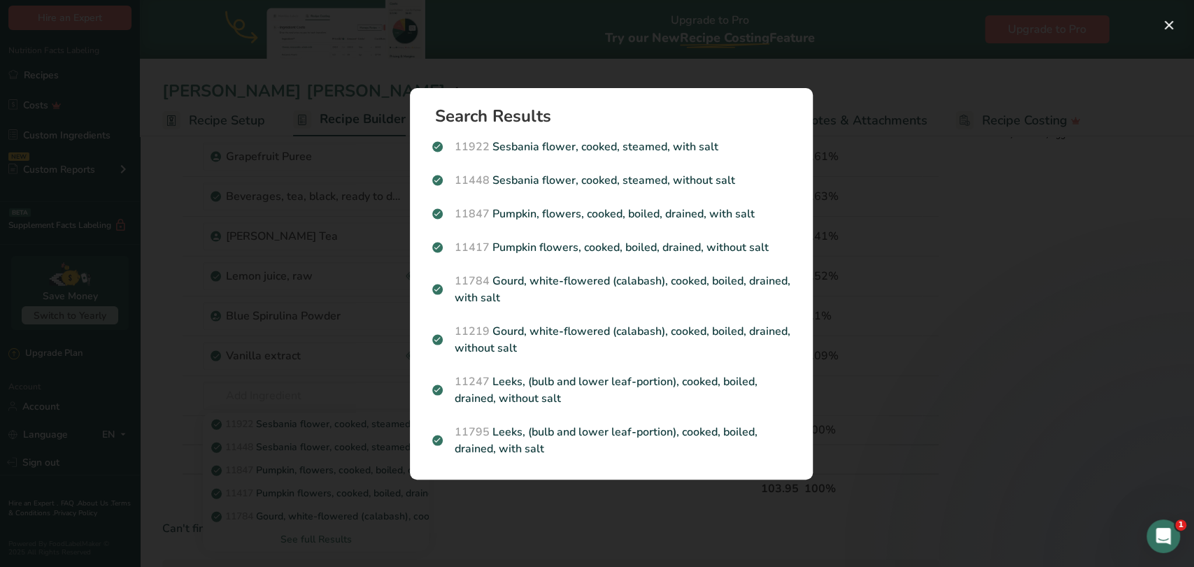
click at [152, 402] on div "Search results modal" at bounding box center [597, 283] width 1194 height 567
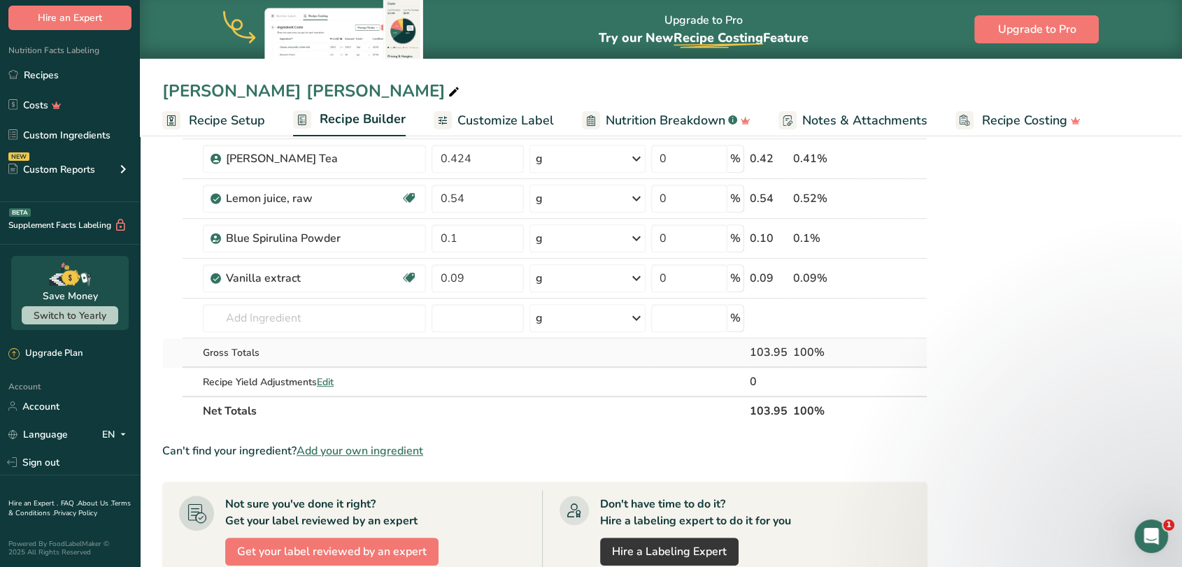
scroll to position [699, 0]
click at [283, 320] on input "text" at bounding box center [314, 318] width 223 height 28
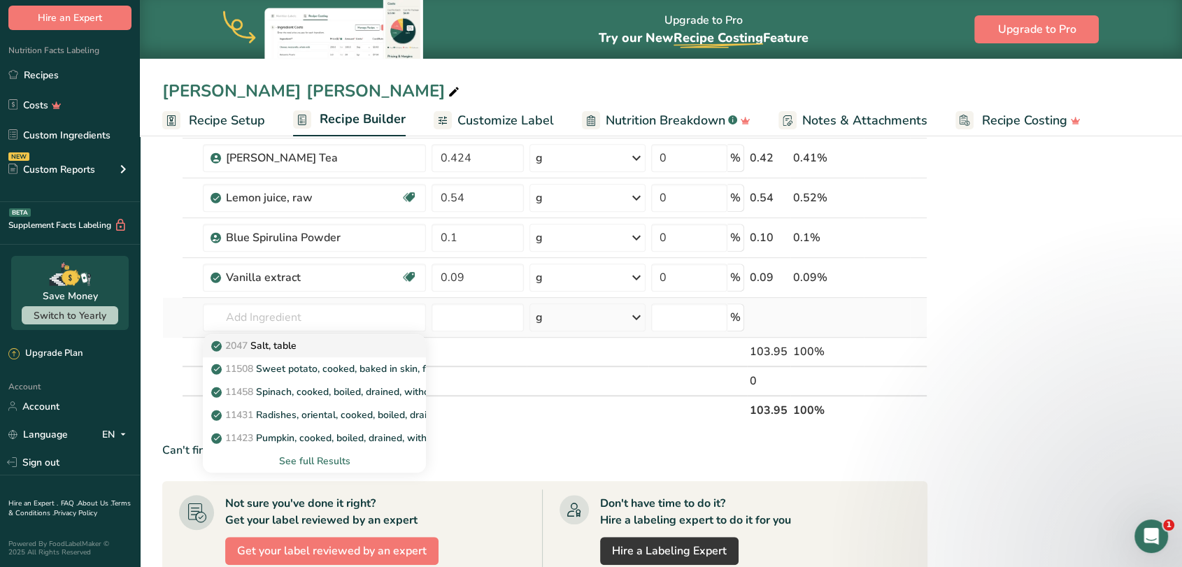
click at [291, 346] on p "2047 Salt, table" at bounding box center [255, 346] width 83 height 15
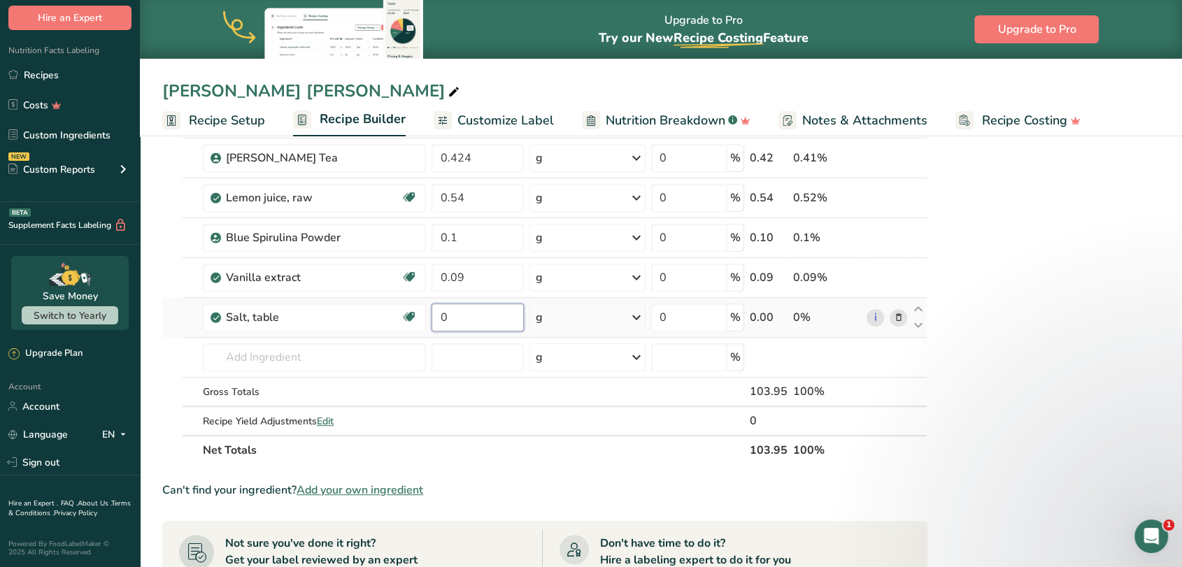
drag, startPoint x: 483, startPoint y: 320, endPoint x: 439, endPoint y: 320, distance: 44.8
click at [439, 320] on input "0" at bounding box center [478, 318] width 92 height 28
click at [450, 318] on input "0.5" at bounding box center [478, 318] width 92 height 28
click at [155, 348] on section "Add Ingredients Manage Recipe Delete Recipe Duplicate Recipe Scale Recipe Save …" at bounding box center [661, 188] width 1042 height 1513
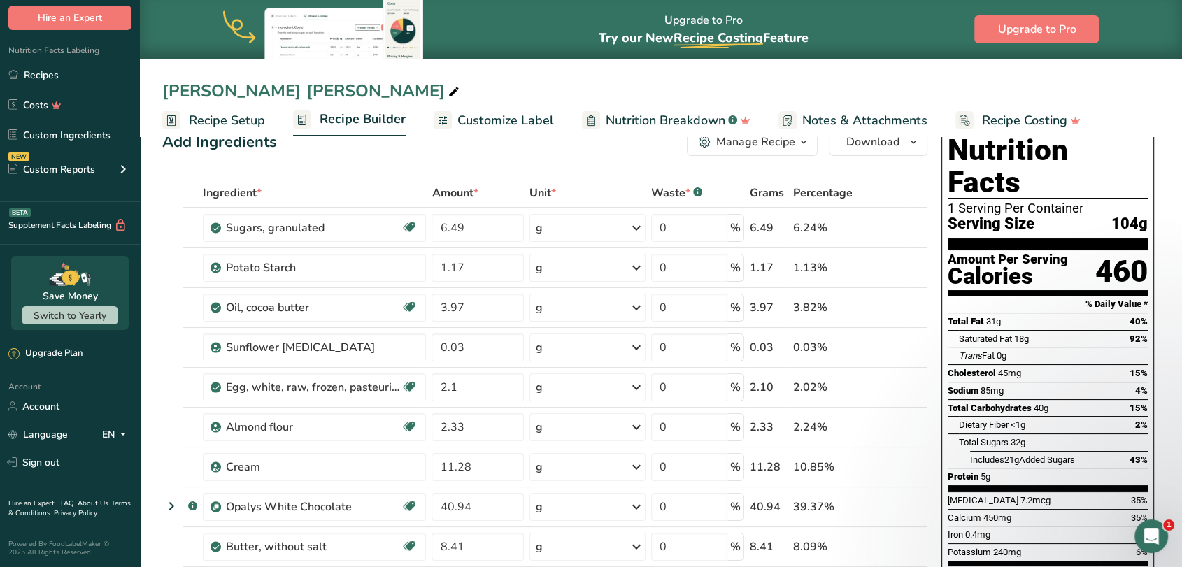
scroll to position [0, 0]
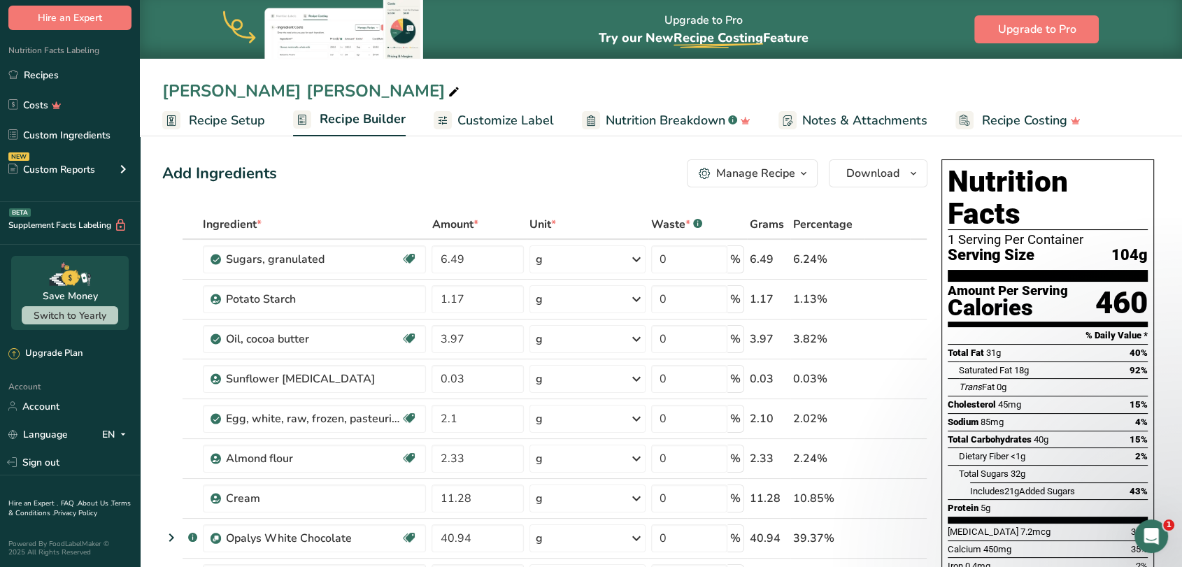
click at [532, 175] on div "Add Ingredients Manage Recipe Delete Recipe Duplicate Recipe Scale Recipe Save …" at bounding box center [544, 173] width 765 height 28
click at [860, 173] on span "Download" at bounding box center [872, 173] width 53 height 17
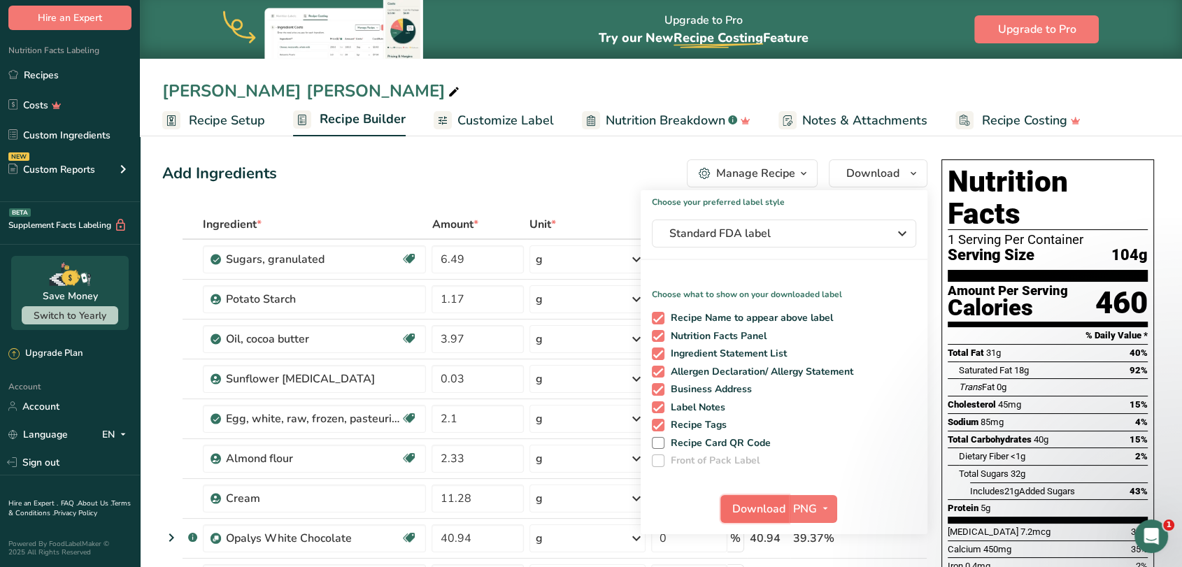
click at [767, 513] on span "Download" at bounding box center [758, 509] width 53 height 17
click at [413, 164] on div "Add Ingredients Manage Recipe Delete Recipe Duplicate Recipe Scale Recipe Save …" at bounding box center [544, 173] width 765 height 28
